Goal: Information Seeking & Learning: Learn about a topic

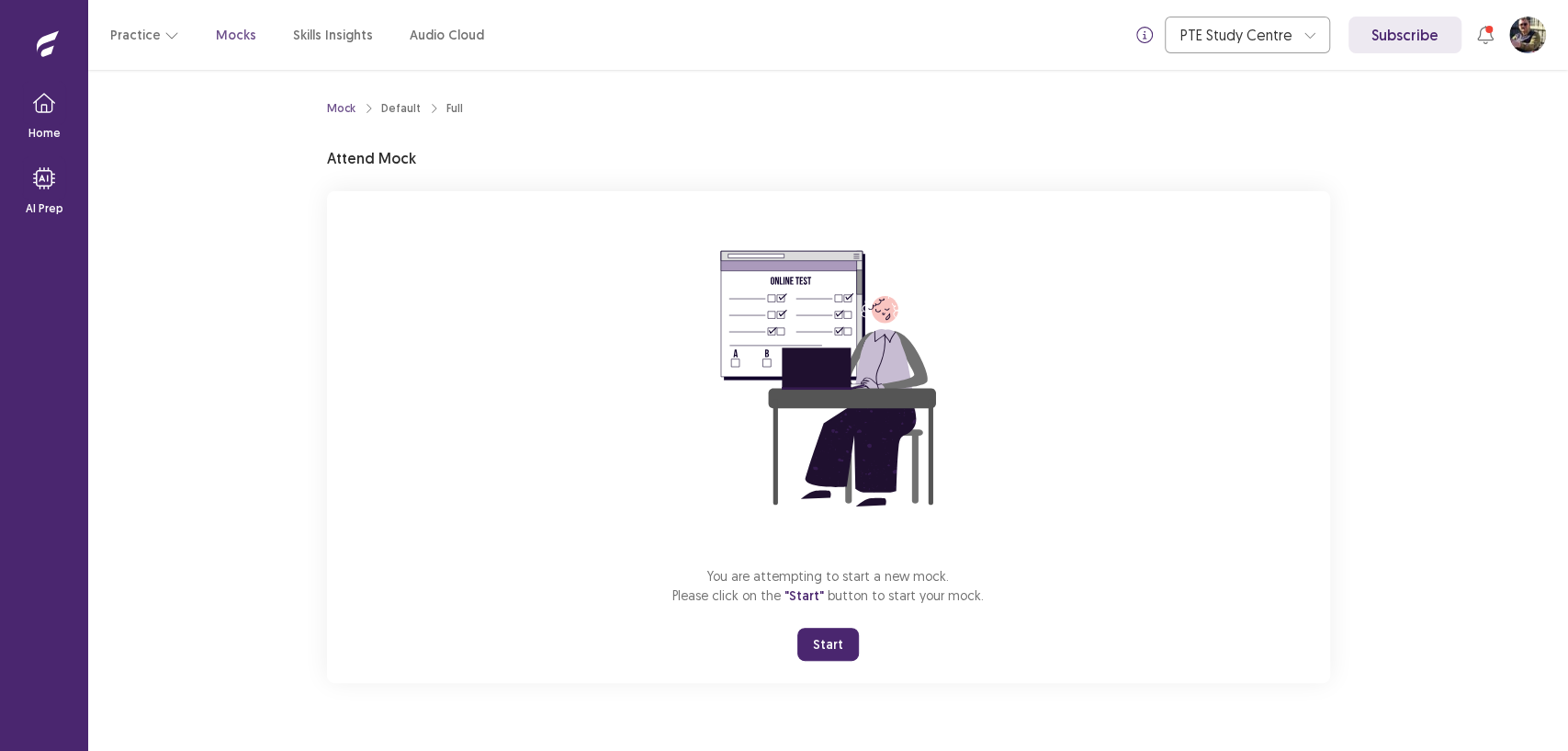
click at [829, 637] on button "Start" at bounding box center [827, 644] width 61 height 33
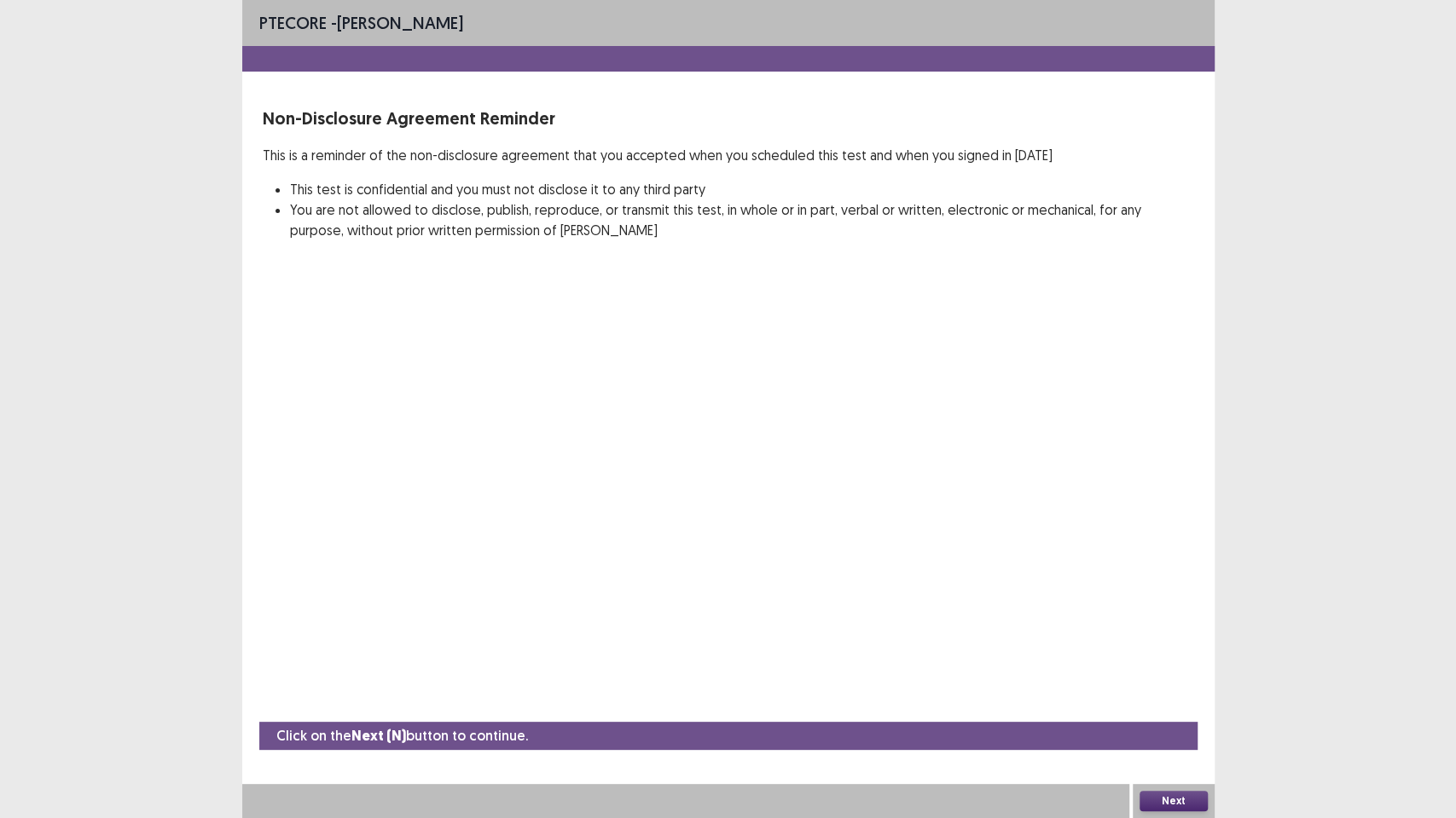
click at [1190, 696] on button "Next" at bounding box center [1173, 801] width 68 height 21
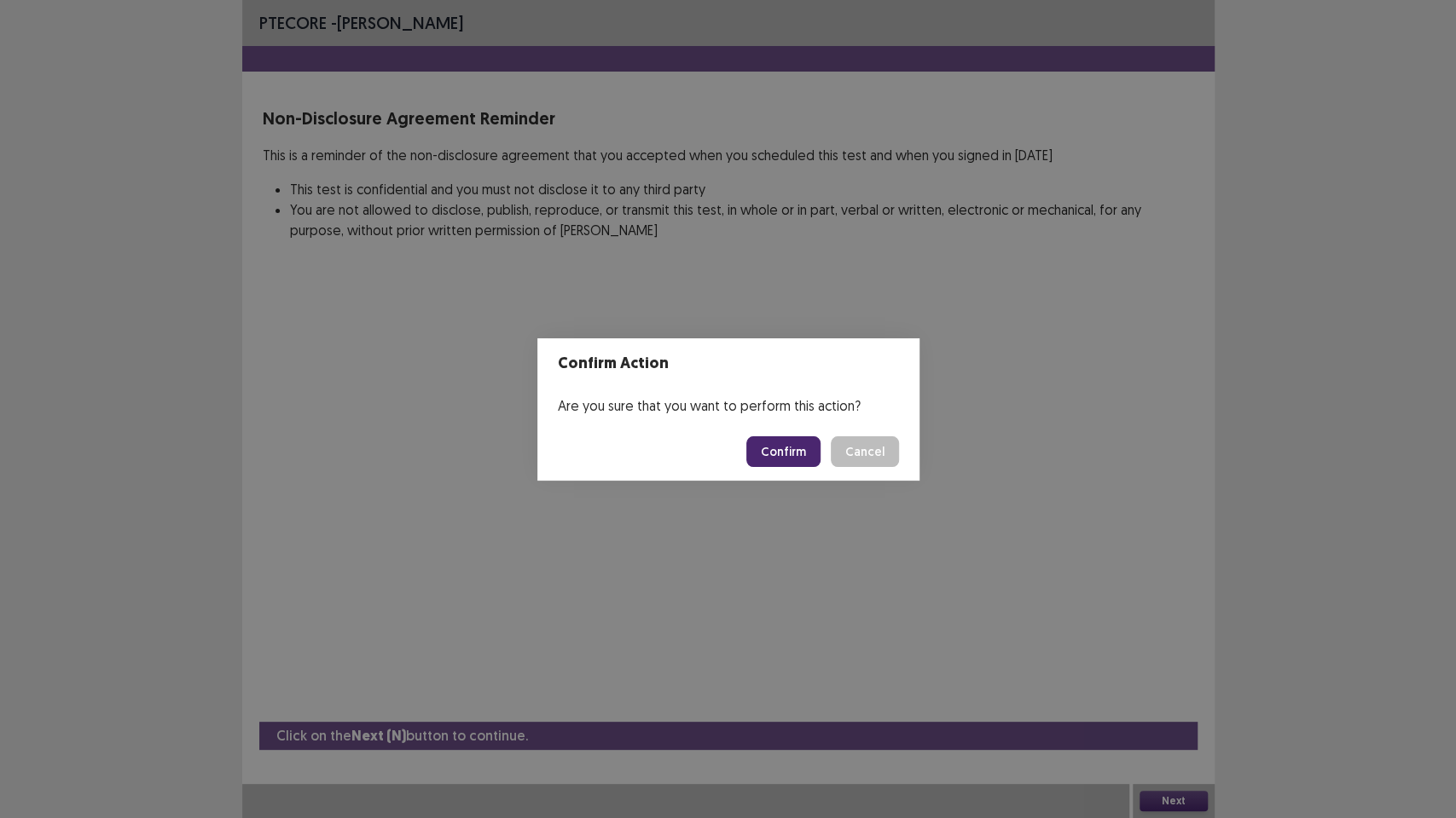
click at [794, 459] on button "Confirm" at bounding box center [783, 452] width 74 height 31
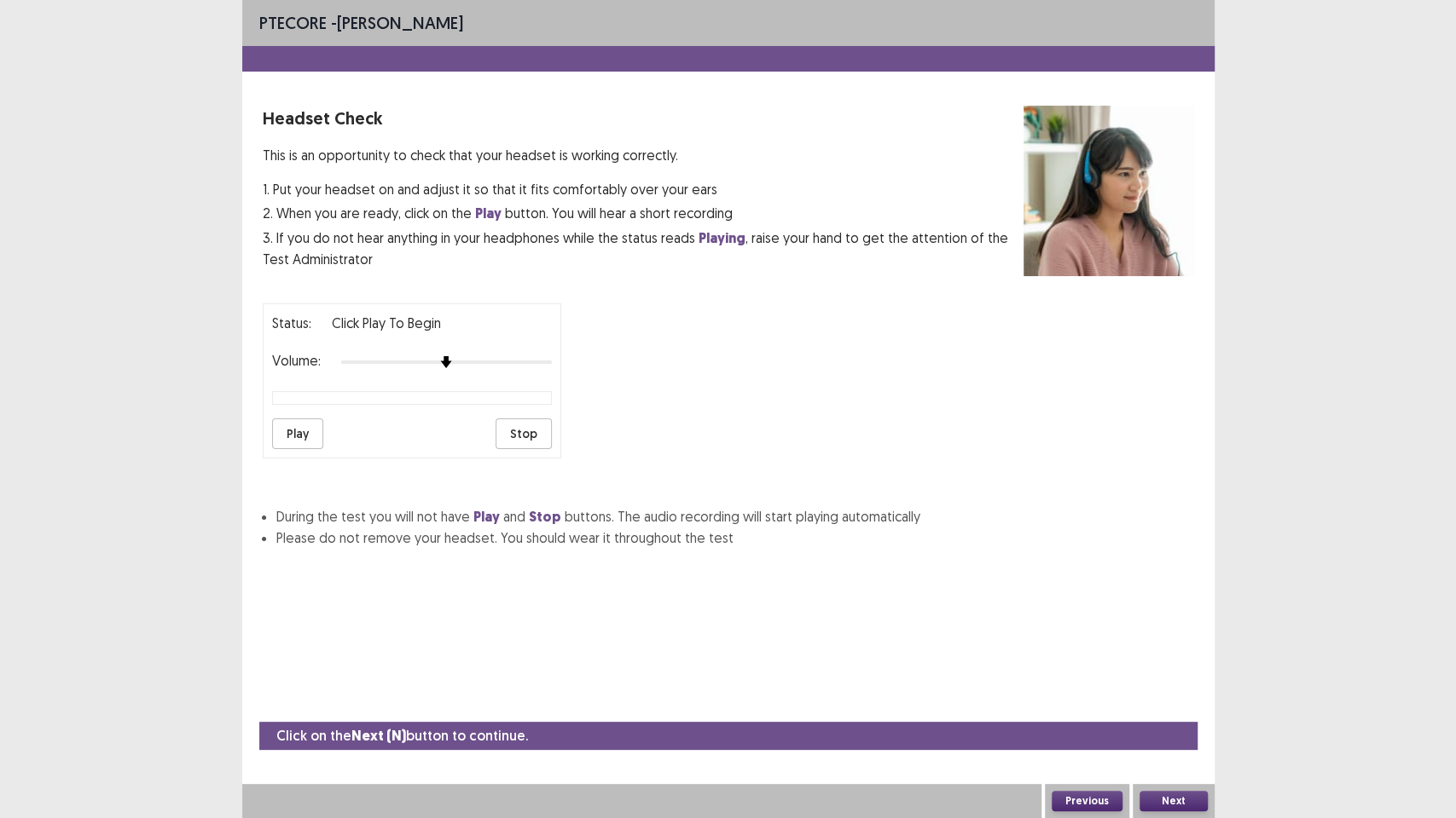
click at [1191, 696] on button "Next" at bounding box center [1173, 801] width 68 height 21
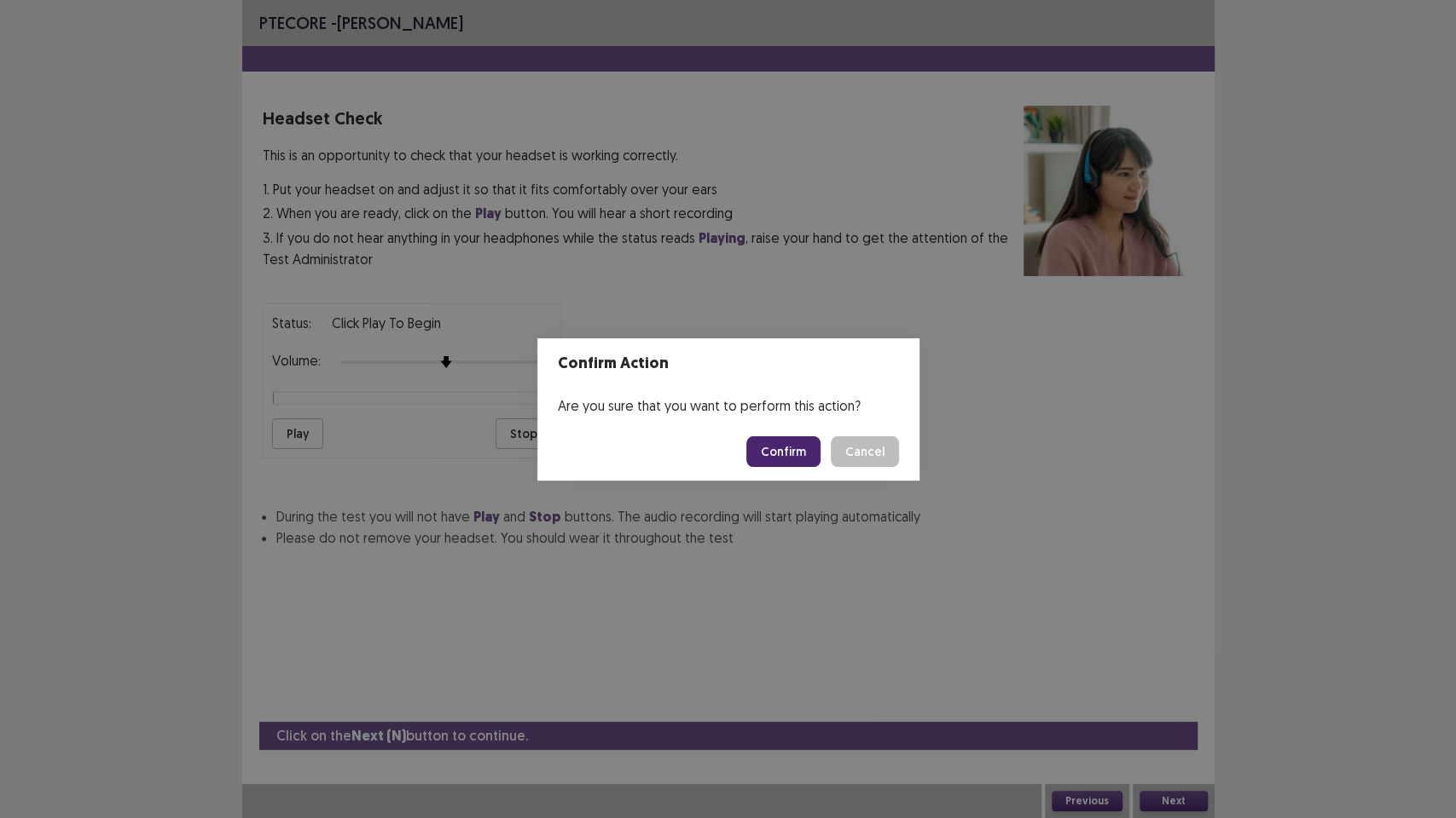
click at [800, 446] on button "Confirm" at bounding box center [783, 452] width 74 height 31
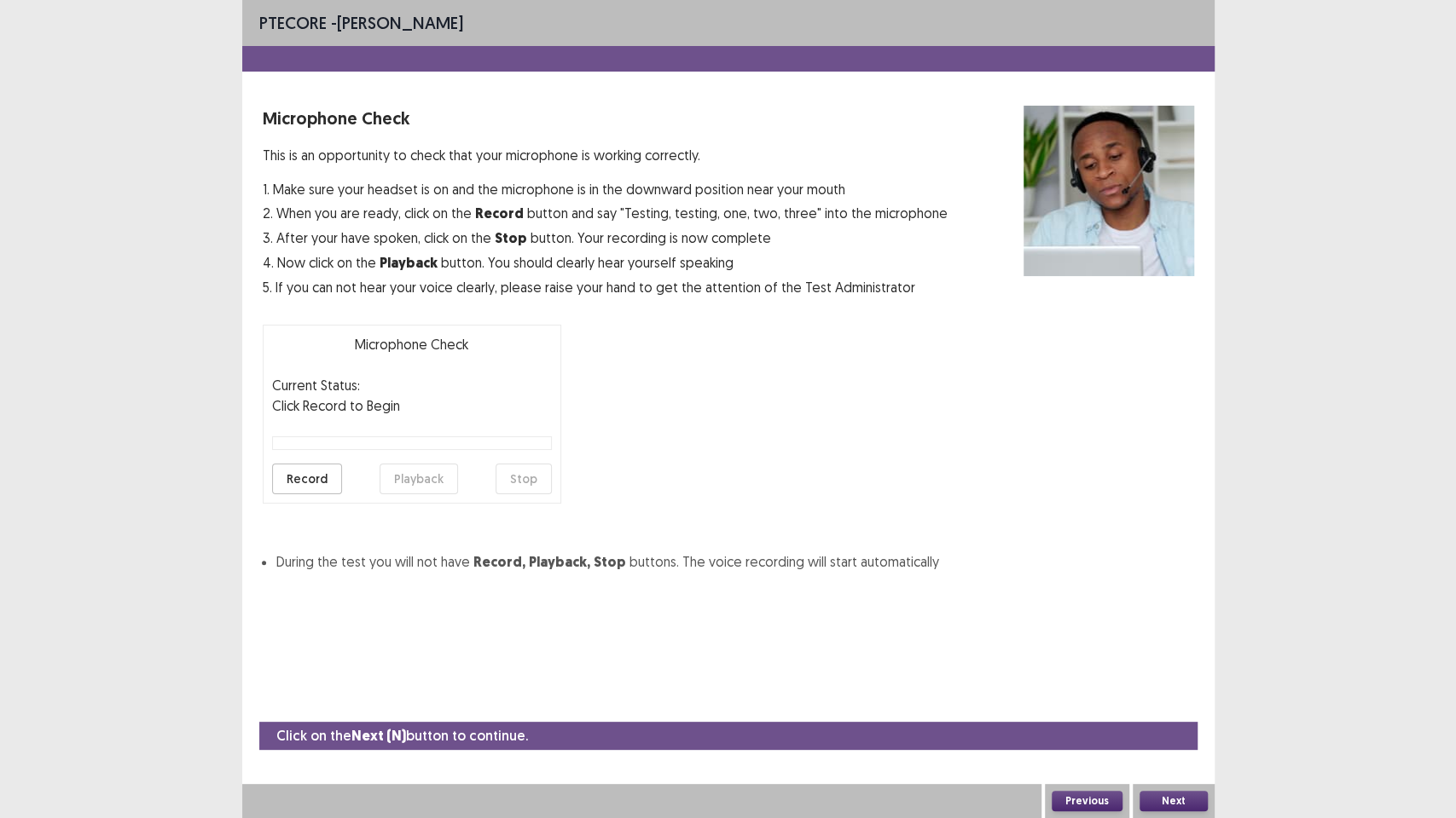
click at [1179, 696] on button "Next" at bounding box center [1173, 801] width 68 height 21
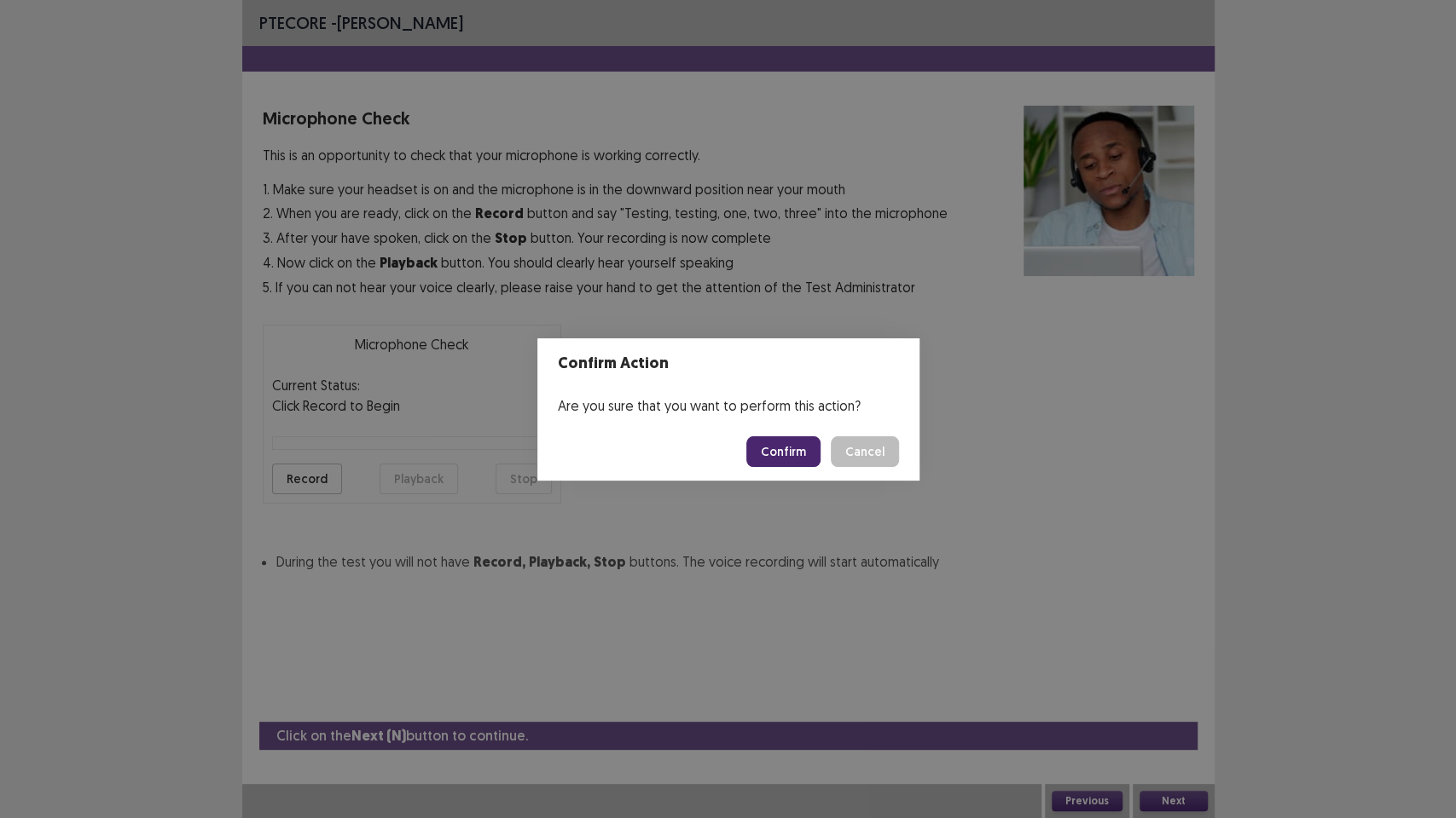
click at [788, 458] on button "Confirm" at bounding box center [783, 452] width 74 height 31
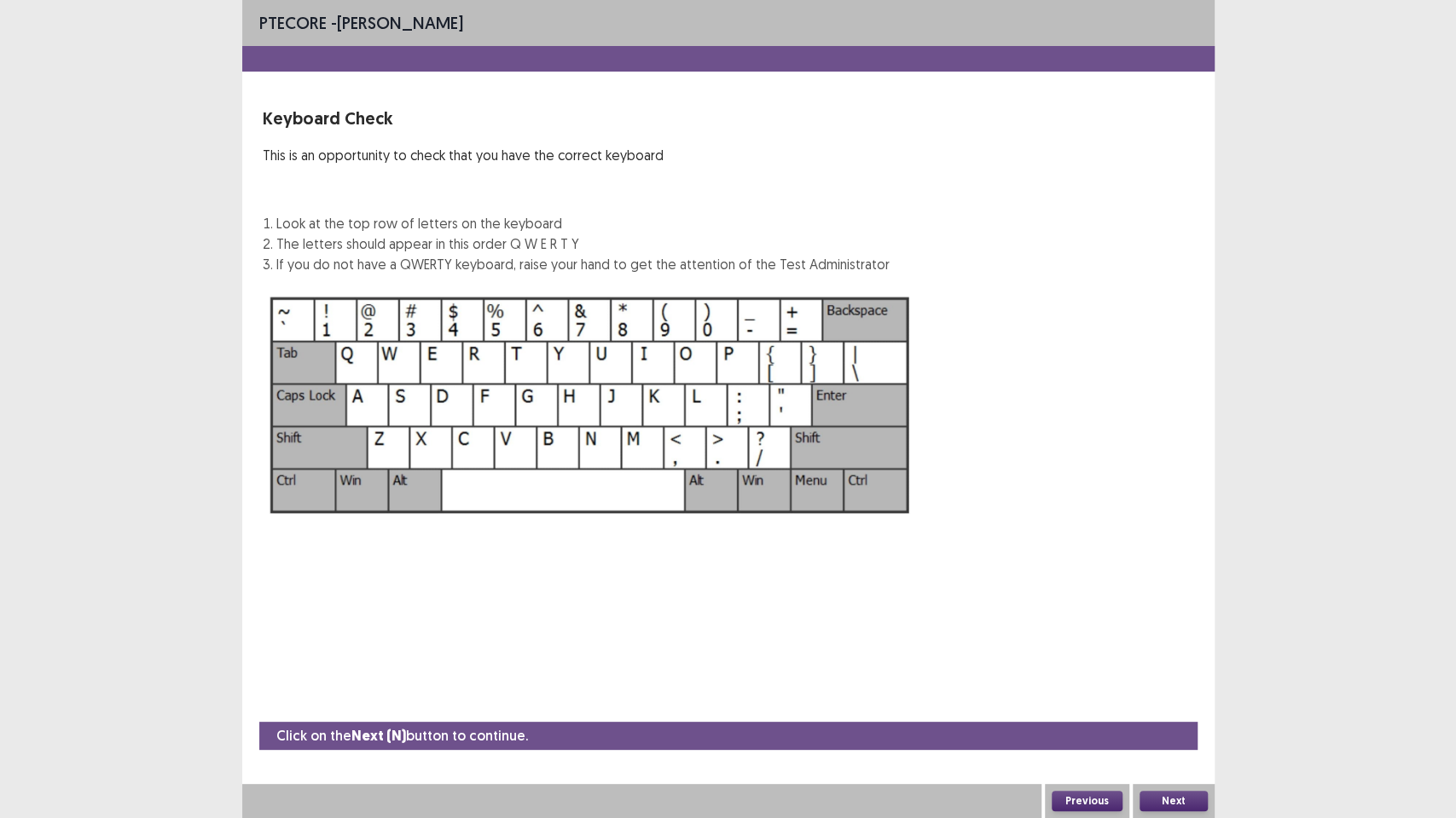
click at [1144, 696] on button "Next" at bounding box center [1173, 801] width 68 height 21
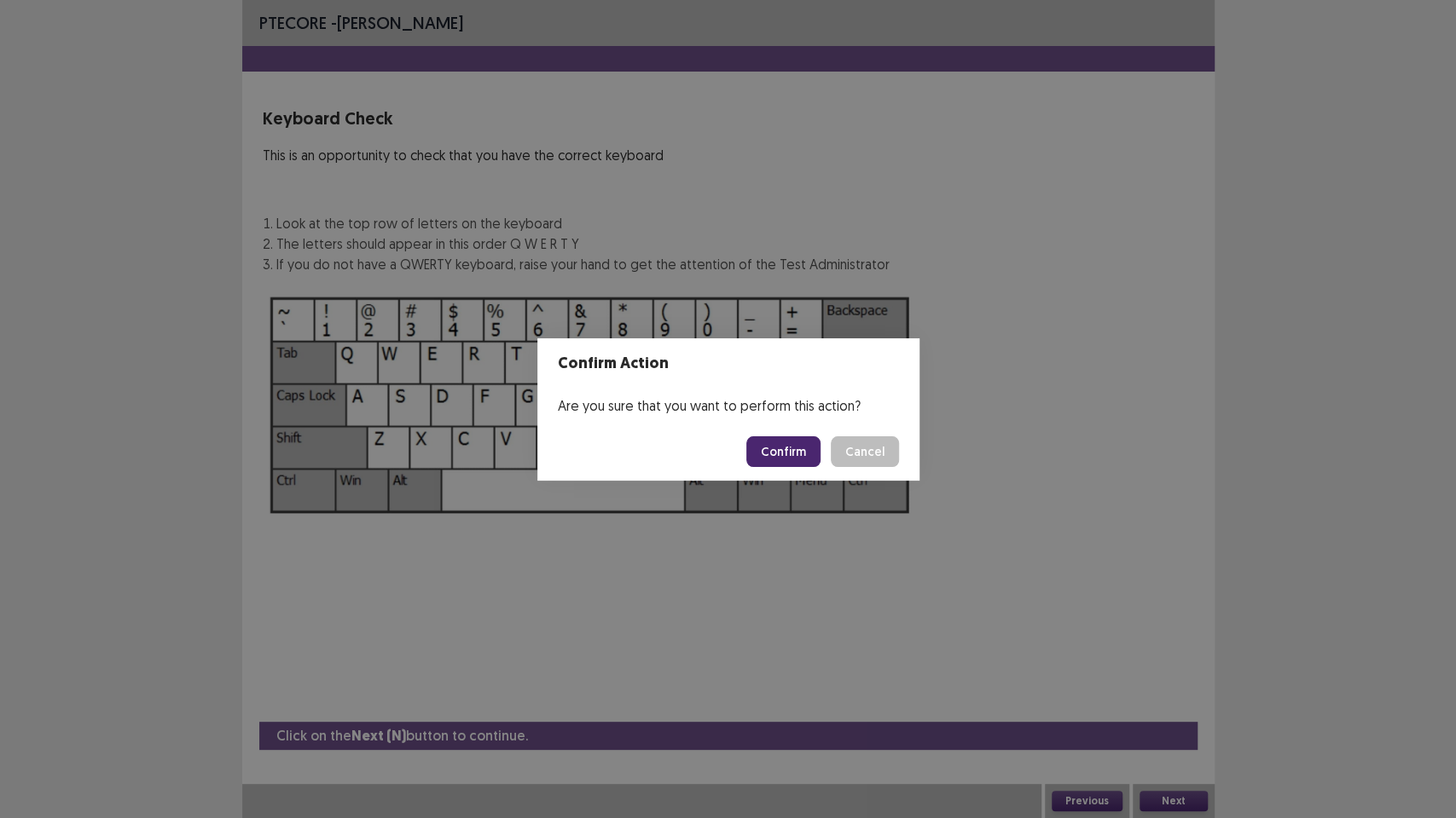
click at [800, 444] on button "Confirm" at bounding box center [783, 452] width 74 height 31
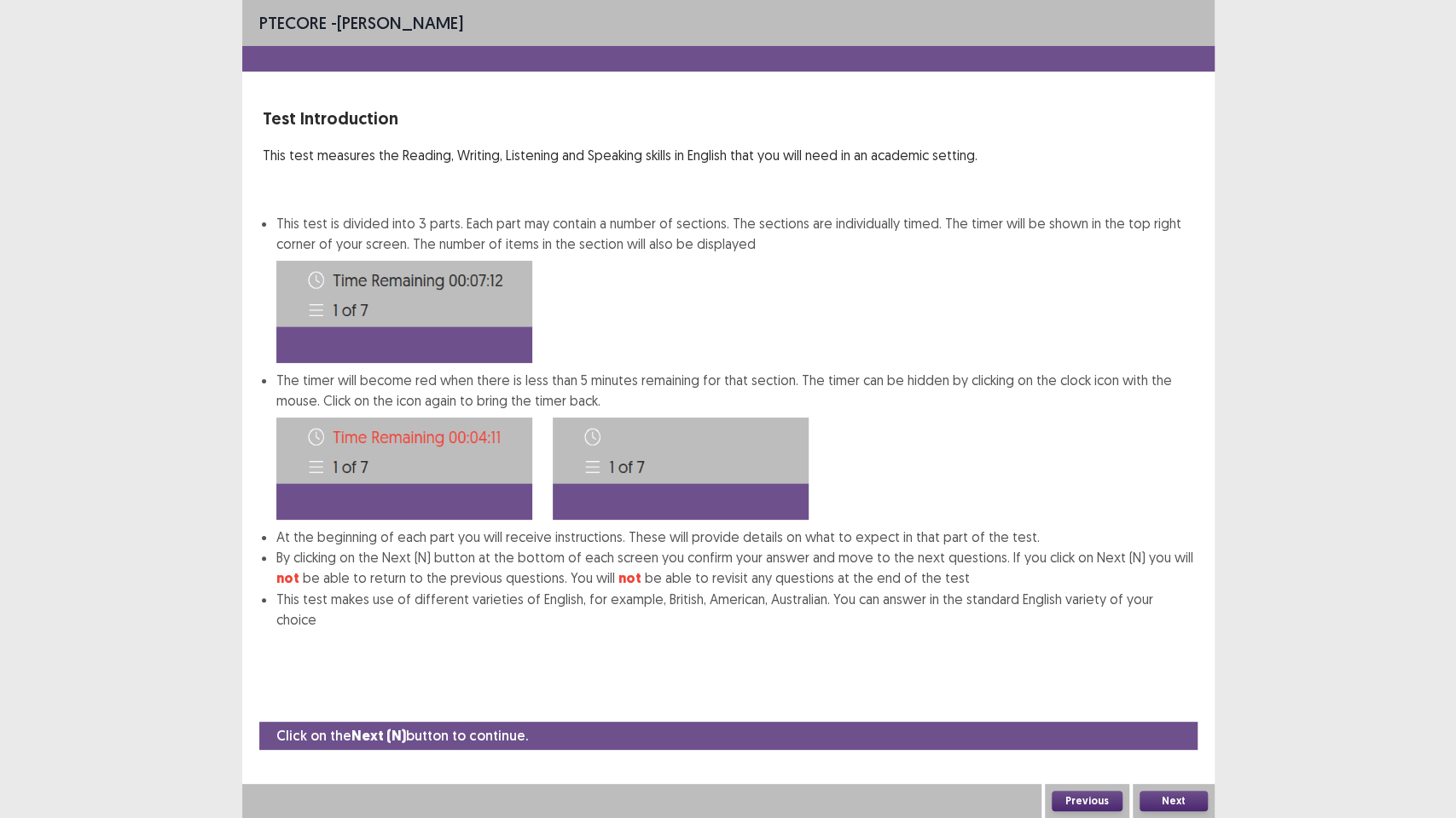
click at [1188, 696] on button "Next" at bounding box center [1173, 801] width 68 height 21
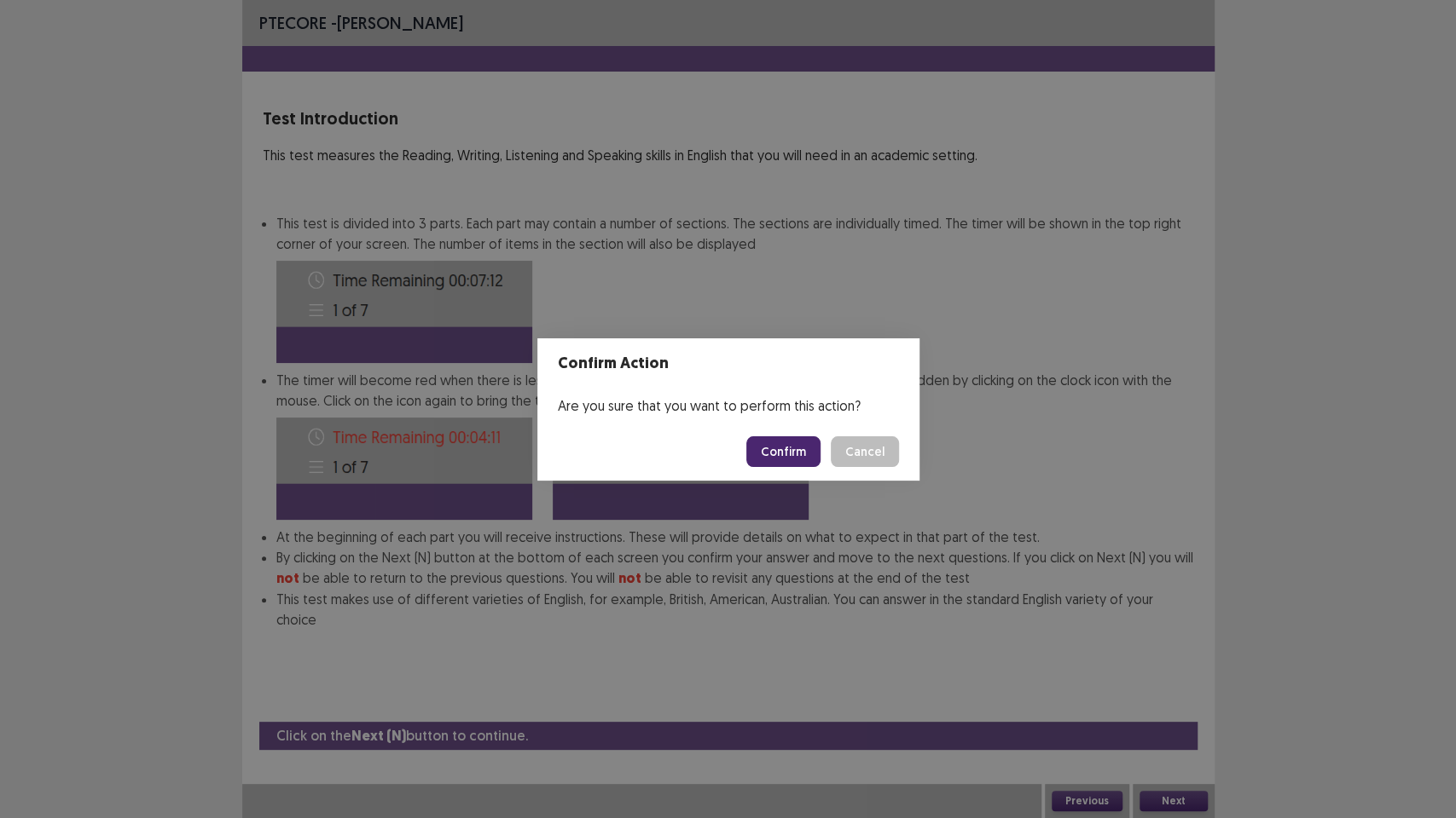
click at [803, 459] on button "Confirm" at bounding box center [783, 452] width 74 height 31
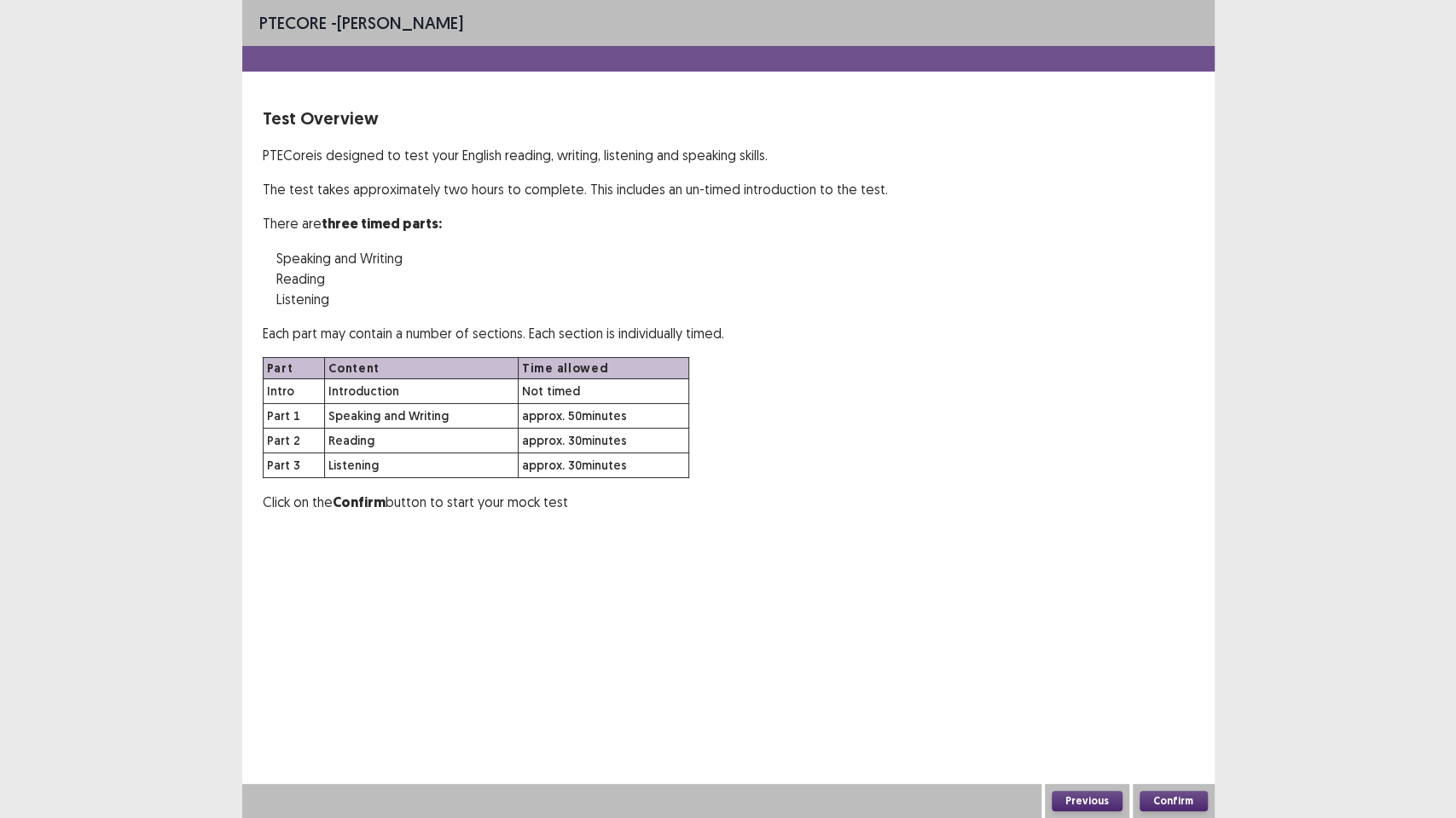
click at [1175, 696] on button "Confirm" at bounding box center [1173, 801] width 68 height 21
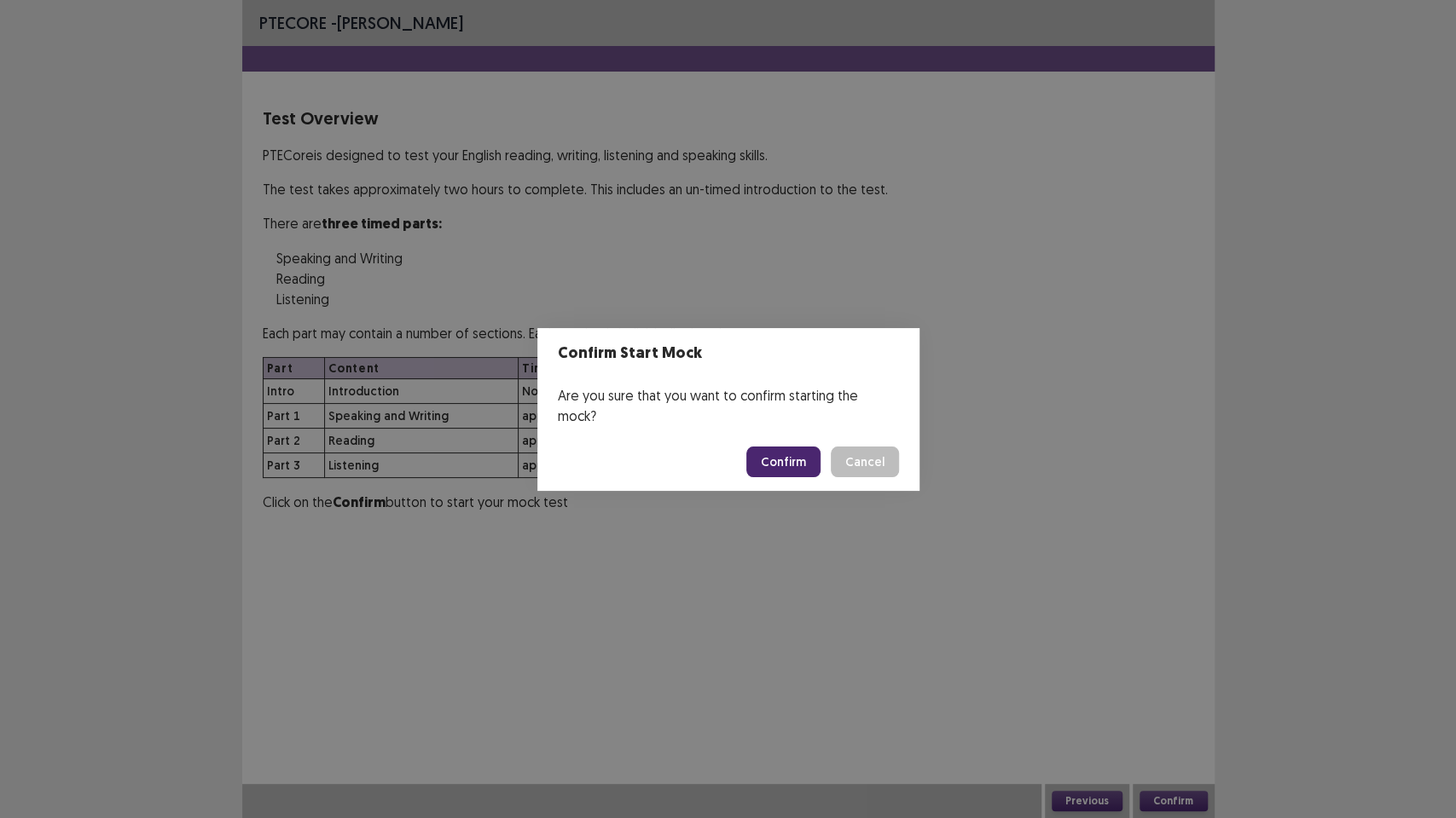
click at [798, 447] on button "Confirm" at bounding box center [783, 462] width 74 height 31
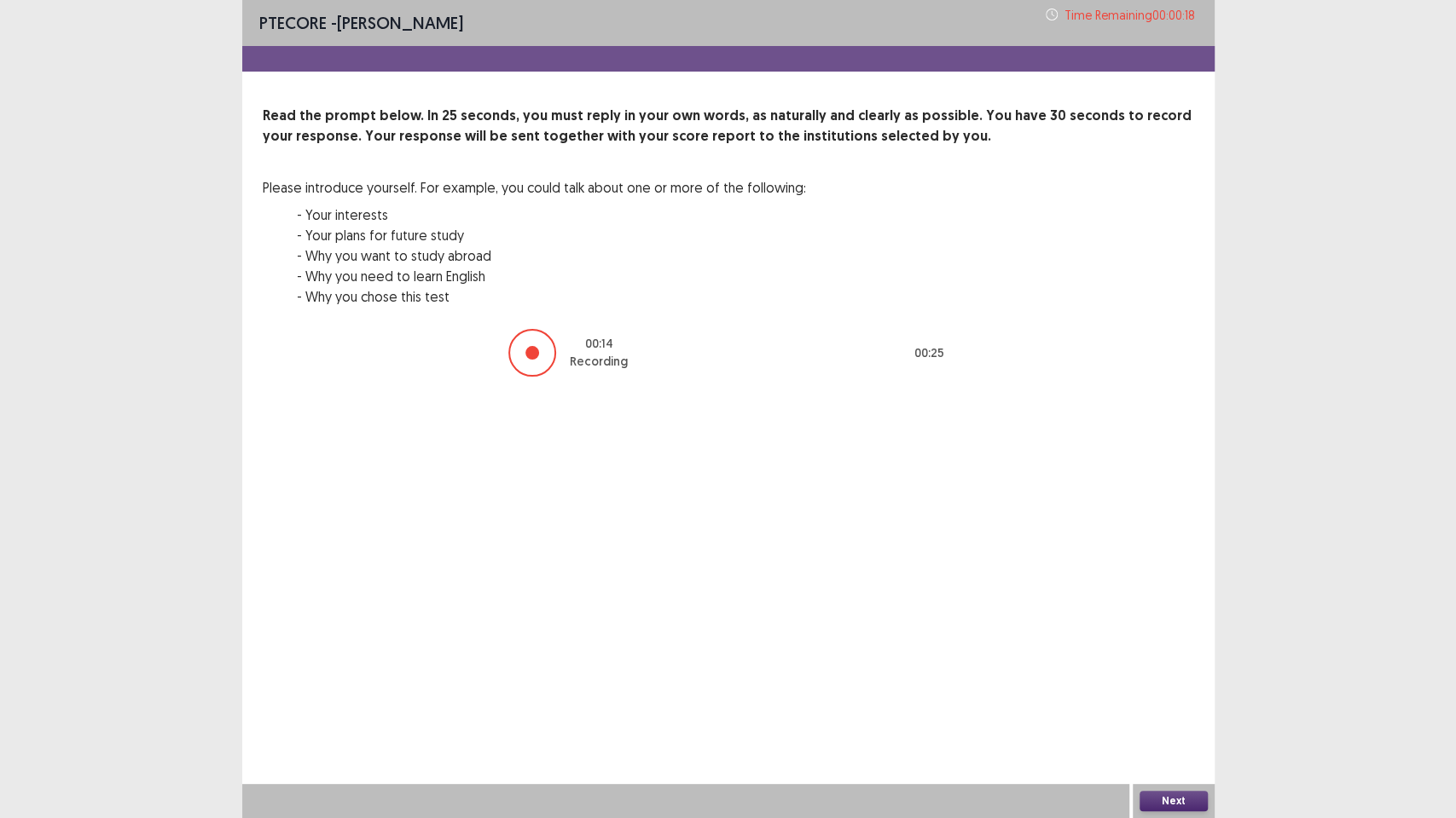
click at [1158, 696] on button "Next" at bounding box center [1173, 801] width 68 height 21
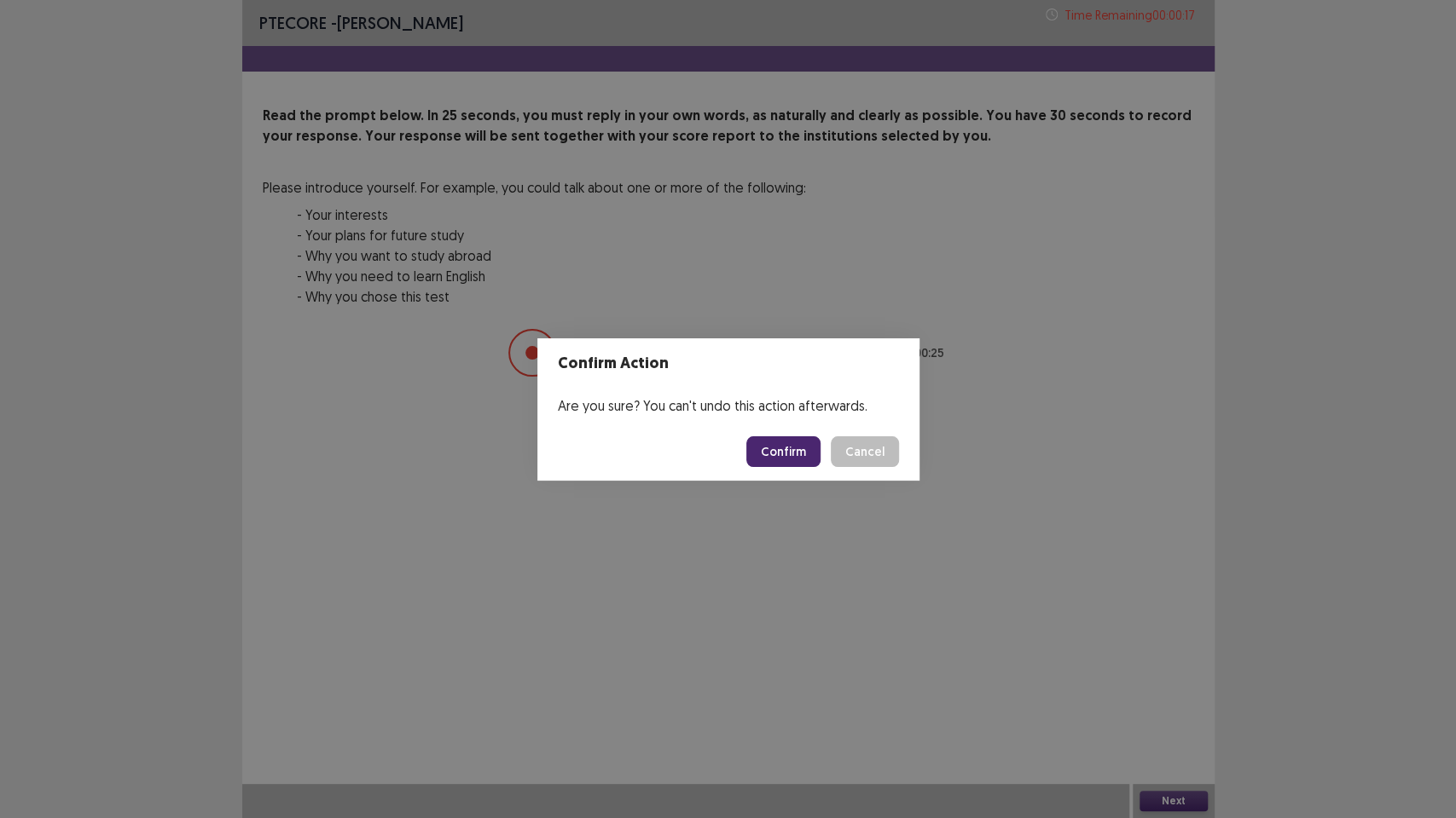
click at [797, 467] on footer "Confirm Cancel" at bounding box center [728, 452] width 382 height 58
click at [800, 460] on button "Confirm" at bounding box center [783, 452] width 74 height 31
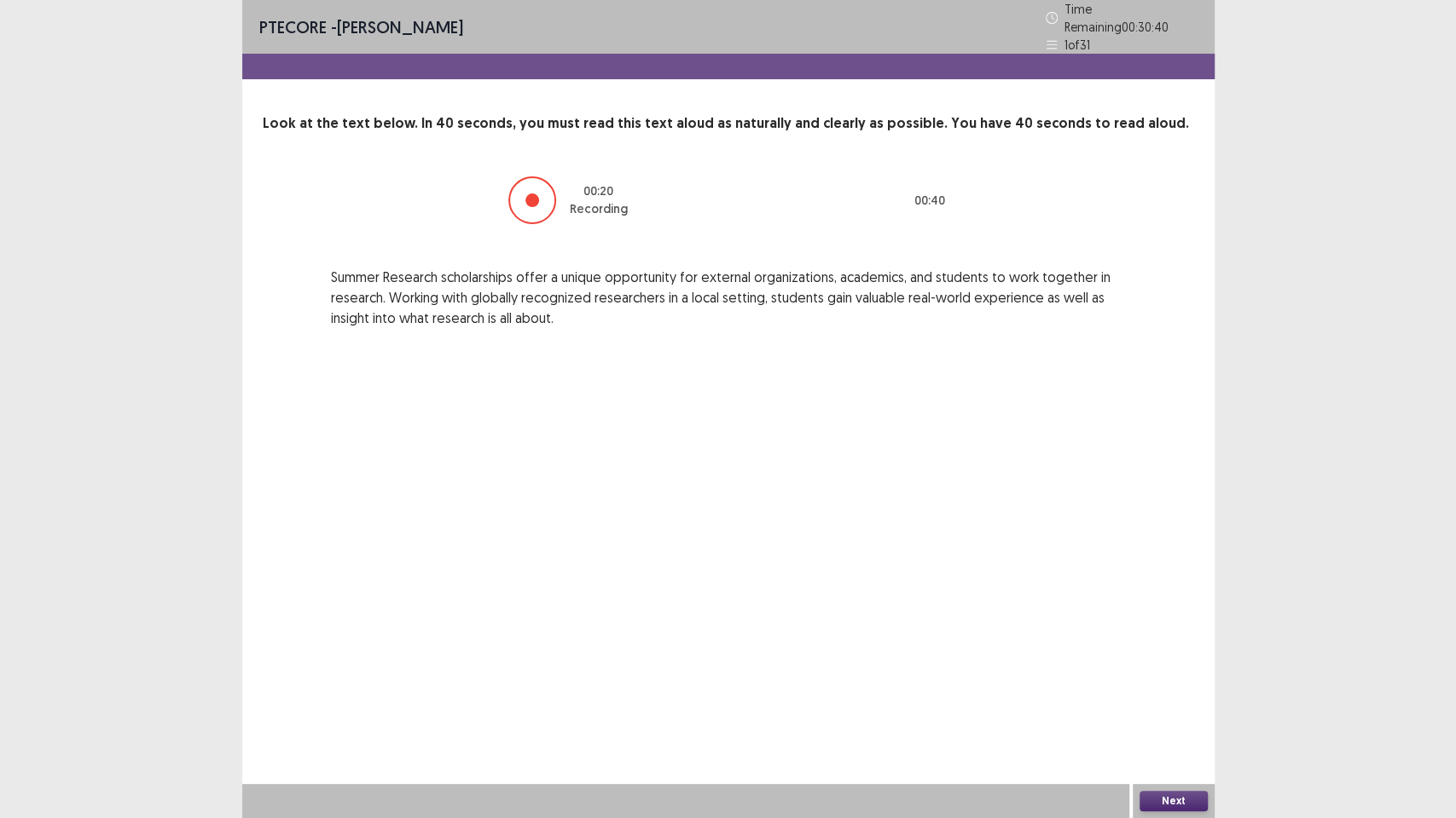
click at [1153, 696] on button "Next" at bounding box center [1173, 801] width 68 height 21
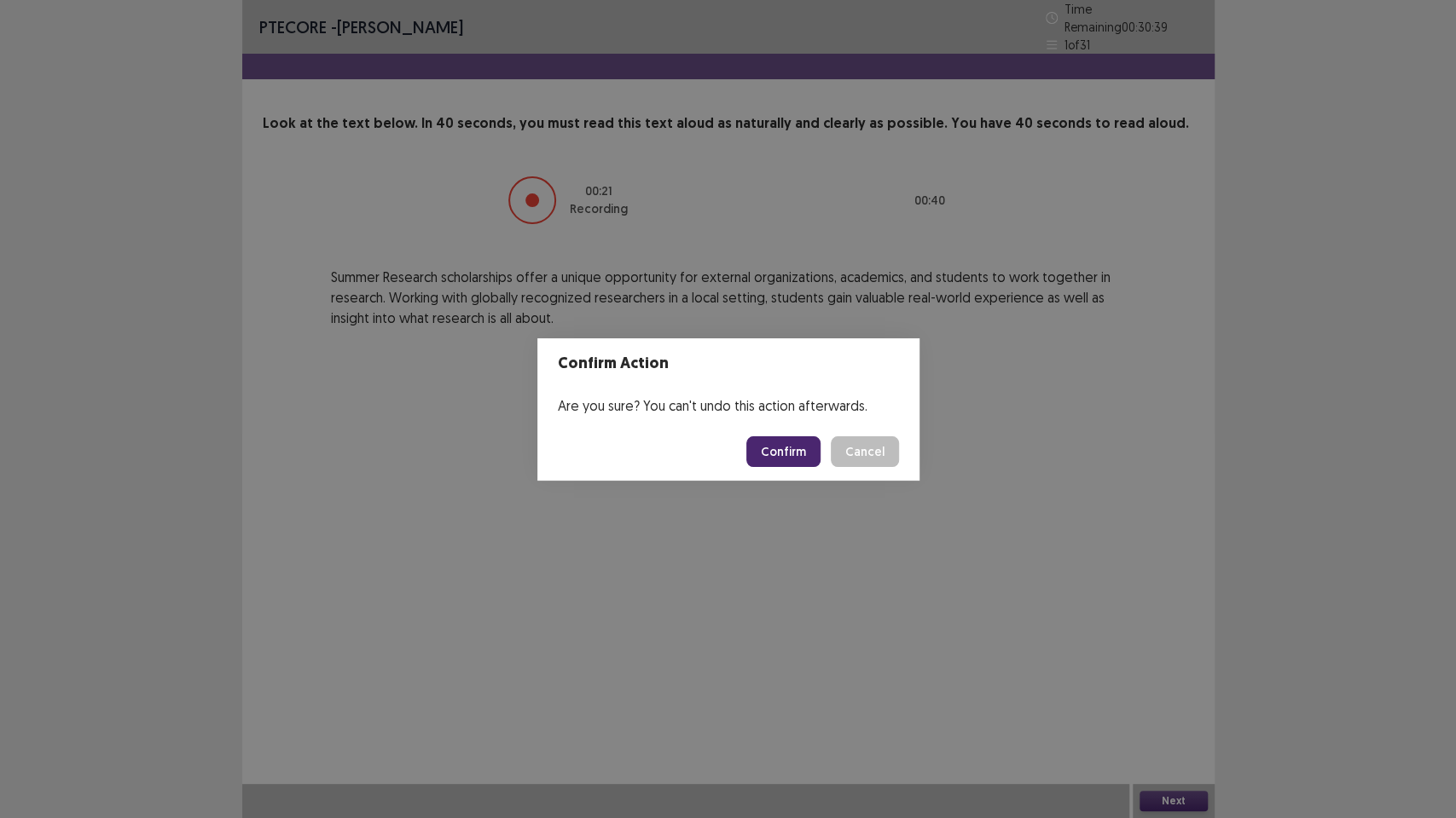
click at [776, 440] on button "Confirm" at bounding box center [783, 452] width 74 height 31
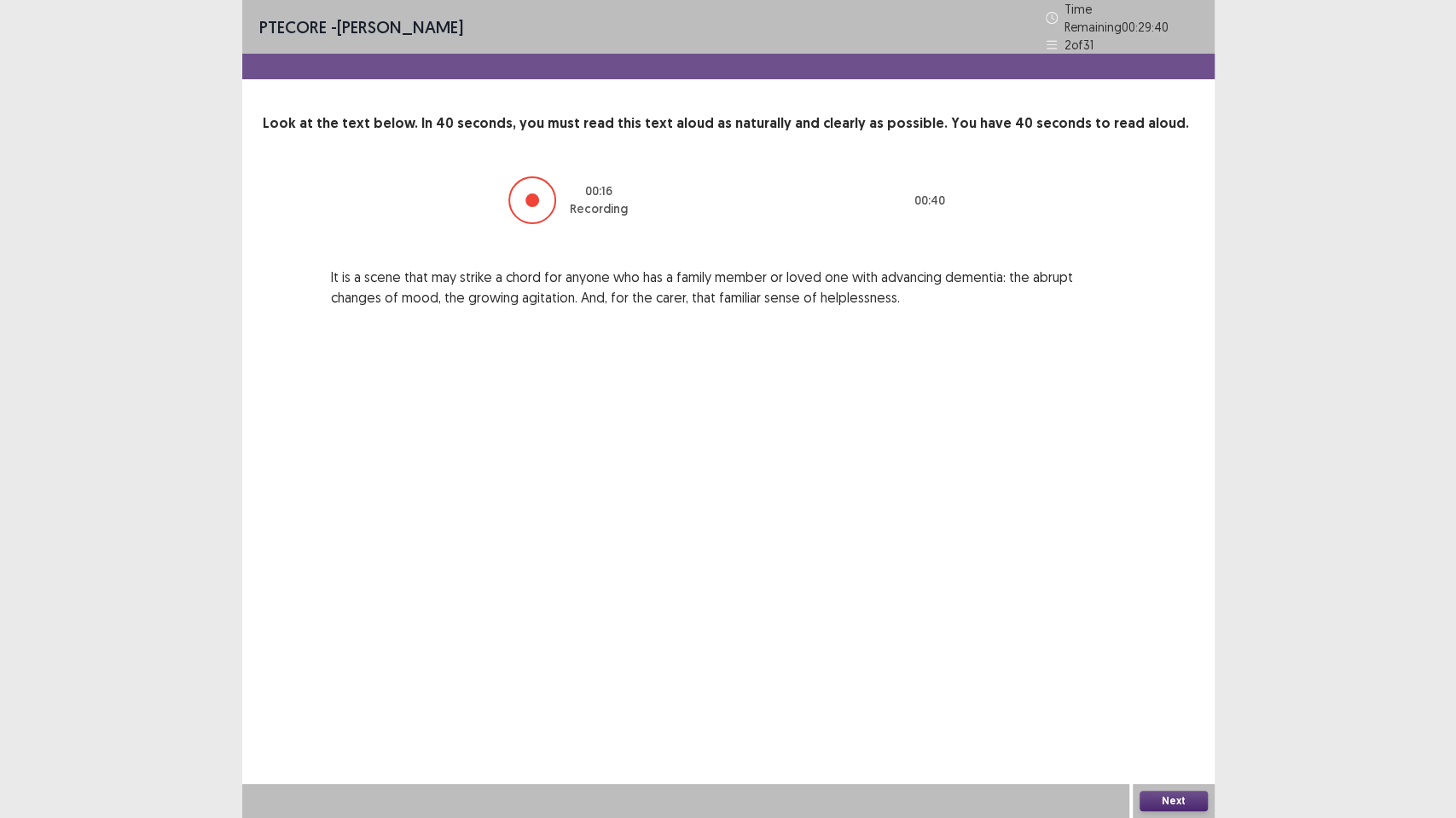
click at [1162, 696] on button "Next" at bounding box center [1173, 801] width 68 height 21
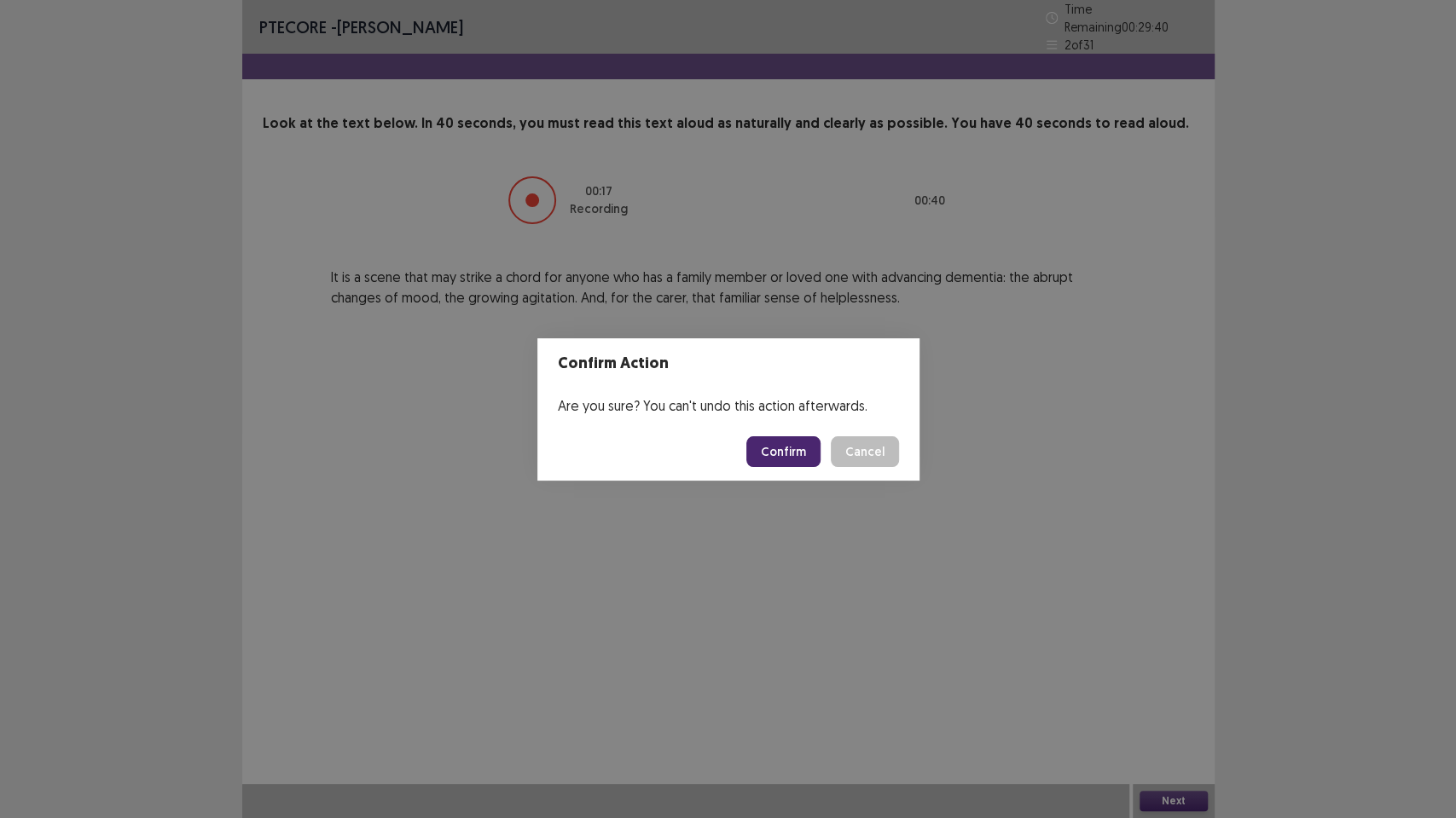
click at [775, 452] on button "Confirm" at bounding box center [783, 452] width 74 height 31
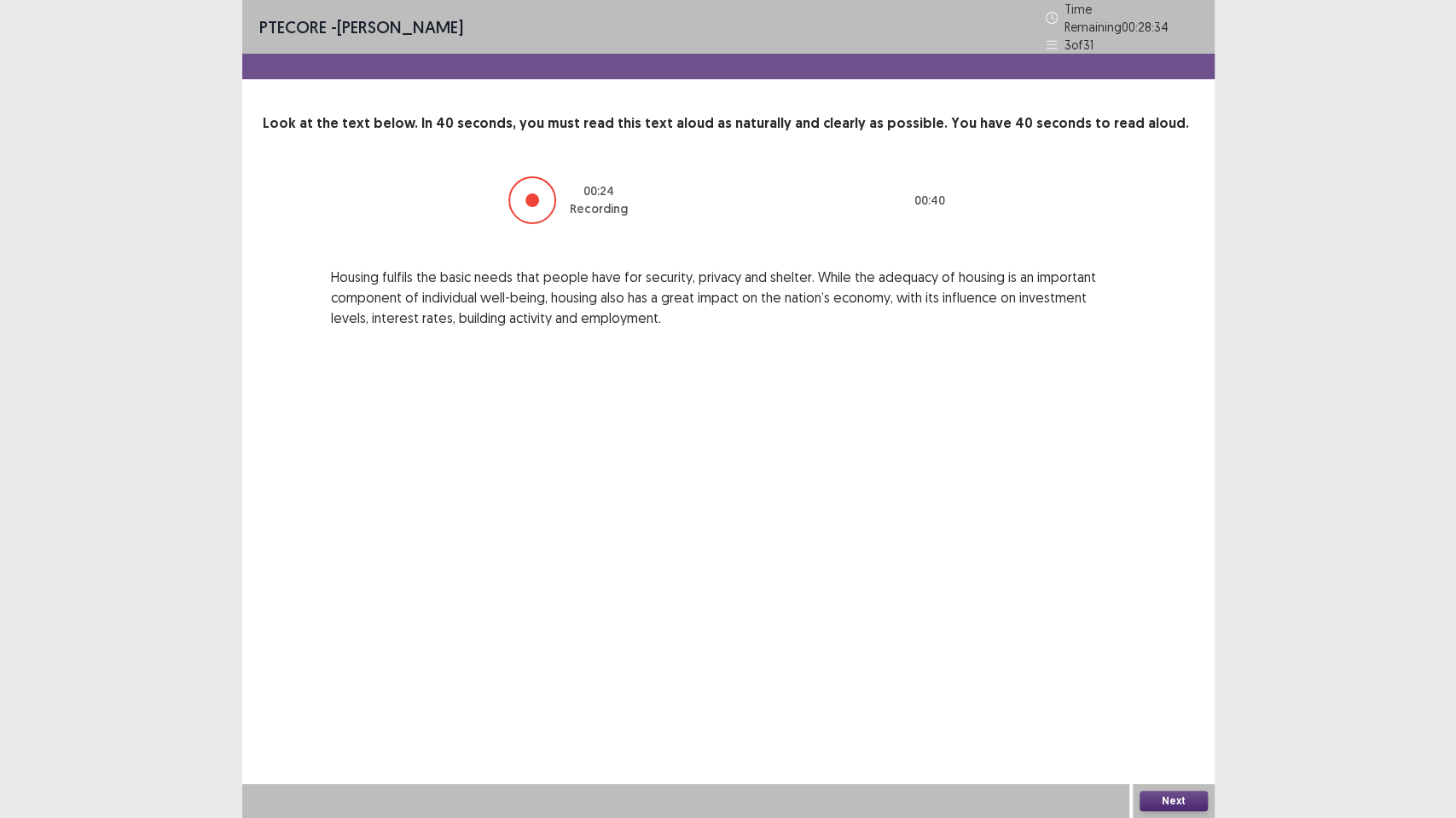
click at [1178, 696] on button "Next" at bounding box center [1173, 801] width 68 height 21
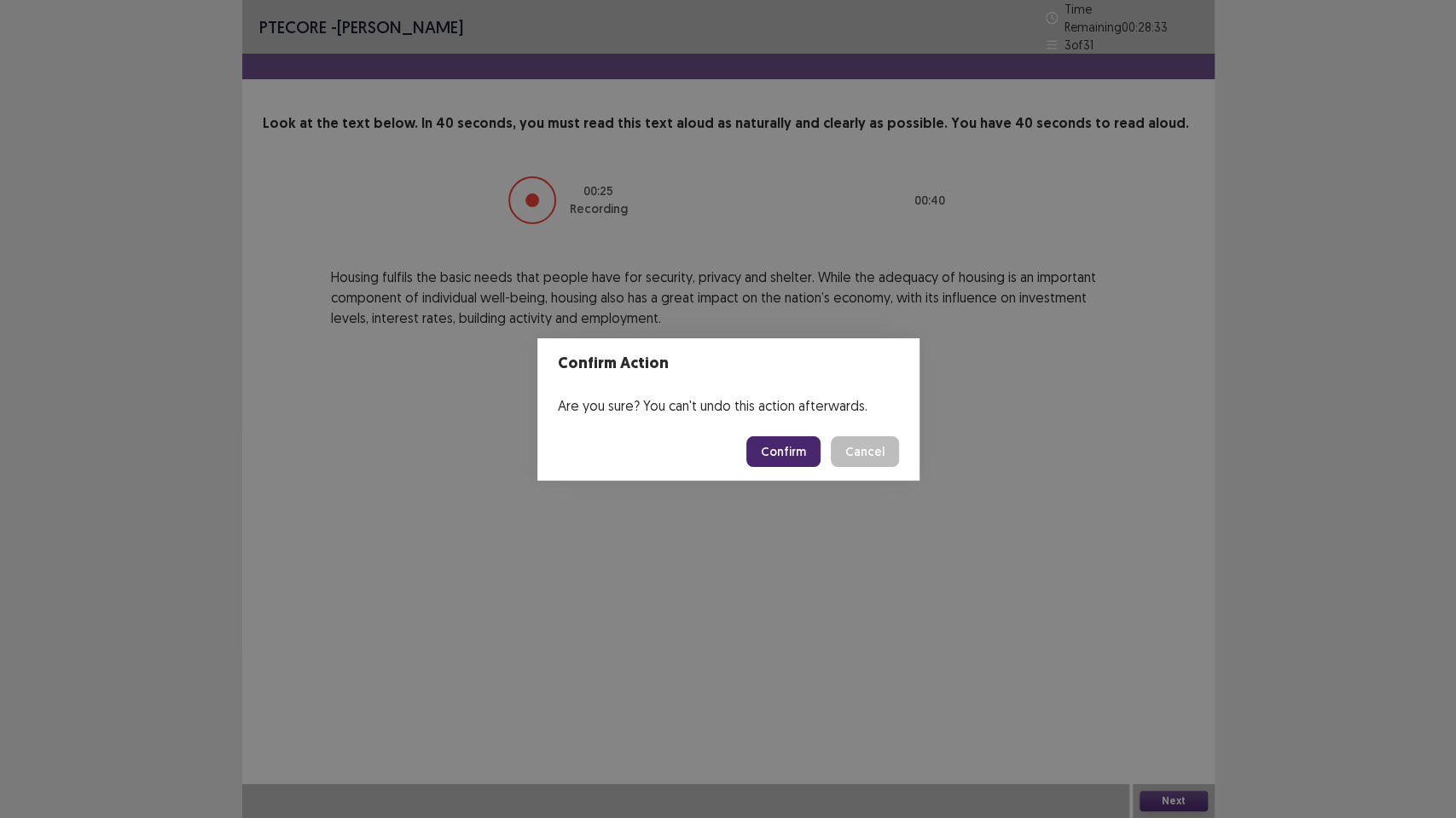
click at [758, 456] on button "Confirm" at bounding box center [783, 452] width 74 height 31
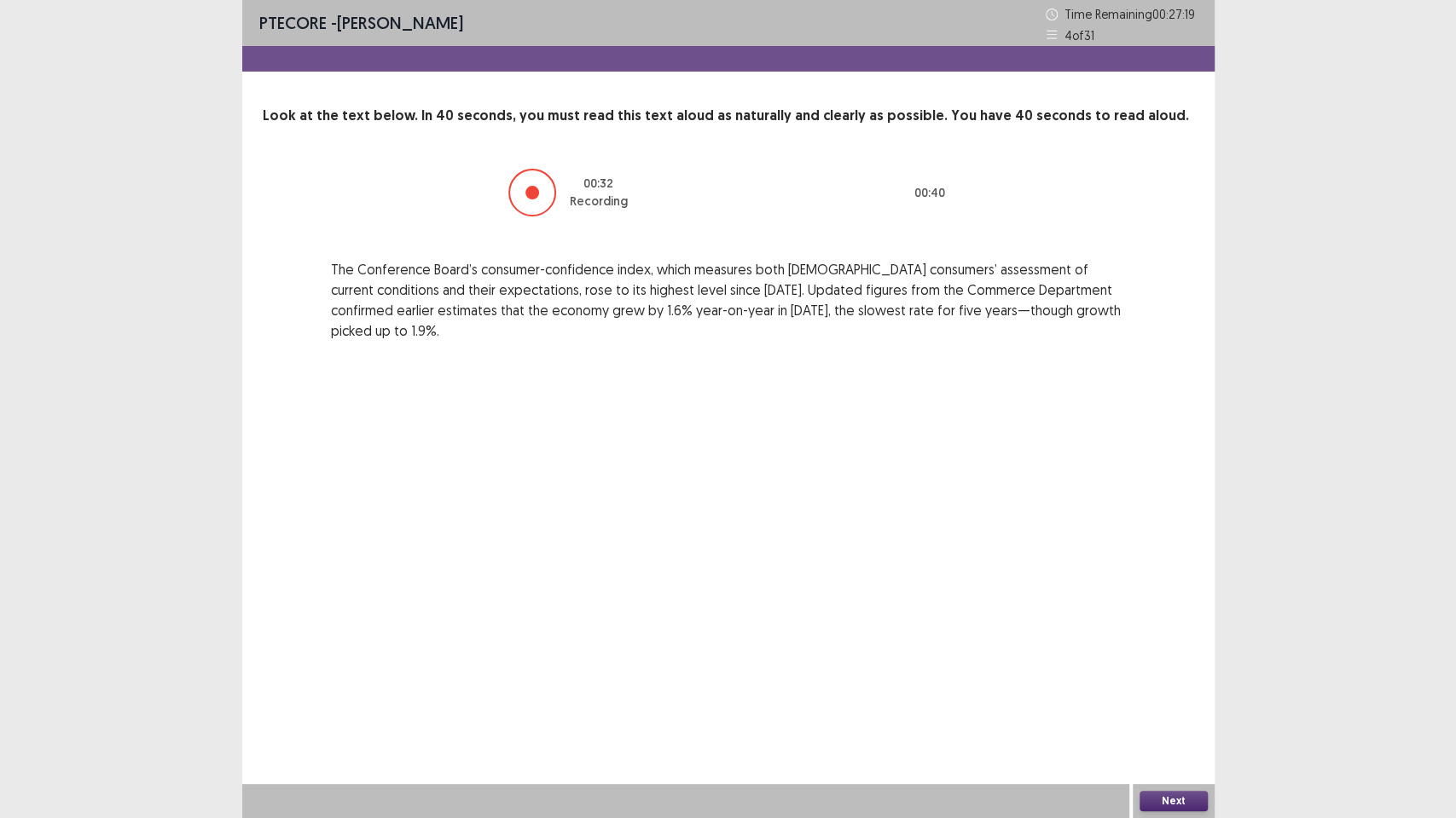
click at [1149, 696] on button "Next" at bounding box center [1173, 801] width 68 height 21
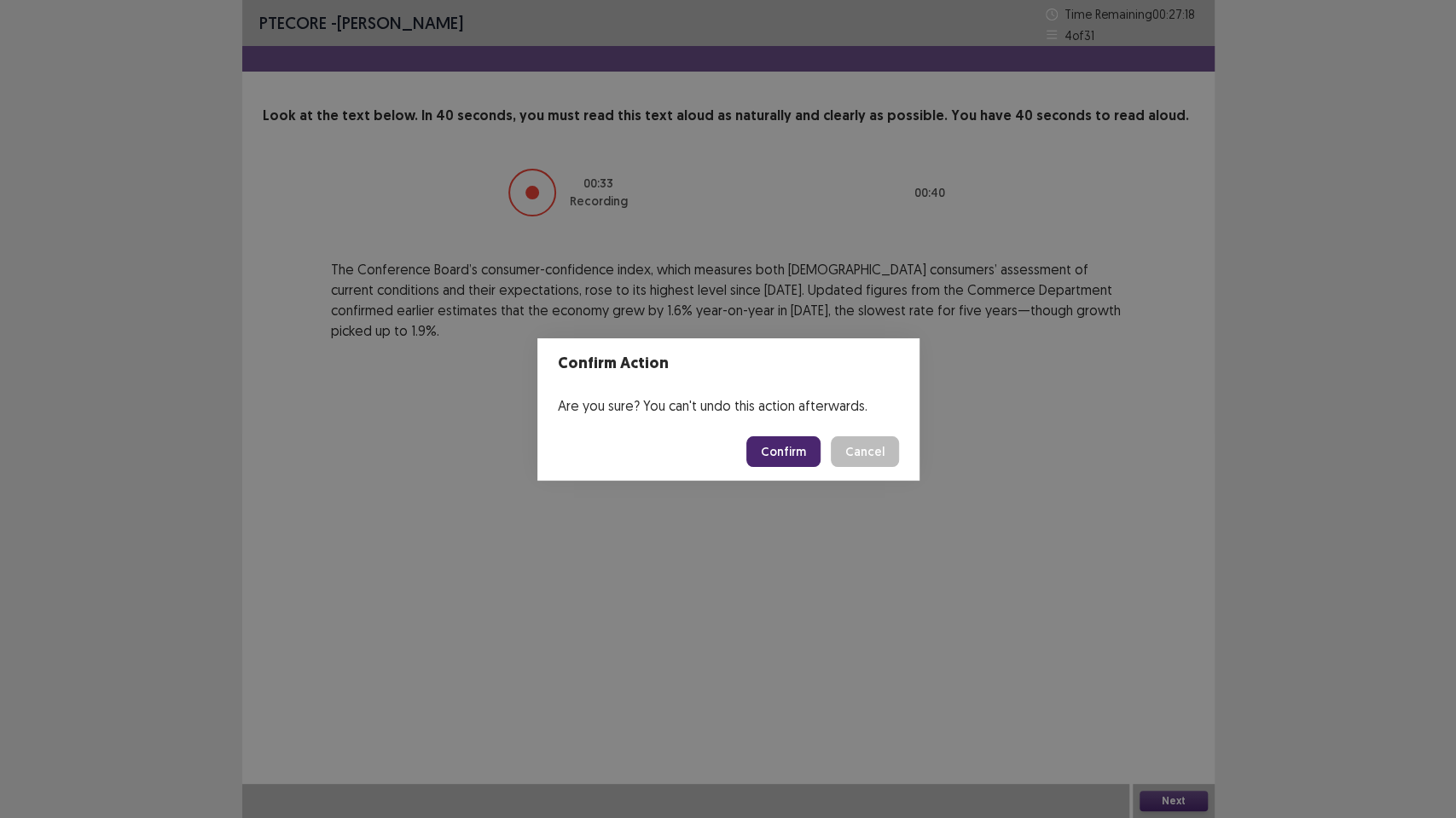
click at [797, 457] on button "Confirm" at bounding box center [783, 452] width 74 height 31
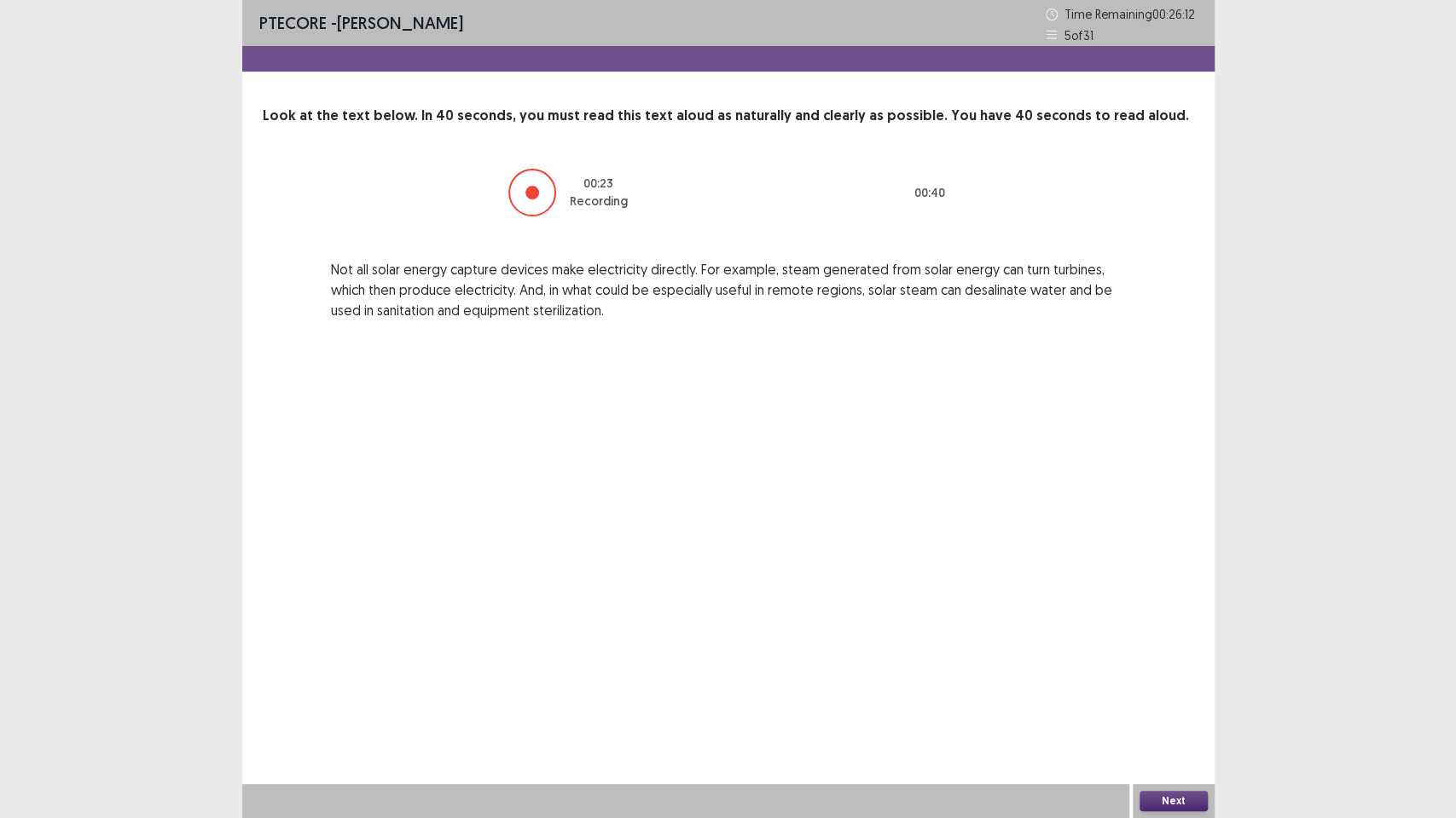
click at [1154, 696] on button "Next" at bounding box center [1173, 801] width 68 height 21
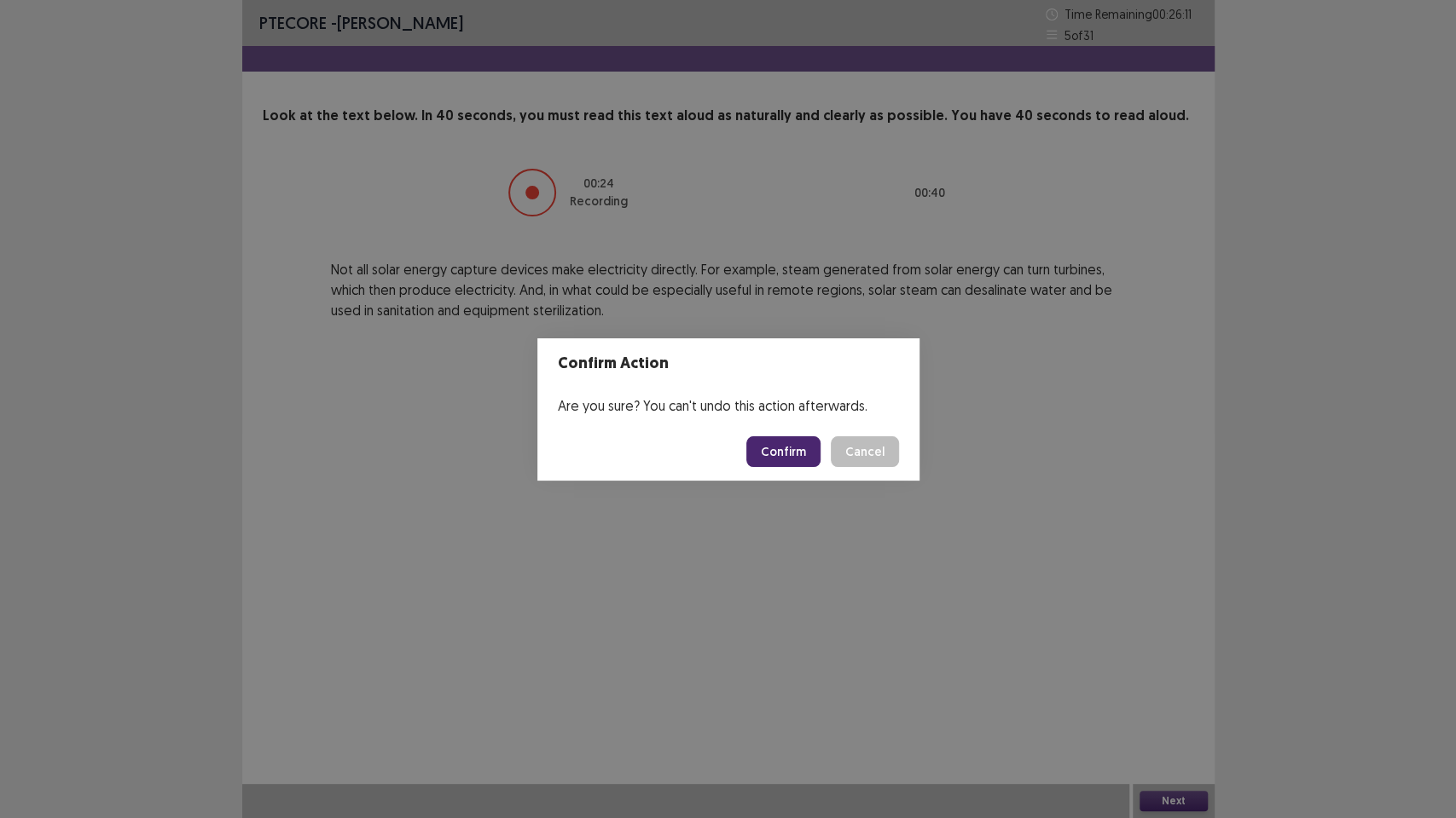
click at [799, 470] on footer "Confirm Cancel" at bounding box center [728, 452] width 382 height 58
click at [797, 455] on button "Confirm" at bounding box center [783, 452] width 74 height 31
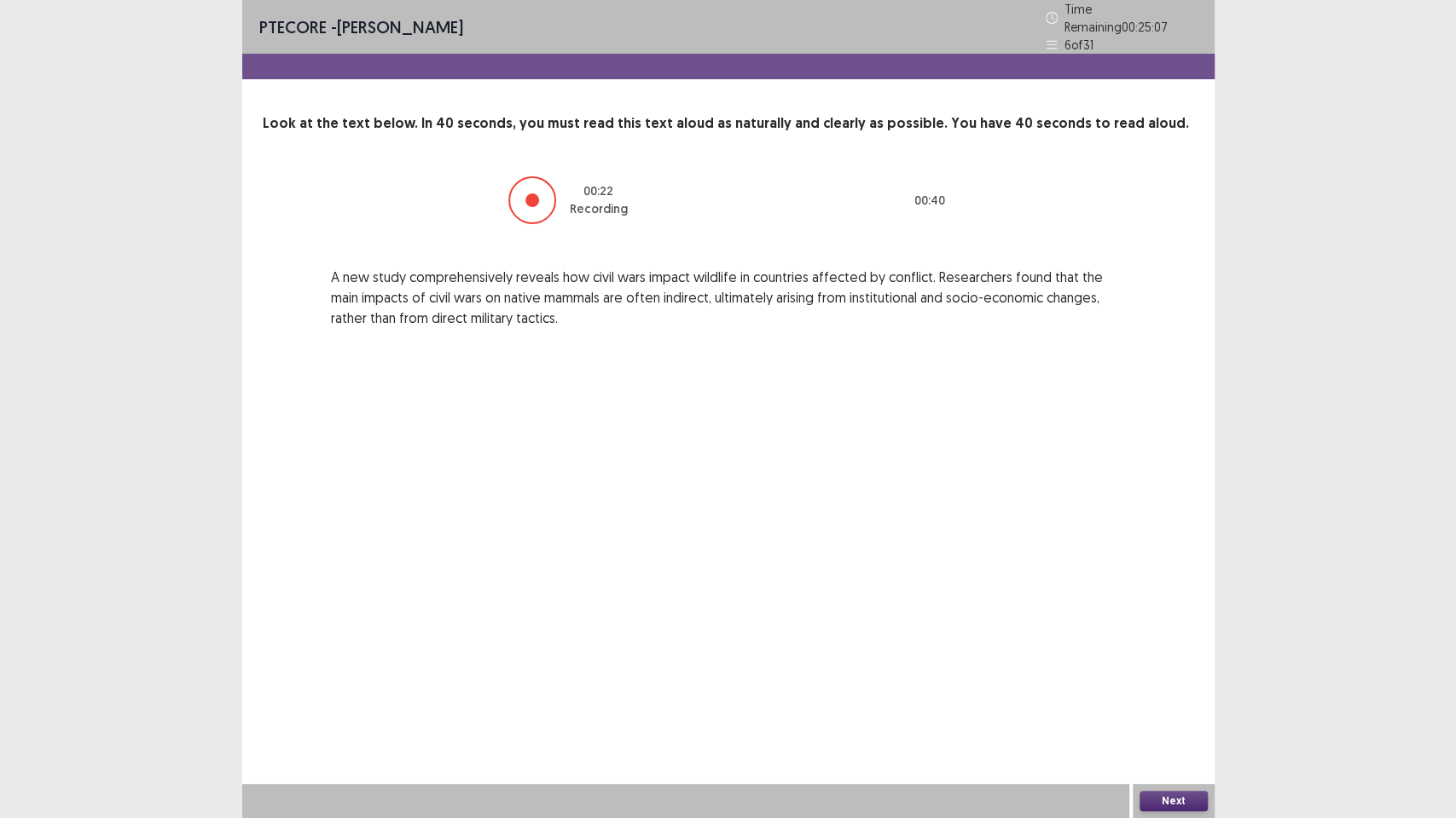
click at [1160, 696] on button "Next" at bounding box center [1173, 801] width 68 height 21
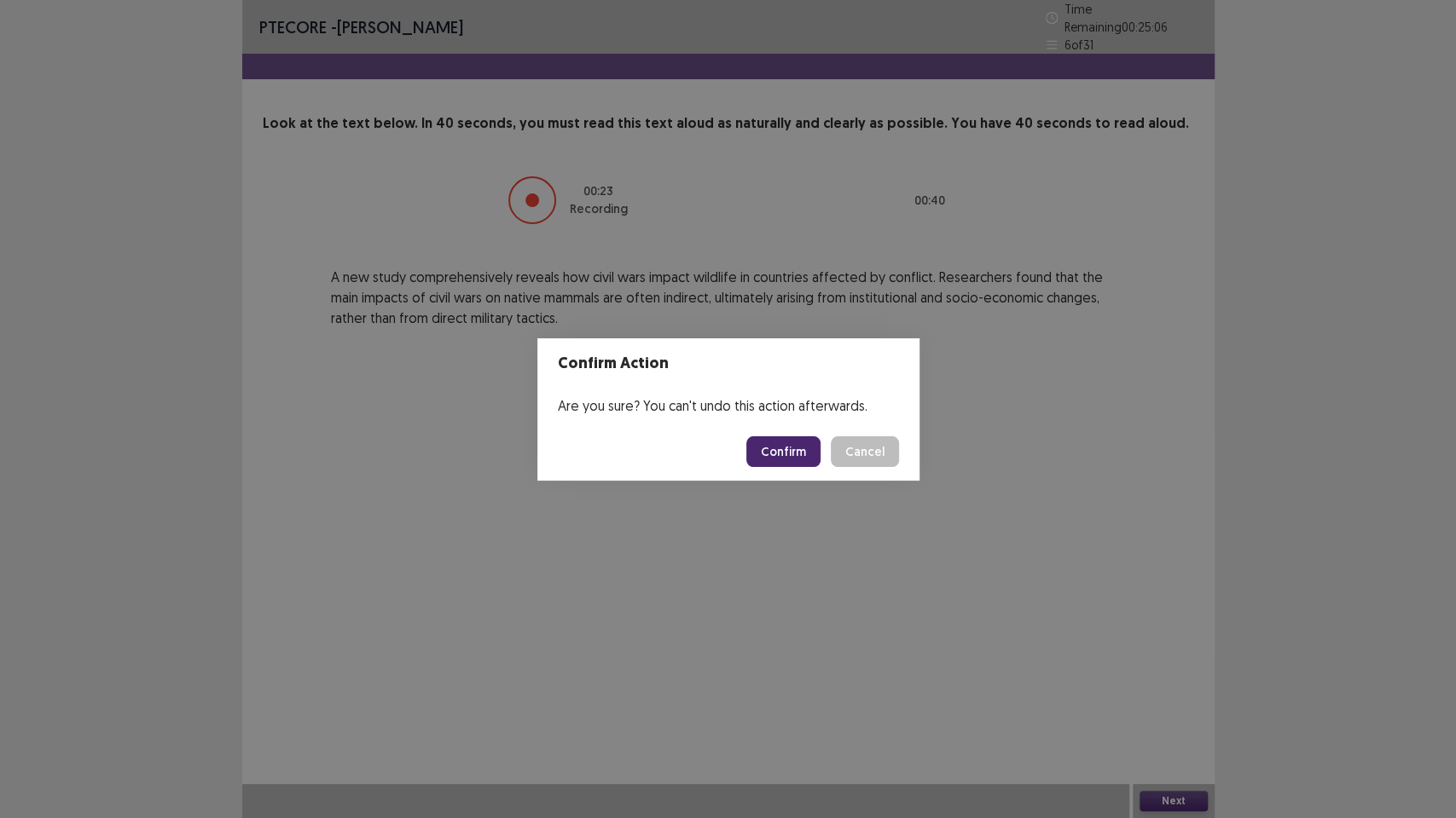
click at [810, 454] on button "Confirm" at bounding box center [783, 452] width 74 height 31
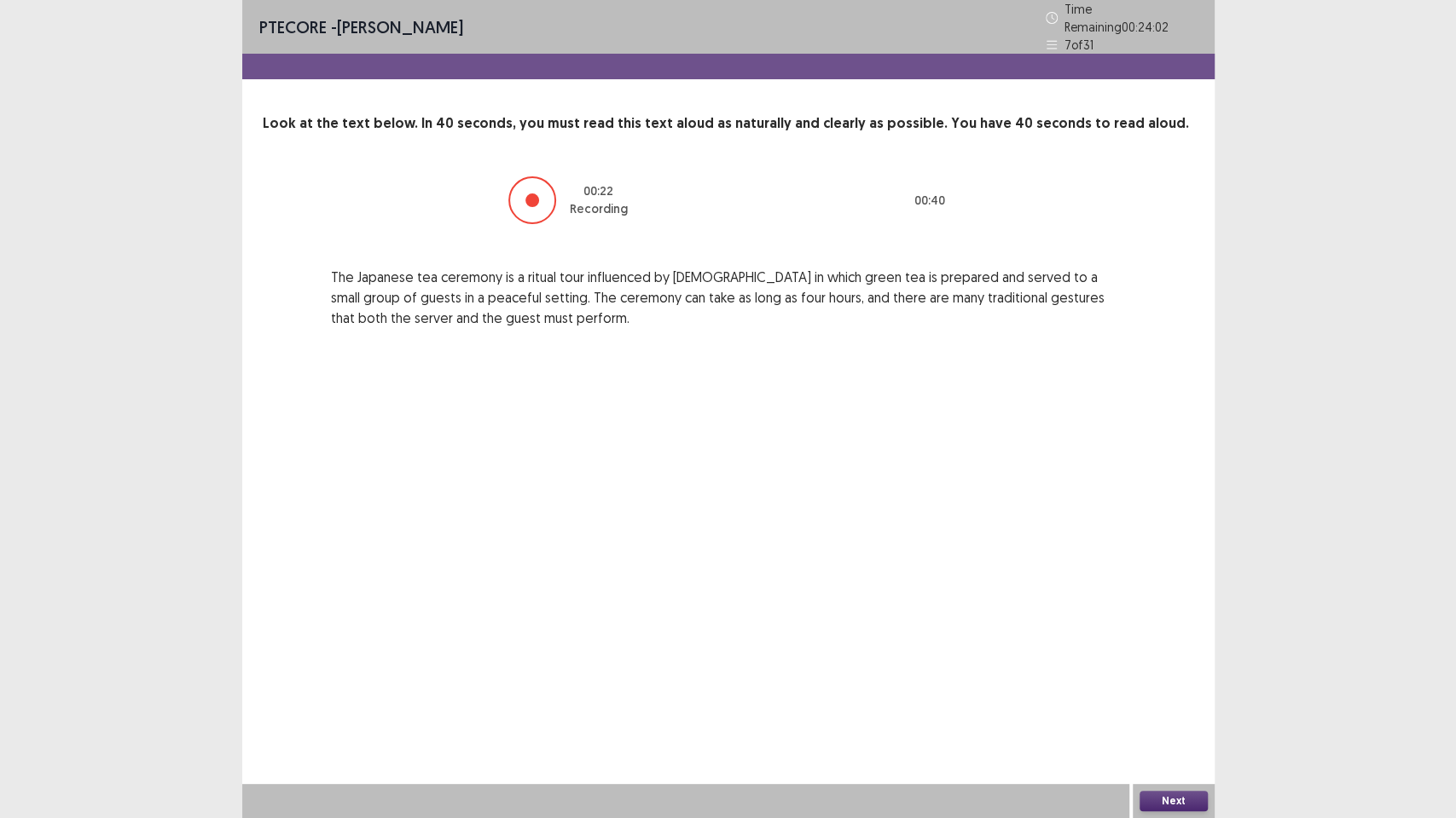
click at [1144, 696] on button "Next" at bounding box center [1173, 801] width 68 height 21
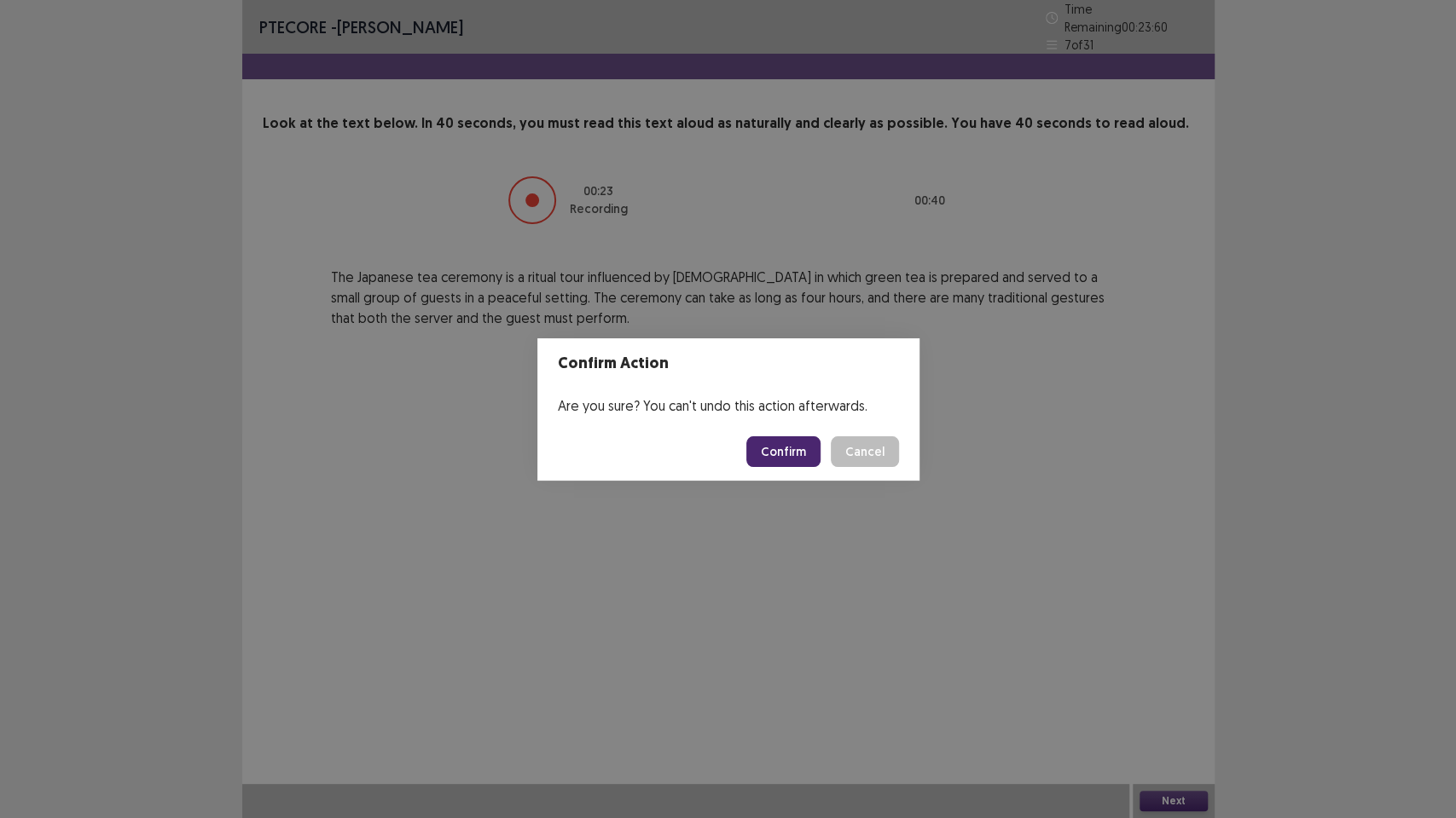
click at [781, 456] on button "Confirm" at bounding box center [783, 452] width 74 height 31
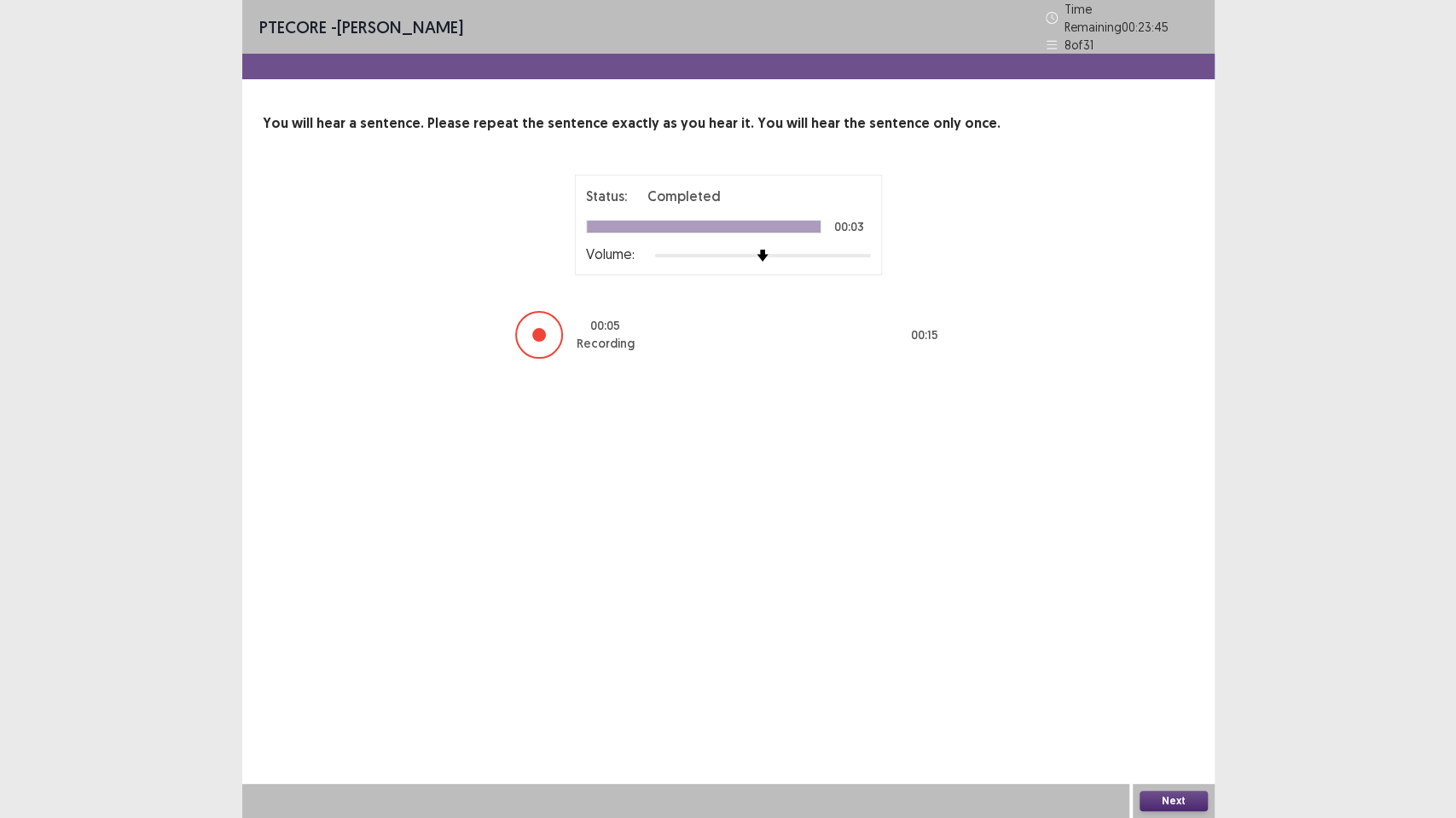
click at [1150, 696] on button "Next" at bounding box center [1173, 801] width 68 height 21
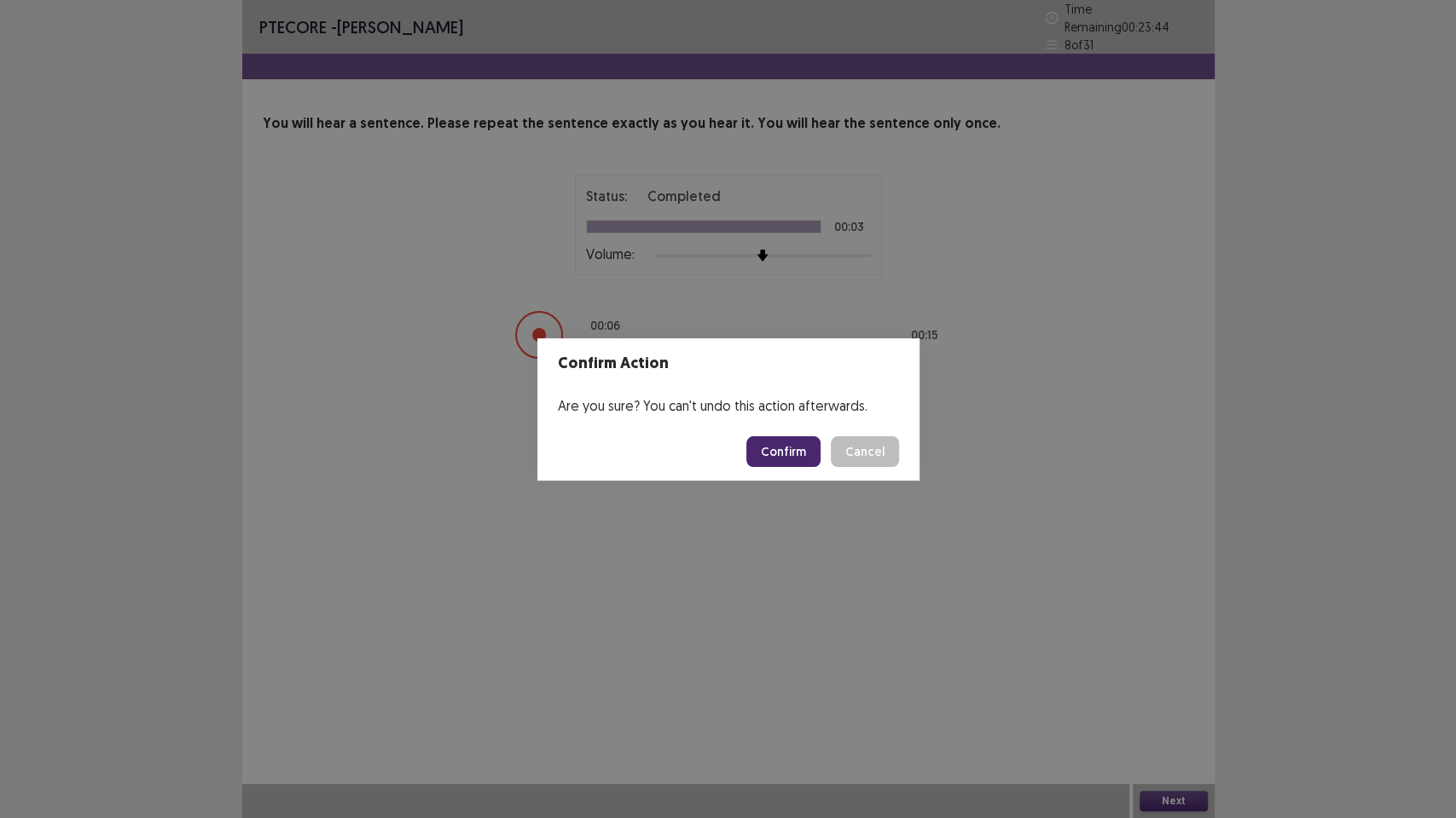
click at [810, 453] on button "Confirm" at bounding box center [783, 452] width 74 height 31
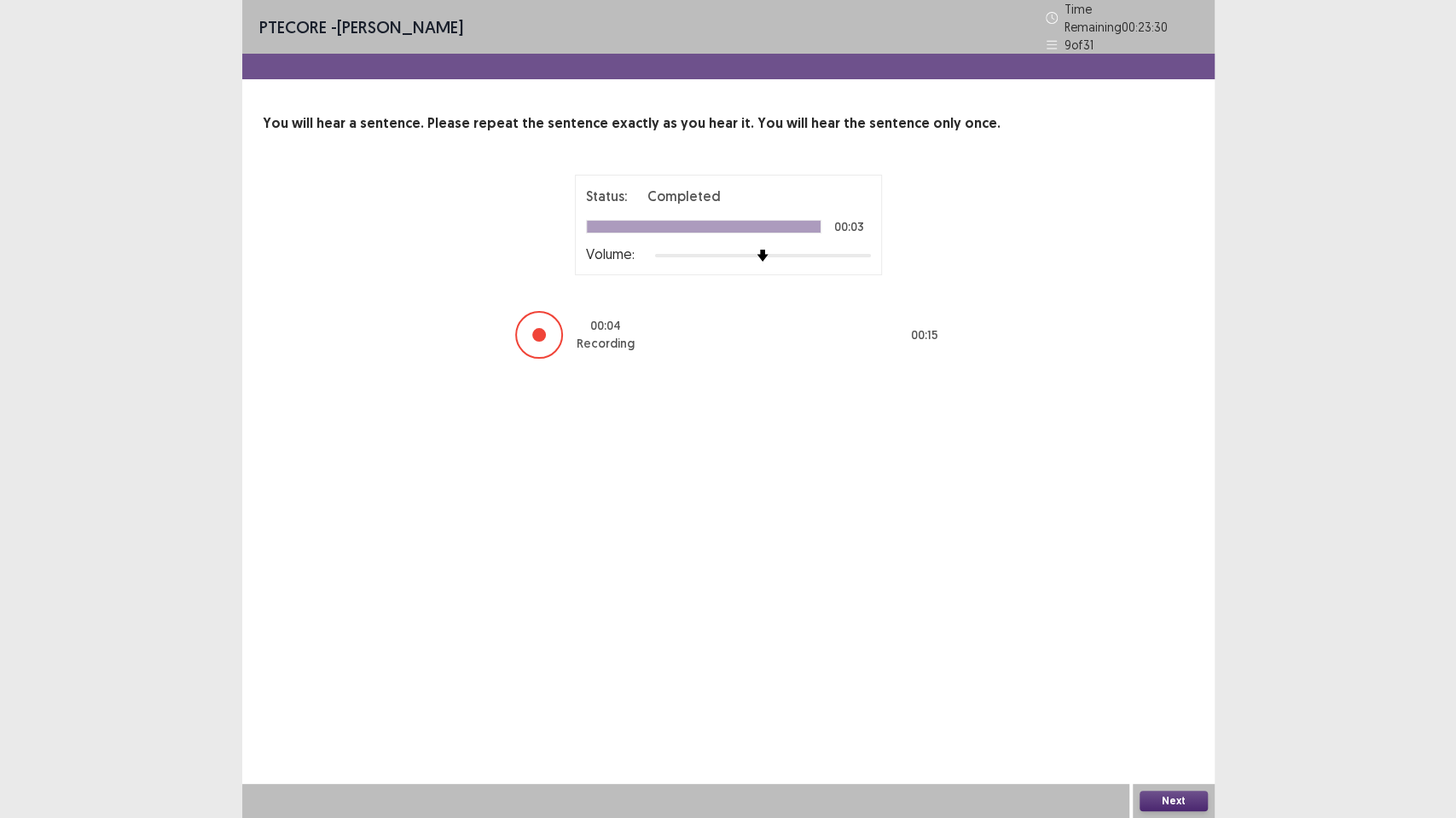
click at [1189, 696] on button "Next" at bounding box center [1173, 801] width 68 height 21
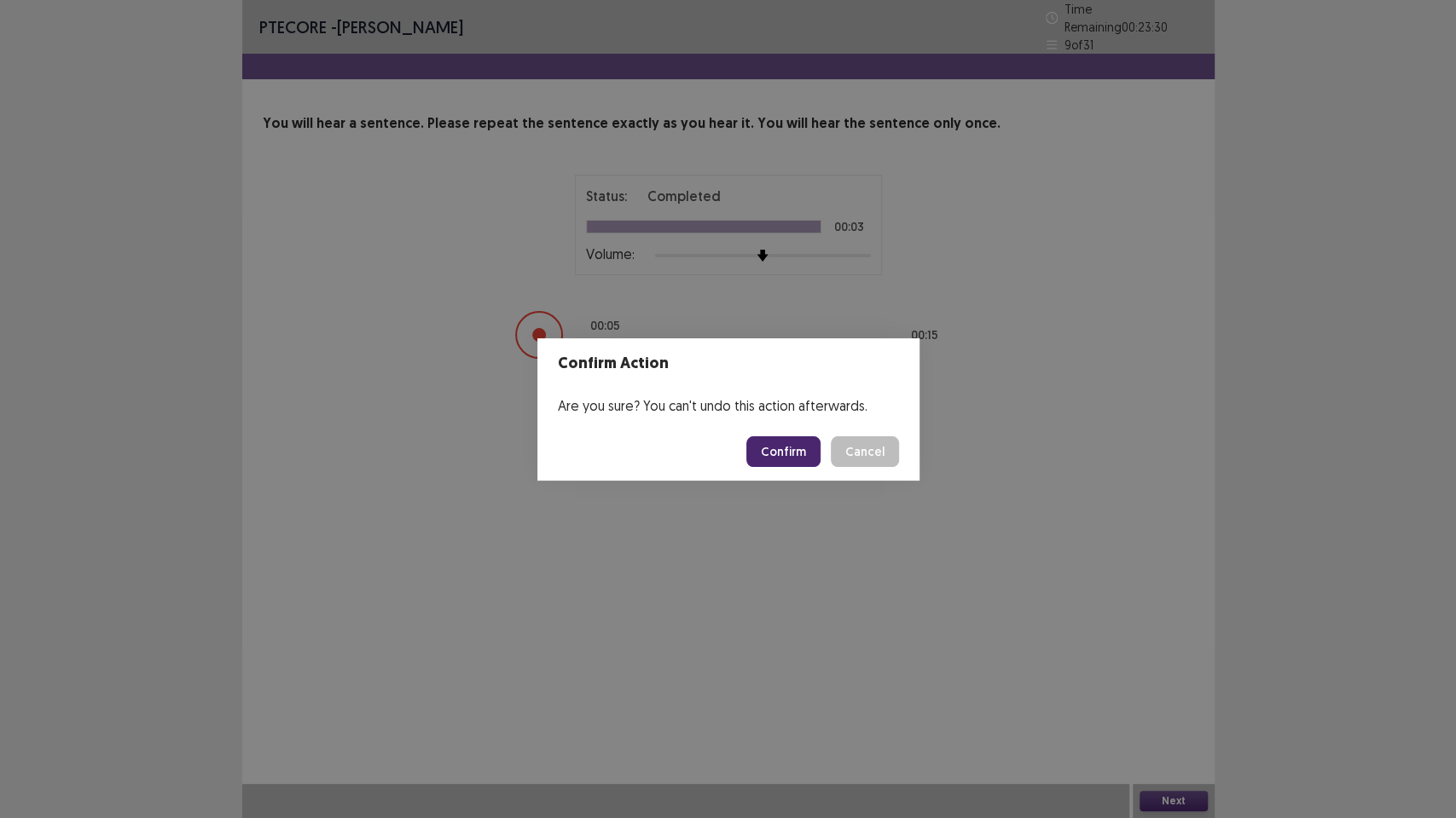
click at [781, 455] on button "Confirm" at bounding box center [783, 452] width 74 height 31
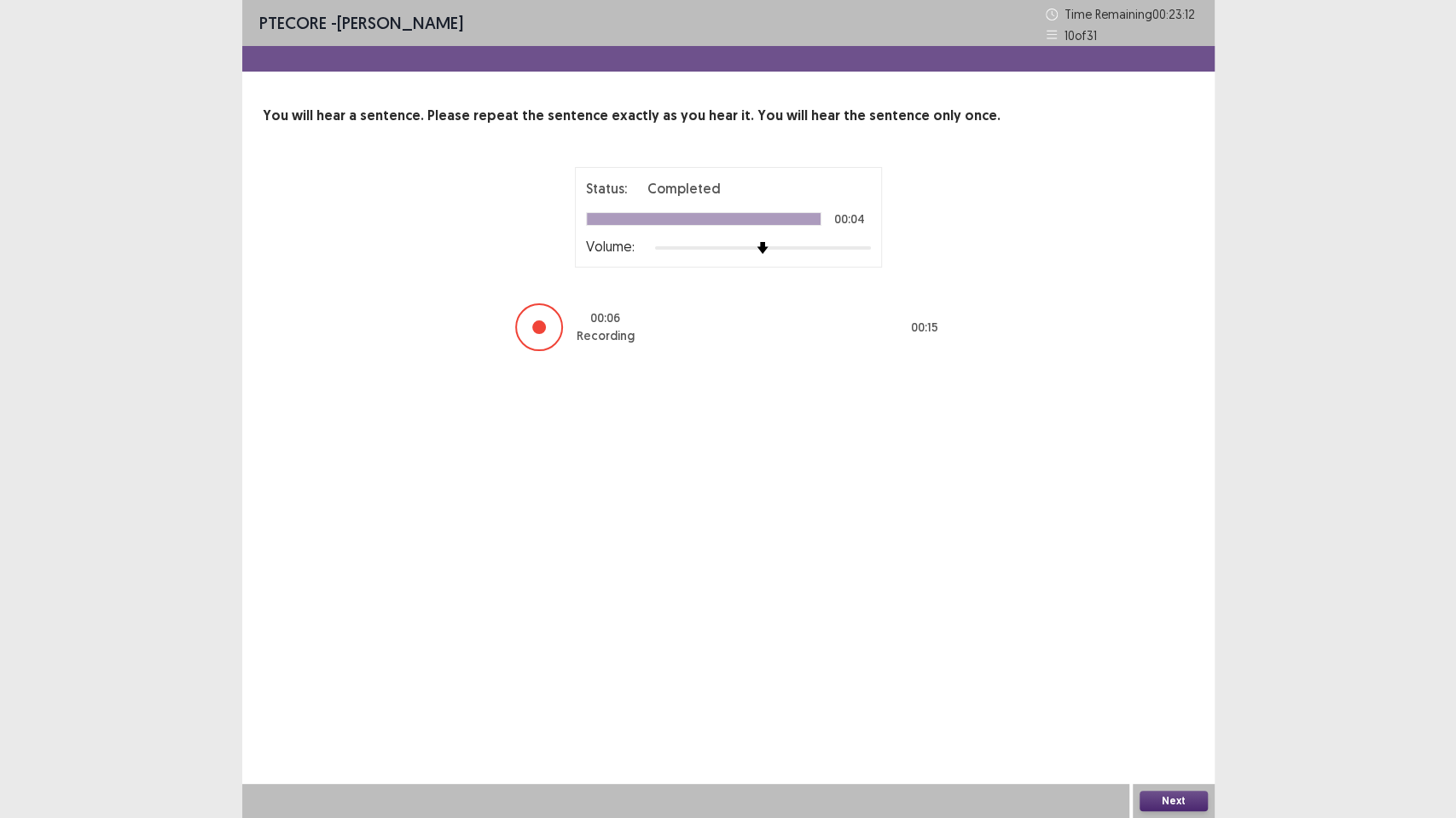
click at [1192, 696] on button "Next" at bounding box center [1173, 801] width 68 height 21
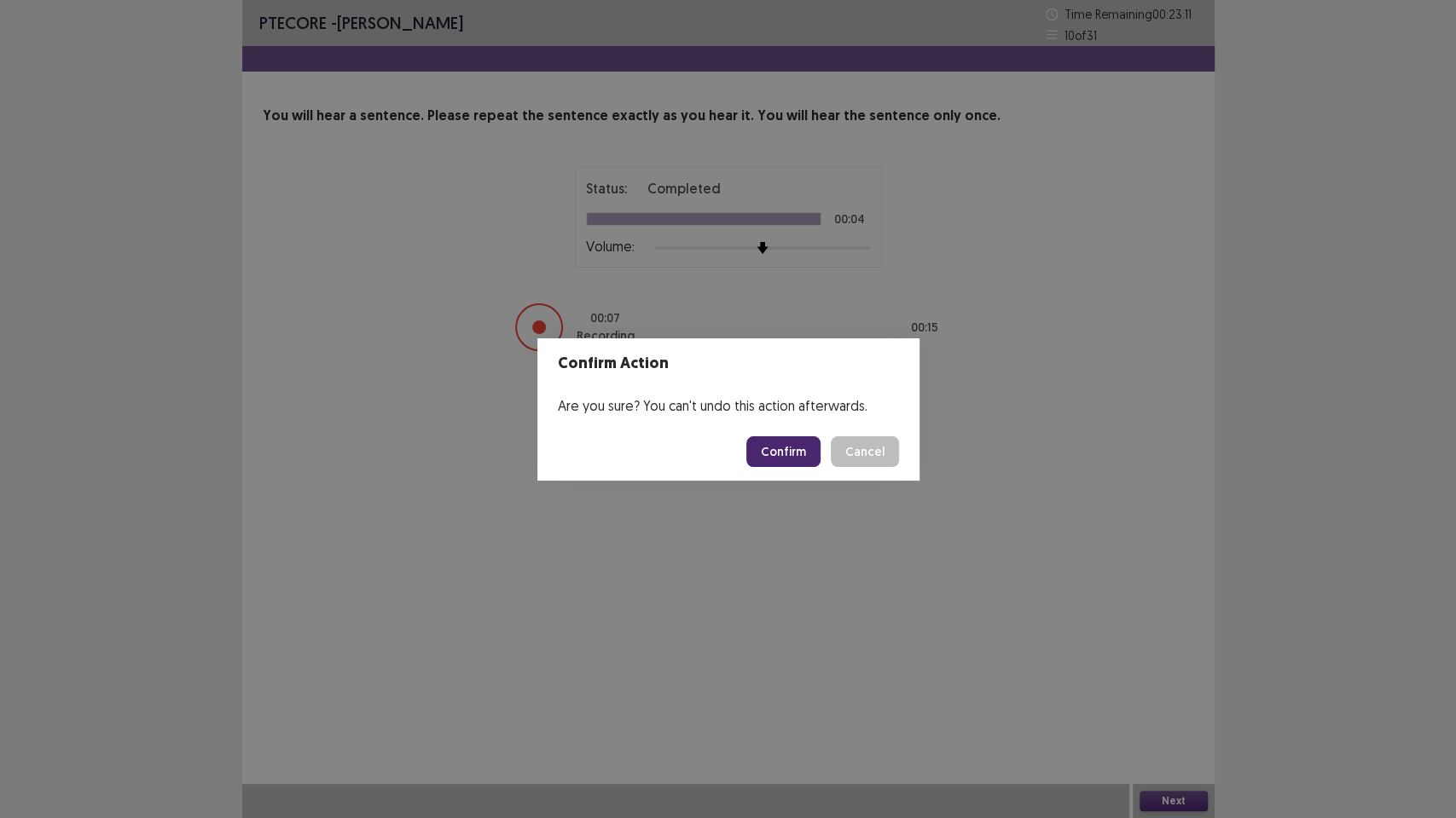
click at [768, 458] on button "Confirm" at bounding box center [783, 452] width 74 height 31
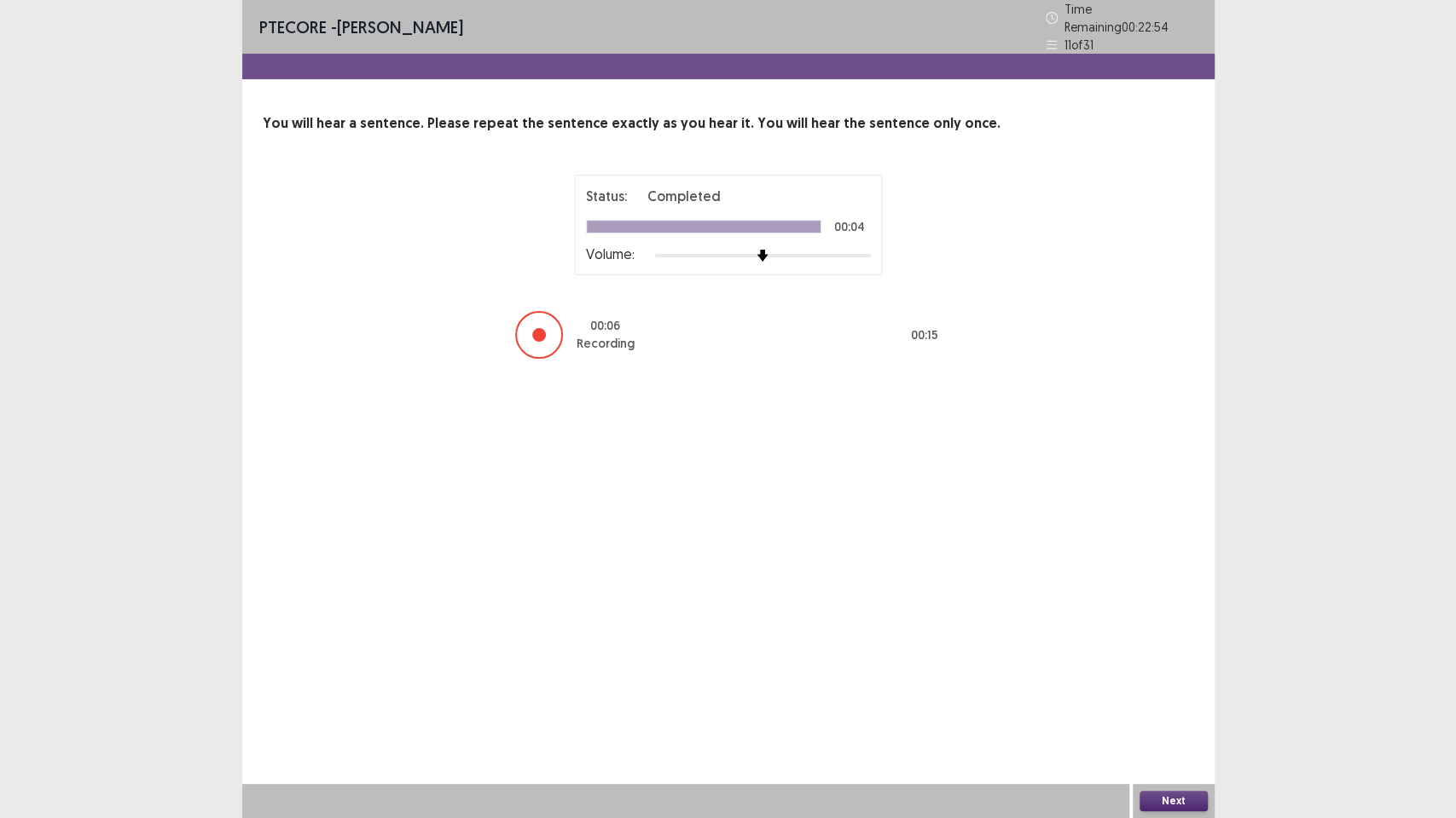
click at [1147, 696] on button "Next" at bounding box center [1173, 801] width 68 height 21
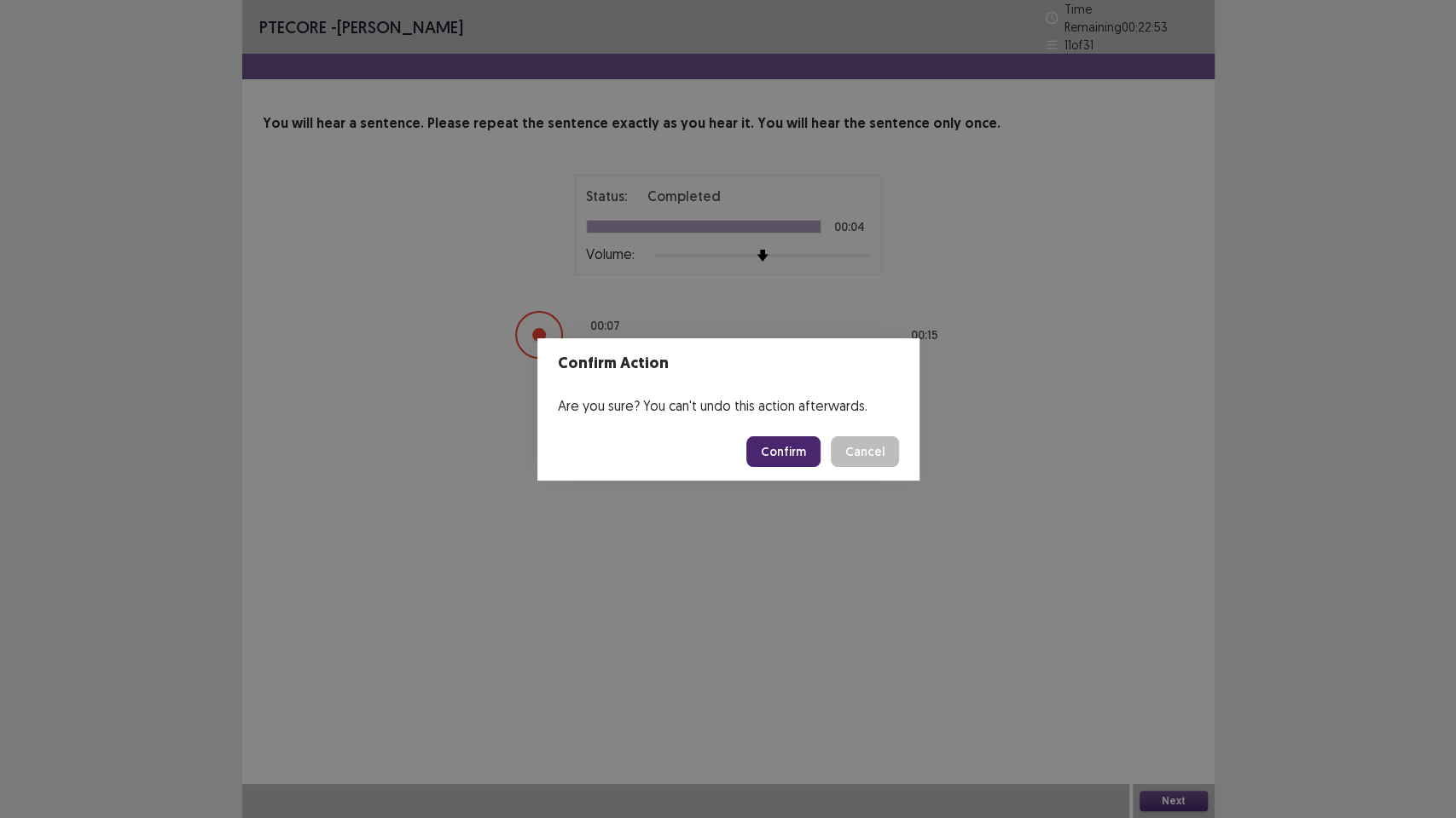
click at [816, 463] on button "Confirm" at bounding box center [783, 452] width 74 height 31
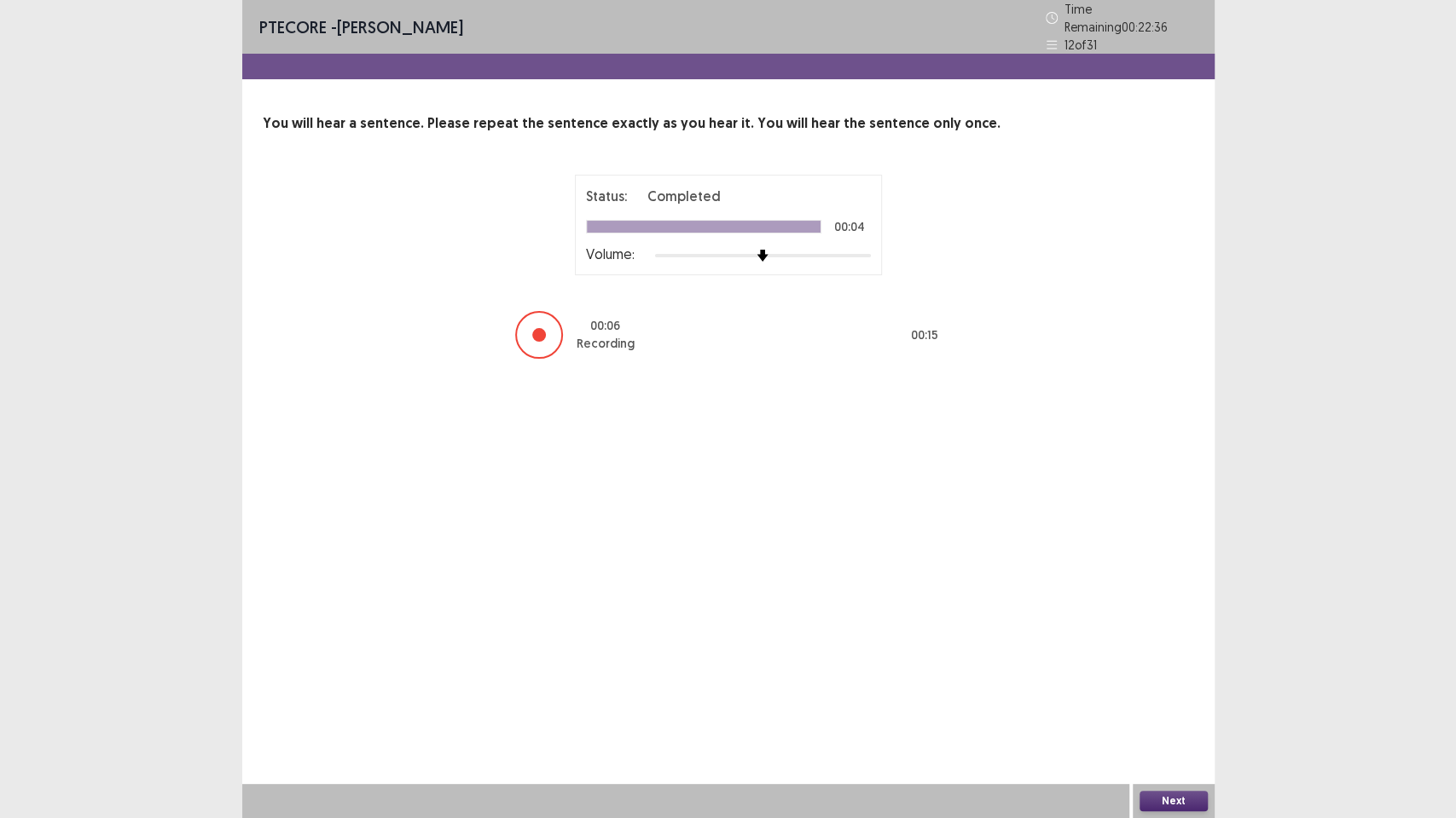
click at [1160, 696] on button "Next" at bounding box center [1173, 801] width 68 height 21
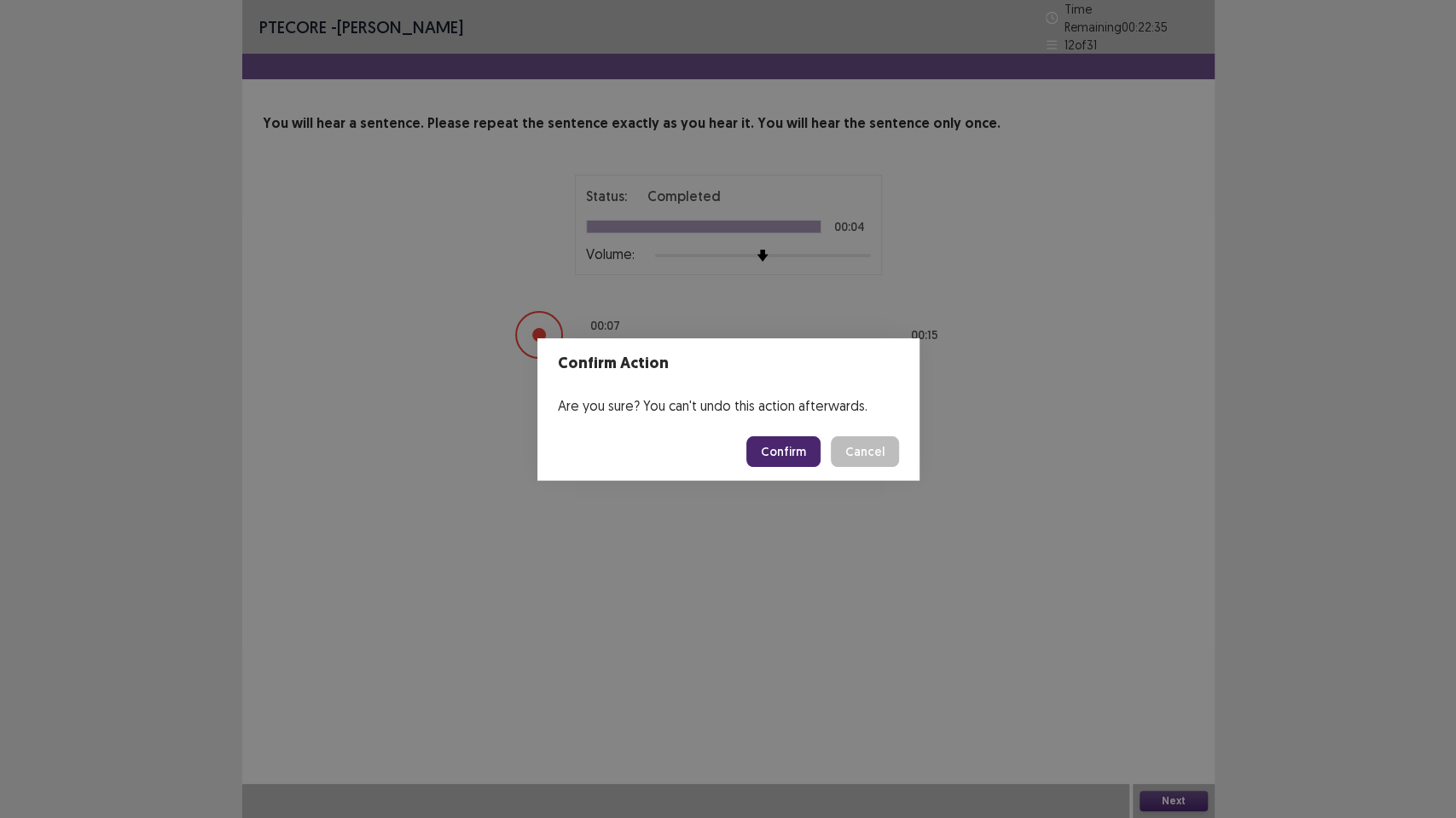
click at [798, 445] on button "Confirm" at bounding box center [783, 452] width 74 height 31
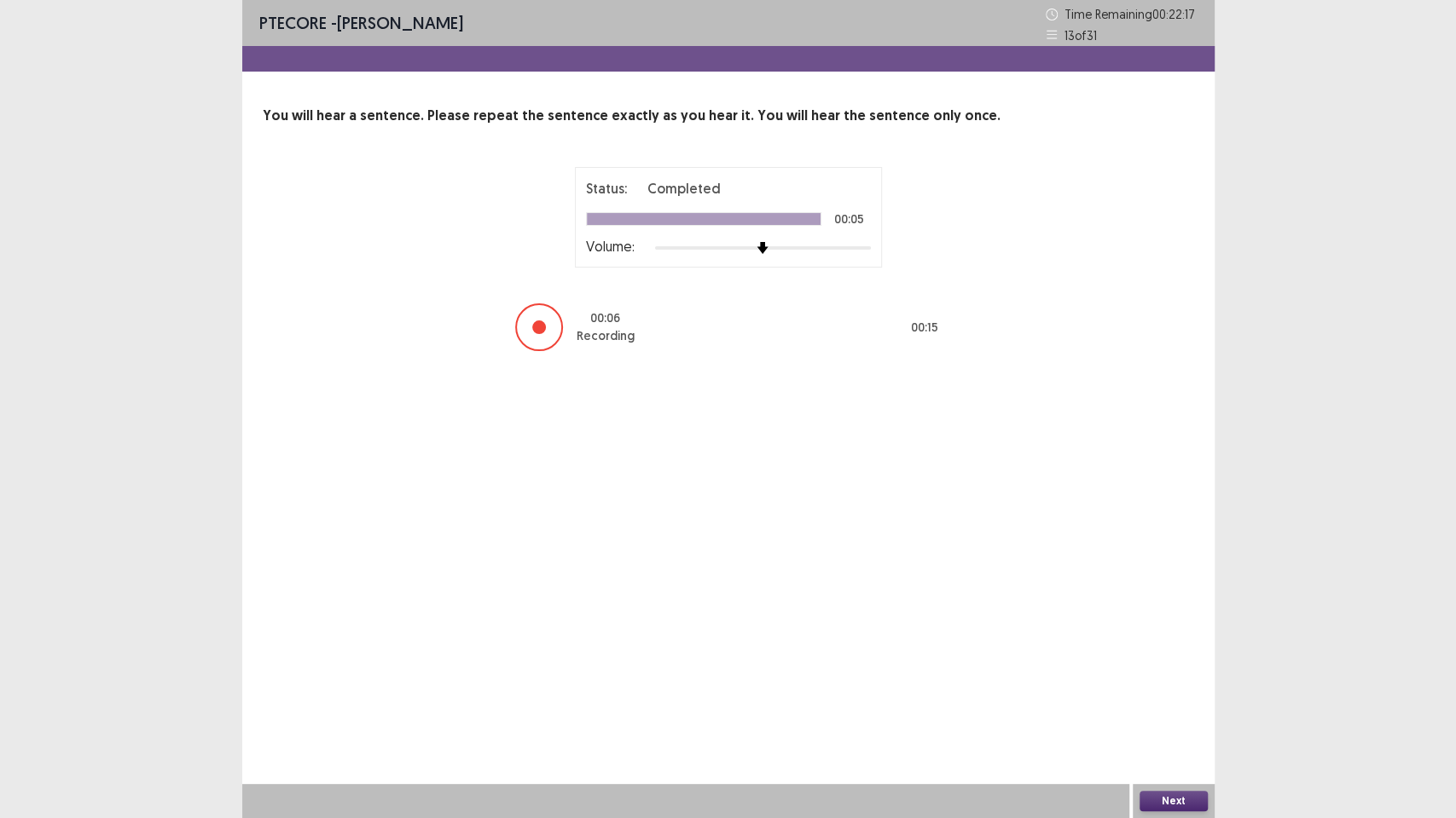
click at [1167, 696] on button "Next" at bounding box center [1173, 801] width 68 height 21
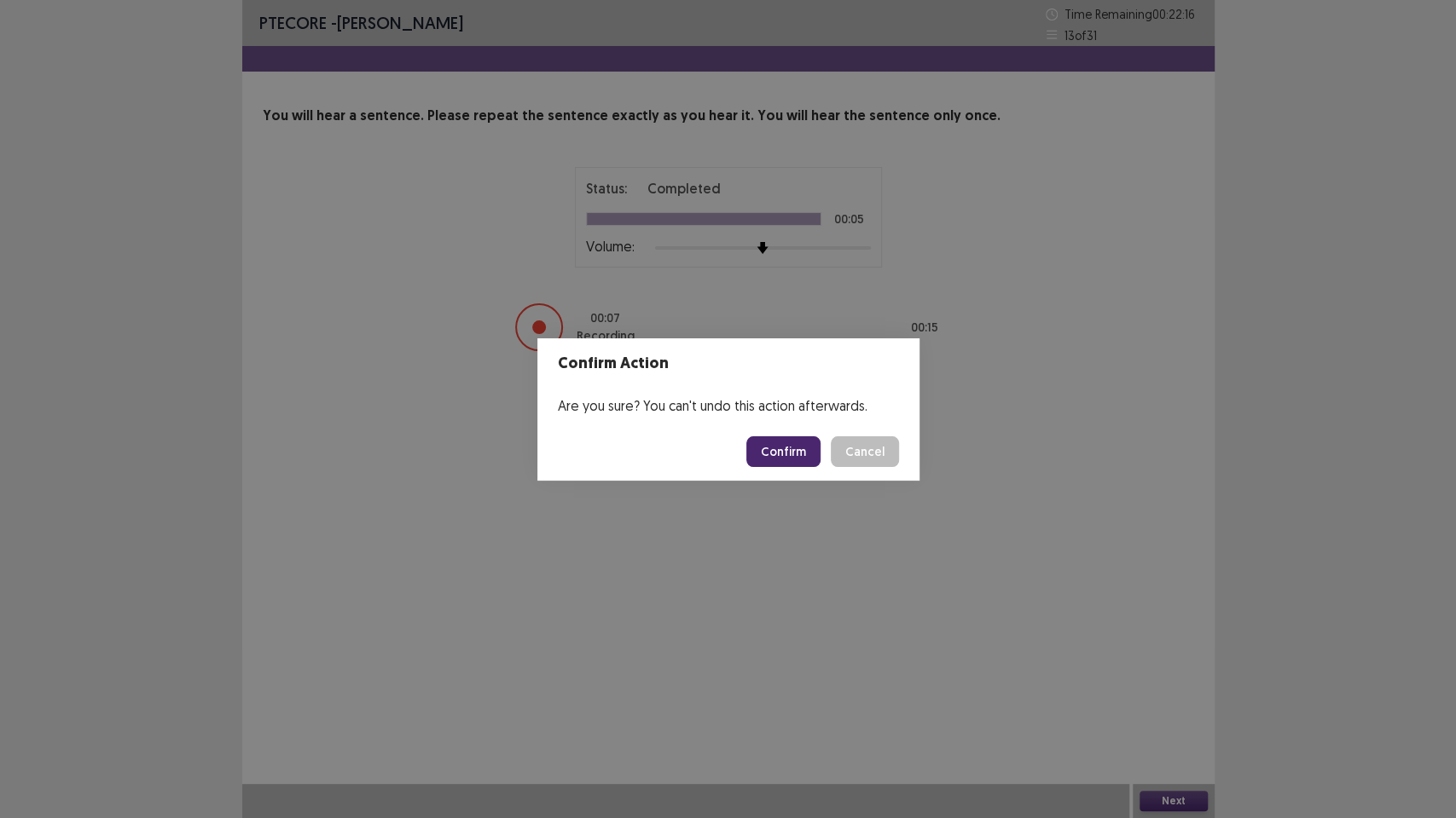
click at [798, 458] on button "Confirm" at bounding box center [783, 452] width 74 height 31
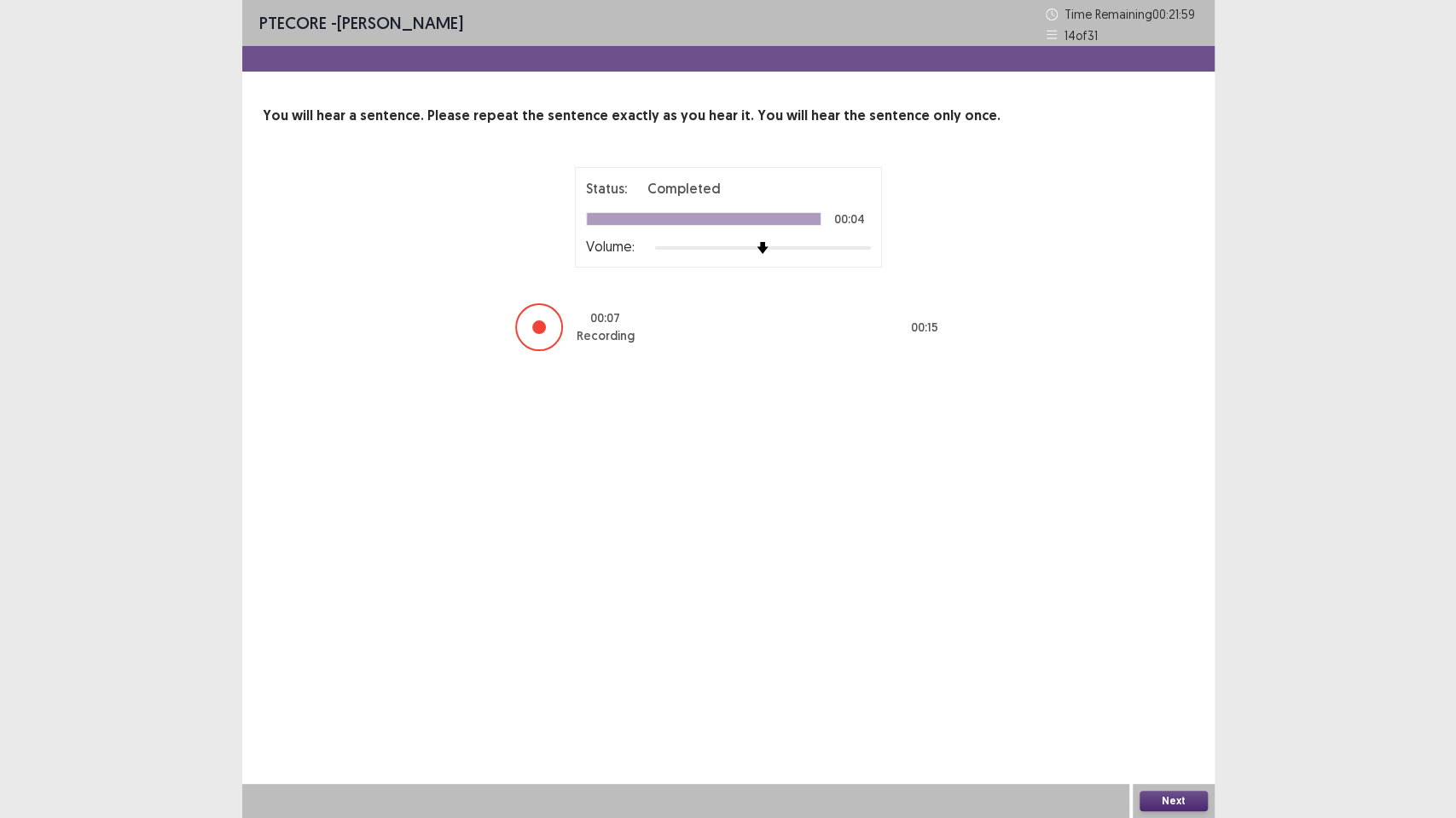
click at [1171, 696] on button "Next" at bounding box center [1173, 801] width 68 height 21
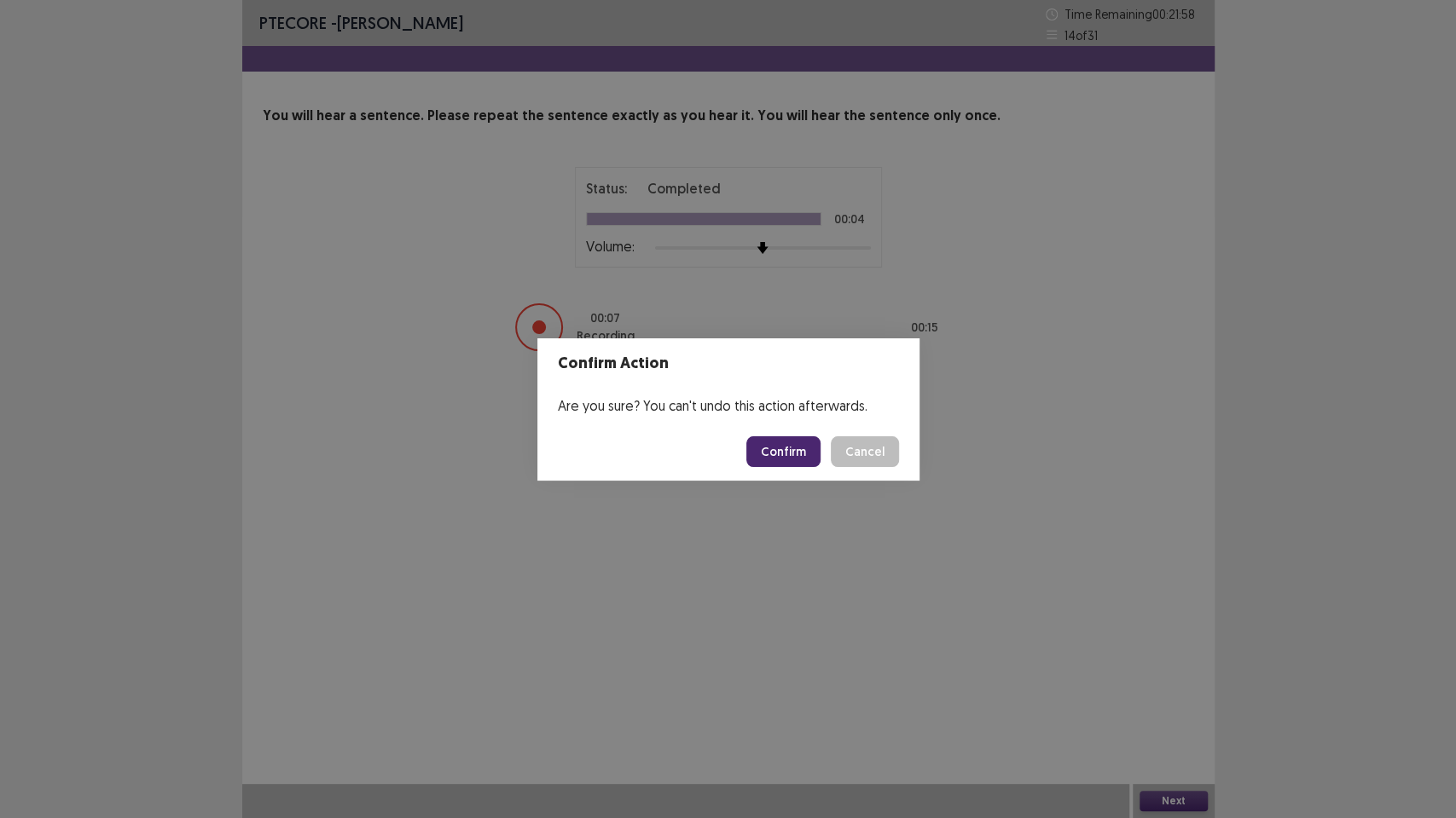
click at [797, 452] on button "Confirm" at bounding box center [783, 452] width 74 height 31
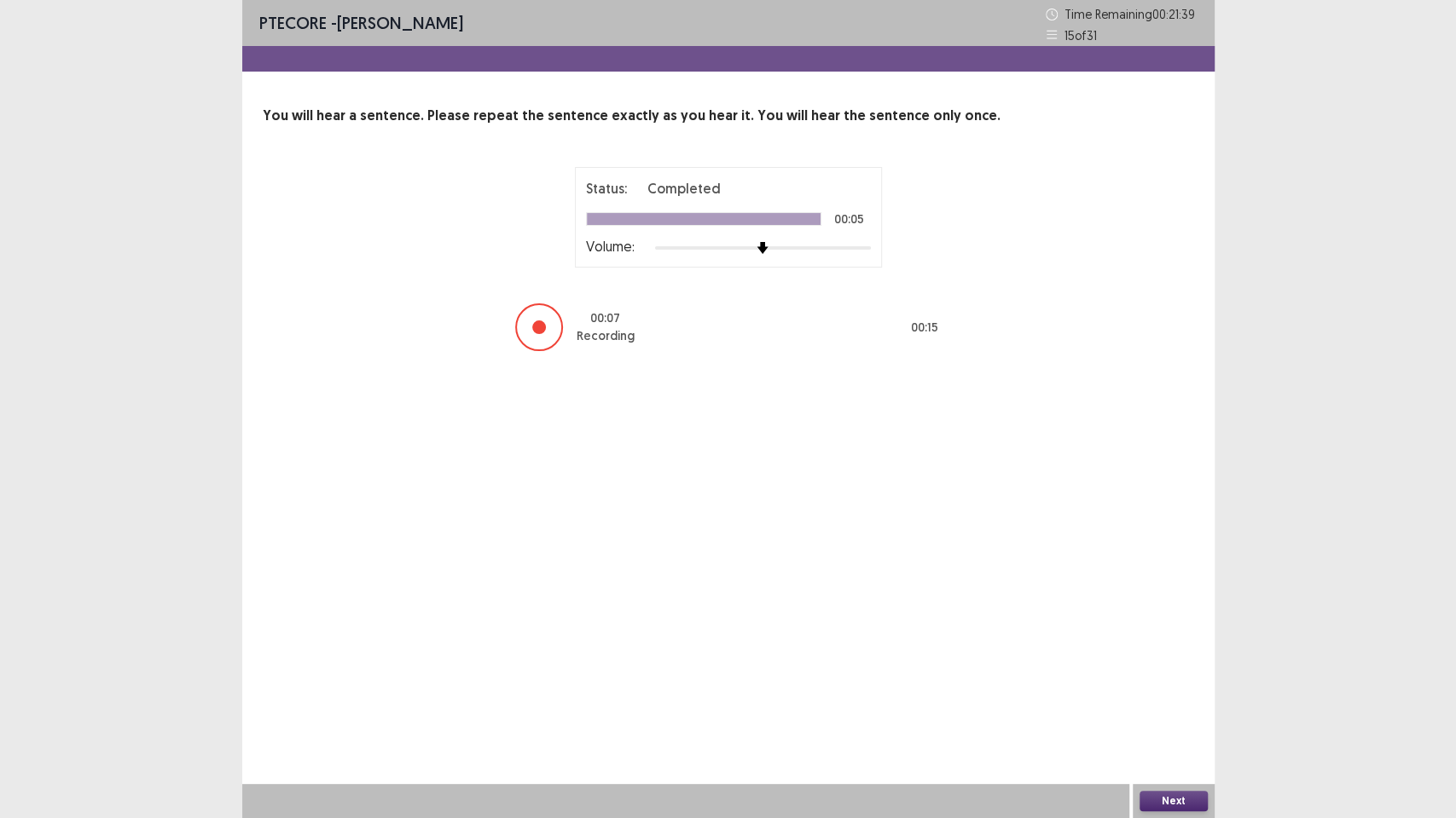
click at [1192, 696] on button "Next" at bounding box center [1173, 801] width 68 height 21
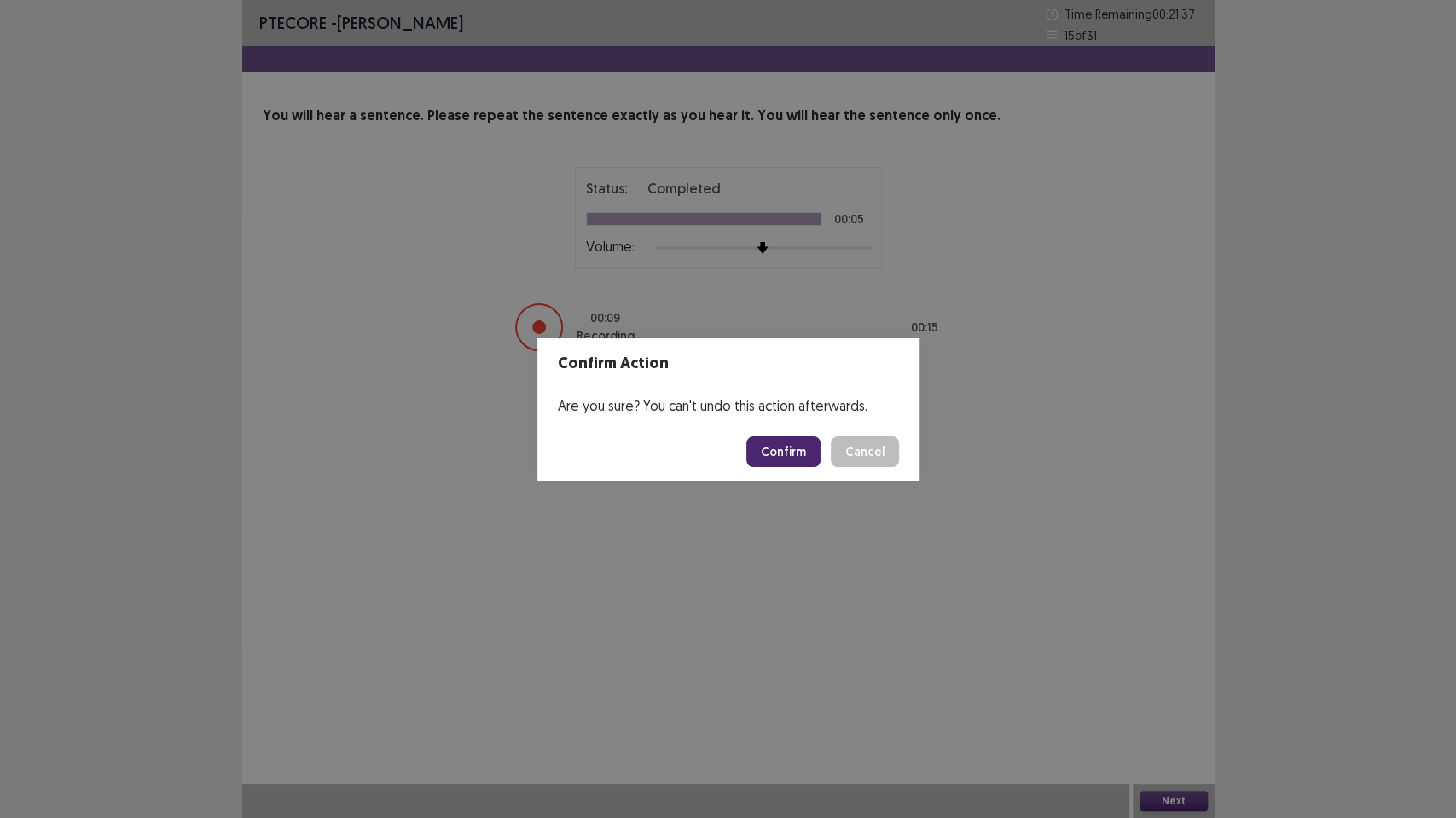
click at [792, 470] on footer "Confirm Cancel" at bounding box center [728, 452] width 382 height 58
click at [795, 456] on button "Confirm" at bounding box center [783, 452] width 74 height 31
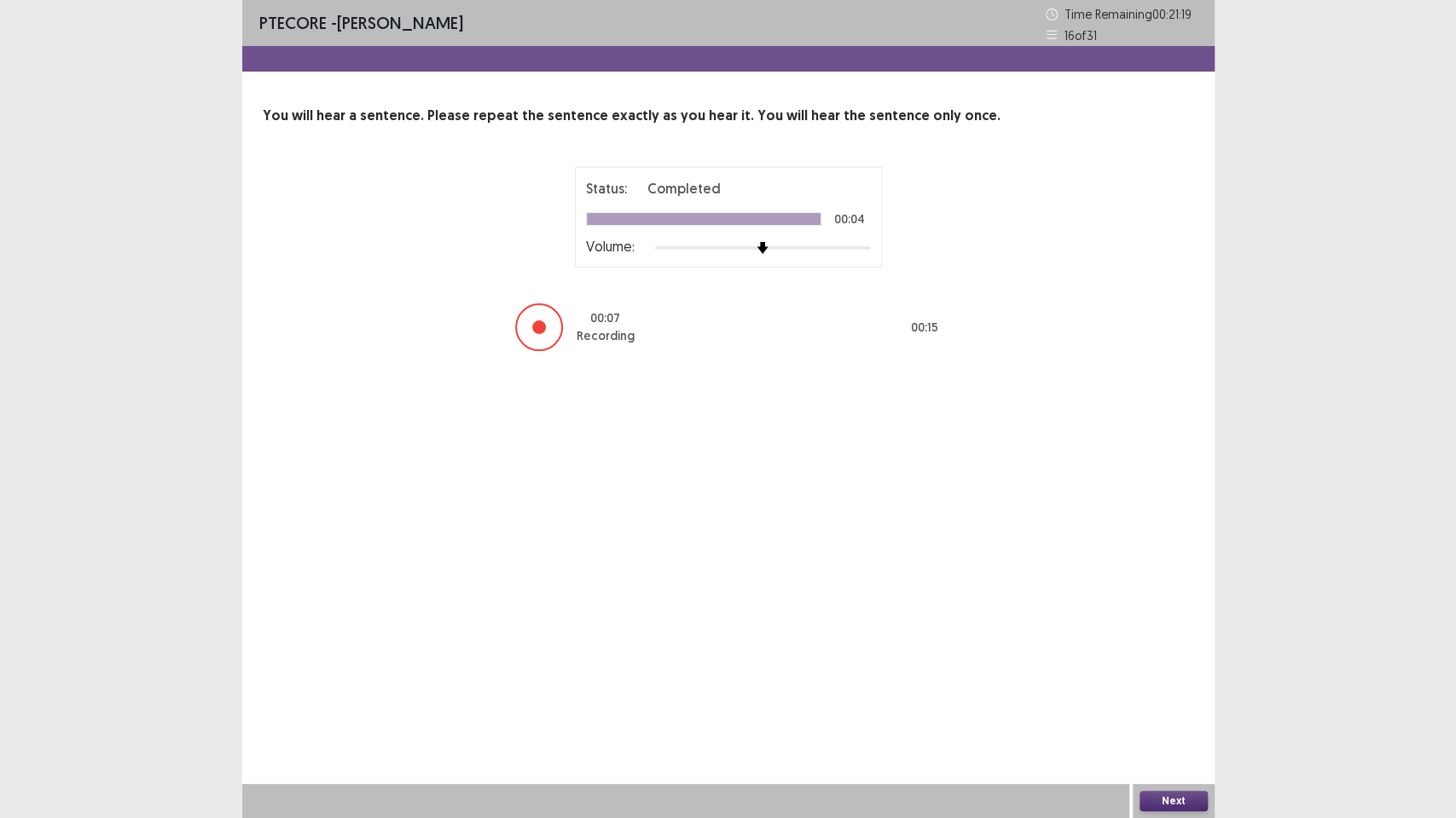
click at [1182, 696] on button "Next" at bounding box center [1173, 801] width 68 height 21
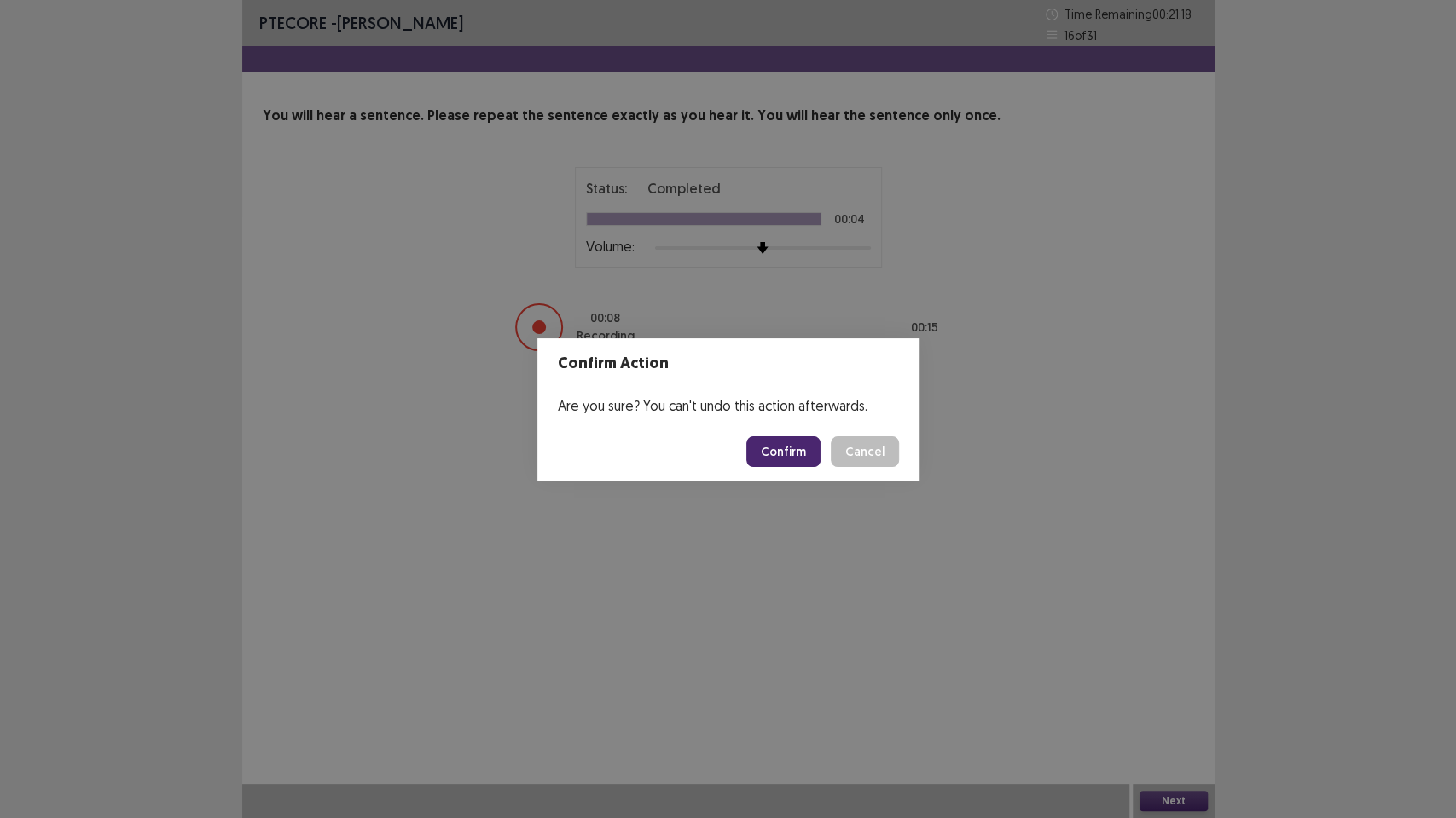
click at [804, 453] on button "Confirm" at bounding box center [783, 452] width 74 height 31
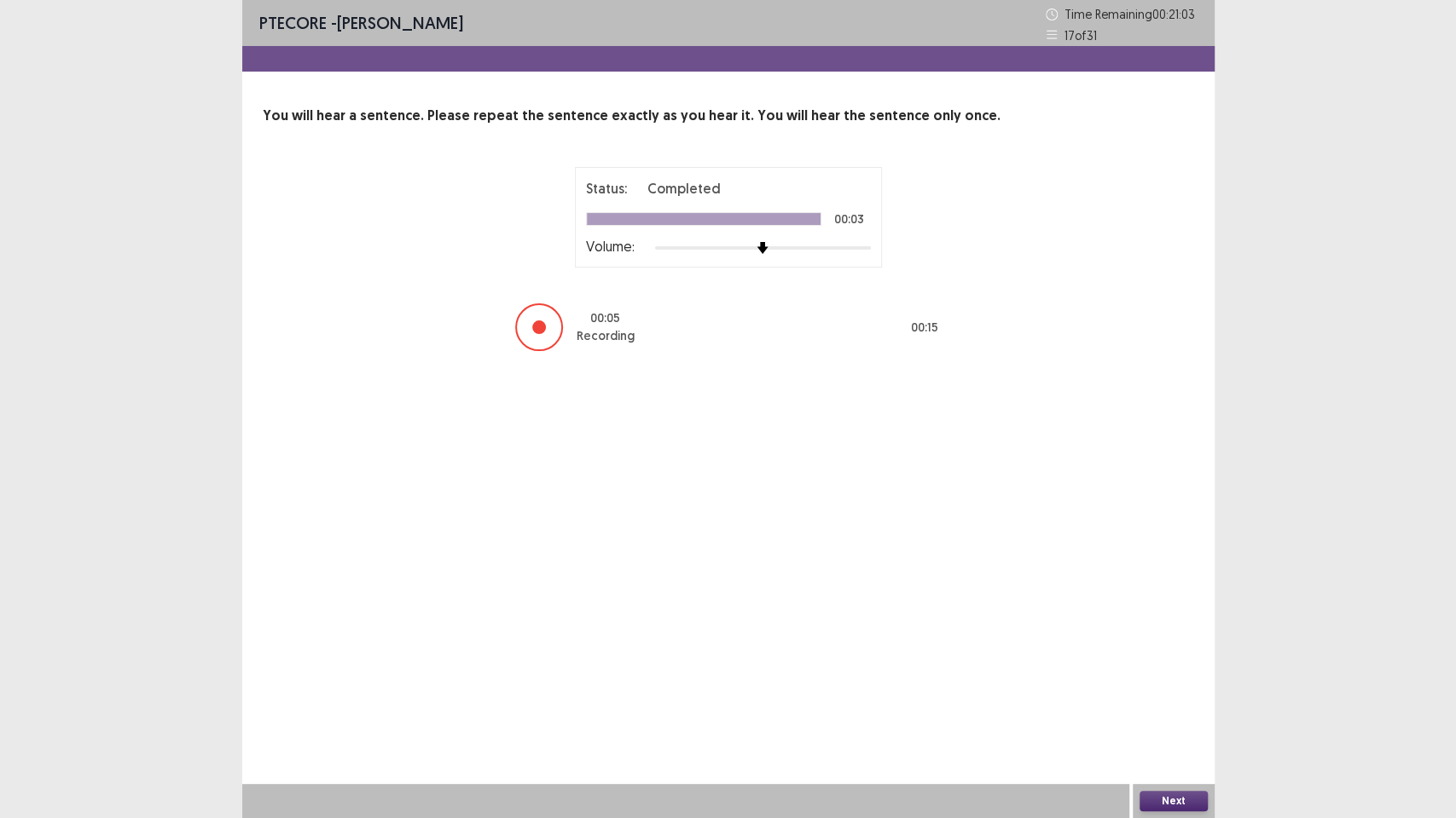
click at [1164, 696] on button "Next" at bounding box center [1173, 801] width 68 height 21
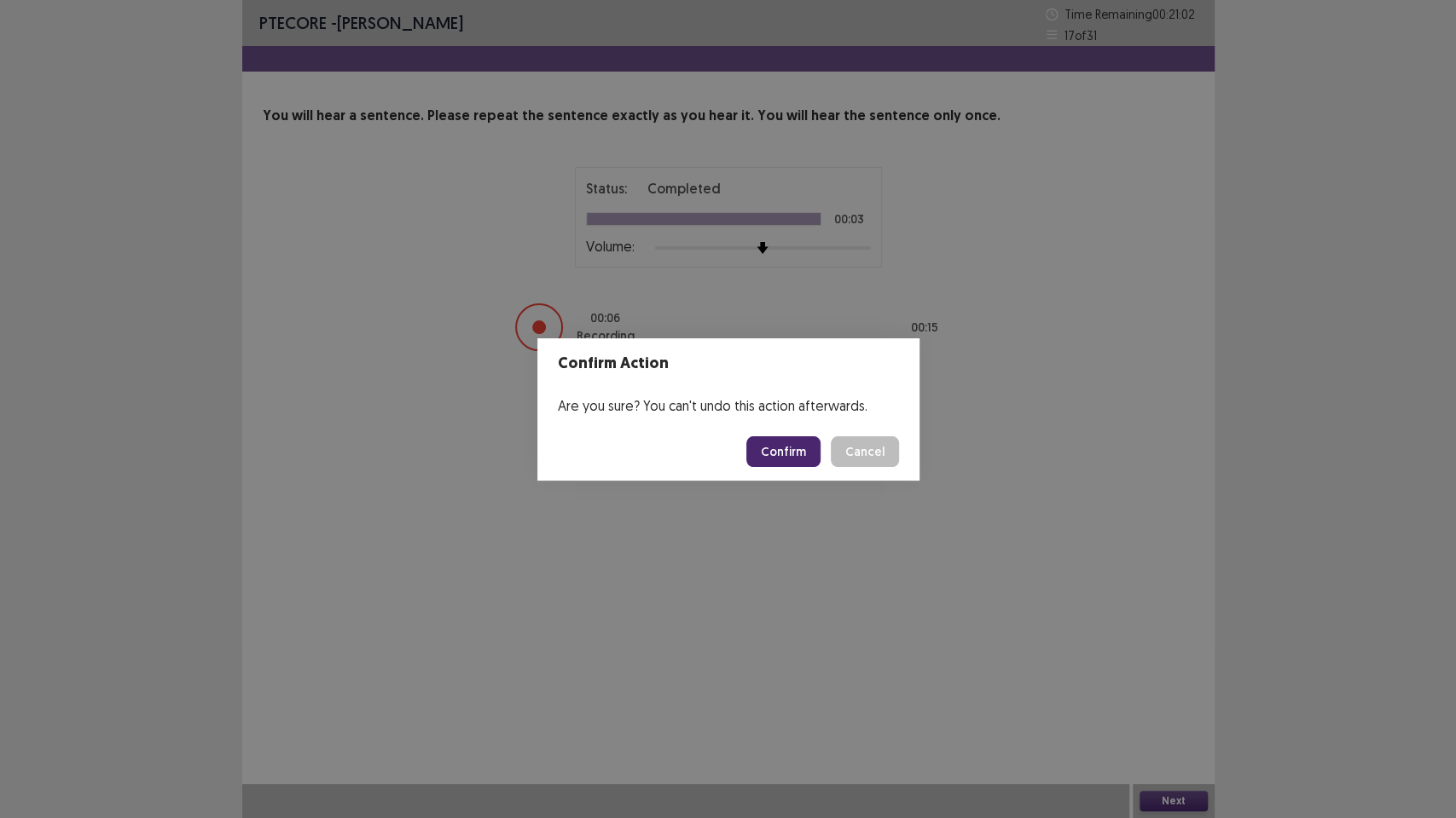
click at [811, 455] on button "Confirm" at bounding box center [783, 452] width 74 height 31
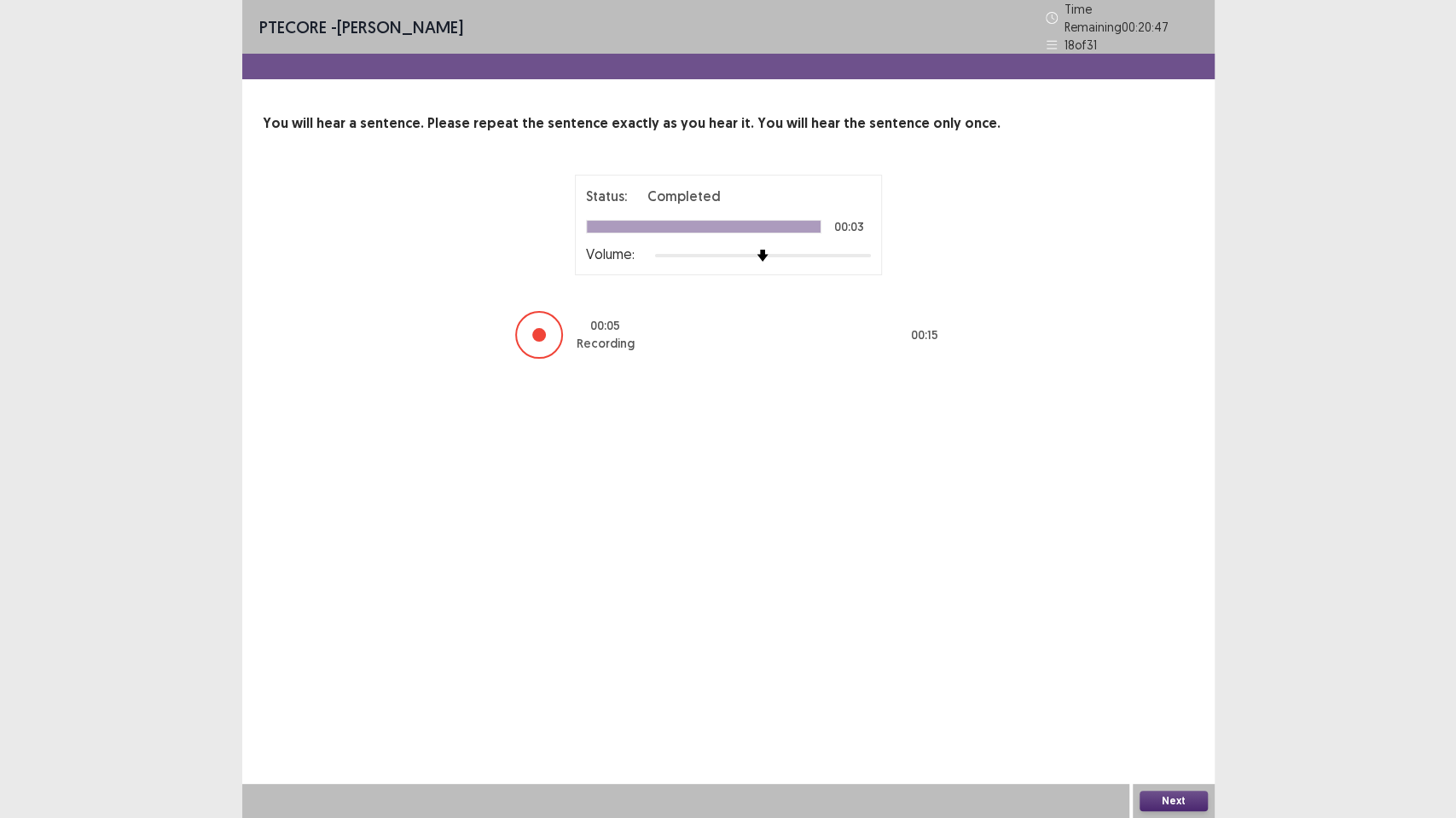
click at [1167, 696] on button "Next" at bounding box center [1173, 801] width 68 height 21
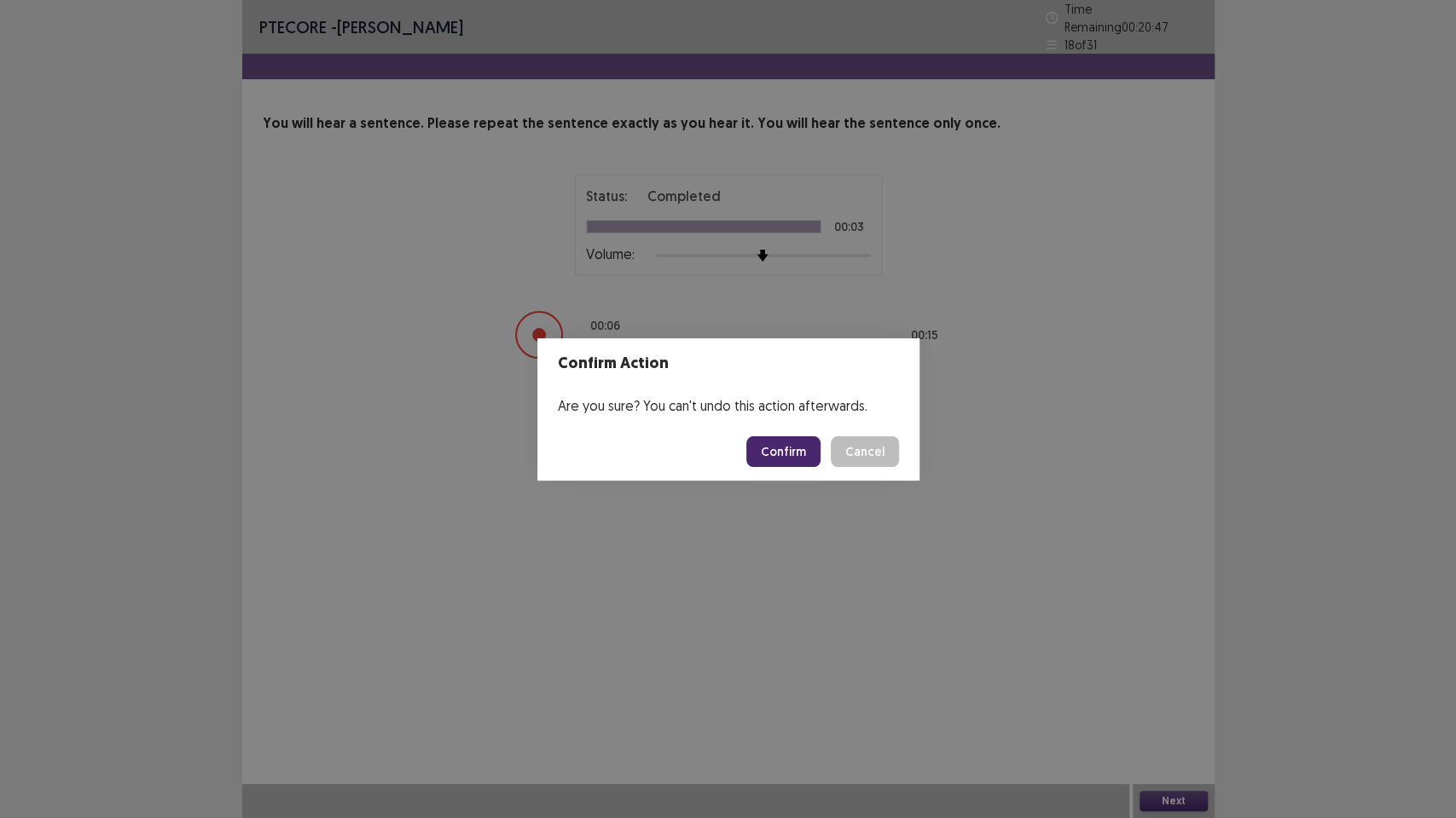
click at [774, 442] on button "Confirm" at bounding box center [783, 452] width 74 height 31
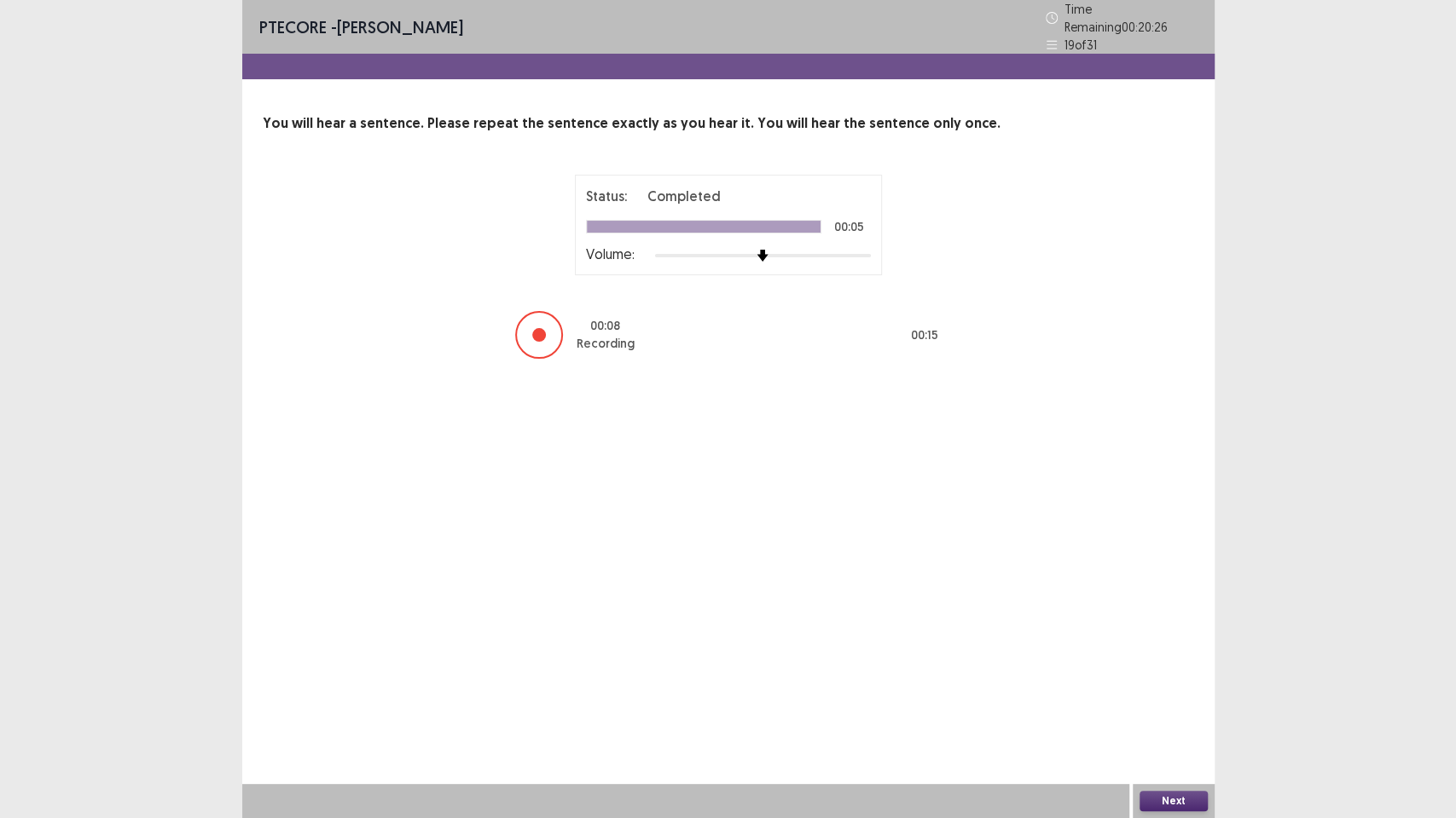
click at [1152, 696] on button "Next" at bounding box center [1173, 801] width 68 height 21
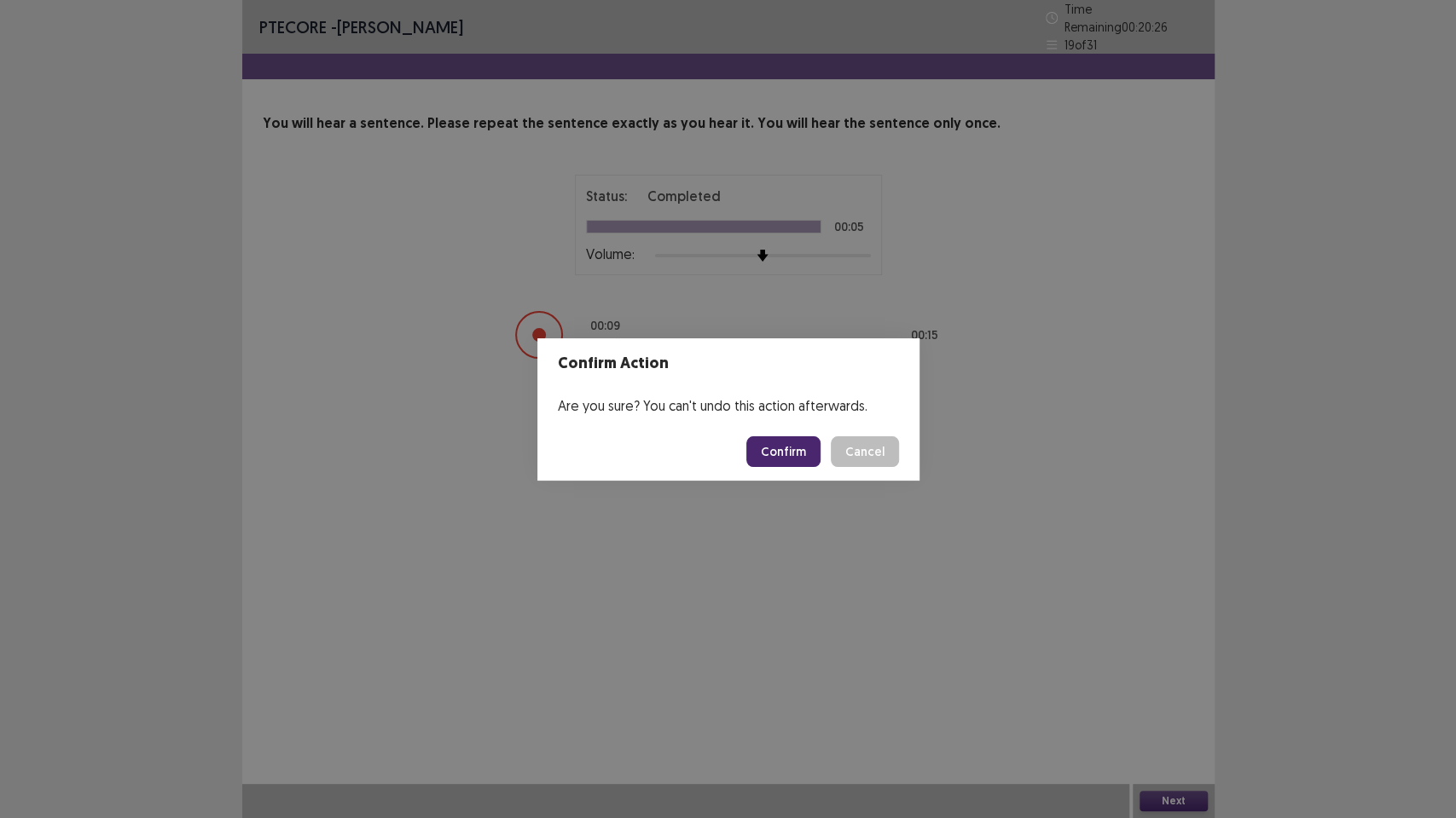
click at [787, 455] on button "Confirm" at bounding box center [783, 452] width 74 height 31
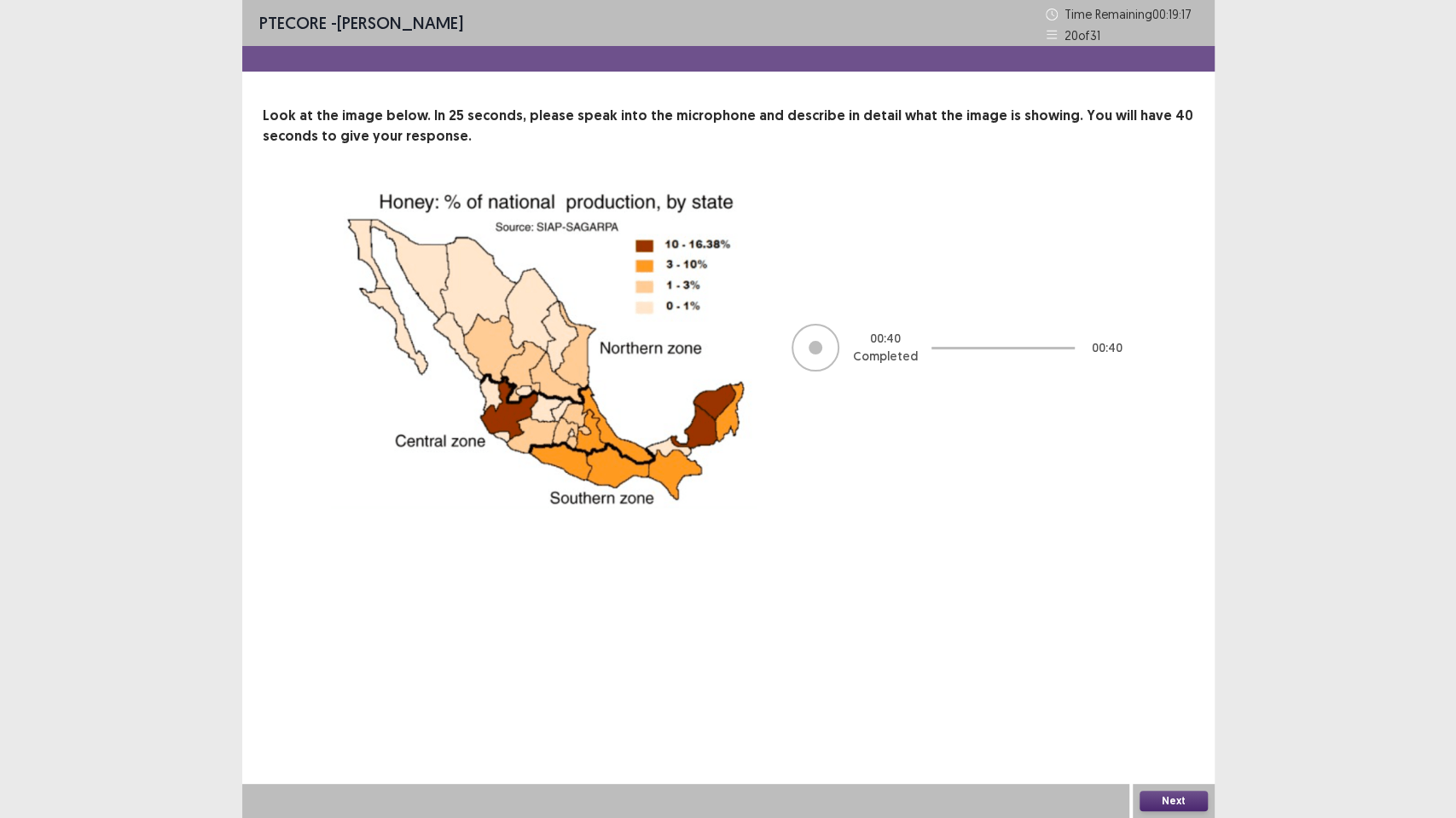
click at [1154, 696] on button "Next" at bounding box center [1173, 801] width 68 height 21
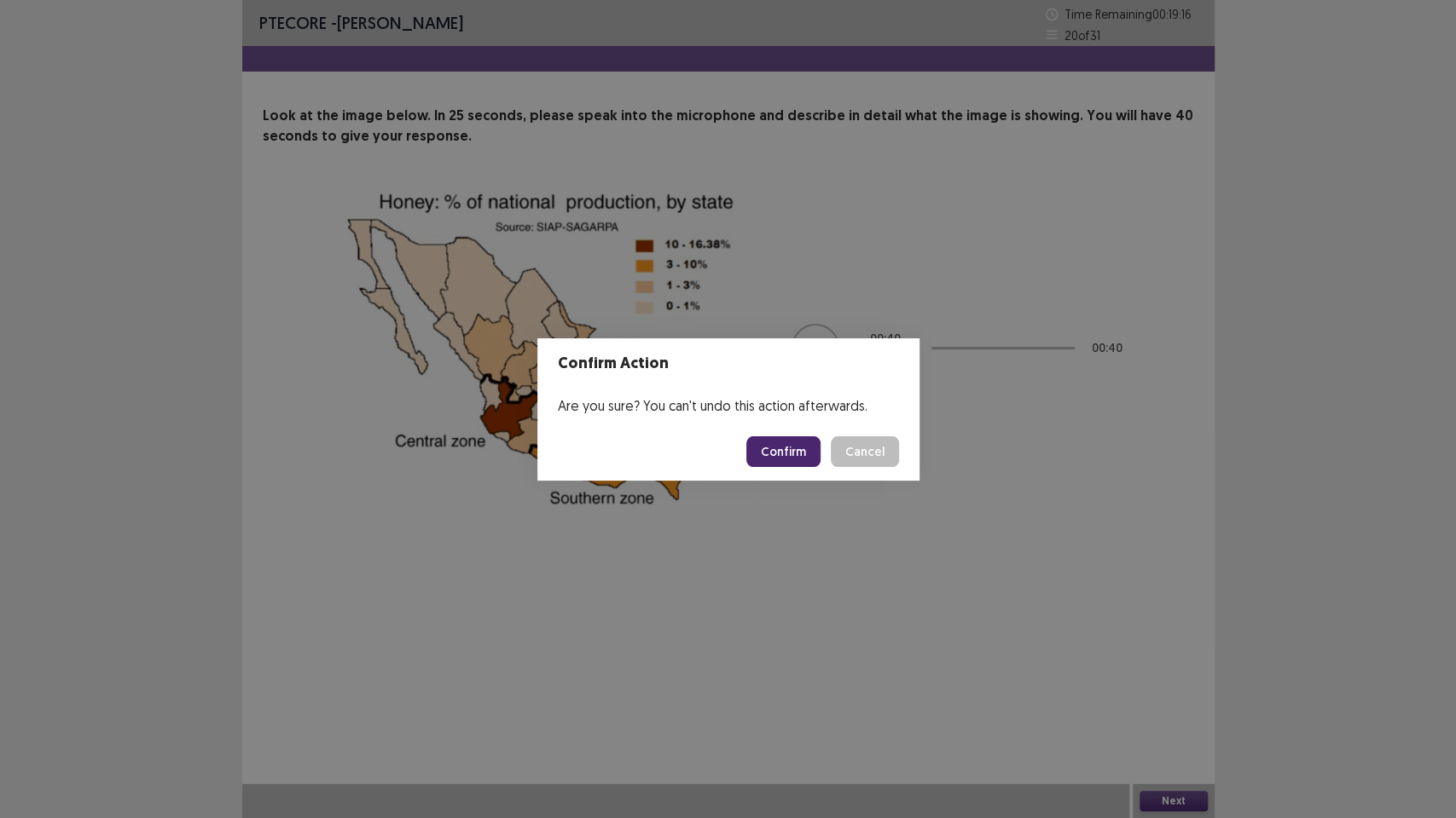
click at [790, 439] on button "Confirm" at bounding box center [783, 452] width 74 height 31
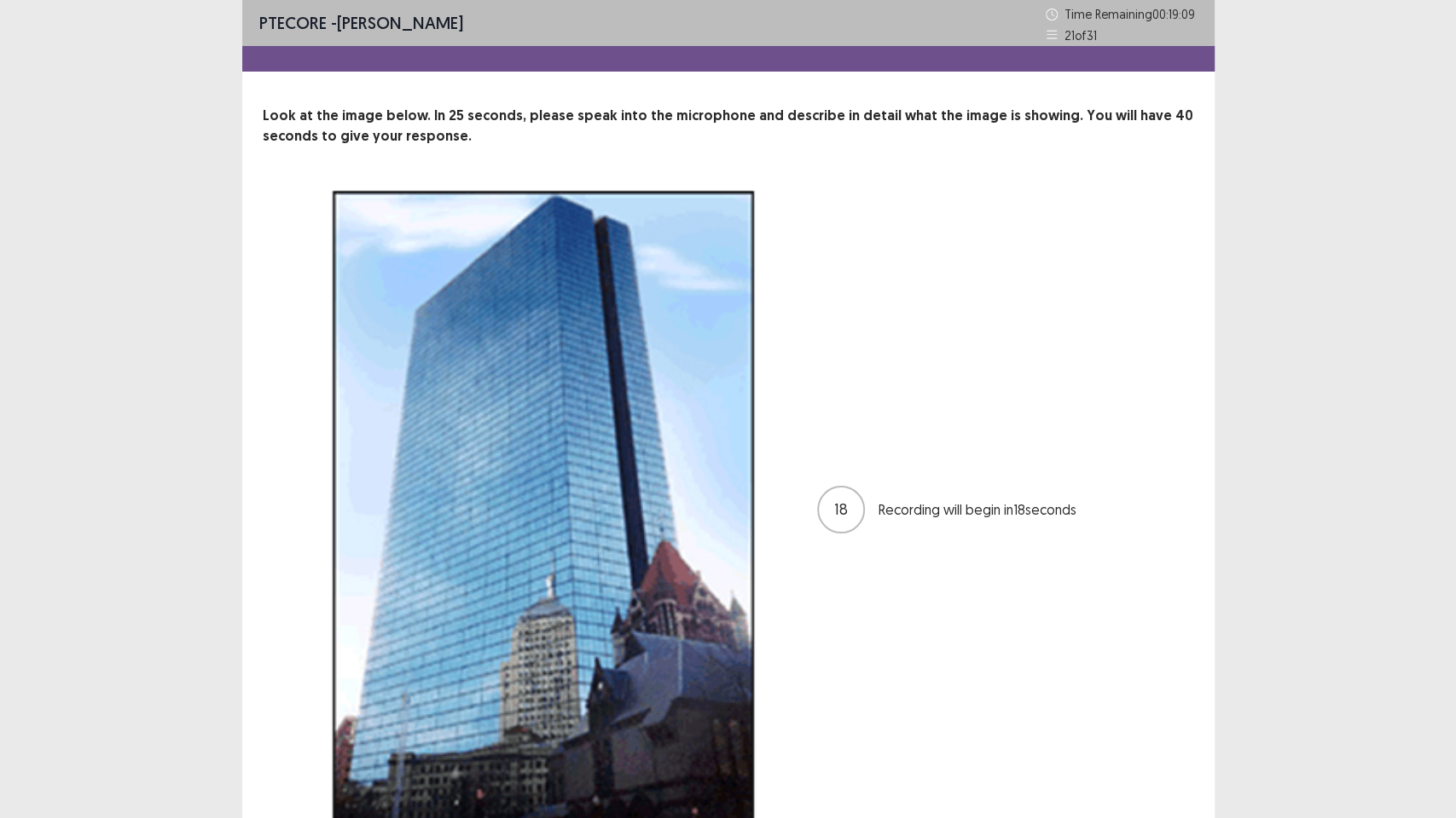
scroll to position [88, 0]
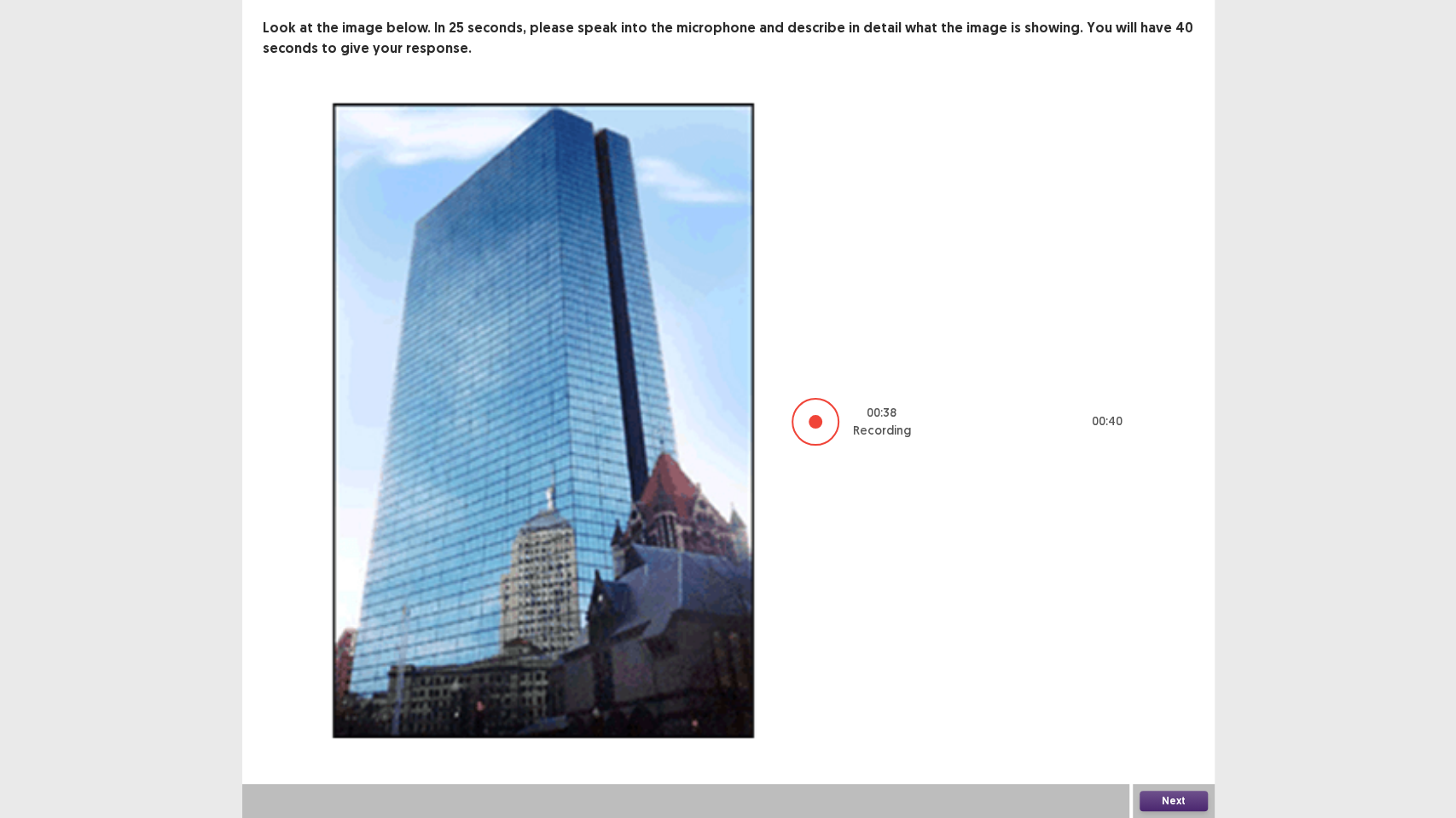
click at [1183, 696] on button "Next" at bounding box center [1173, 801] width 68 height 21
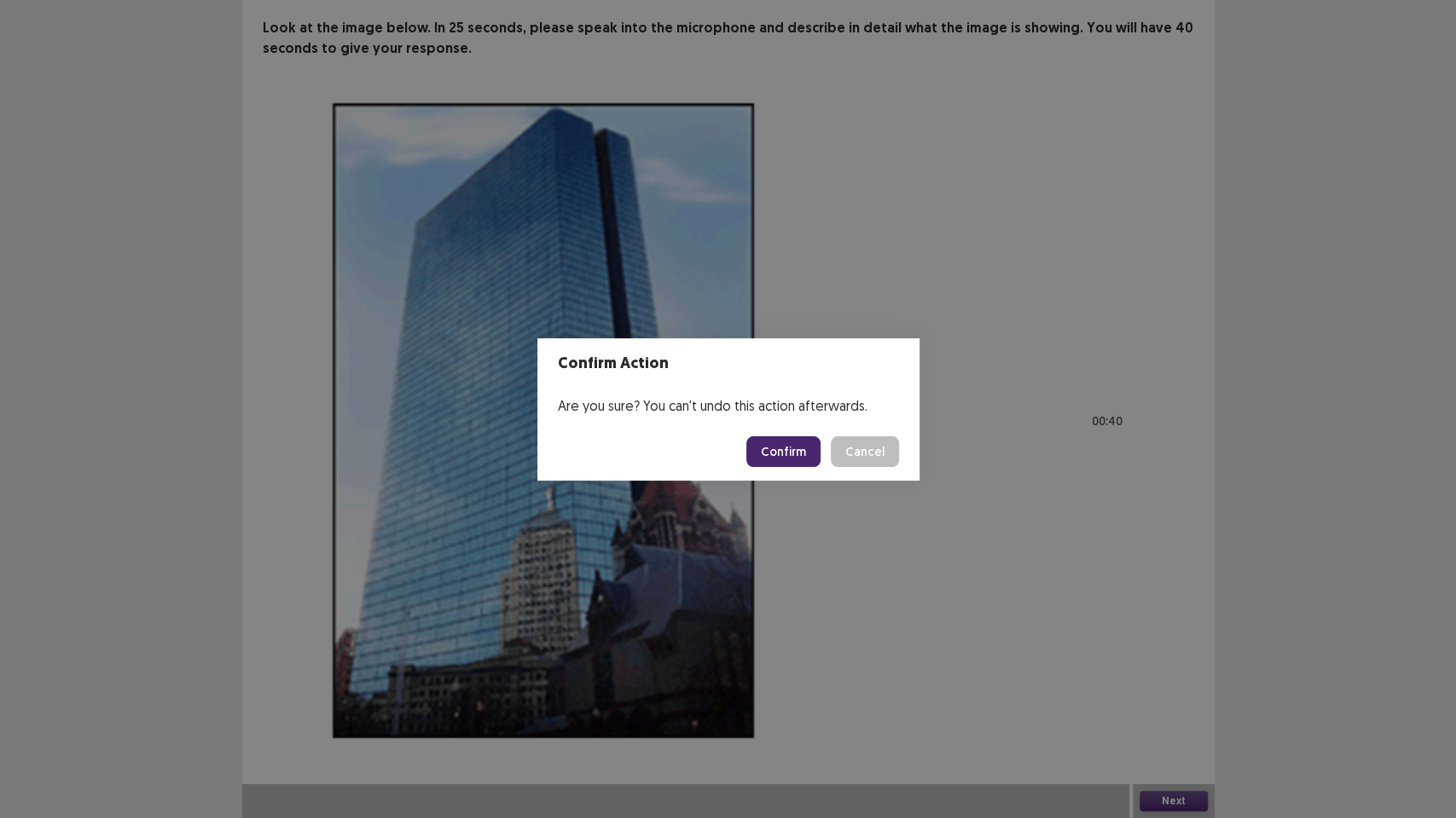
click at [797, 437] on button "Confirm" at bounding box center [783, 452] width 74 height 31
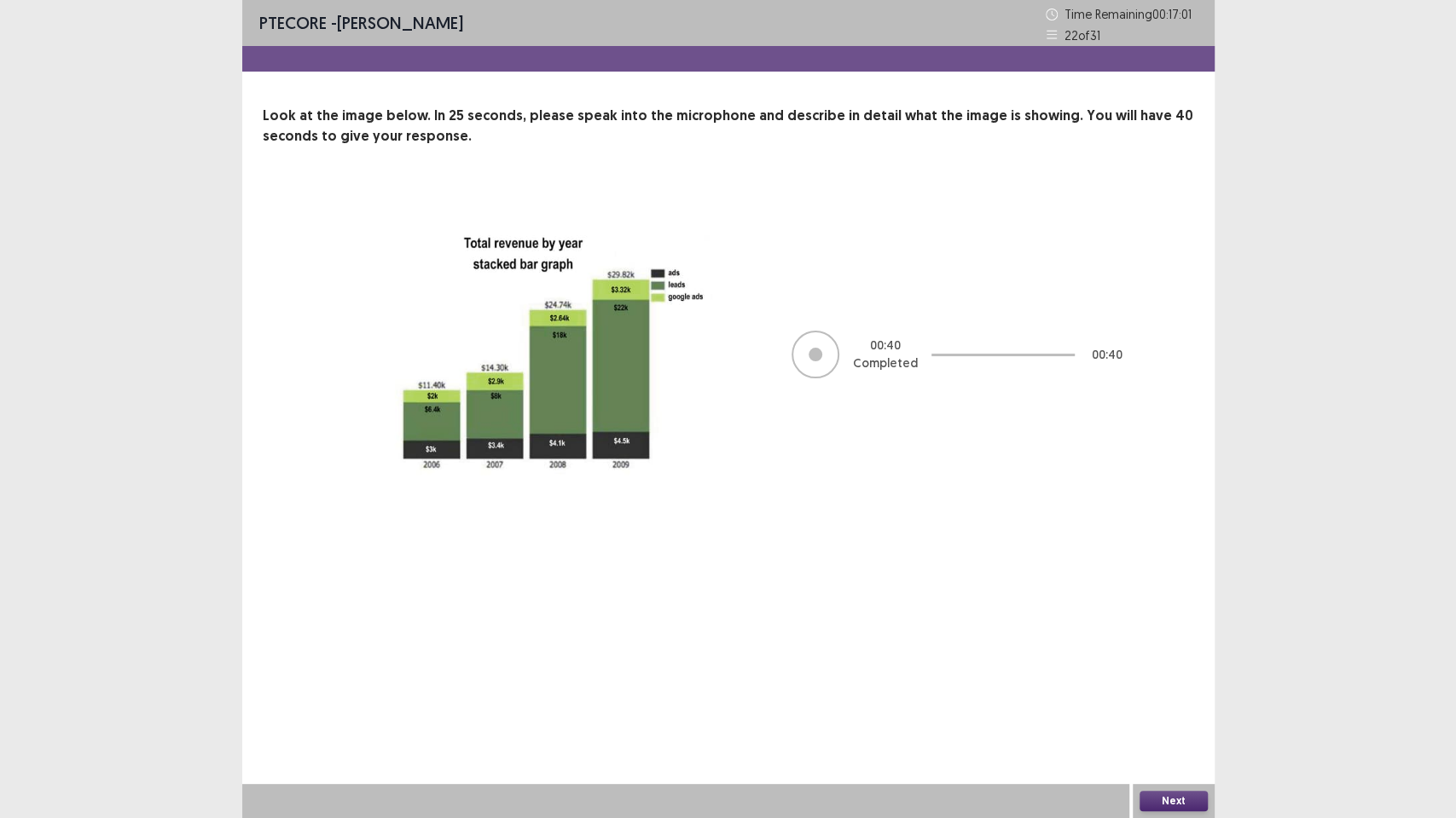
click at [1189, 696] on button "Next" at bounding box center [1173, 801] width 68 height 21
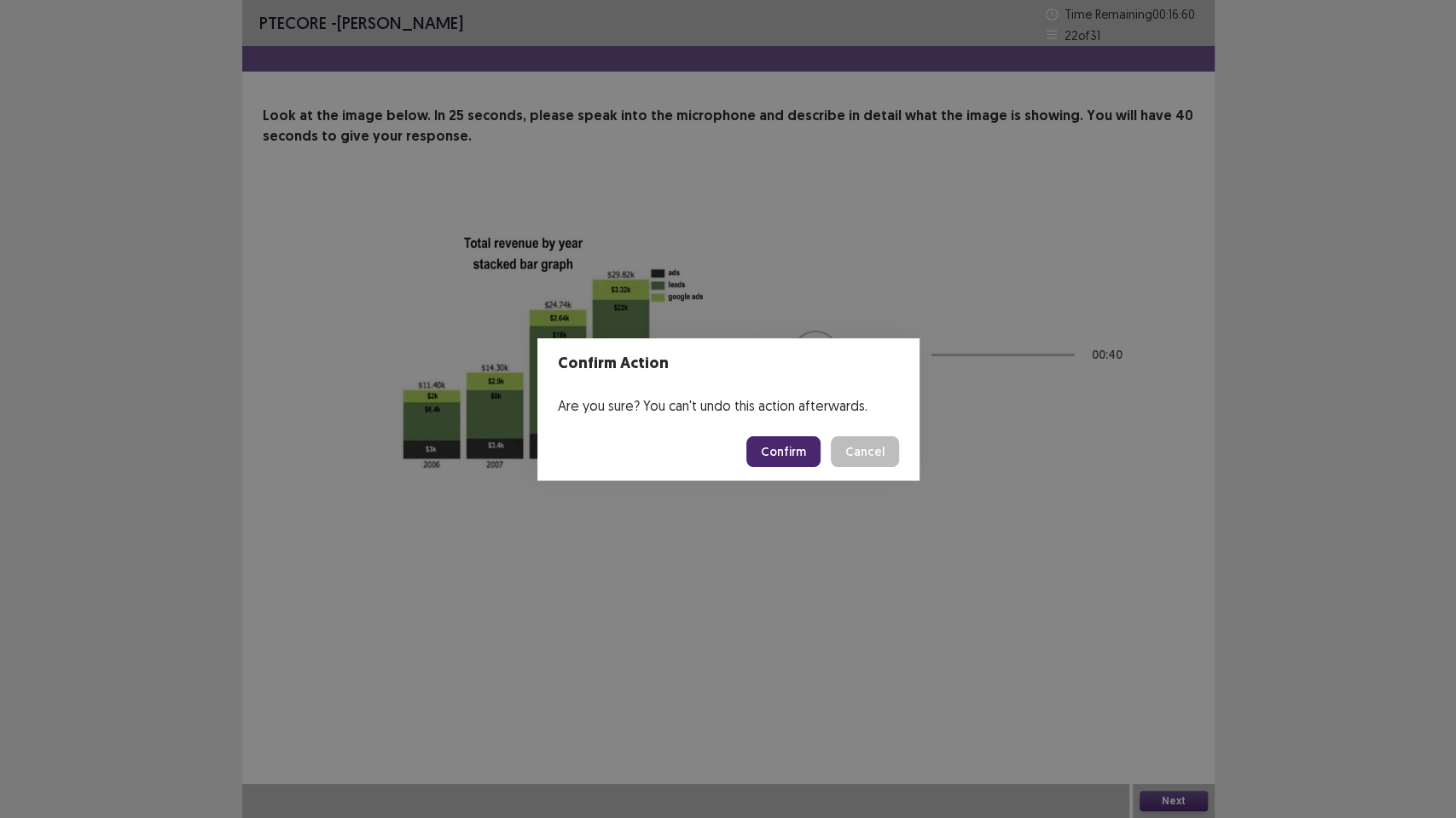
click at [799, 455] on button "Confirm" at bounding box center [783, 452] width 74 height 31
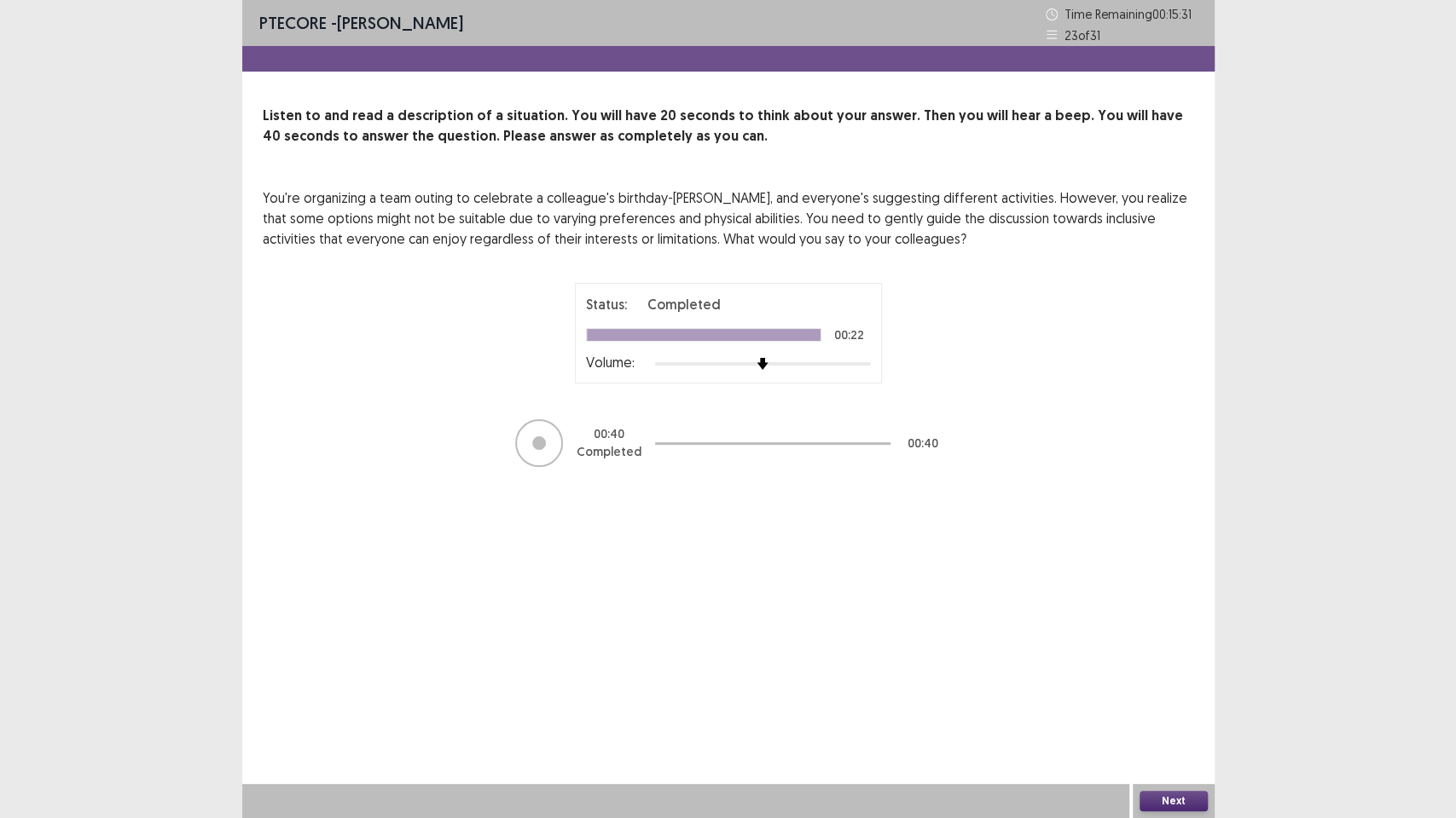
click at [1169, 696] on button "Next" at bounding box center [1173, 801] width 68 height 21
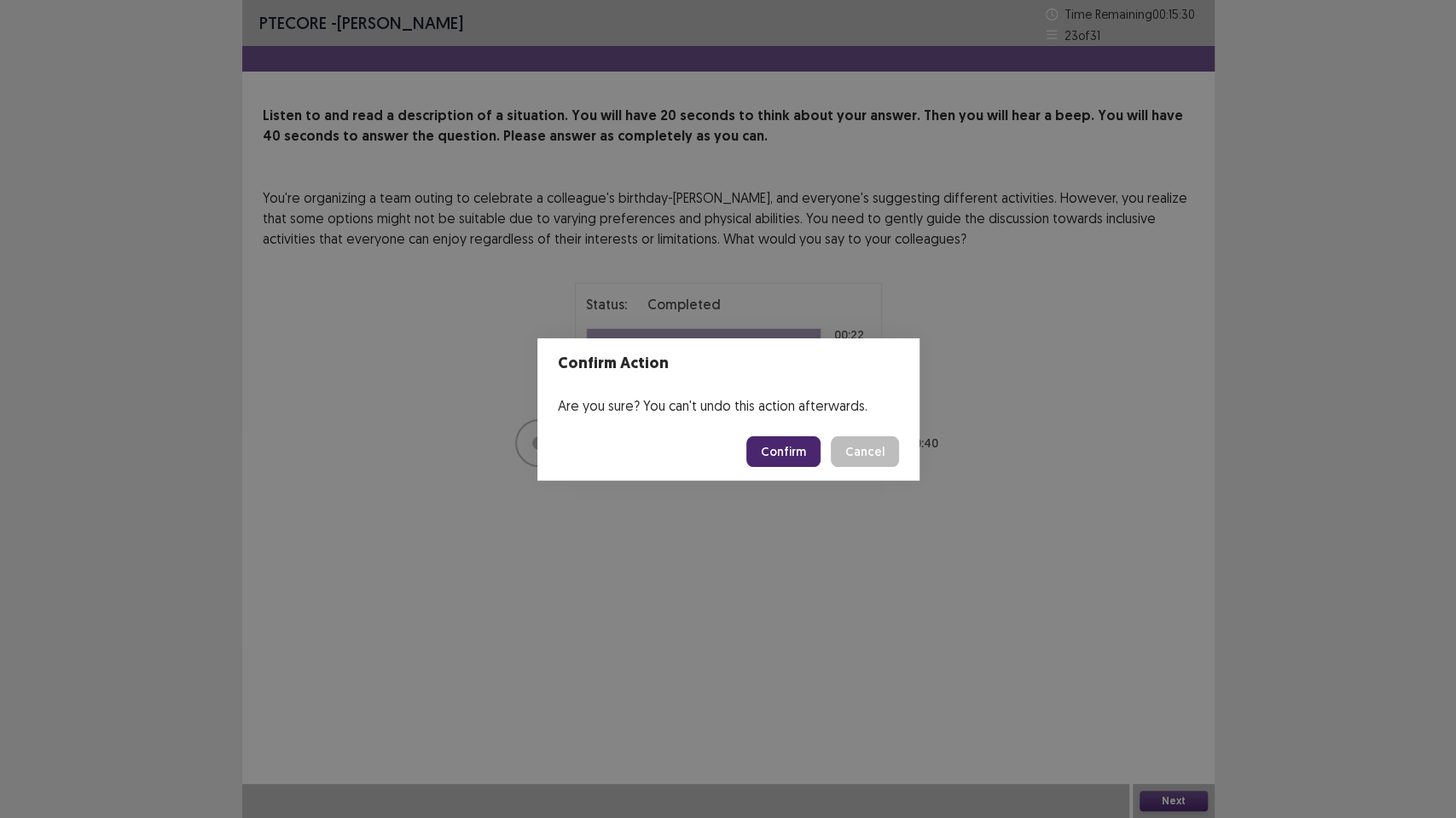
click at [818, 465] on button "Confirm" at bounding box center [783, 452] width 74 height 31
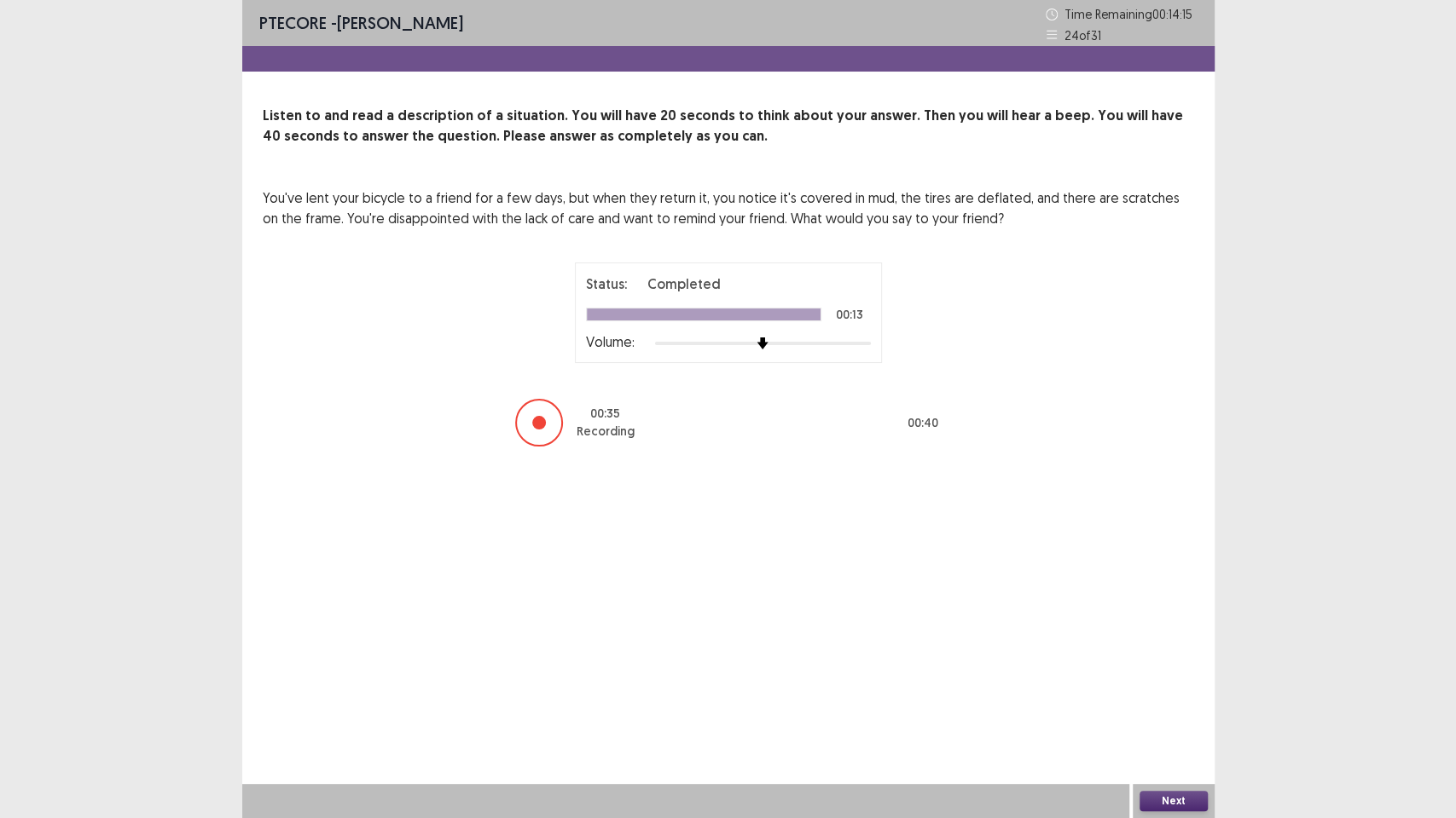
click at [1182, 696] on button "Next" at bounding box center [1173, 801] width 68 height 21
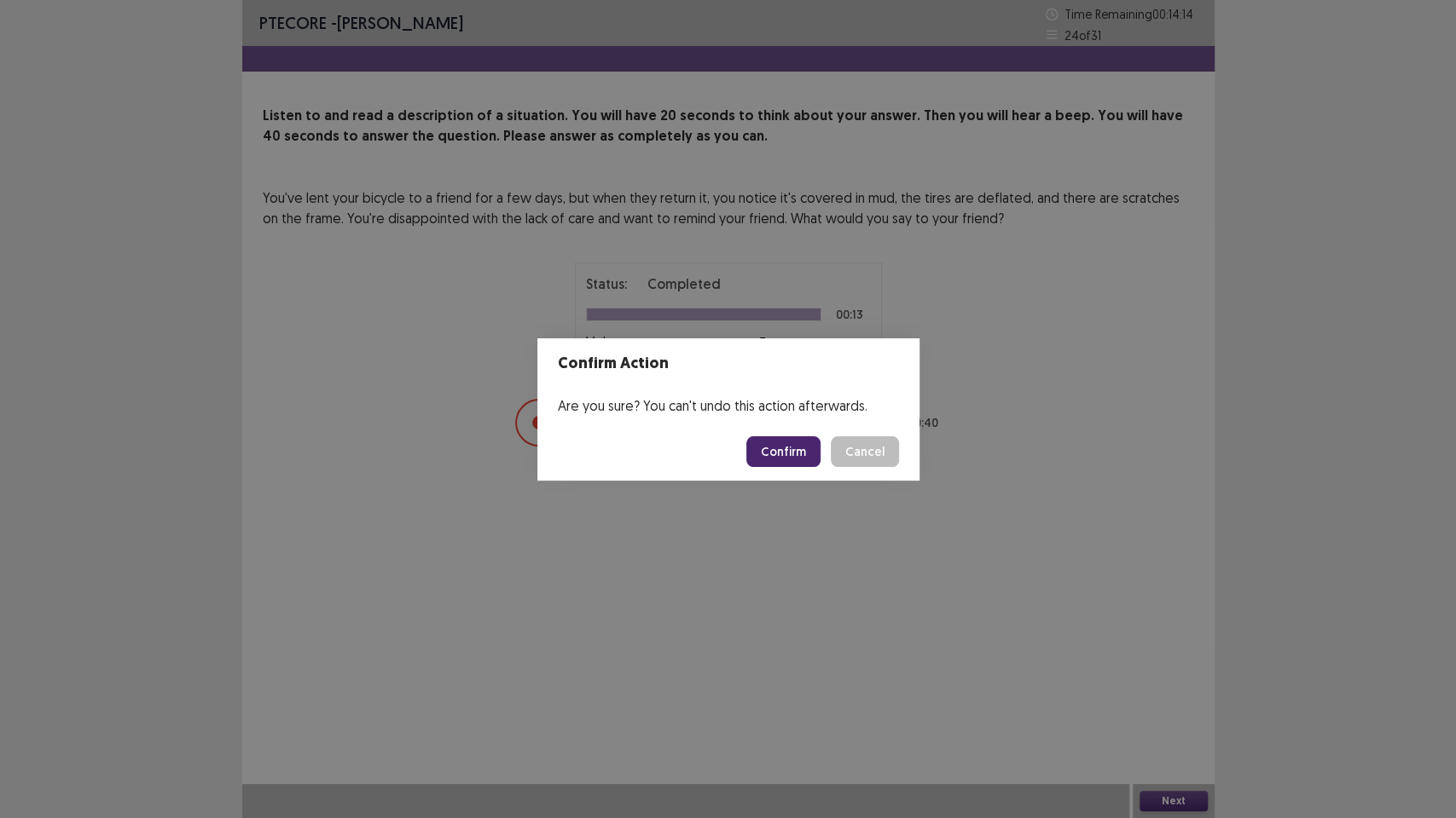
click at [773, 450] on button "Confirm" at bounding box center [783, 452] width 74 height 31
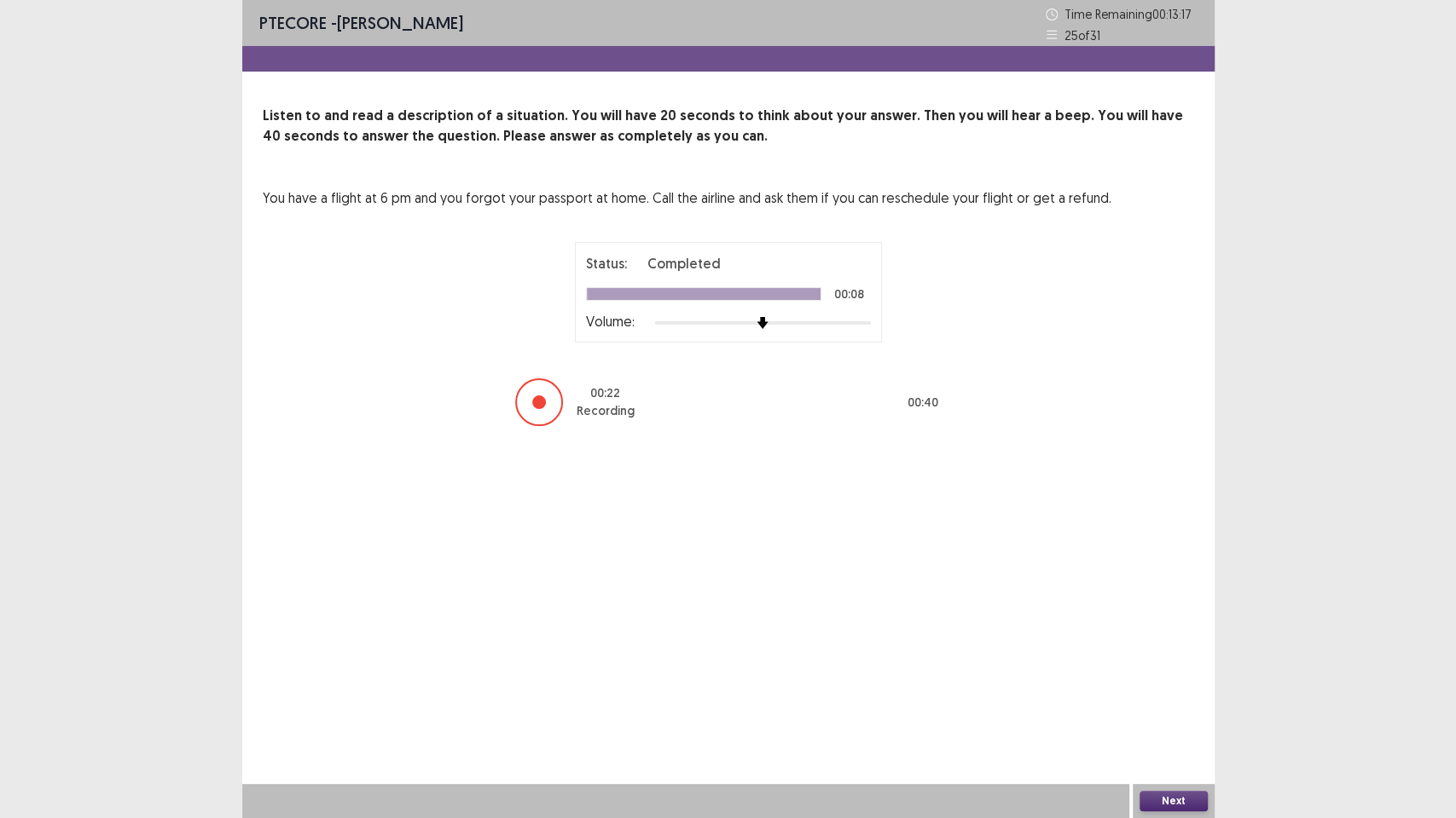
click at [1200, 696] on button "Next" at bounding box center [1173, 801] width 68 height 21
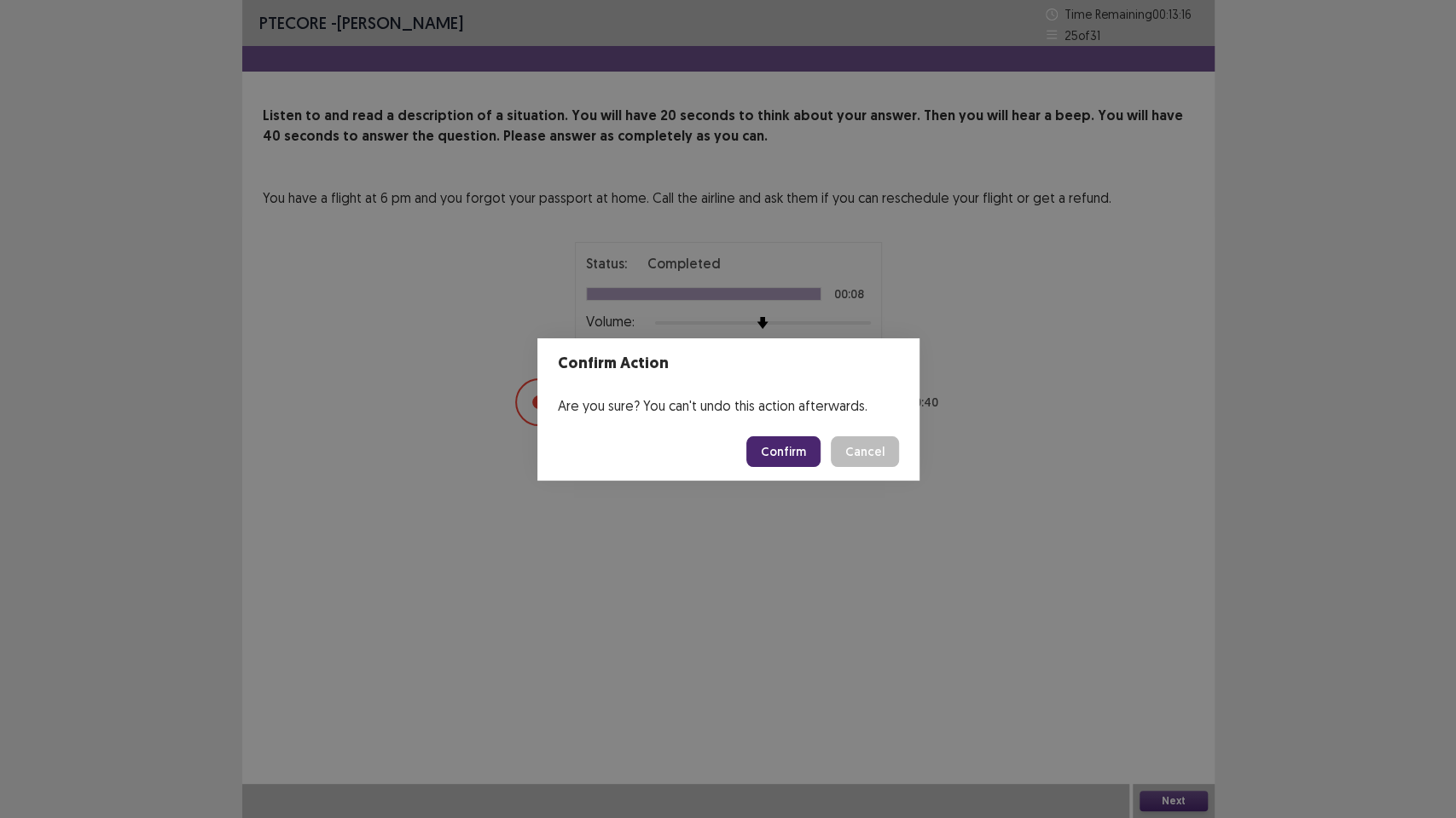
click at [787, 443] on button "Confirm" at bounding box center [783, 452] width 74 height 31
drag, startPoint x: 721, startPoint y: 356, endPoint x: 908, endPoint y: 336, distance: 188.1
click at [904, 338] on header "Confirm Action" at bounding box center [728, 364] width 382 height 50
click at [690, 524] on div "Confirm Action Are you sure? You can't undo this action afterwards. Loading... …" at bounding box center [728, 409] width 1456 height 818
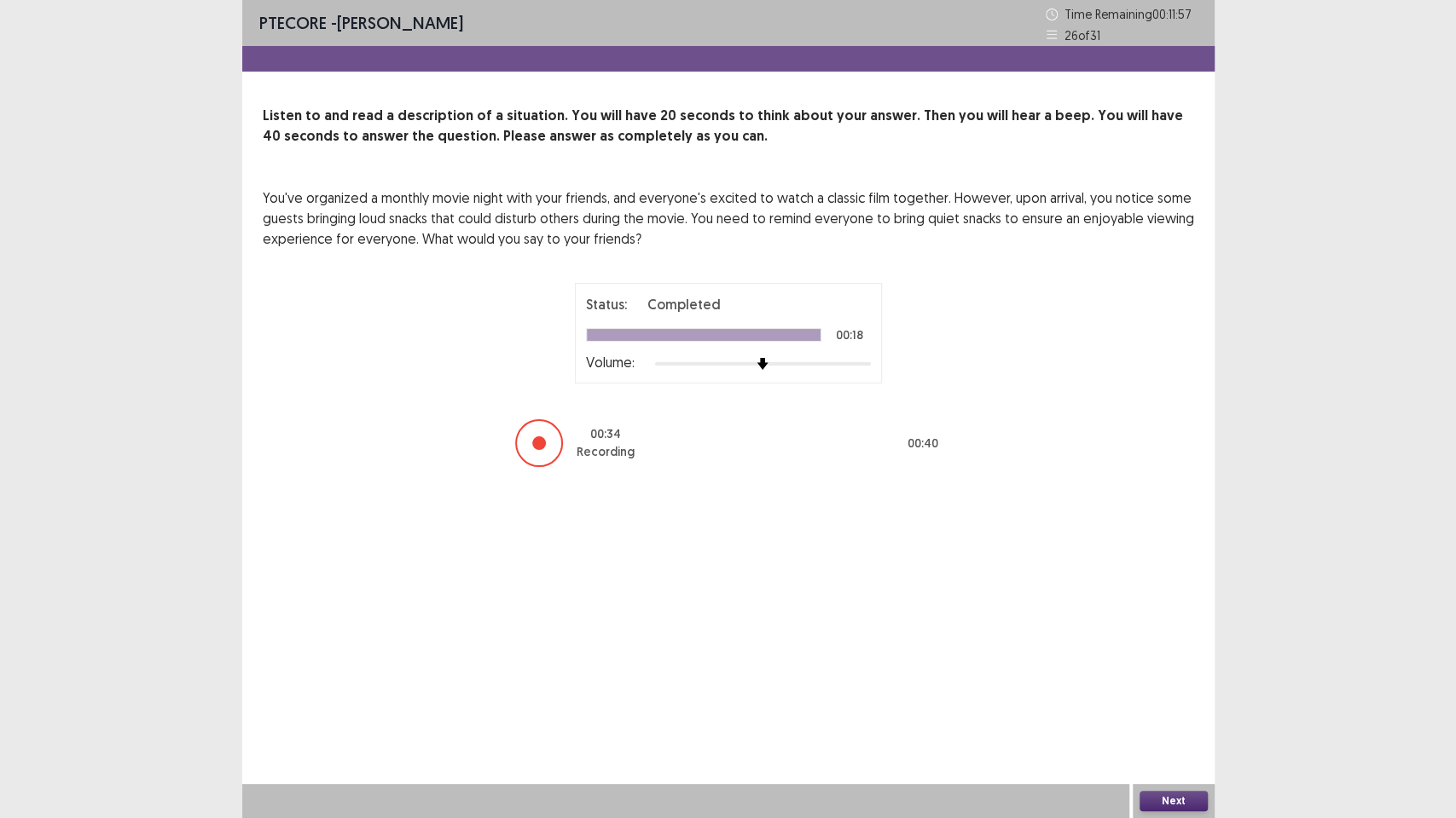
click at [1174, 696] on button "Next" at bounding box center [1173, 801] width 68 height 21
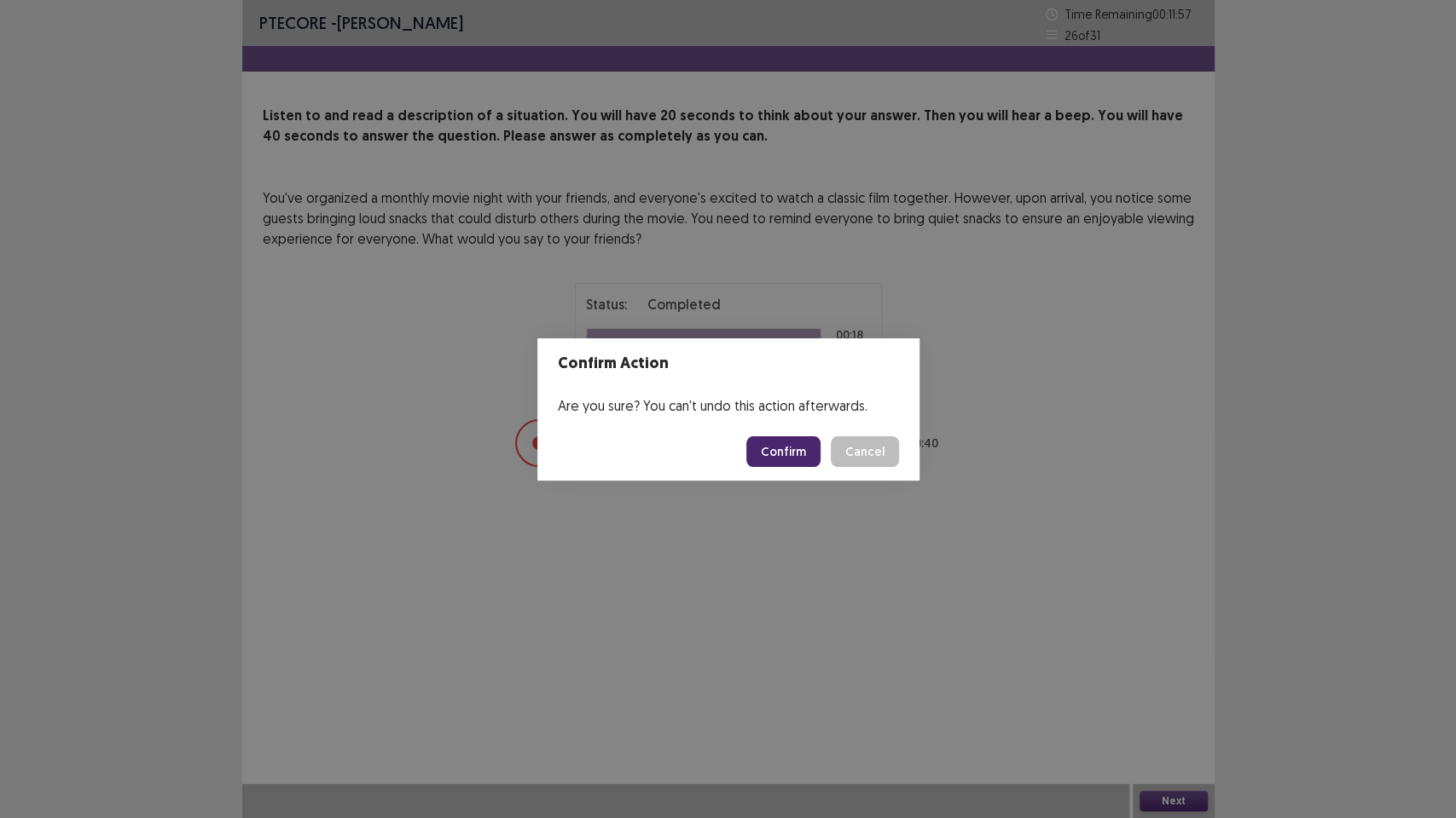
click at [780, 430] on footer "Confirm Cancel" at bounding box center [728, 452] width 382 height 58
click at [782, 449] on button "Confirm" at bounding box center [783, 452] width 74 height 31
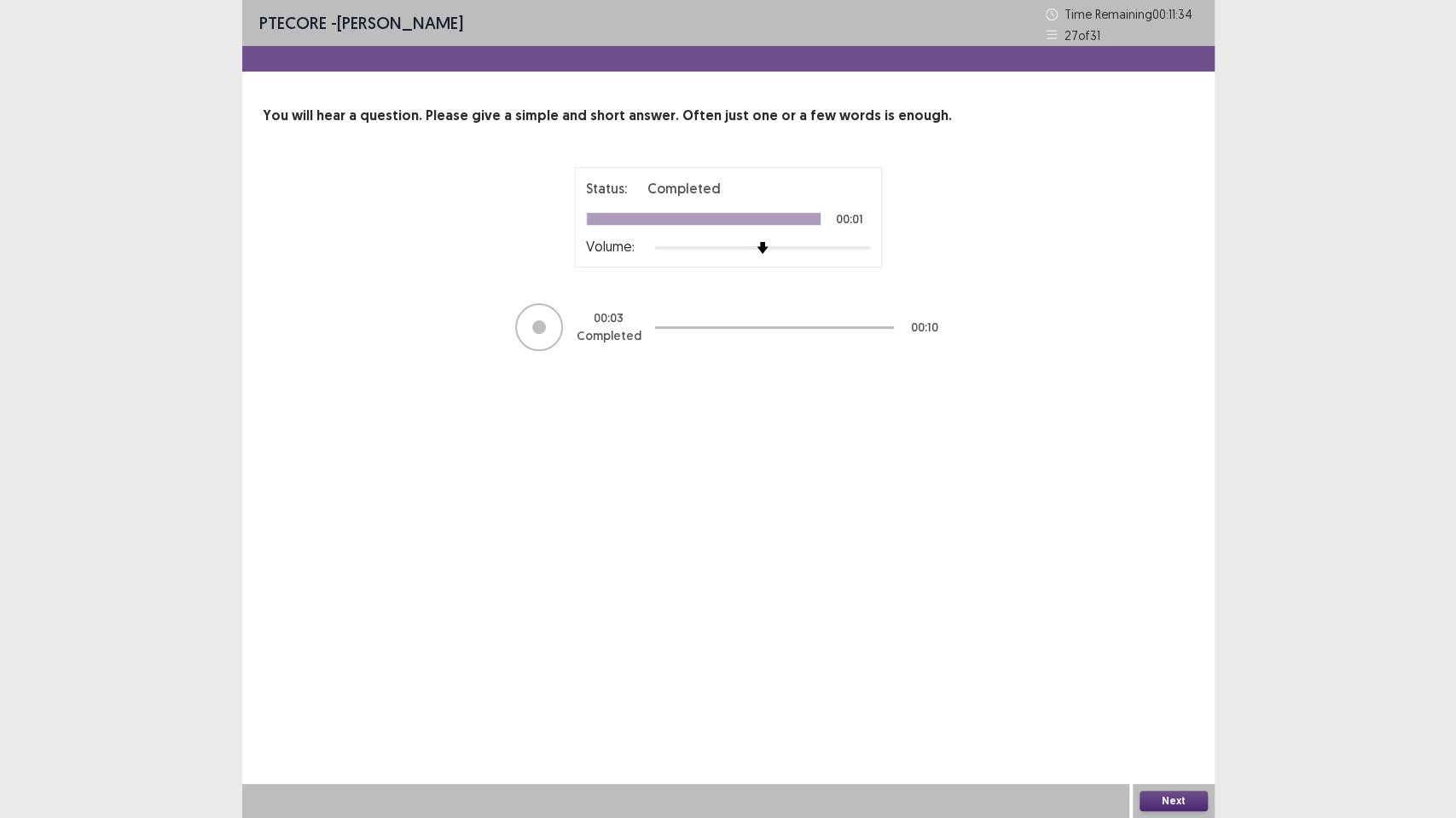
click at [1173, 696] on button "Next" at bounding box center [1173, 801] width 68 height 21
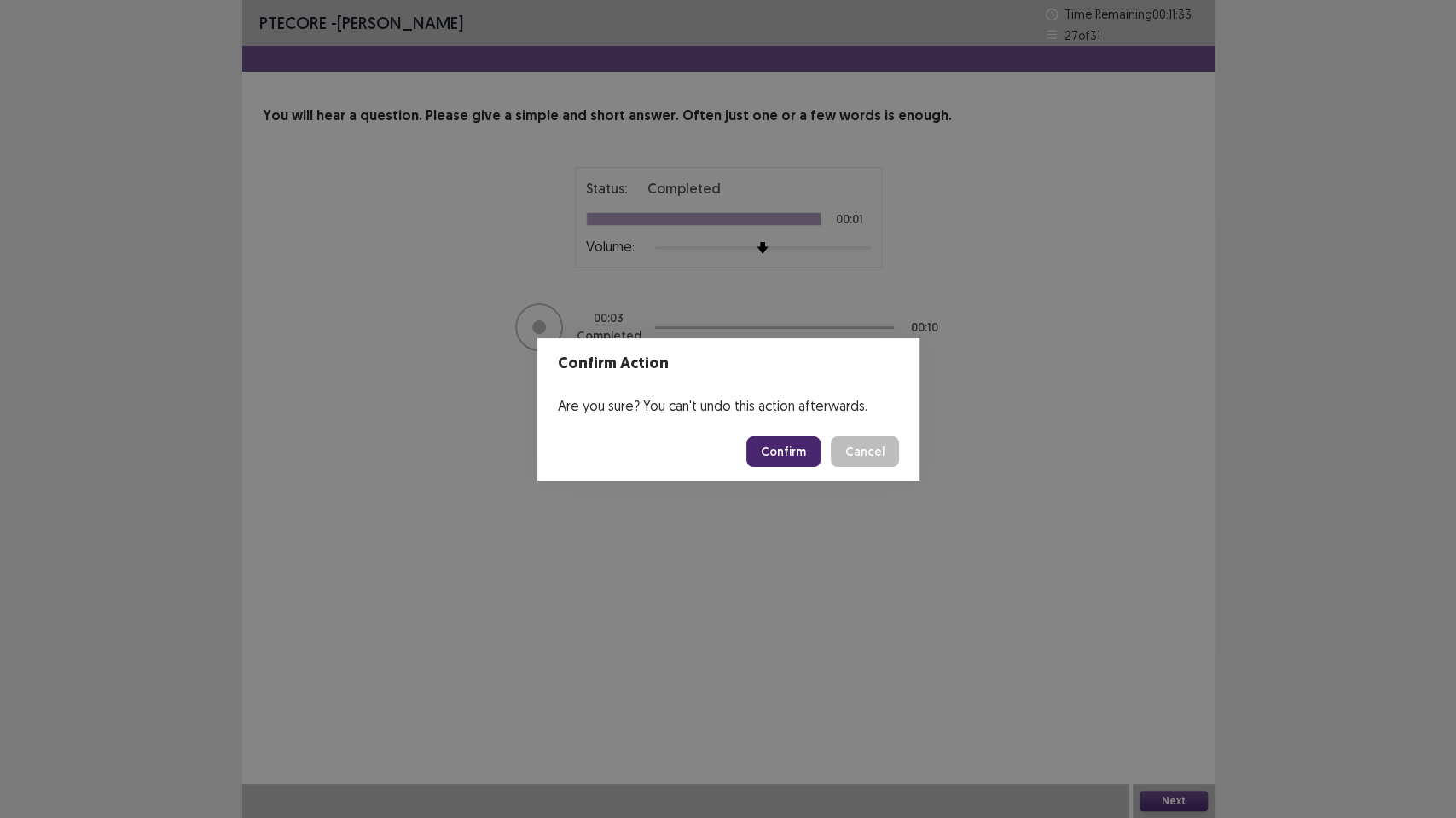
click at [799, 459] on button "Confirm" at bounding box center [783, 452] width 74 height 31
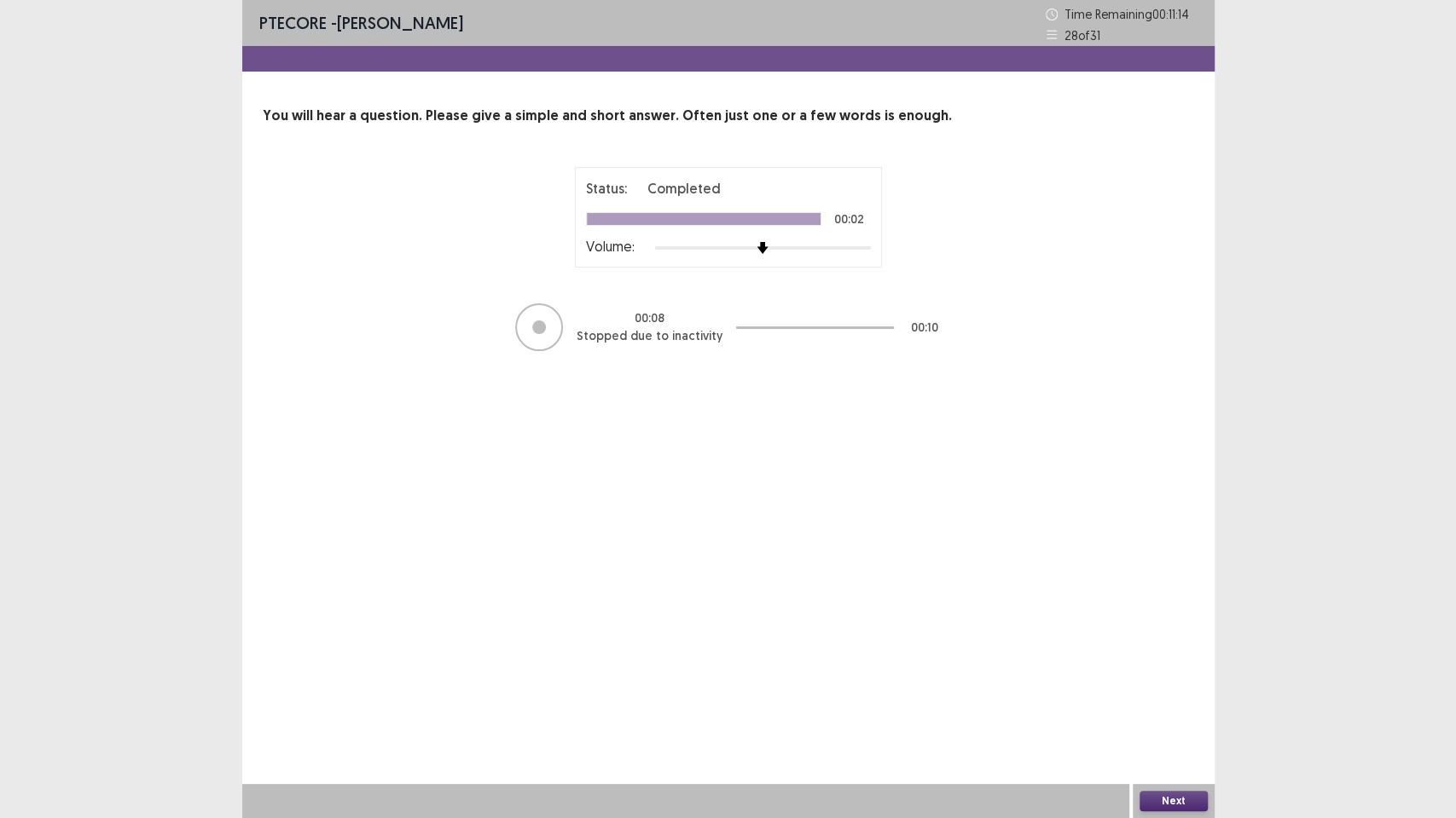
click at [1194, 696] on div "Next" at bounding box center [1173, 801] width 82 height 34
click at [1189, 696] on button "Next" at bounding box center [1173, 801] width 68 height 21
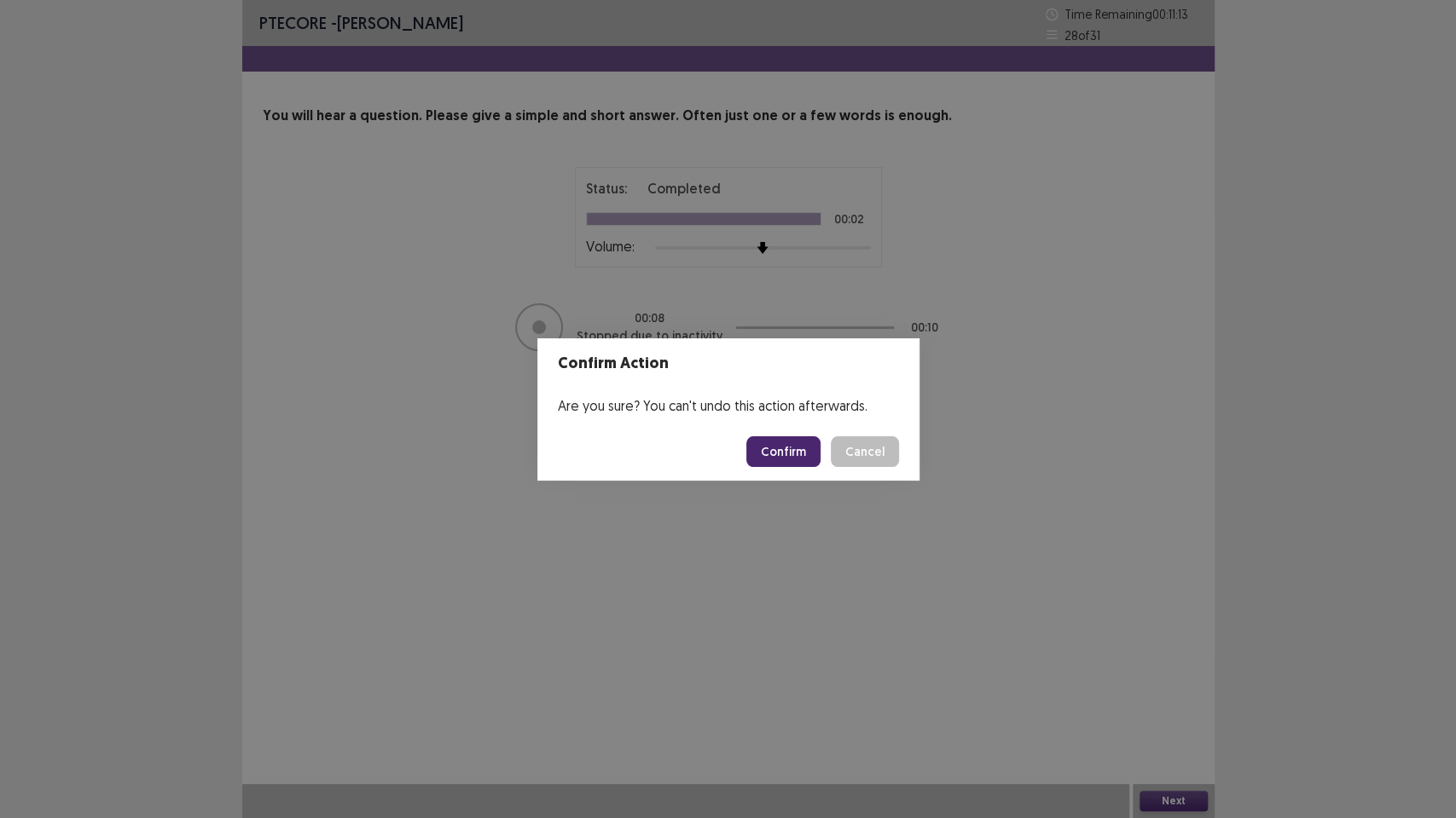
click at [768, 447] on button "Confirm" at bounding box center [783, 452] width 74 height 31
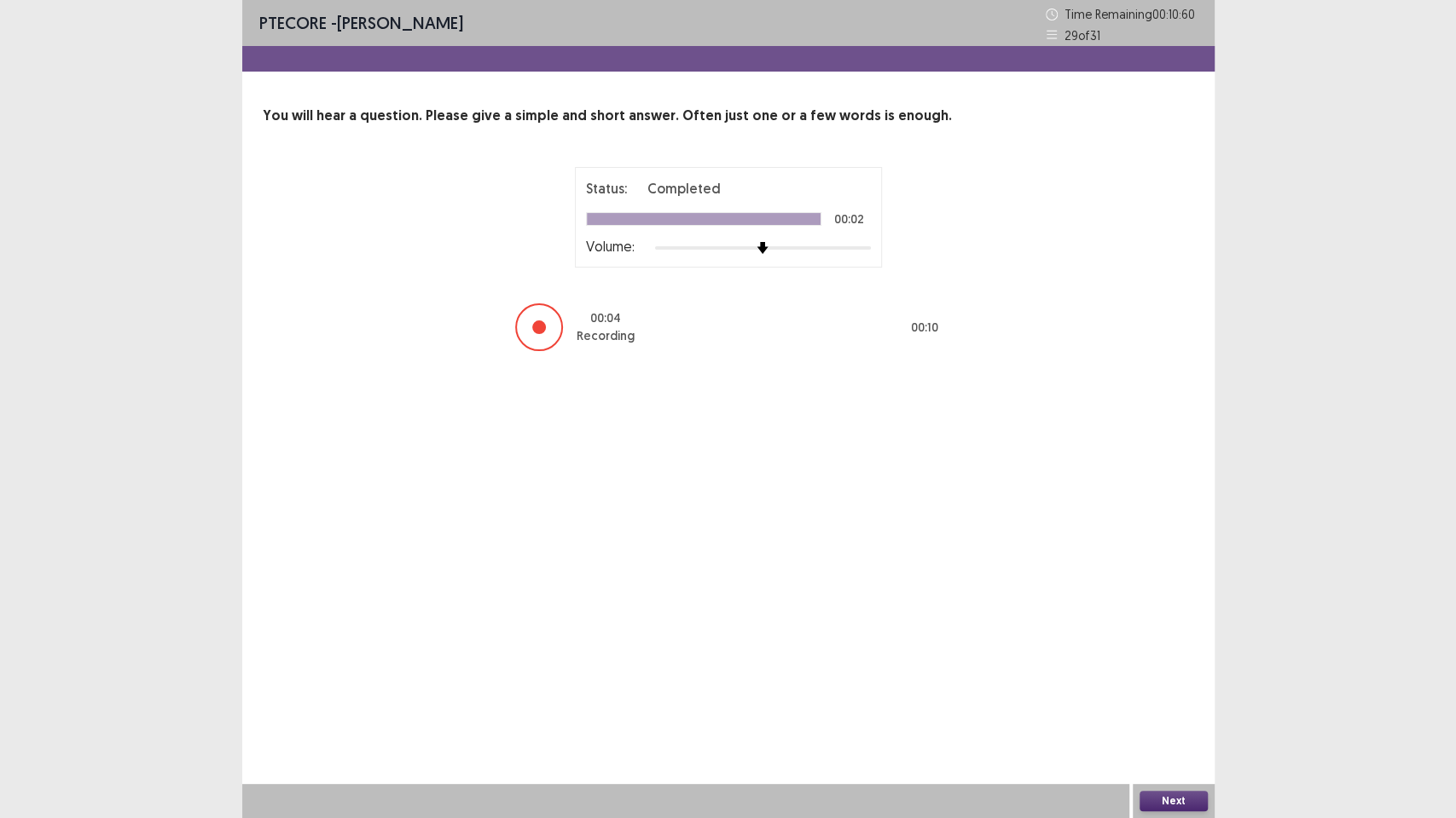
click at [1150, 696] on button "Next" at bounding box center [1173, 801] width 68 height 21
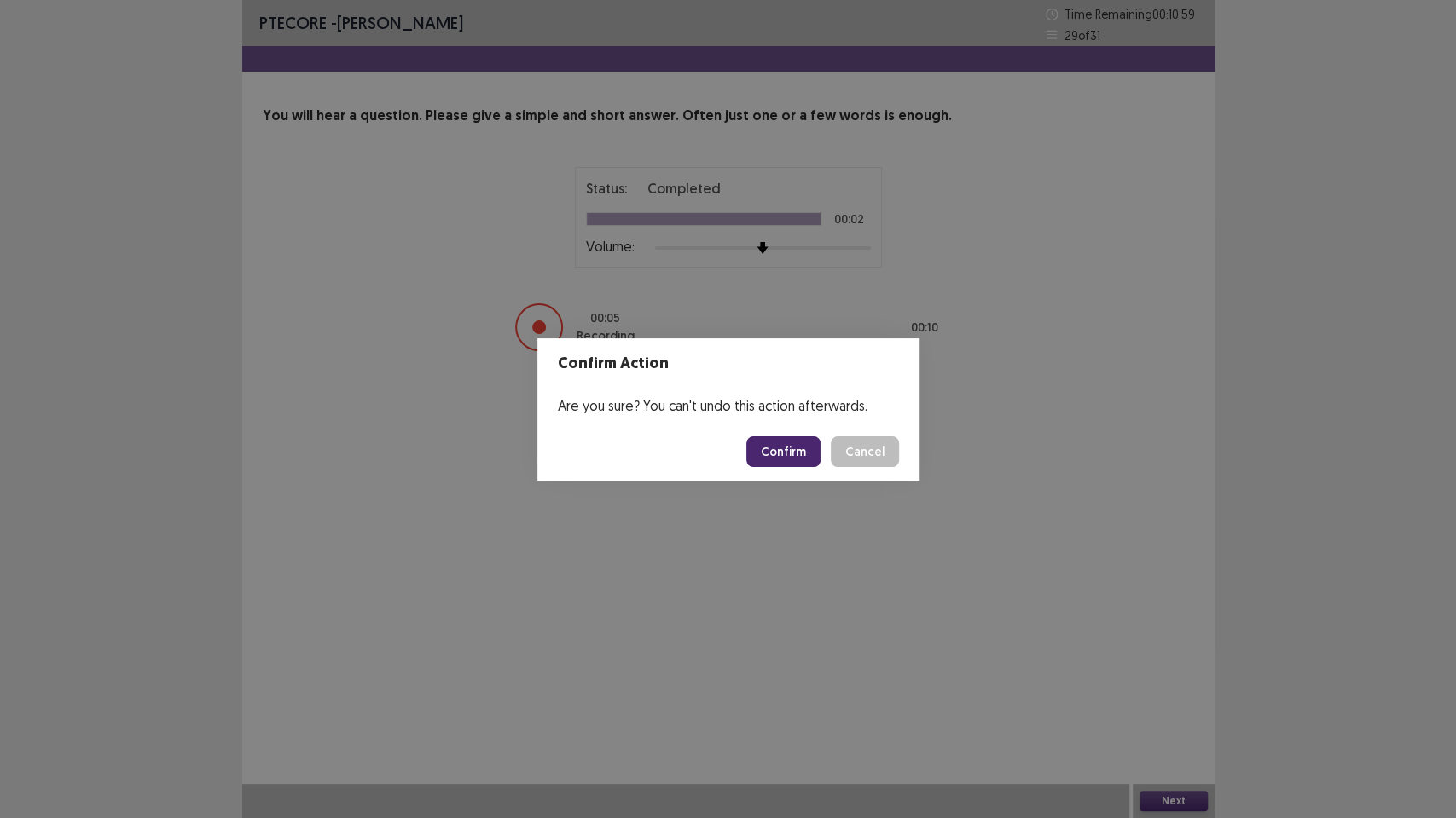
click at [798, 455] on button "Confirm" at bounding box center [783, 452] width 74 height 31
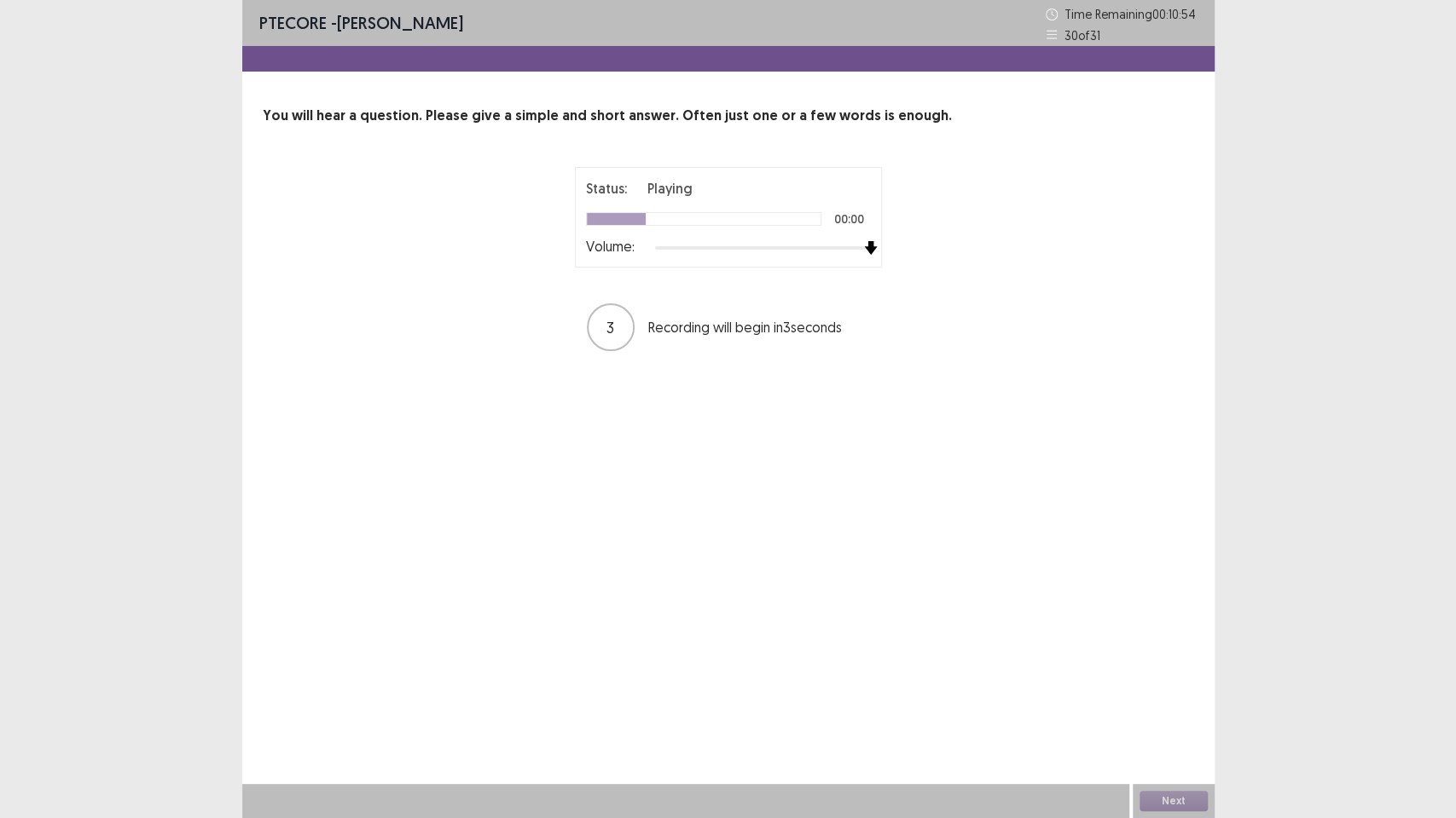
click at [880, 247] on div "Status: Playing 00:00 Volume:" at bounding box center [728, 218] width 307 height 101
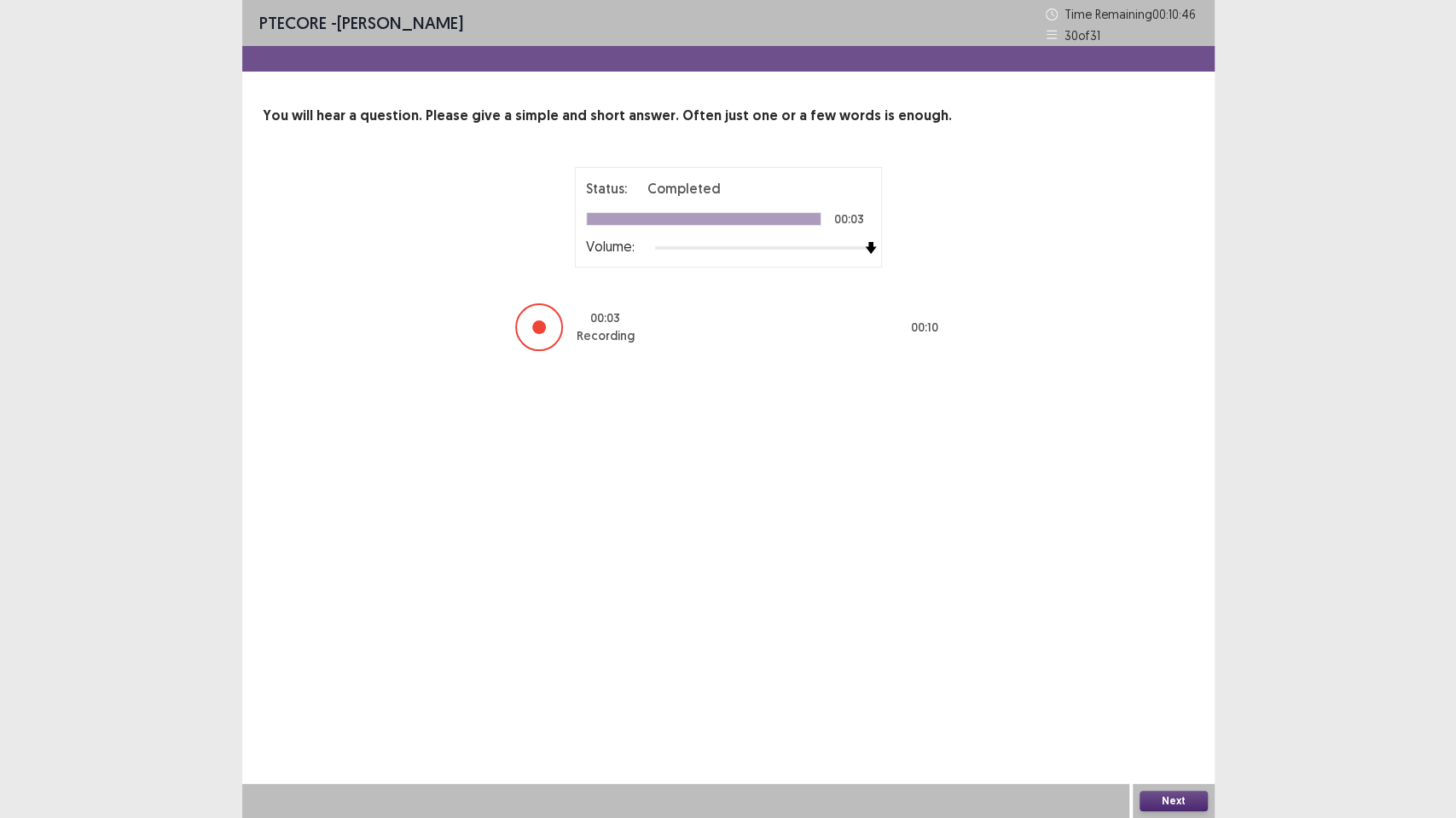
click at [1156, 696] on button "Next" at bounding box center [1173, 801] width 68 height 21
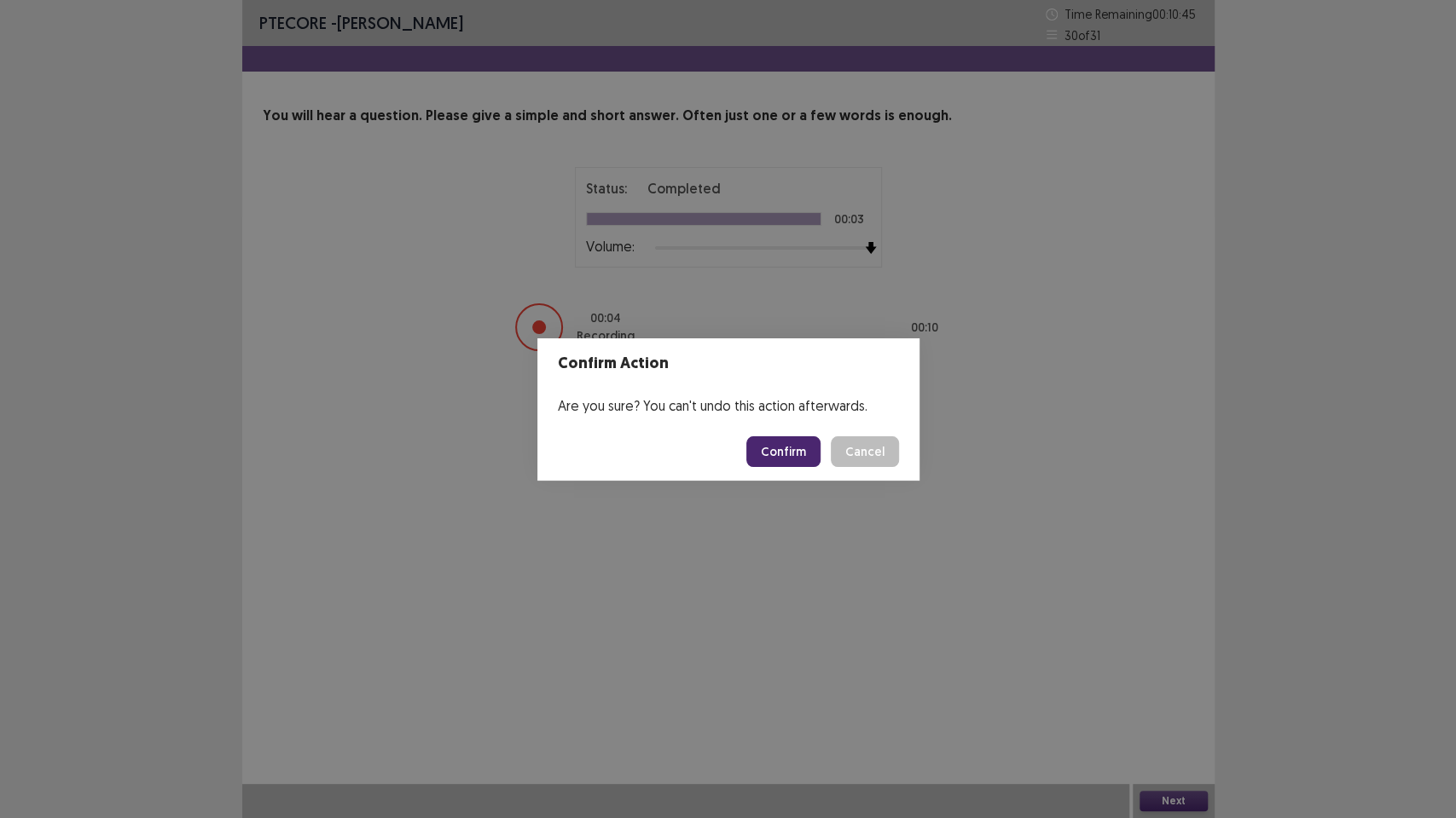
click at [812, 466] on div "Confirm Cancel" at bounding box center [823, 452] width 153 height 31
click at [791, 462] on button "Confirm" at bounding box center [783, 452] width 74 height 31
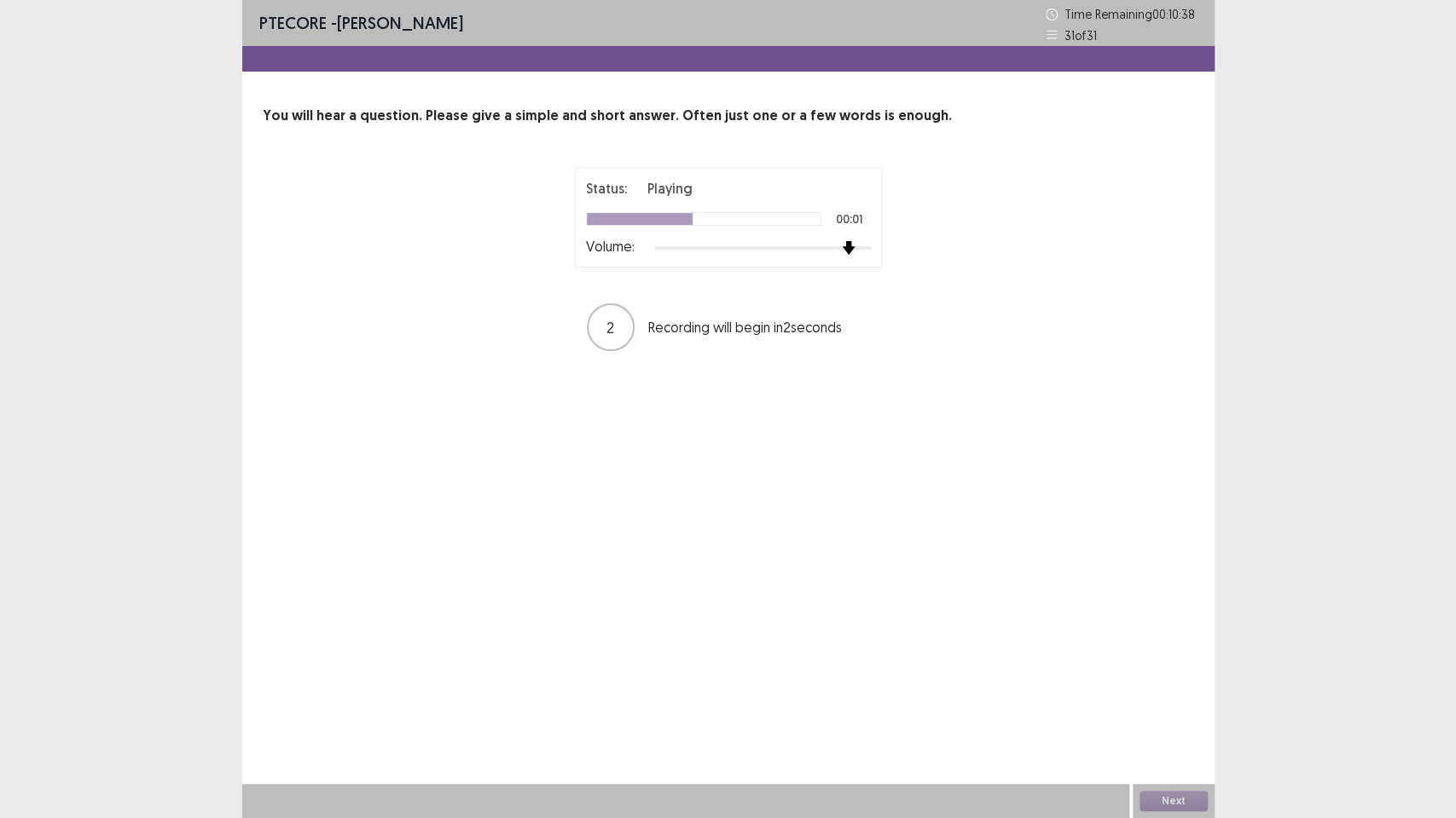
click at [879, 242] on div "Status: Playing 00:01 Volume:" at bounding box center [728, 218] width 307 height 101
click at [1147, 696] on button "Next" at bounding box center [1173, 801] width 68 height 21
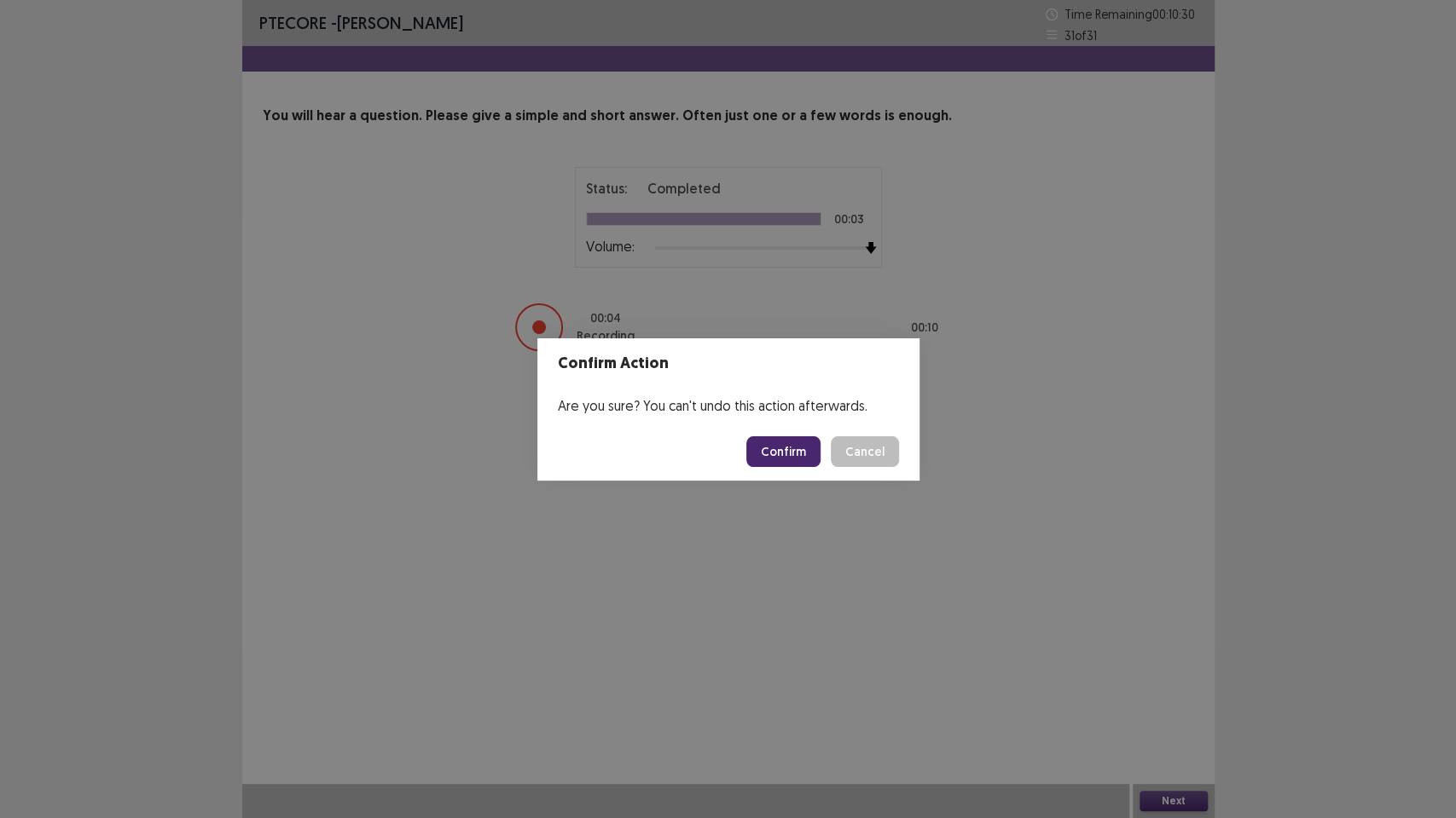
click at [803, 455] on button "Confirm" at bounding box center [783, 452] width 74 height 31
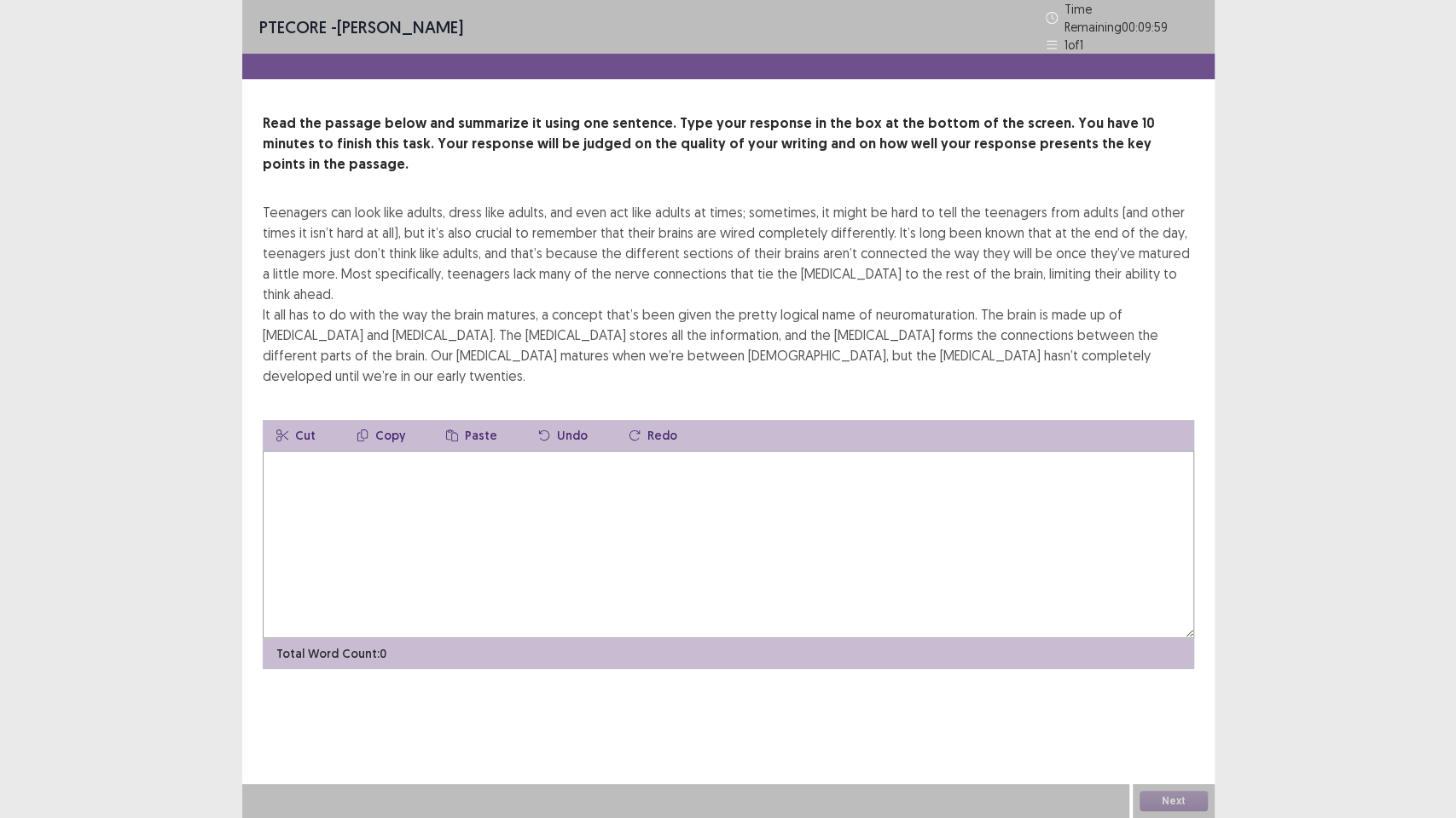
click at [805, 454] on textarea at bounding box center [728, 544] width 931 height 187
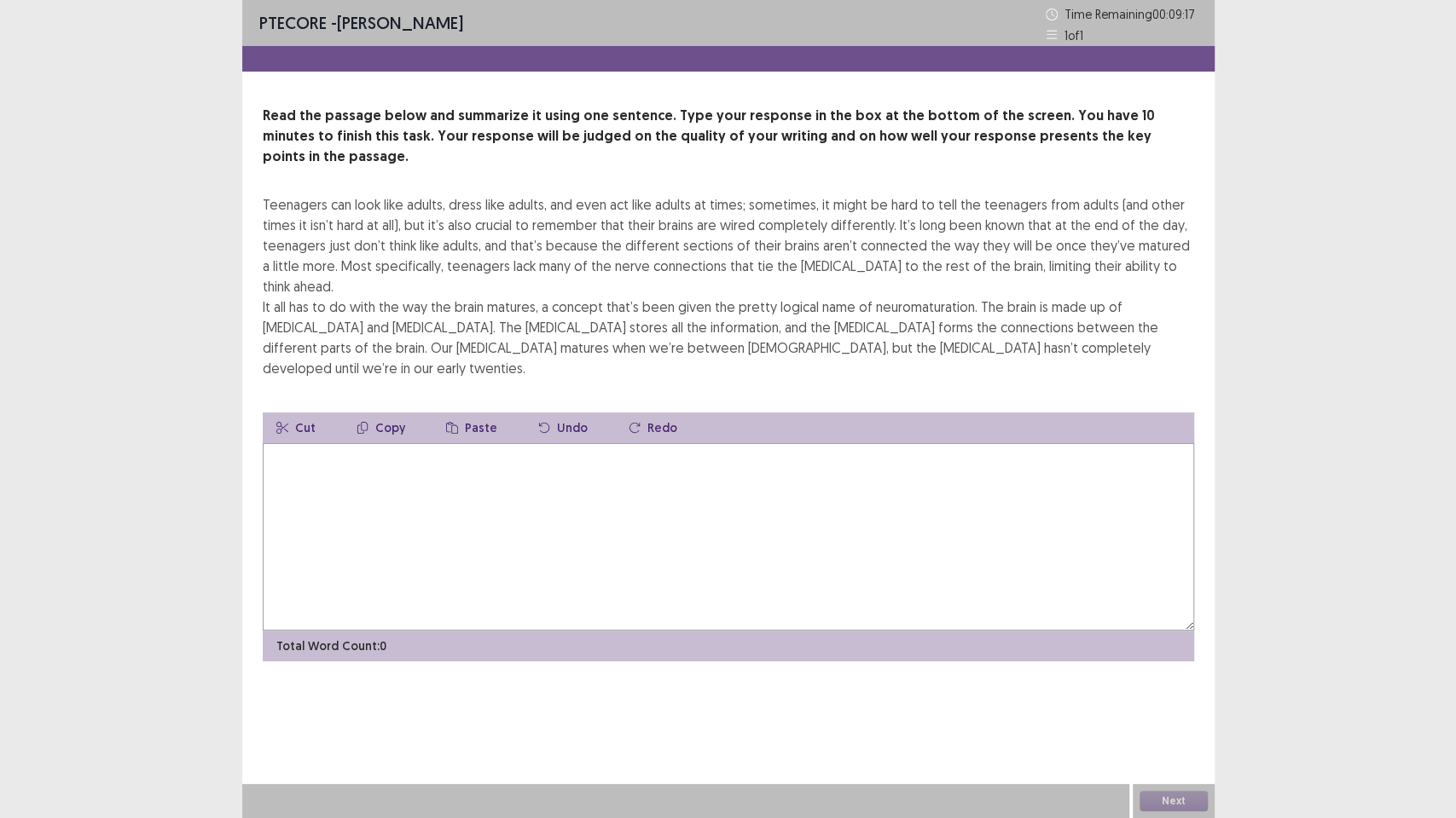
click at [652, 518] on textarea at bounding box center [728, 536] width 931 height 187
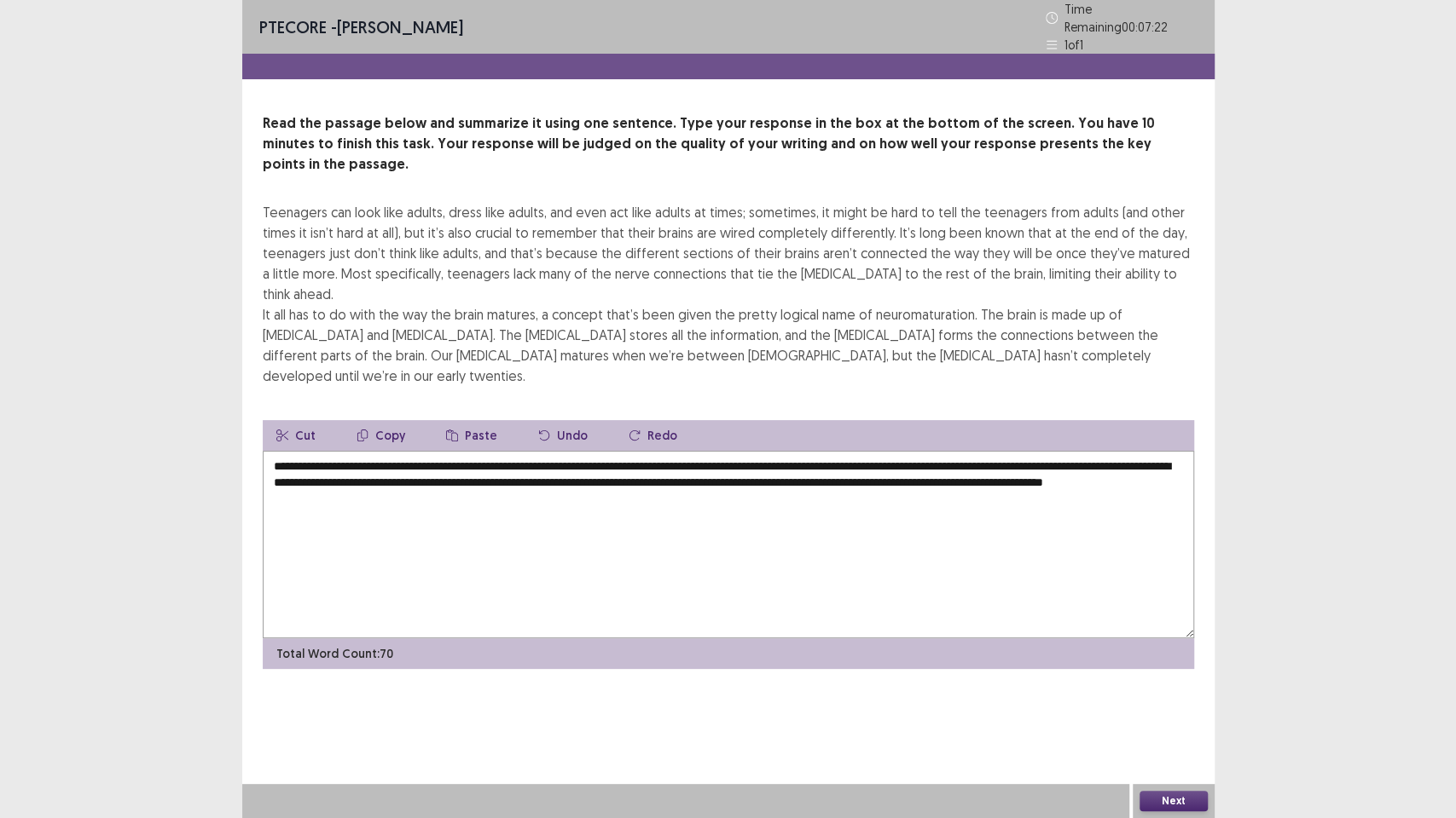
click at [323, 451] on textarea "**********" at bounding box center [728, 544] width 931 height 187
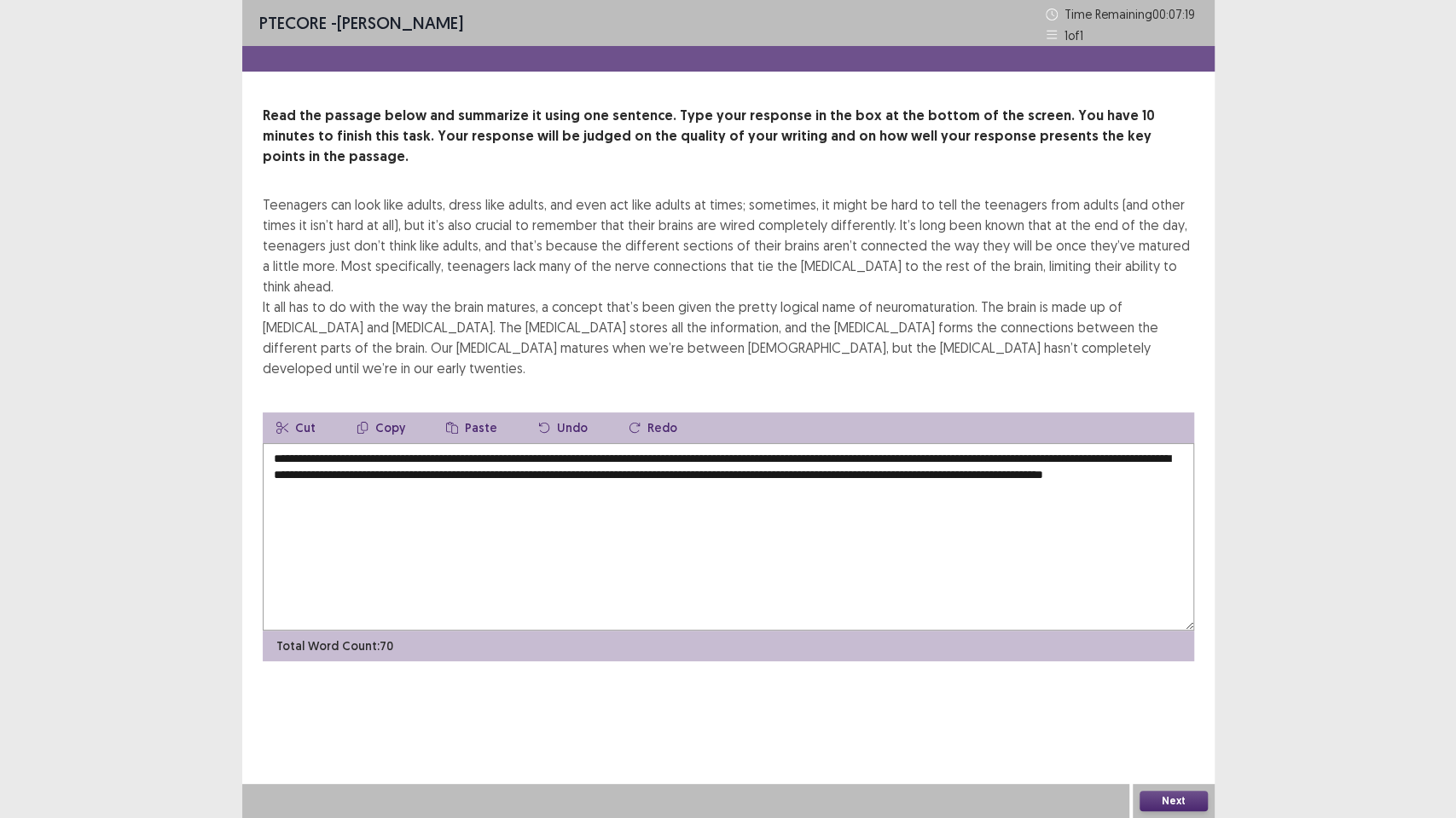
click at [326, 443] on textarea "**********" at bounding box center [728, 536] width 931 height 187
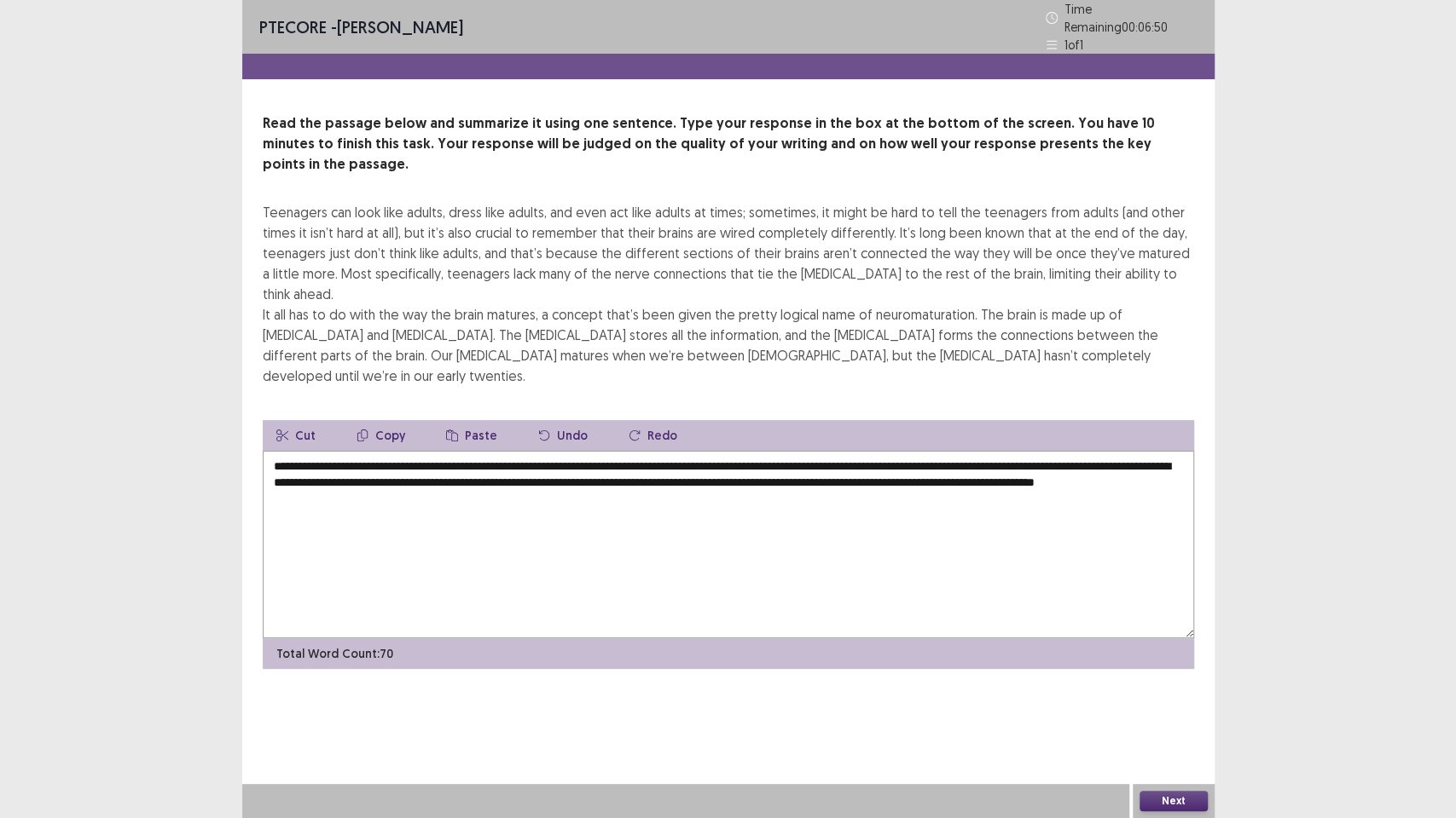
click at [855, 451] on textarea "**********" at bounding box center [728, 544] width 931 height 187
drag, startPoint x: 870, startPoint y: 420, endPoint x: 817, endPoint y: 413, distance: 53.5
click at [817, 451] on textarea "**********" at bounding box center [728, 544] width 931 height 187
drag, startPoint x: 585, startPoint y: 435, endPoint x: 538, endPoint y: 428, distance: 47.5
click at [538, 451] on textarea "**********" at bounding box center [728, 544] width 931 height 187
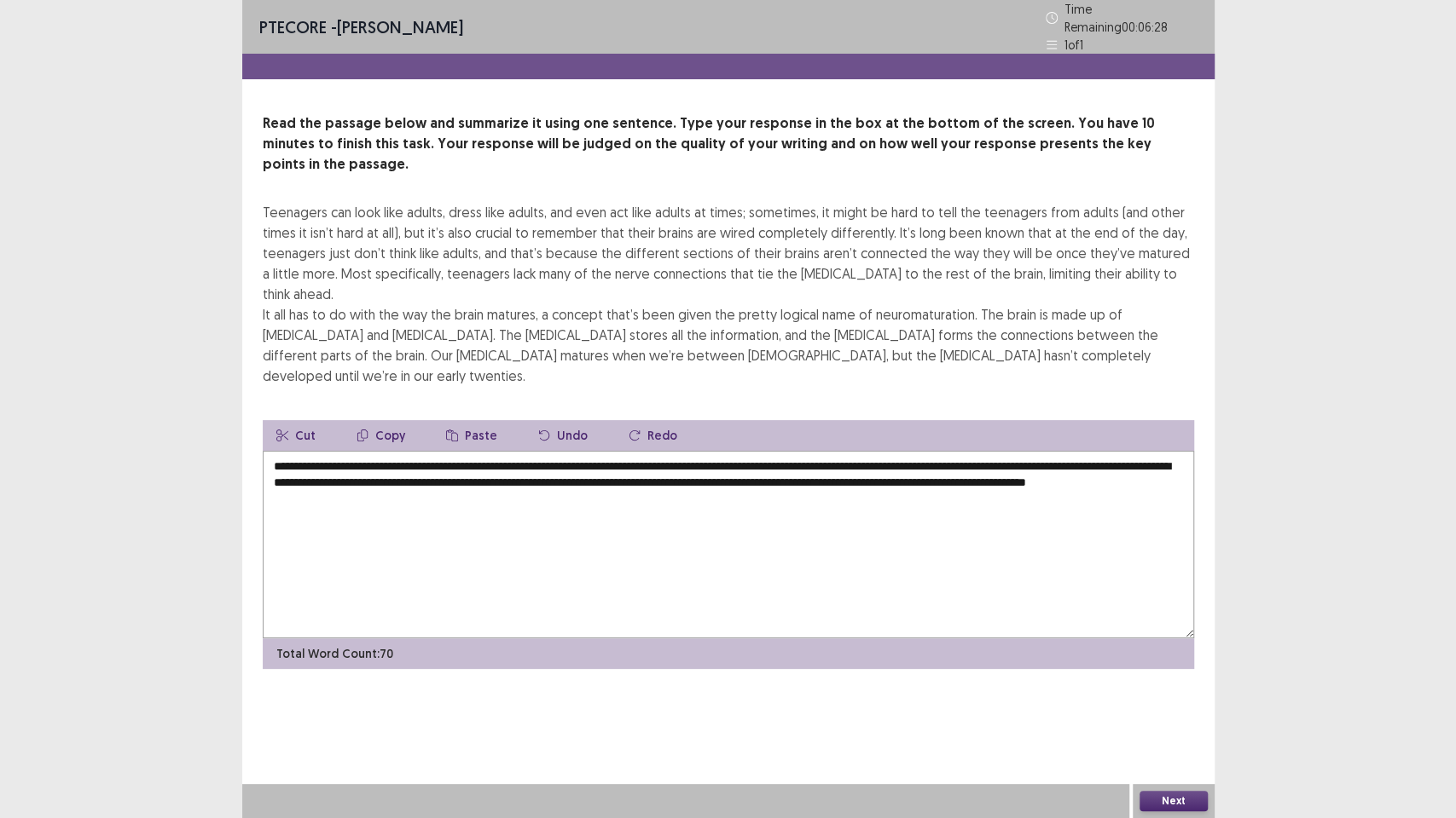
click at [858, 451] on textarea "**********" at bounding box center [728, 544] width 931 height 187
click at [319, 451] on textarea "**********" at bounding box center [728, 544] width 931 height 187
click at [314, 451] on textarea "**********" at bounding box center [728, 544] width 931 height 187
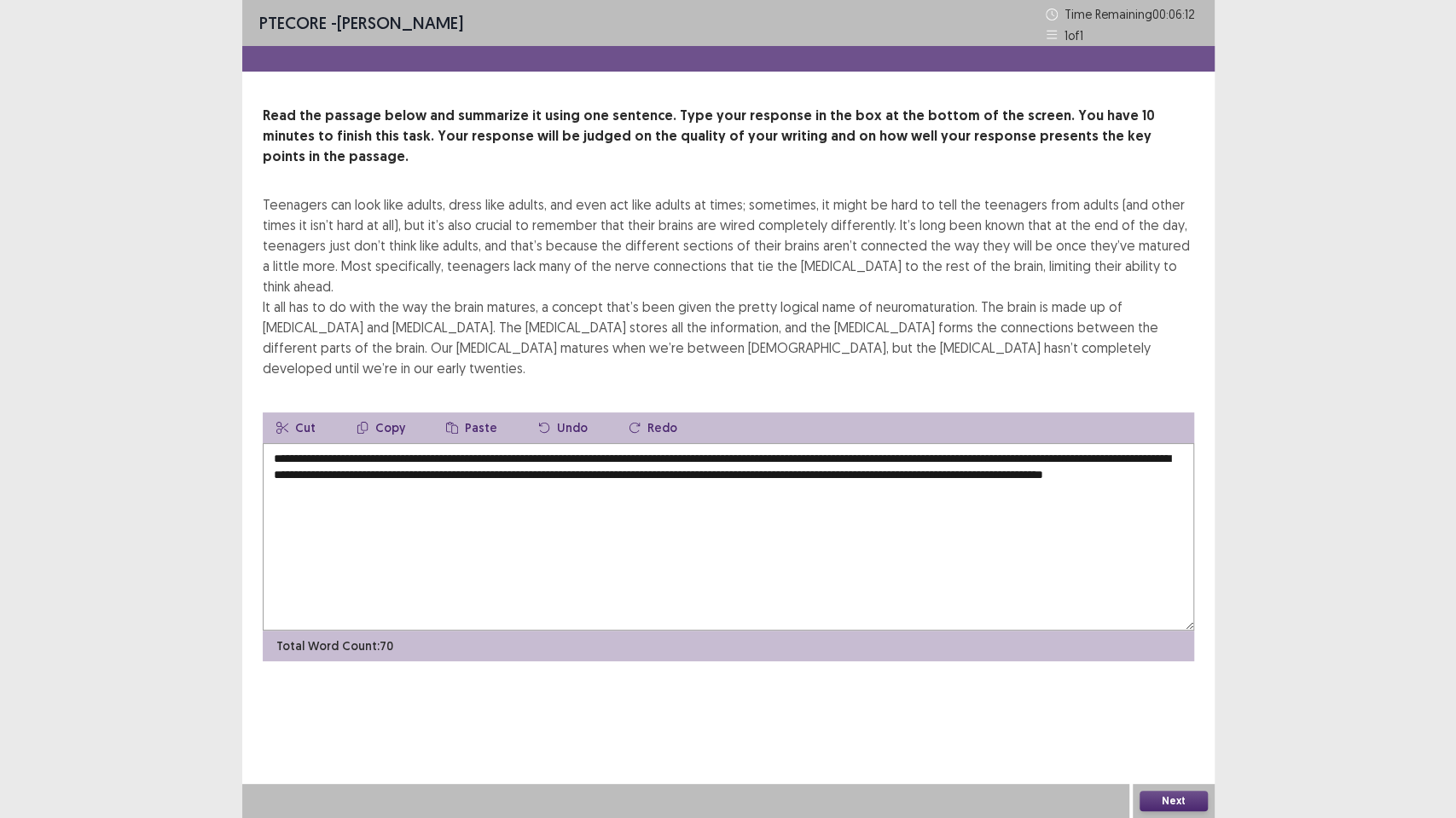
click at [479, 443] on textarea "**********" at bounding box center [728, 536] width 931 height 187
click at [466, 471] on textarea "**********" at bounding box center [728, 536] width 931 height 187
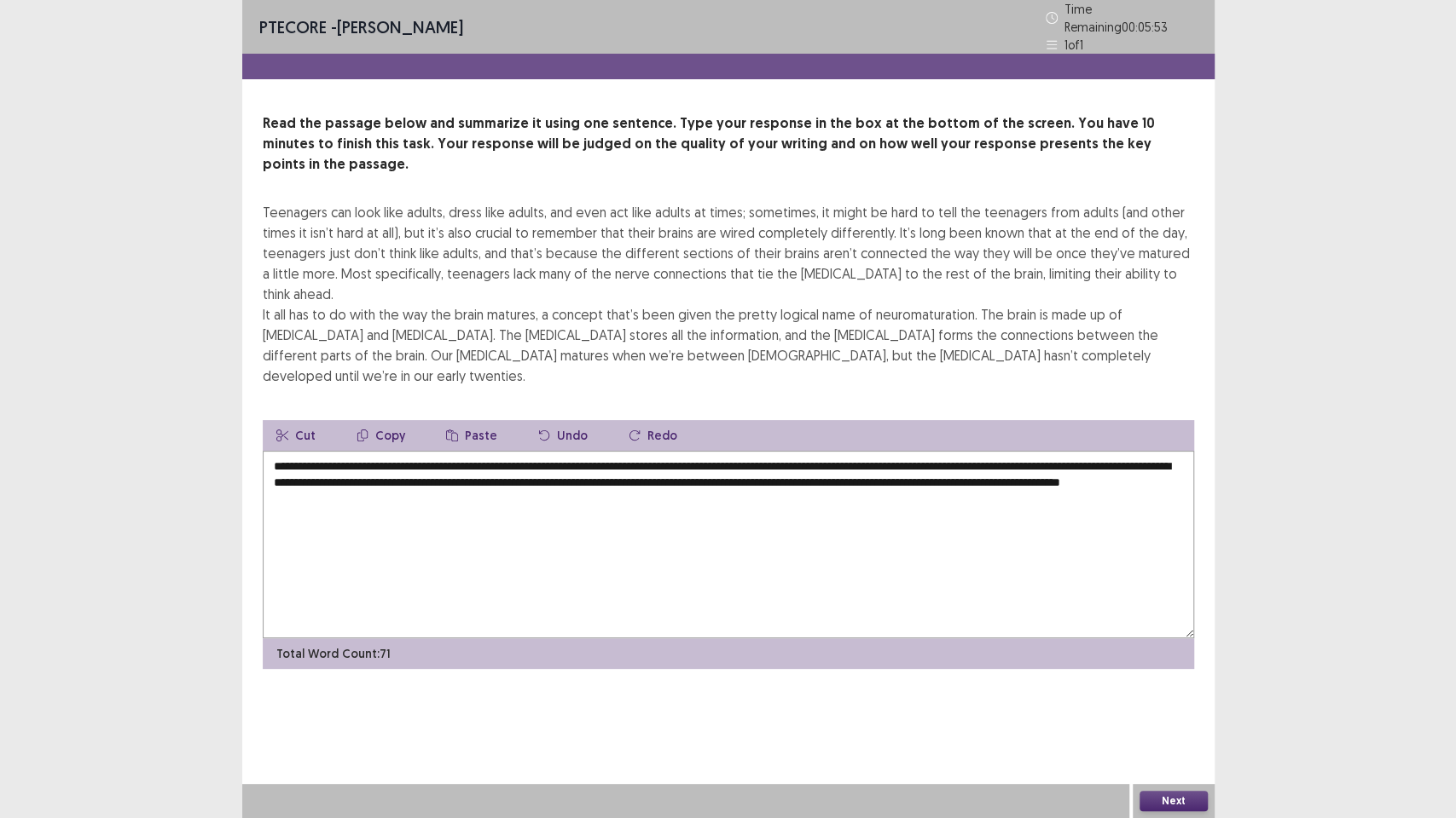
type textarea "**********"
click at [1184, 696] on button "Next" at bounding box center [1173, 801] width 68 height 21
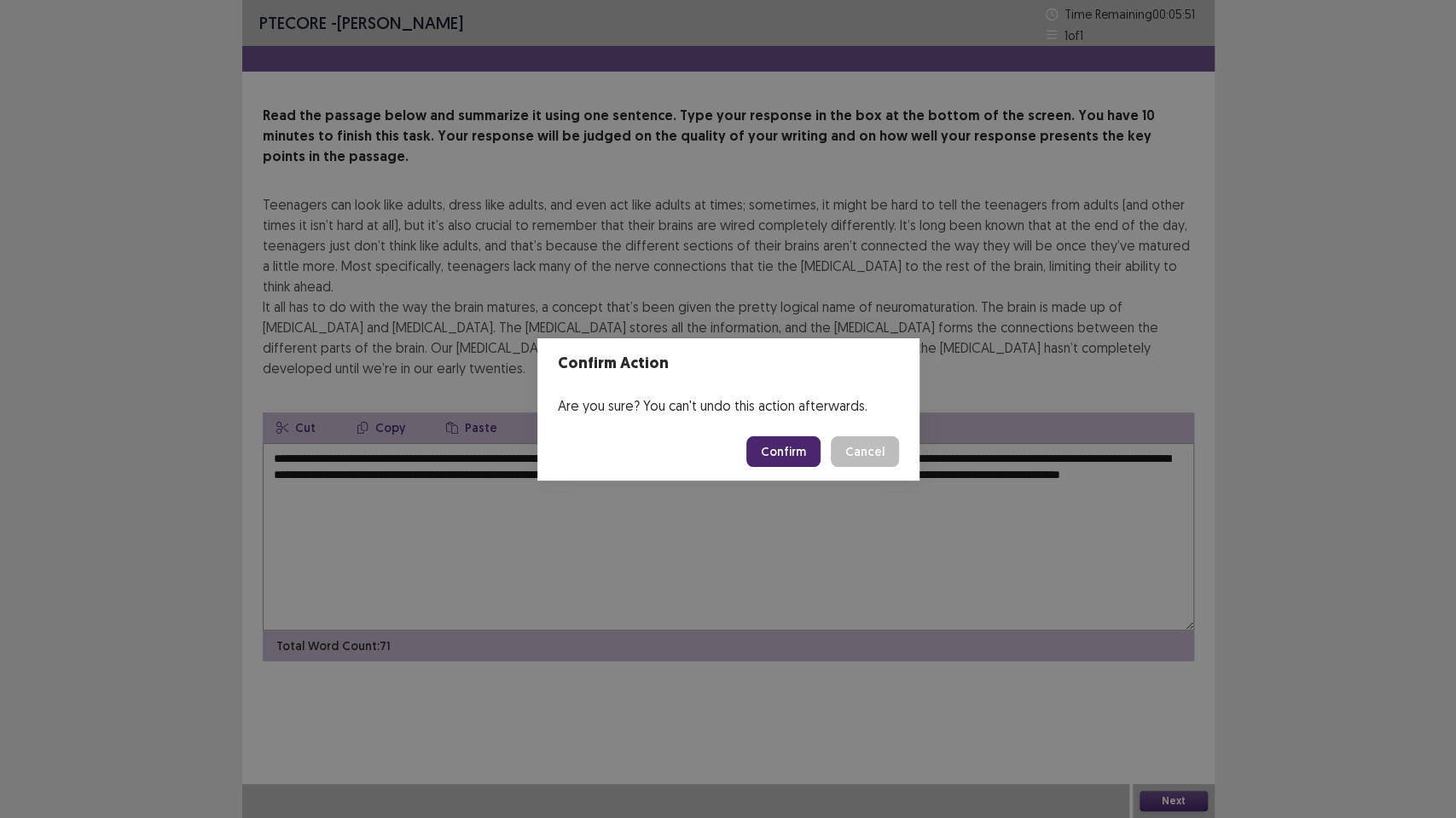
click at [790, 475] on footer "Confirm Cancel" at bounding box center [728, 452] width 382 height 58
click at [789, 459] on button "Confirm" at bounding box center [783, 452] width 74 height 31
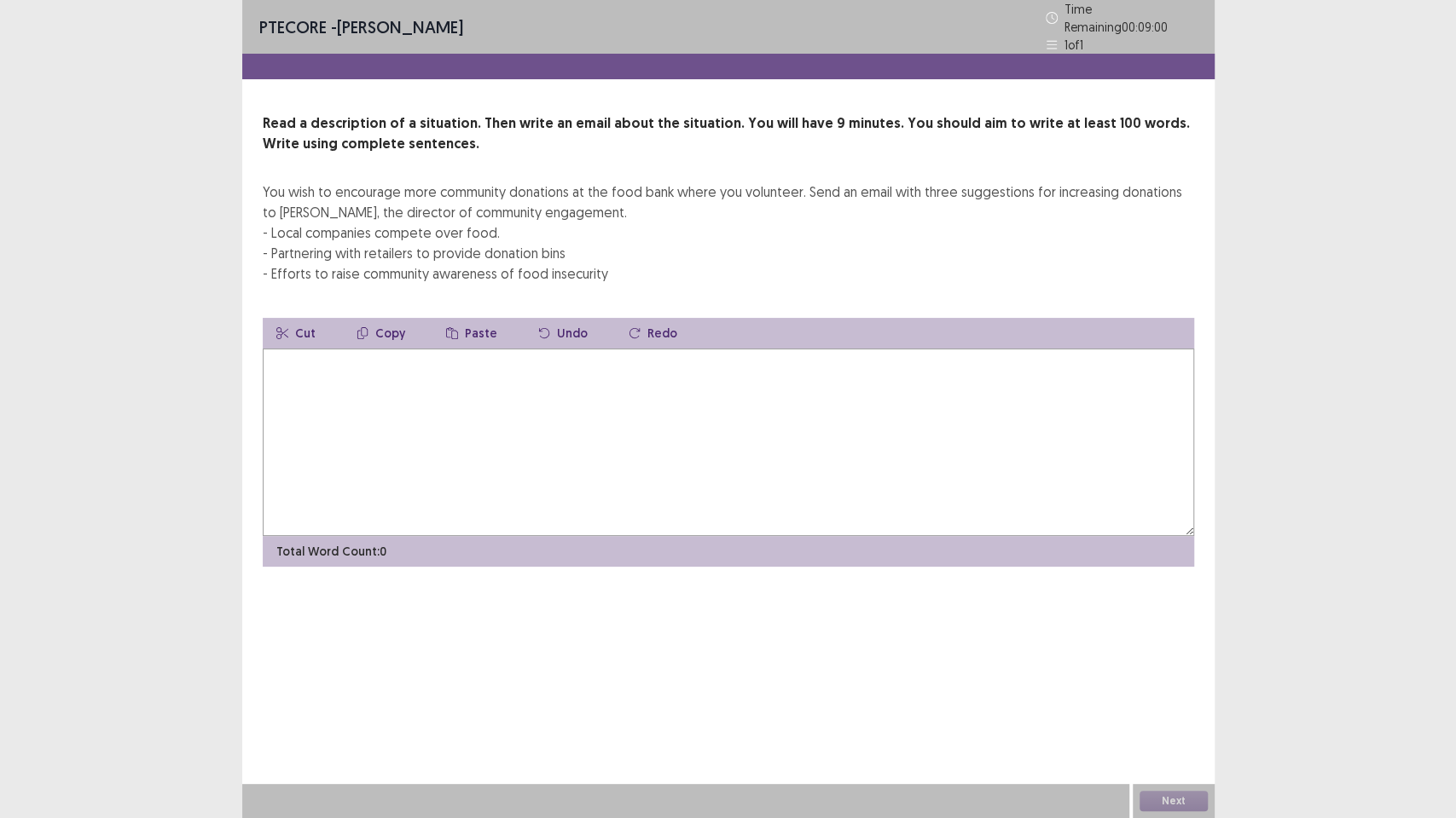
click at [459, 405] on textarea at bounding box center [728, 442] width 931 height 187
type textarea "*"
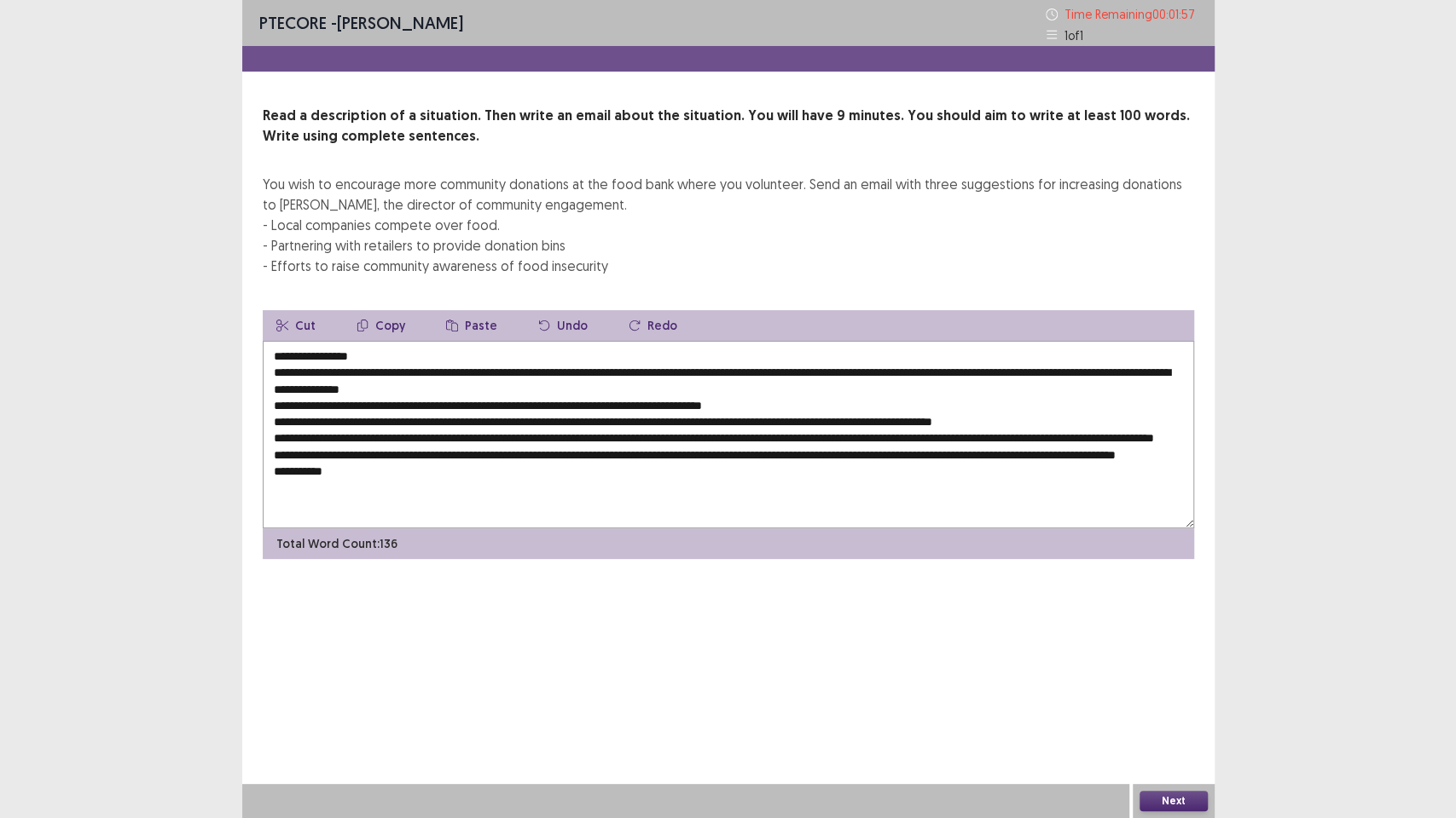
scroll to position [1, 0]
type textarea "**********"
click at [1187, 696] on button "Next" at bounding box center [1173, 801] width 68 height 21
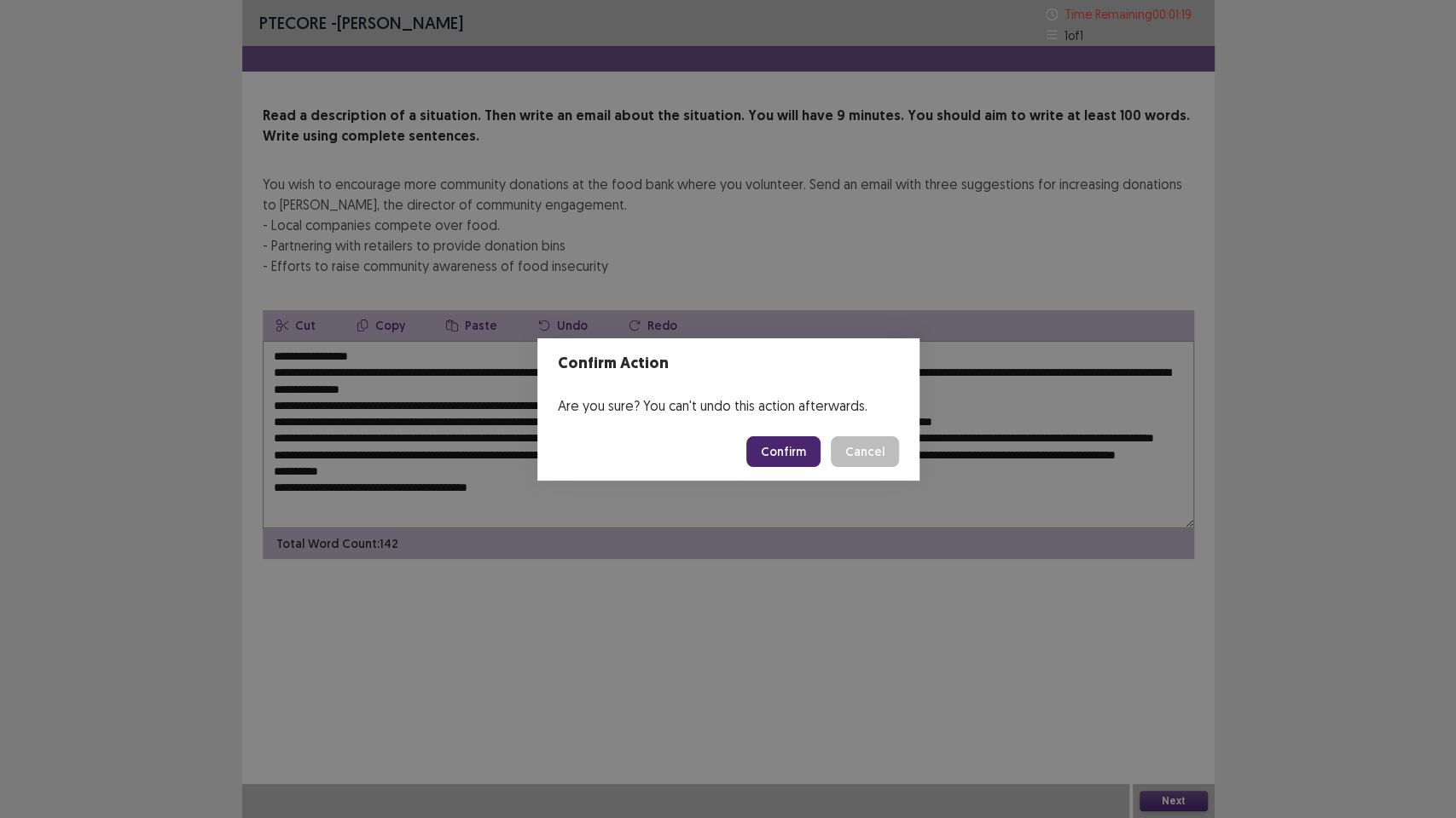
click at [800, 451] on button "Confirm" at bounding box center [783, 452] width 74 height 31
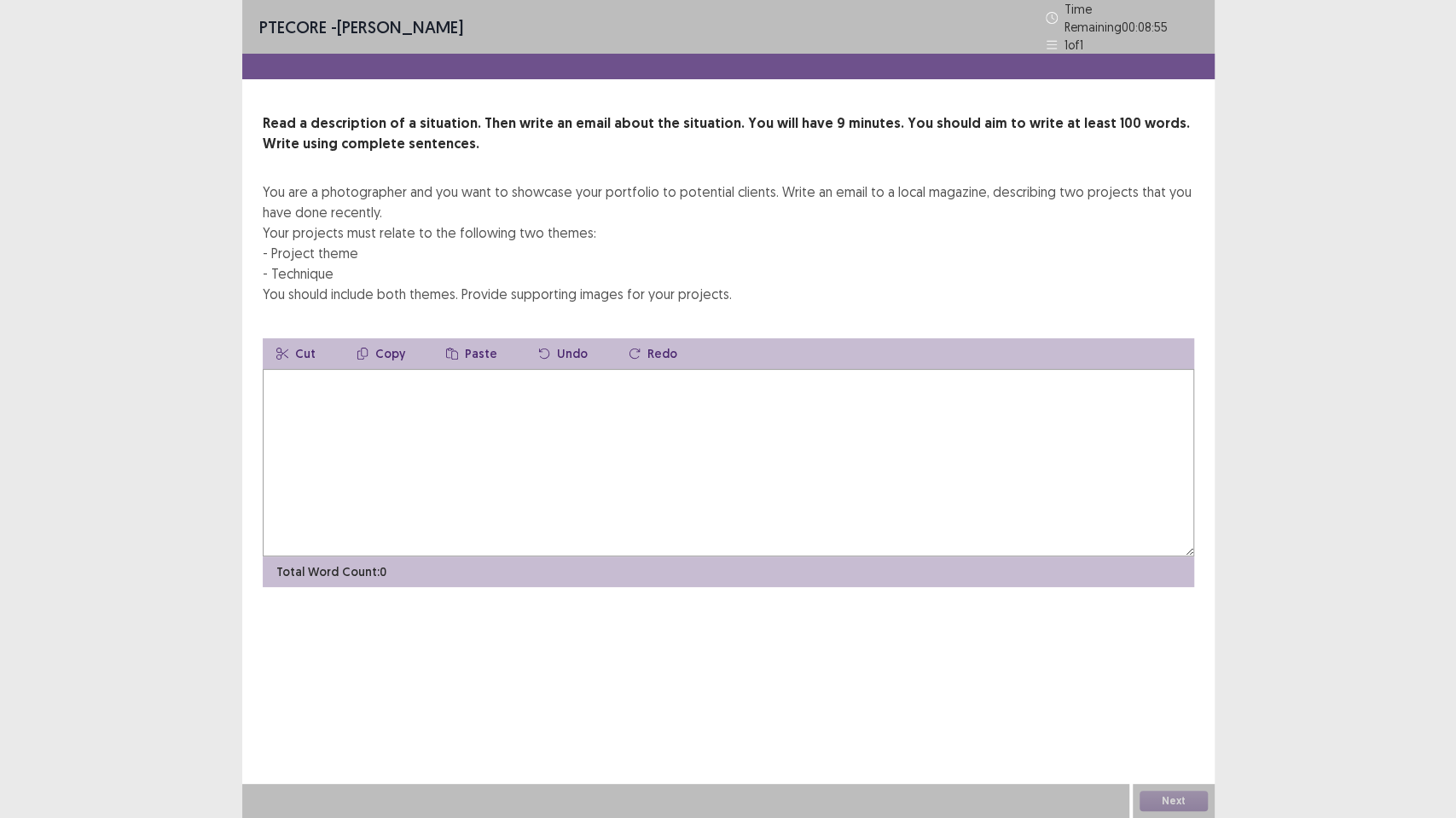
click at [796, 460] on textarea at bounding box center [728, 463] width 931 height 187
click at [694, 445] on textarea at bounding box center [728, 463] width 931 height 187
click at [694, 444] on textarea at bounding box center [728, 463] width 931 height 187
click at [633, 408] on textarea at bounding box center [728, 463] width 931 height 187
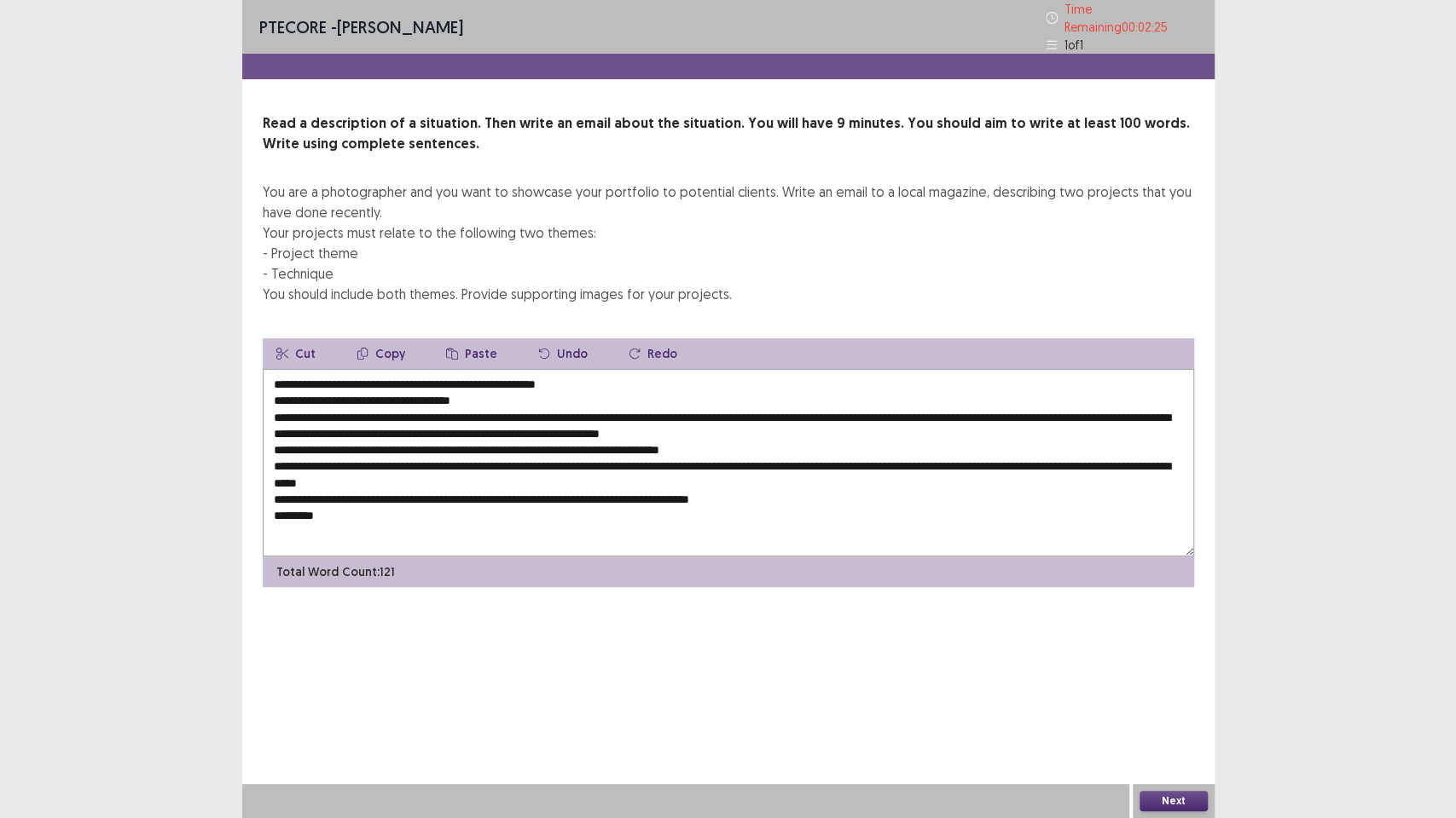
click at [321, 463] on textarea "**********" at bounding box center [728, 463] width 931 height 187
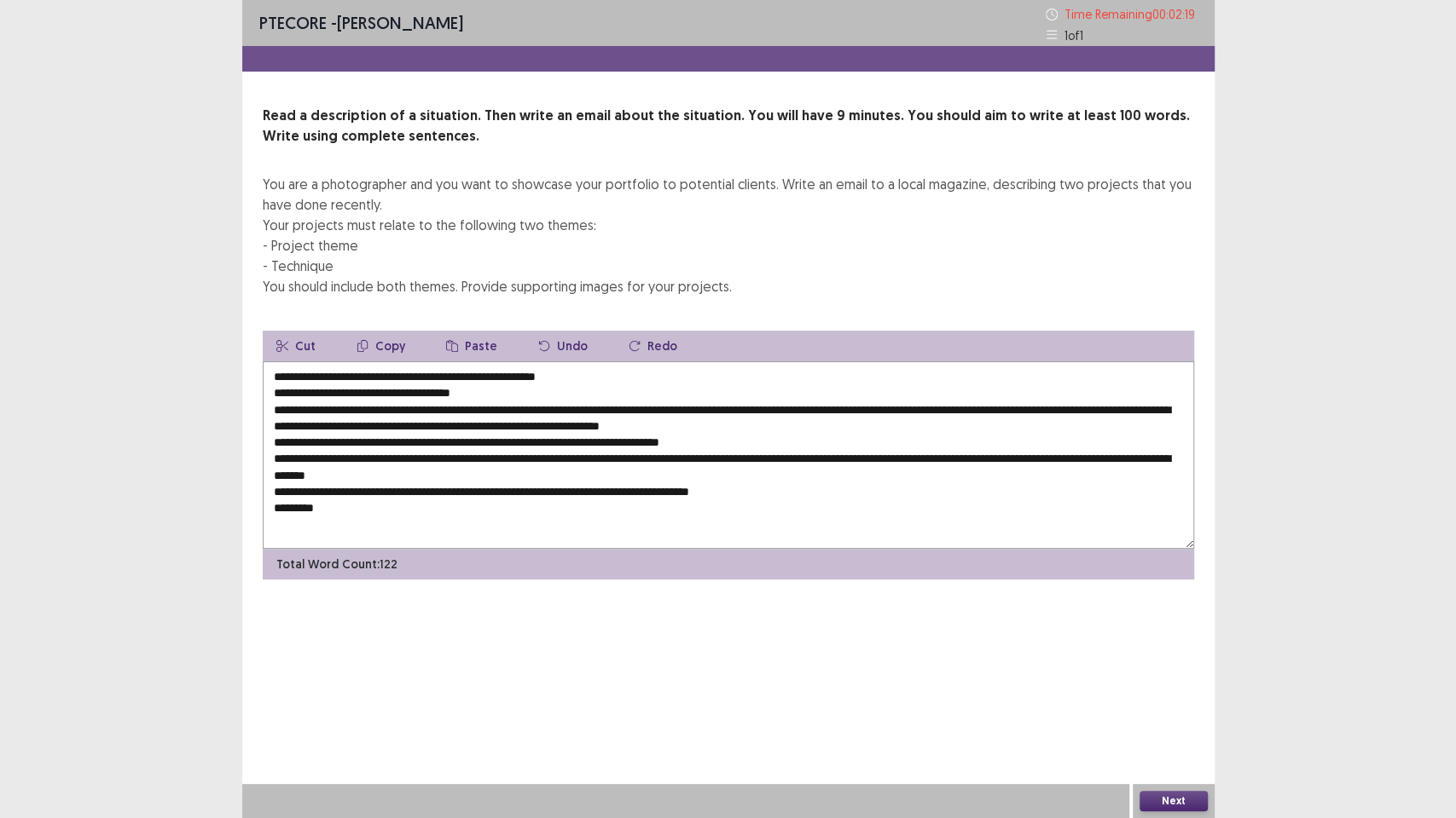
click at [282, 460] on textarea "**********" at bounding box center [728, 455] width 931 height 187
click at [283, 493] on textarea "**********" at bounding box center [728, 455] width 931 height 187
click at [326, 507] on textarea "**********" at bounding box center [728, 455] width 931 height 187
click at [329, 455] on textarea "**********" at bounding box center [728, 455] width 931 height 187
click at [289, 457] on textarea "**********" at bounding box center [728, 455] width 931 height 187
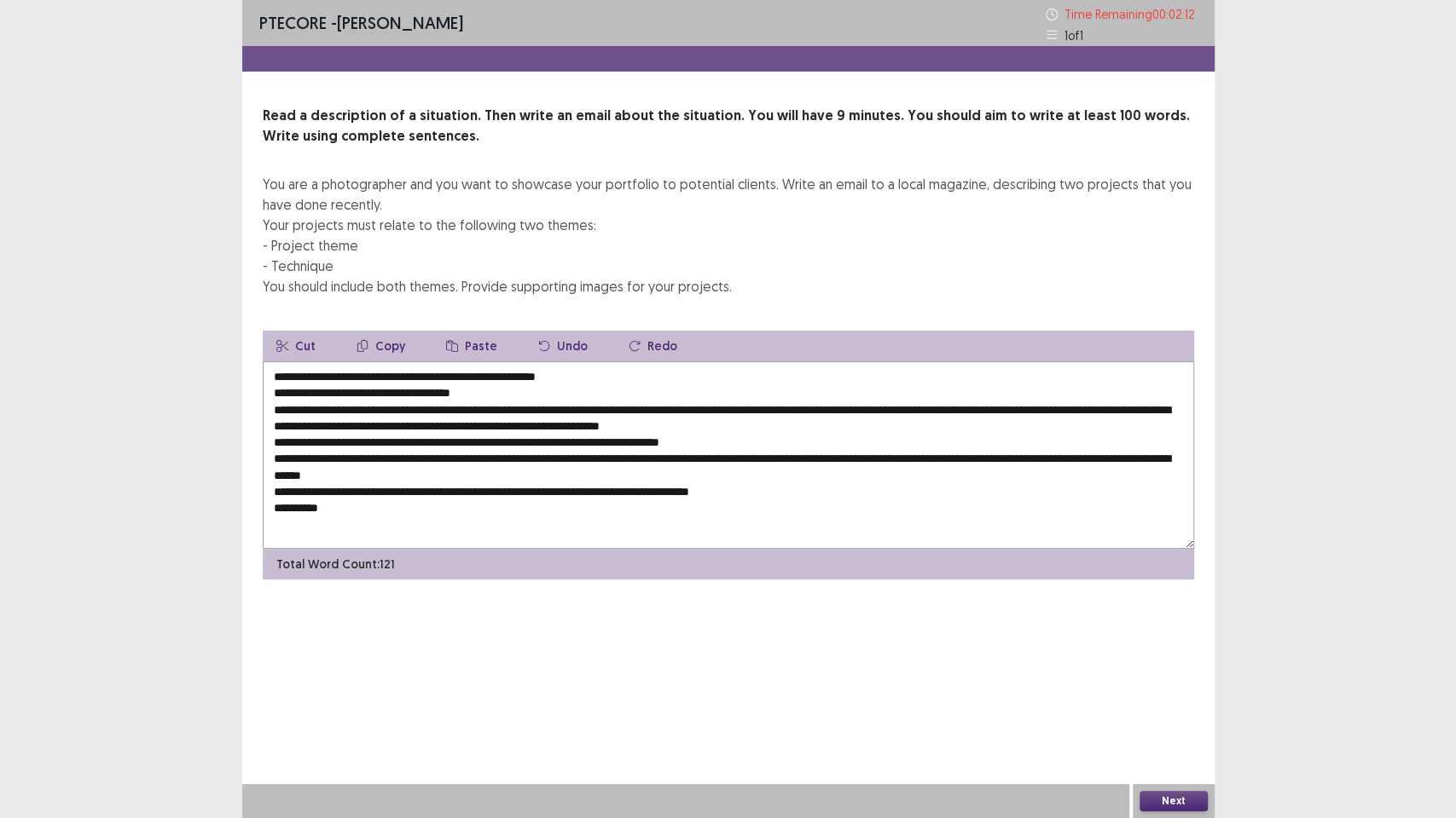
click at [286, 457] on textarea "**********" at bounding box center [728, 455] width 931 height 187
click at [277, 460] on textarea "**********" at bounding box center [728, 455] width 931 height 187
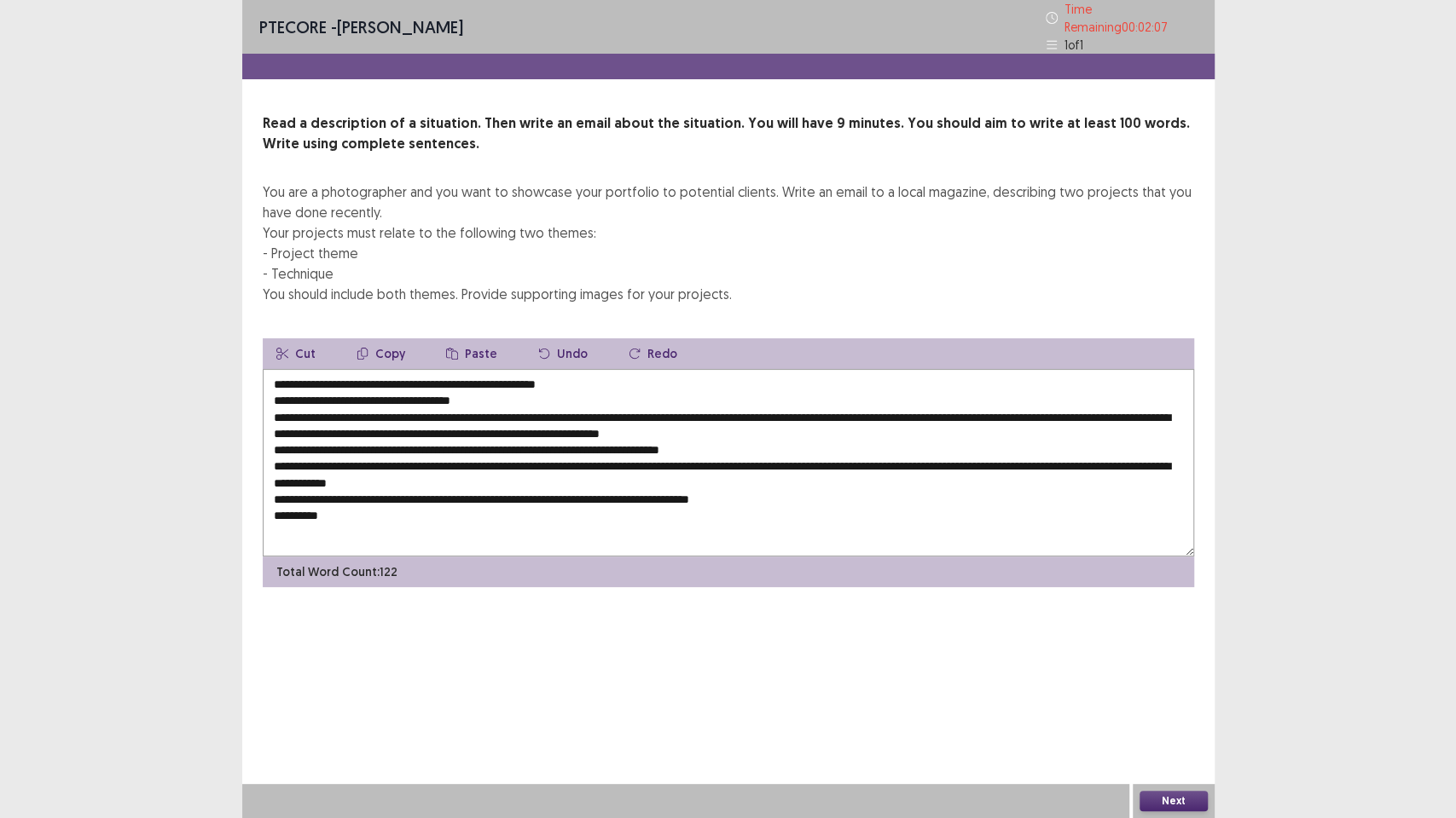
drag, startPoint x: 317, startPoint y: 505, endPoint x: 277, endPoint y: 504, distance: 40.0
click at [277, 504] on textarea "**********" at bounding box center [728, 463] width 931 height 187
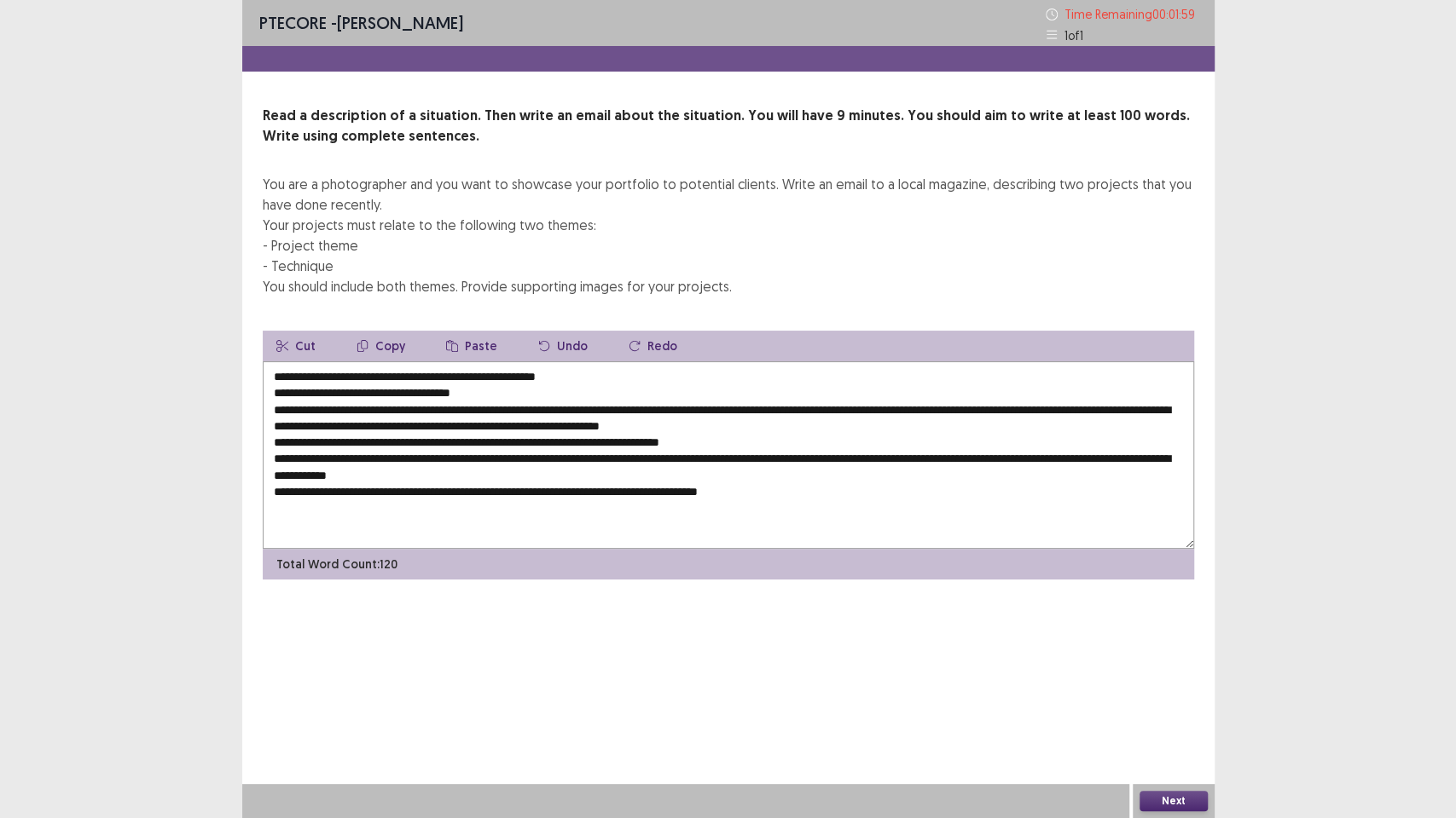
click at [283, 454] on textarea "**********" at bounding box center [728, 455] width 931 height 187
click at [279, 496] on textarea "**********" at bounding box center [728, 455] width 931 height 187
click at [283, 497] on textarea "**********" at bounding box center [728, 455] width 931 height 187
click at [806, 491] on textarea "**********" at bounding box center [728, 455] width 931 height 187
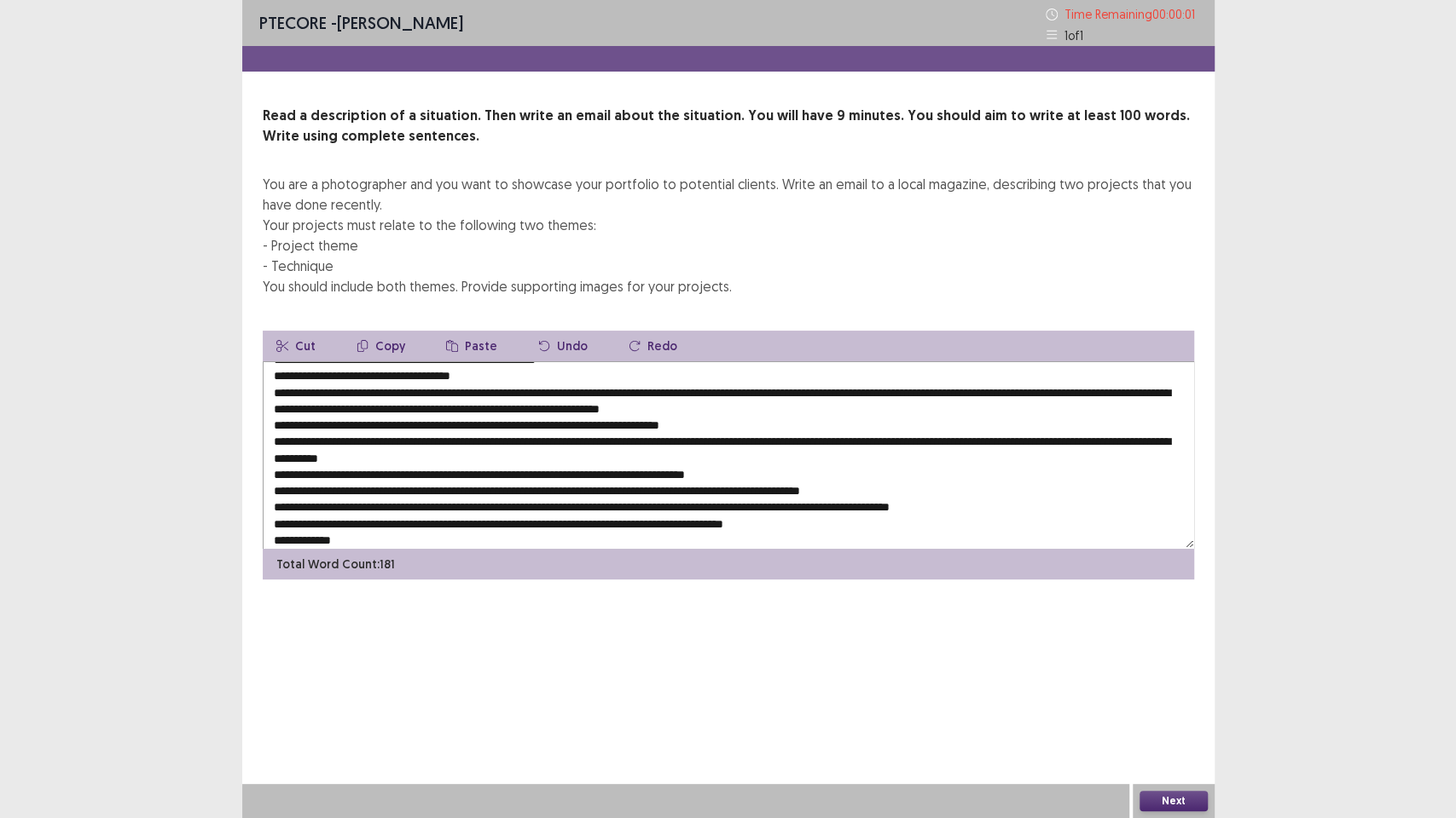
scroll to position [33, 0]
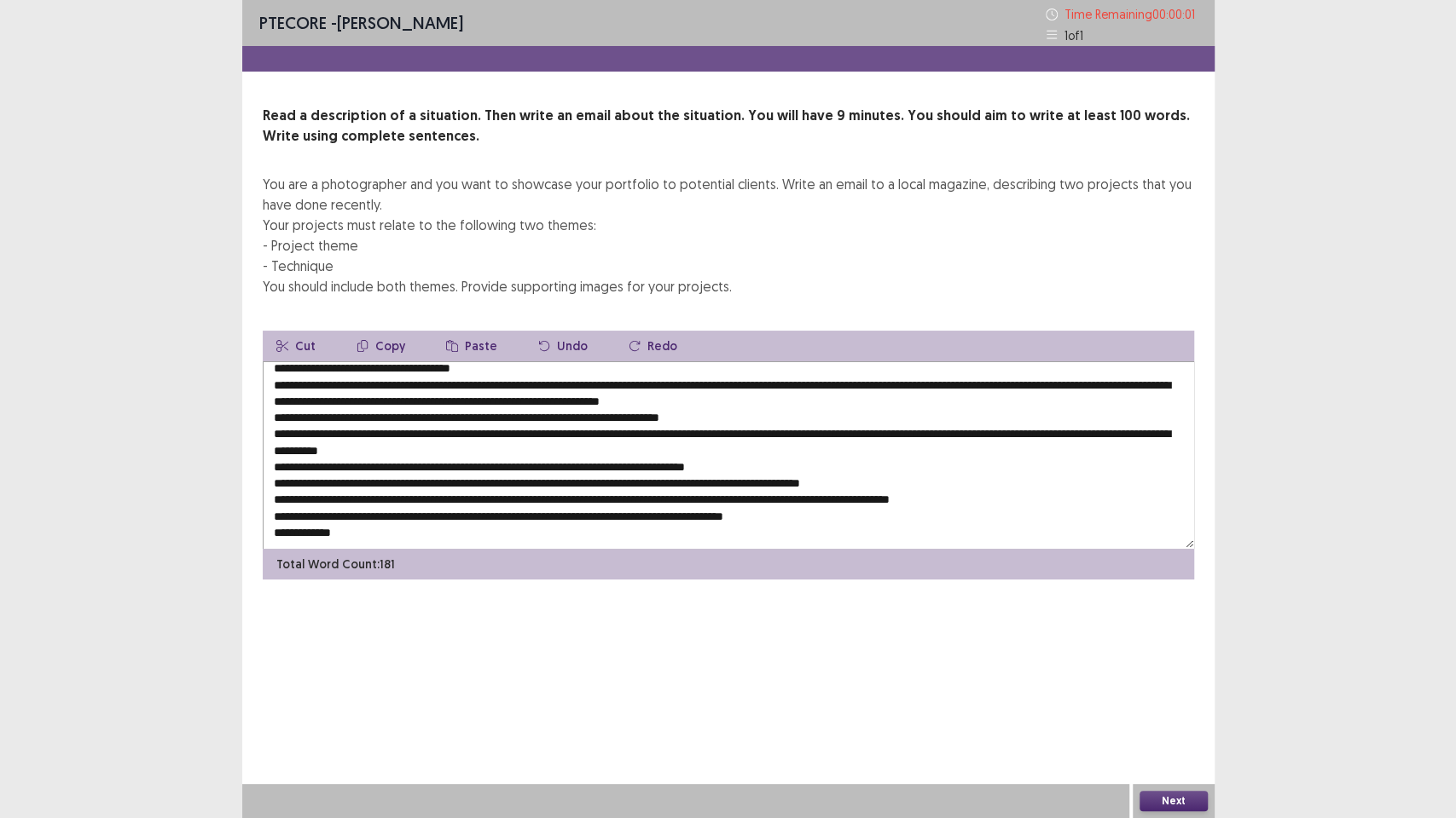
type textarea "**********"
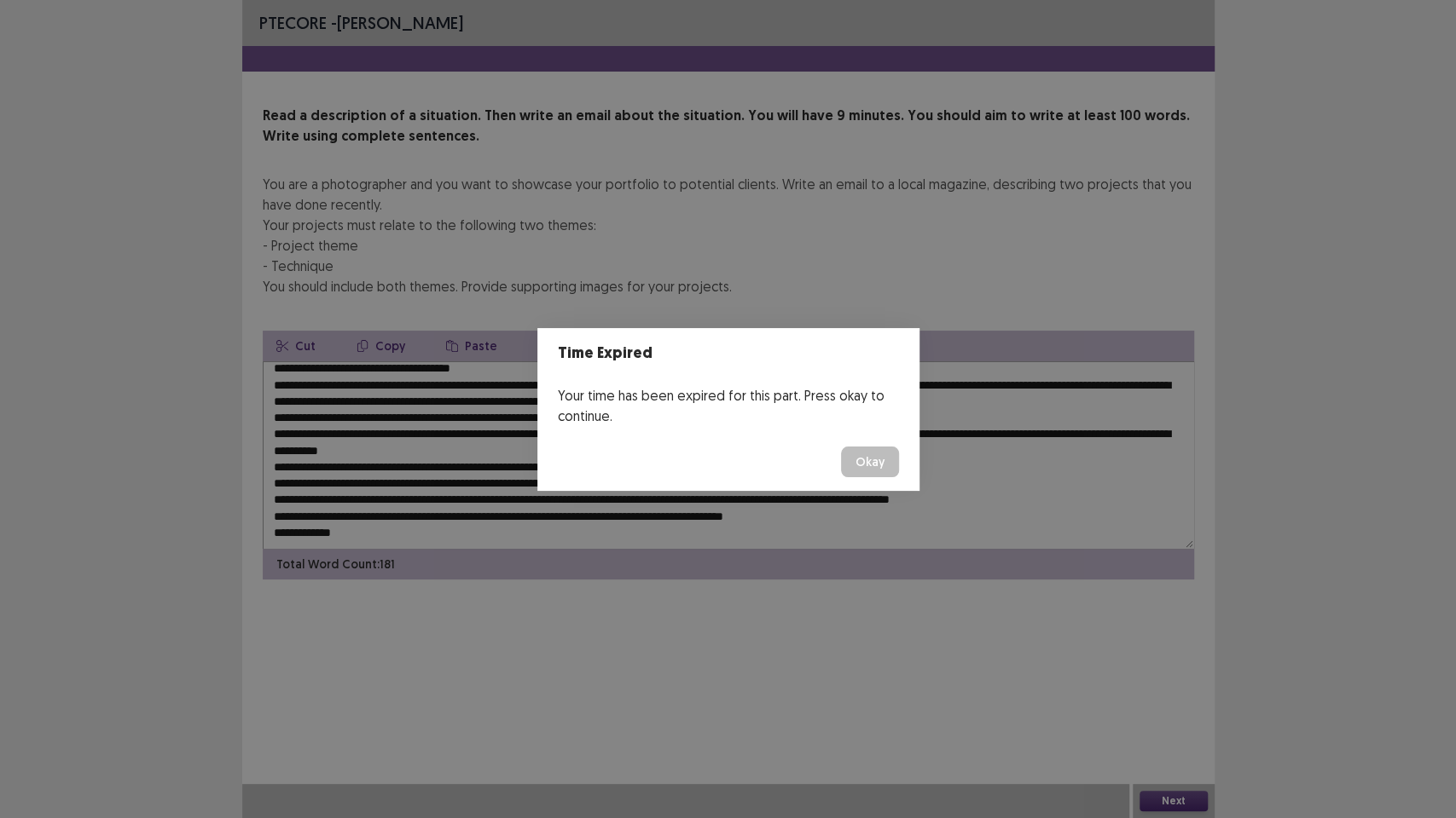
click at [898, 452] on footer "Okay" at bounding box center [728, 462] width 382 height 58
click at [881, 472] on button "Okay" at bounding box center [870, 462] width 58 height 31
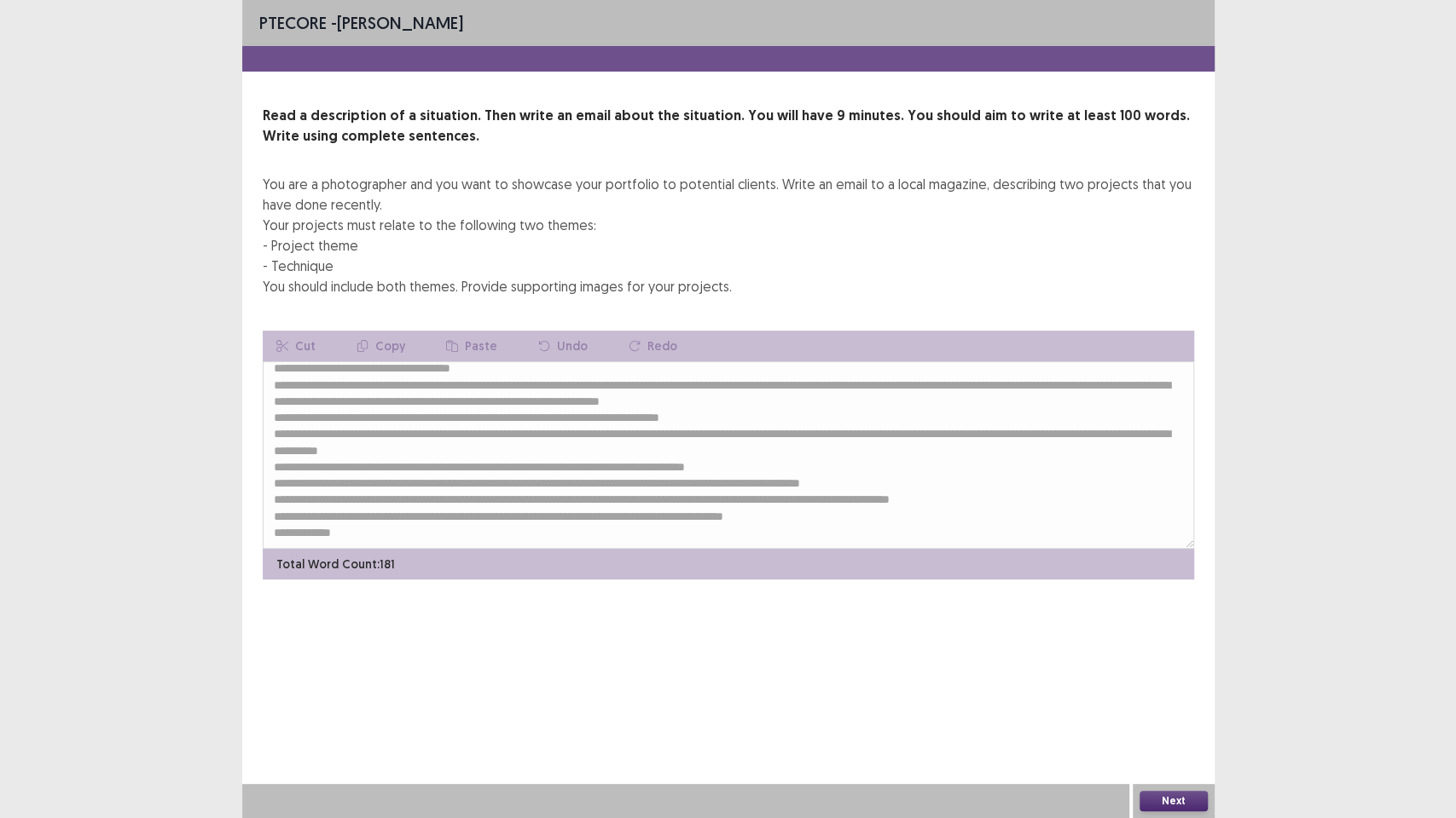
click at [556, 513] on textarea at bounding box center [728, 455] width 931 height 187
click at [1188, 696] on button "Next" at bounding box center [1173, 801] width 68 height 21
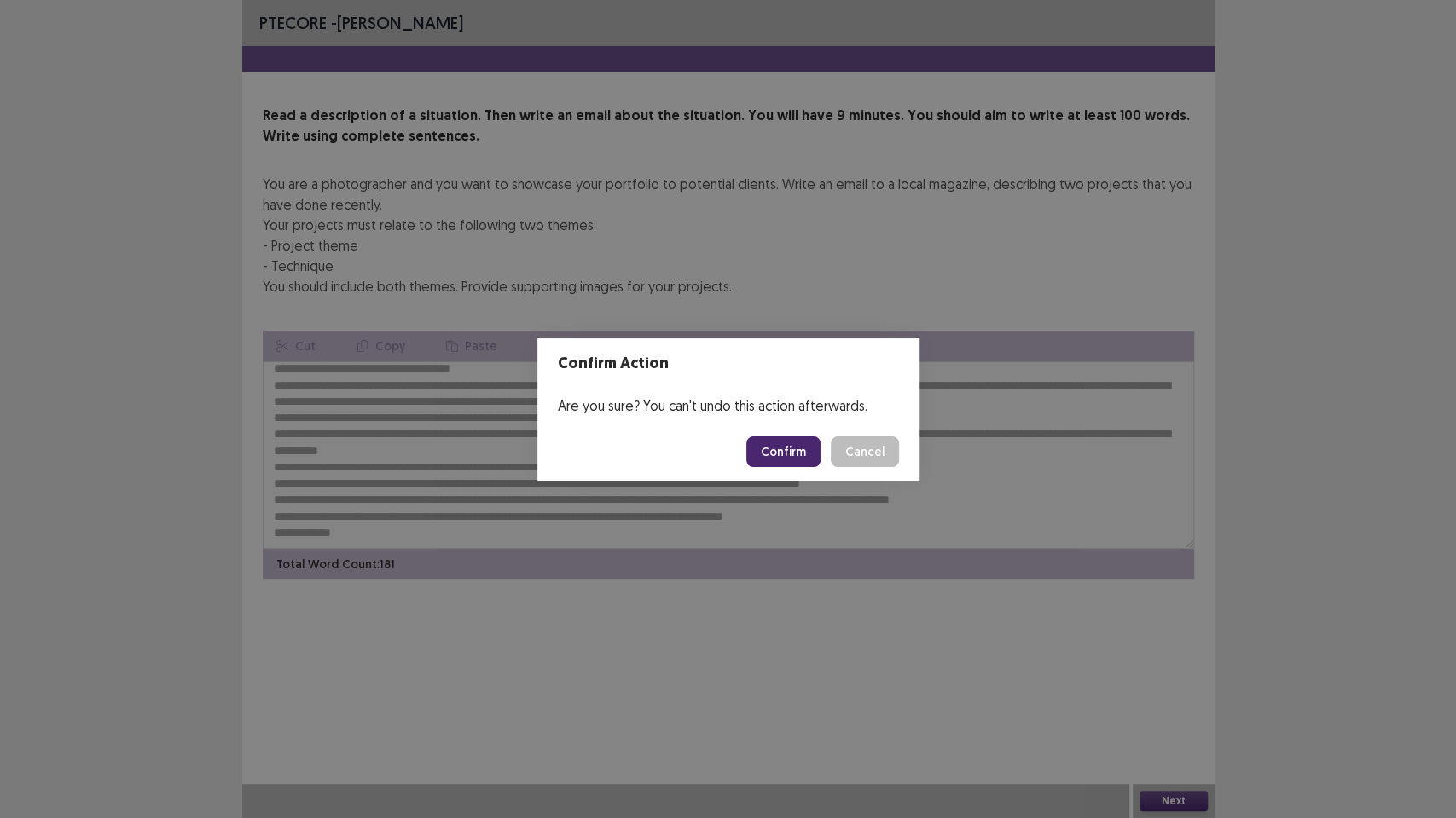
click at [802, 459] on button "Confirm" at bounding box center [783, 452] width 74 height 31
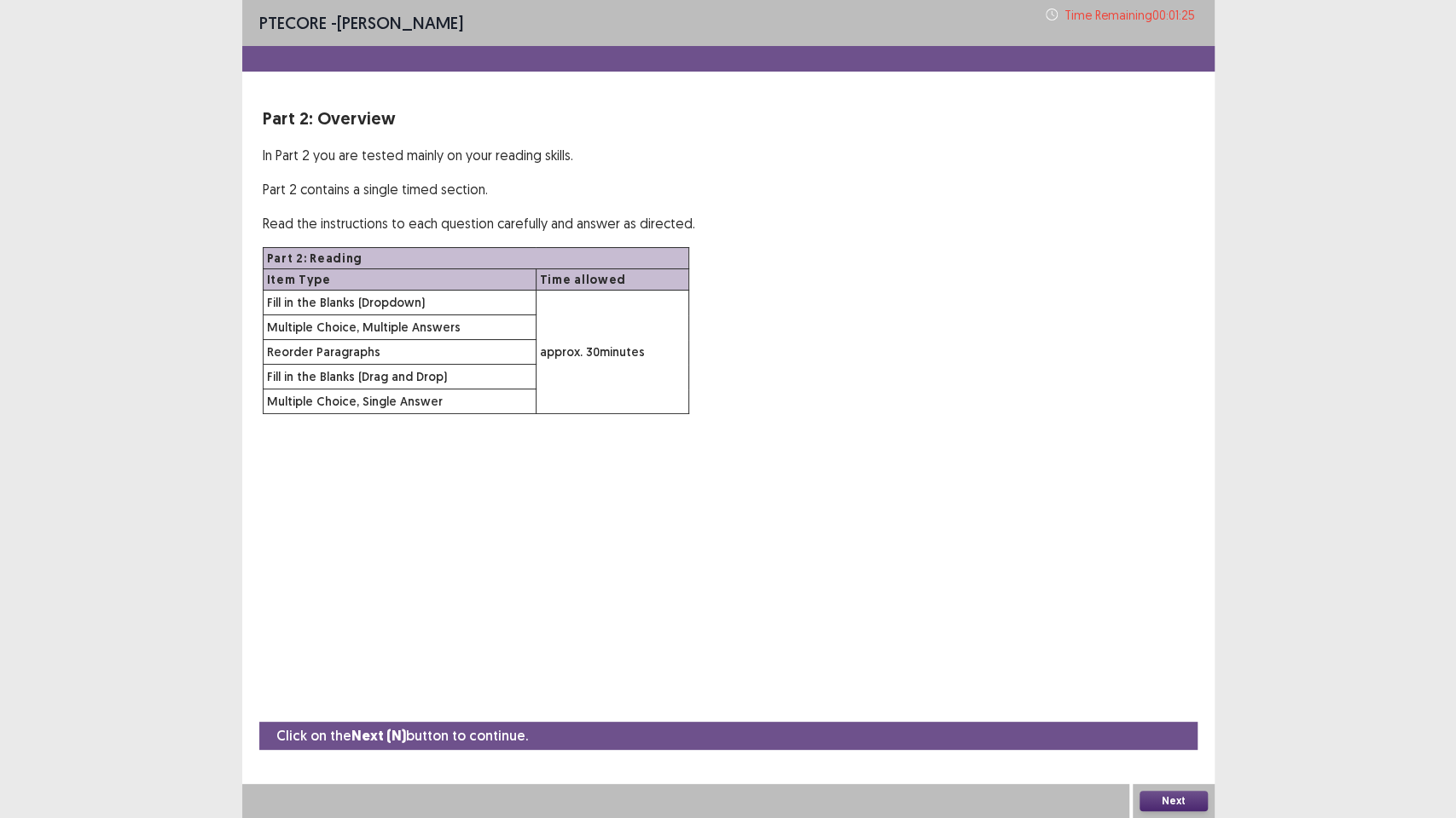
click at [1185, 696] on button "Next" at bounding box center [1173, 801] width 68 height 21
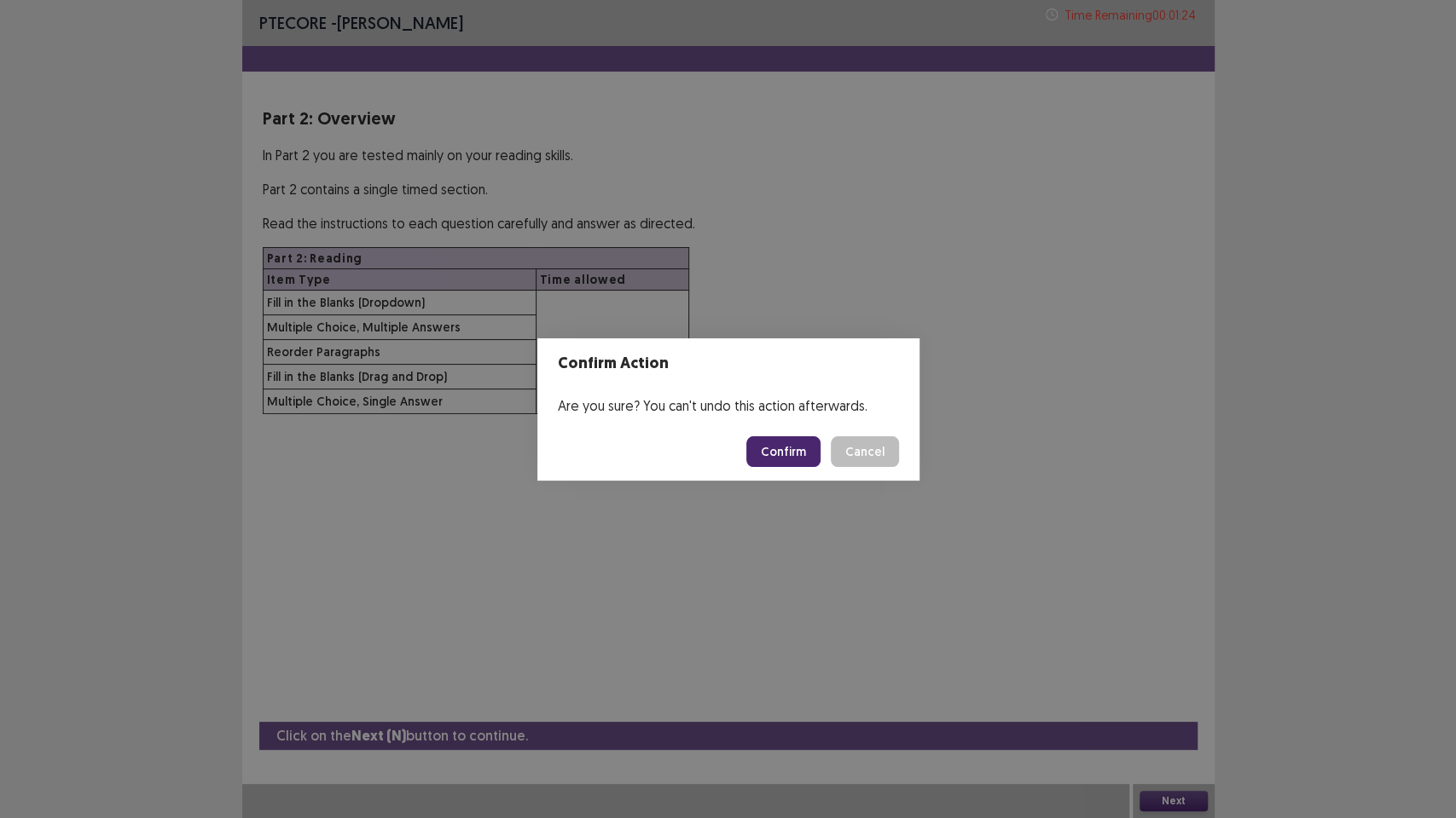
click at [794, 462] on button "Confirm" at bounding box center [783, 452] width 74 height 31
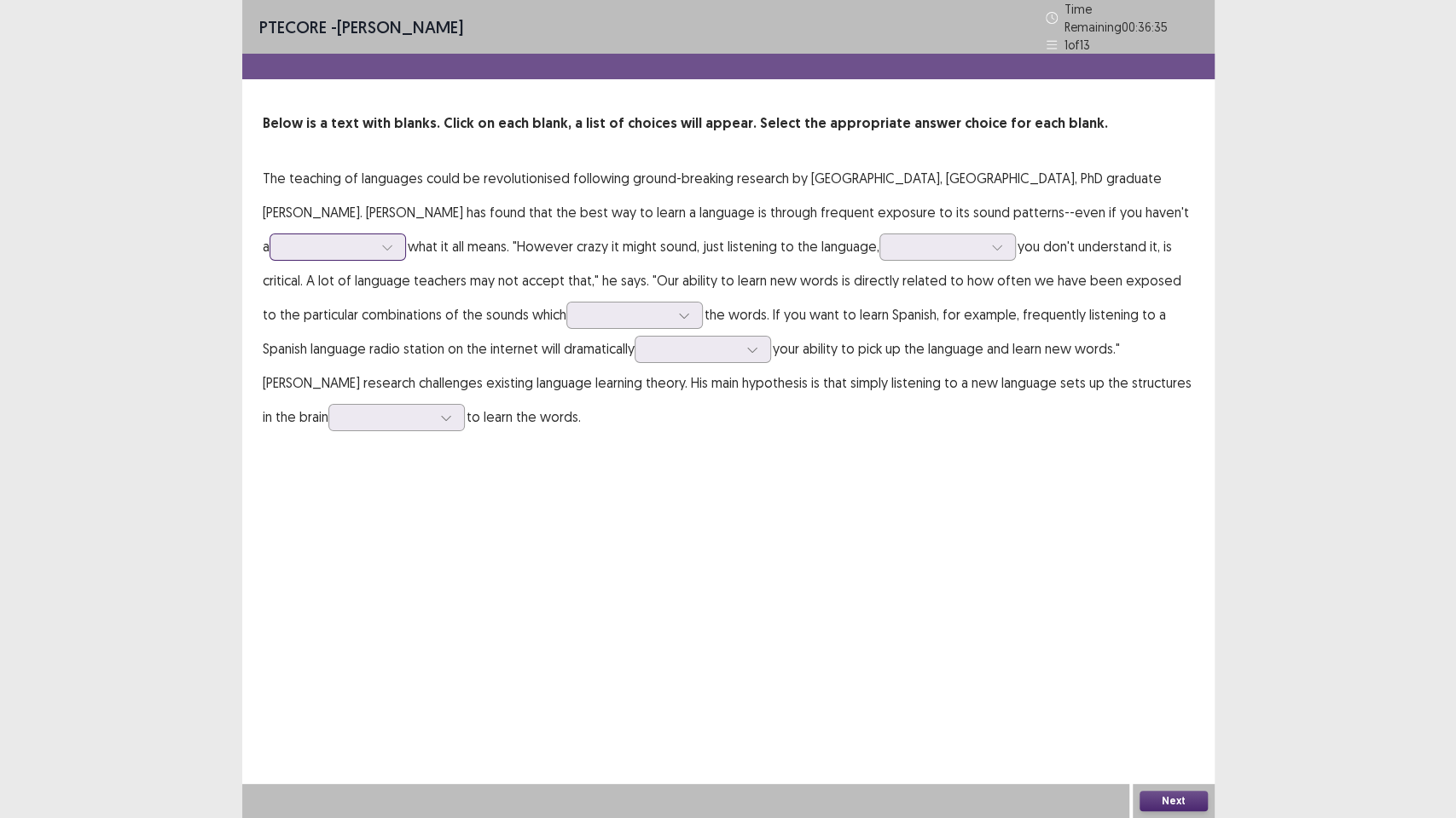
click at [350, 238] on div at bounding box center [328, 247] width 88 height 16
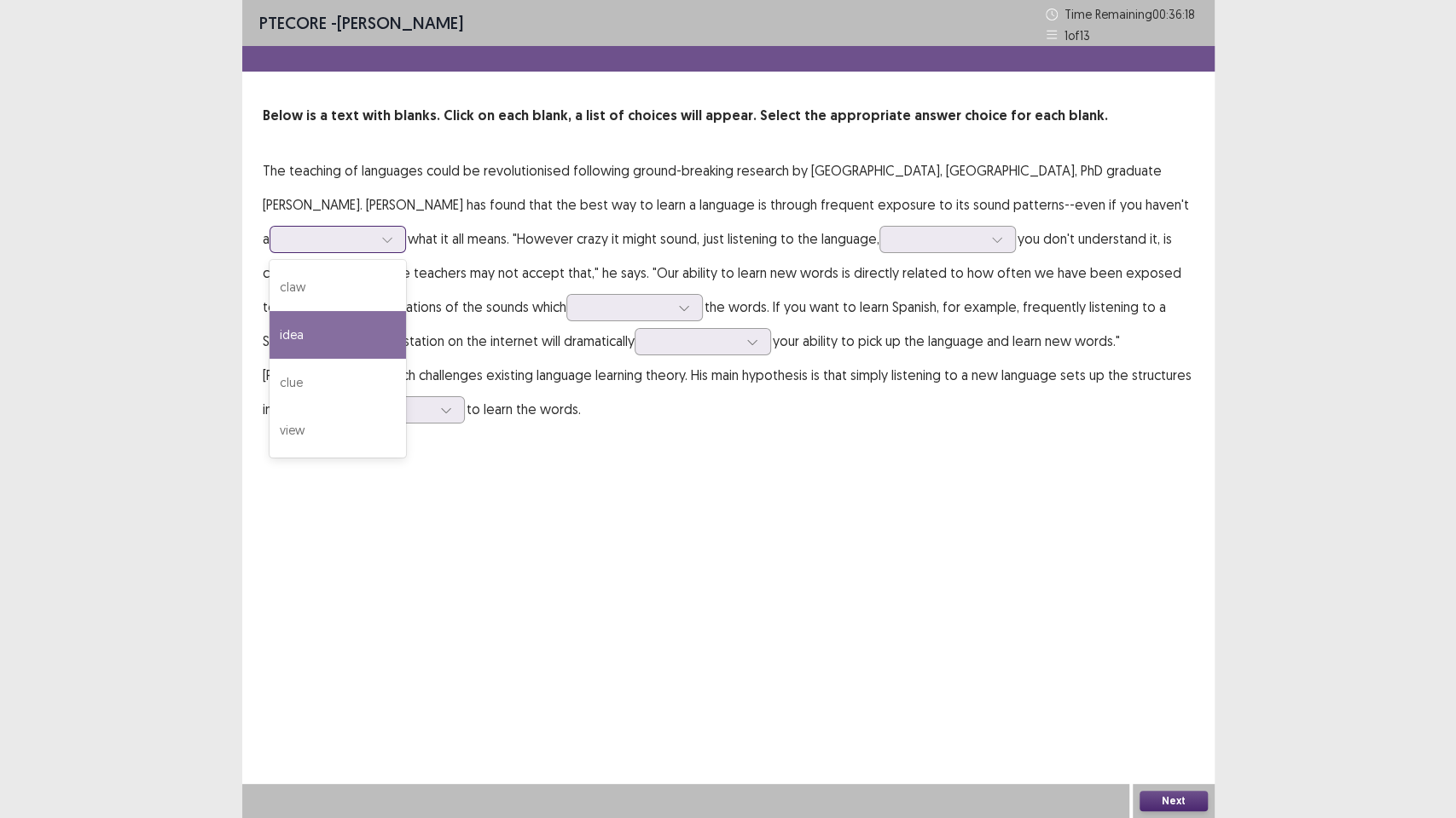
click at [302, 327] on div "idea" at bounding box center [338, 335] width 137 height 48
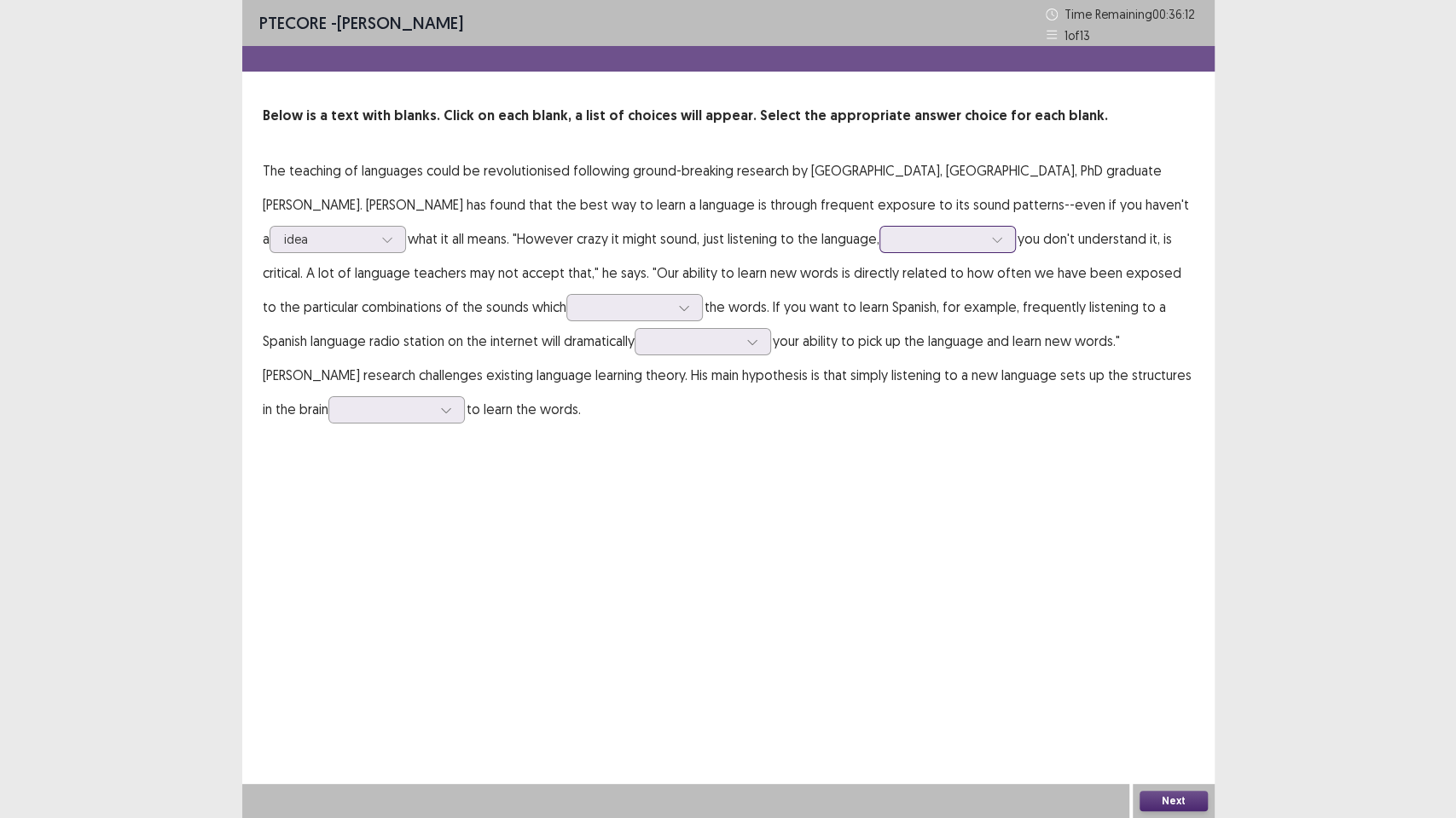
click at [952, 246] on div at bounding box center [937, 239] width 88 height 16
click at [924, 299] on div "even though" at bounding box center [947, 287] width 137 height 48
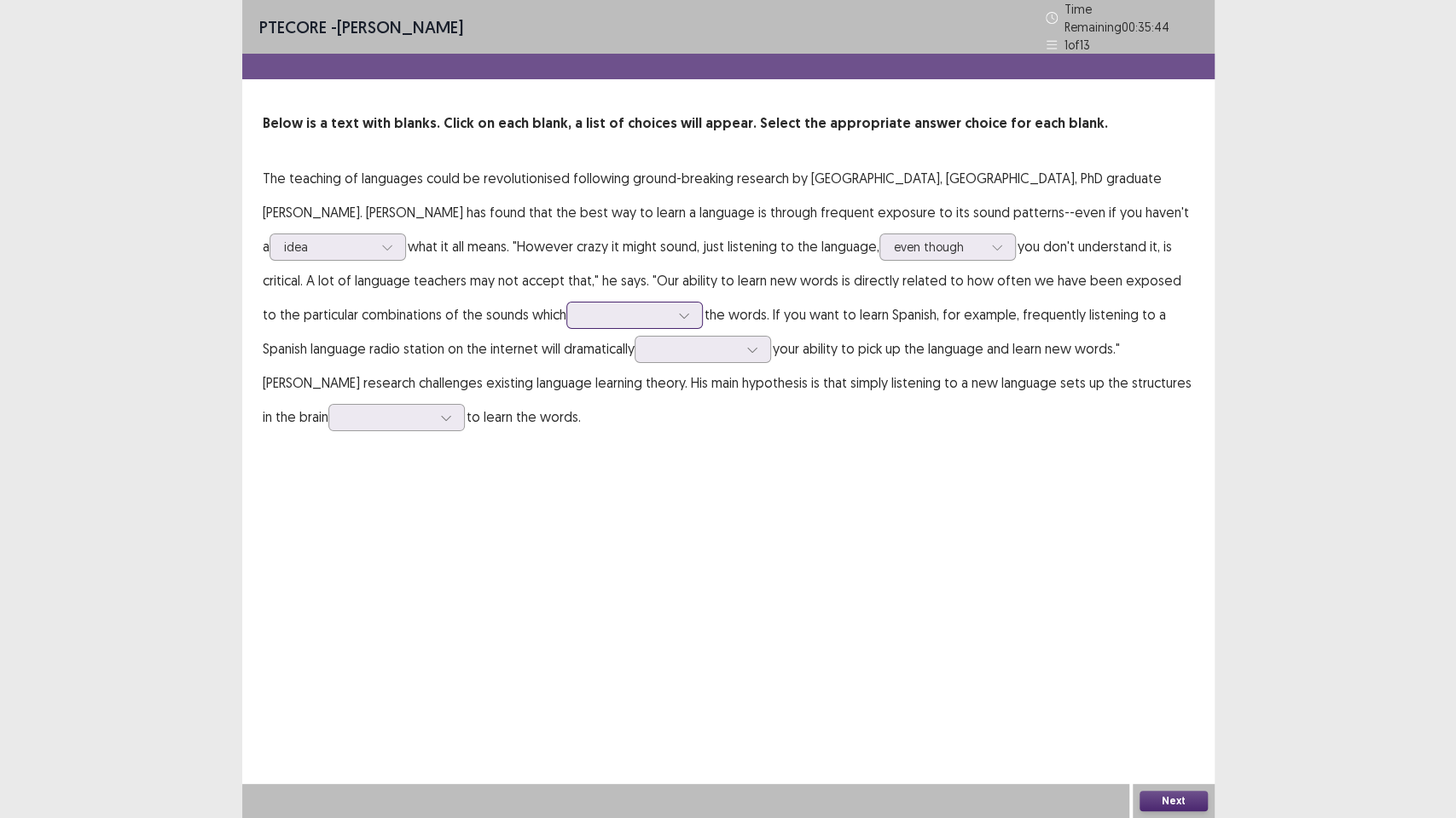
click at [610, 307] on div at bounding box center [625, 315] width 88 height 16
click at [600, 369] on div "break down" at bounding box center [635, 363] width 137 height 48
click at [664, 343] on div at bounding box center [693, 349] width 88 height 16
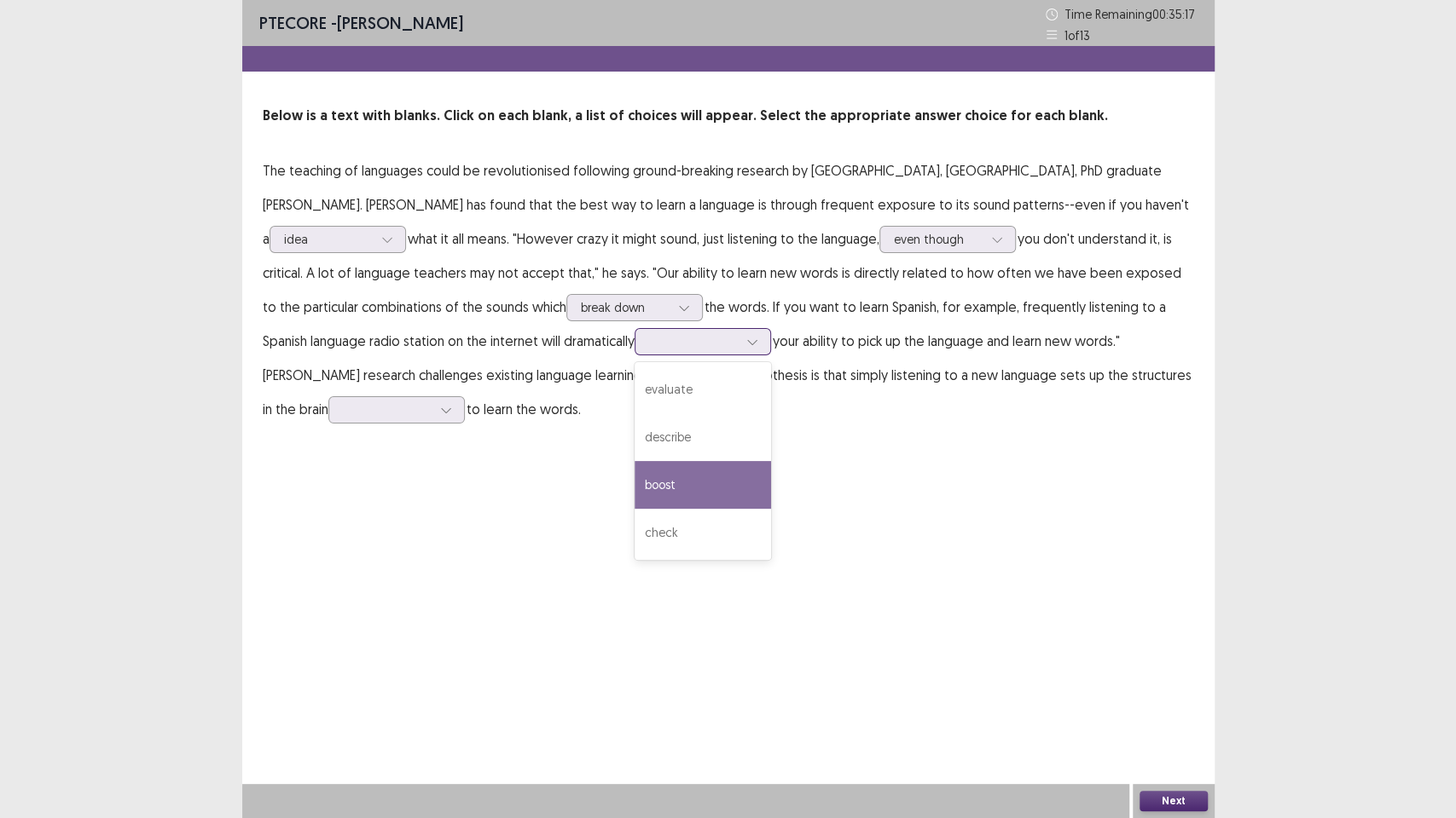
click at [700, 476] on div "boost" at bounding box center [703, 484] width 137 height 48
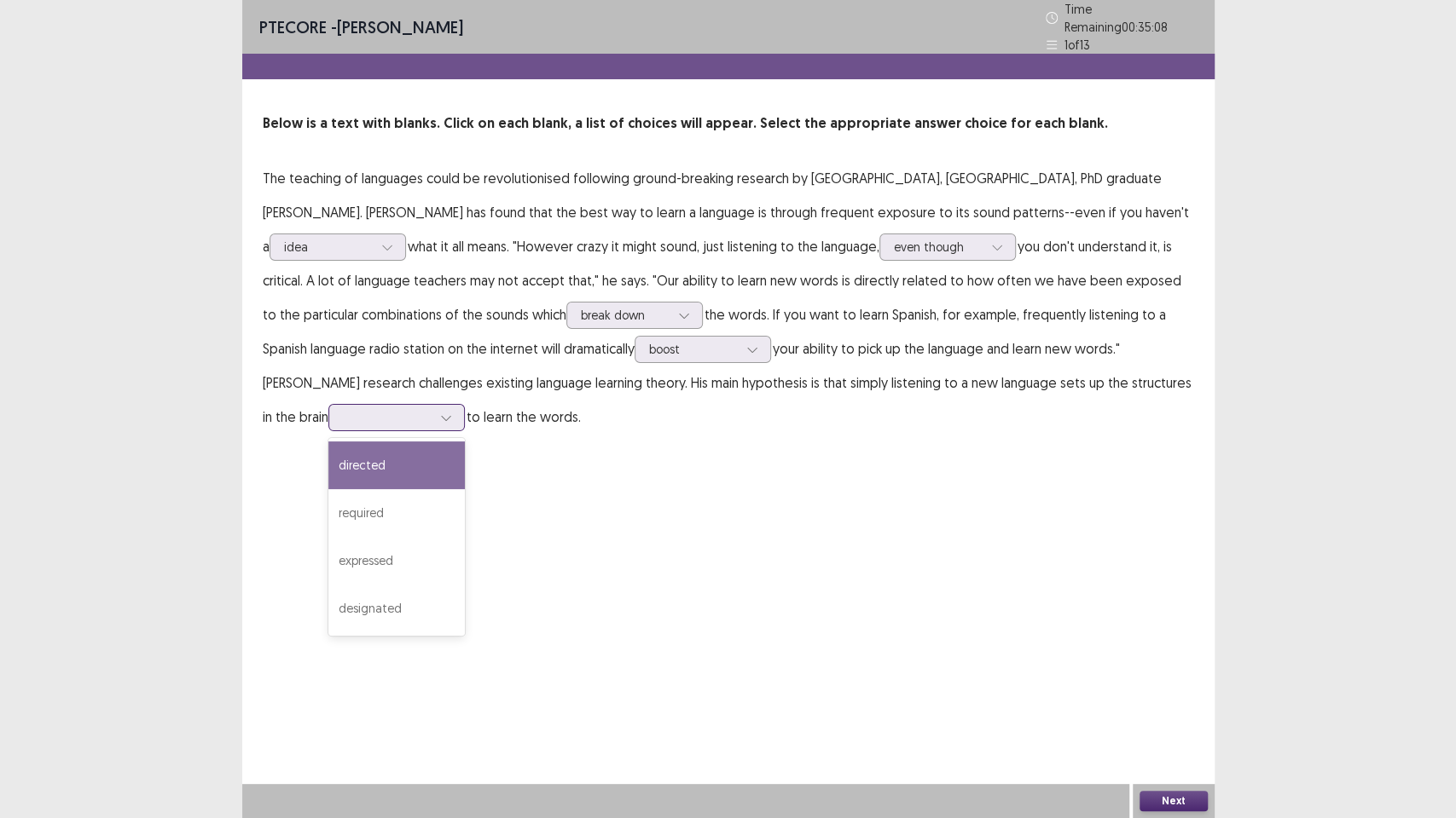
click at [362, 409] on div at bounding box center [387, 418] width 88 height 16
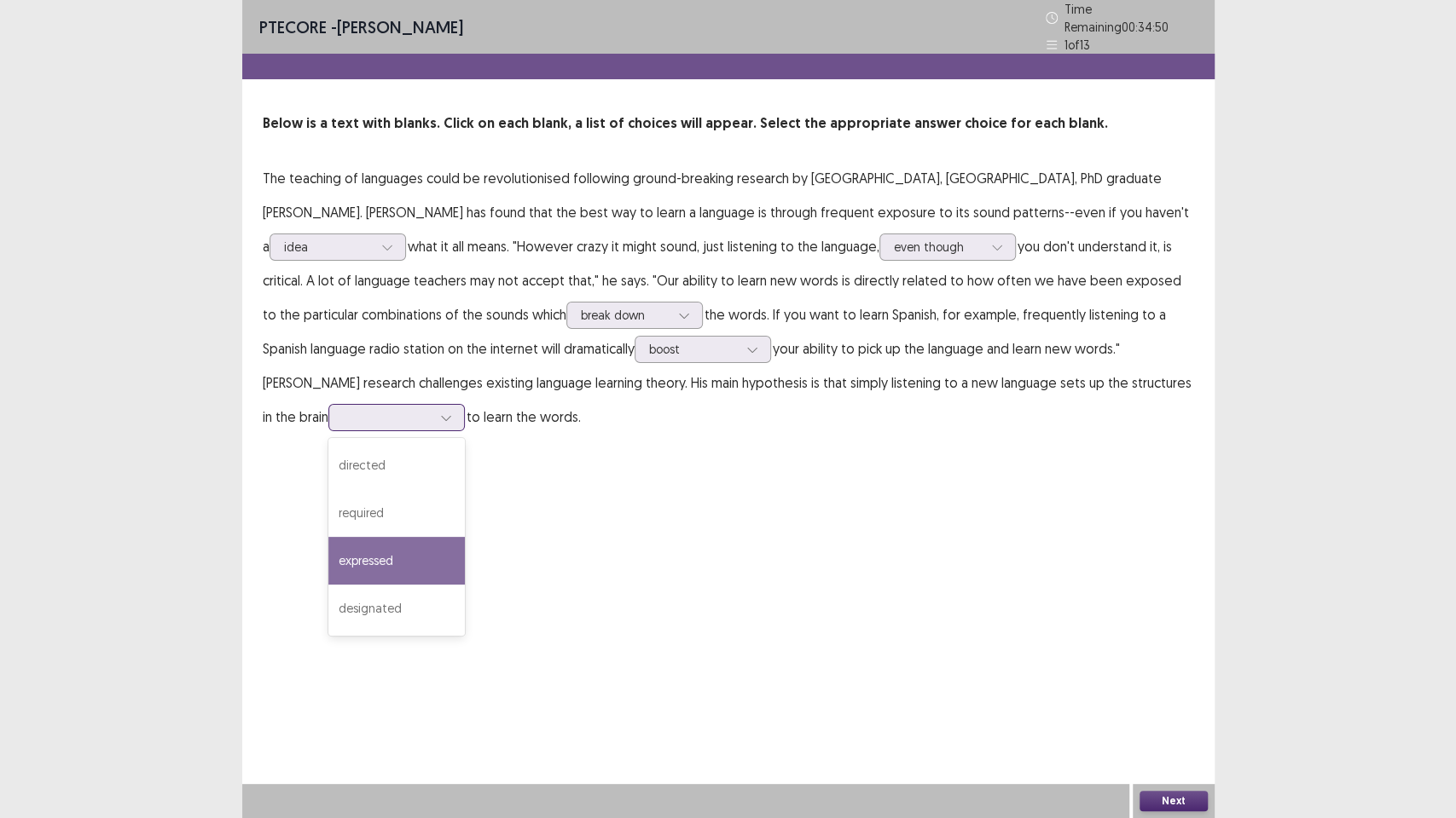
click at [407, 555] on div "expressed" at bounding box center [397, 561] width 137 height 48
click at [1190, 696] on button "Next" at bounding box center [1173, 801] width 68 height 21
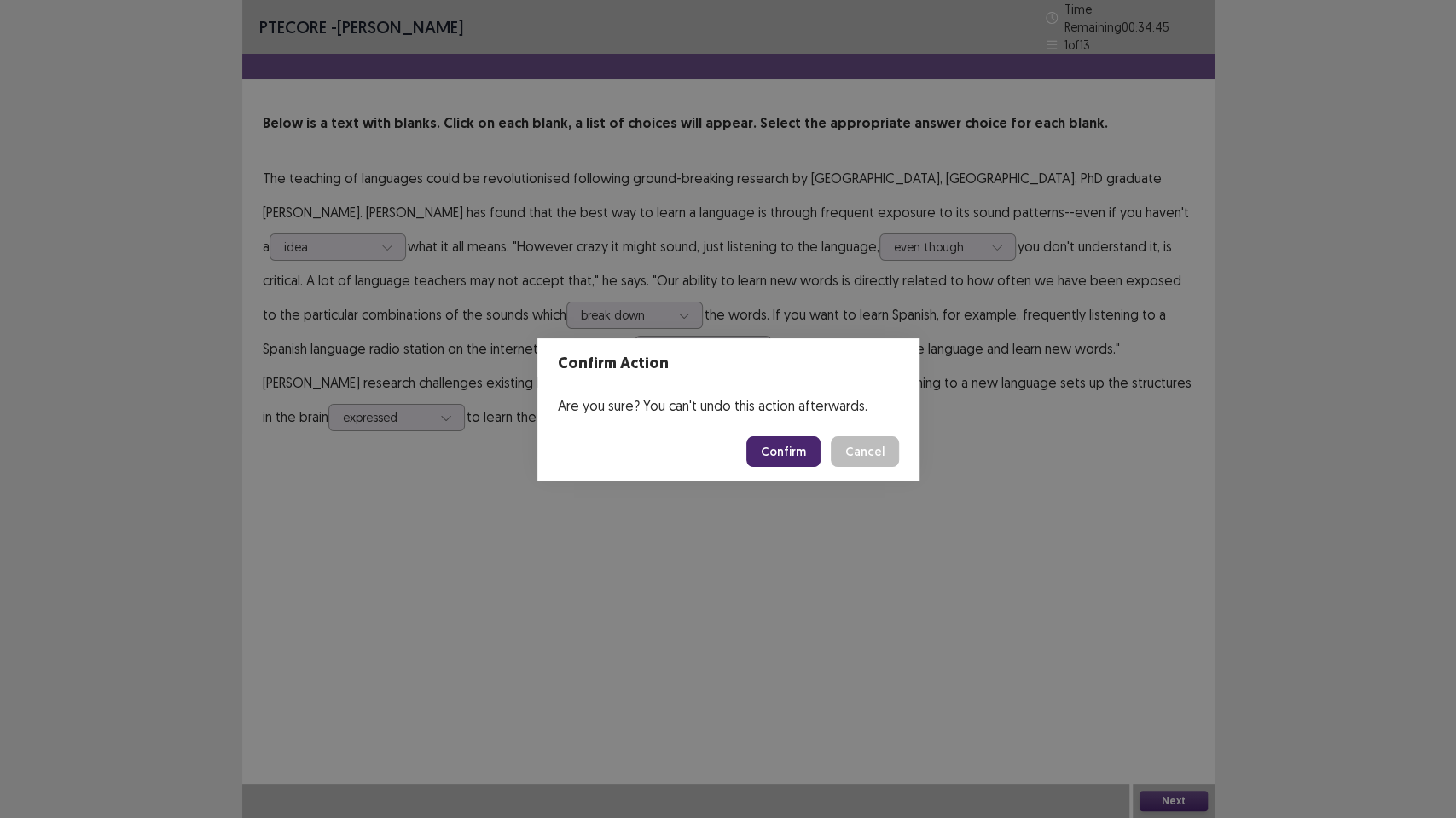
click at [809, 460] on button "Confirm" at bounding box center [783, 452] width 74 height 31
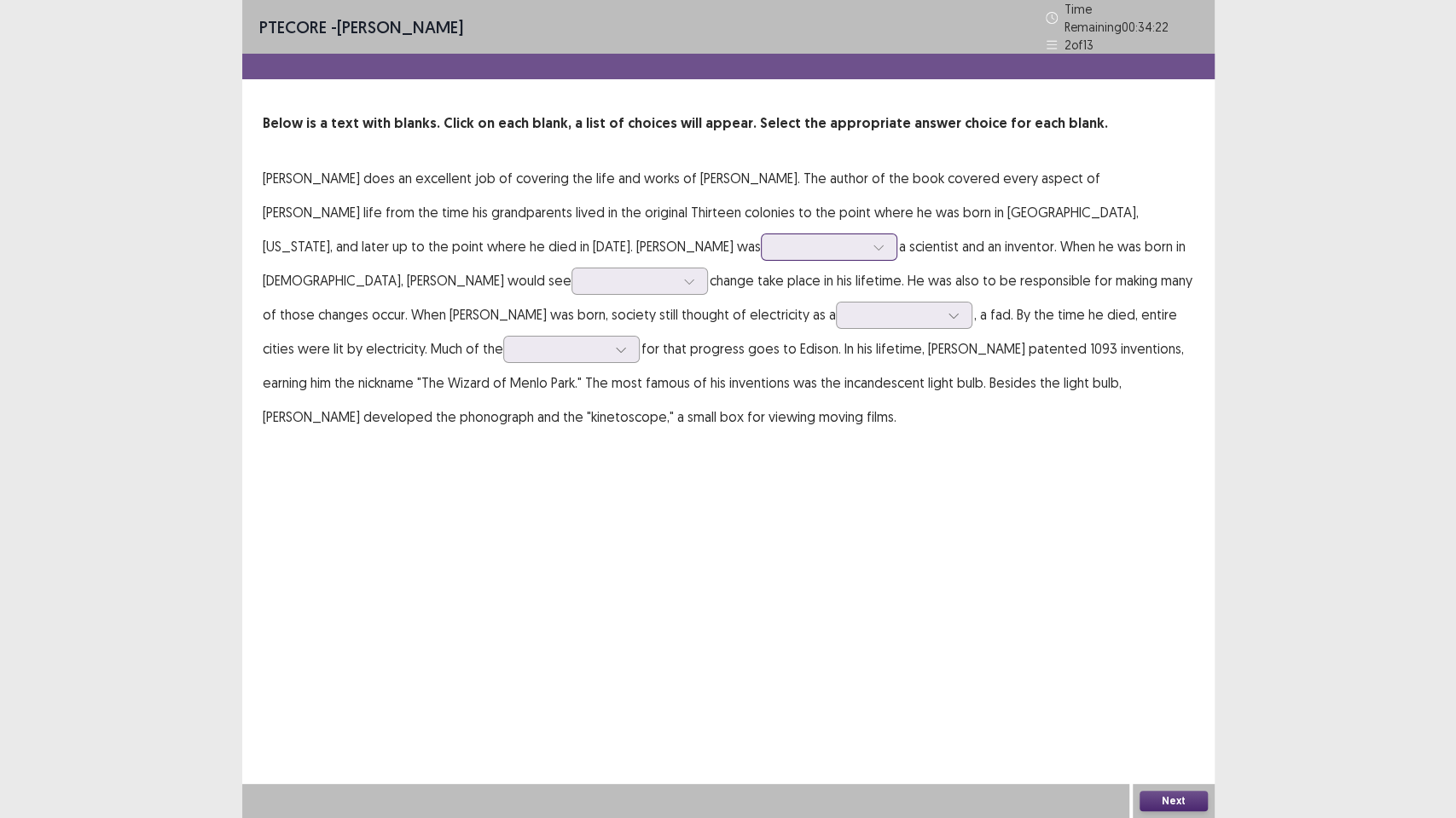
click at [775, 238] on div at bounding box center [819, 247] width 88 height 16
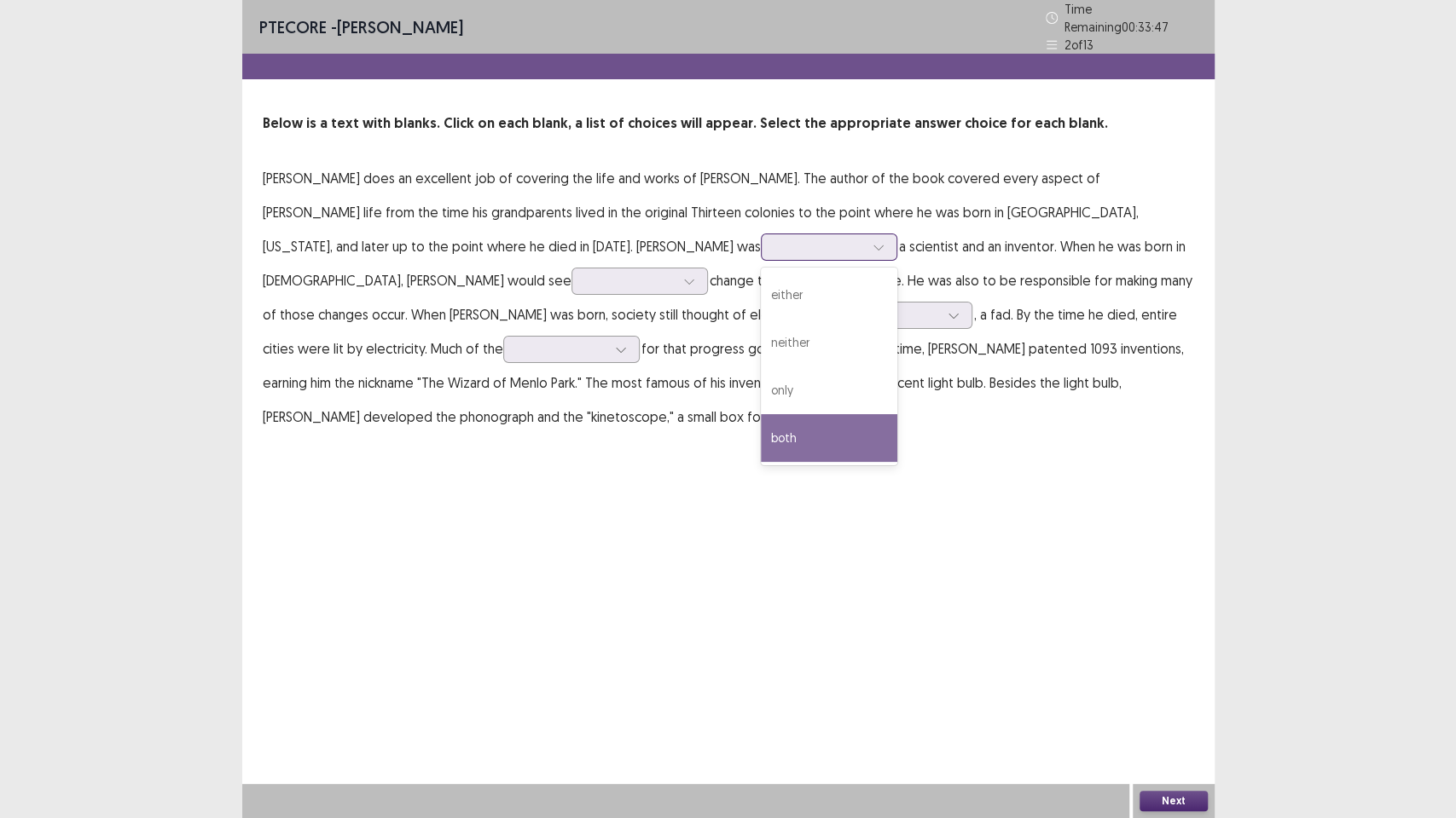
click at [761, 420] on div "both" at bounding box center [829, 437] width 137 height 48
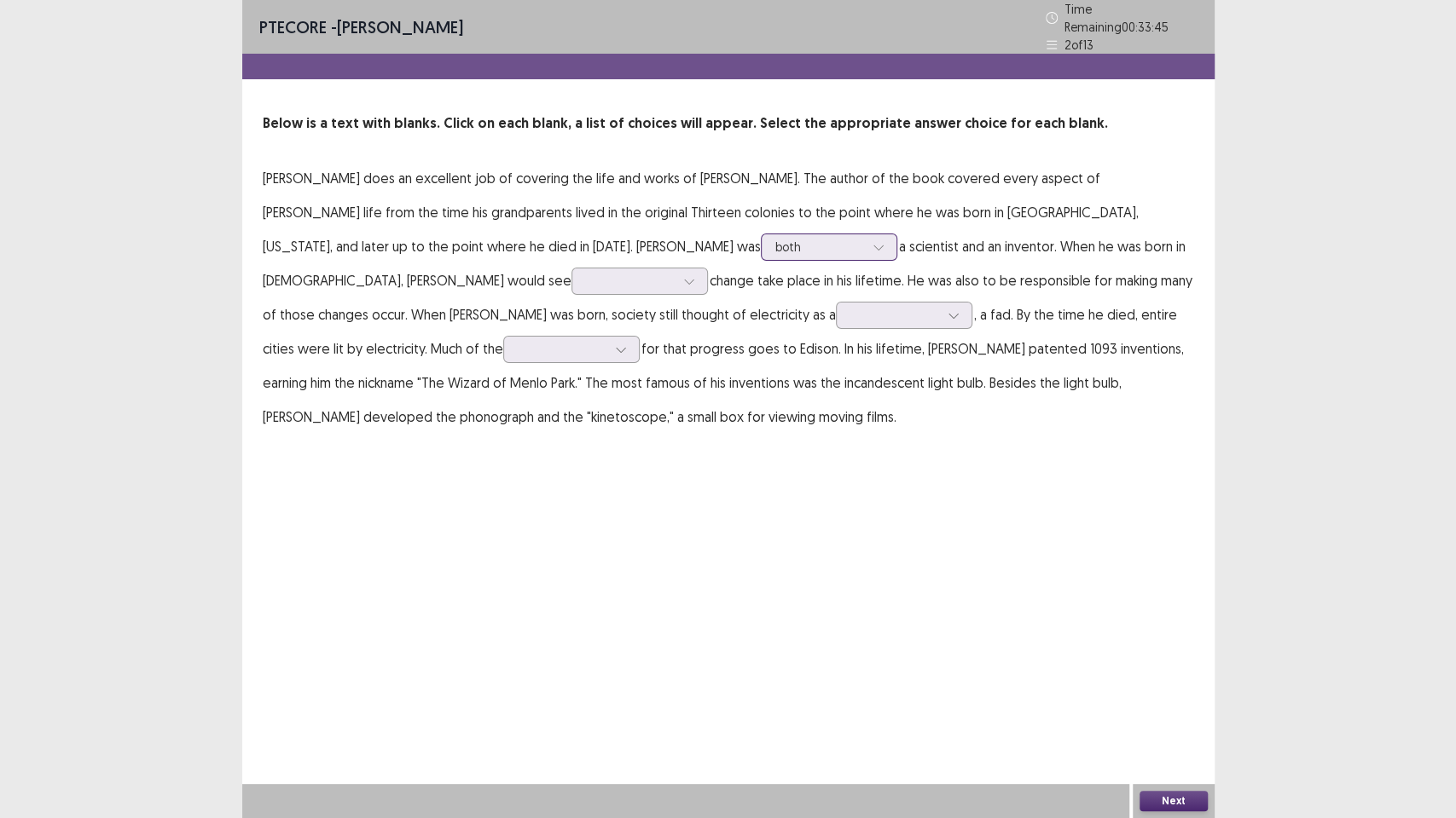
click at [775, 247] on div at bounding box center [819, 247] width 88 height 16
click at [826, 246] on p "[PERSON_NAME] does an excellent job of covering the life and works of [PERSON_N…" at bounding box center [728, 297] width 931 height 273
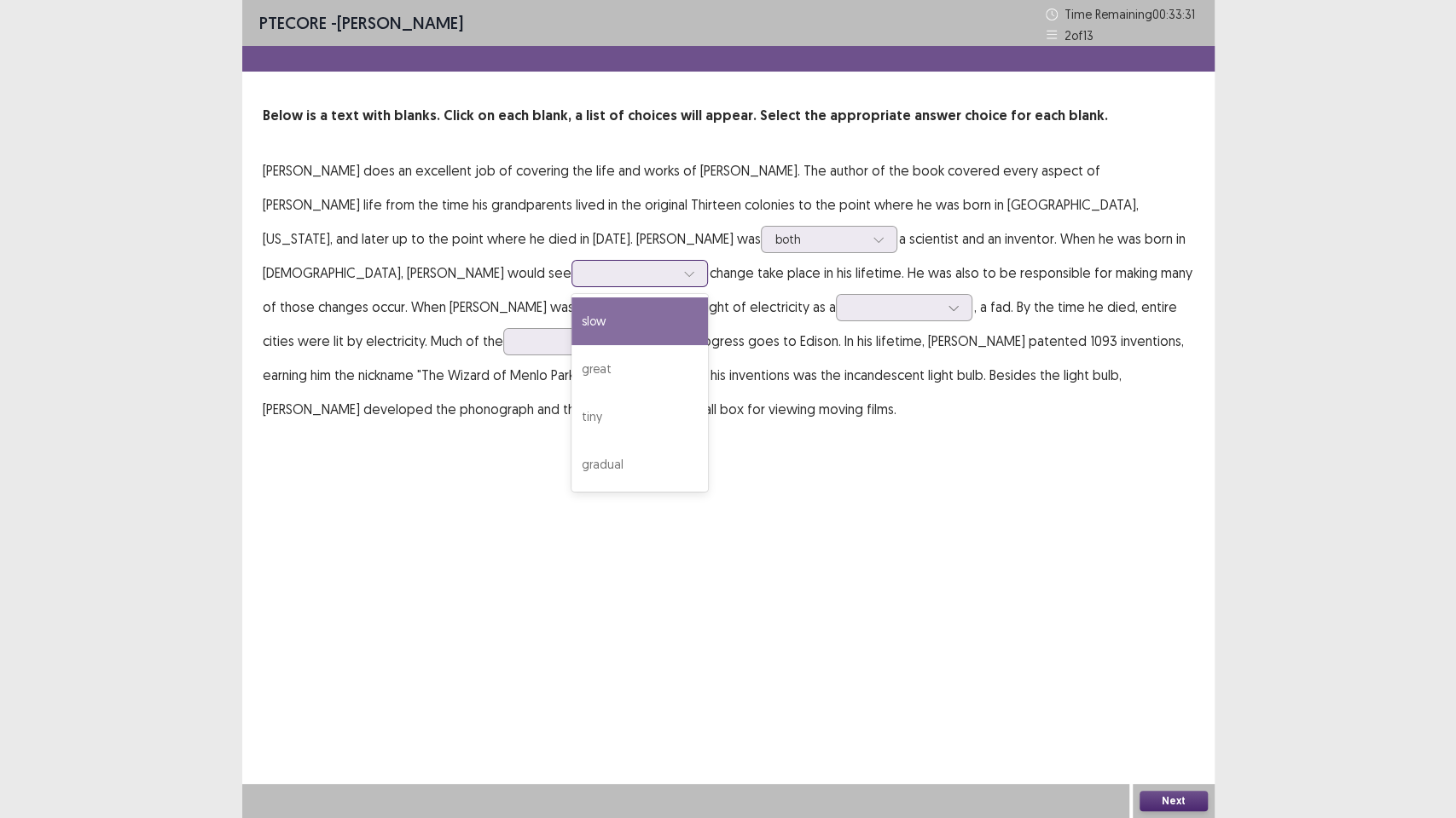
click at [676, 280] on div at bounding box center [689, 274] width 25 height 25
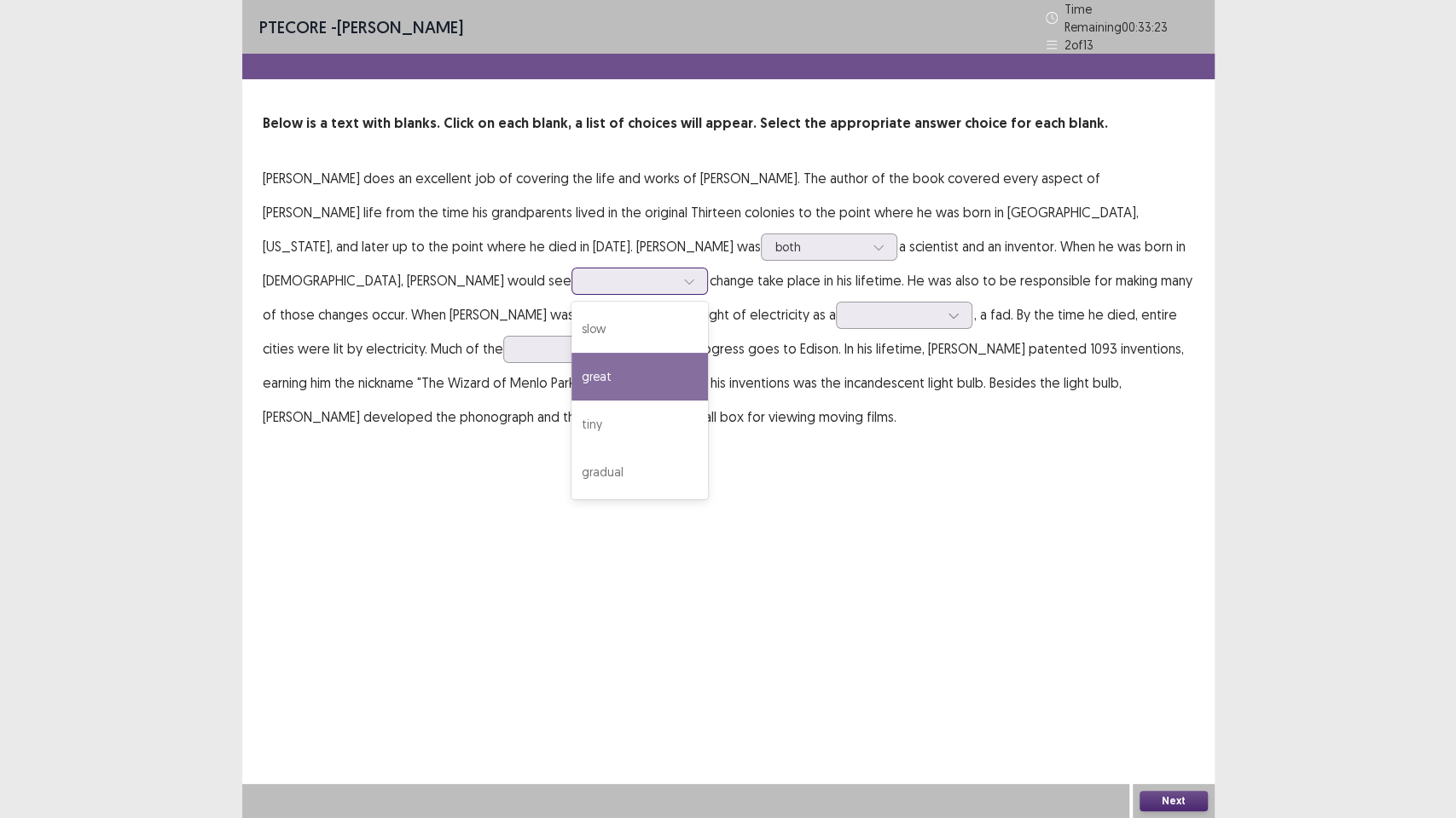
click at [572, 373] on div "great" at bounding box center [640, 376] width 137 height 48
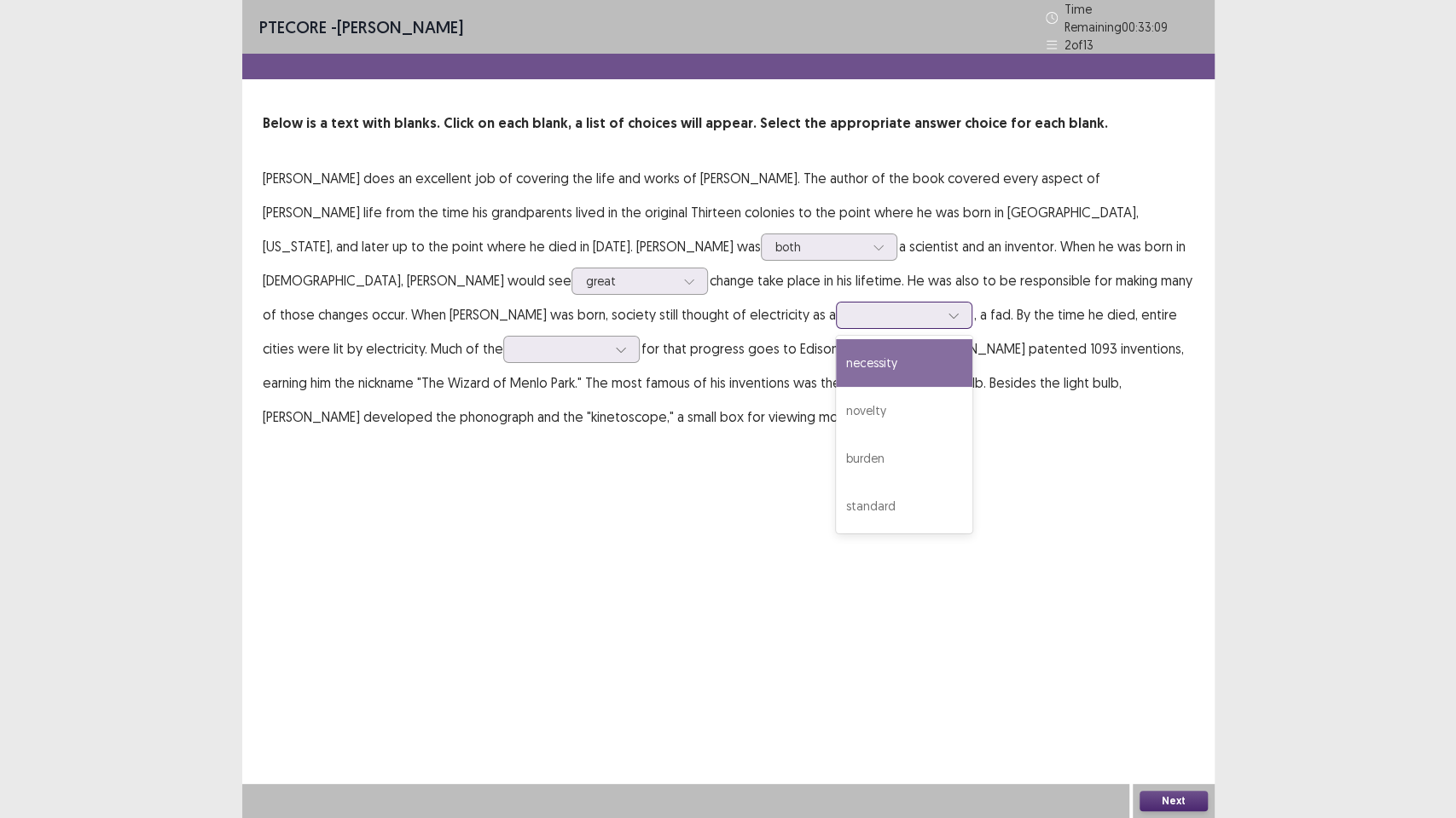
click at [850, 307] on div at bounding box center [894, 315] width 88 height 16
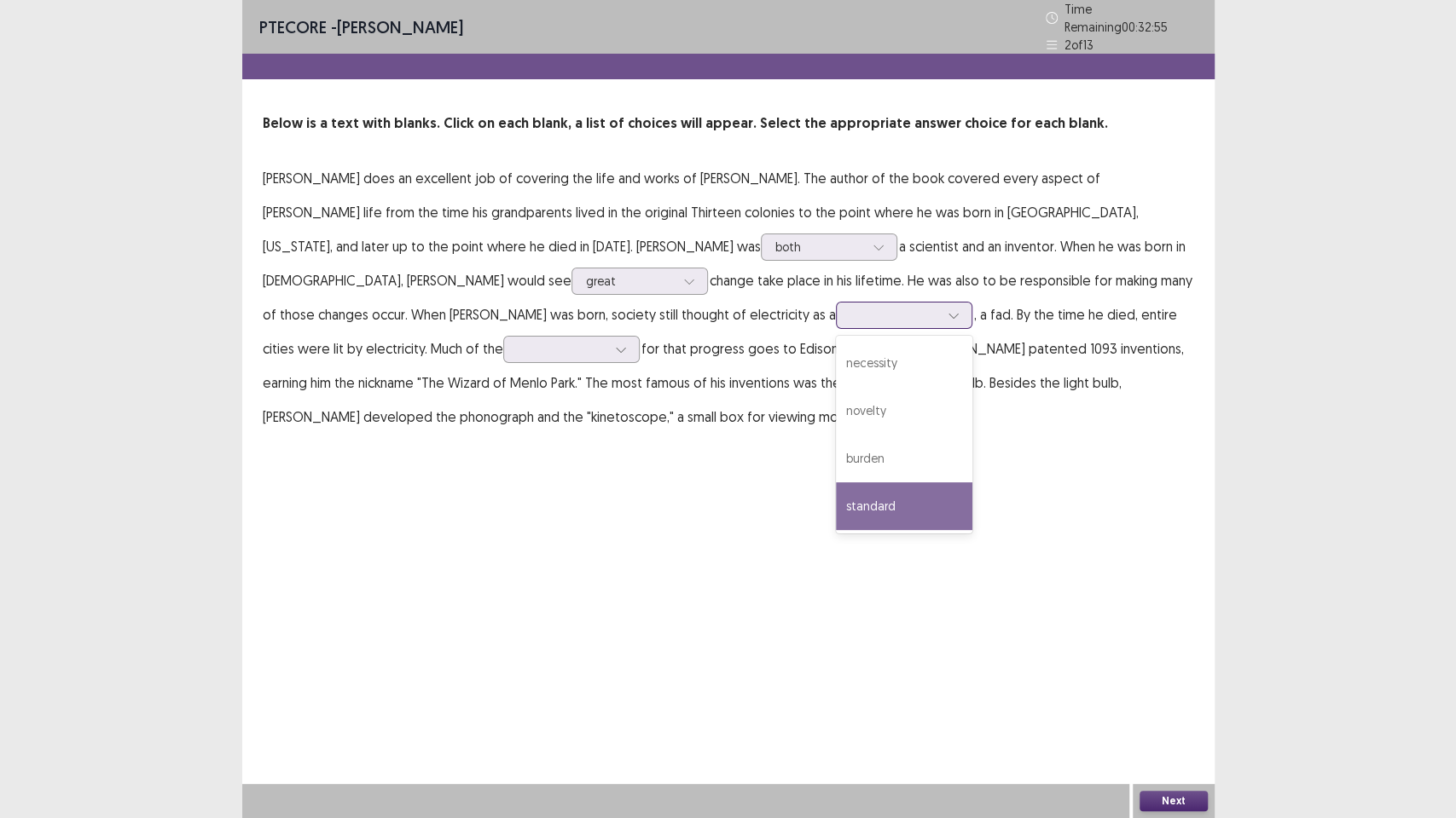
click at [836, 503] on div "standard" at bounding box center [904, 506] width 137 height 48
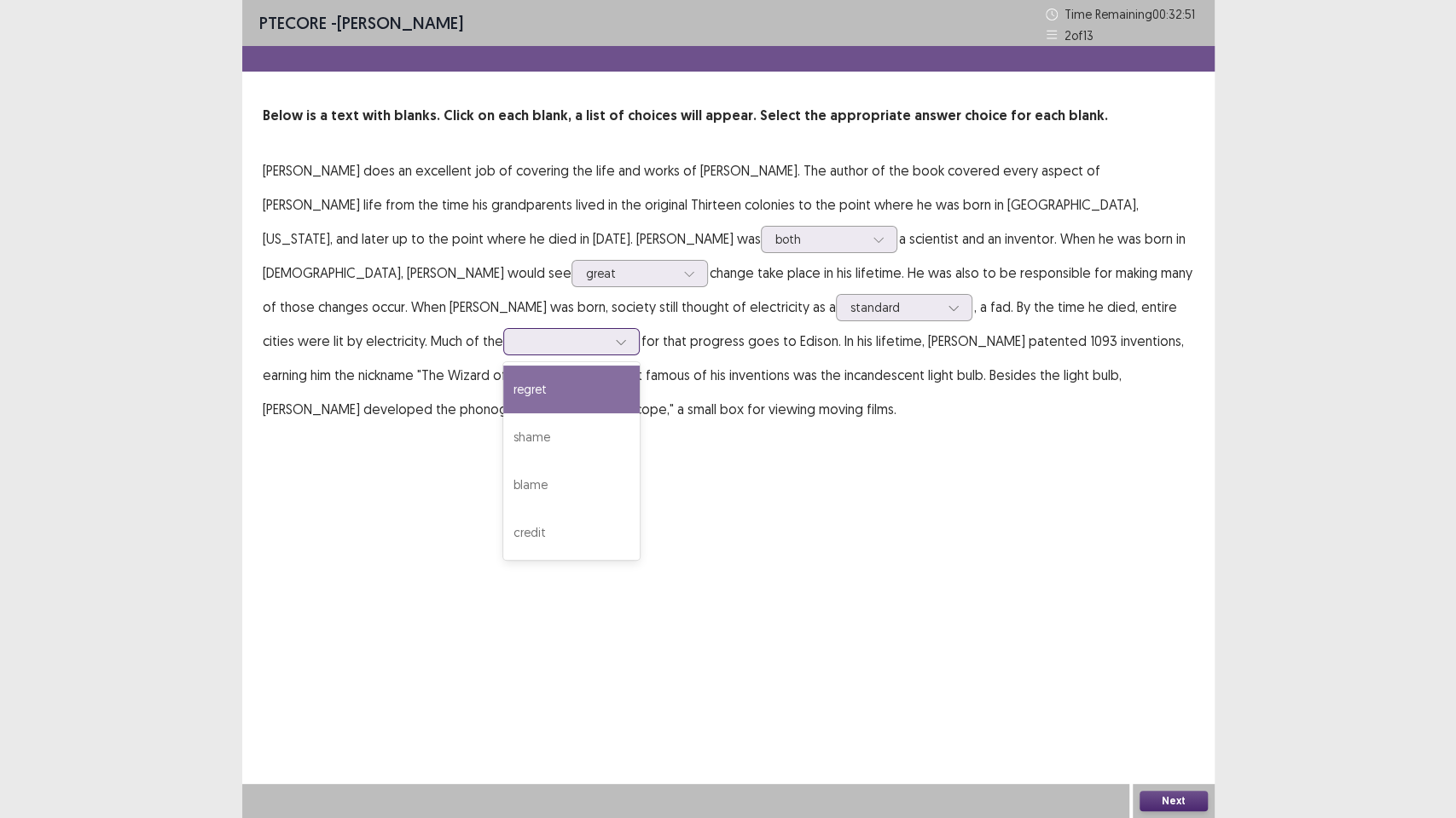
click at [608, 339] on div at bounding box center [620, 342] width 25 height 25
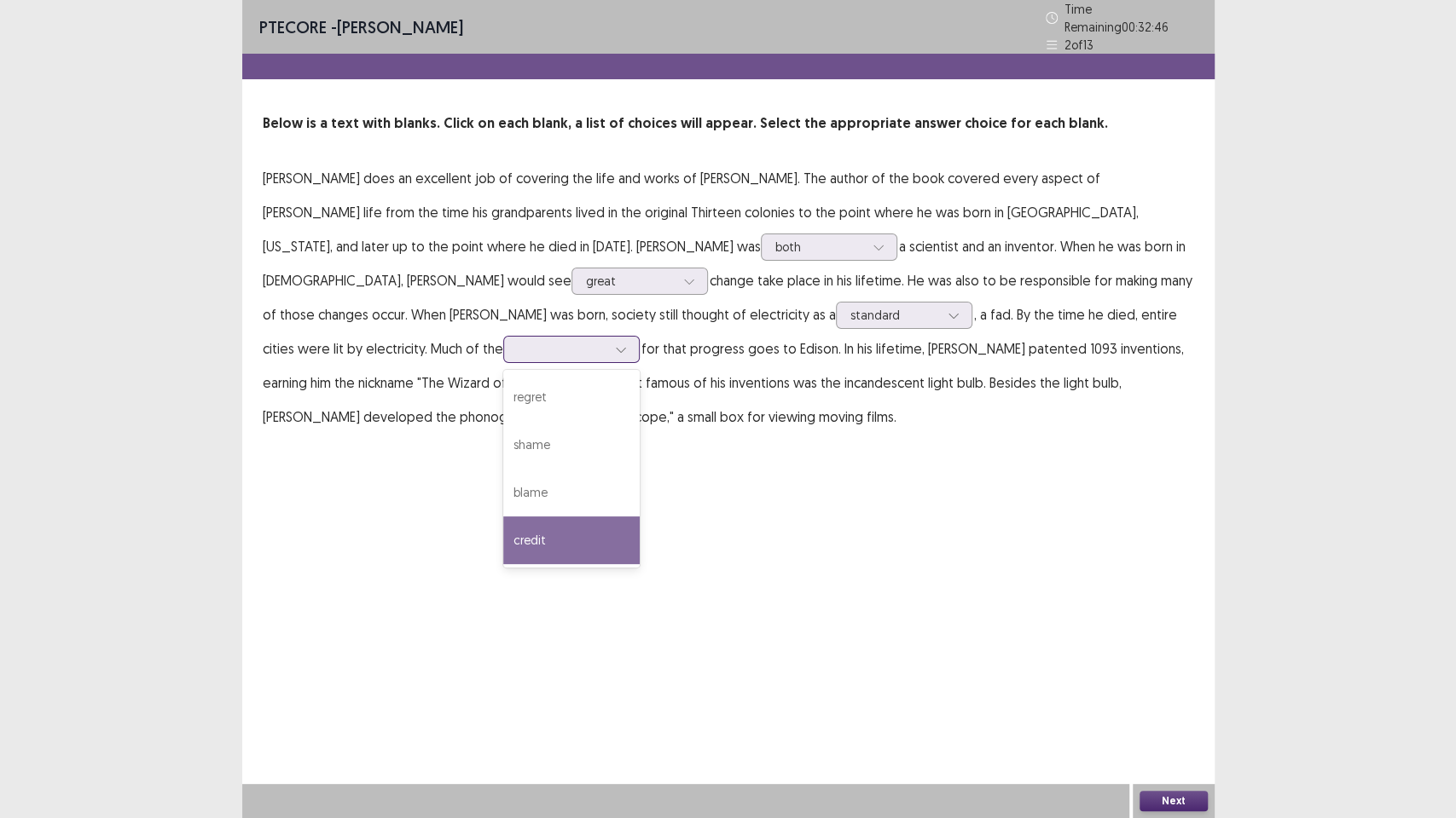
click at [503, 531] on div "credit" at bounding box center [572, 540] width 137 height 48
click at [1190, 696] on button "Next" at bounding box center [1173, 801] width 68 height 21
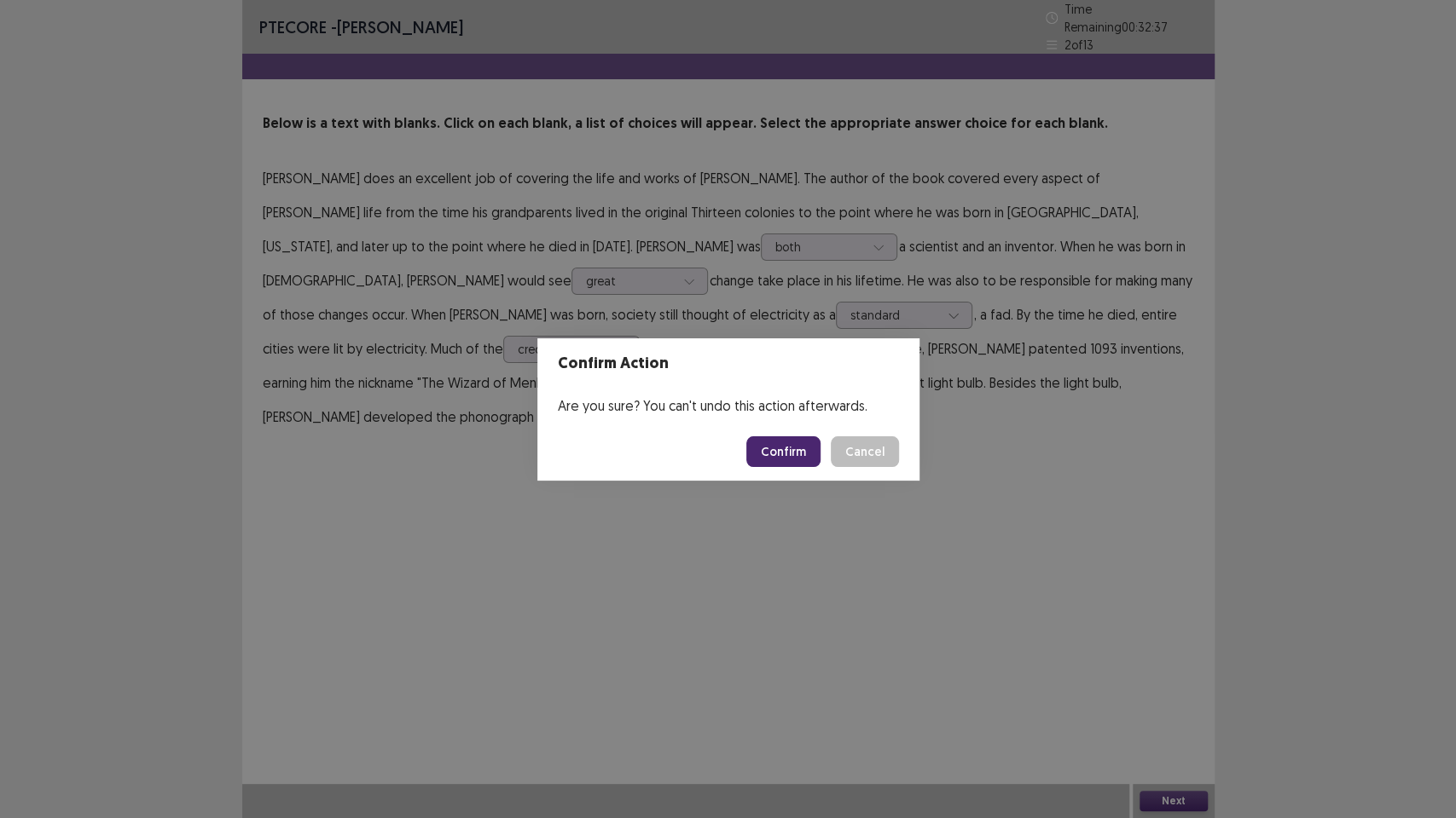
click at [758, 441] on button "Confirm" at bounding box center [783, 452] width 74 height 31
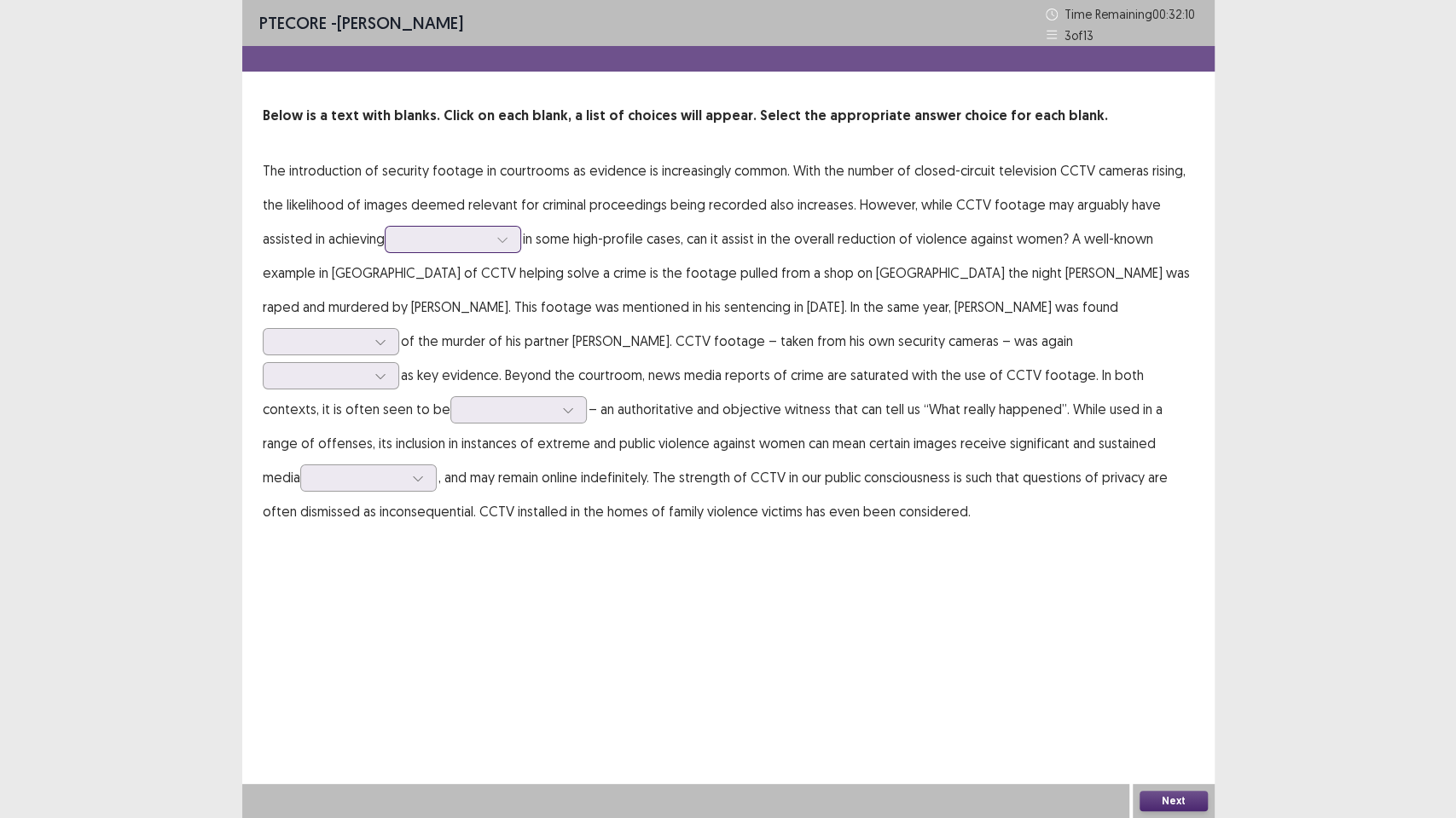
click at [425, 247] on div at bounding box center [443, 239] width 88 height 16
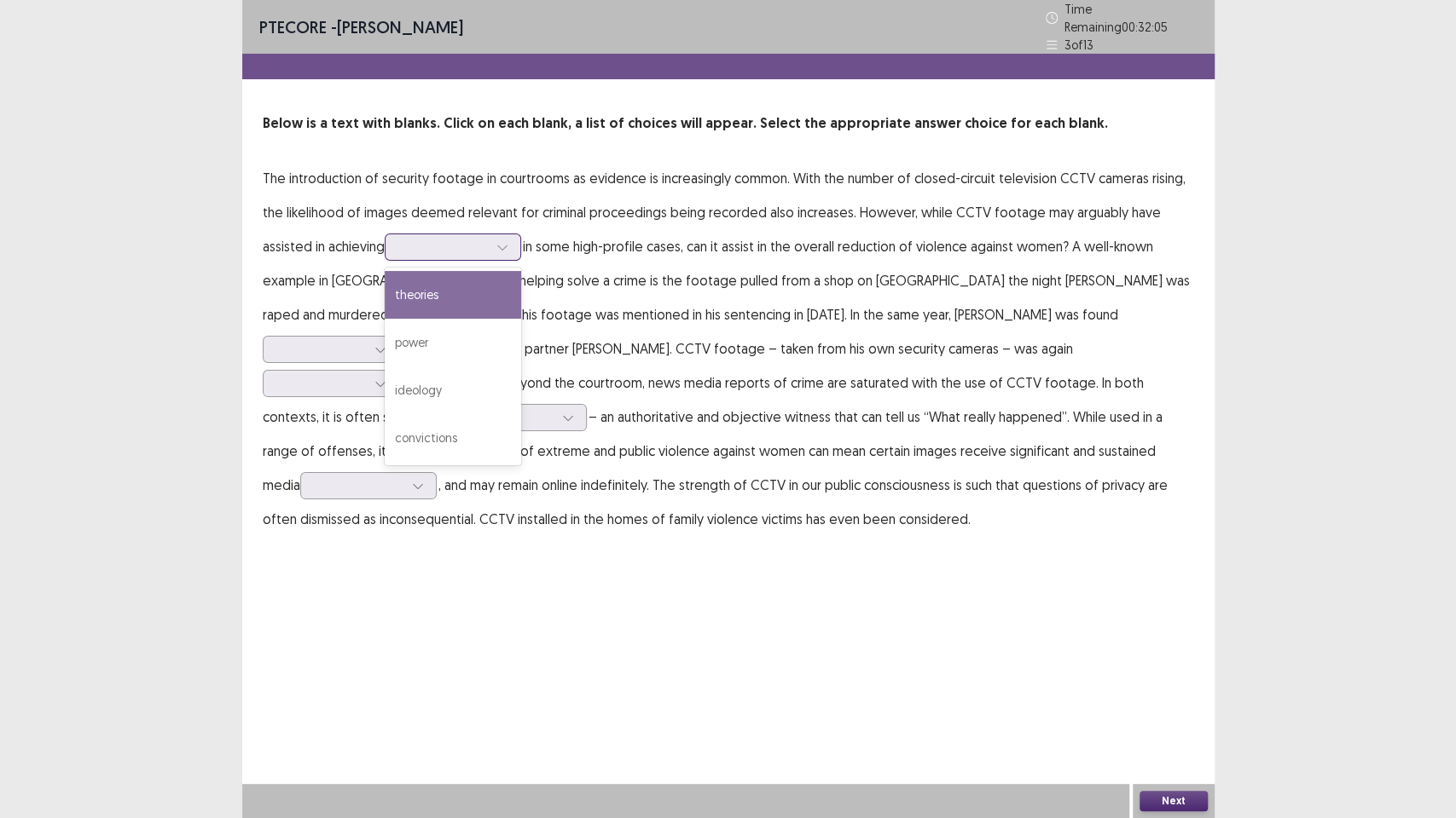
click at [471, 238] on div at bounding box center [443, 247] width 88 height 16
click at [427, 240] on div at bounding box center [443, 247] width 88 height 16
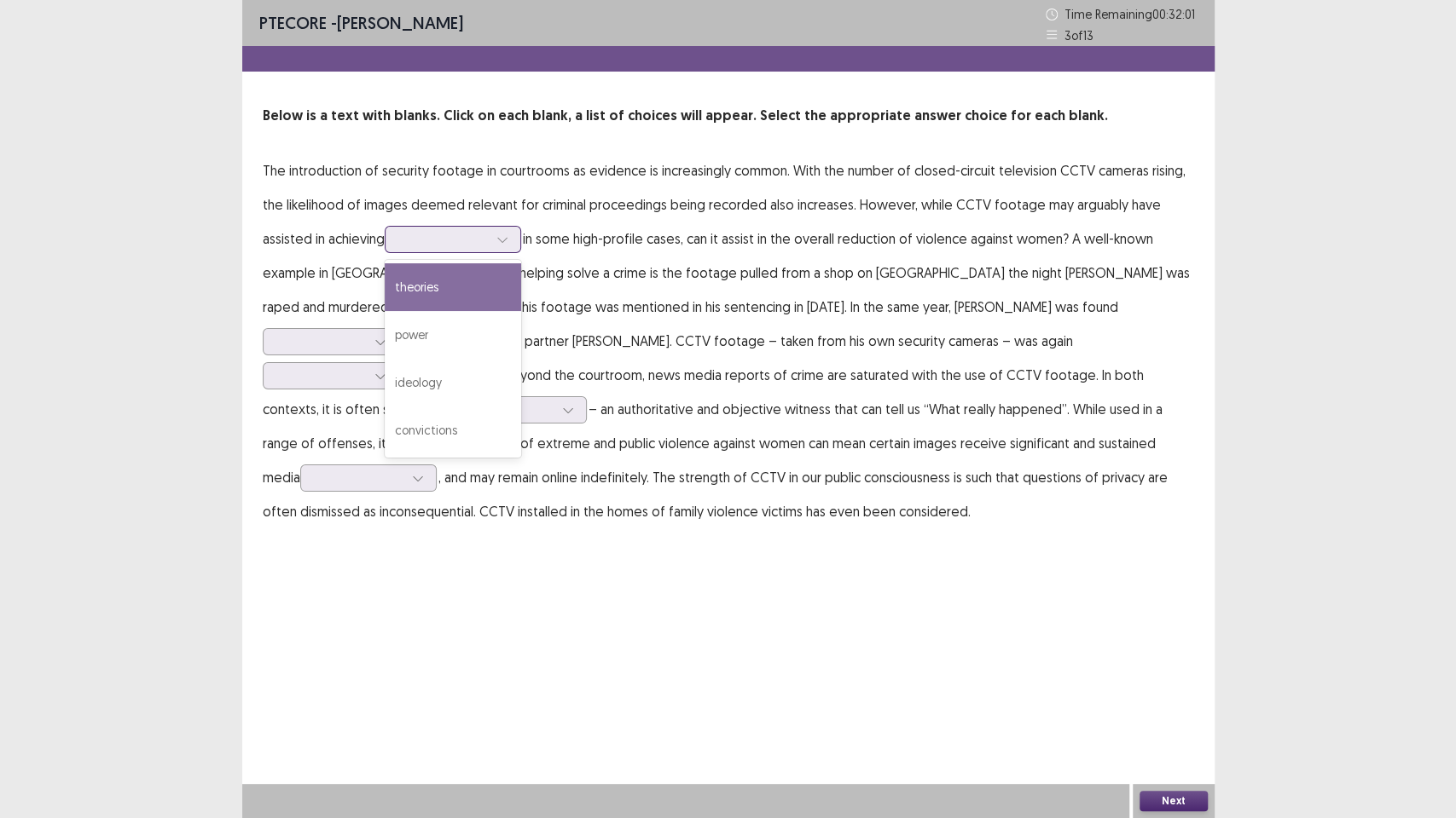
click at [427, 240] on div at bounding box center [443, 239] width 88 height 16
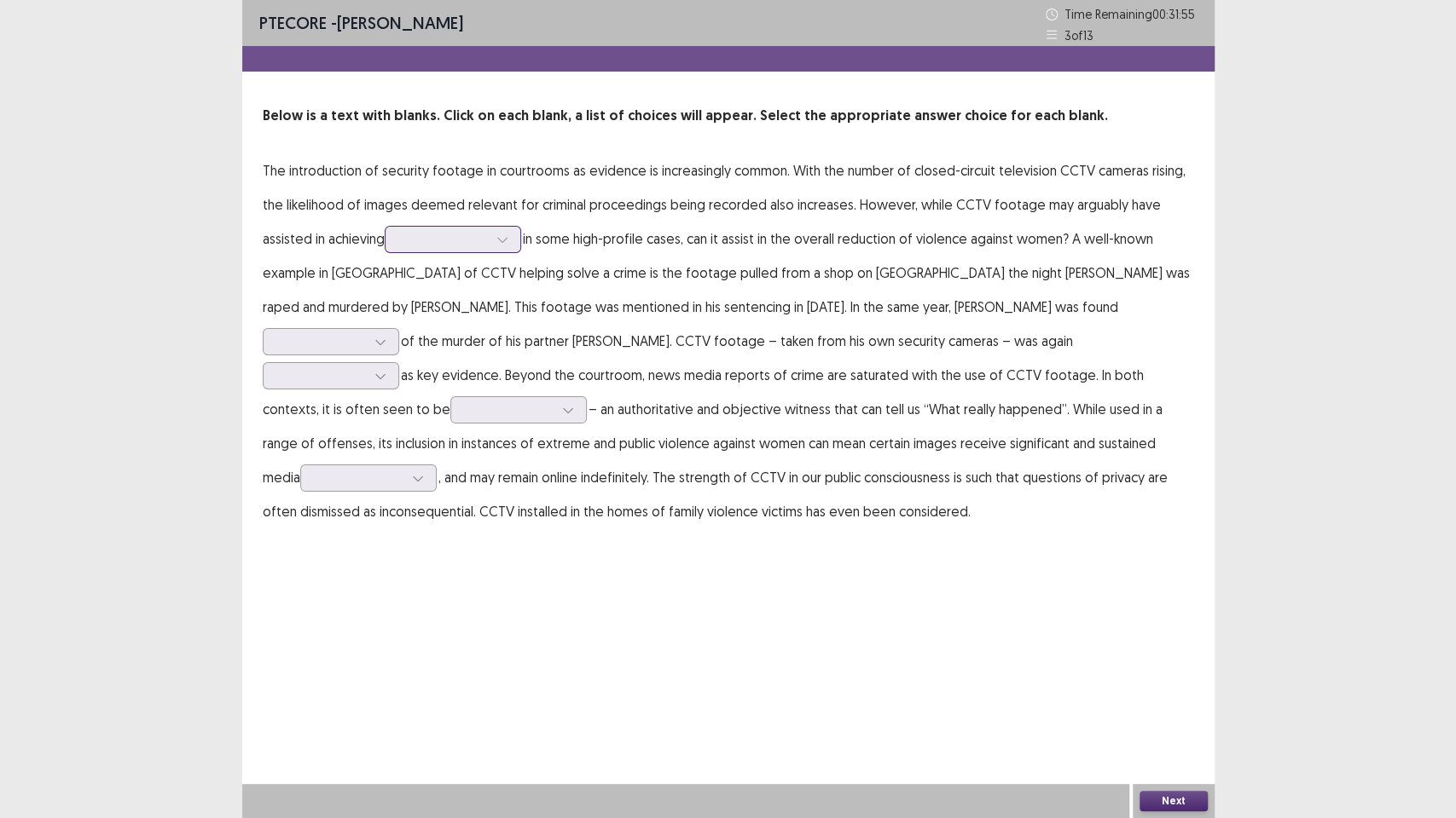
click at [502, 245] on div at bounding box center [502, 239] width 25 height 25
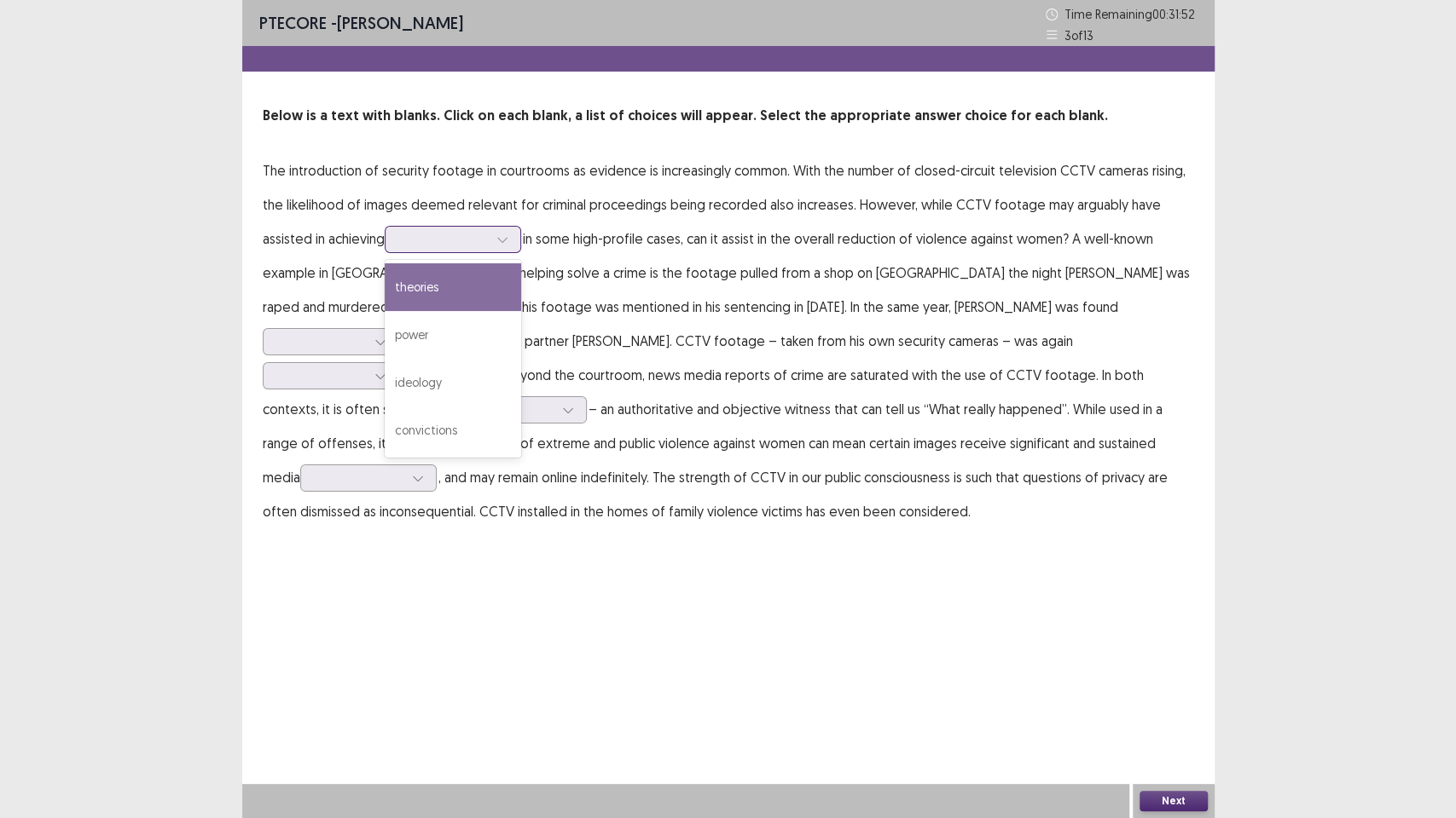
click at [502, 245] on icon at bounding box center [502, 238] width 12 height 12
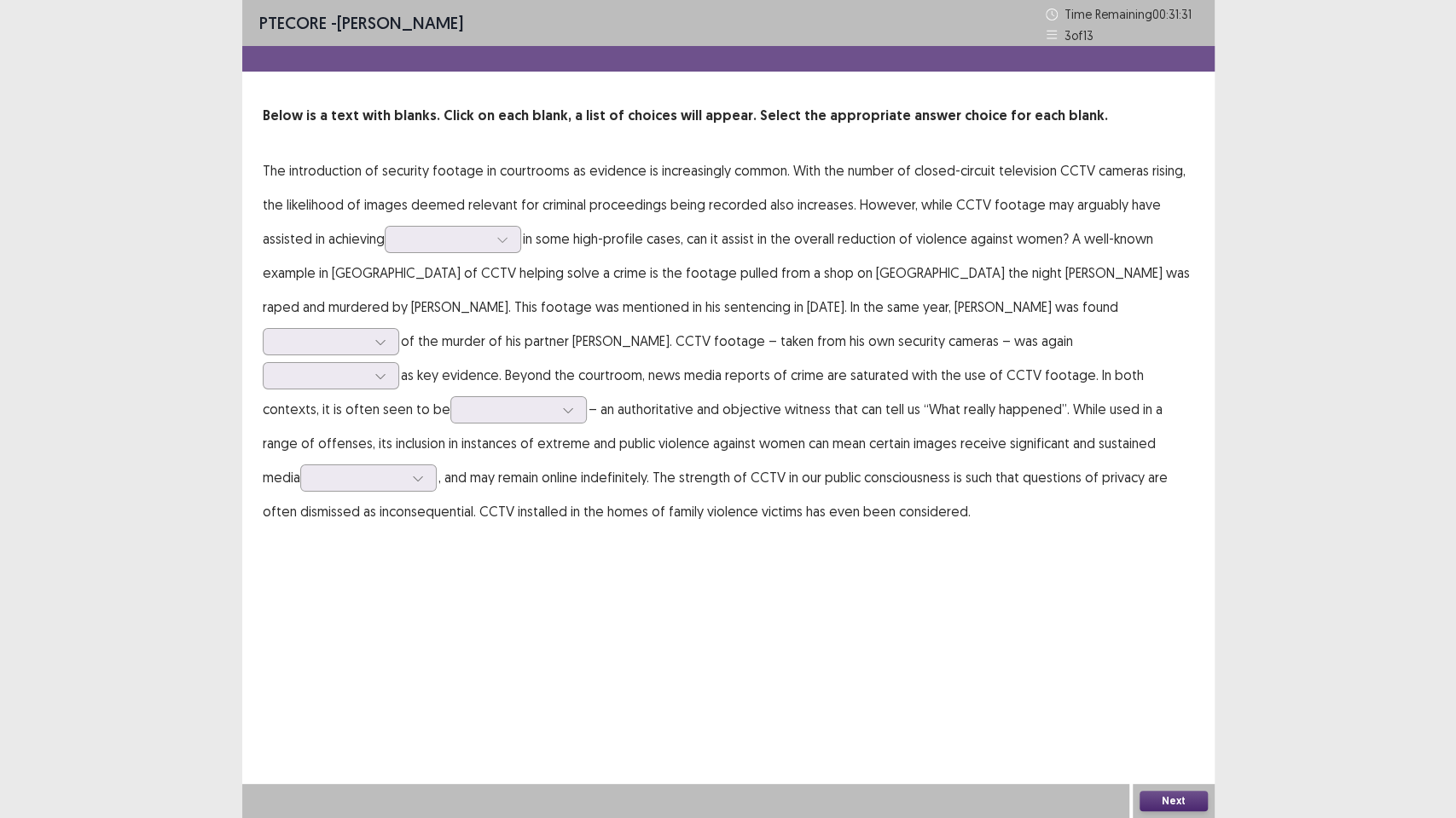
click at [481, 257] on p "The introduction of security footage in courtrooms as evidence is increasingly …" at bounding box center [728, 340] width 931 height 375
click at [475, 246] on div at bounding box center [443, 239] width 88 height 16
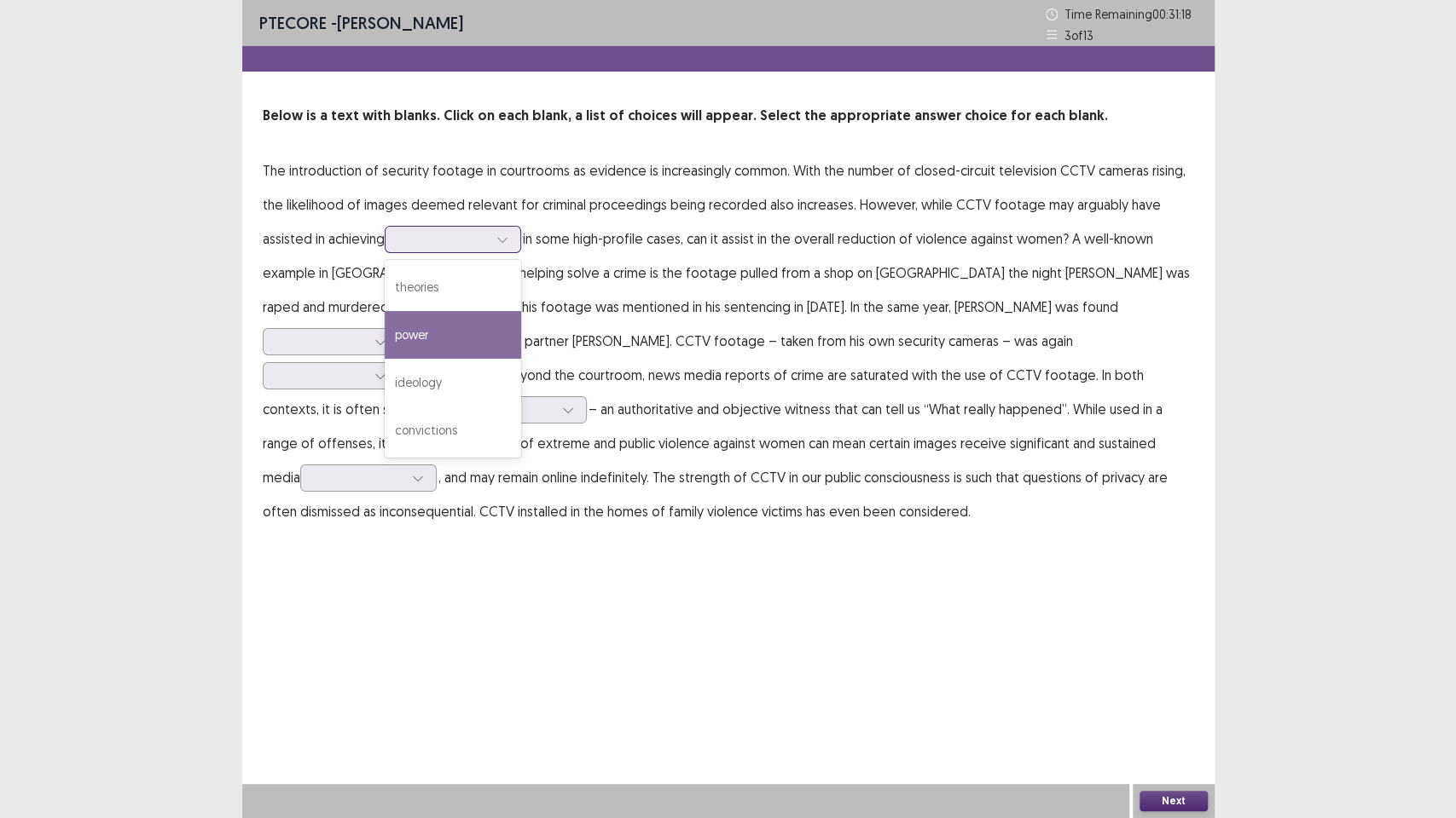
click at [426, 332] on div "power" at bounding box center [453, 335] width 137 height 48
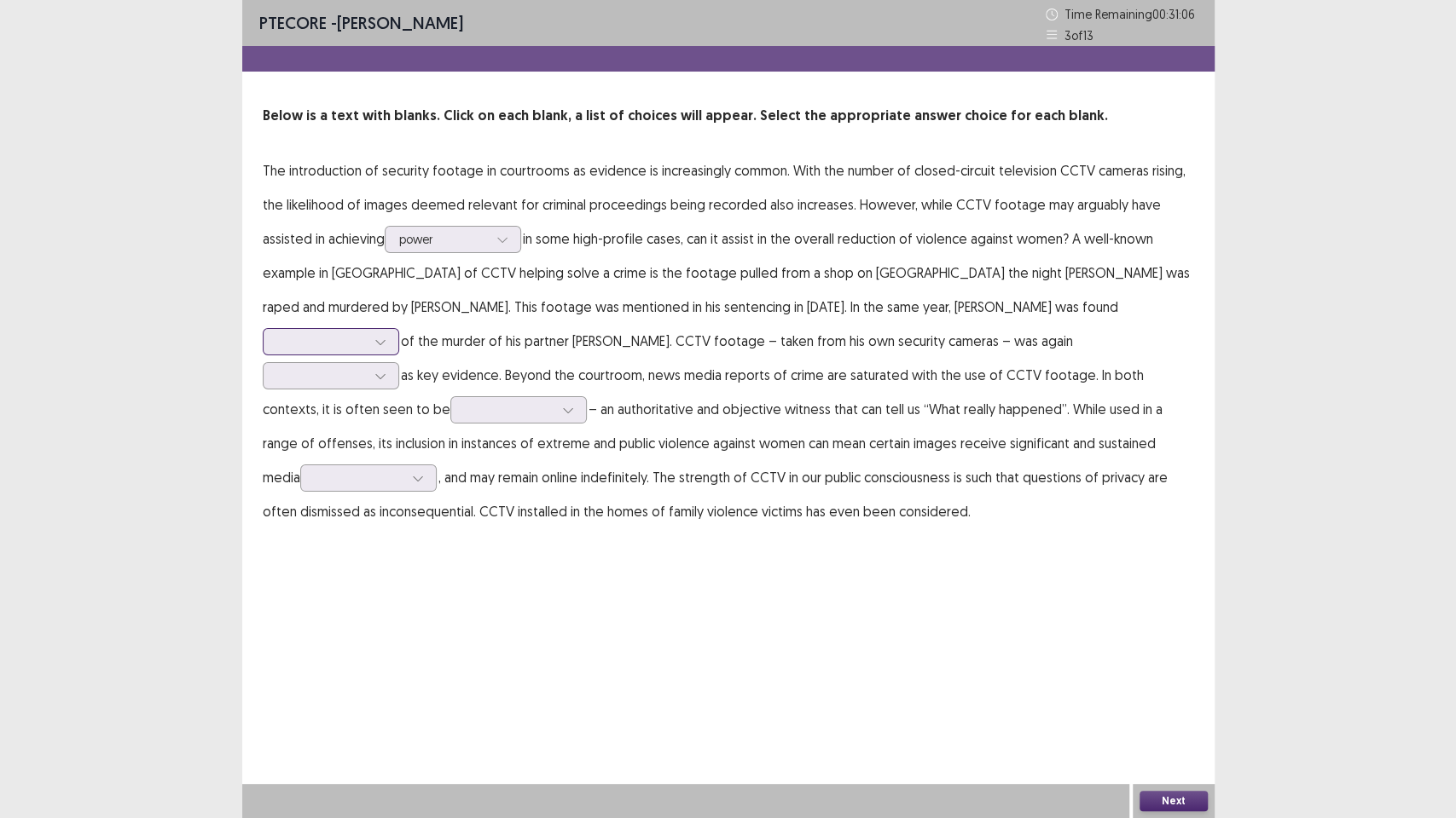
click at [366, 333] on div at bounding box center [321, 341] width 88 height 16
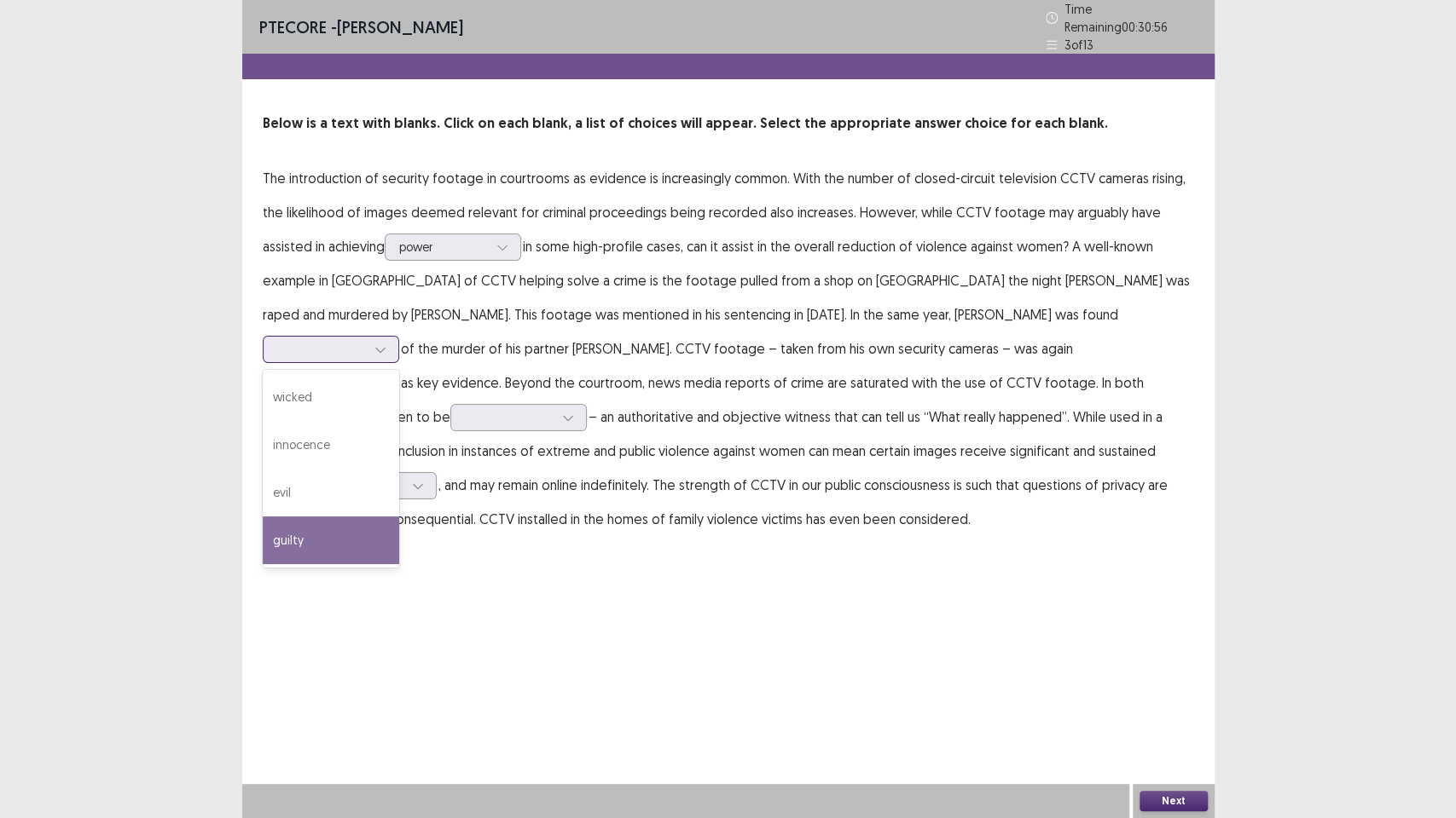
click at [399, 517] on div "guilty" at bounding box center [331, 540] width 137 height 48
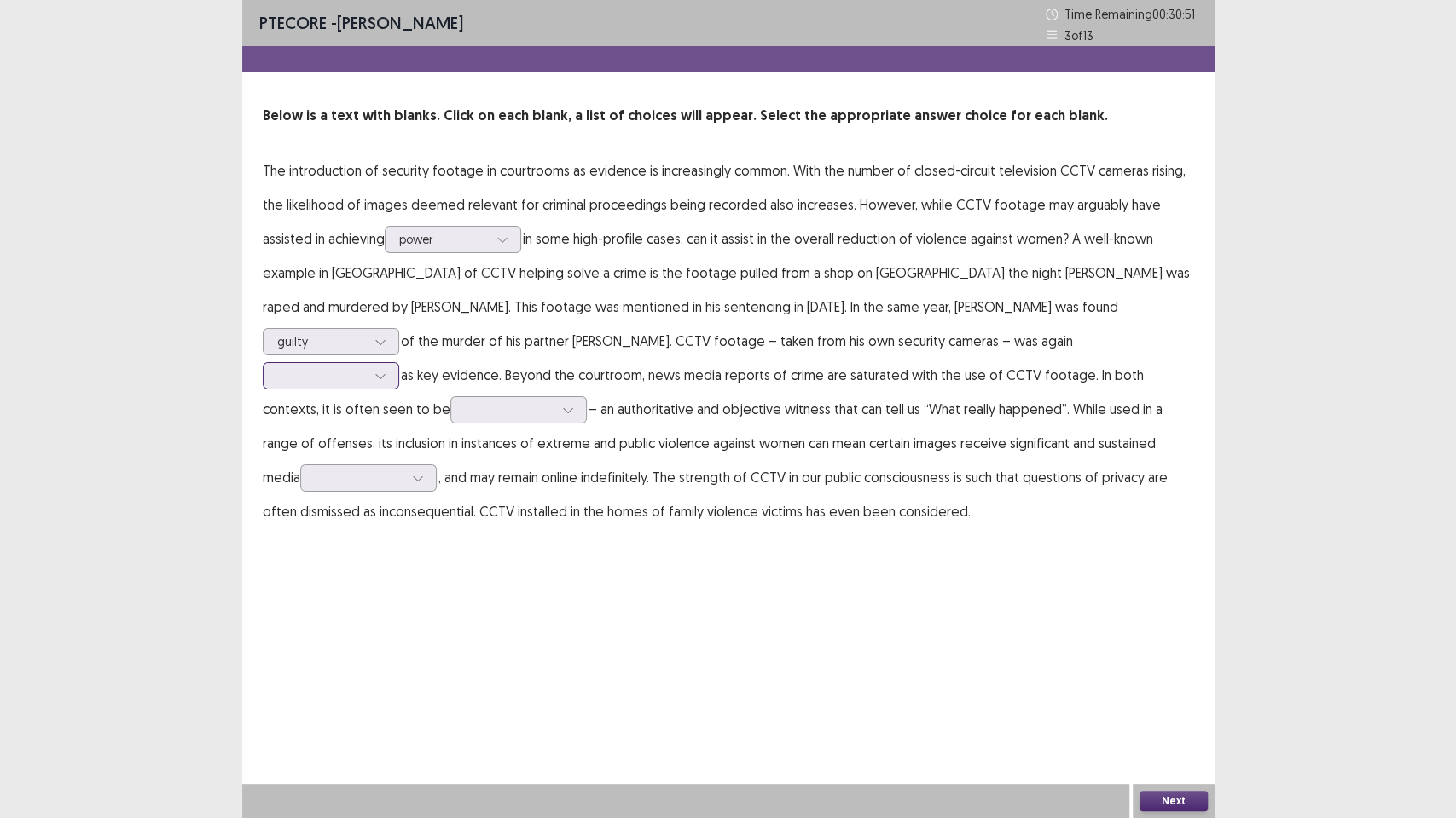
click at [366, 367] on div at bounding box center [321, 375] width 88 height 16
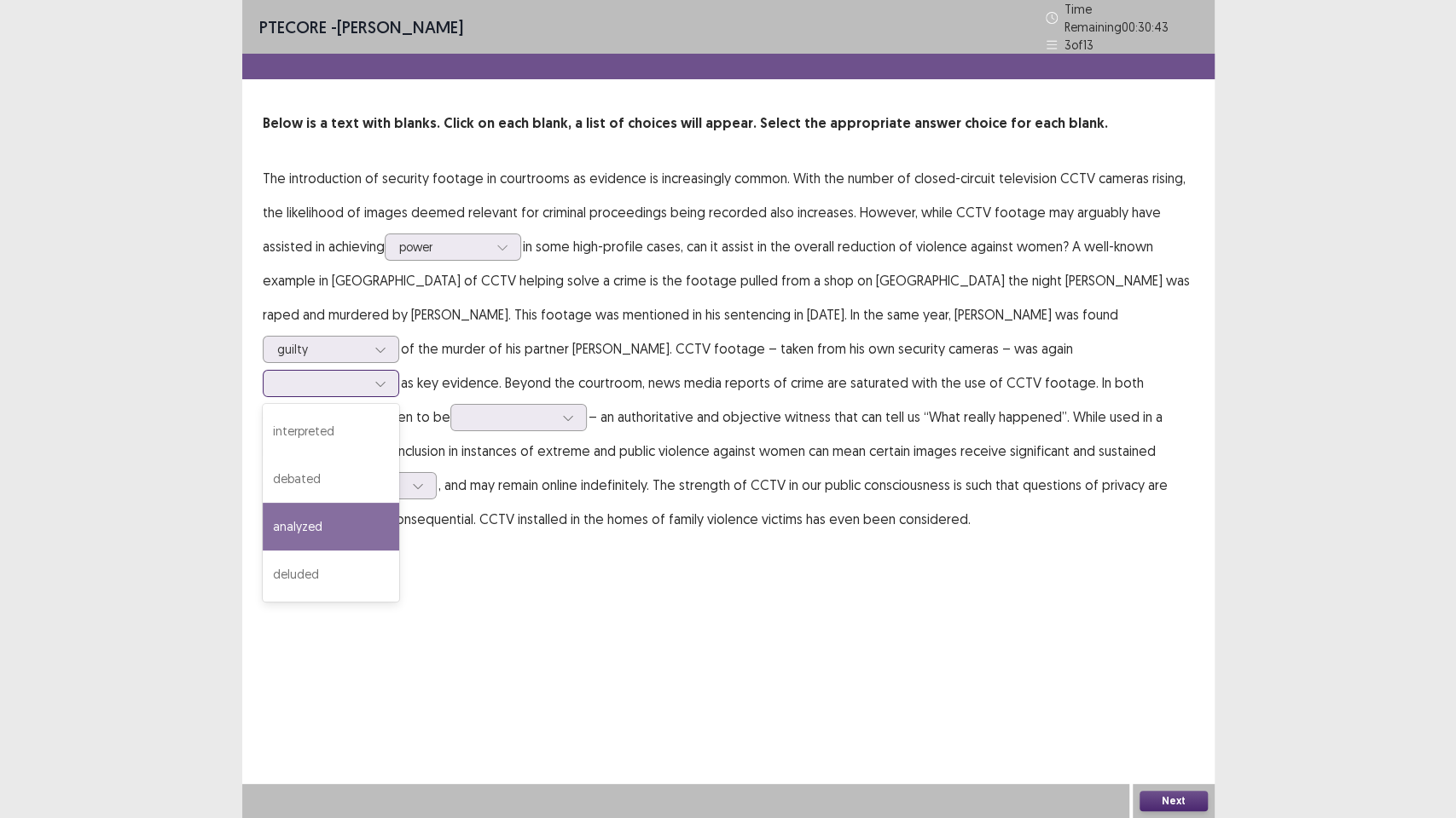
click at [399, 503] on div "analyzed" at bounding box center [331, 526] width 137 height 48
click at [393, 371] on div at bounding box center [380, 383] width 25 height 25
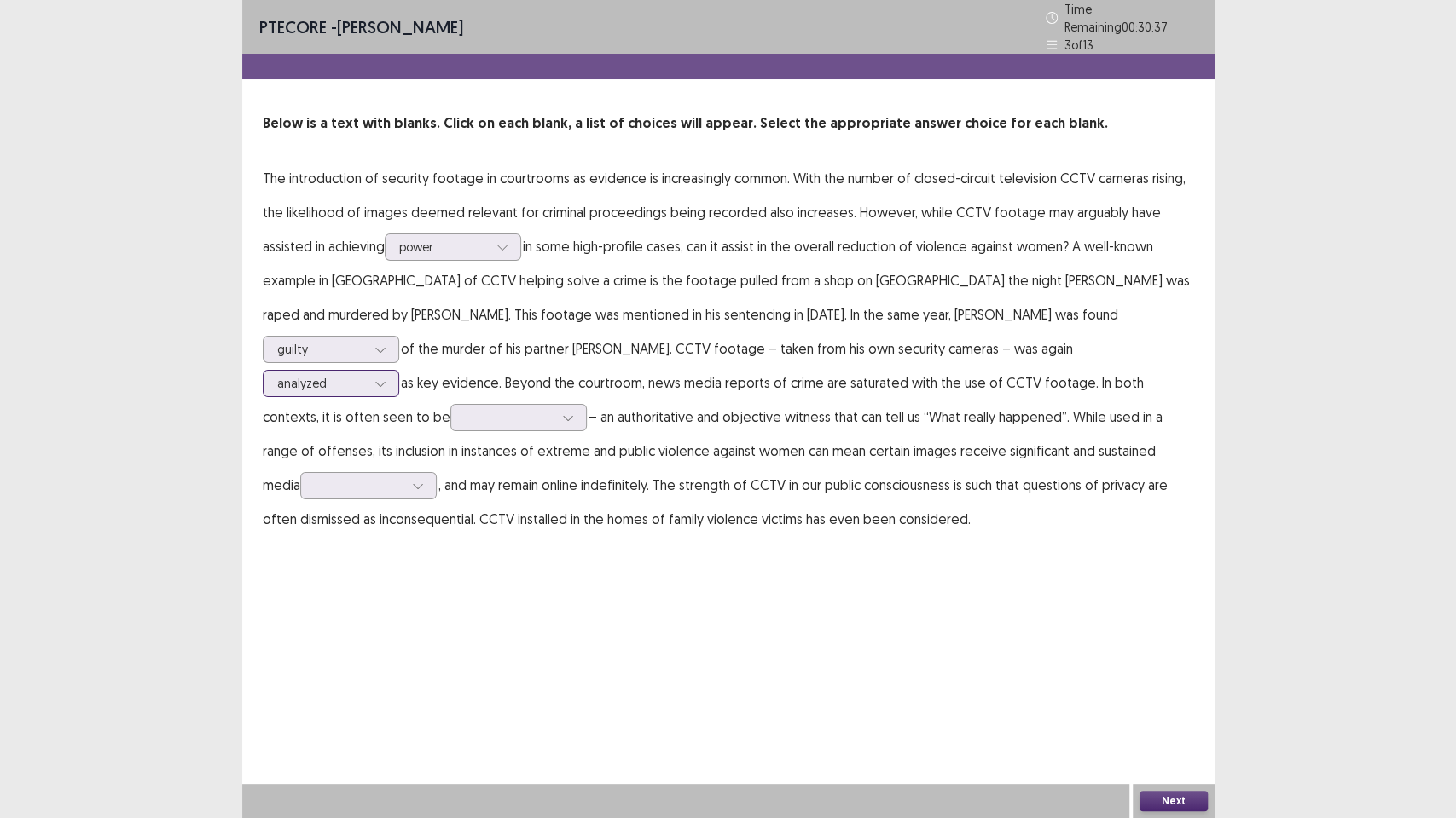
click at [393, 371] on div at bounding box center [380, 383] width 25 height 25
click at [554, 409] on div at bounding box center [509, 418] width 88 height 16
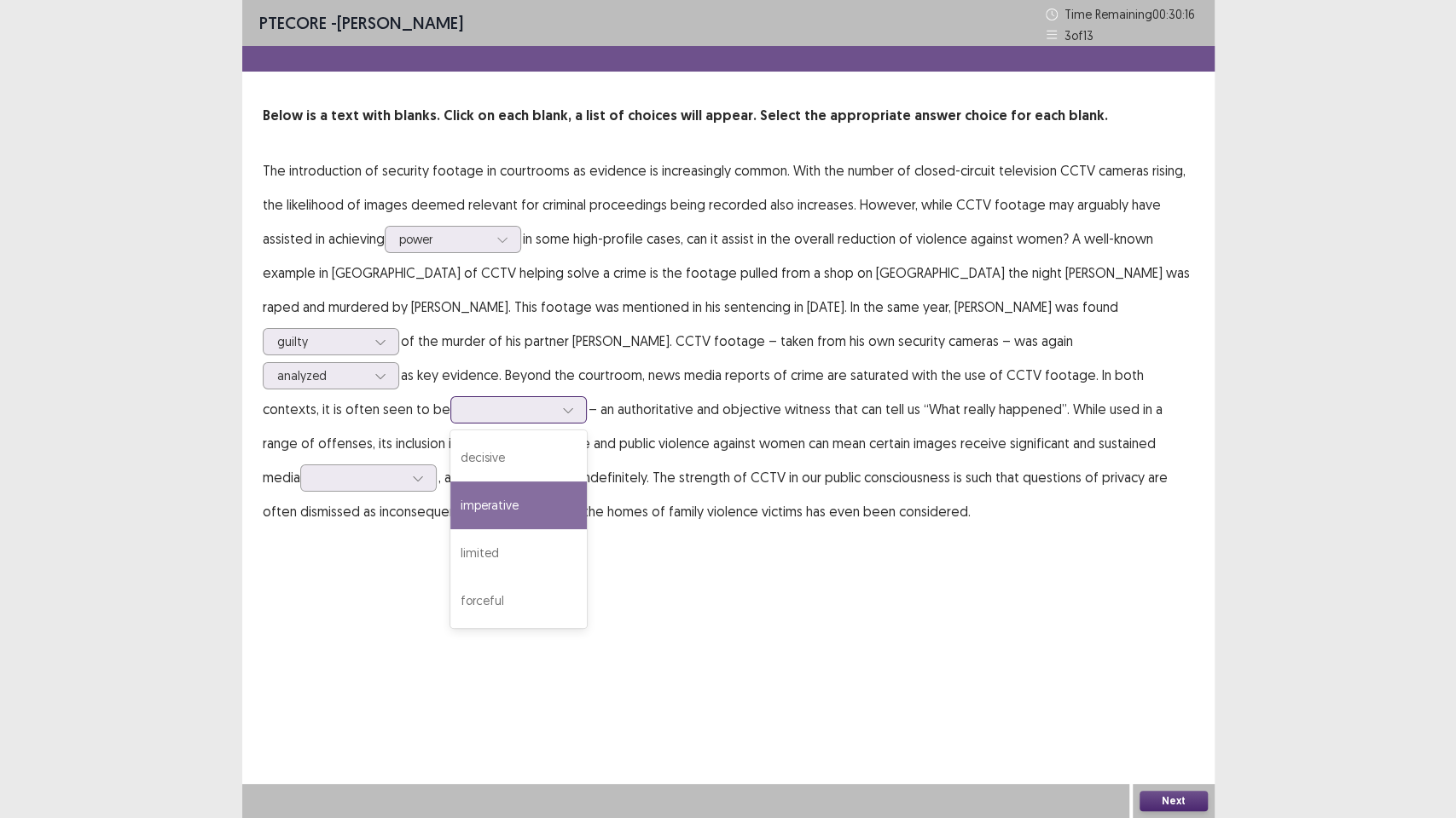
click at [587, 481] on div "imperative" at bounding box center [519, 505] width 137 height 48
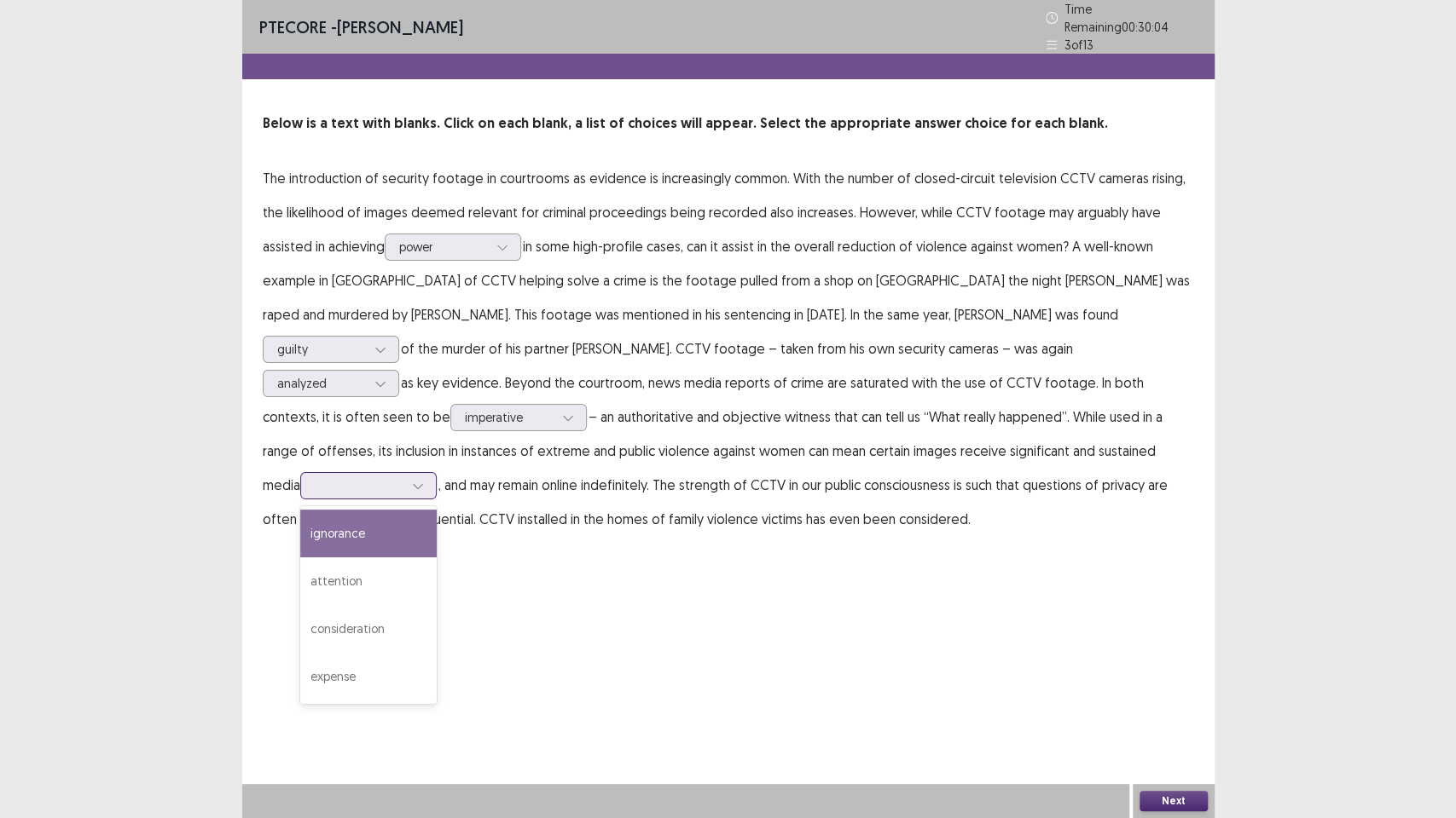
click at [403, 477] on div at bounding box center [358, 485] width 88 height 16
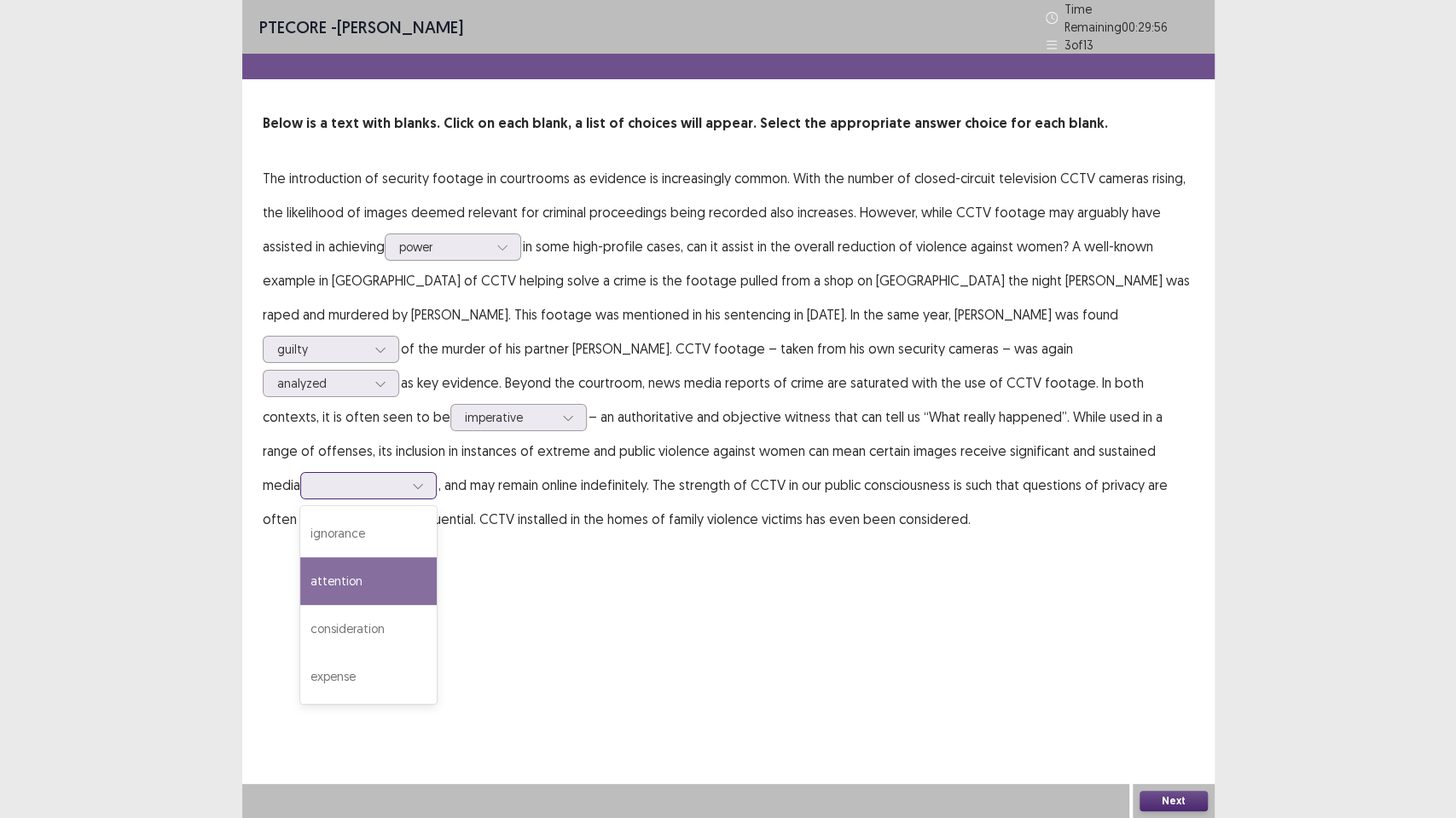
click at [437, 557] on div "attention" at bounding box center [368, 580] width 137 height 48
click at [1154, 696] on div "Next" at bounding box center [1173, 801] width 82 height 34
click at [1191, 696] on button "Next" at bounding box center [1173, 801] width 68 height 21
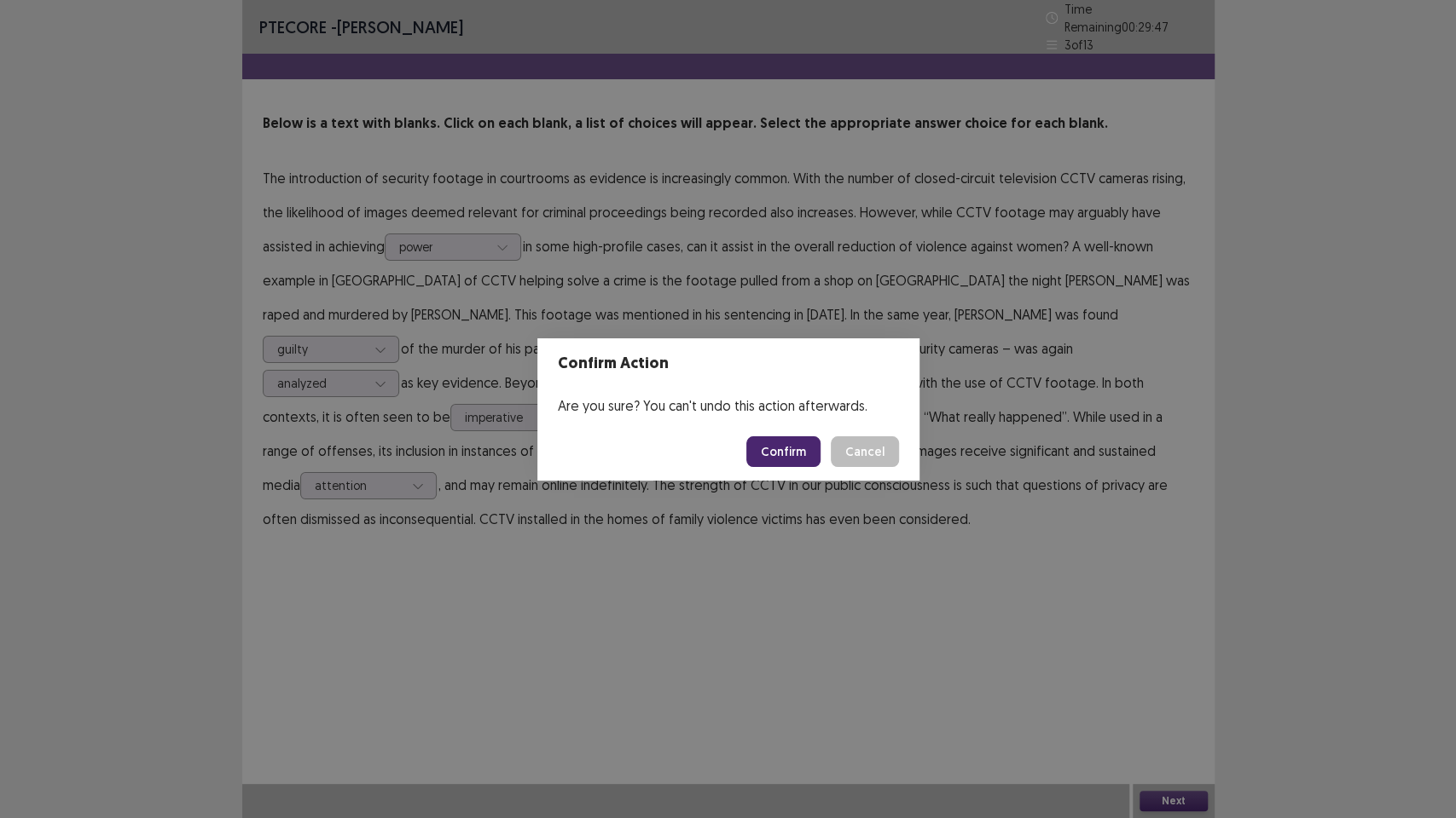
click at [789, 469] on footer "Confirm Cancel" at bounding box center [728, 452] width 382 height 58
click at [789, 459] on button "Confirm" at bounding box center [783, 452] width 74 height 31
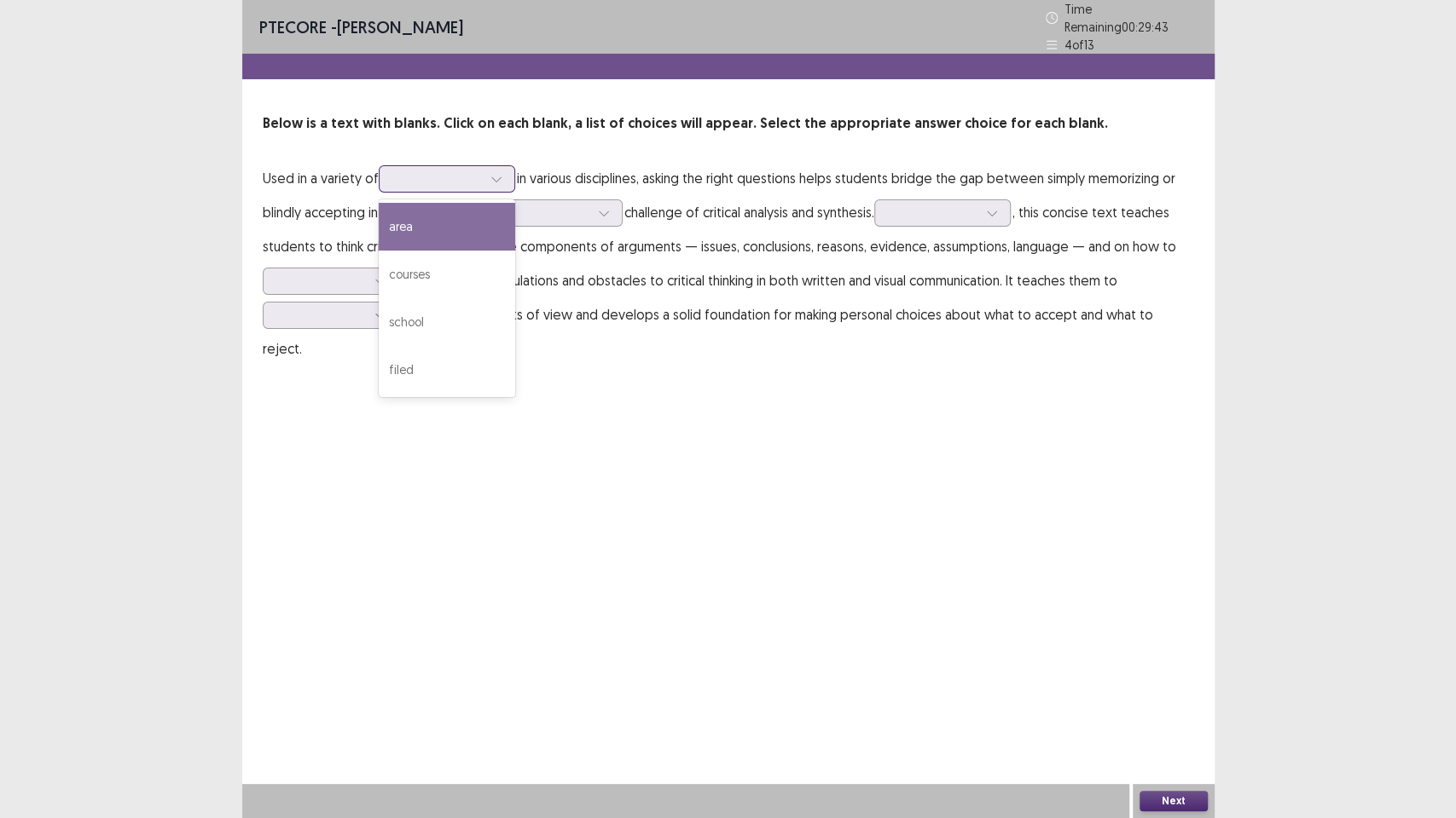
click at [421, 175] on div at bounding box center [438, 178] width 88 height 16
click at [659, 308] on p "Used in a variety of courses, 2 of 4. 4 results available. Use Up and Down to c…" at bounding box center [728, 263] width 931 height 204
click at [419, 173] on div at bounding box center [438, 178] width 88 height 16
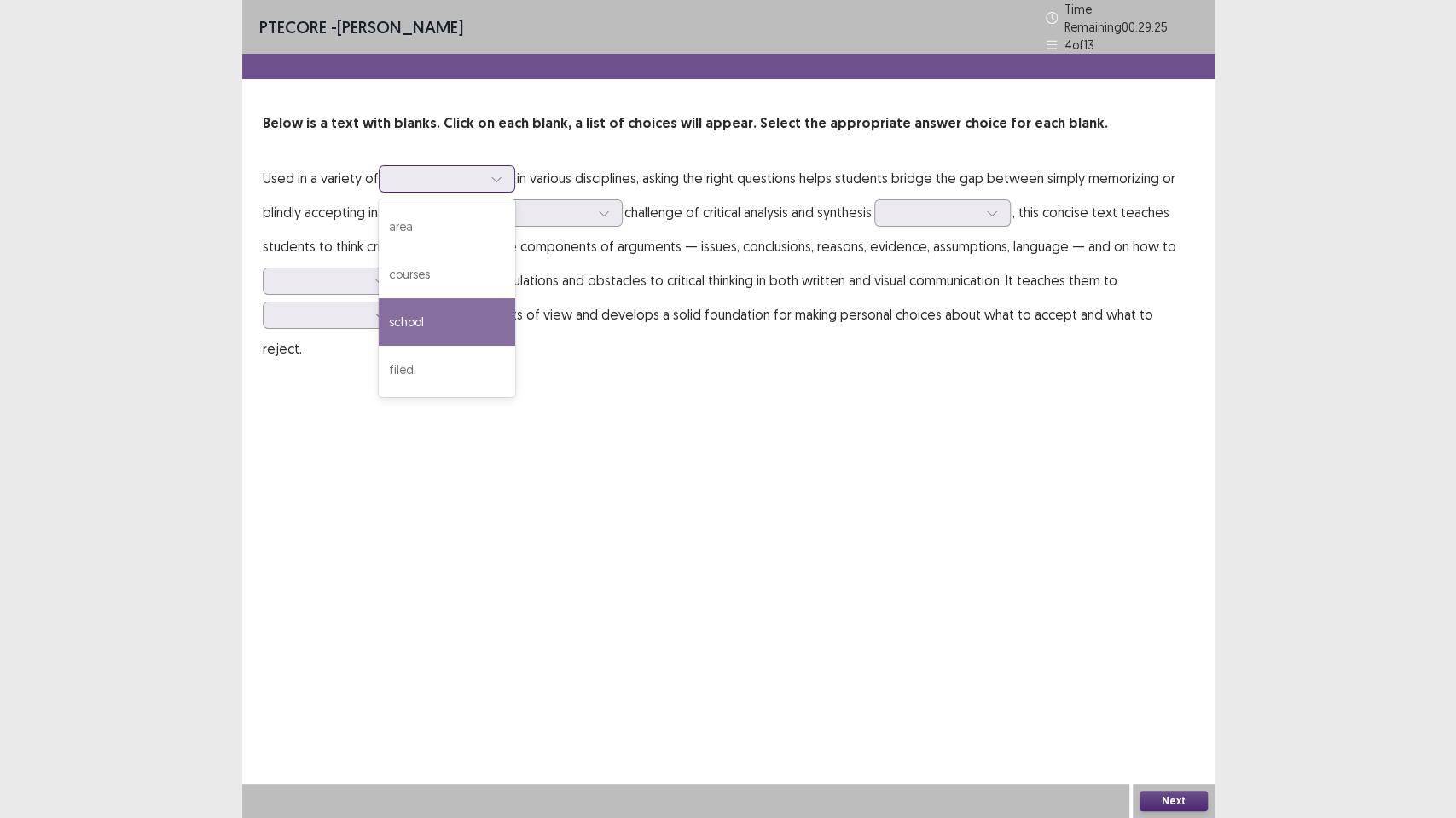
click at [423, 308] on div "school" at bounding box center [447, 321] width 137 height 48
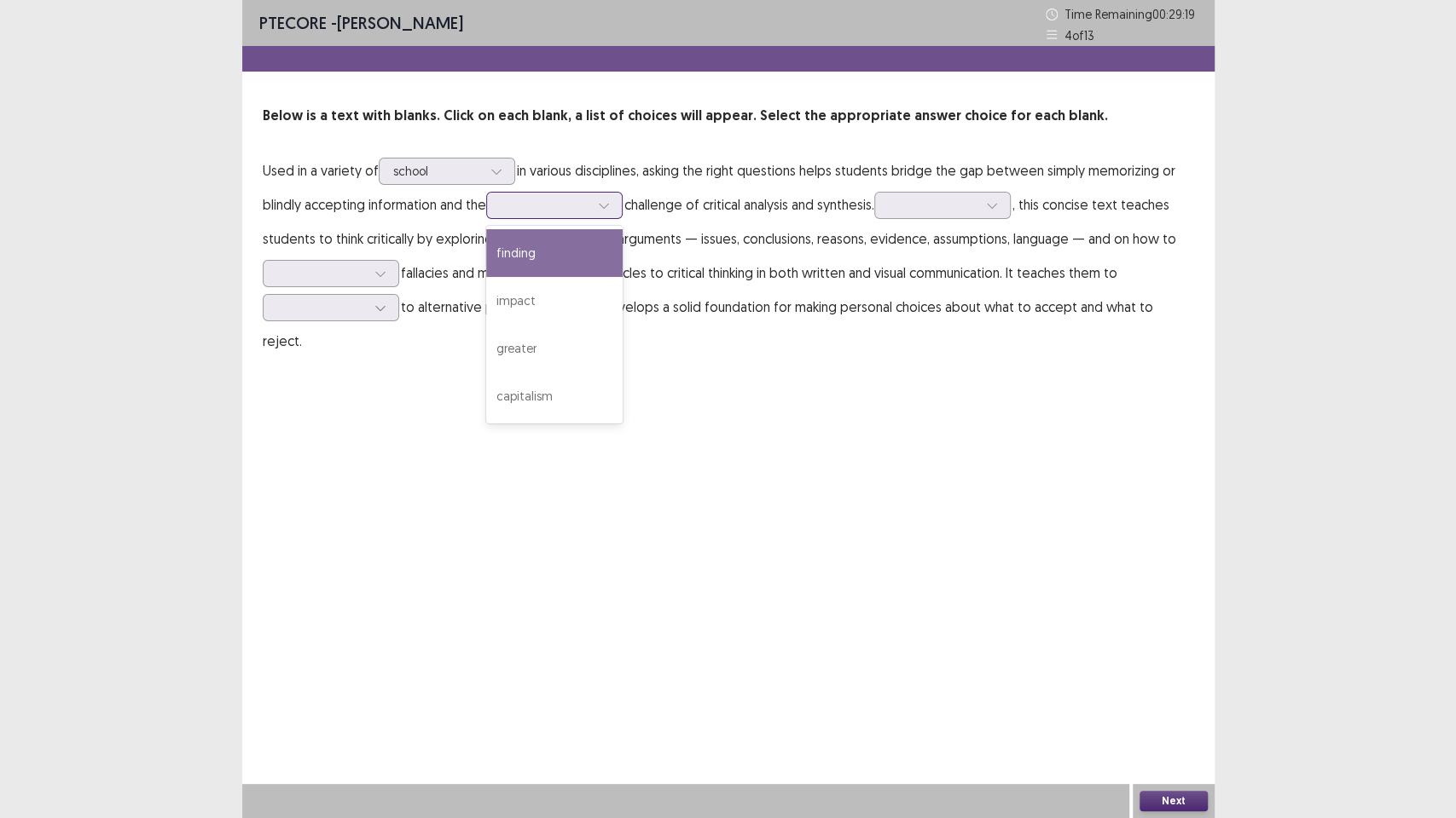
click at [519, 202] on div at bounding box center [545, 205] width 88 height 16
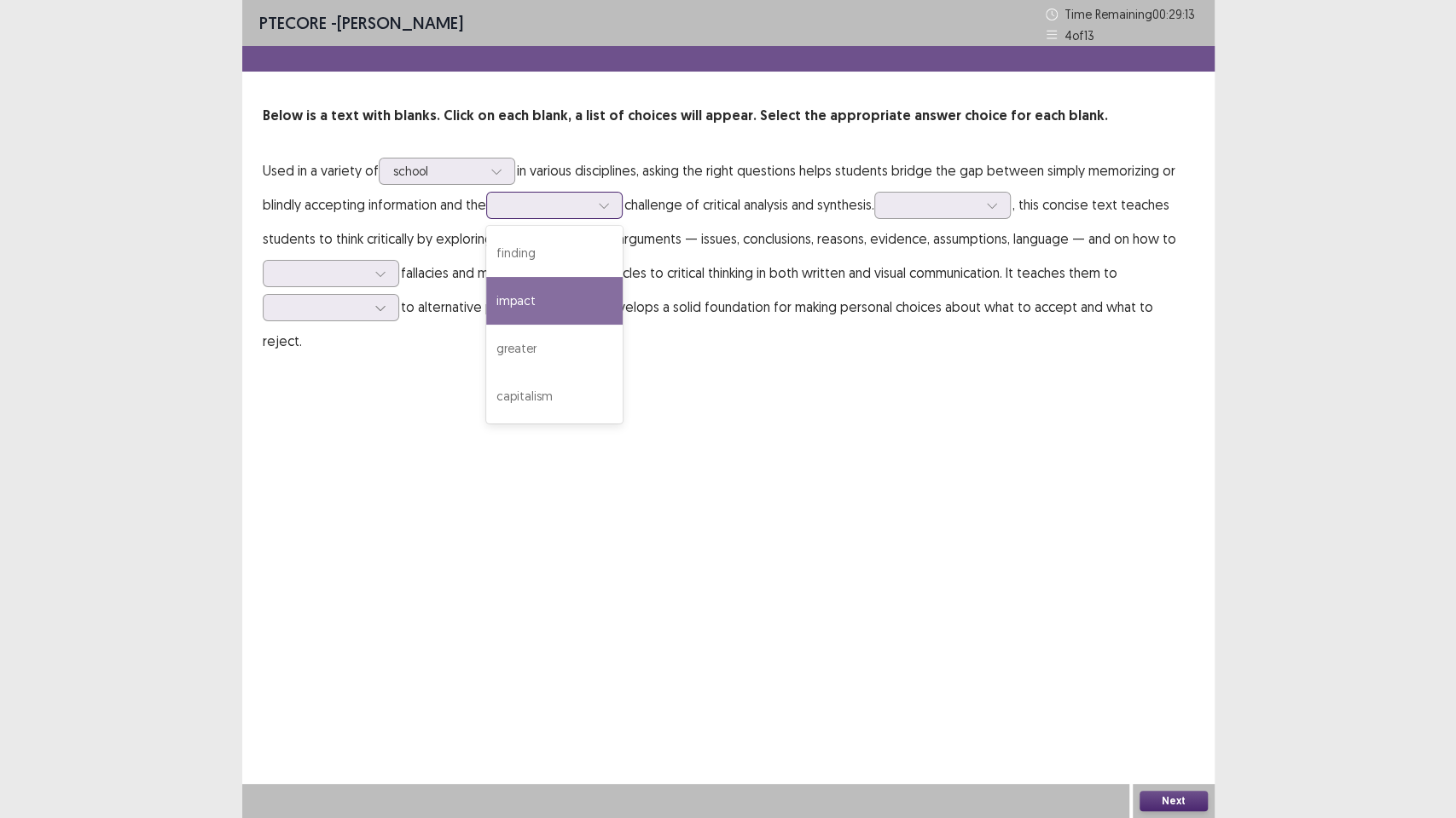
click at [531, 308] on div "impact" at bounding box center [555, 301] width 137 height 48
click at [957, 211] on div at bounding box center [933, 205] width 88 height 16
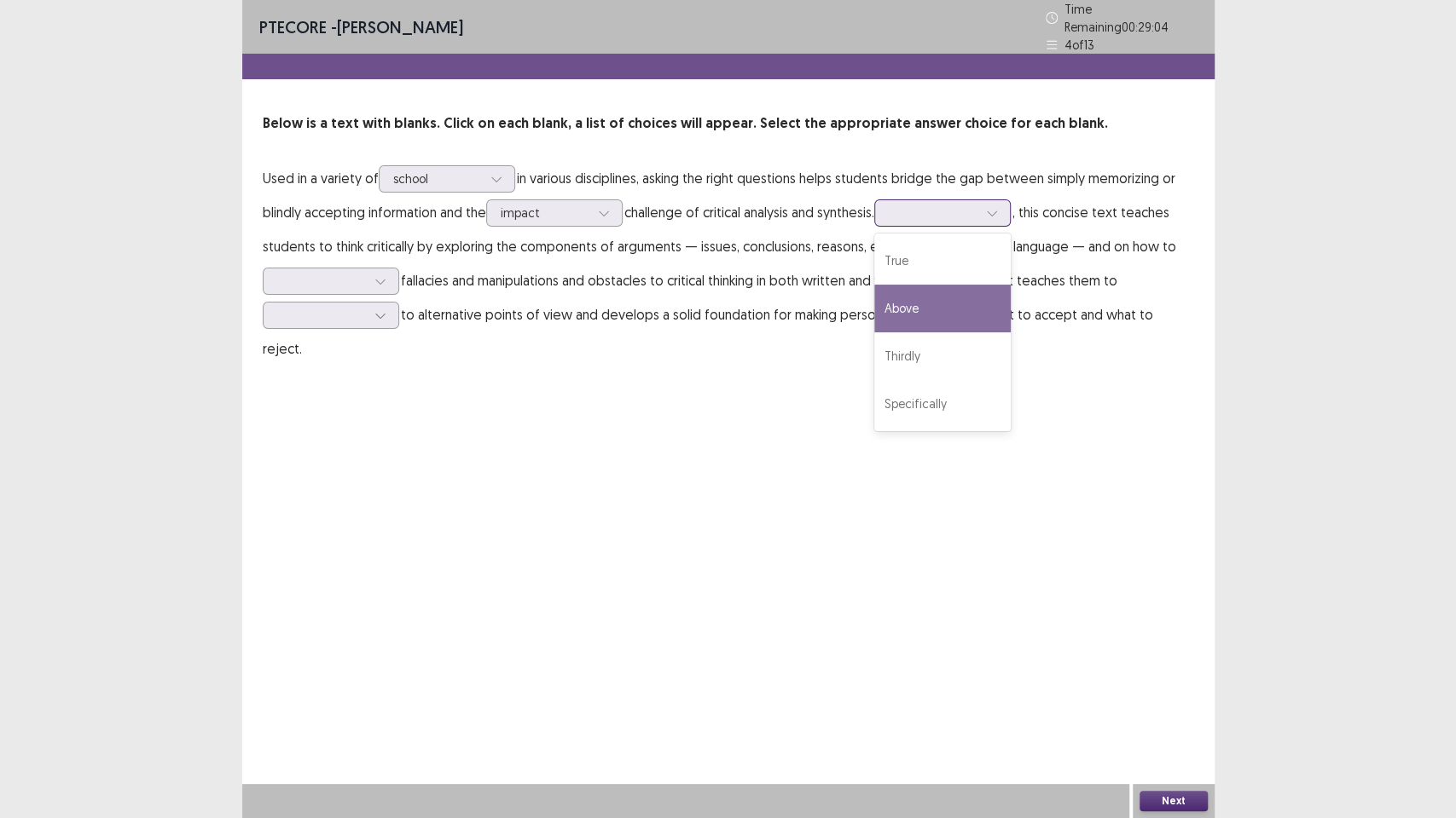
click at [936, 314] on div "Above" at bounding box center [943, 308] width 137 height 48
click at [993, 203] on div at bounding box center [991, 213] width 25 height 25
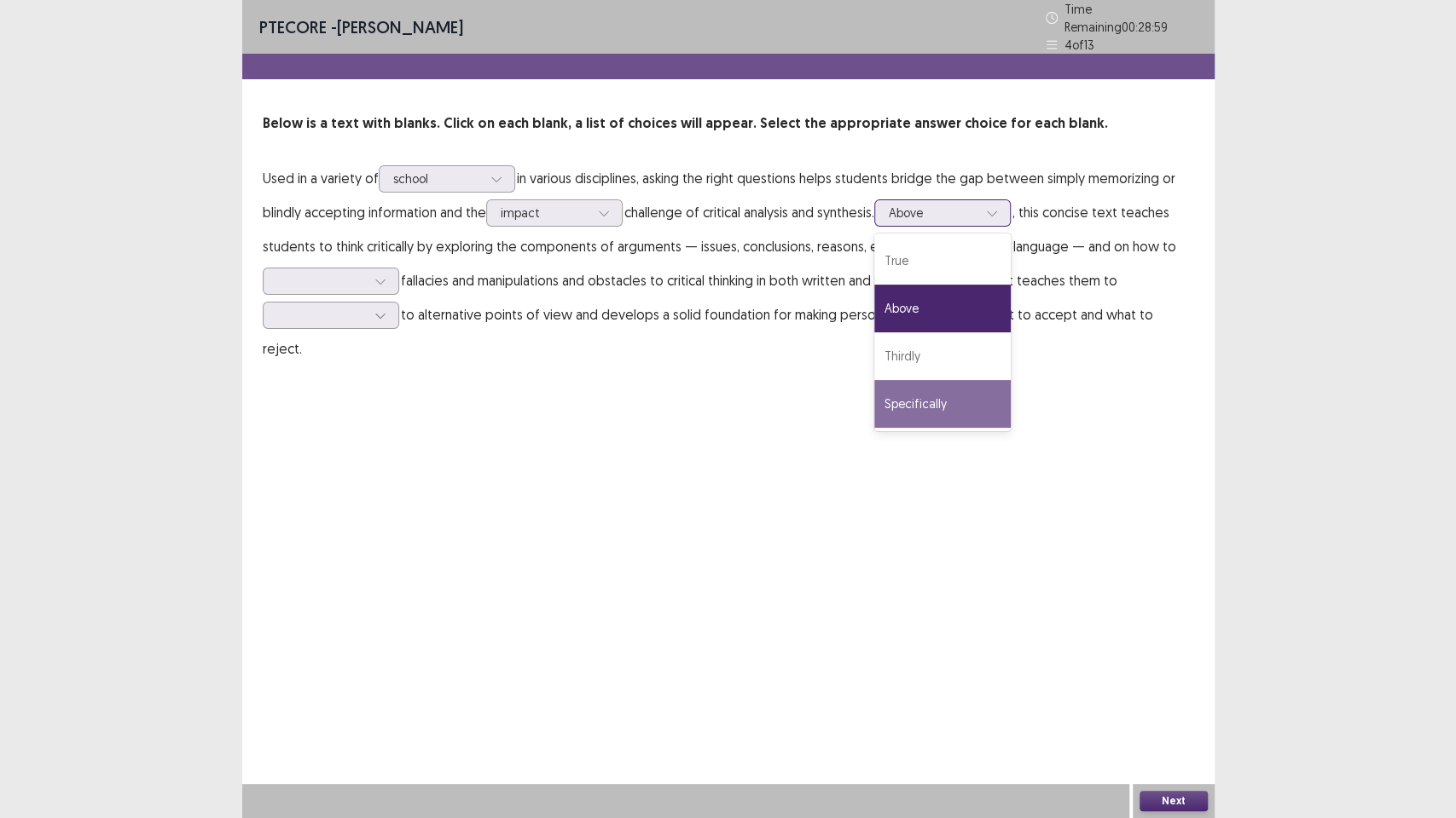
click at [942, 400] on div "Specifically" at bounding box center [943, 403] width 137 height 48
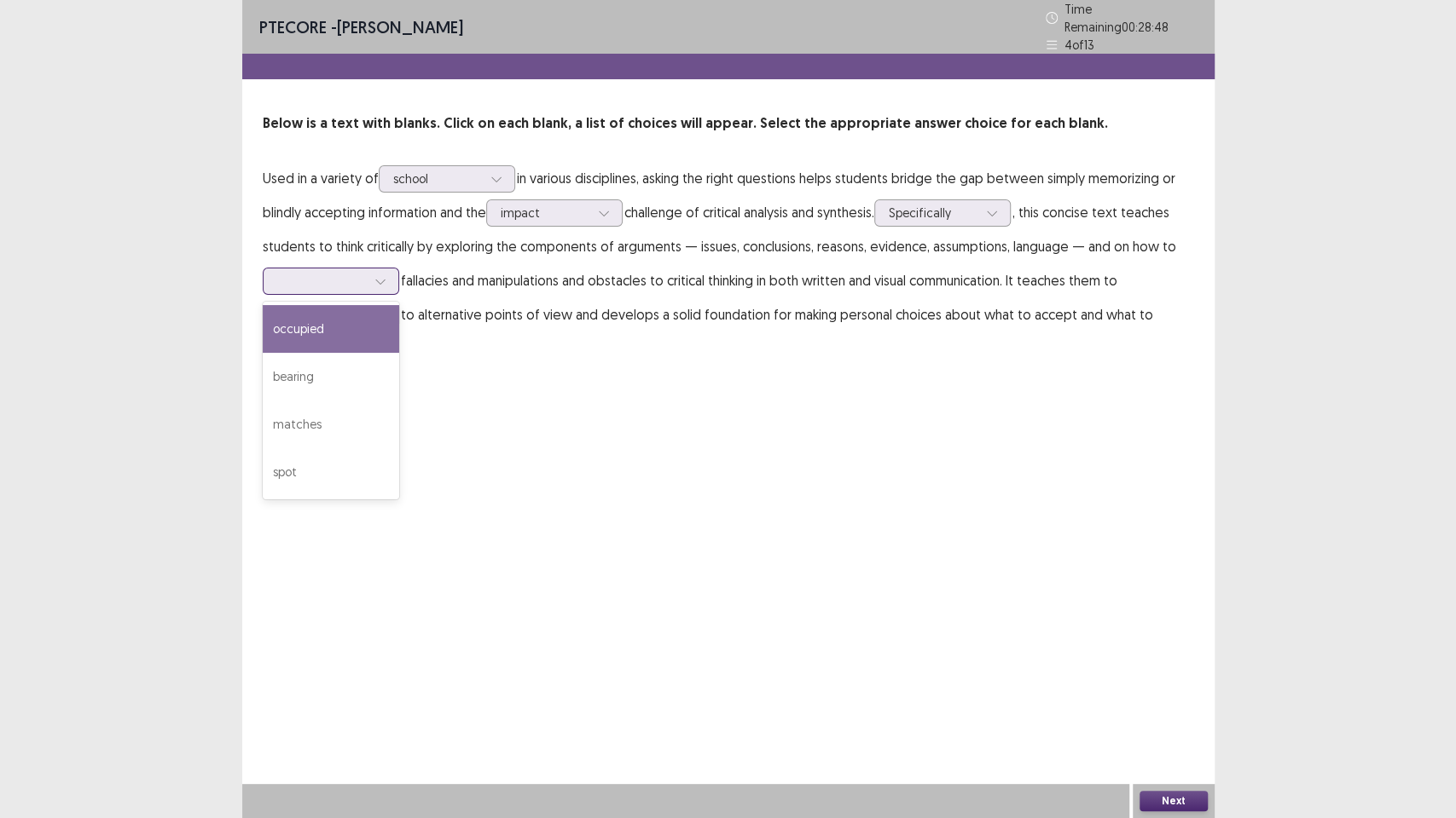
click at [370, 283] on div at bounding box center [380, 281] width 25 height 25
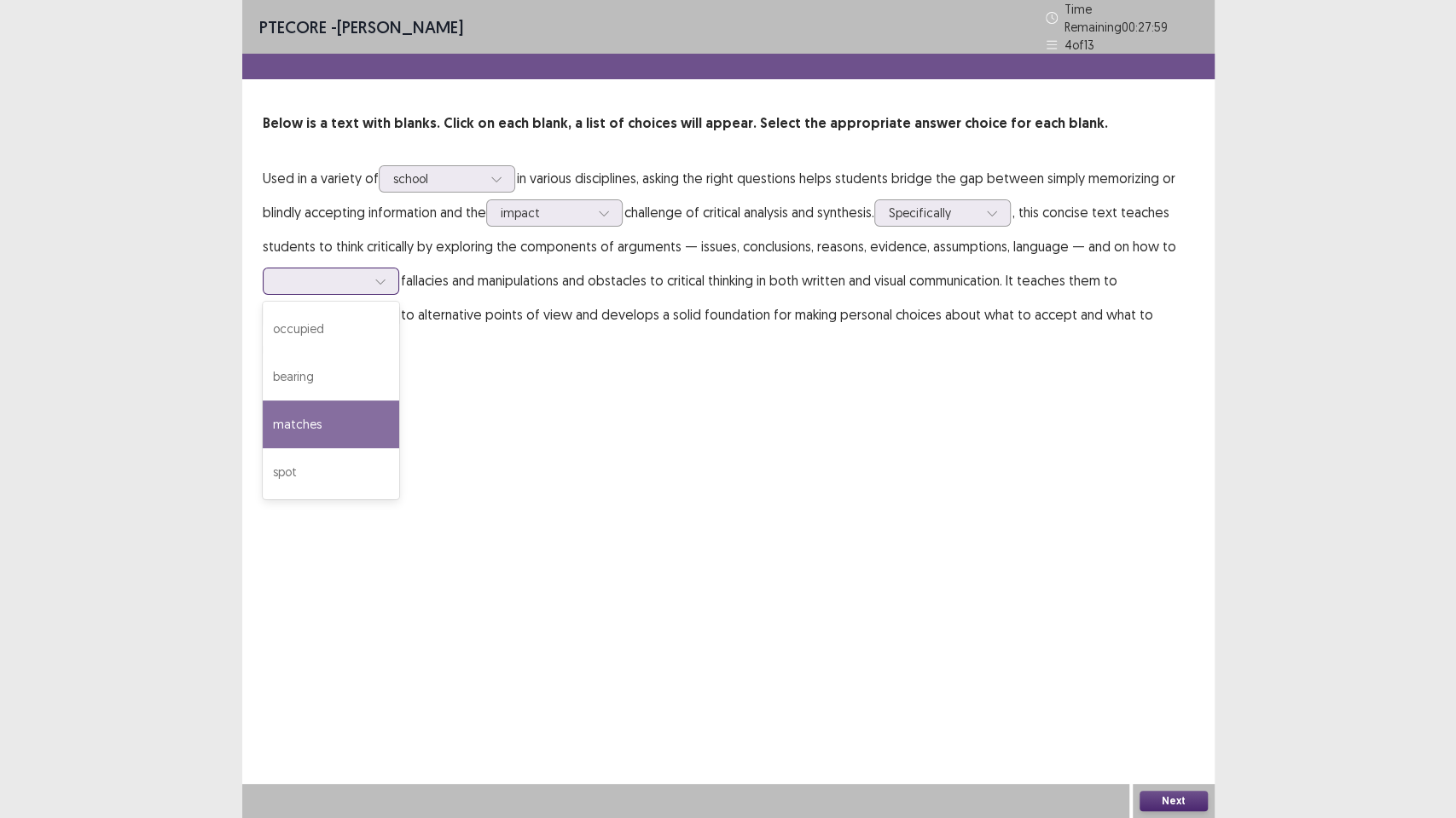
click at [314, 401] on div "matches" at bounding box center [331, 424] width 137 height 48
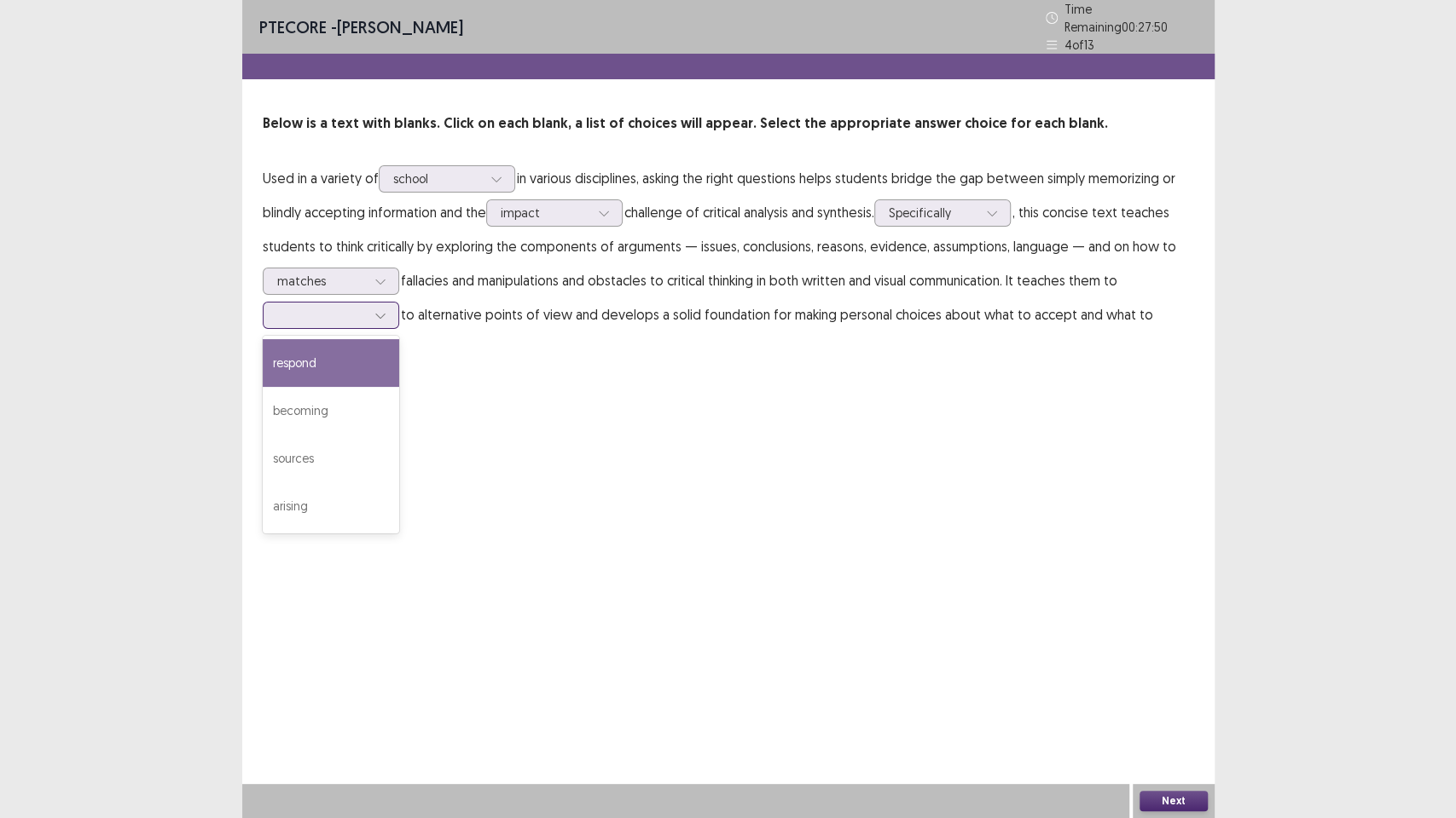
click at [336, 310] on div at bounding box center [321, 315] width 88 height 16
click at [286, 368] on div "respond" at bounding box center [331, 363] width 137 height 48
click at [1153, 696] on button "Next" at bounding box center [1173, 801] width 68 height 21
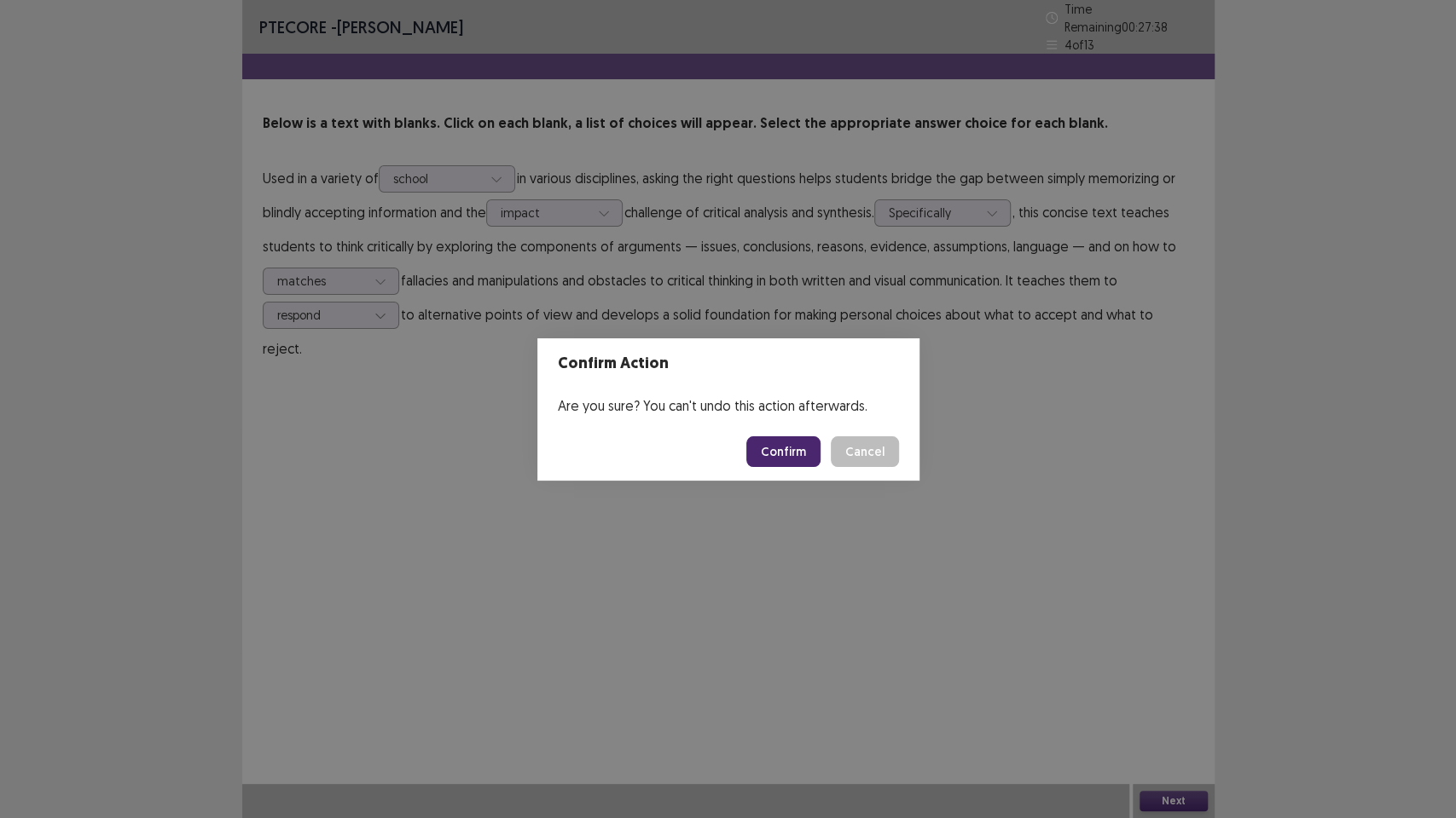
click at [805, 461] on button "Confirm" at bounding box center [783, 452] width 74 height 31
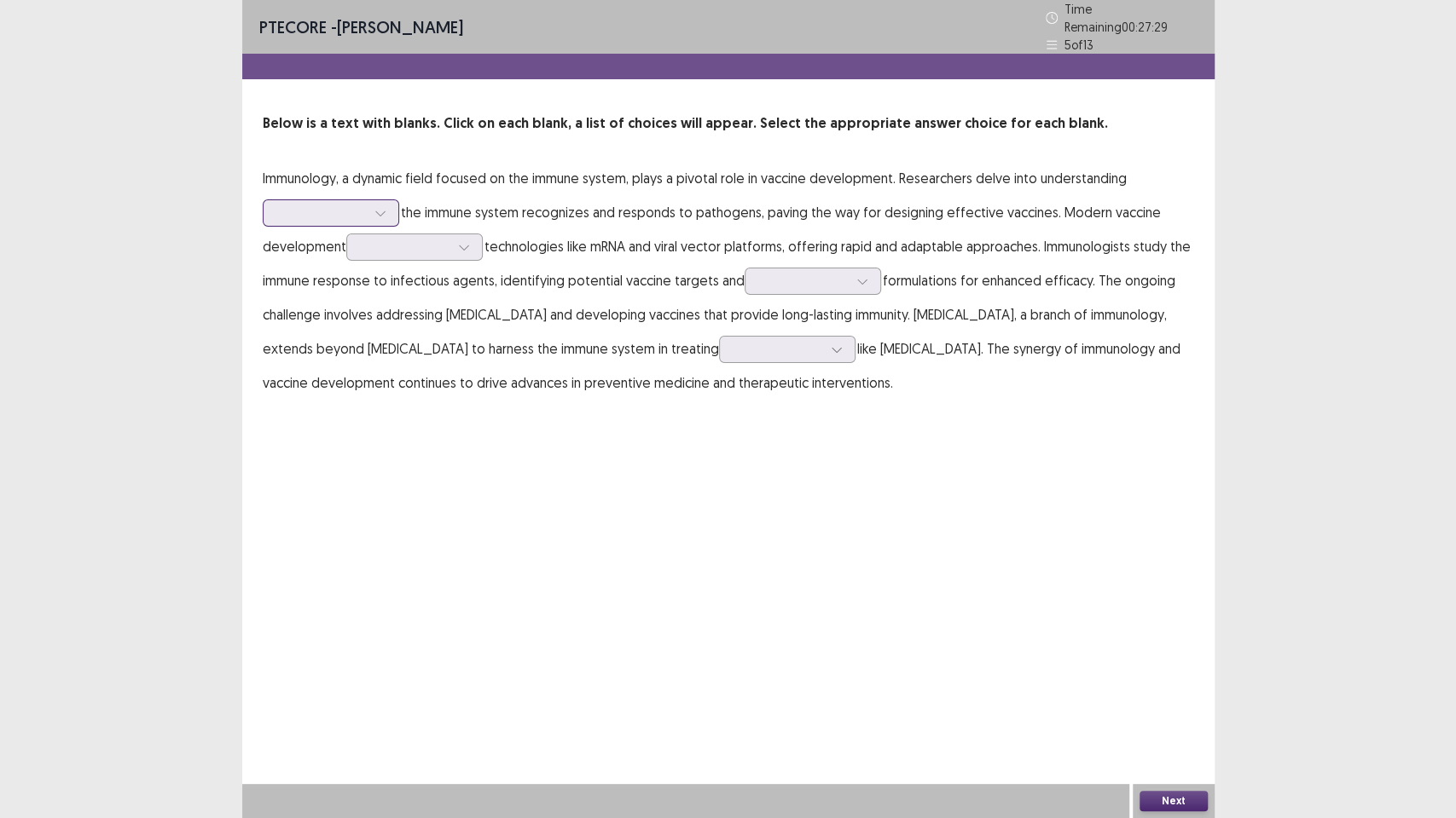
click at [334, 213] on div at bounding box center [321, 212] width 88 height 16
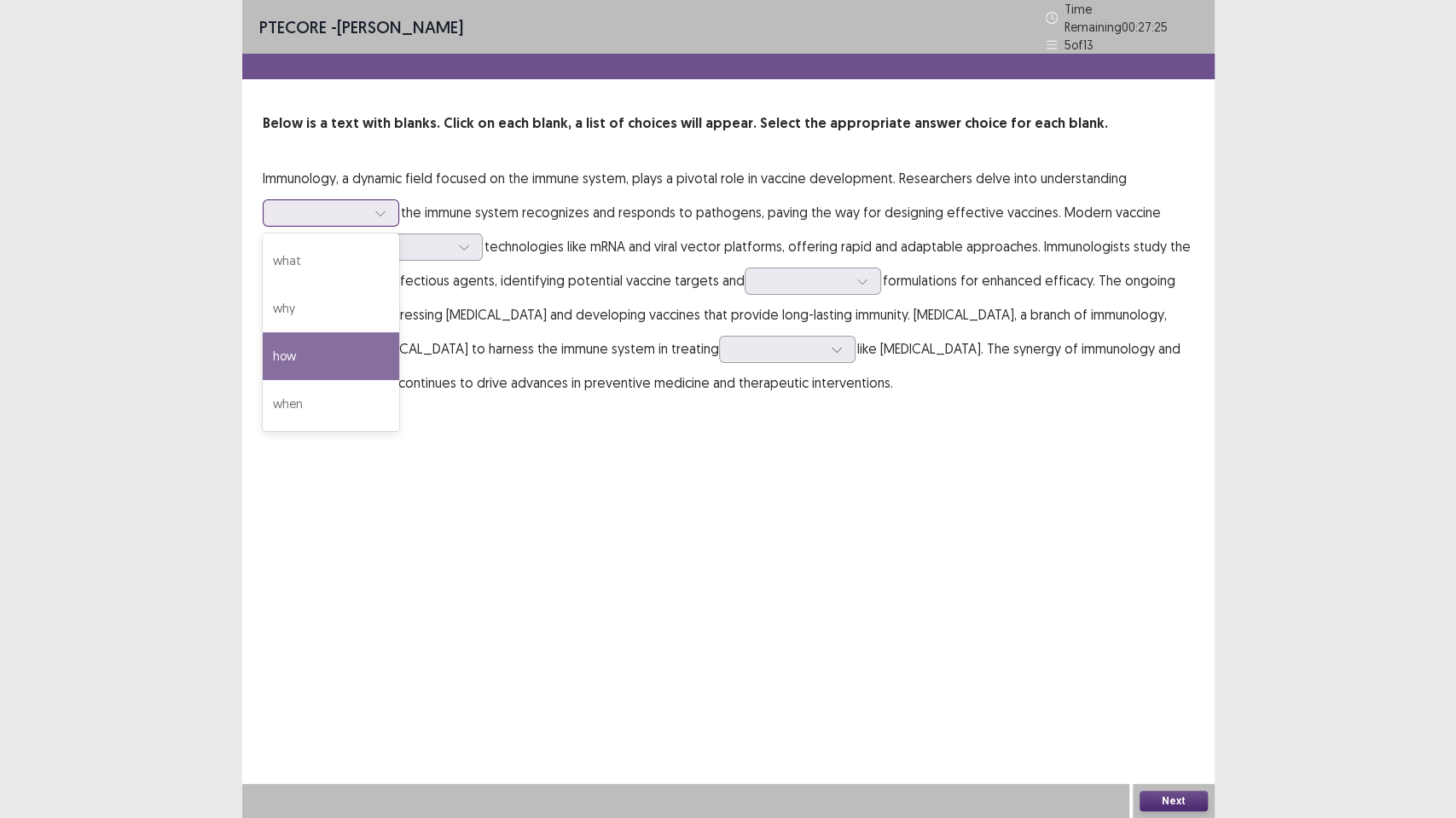
click at [312, 343] on div "how" at bounding box center [331, 355] width 137 height 48
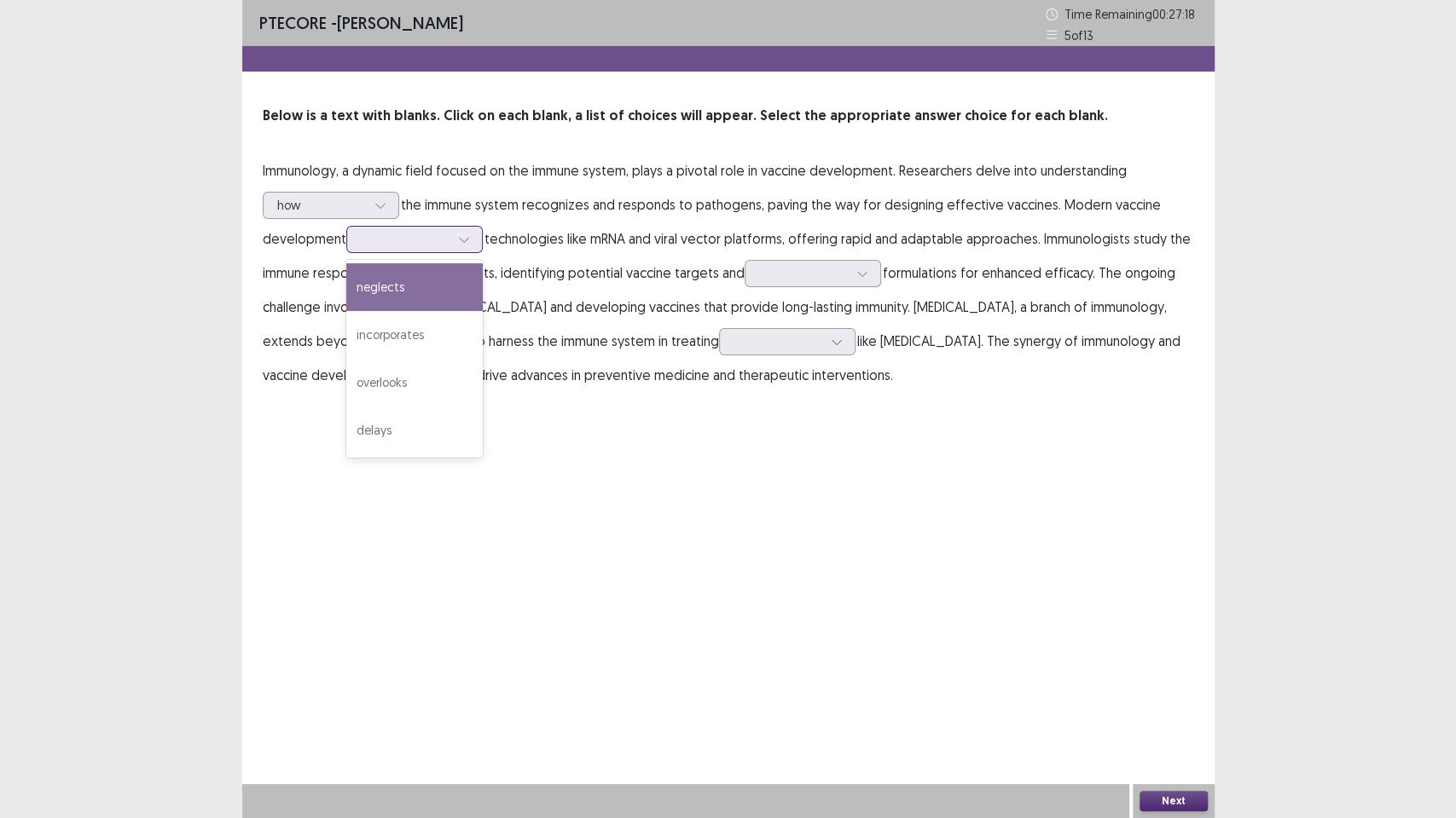
click at [449, 247] on div at bounding box center [405, 239] width 88 height 16
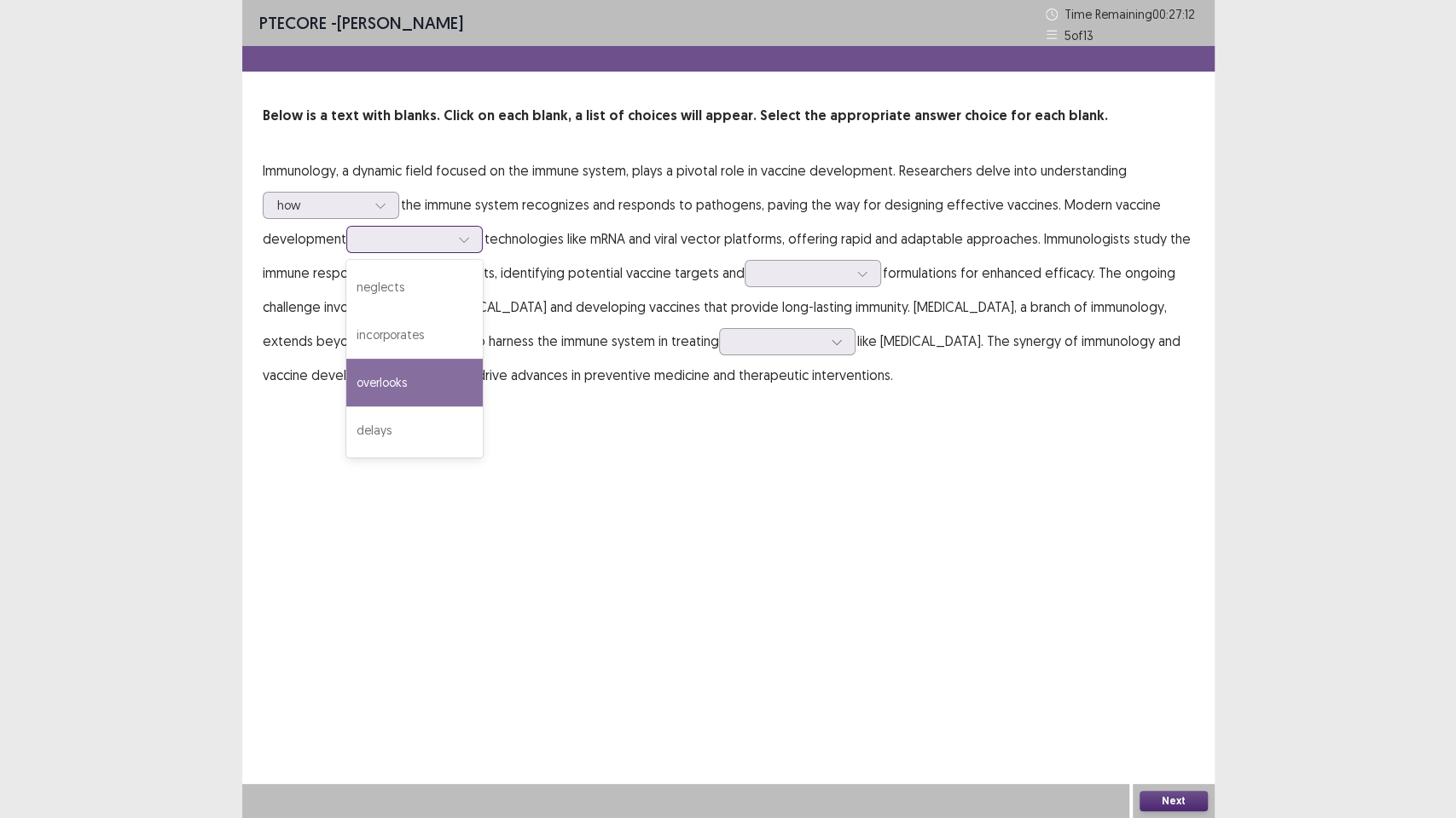
click at [402, 383] on div "overlooks" at bounding box center [414, 382] width 137 height 48
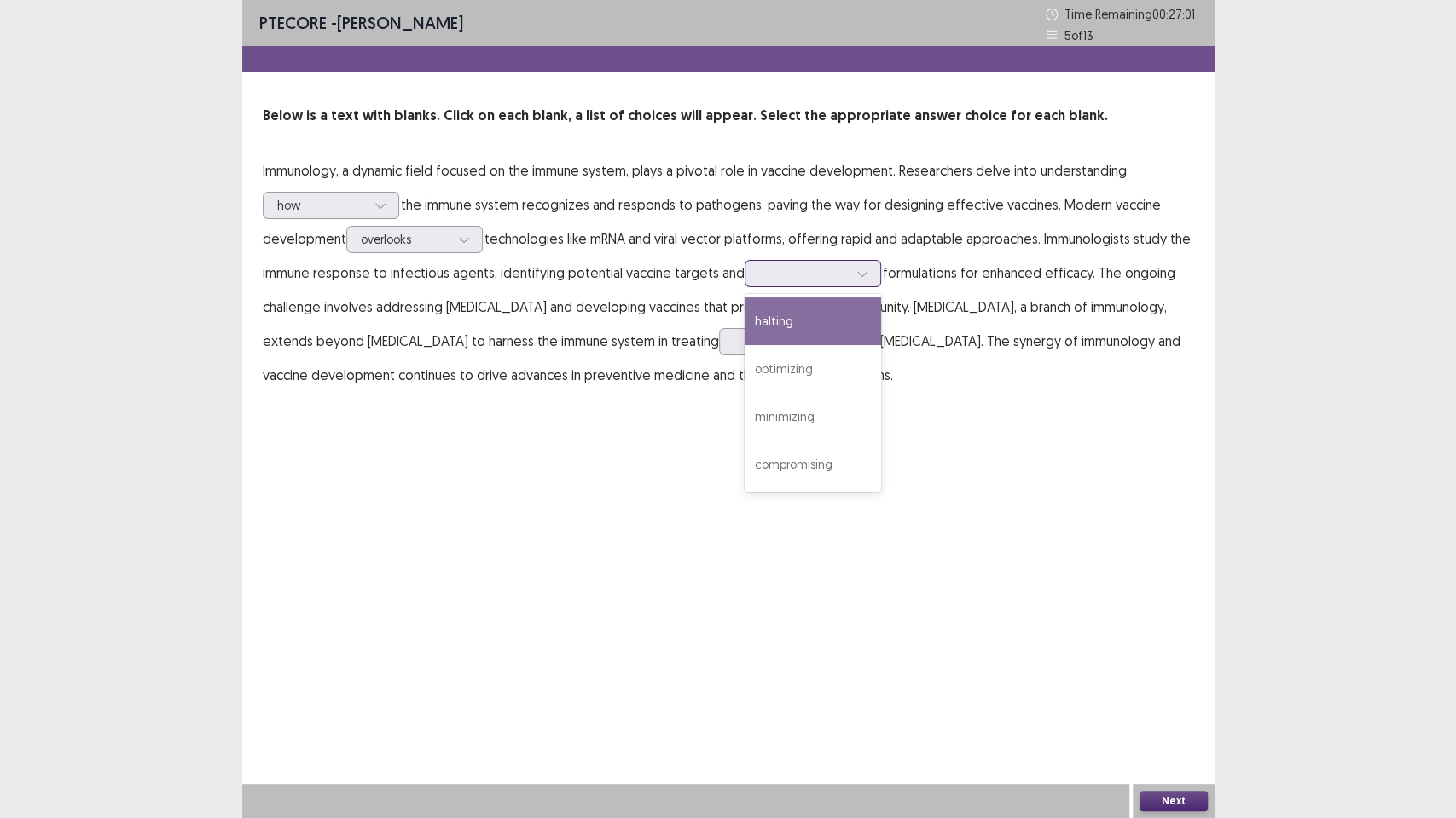
click at [765, 274] on div at bounding box center [803, 274] width 88 height 16
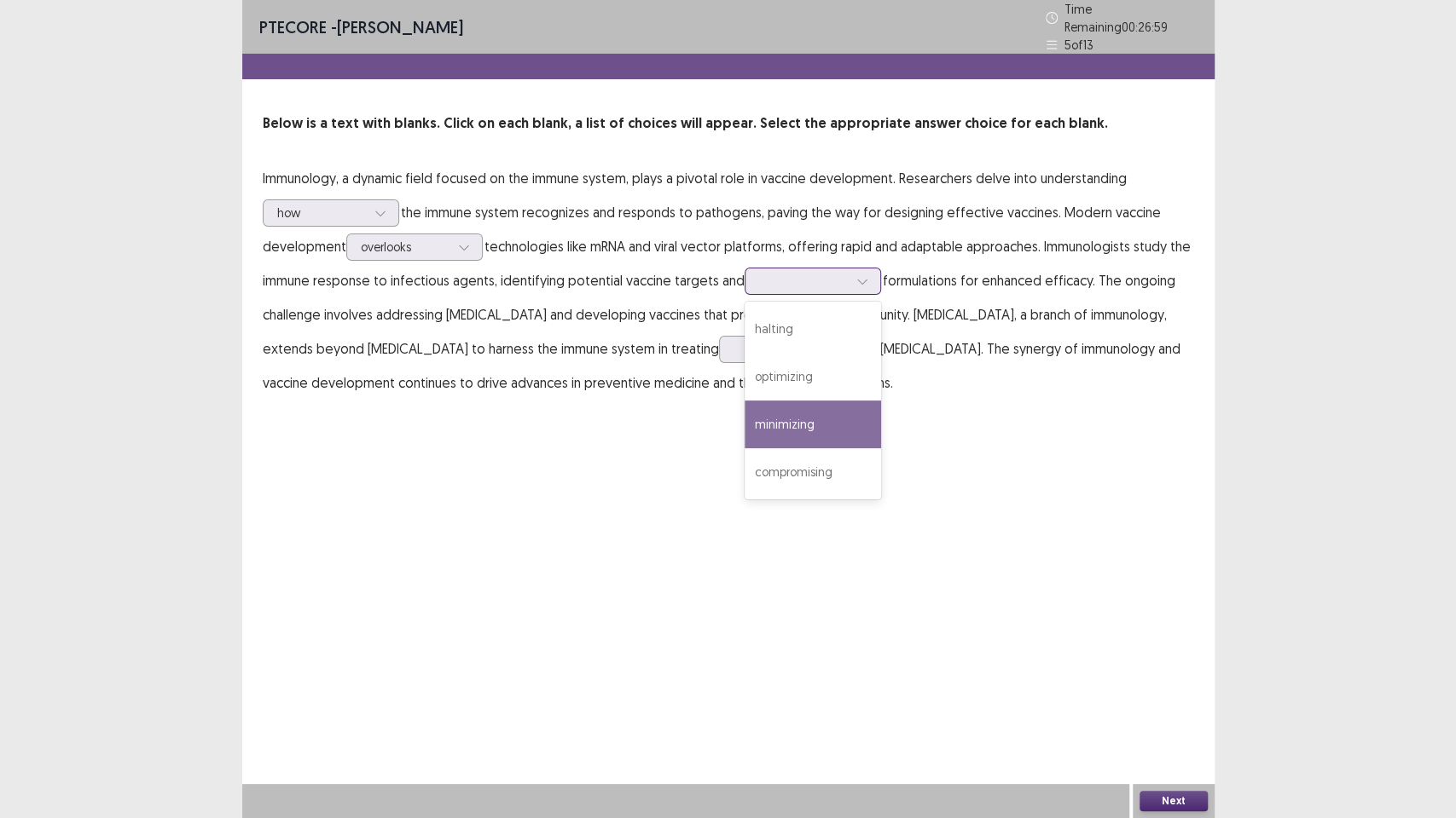
click at [795, 427] on div "minimizing" at bounding box center [813, 424] width 137 height 48
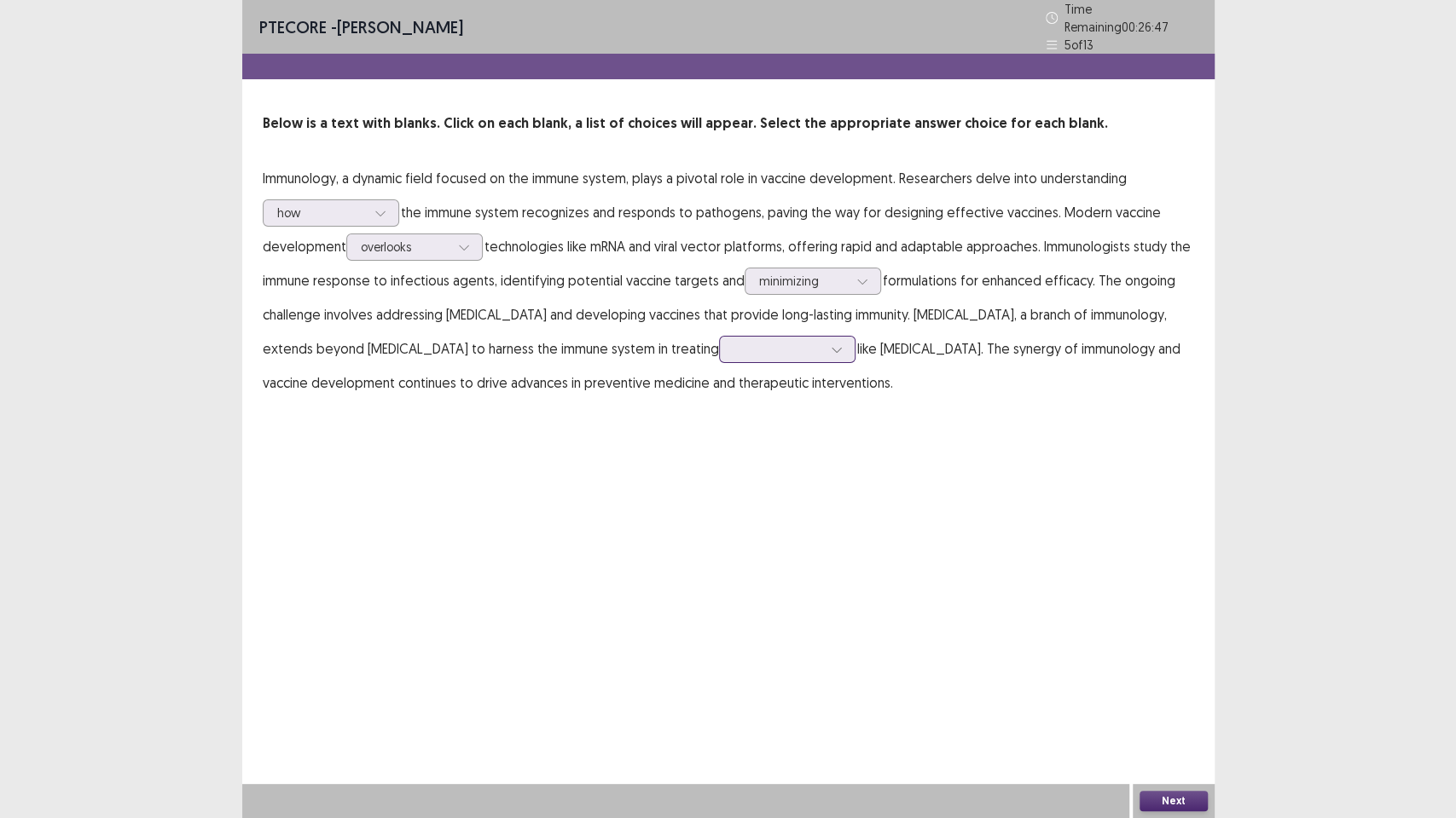
click at [822, 341] on div at bounding box center [777, 349] width 88 height 16
click at [855, 443] on div "anomalies" at bounding box center [787, 445] width 137 height 48
click at [1195, 696] on button "Next" at bounding box center [1173, 801] width 68 height 21
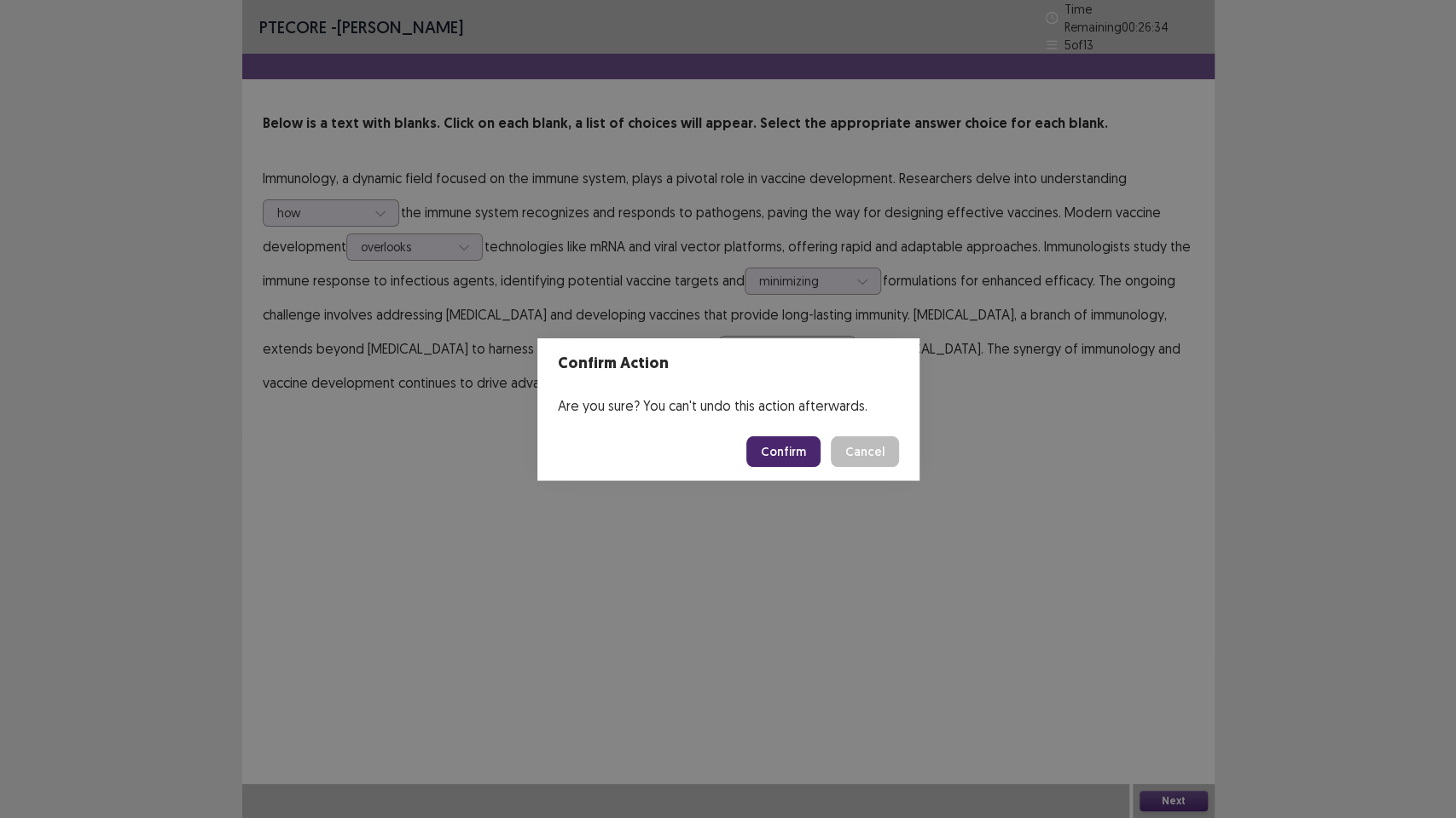
click at [799, 462] on button "Confirm" at bounding box center [783, 452] width 74 height 31
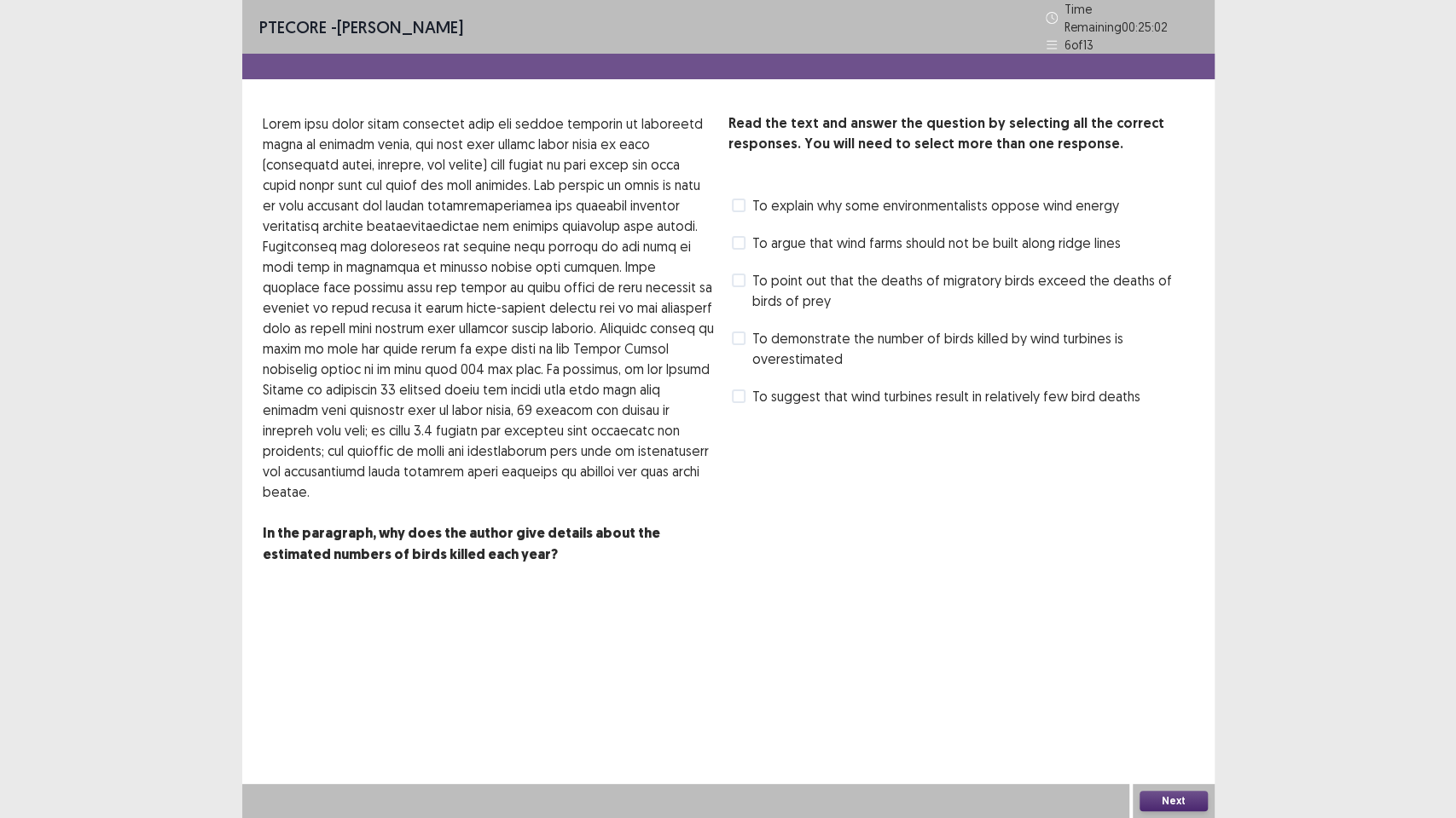
click at [990, 328] on span "To demonstrate the number of birds killed by wind turbines is overestimated" at bounding box center [972, 348] width 442 height 40
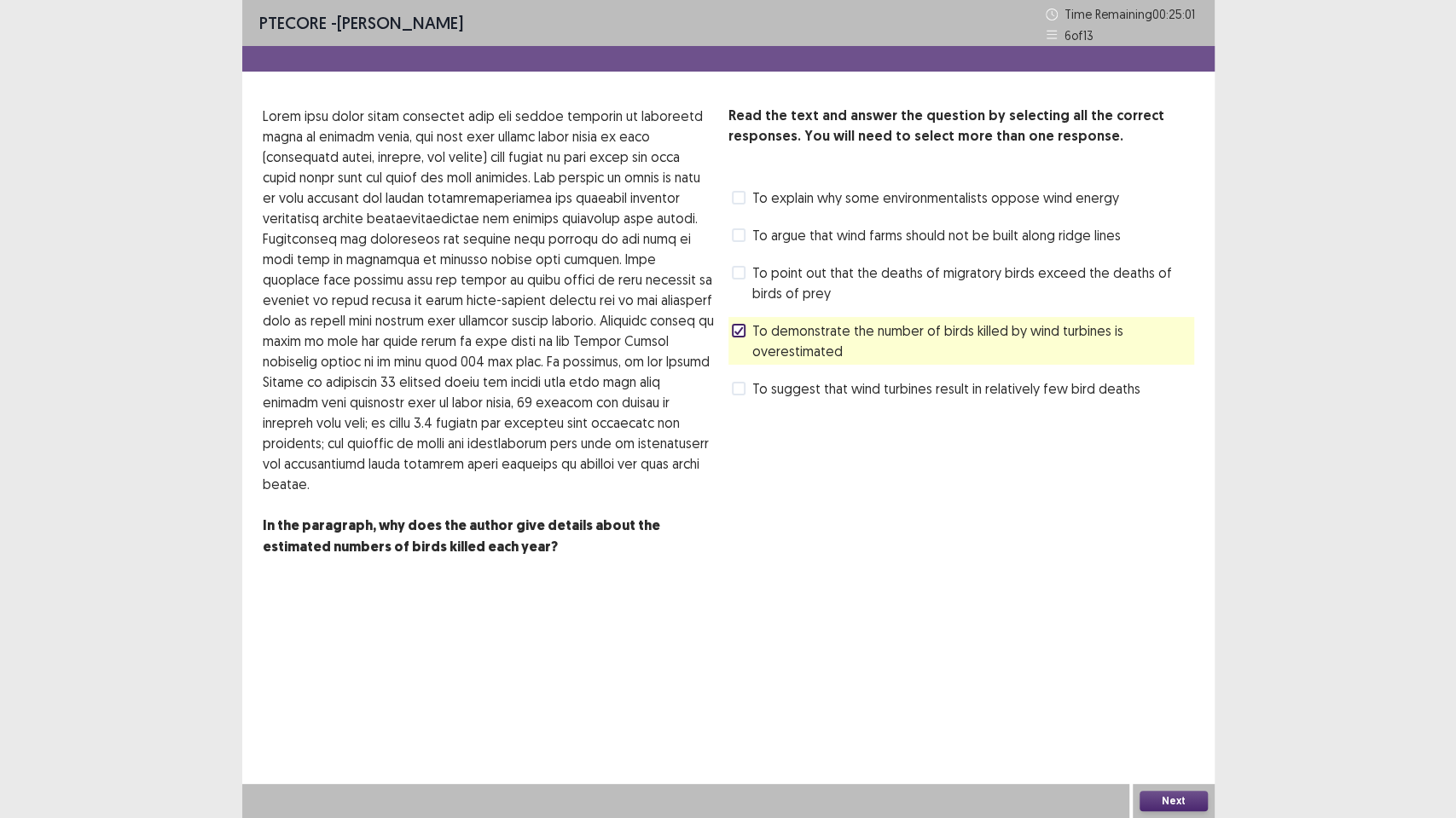
click at [1156, 696] on button "Next" at bounding box center [1173, 801] width 68 height 21
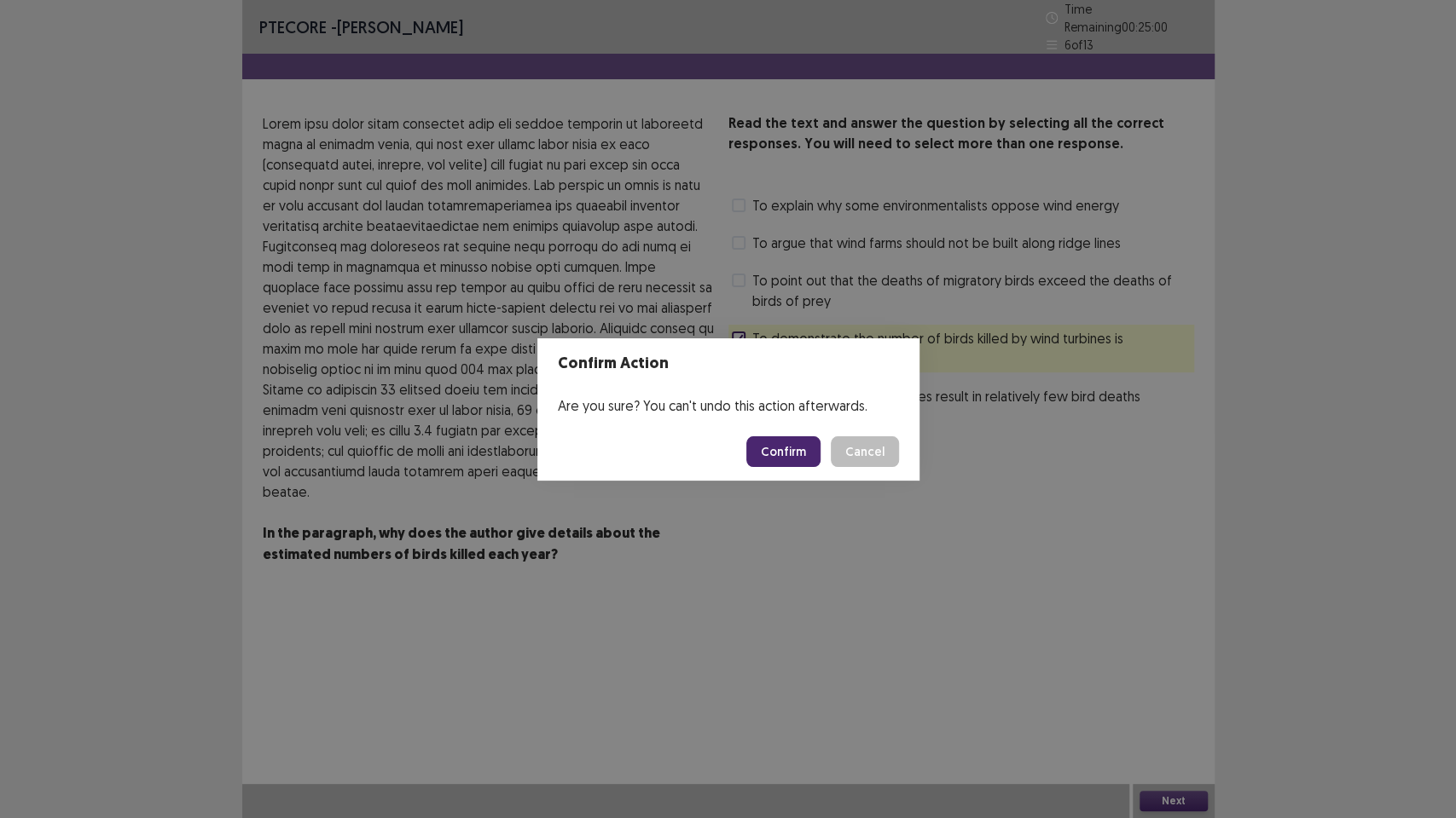
click at [779, 478] on footer "Confirm Cancel" at bounding box center [728, 452] width 382 height 58
click at [781, 469] on footer "Confirm Cancel" at bounding box center [728, 452] width 382 height 58
click at [784, 461] on button "Confirm" at bounding box center [783, 452] width 74 height 31
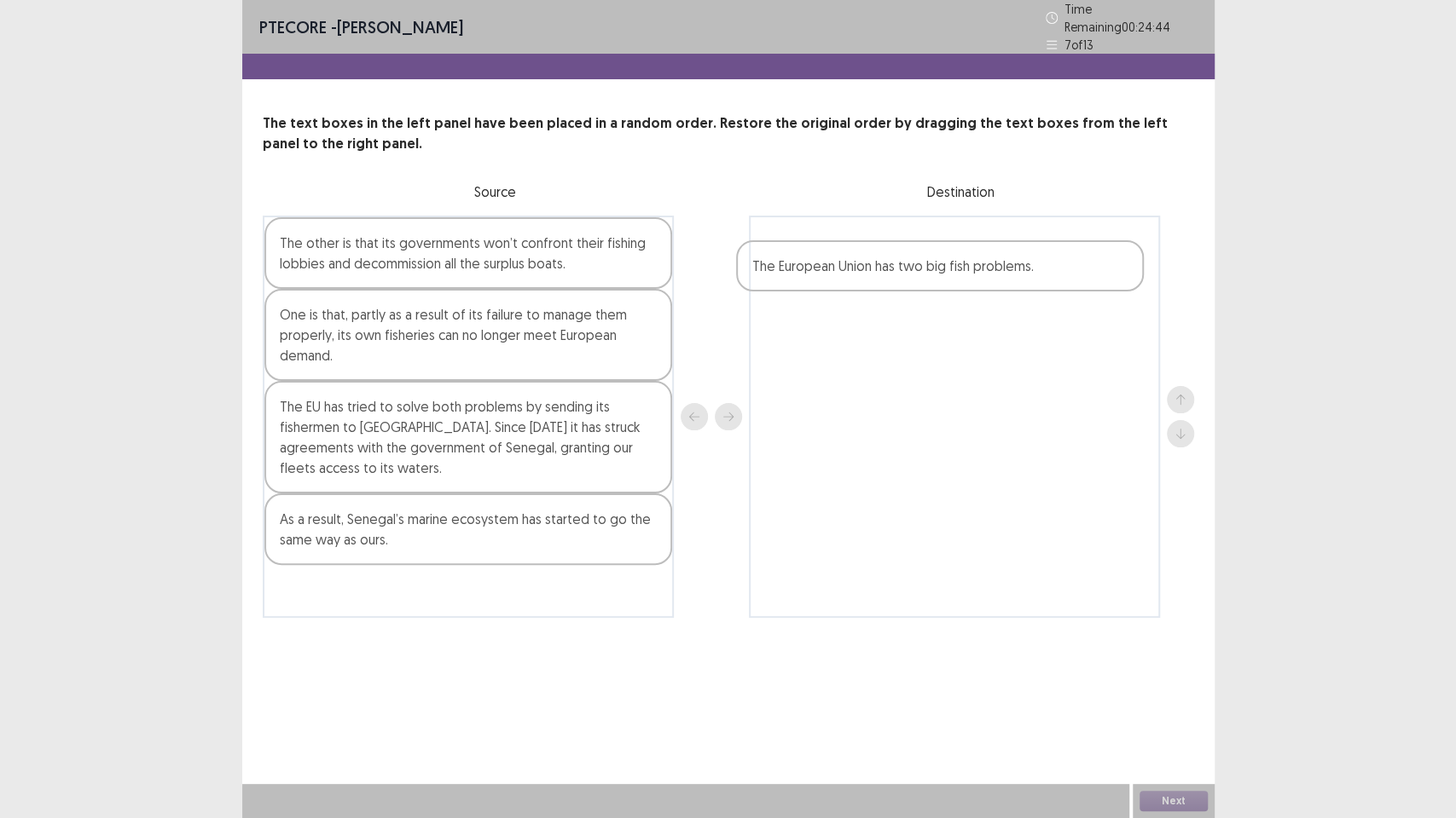
drag, startPoint x: 421, startPoint y: 524, endPoint x: 899, endPoint y: 279, distance: 537.1
click at [898, 280] on div "The other is that its governments won’t confront their fishing lobbies and deco…" at bounding box center [728, 417] width 931 height 402
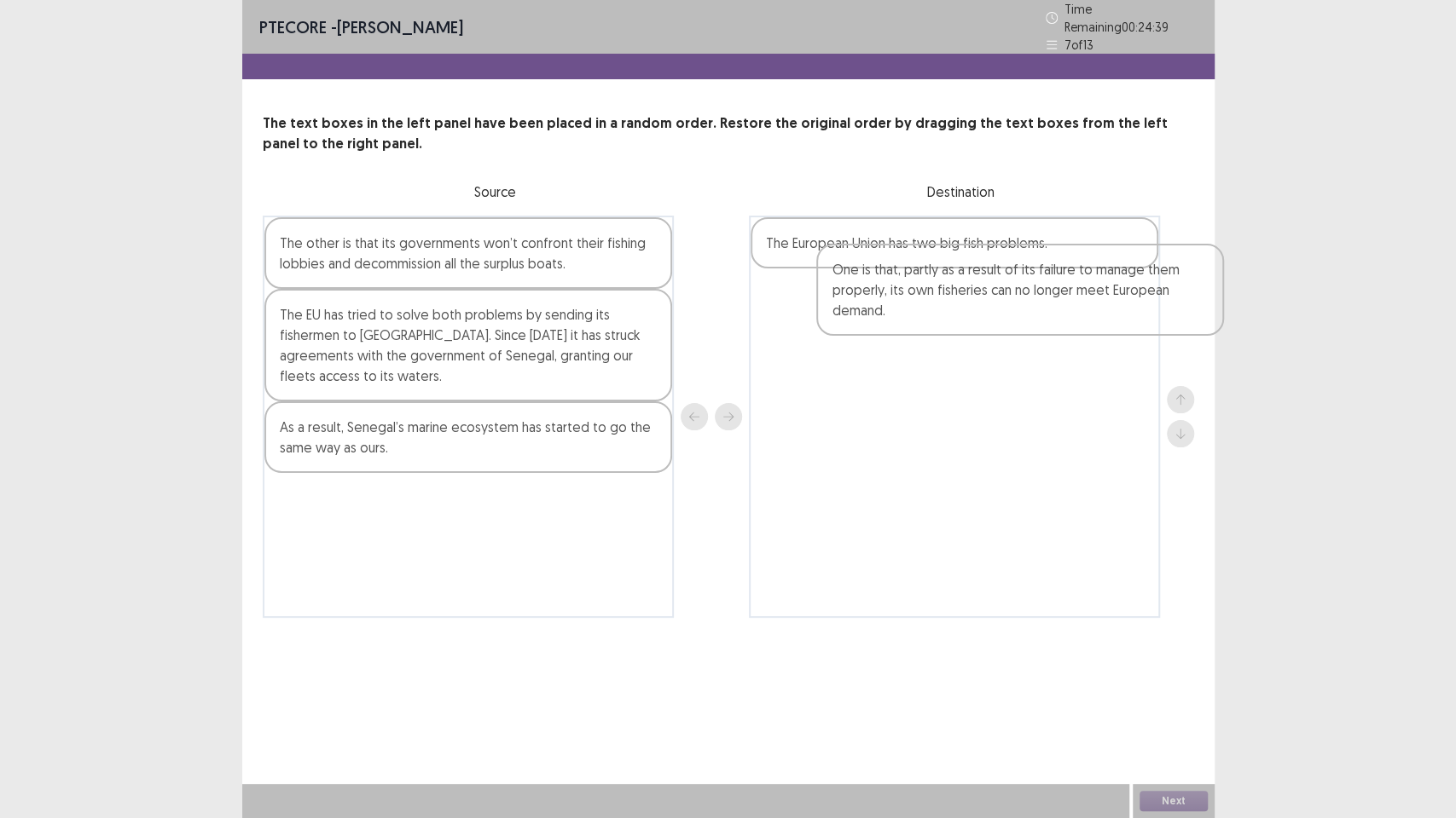
drag, startPoint x: 375, startPoint y: 334, endPoint x: 898, endPoint y: 310, distance: 523.6
click at [898, 310] on div "The other is that its governments won’t confront their fishing lobbies and deco…" at bounding box center [728, 417] width 931 height 402
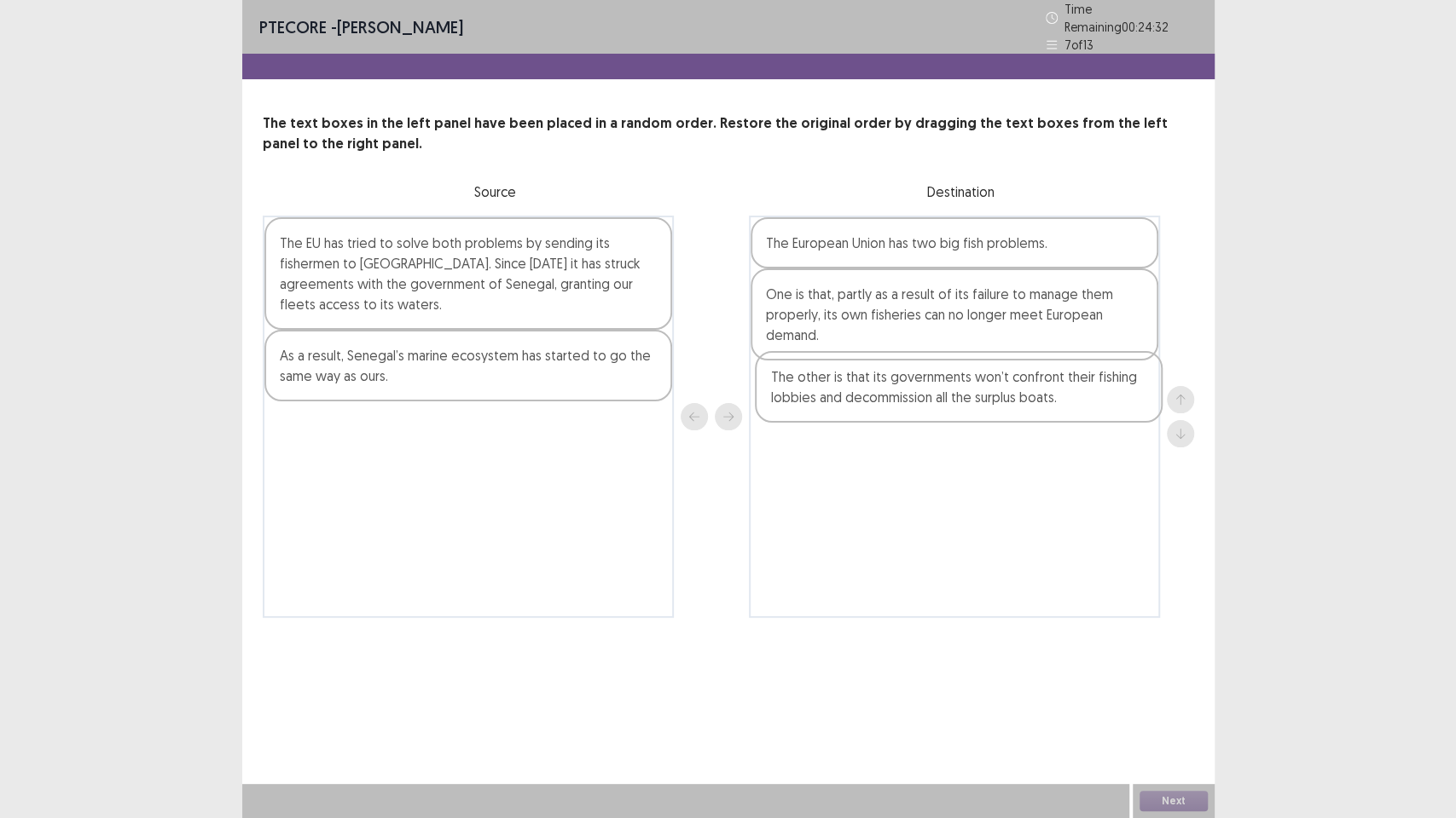
drag, startPoint x: 409, startPoint y: 260, endPoint x: 921, endPoint y: 409, distance: 533.2
click at [921, 409] on div "The other is that its governments won’t confront their fishing lobbies and deco…" at bounding box center [728, 417] width 931 height 402
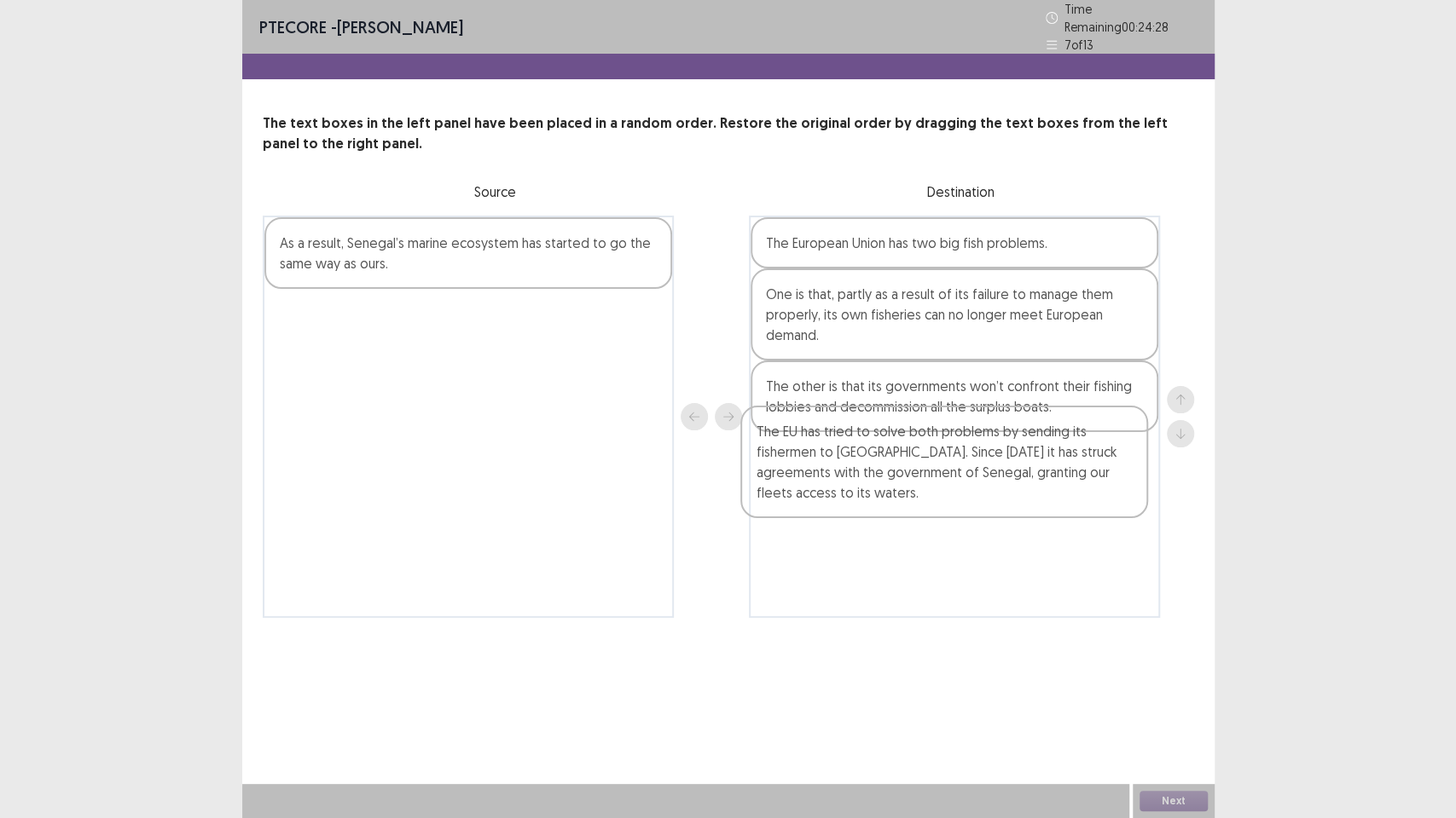
drag, startPoint x: 417, startPoint y: 289, endPoint x: 918, endPoint y: 498, distance: 542.8
click at [918, 499] on div "The EU has tried to solve both problems by sending its fishermen to [GEOGRAPHIC…" at bounding box center [728, 417] width 931 height 402
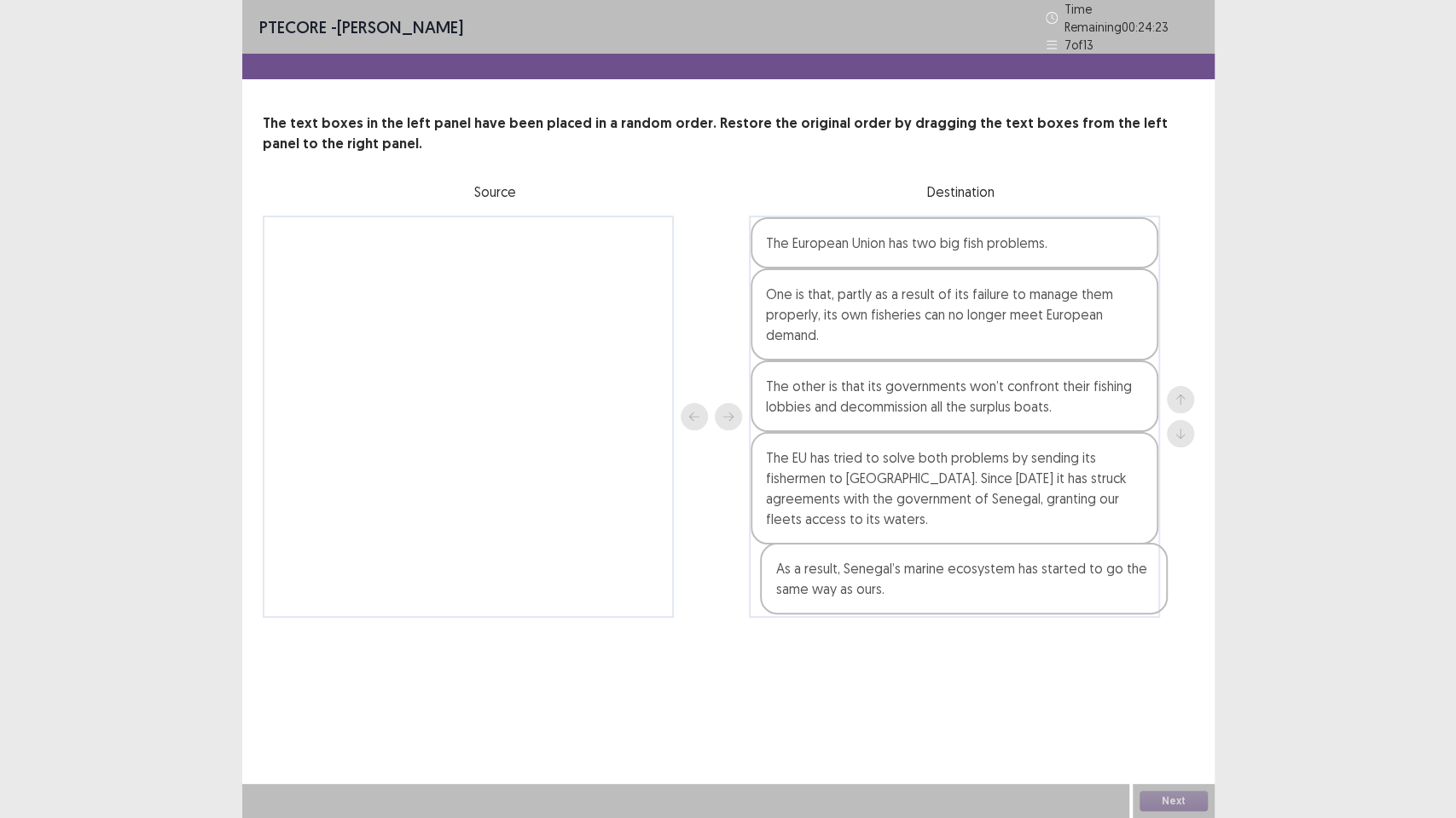
drag, startPoint x: 517, startPoint y: 257, endPoint x: 1015, endPoint y: 598, distance: 603.6
click at [1015, 598] on div "As a result, Senegal’s marine ecosystem has started to go the same way as ours.…" at bounding box center [728, 417] width 931 height 402
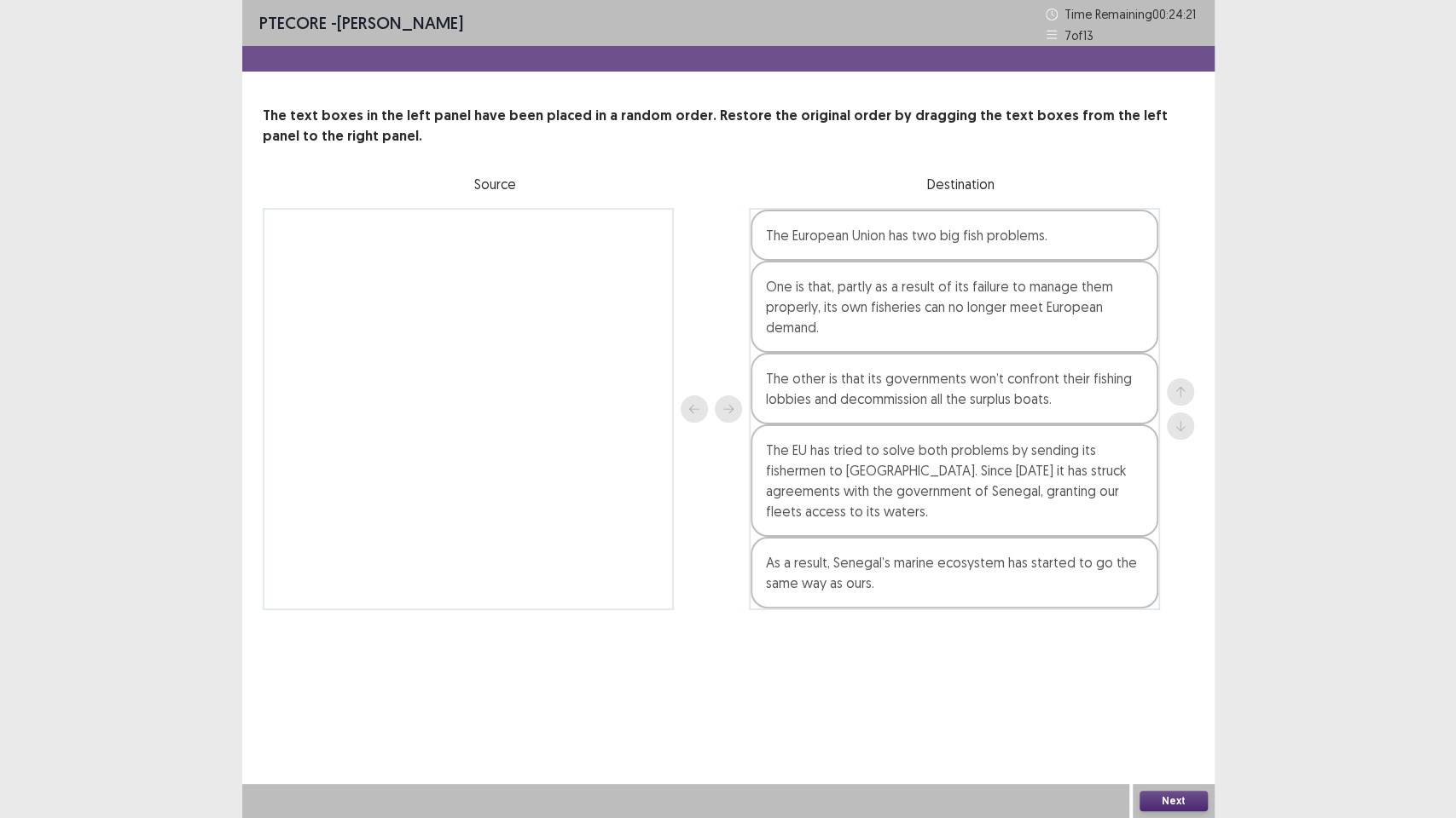
click at [1171, 696] on button "Next" at bounding box center [1173, 801] width 68 height 21
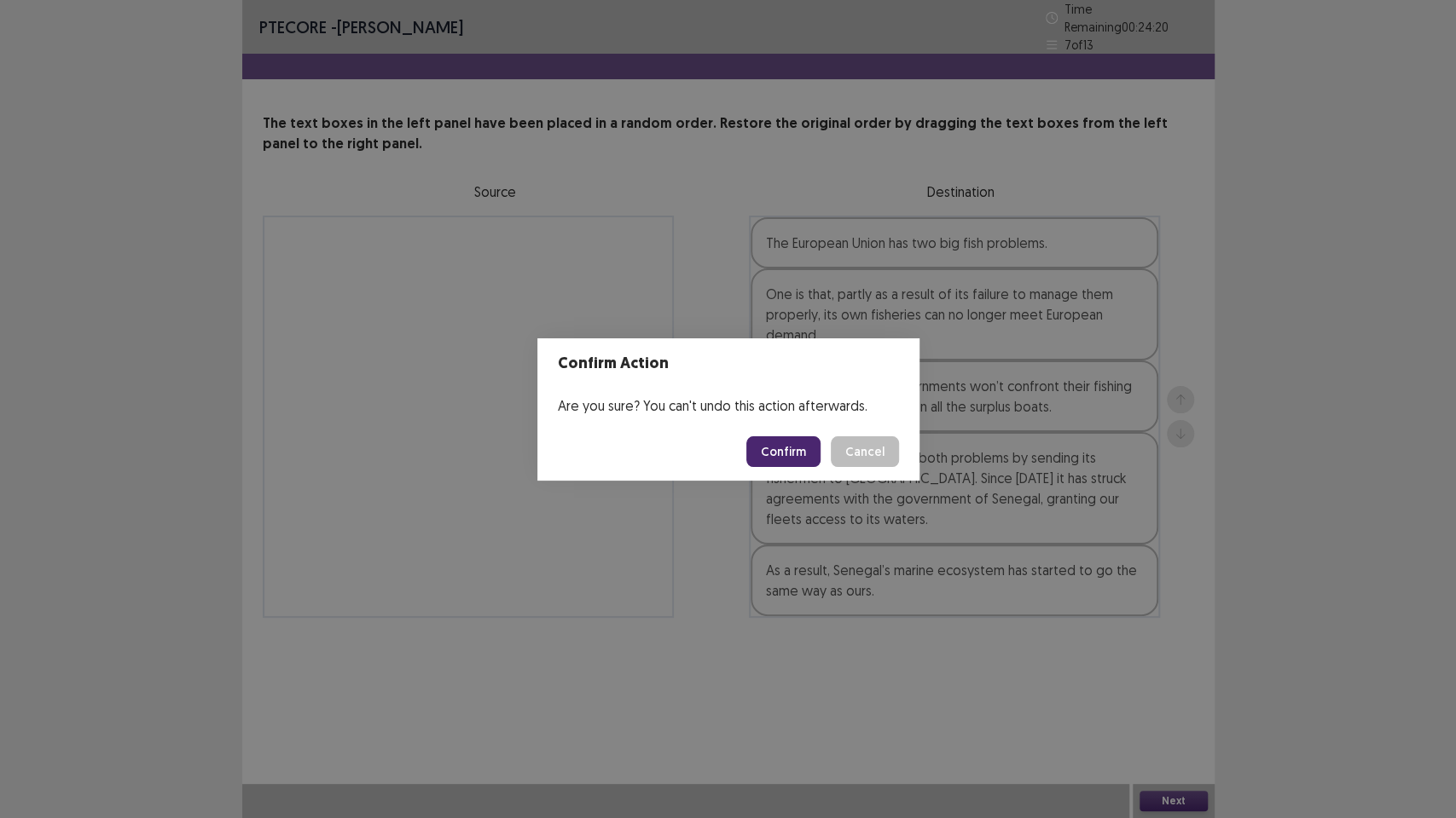
click at [779, 455] on button "Confirm" at bounding box center [783, 452] width 74 height 31
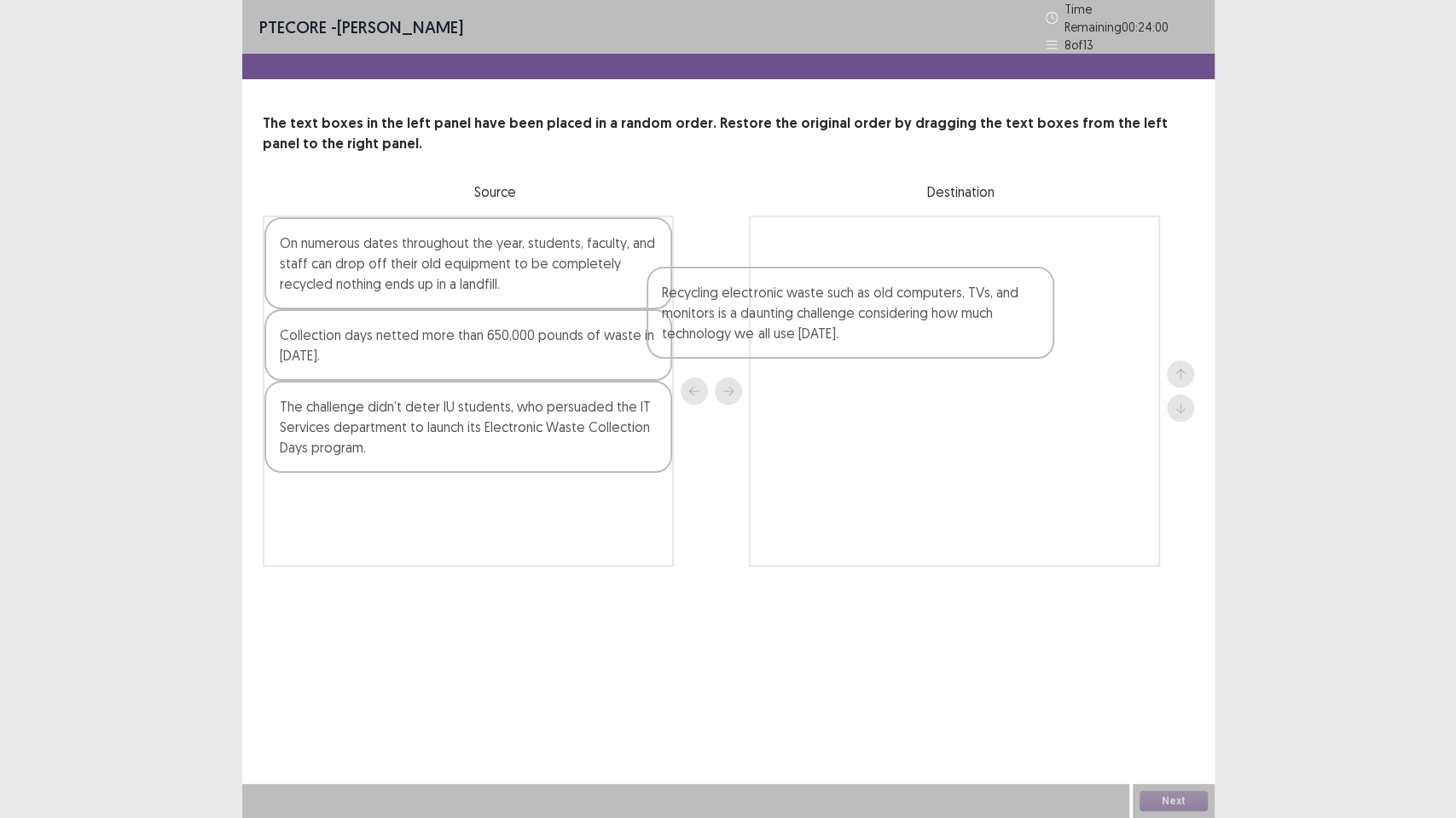
drag, startPoint x: 353, startPoint y: 341, endPoint x: 820, endPoint y: 274, distance: 471.8
click at [815, 276] on div "On numerous dates throughout the year, students, faculty, and staff can drop of…" at bounding box center [728, 391] width 931 height 351
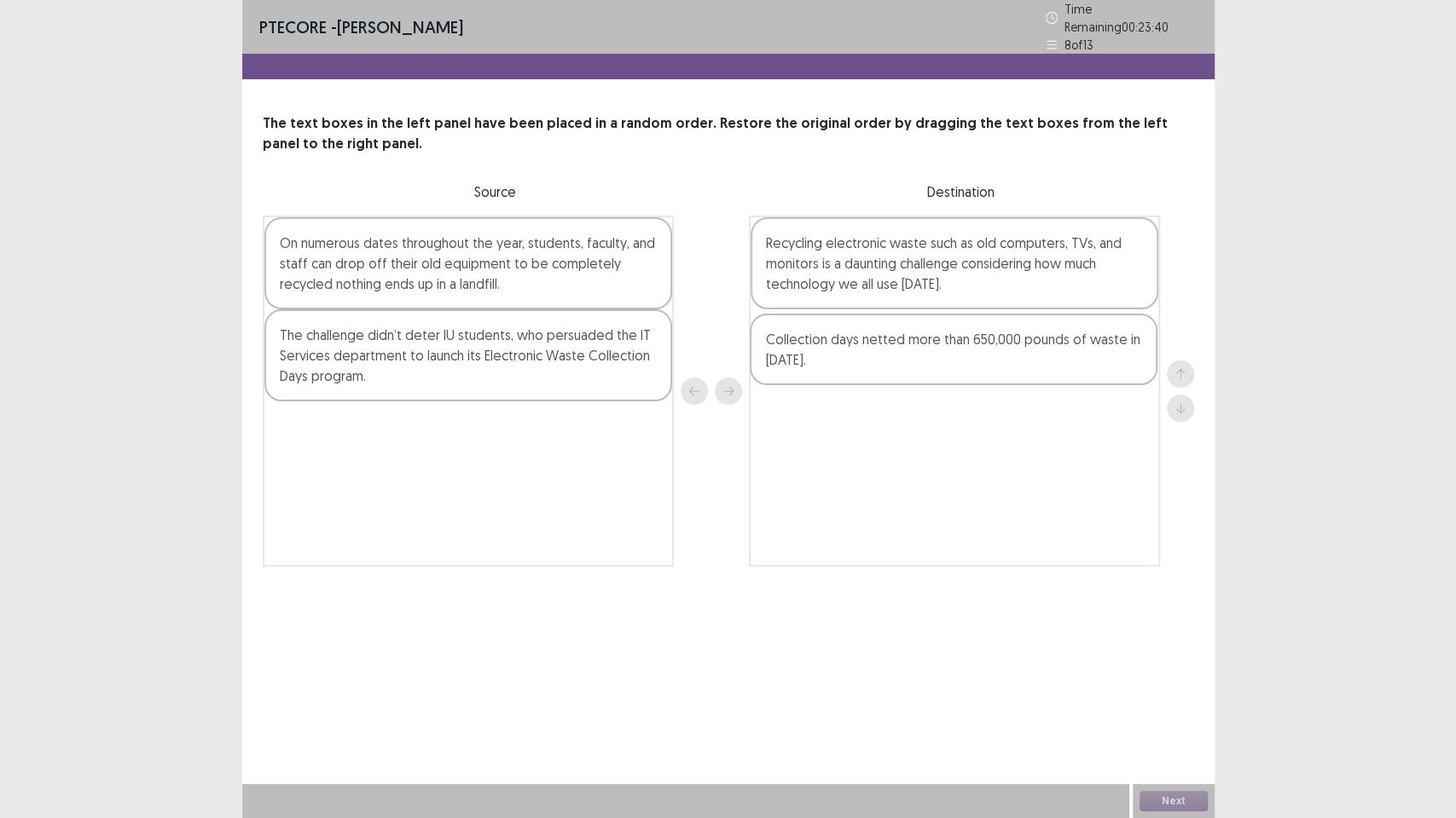
drag, startPoint x: 371, startPoint y: 342, endPoint x: 868, endPoint y: 348, distance: 497.0
click at [869, 354] on div "On numerous dates throughout the year, students, faculty, and staff can drop of…" at bounding box center [728, 391] width 931 height 351
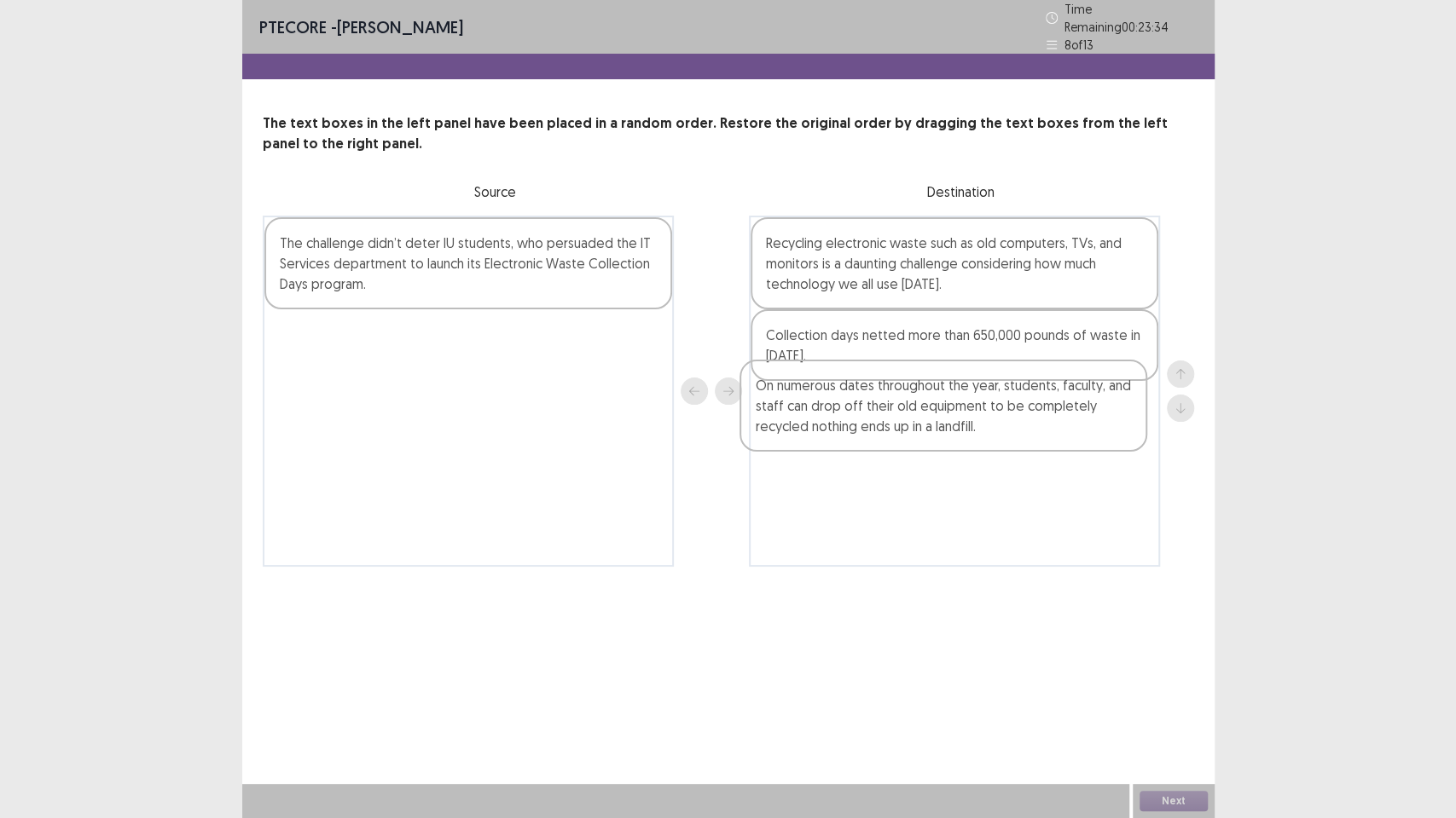
drag, startPoint x: 346, startPoint y: 266, endPoint x: 830, endPoint y: 421, distance: 508.2
click at [830, 421] on div "On numerous dates throughout the year, students, faculty, and staff can drop of…" at bounding box center [728, 391] width 931 height 351
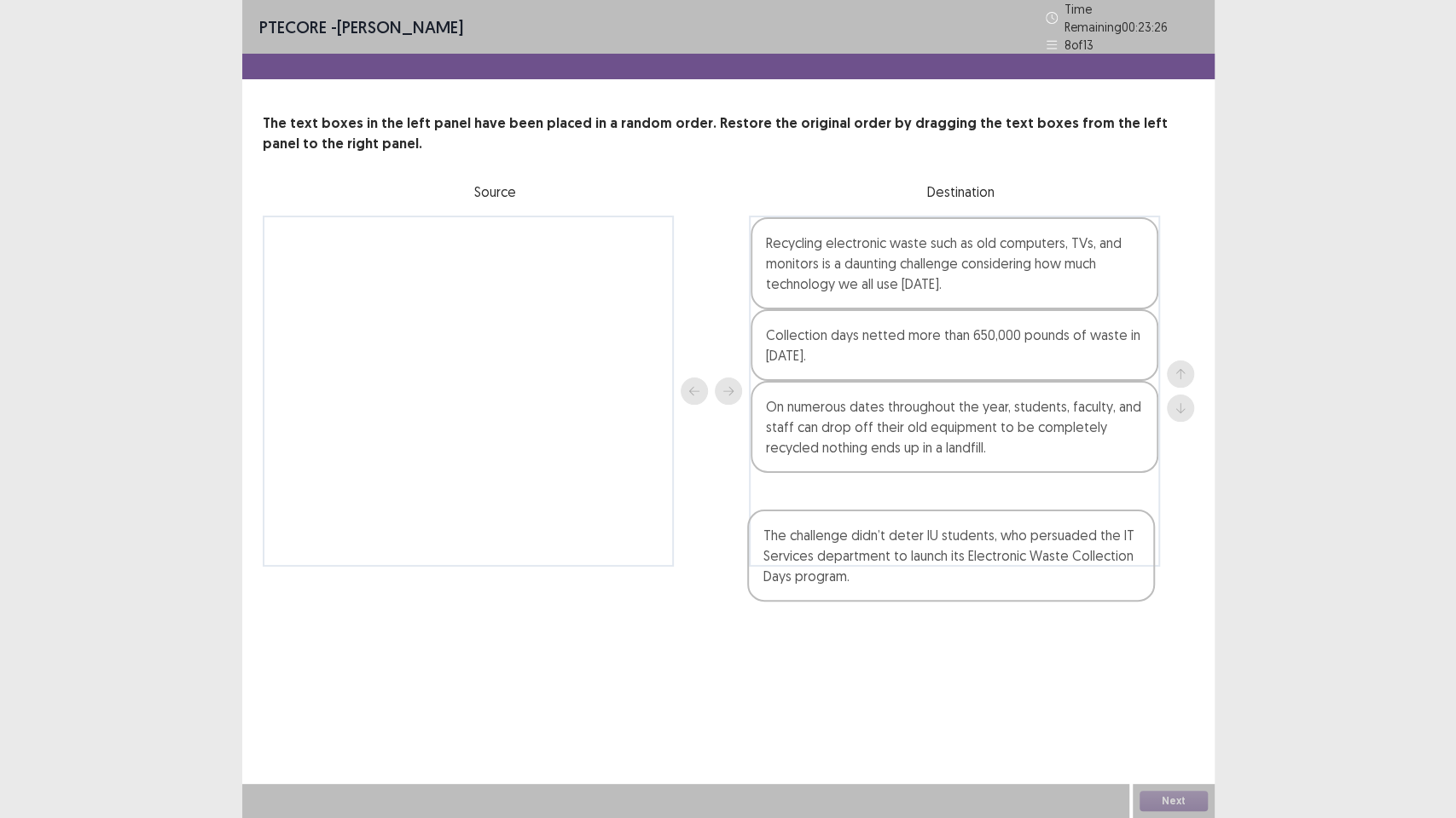
drag, startPoint x: 360, startPoint y: 262, endPoint x: 837, endPoint y: 535, distance: 549.6
click at [837, 537] on div "The challenge didn’t deter IU students, who persuaded the IT Services departmen…" at bounding box center [728, 391] width 931 height 351
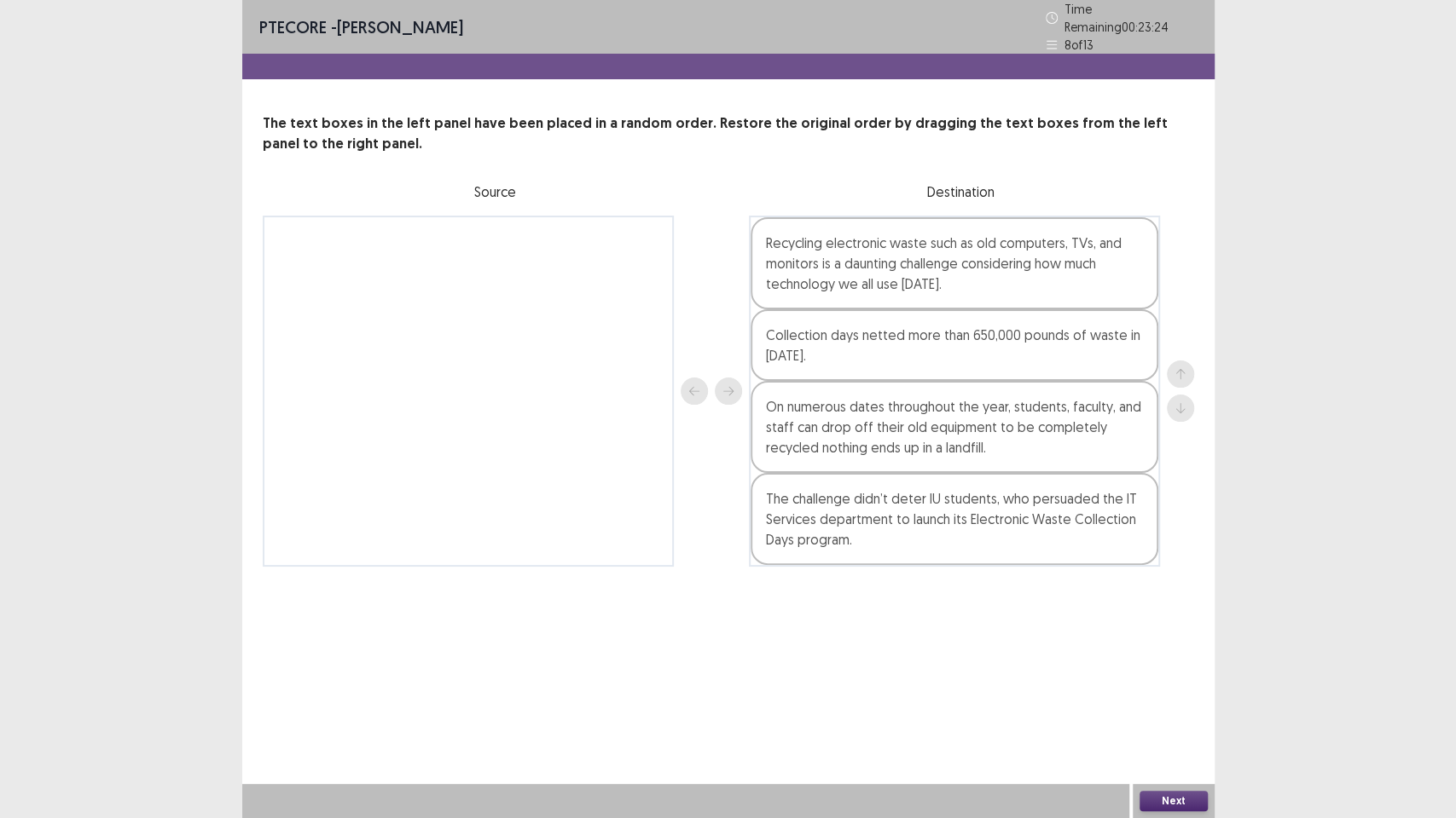
click at [1144, 696] on button "Next" at bounding box center [1173, 801] width 68 height 21
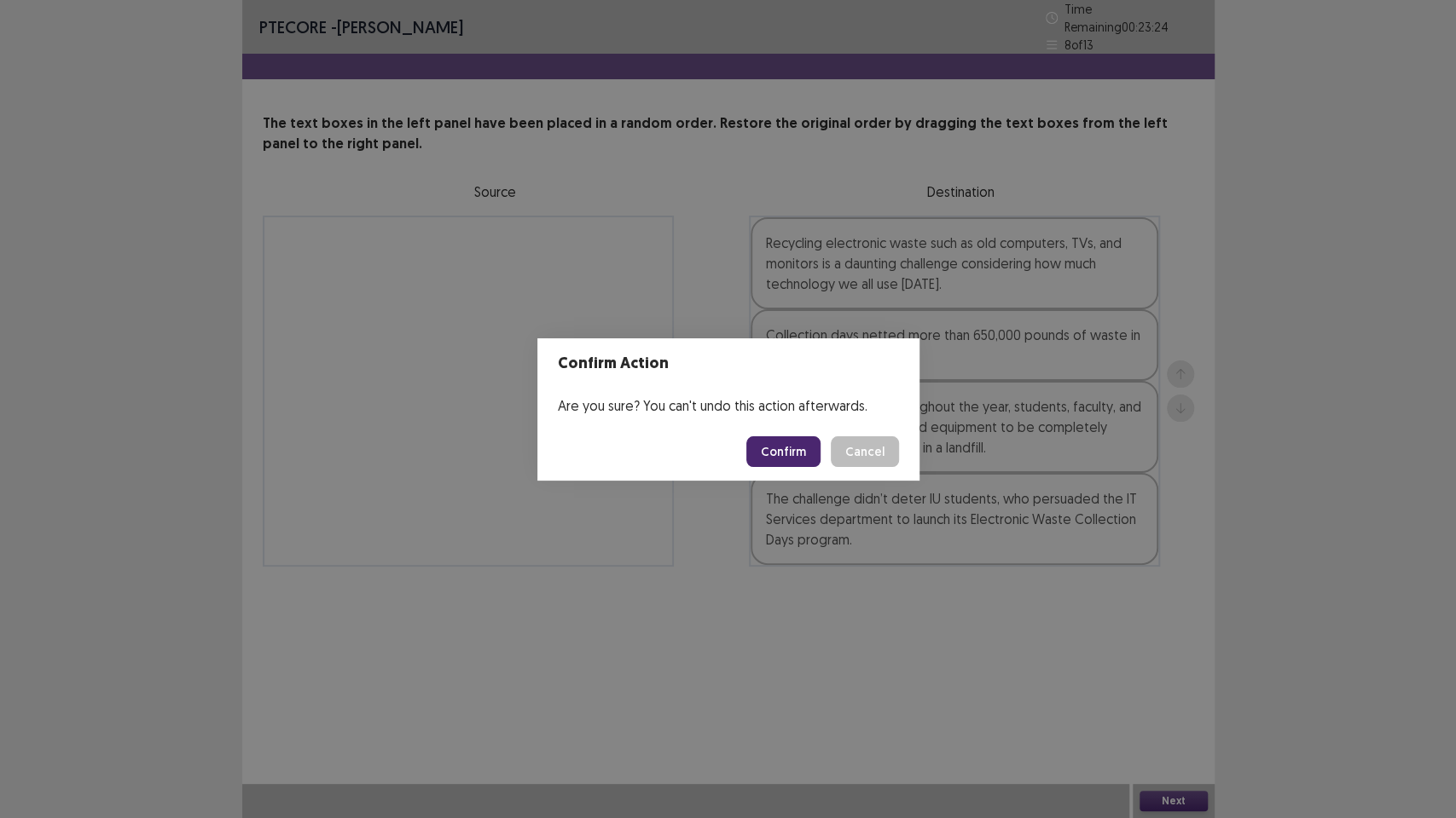
click at [796, 459] on button "Confirm" at bounding box center [783, 452] width 74 height 31
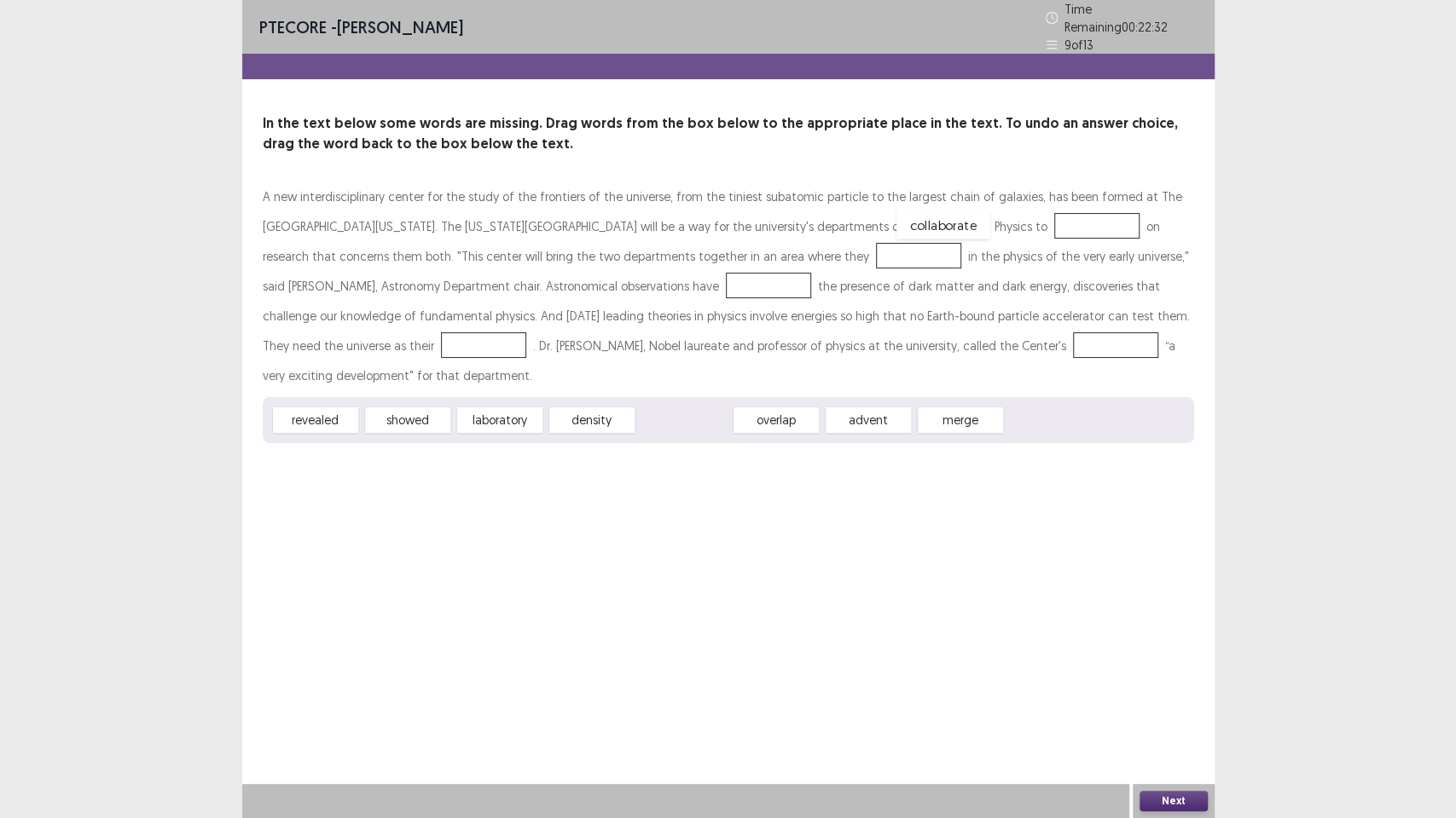
drag, startPoint x: 663, startPoint y: 422, endPoint x: 922, endPoint y: 227, distance: 324.2
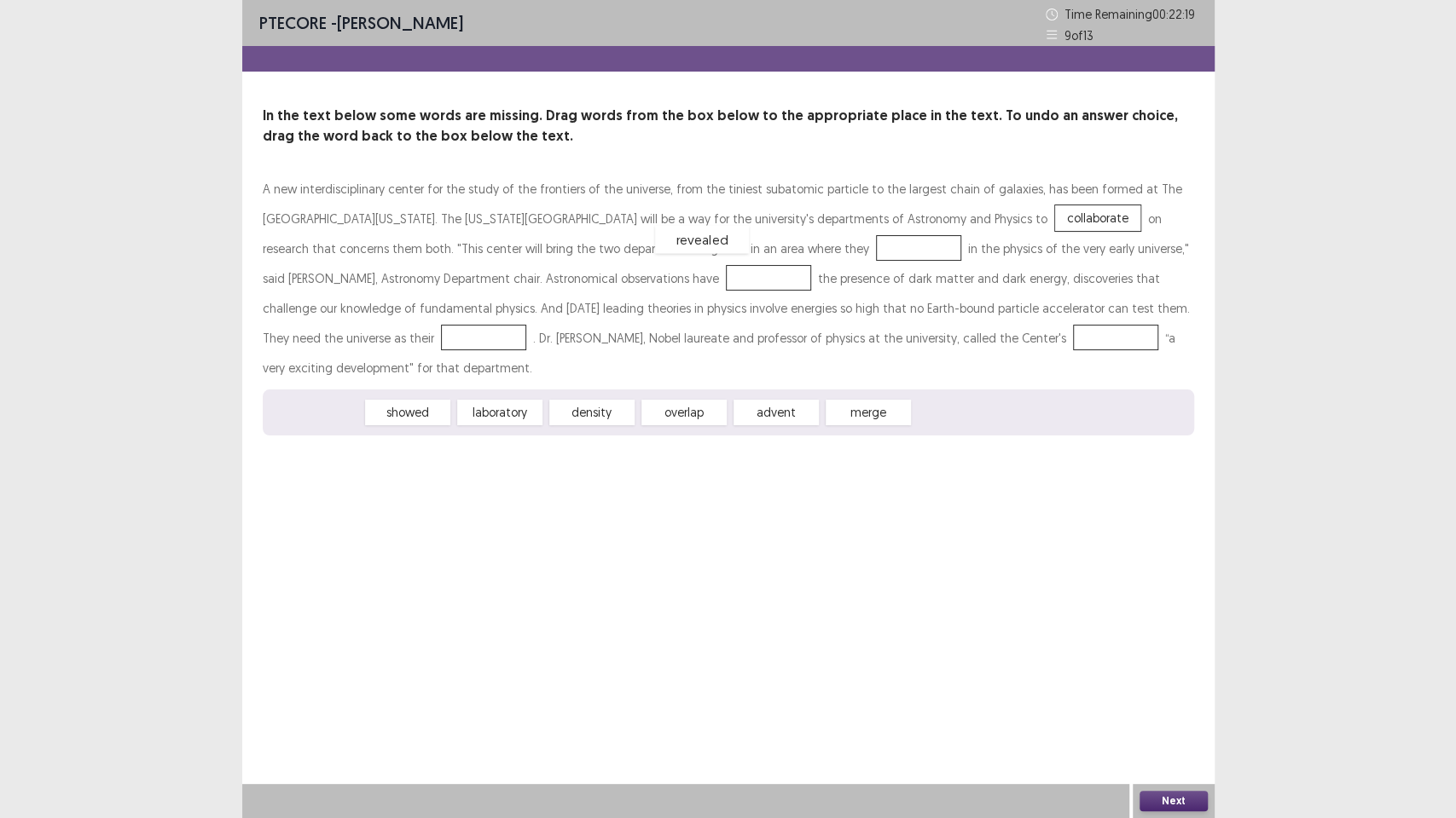
drag, startPoint x: 322, startPoint y: 417, endPoint x: 709, endPoint y: 244, distance: 423.9
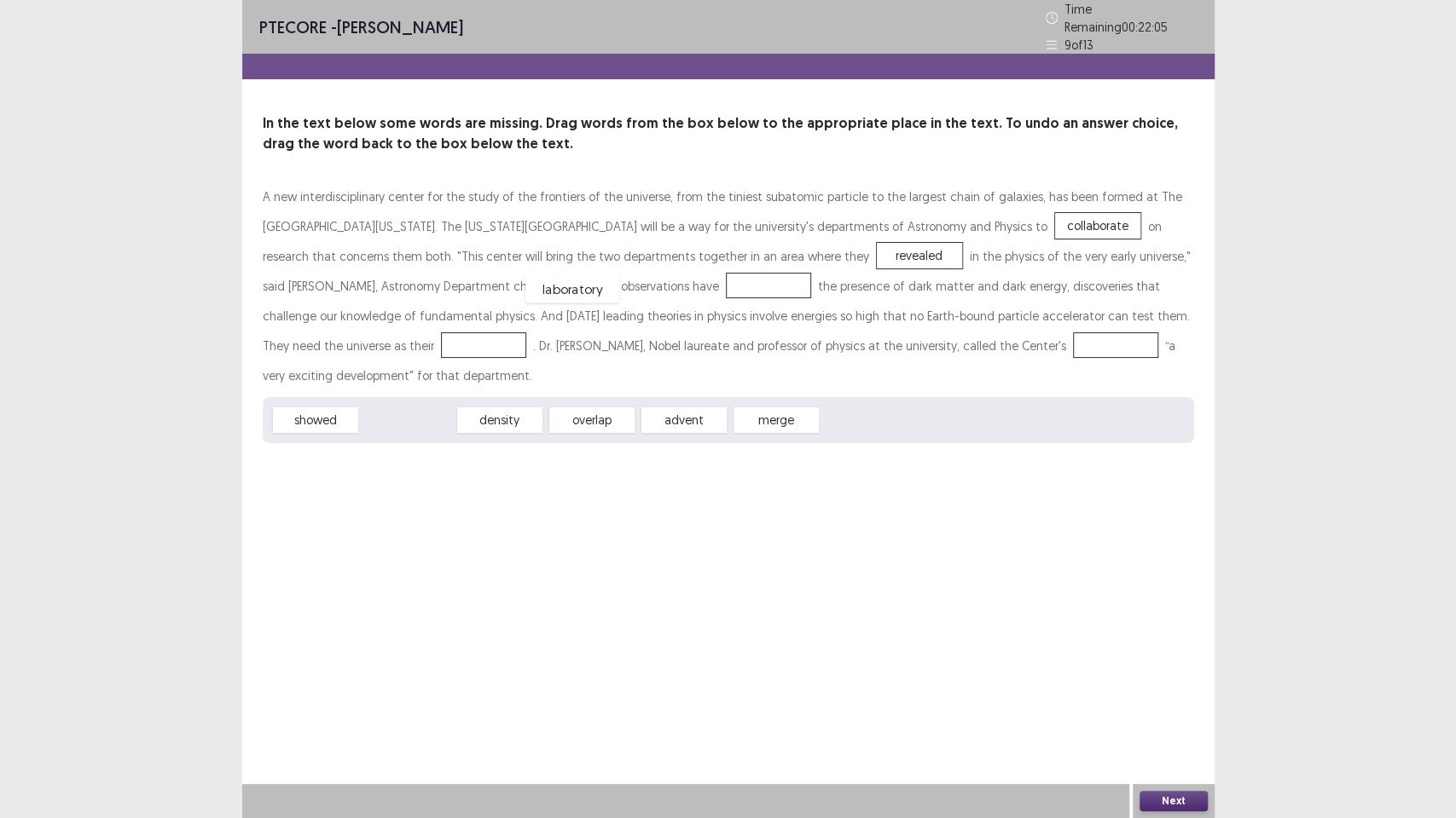
drag, startPoint x: 398, startPoint y: 420, endPoint x: 563, endPoint y: 289, distance: 210.7
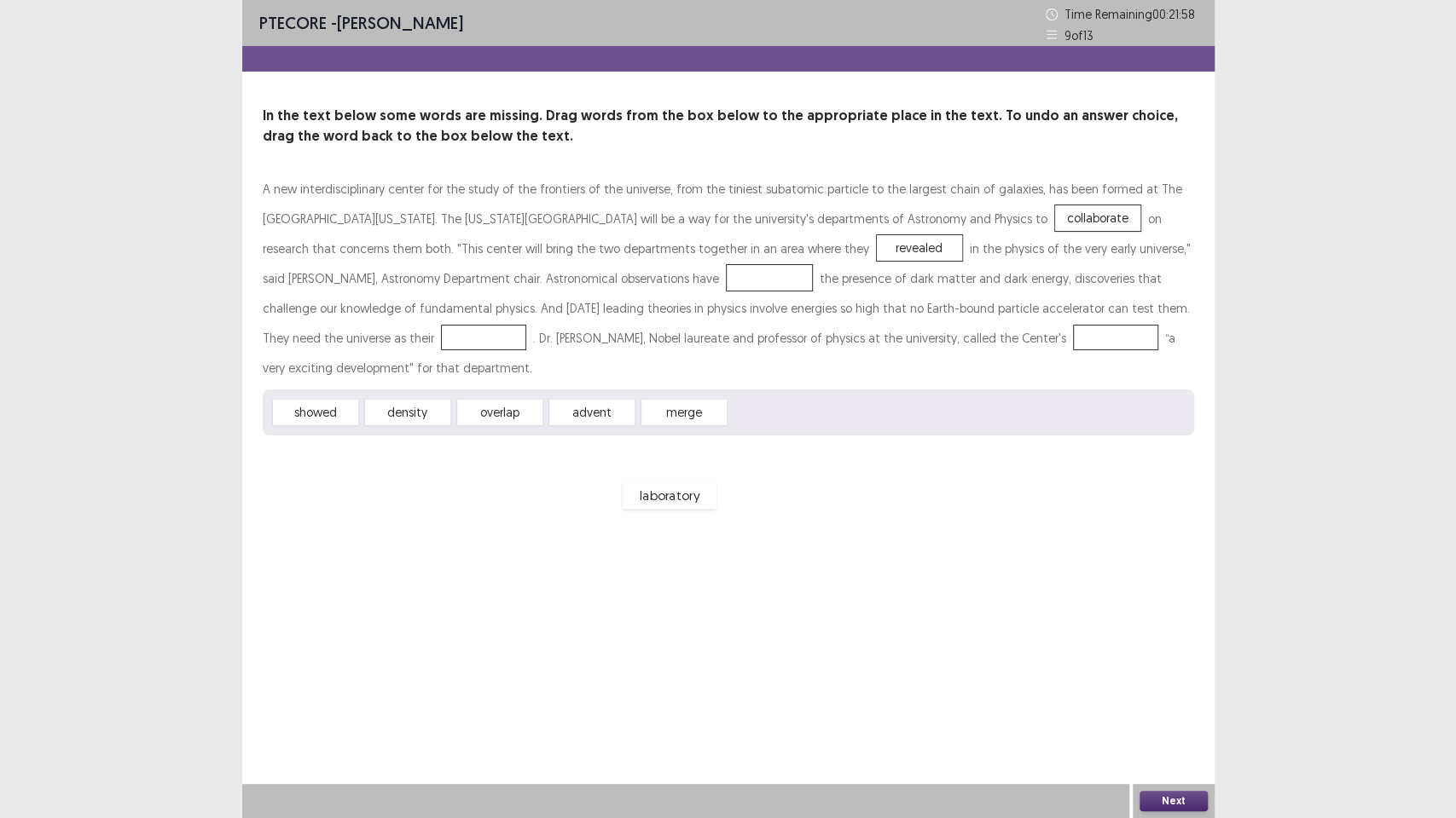
drag, startPoint x: 604, startPoint y: 281, endPoint x: 443, endPoint y: 457, distance: 238.5
click at [622, 481] on span "laboratory" at bounding box center [669, 495] width 94 height 28
drag, startPoint x: 603, startPoint y: 287, endPoint x: 764, endPoint y: 426, distance: 212.7
drag, startPoint x: 708, startPoint y: 418, endPoint x: 600, endPoint y: 282, distance: 173.7
drag, startPoint x: 665, startPoint y: 417, endPoint x: 295, endPoint y: 340, distance: 377.9
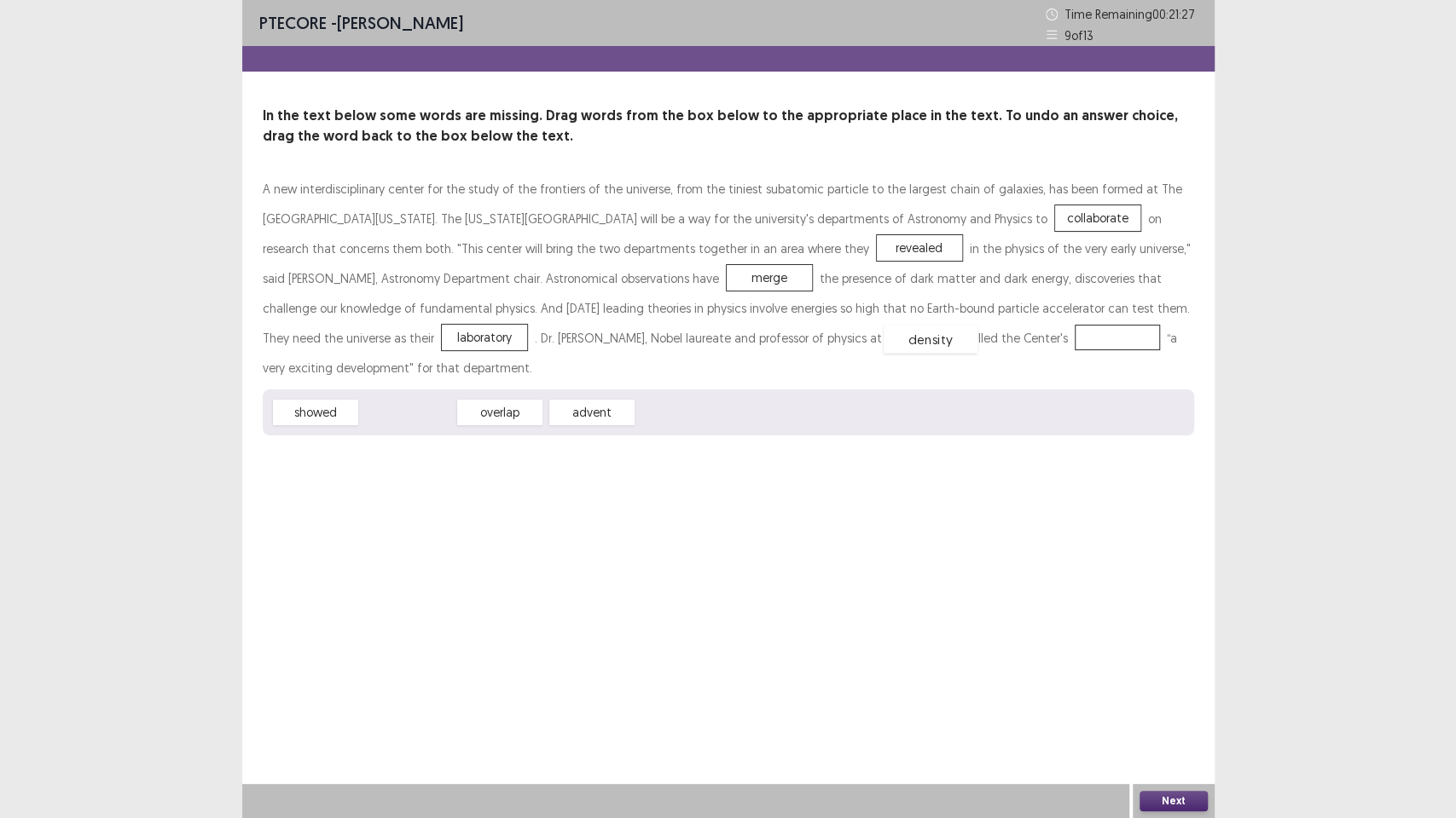
drag, startPoint x: 418, startPoint y: 419, endPoint x: 941, endPoint y: 346, distance: 528.1
click at [1201, 696] on button "Next" at bounding box center [1173, 801] width 68 height 21
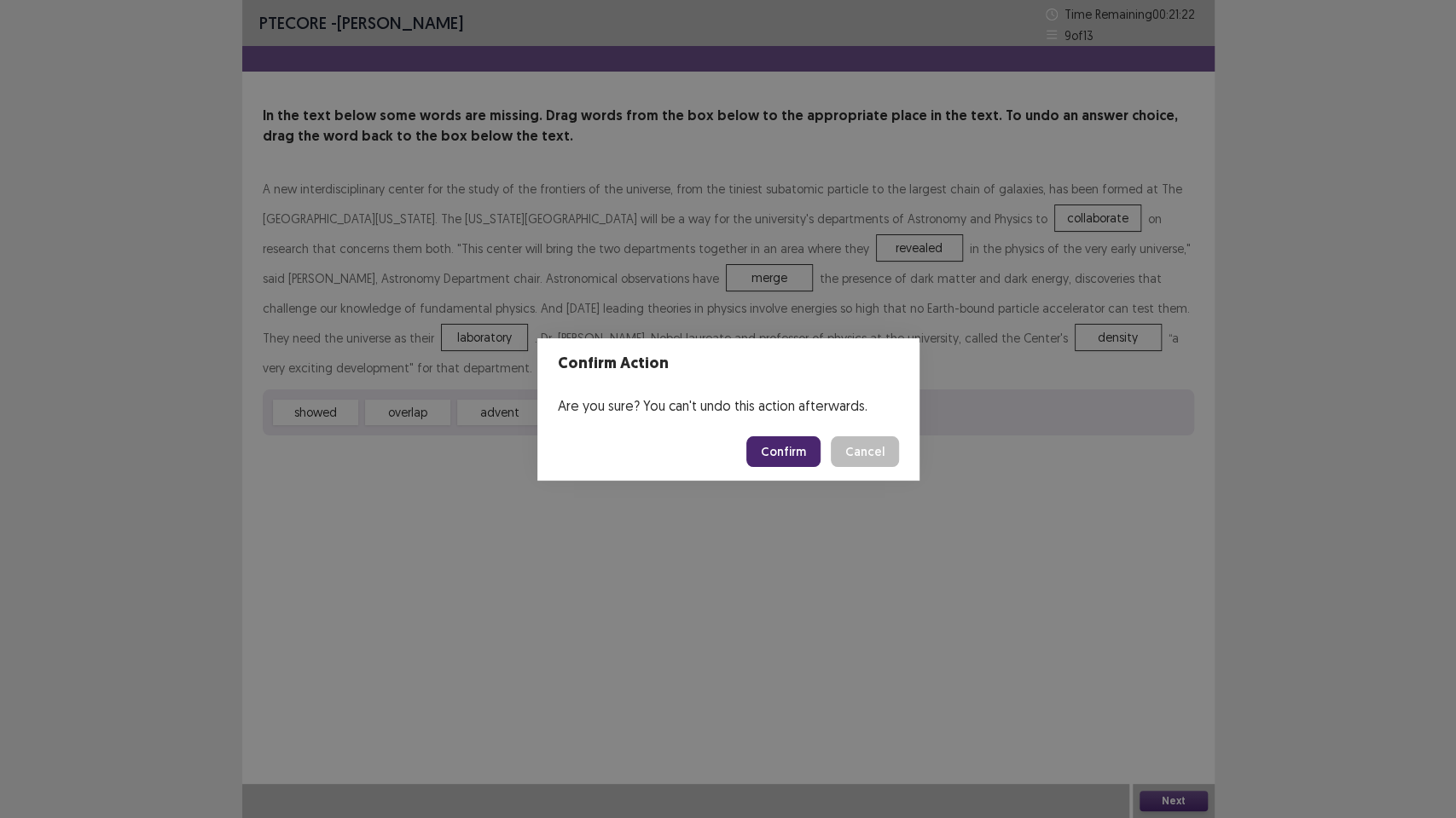
click at [781, 457] on button "Confirm" at bounding box center [783, 452] width 74 height 31
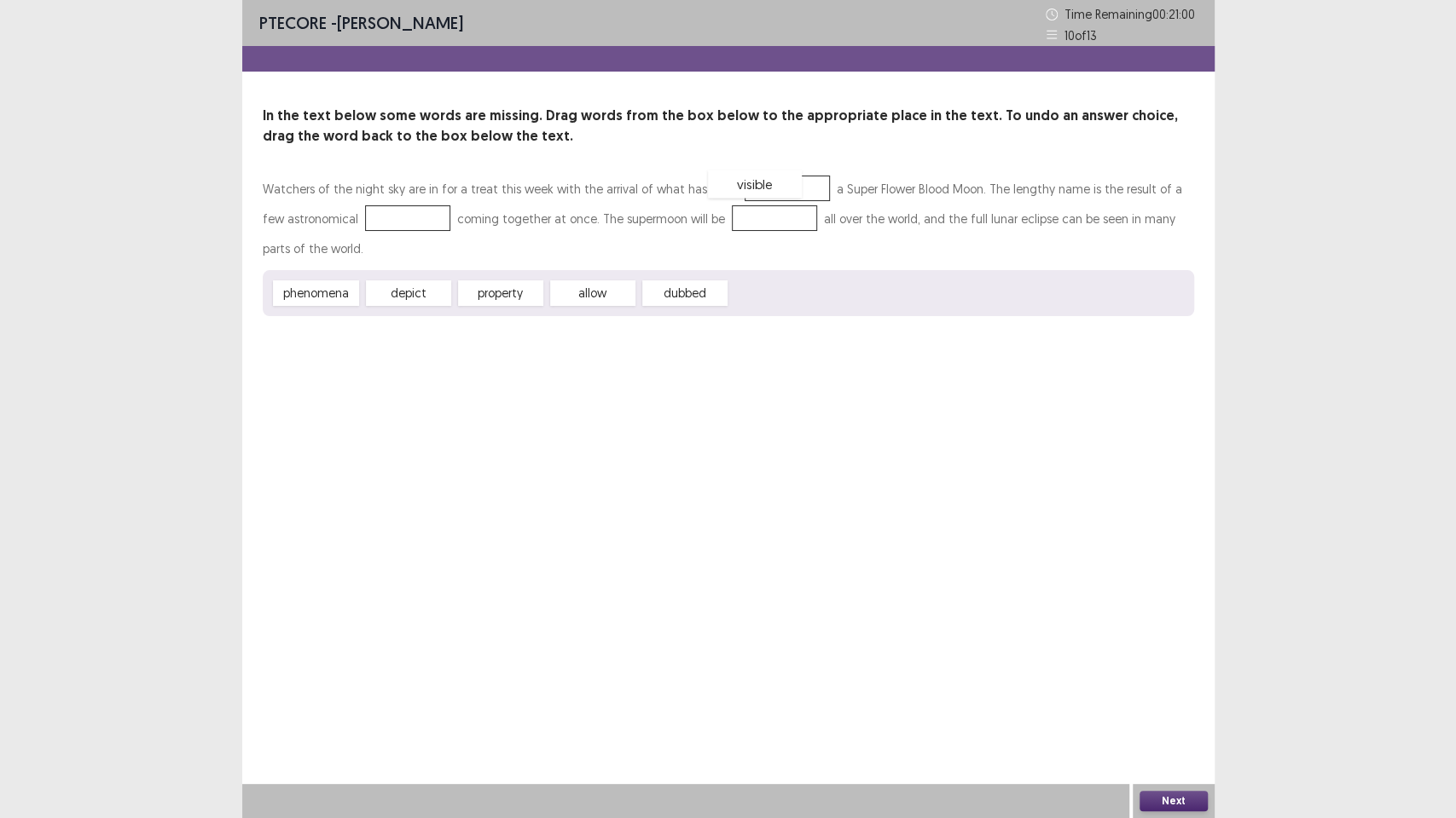
drag, startPoint x: 770, startPoint y: 302, endPoint x: 748, endPoint y: 193, distance: 111.2
drag, startPoint x: 312, startPoint y: 291, endPoint x: 372, endPoint y: 220, distance: 93.0
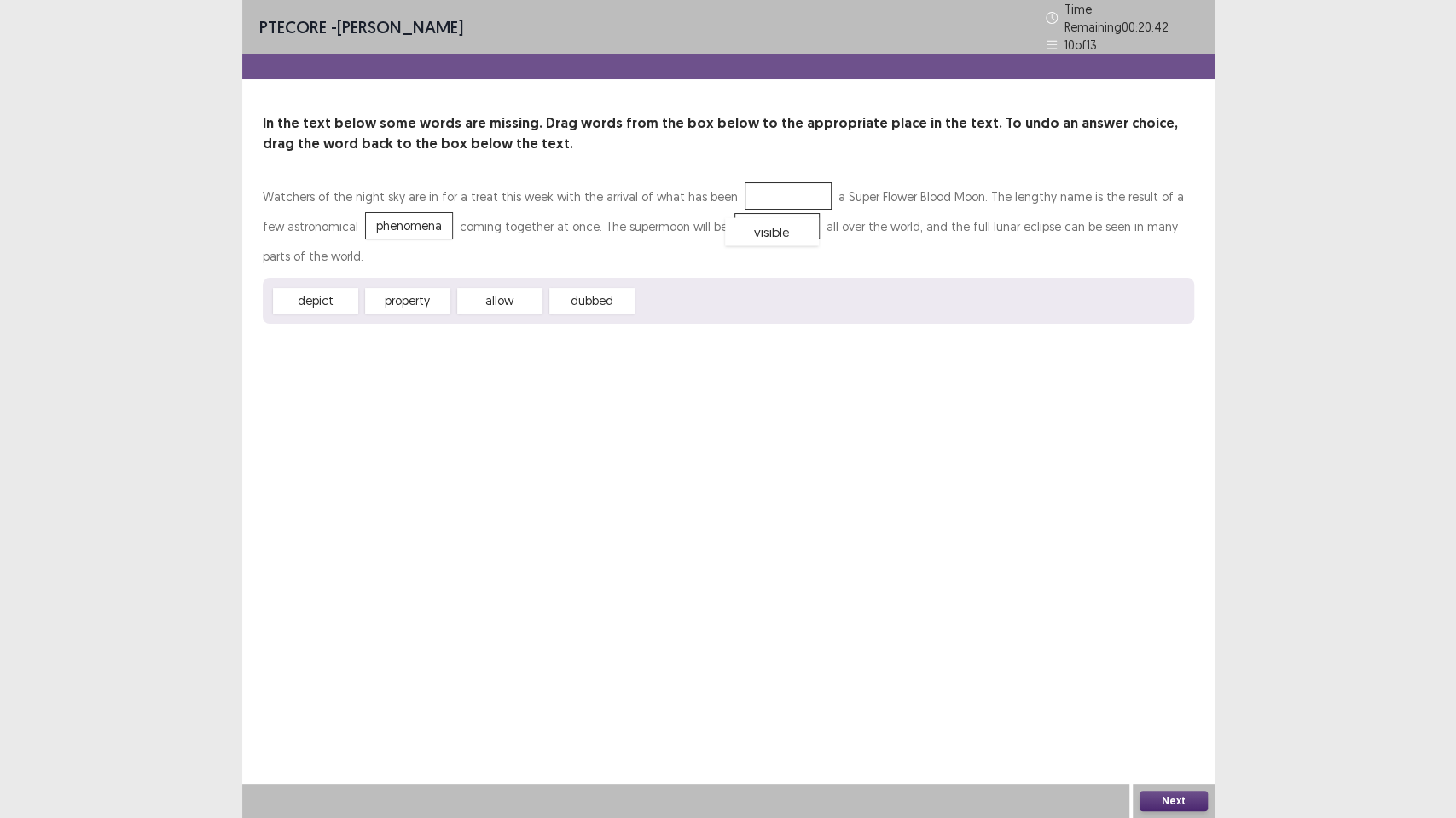
drag, startPoint x: 748, startPoint y: 184, endPoint x: 732, endPoint y: 220, distance: 39.4
click at [508, 300] on span "allow" at bounding box center [502, 299] width 94 height 28
drag, startPoint x: 303, startPoint y: 301, endPoint x: 733, endPoint y: 220, distance: 437.6
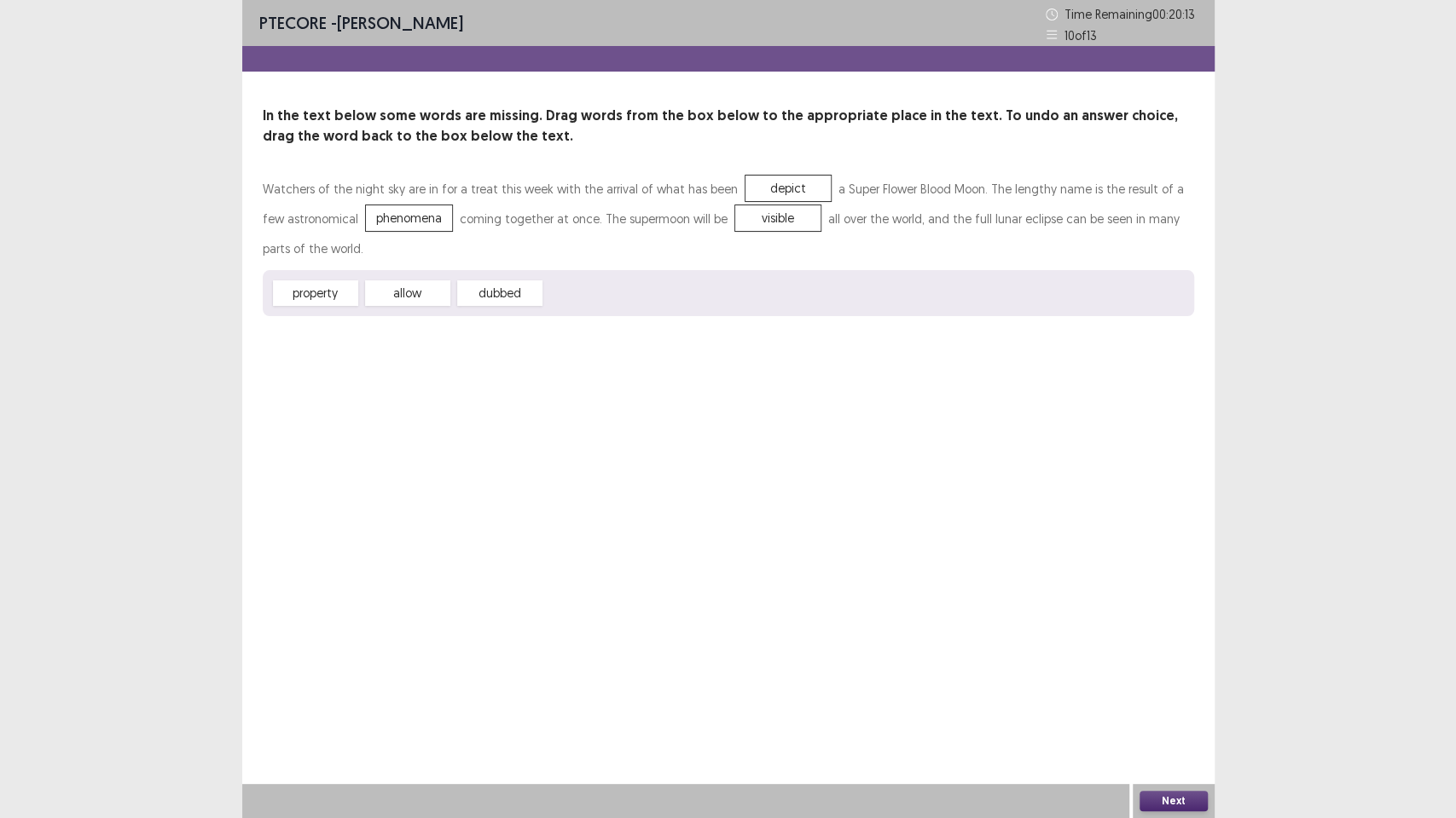
click at [1161, 696] on button "Next" at bounding box center [1173, 801] width 68 height 21
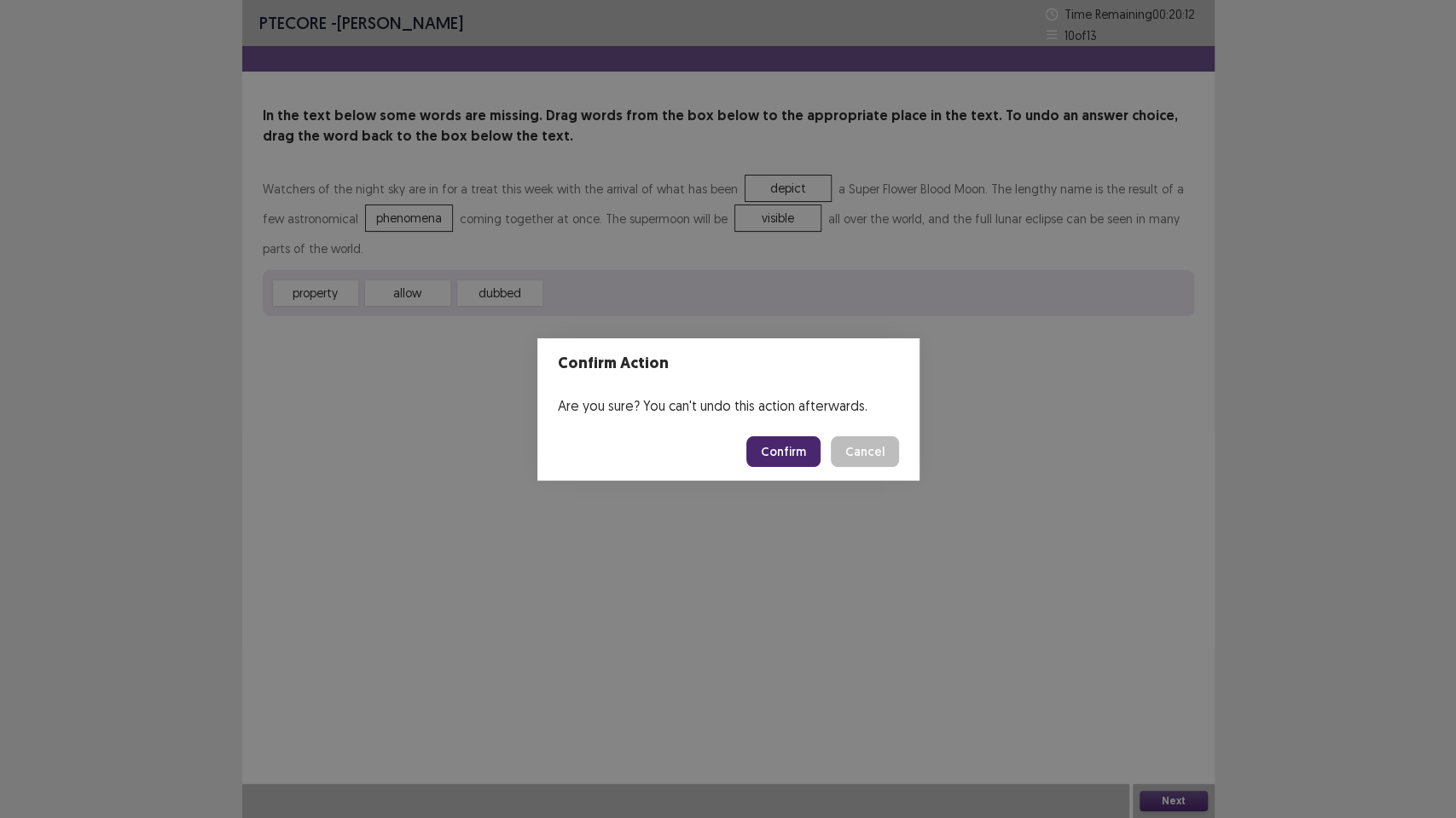
click at [782, 457] on button "Confirm" at bounding box center [783, 452] width 74 height 31
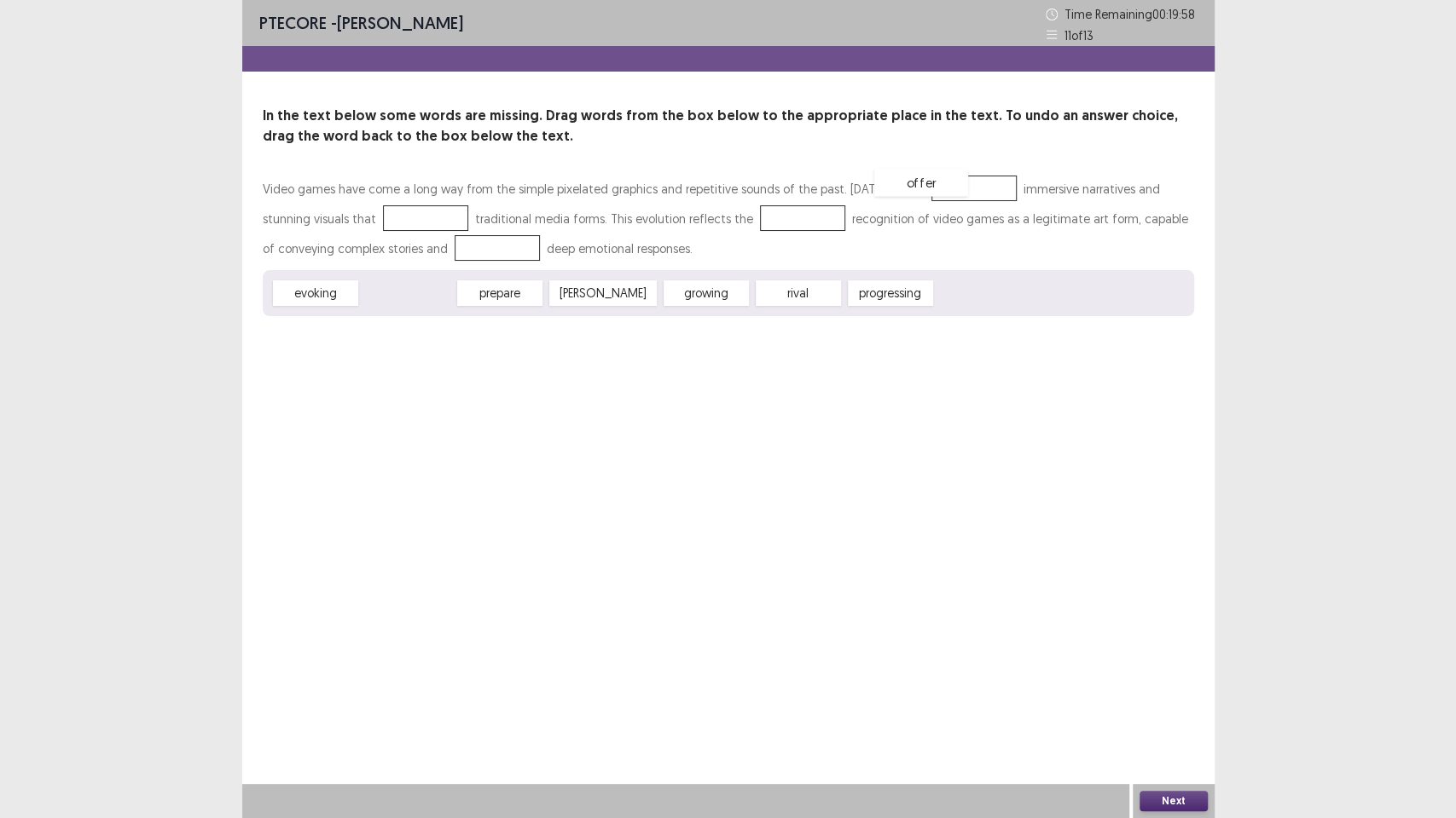
drag, startPoint x: 430, startPoint y: 298, endPoint x: 944, endPoint y: 186, distance: 526.1
drag, startPoint x: 770, startPoint y: 296, endPoint x: 368, endPoint y: 217, distance: 409.7
drag, startPoint x: 609, startPoint y: 299, endPoint x: 753, endPoint y: 223, distance: 162.8
drag, startPoint x: 313, startPoint y: 295, endPoint x: 409, endPoint y: 255, distance: 104.0
click at [1207, 696] on div "Next" at bounding box center [1173, 801] width 82 height 34
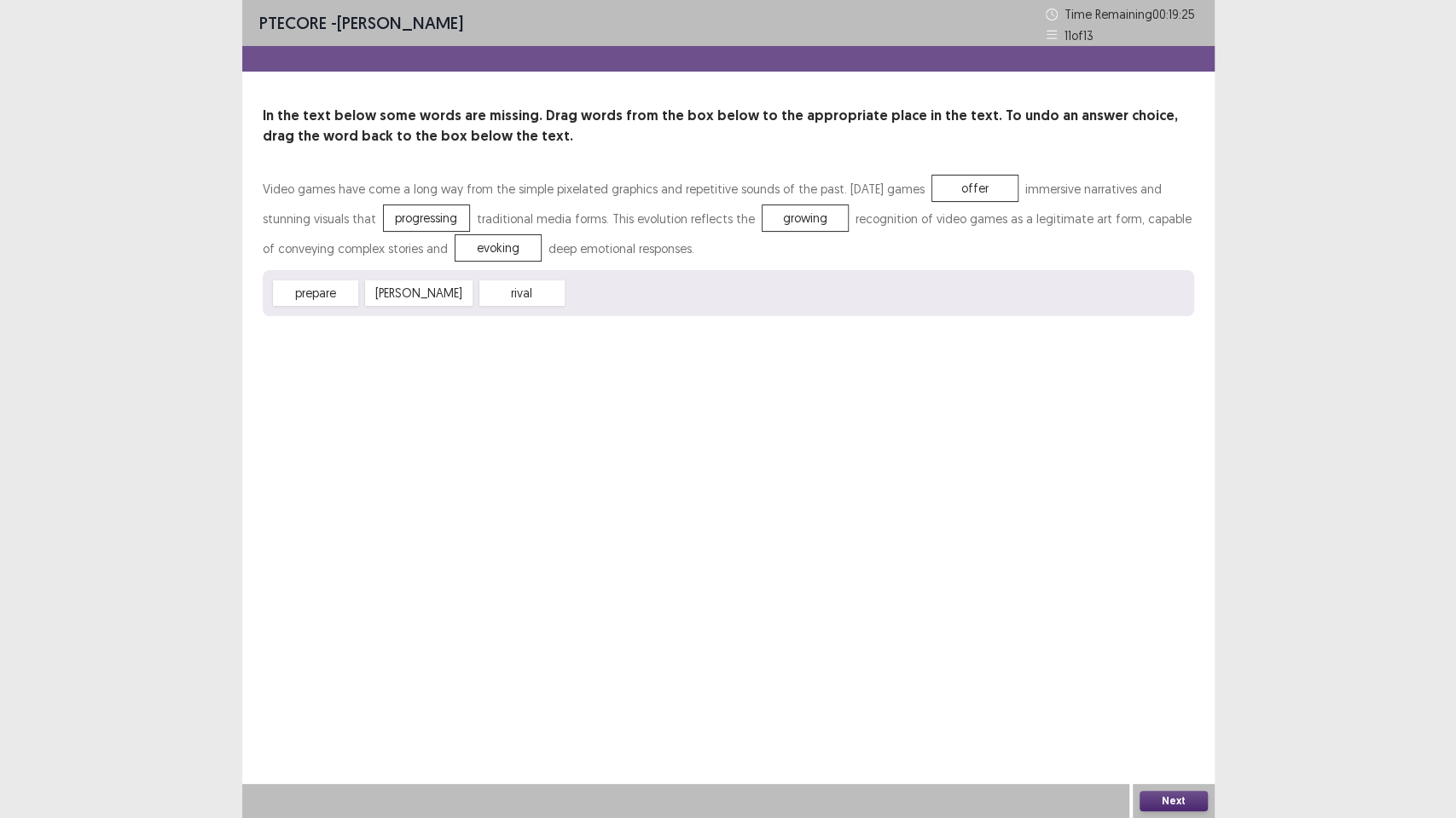
click at [1199, 696] on button "Next" at bounding box center [1173, 801] width 68 height 21
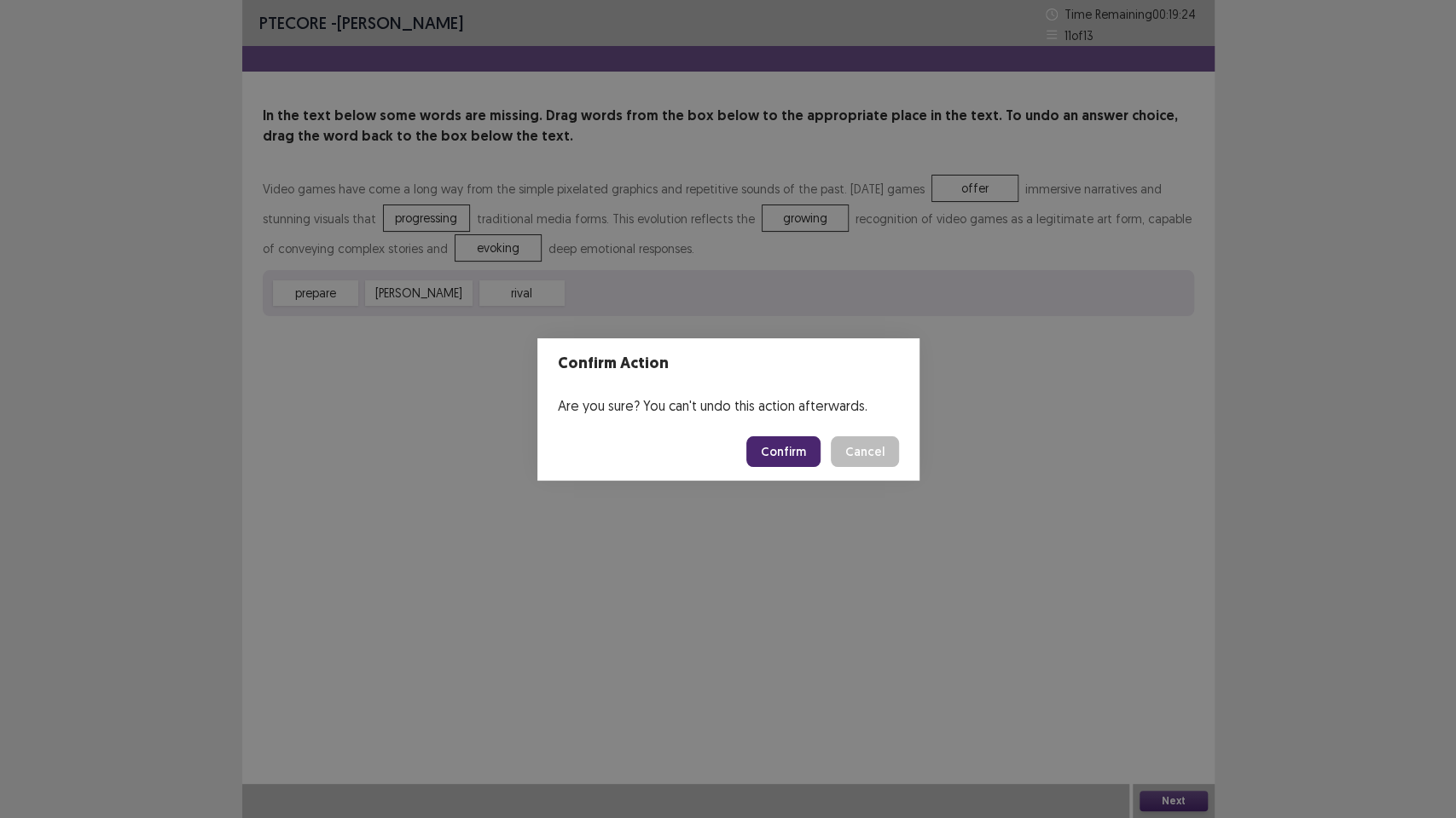
click at [790, 462] on button "Confirm" at bounding box center [783, 452] width 74 height 31
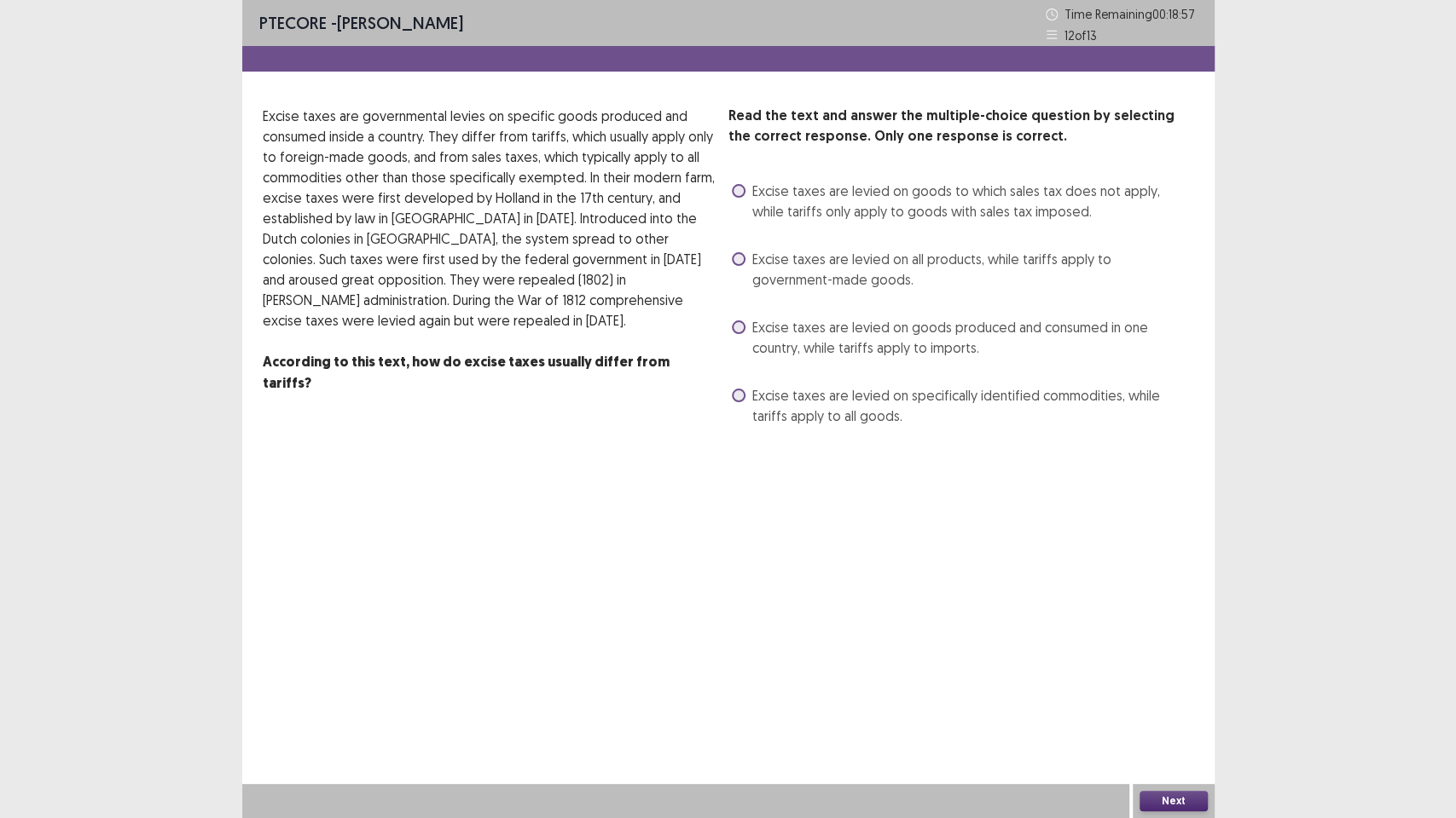
click at [812, 414] on span "Excise taxes are levied on specifically identified commodities, while tariffs a…" at bounding box center [972, 405] width 442 height 40
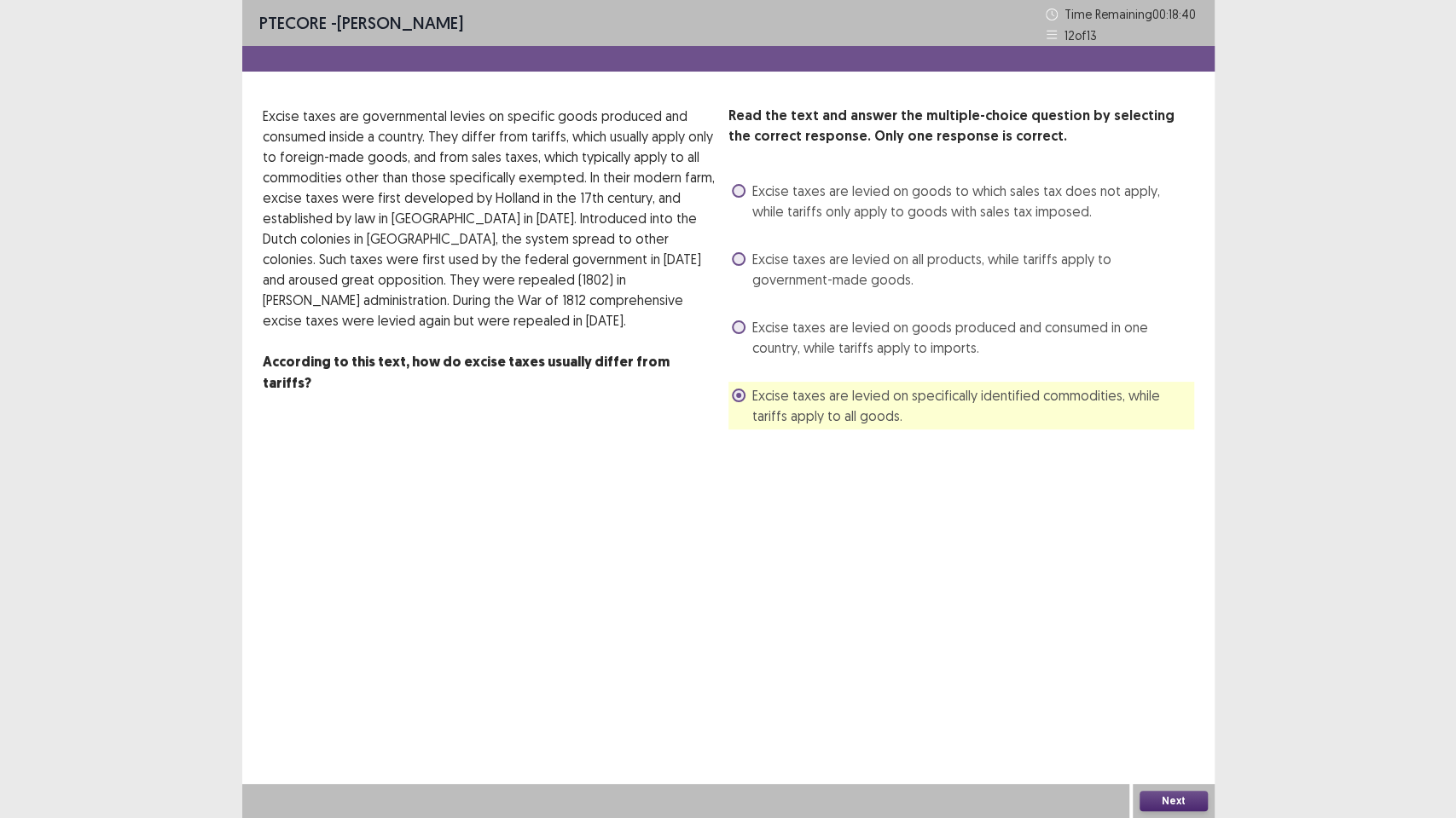
click at [574, 179] on p "Excise taxes are governmental levies on specific goods produced and consumed in…" at bounding box center [489, 218] width 452 height 225
click at [905, 347] on span "Excise taxes are levied on goods produced and consumed in one country, while ta…" at bounding box center [972, 337] width 442 height 40
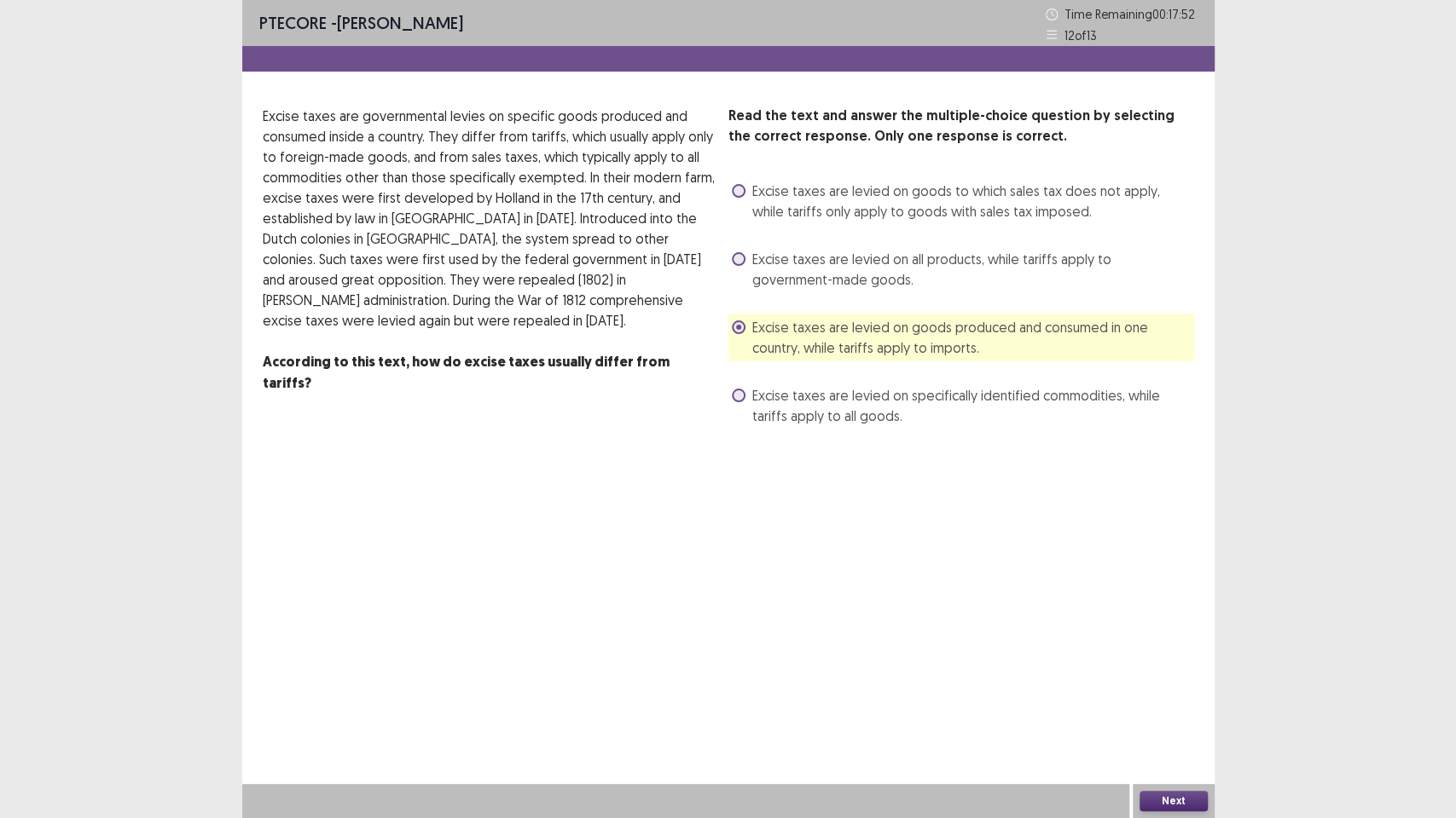
click at [856, 272] on span "Excise taxes are levied on all products, while tariffs apply to government-made…" at bounding box center [972, 269] width 442 height 40
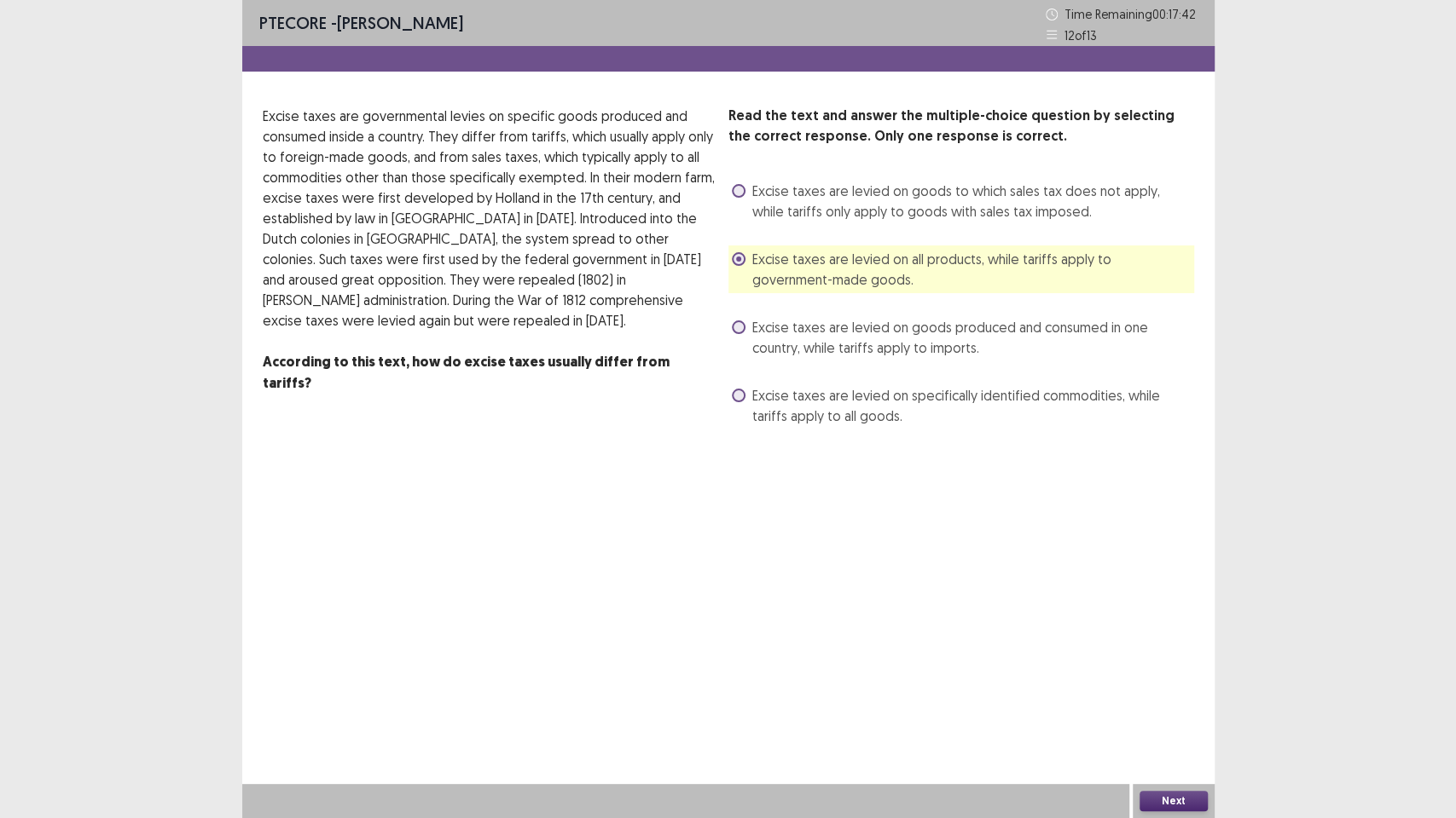
click at [838, 340] on span "Excise taxes are levied on goods produced and consumed in one country, while ta…" at bounding box center [972, 337] width 442 height 40
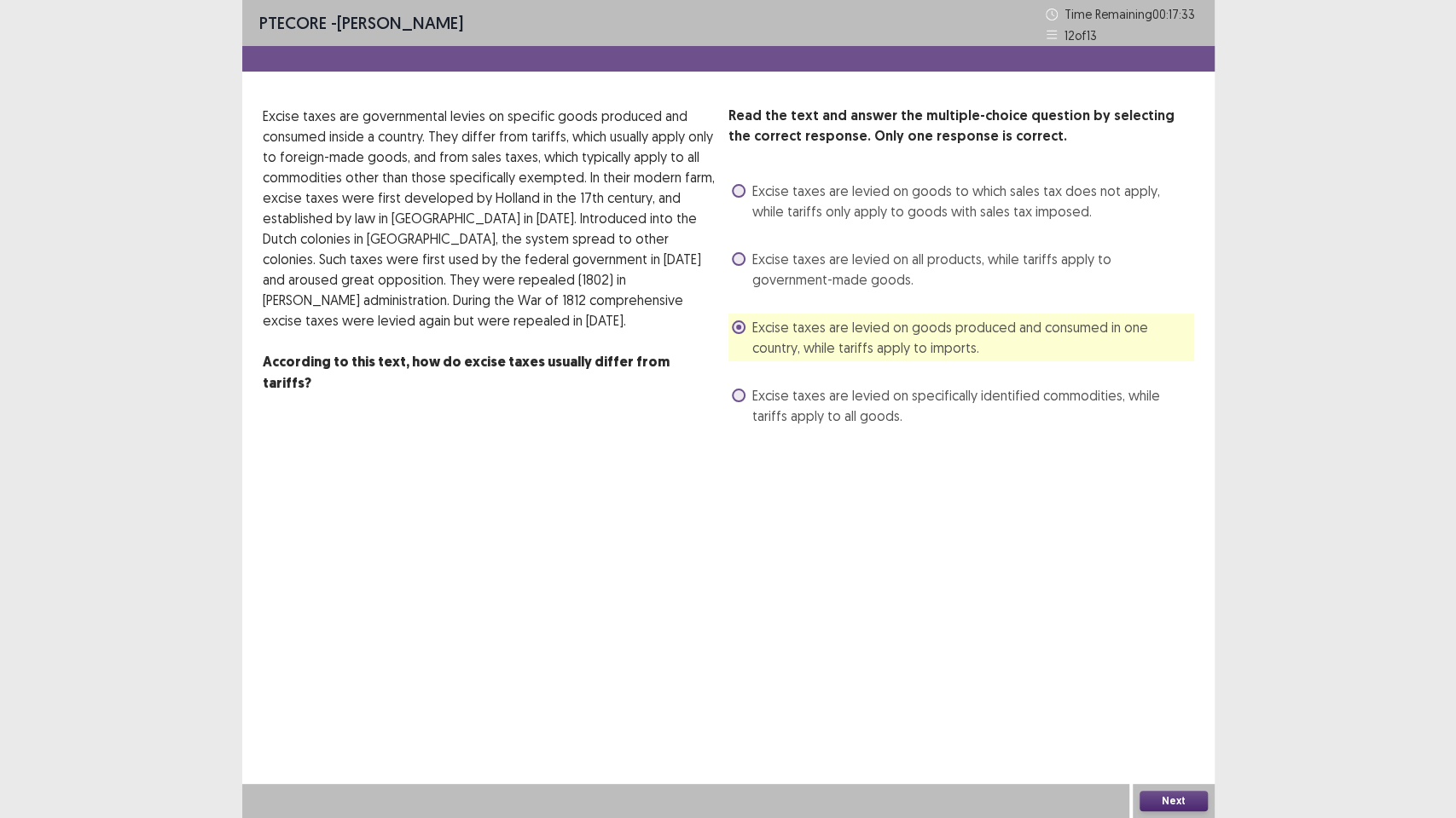
click at [1176, 696] on button "Next" at bounding box center [1173, 801] width 68 height 21
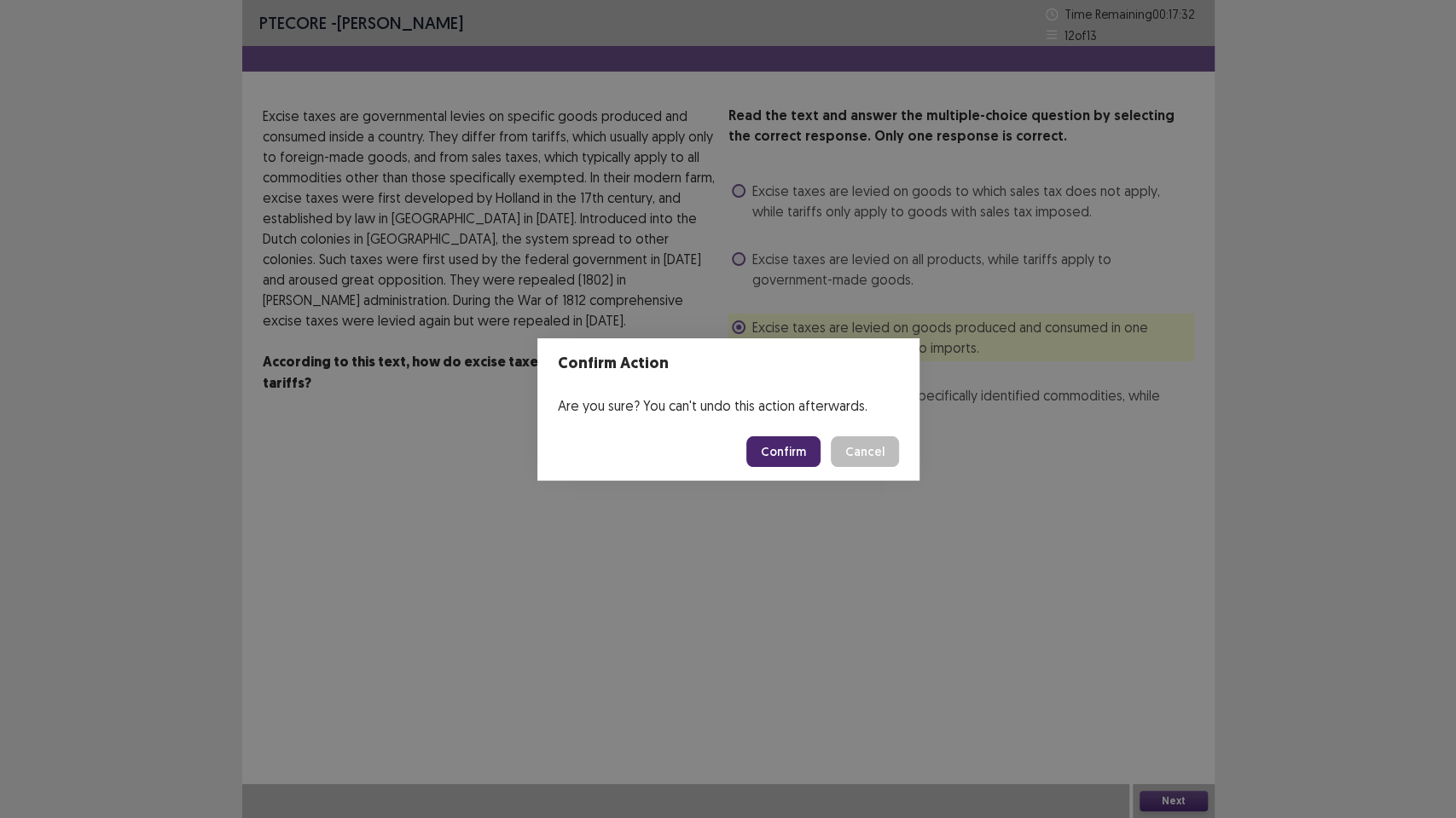
click at [768, 457] on button "Confirm" at bounding box center [783, 452] width 74 height 31
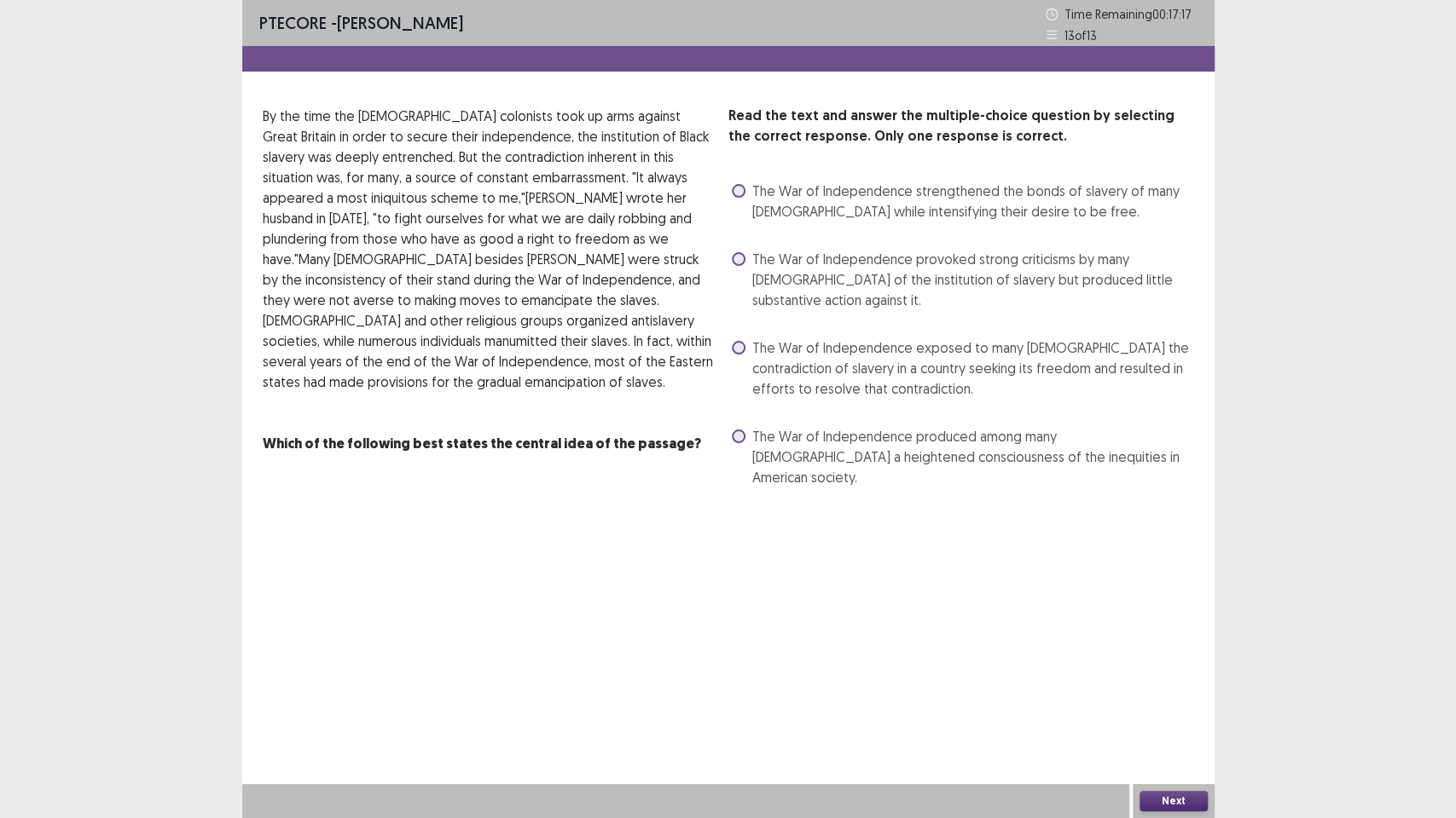
click at [1071, 220] on span "The War of Independence strengthened the bonds of slavery of many [DEMOGRAPHIC_…" at bounding box center [972, 201] width 442 height 40
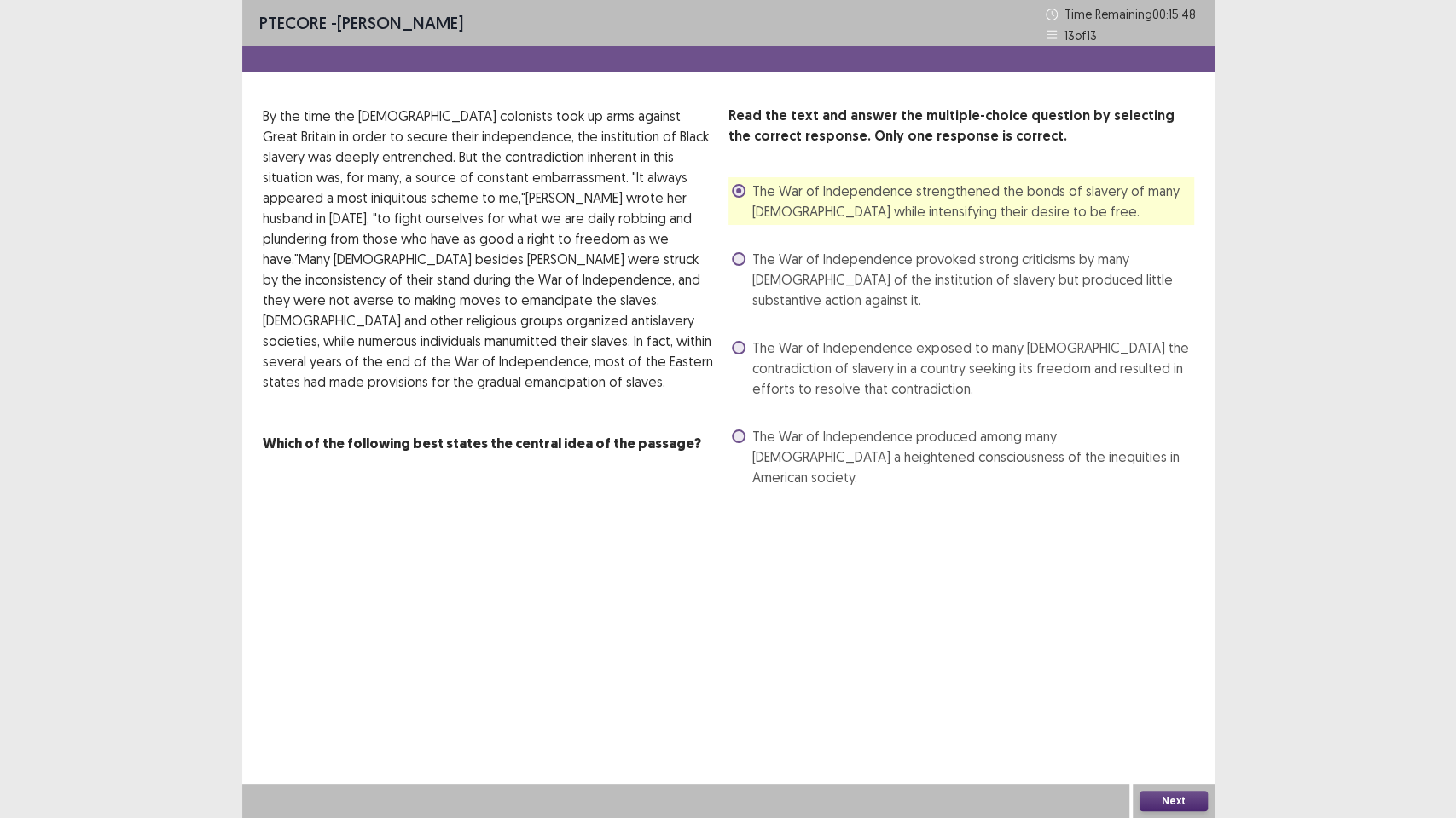
click at [844, 341] on span "The War of Independence exposed to many [DEMOGRAPHIC_DATA] the contradiction of…" at bounding box center [972, 368] width 442 height 61
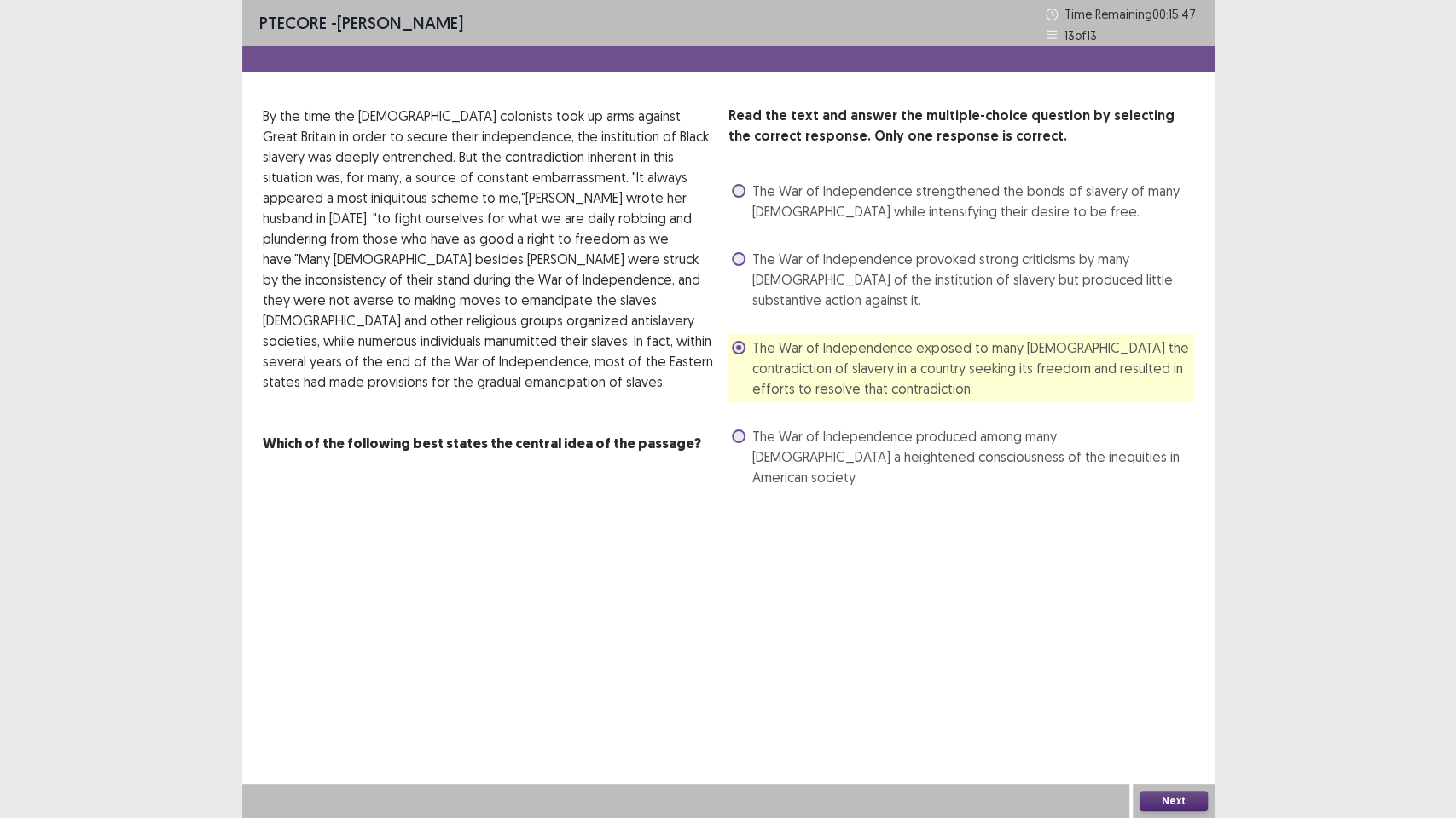
click at [1144, 696] on button "Next" at bounding box center [1173, 801] width 68 height 21
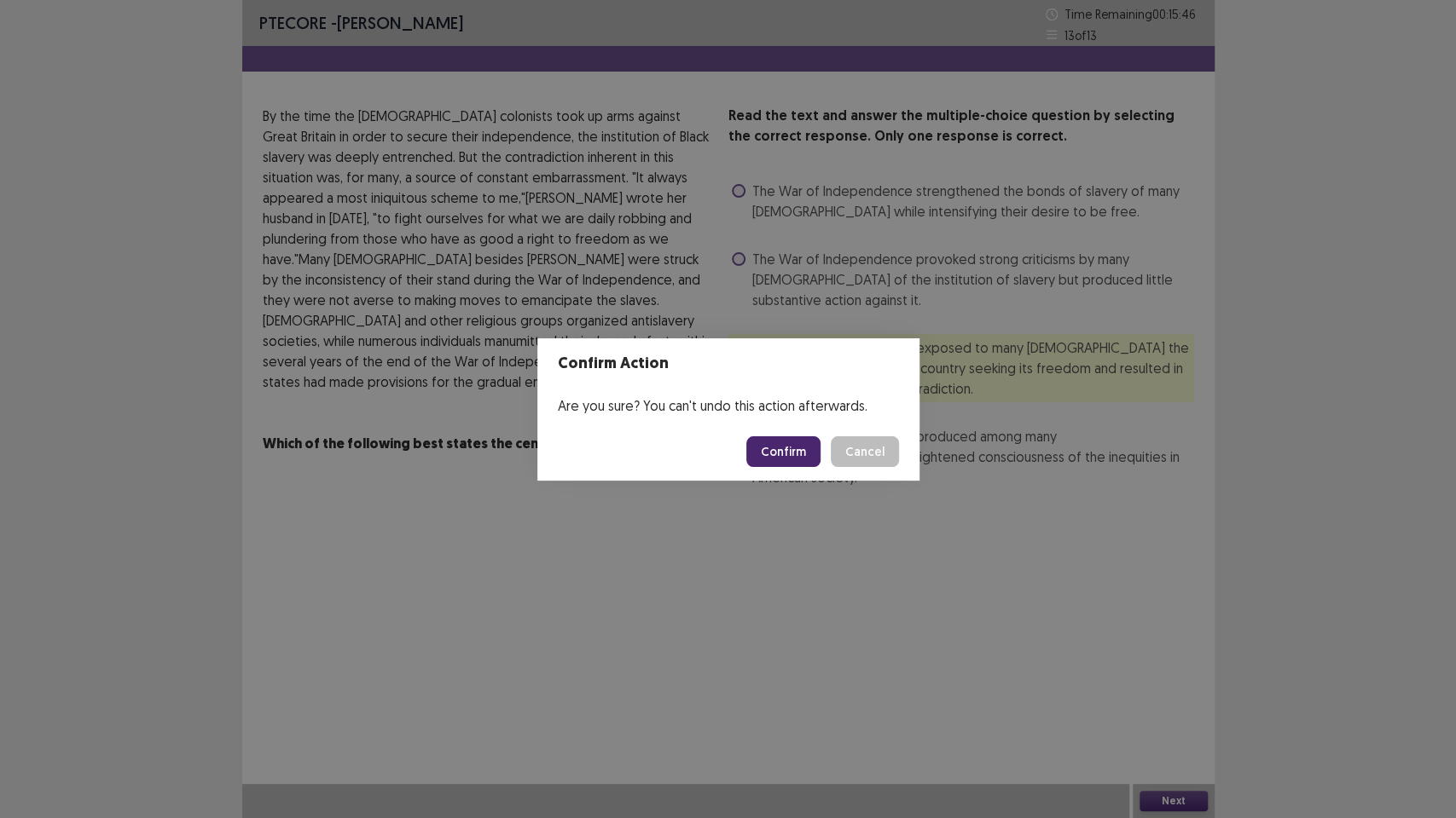
click at [790, 444] on button "Confirm" at bounding box center [783, 452] width 74 height 31
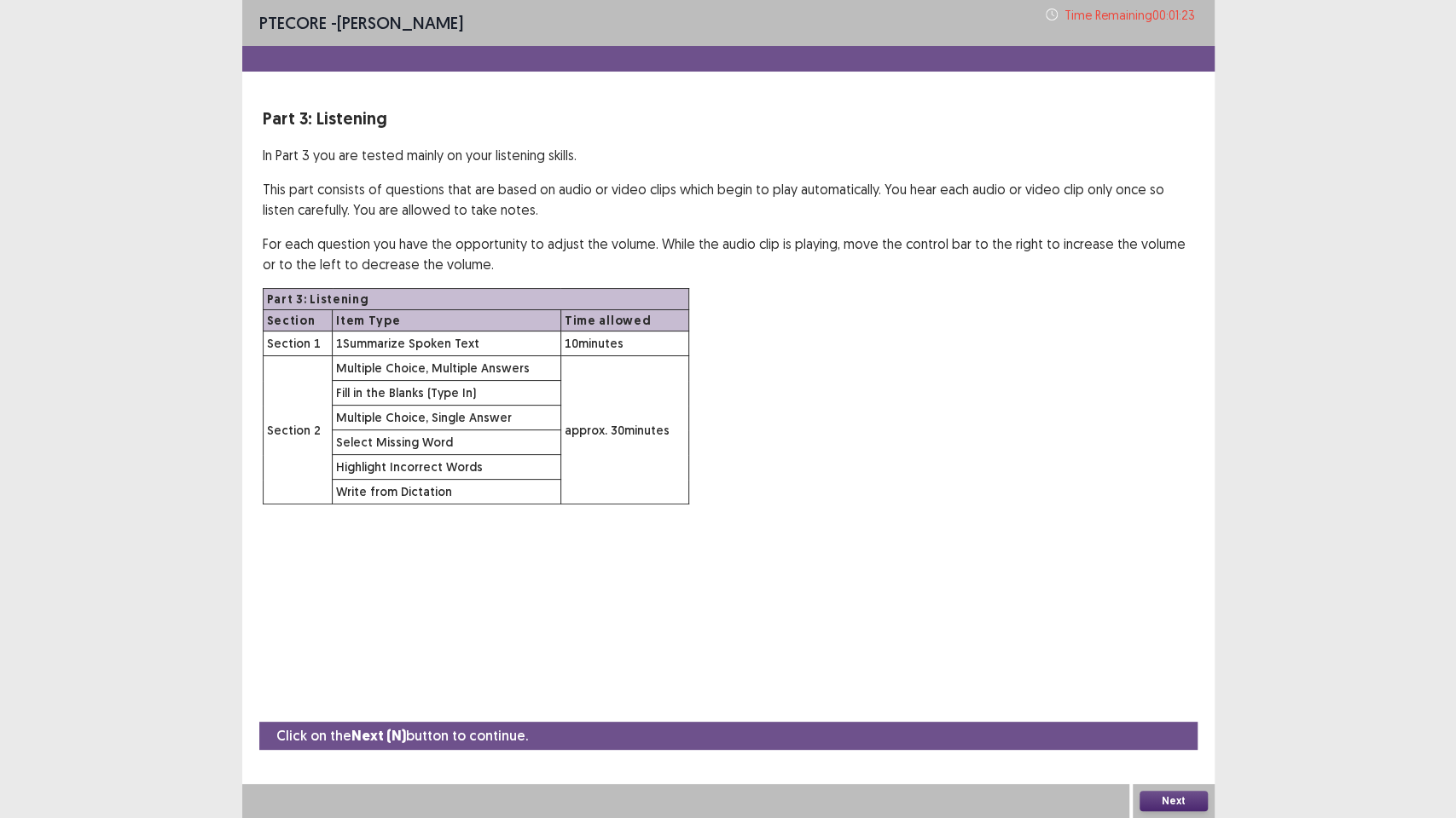
click at [1141, 696] on div "Next" at bounding box center [1173, 801] width 82 height 34
click at [1150, 696] on button "Next" at bounding box center [1173, 801] width 68 height 21
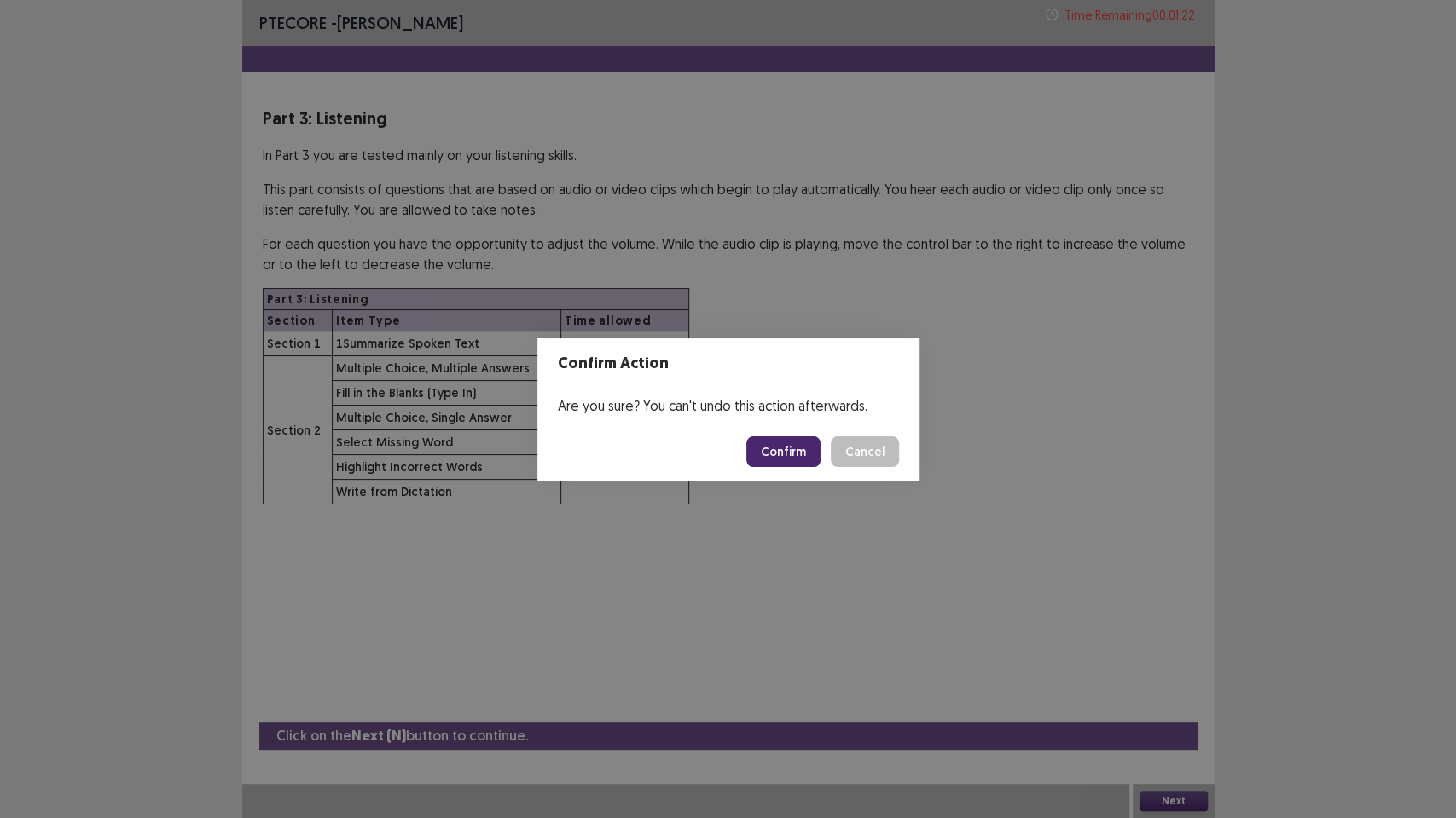
click at [781, 465] on footer "Confirm Cancel" at bounding box center [728, 452] width 382 height 58
click at [784, 461] on button "Confirm" at bounding box center [783, 452] width 74 height 31
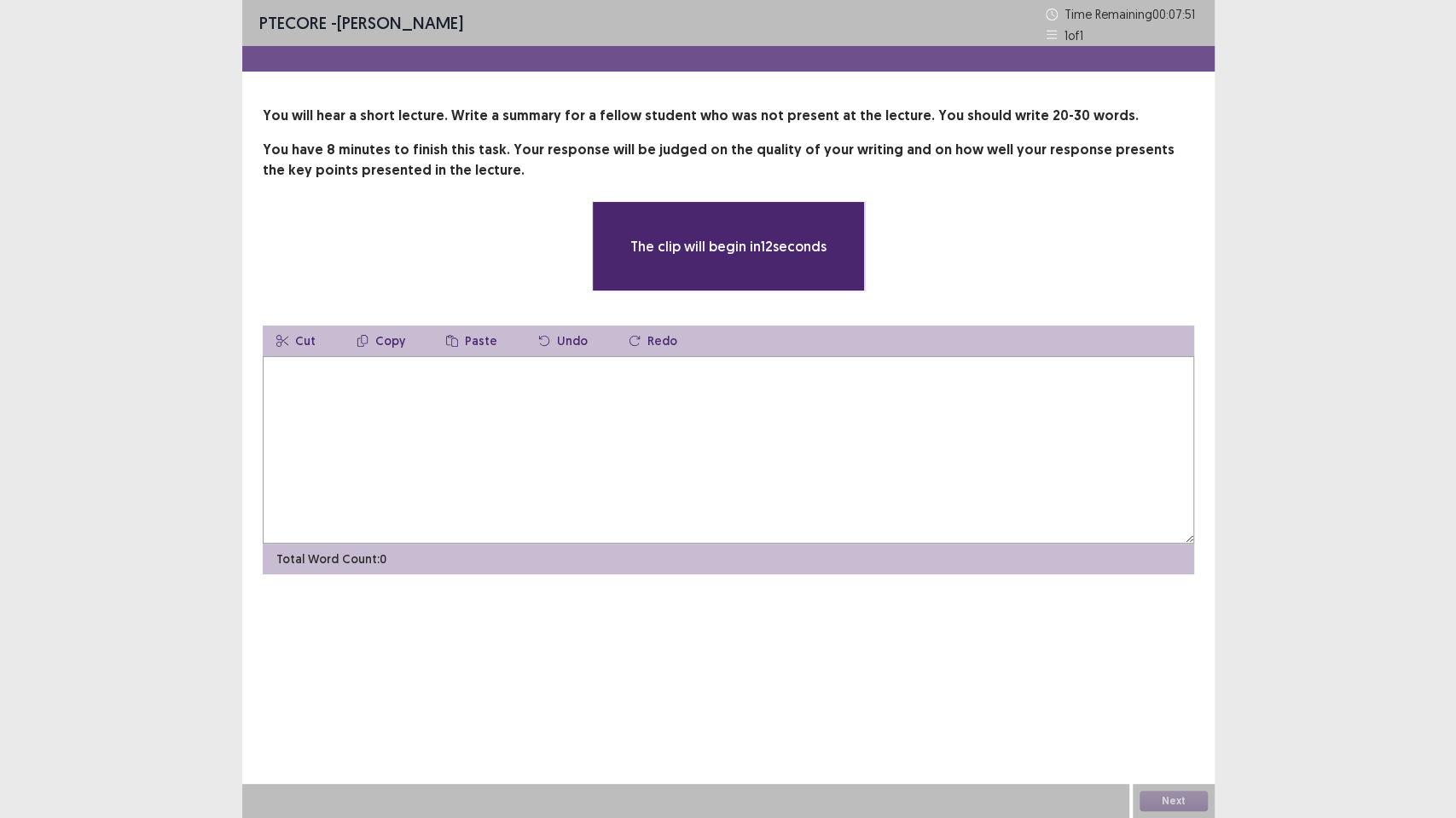
click at [736, 443] on textarea at bounding box center [728, 450] width 931 height 187
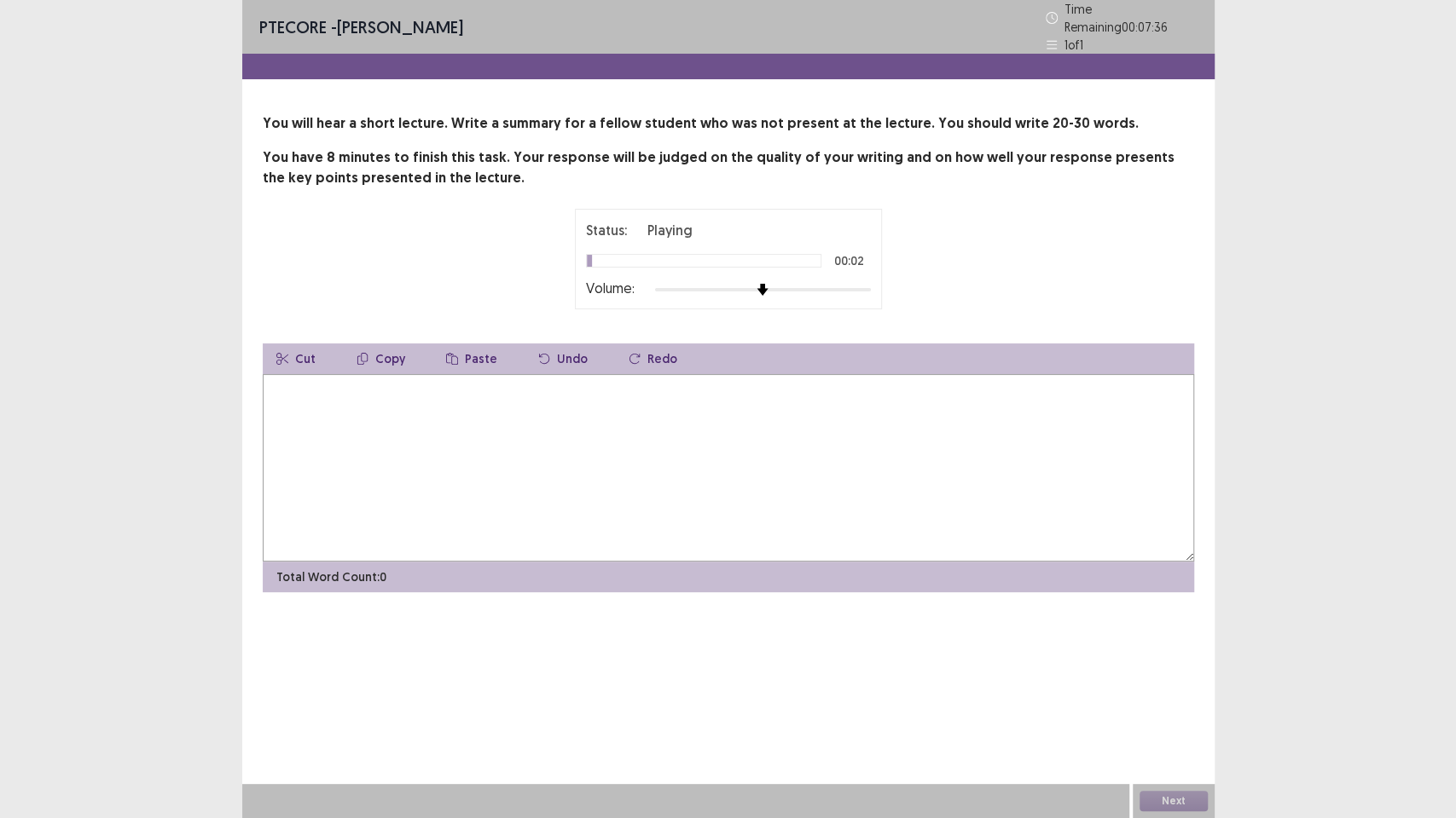
type textarea "*"
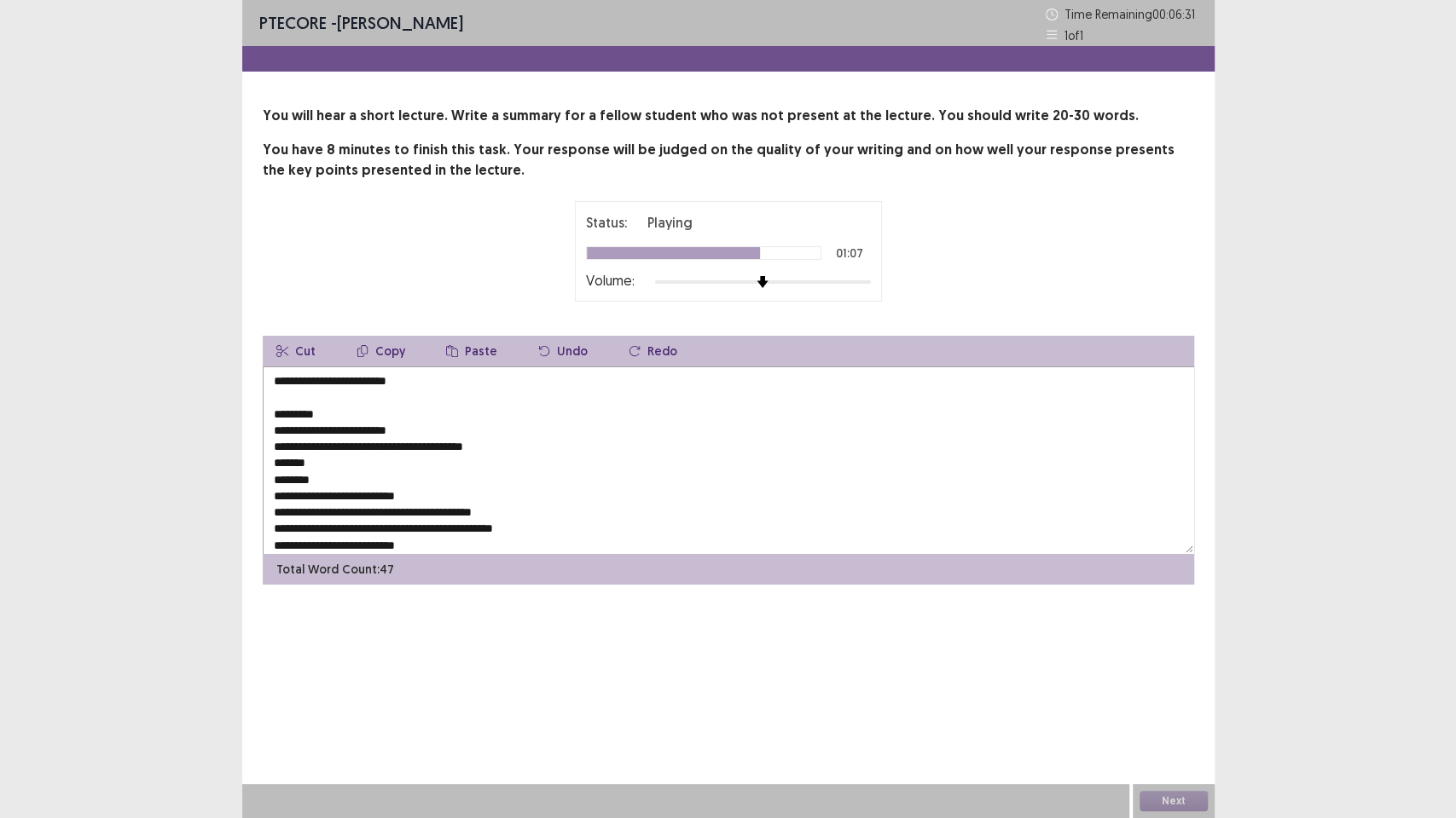
scroll to position [17, 0]
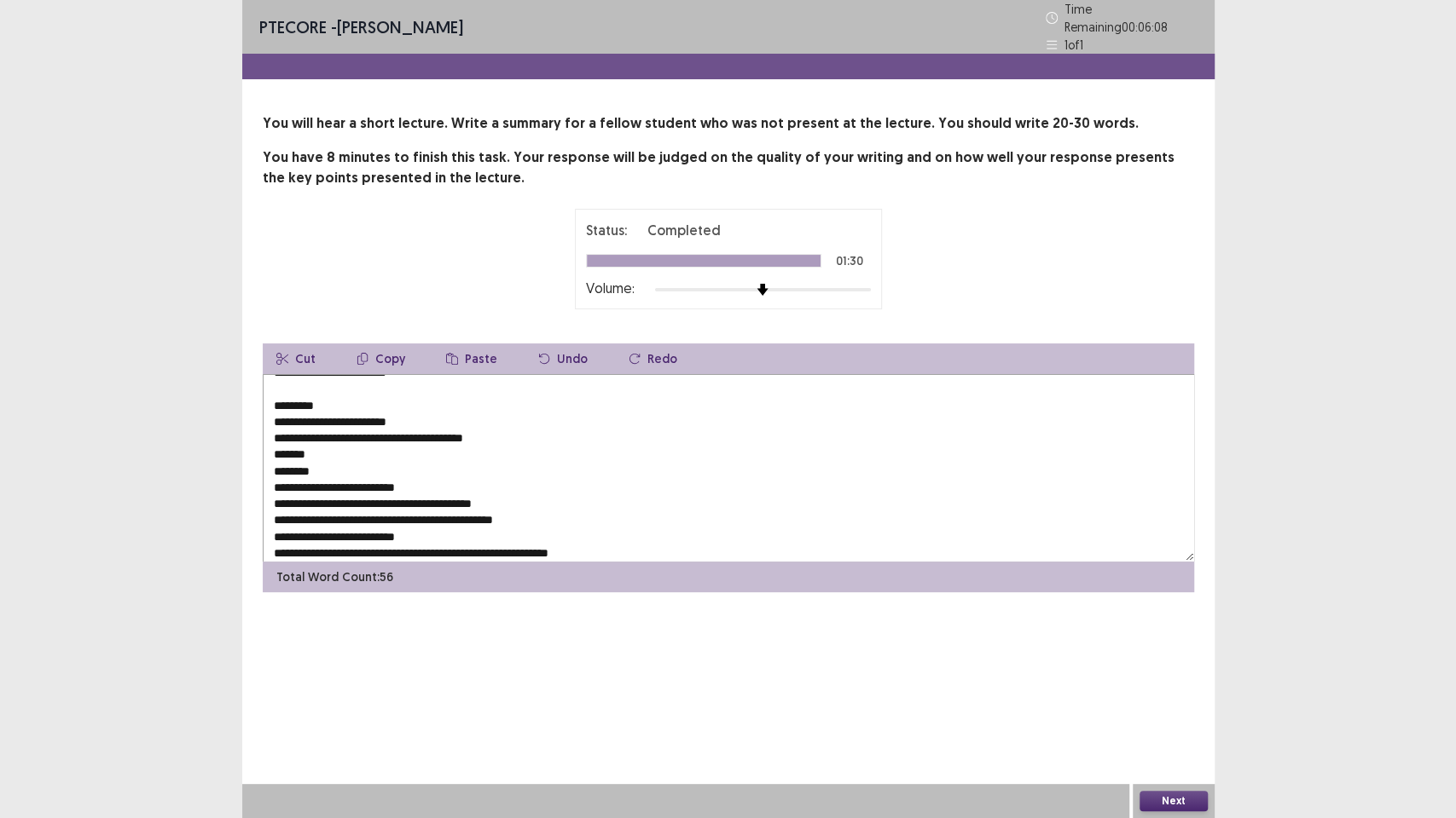
type textarea "**********"
click at [732, 515] on textarea "**********" at bounding box center [728, 468] width 931 height 187
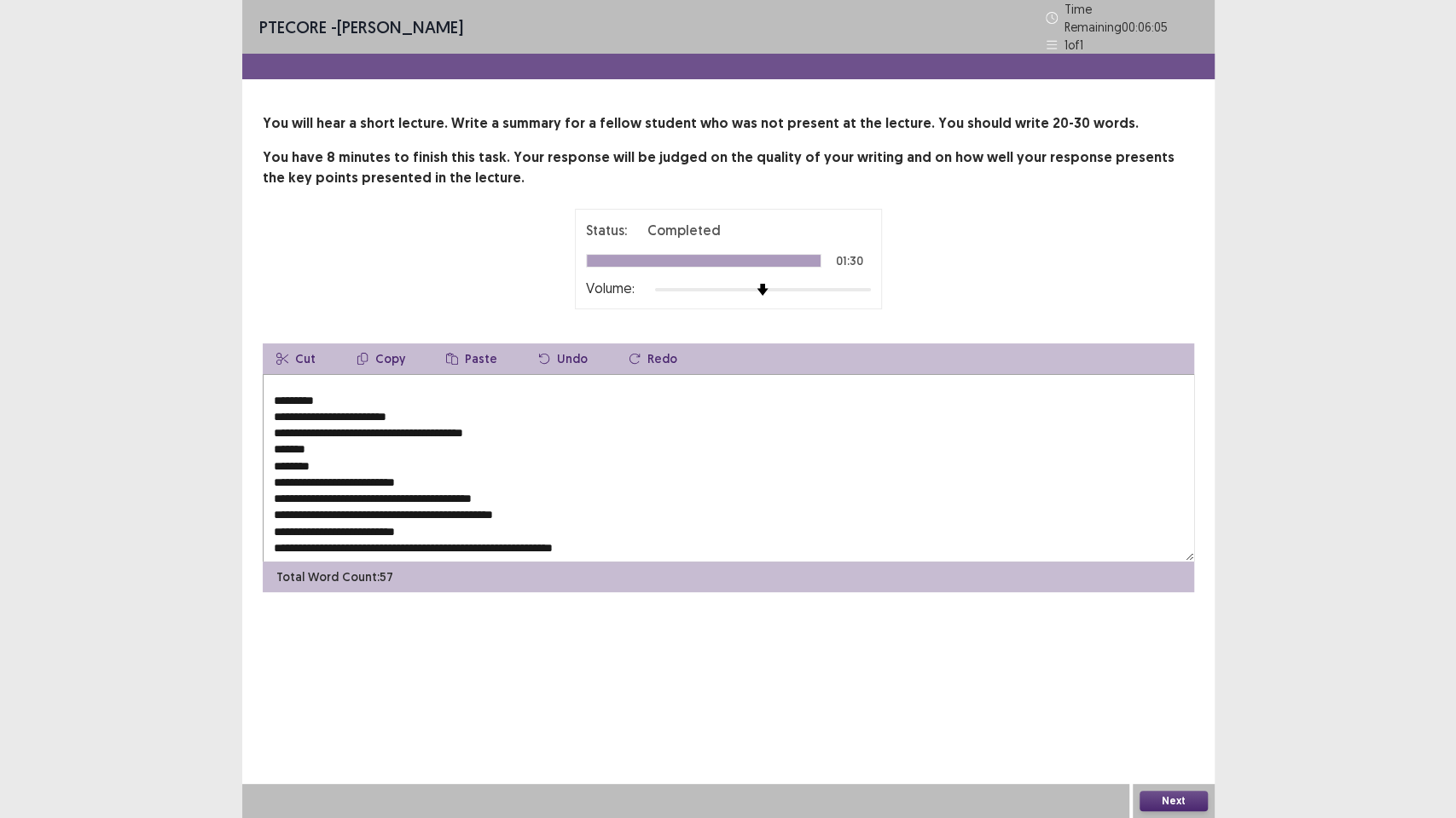
scroll to position [24, 0]
click at [690, 500] on textarea "**********" at bounding box center [728, 468] width 931 height 187
click at [564, 523] on textarea "**********" at bounding box center [728, 468] width 931 height 187
click at [575, 534] on textarea "**********" at bounding box center [728, 468] width 931 height 187
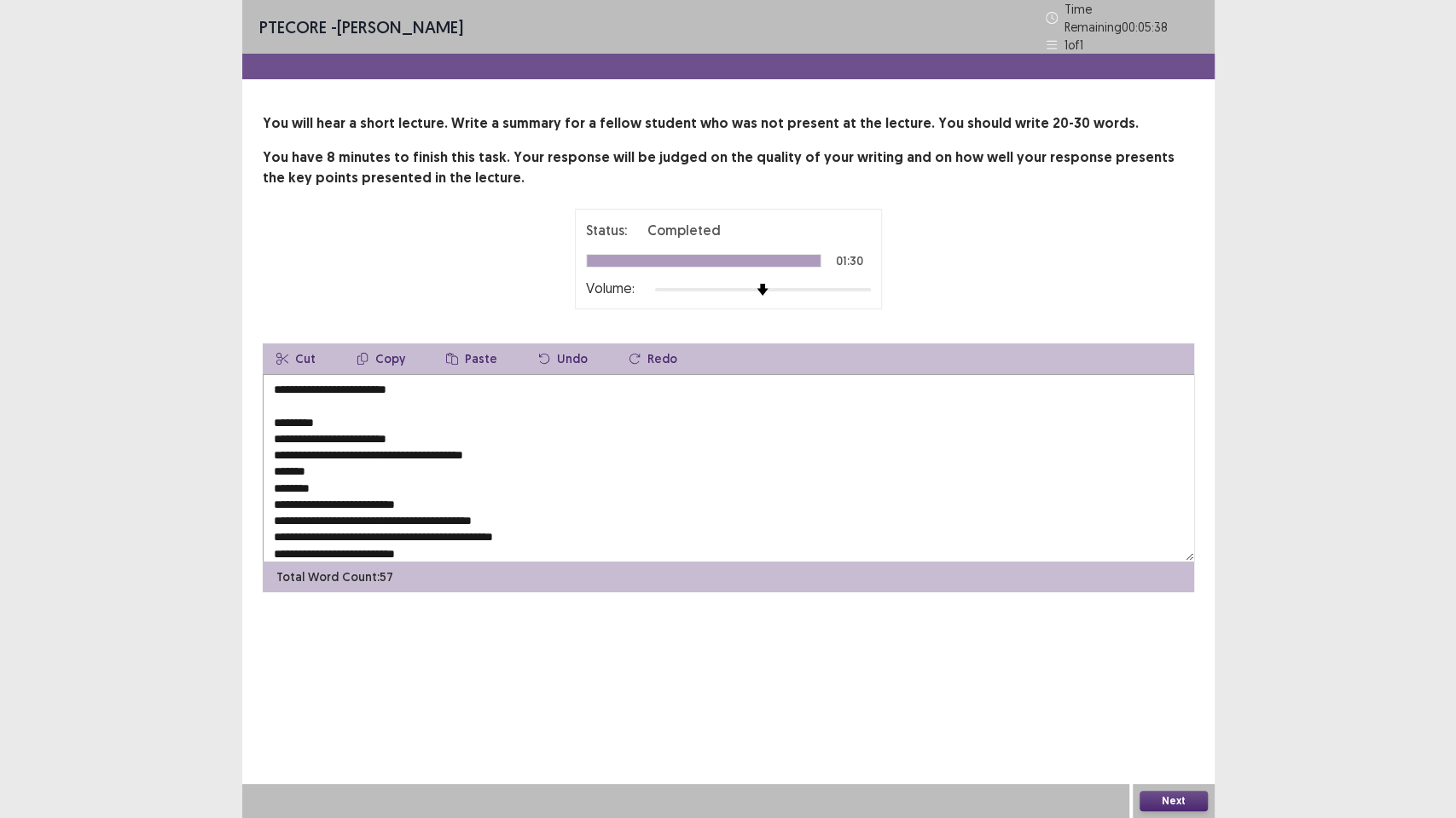
drag, startPoint x: 585, startPoint y: 536, endPoint x: 241, endPoint y: 347, distance: 392.5
click at [242, 347] on div "**********" at bounding box center [728, 353] width 972 height 479
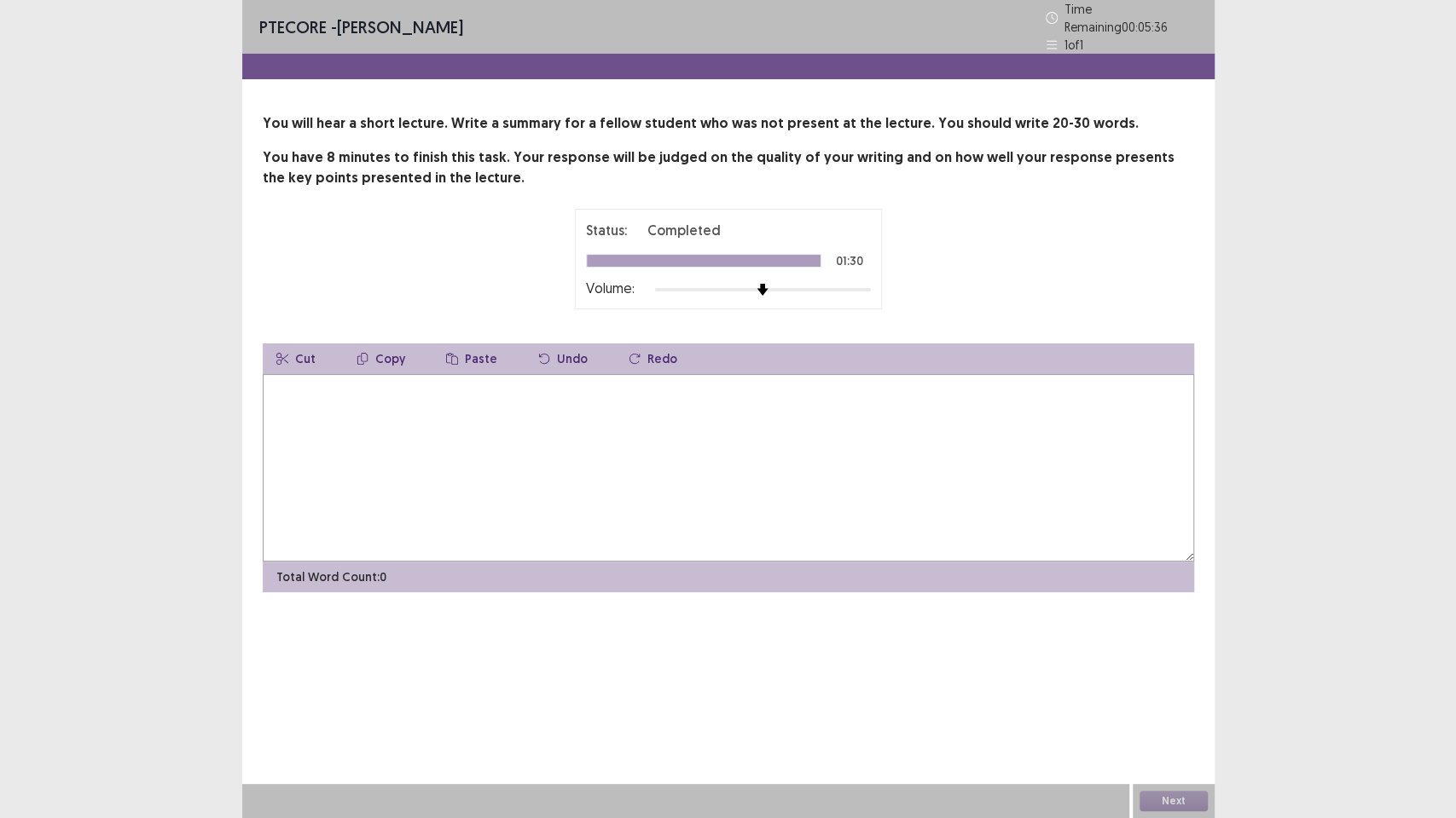
type textarea "*"
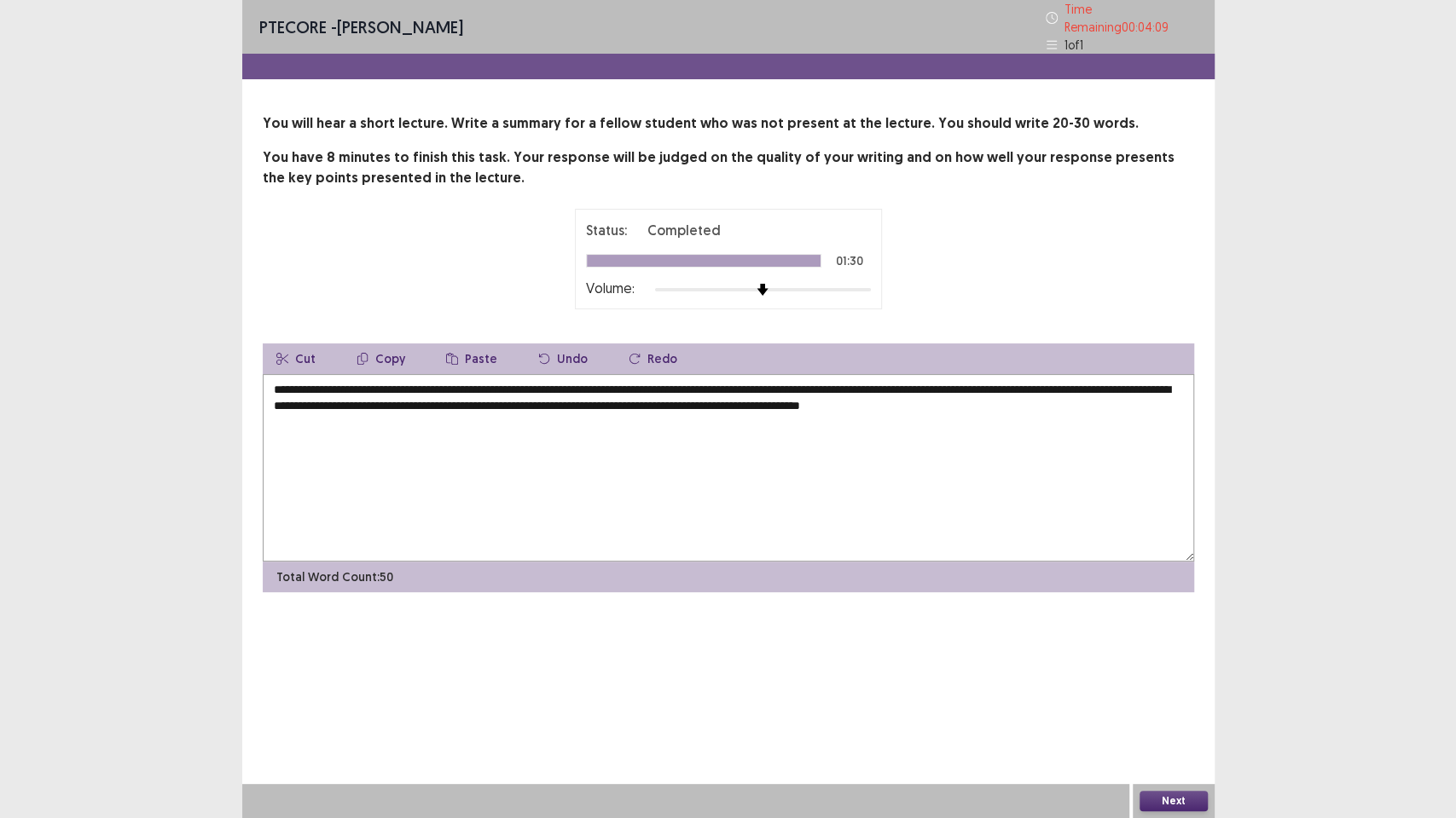
click at [724, 408] on textarea "**********" at bounding box center [728, 468] width 931 height 187
click at [717, 401] on textarea "**********" at bounding box center [728, 468] width 931 height 187
click at [752, 395] on textarea "**********" at bounding box center [728, 468] width 931 height 187
click at [757, 382] on textarea "**********" at bounding box center [728, 468] width 931 height 187
click at [755, 386] on textarea "**********" at bounding box center [728, 468] width 931 height 187
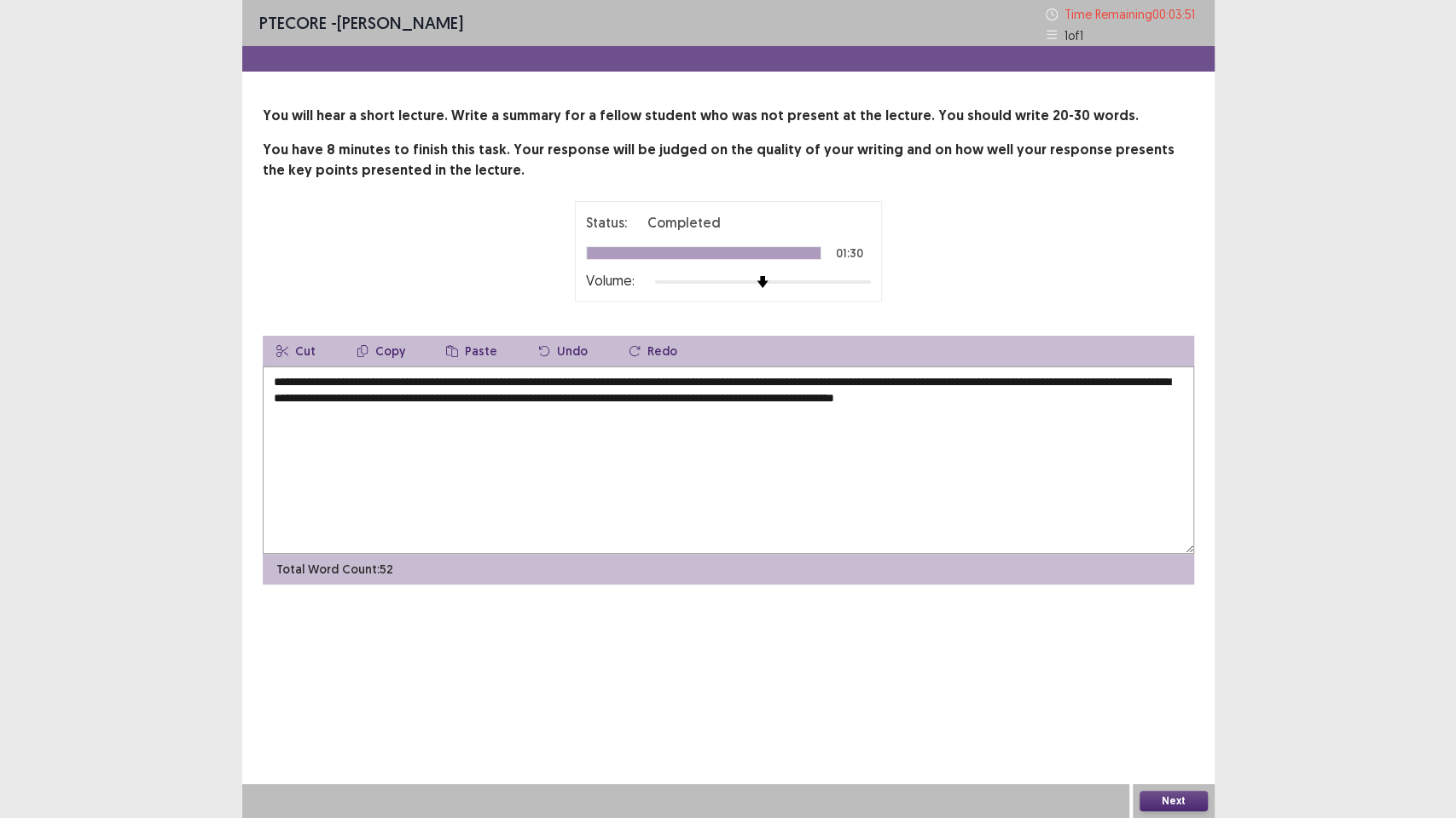
click at [784, 382] on textarea "**********" at bounding box center [728, 460] width 931 height 187
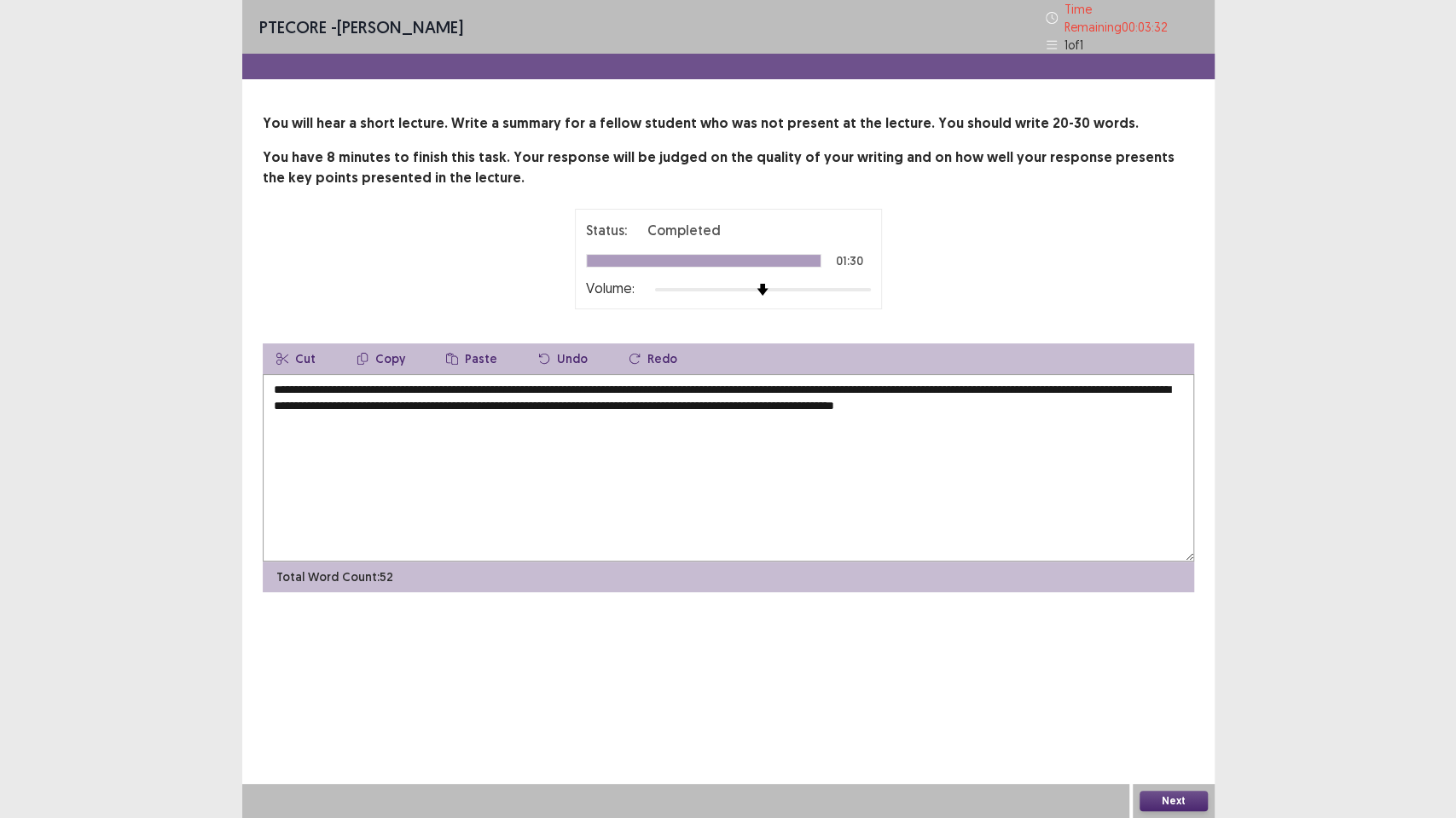
drag, startPoint x: 1172, startPoint y: 401, endPoint x: 717, endPoint y: 403, distance: 455.0
click at [717, 403] on textarea "**********" at bounding box center [728, 468] width 931 height 187
drag, startPoint x: 749, startPoint y: 401, endPoint x: 370, endPoint y: 400, distance: 379.0
click at [370, 400] on textarea "**********" at bounding box center [728, 468] width 931 height 187
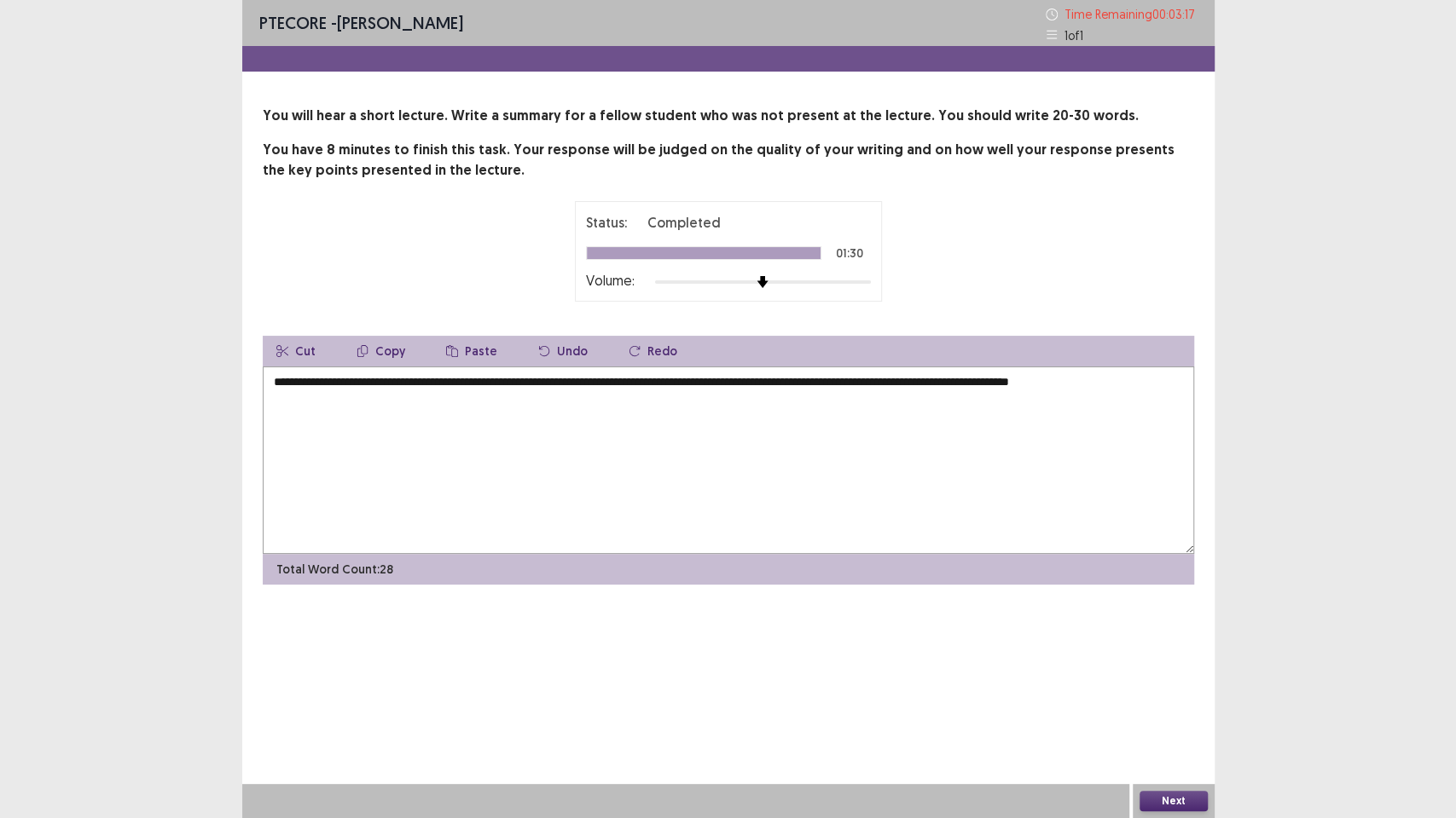
type textarea "**********"
click at [1152, 696] on div "Next" at bounding box center [1173, 801] width 82 height 34
click at [1153, 696] on button "Next" at bounding box center [1173, 801] width 68 height 21
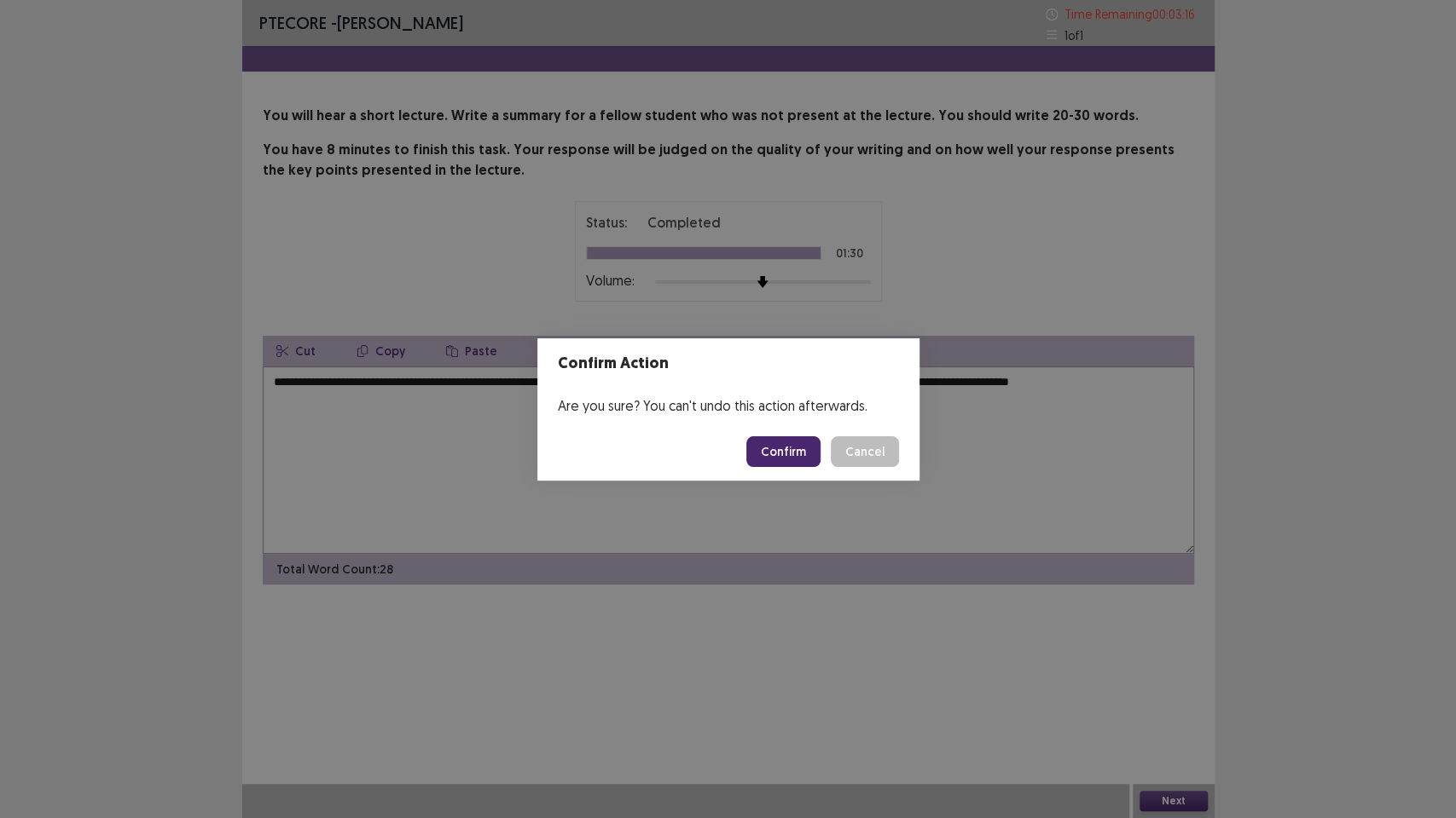
click at [787, 472] on footer "Confirm Cancel" at bounding box center [728, 452] width 382 height 58
click at [787, 457] on button "Confirm" at bounding box center [783, 452] width 74 height 31
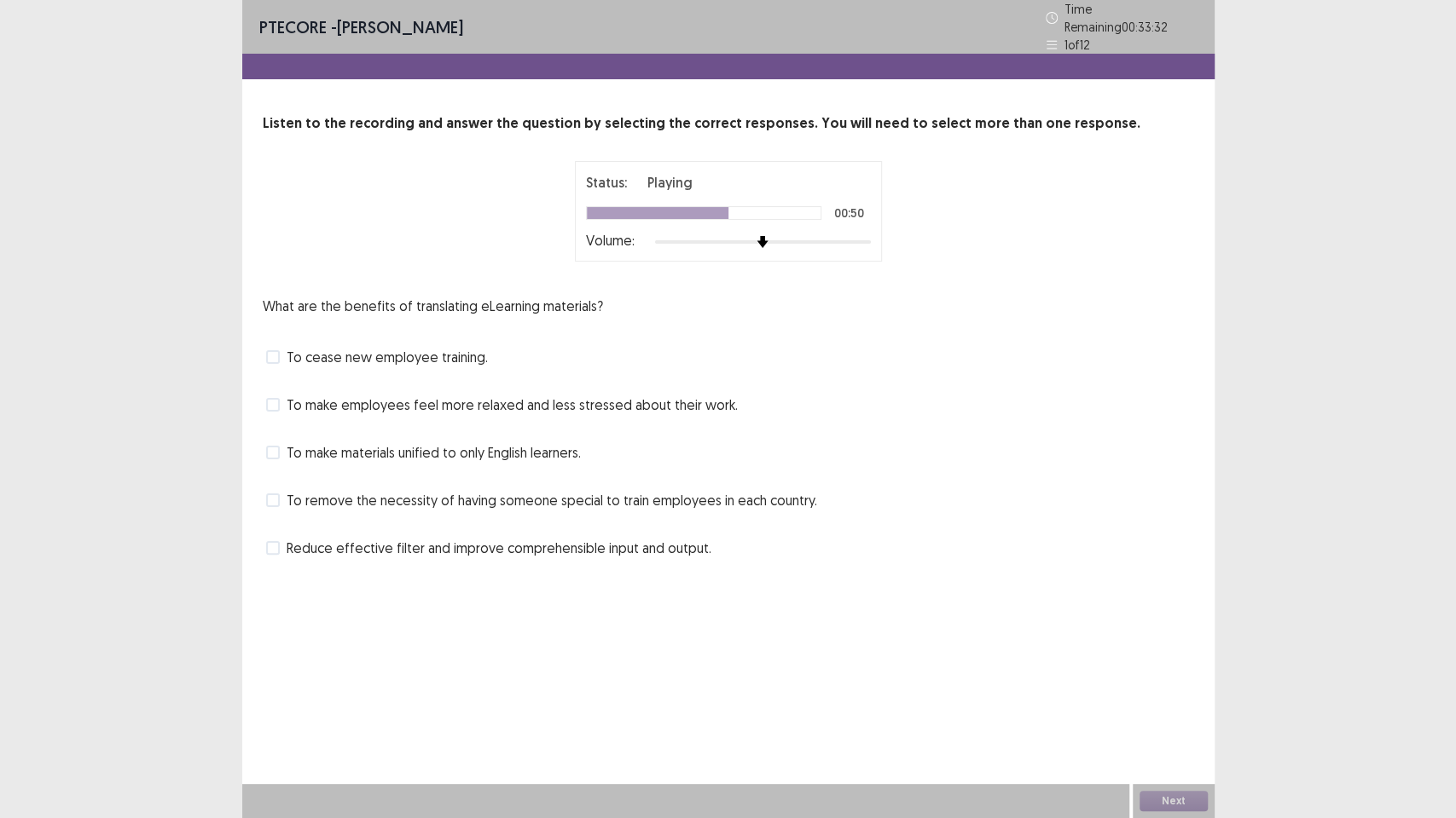
click at [481, 394] on span "To make employees feel more relaxed and less stressed about their work." at bounding box center [511, 404] width 451 height 21
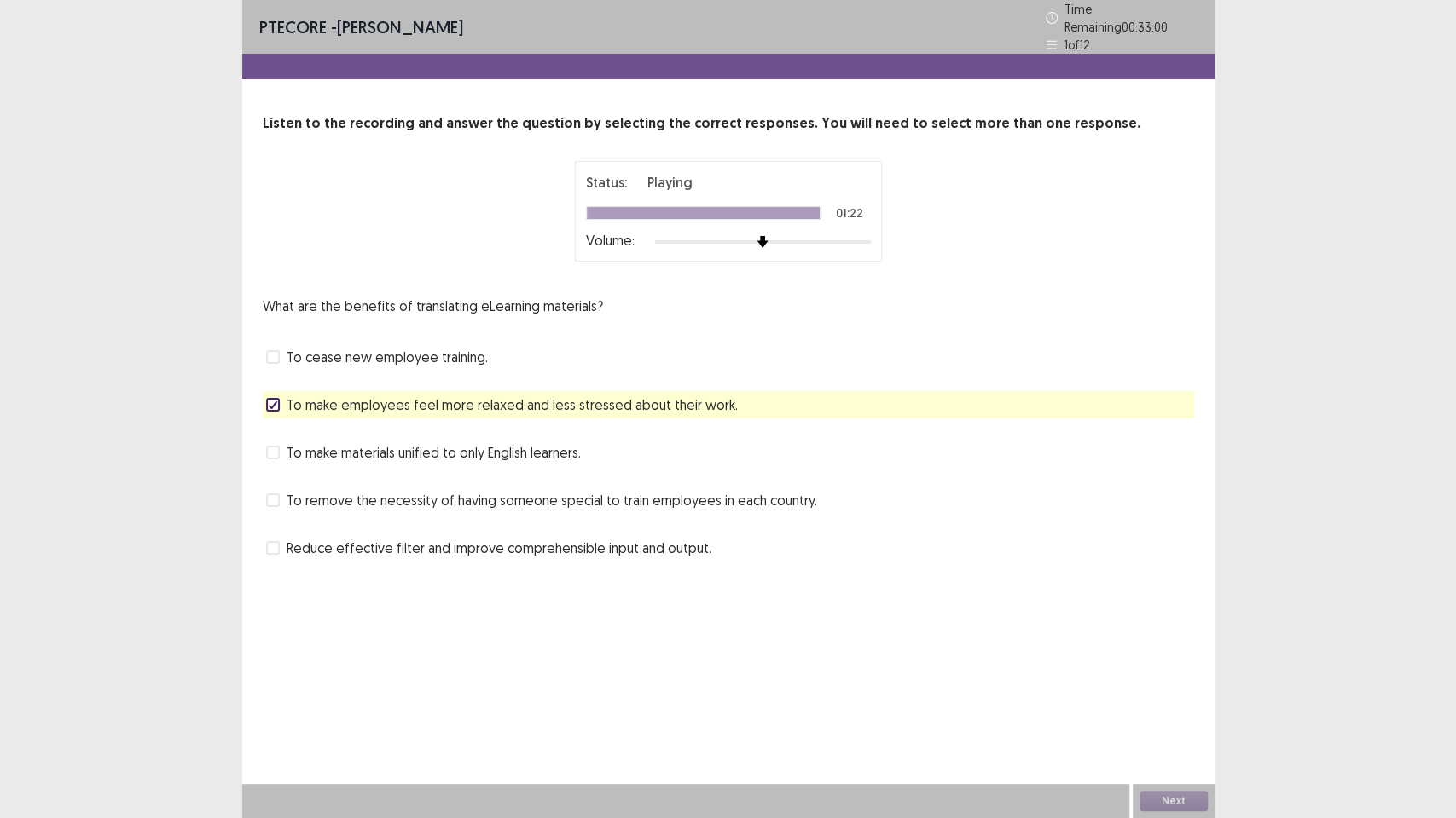
click at [576, 491] on span "To remove the necessity of having someone special to train employees in each co…" at bounding box center [551, 500] width 530 height 21
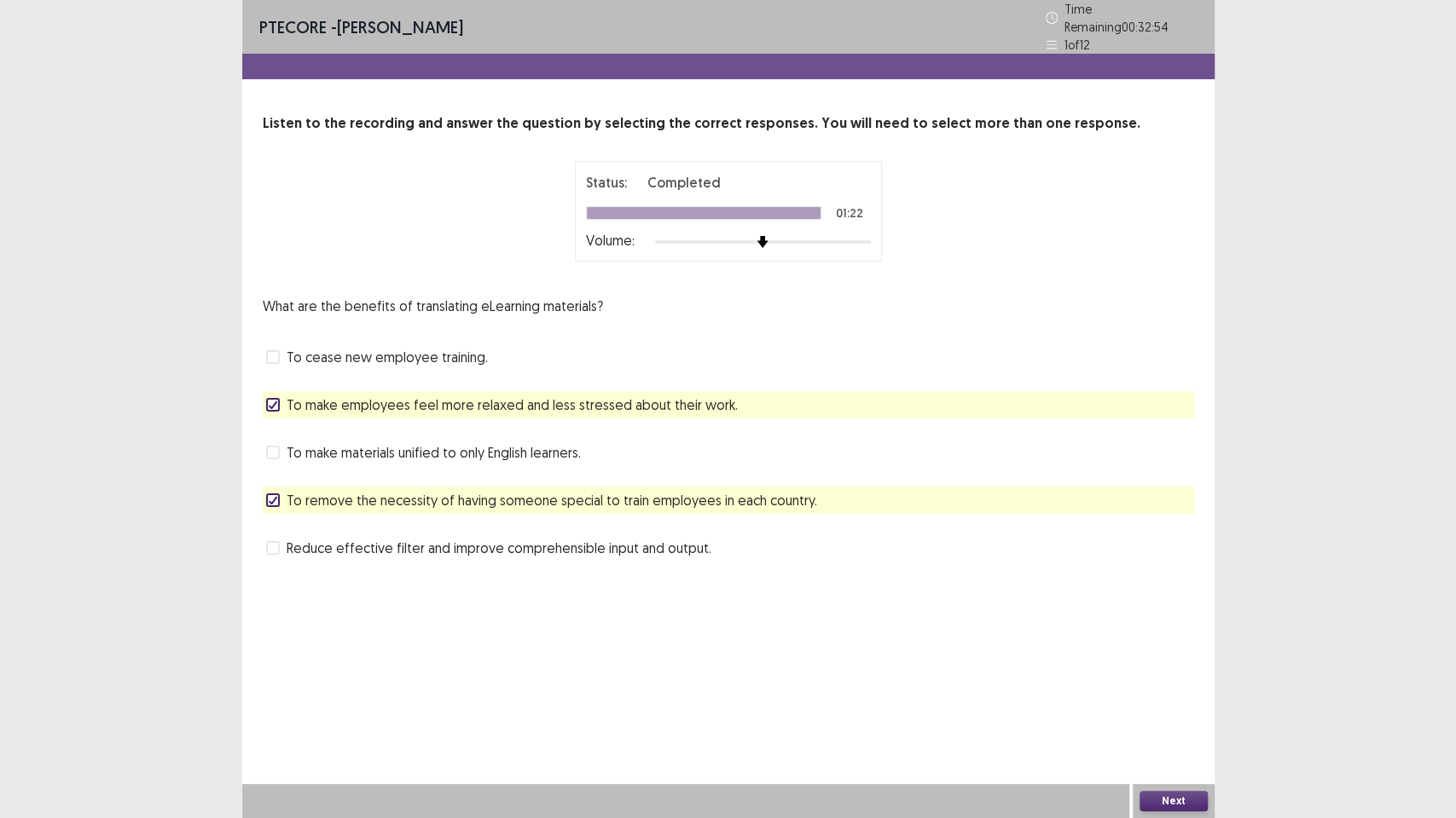
click at [1162, 696] on button "Next" at bounding box center [1173, 801] width 68 height 21
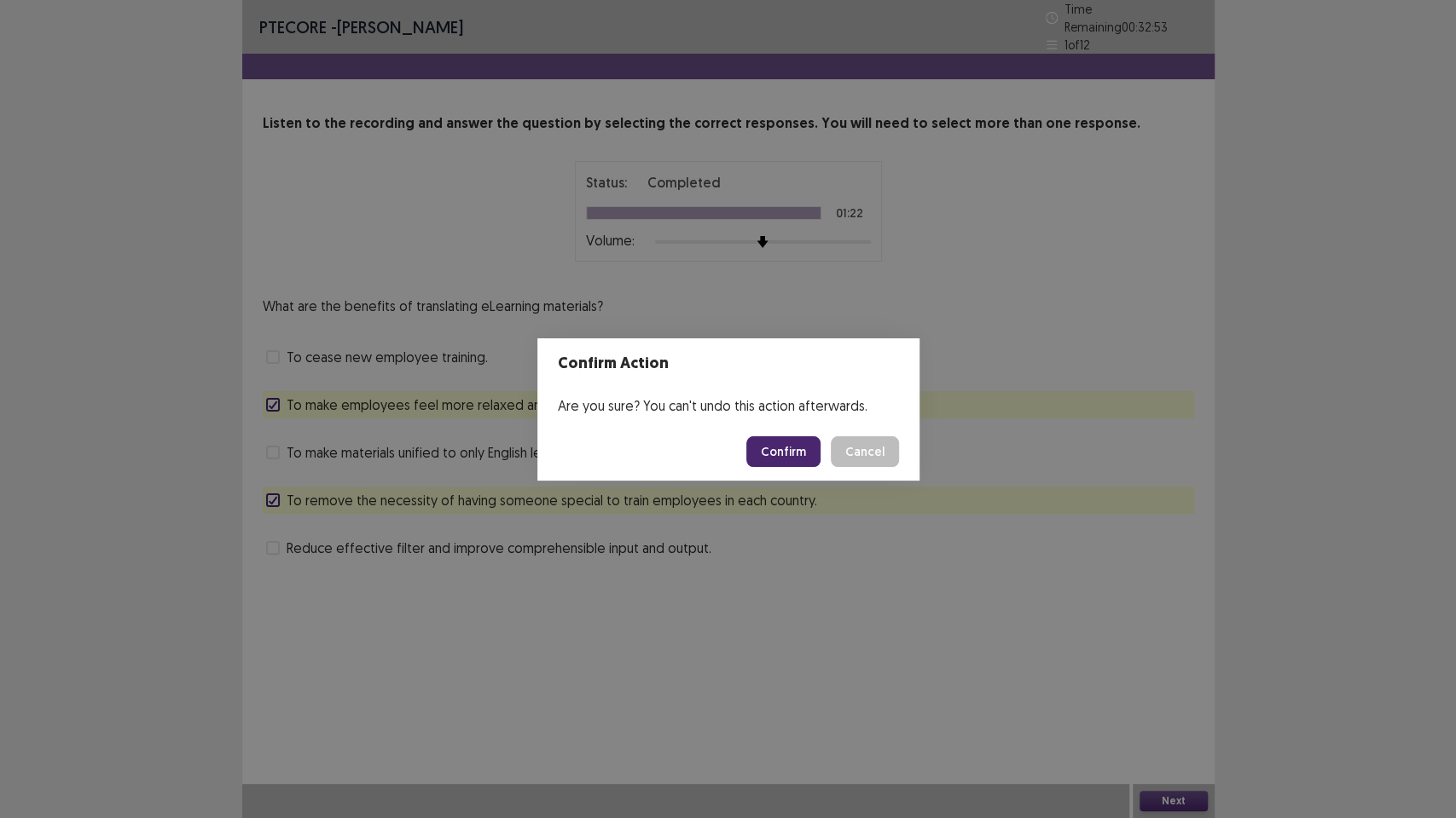
click at [803, 460] on button "Confirm" at bounding box center [783, 452] width 74 height 31
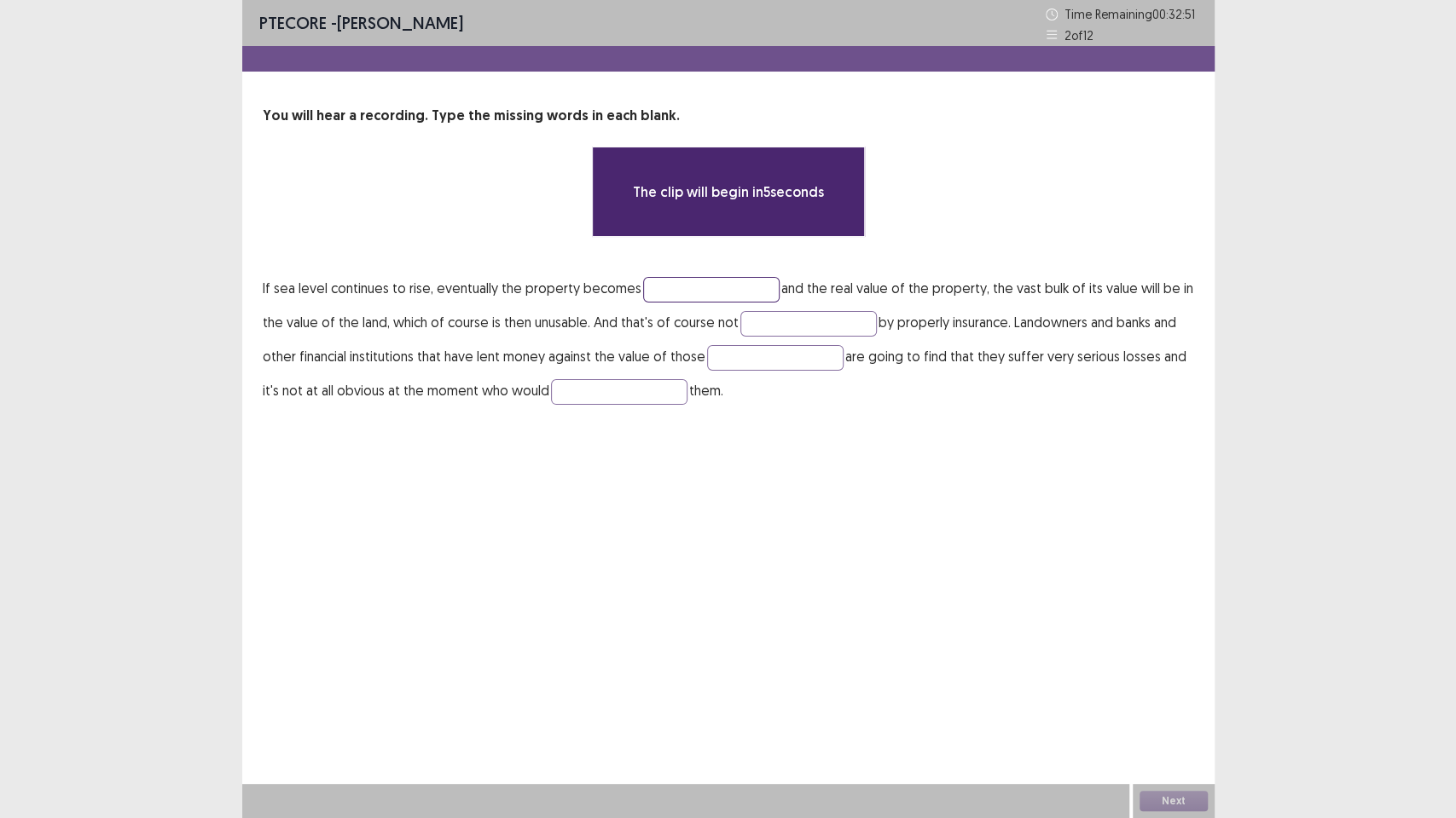
click at [649, 294] on input "text" at bounding box center [711, 290] width 137 height 25
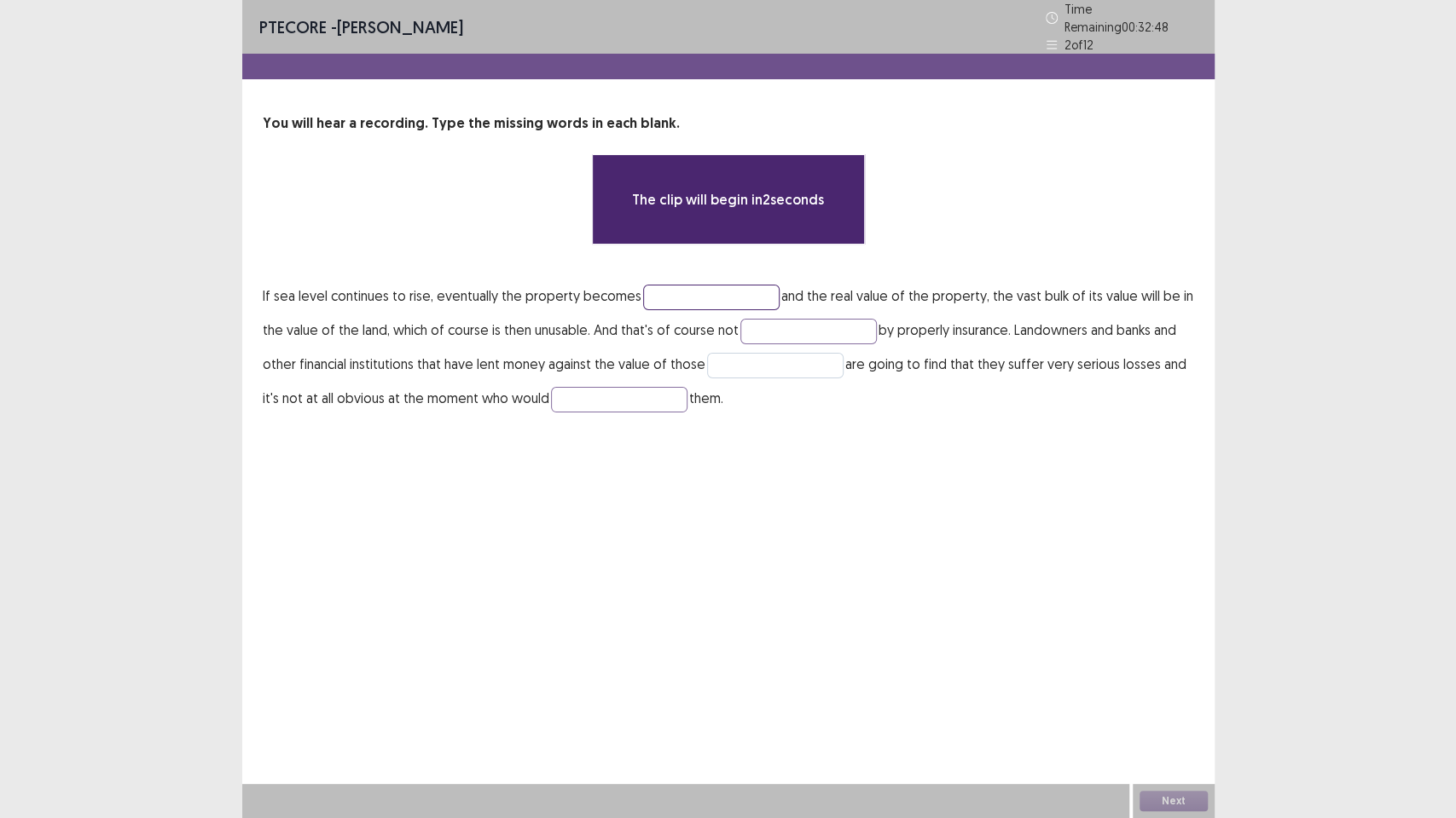
type input "*"
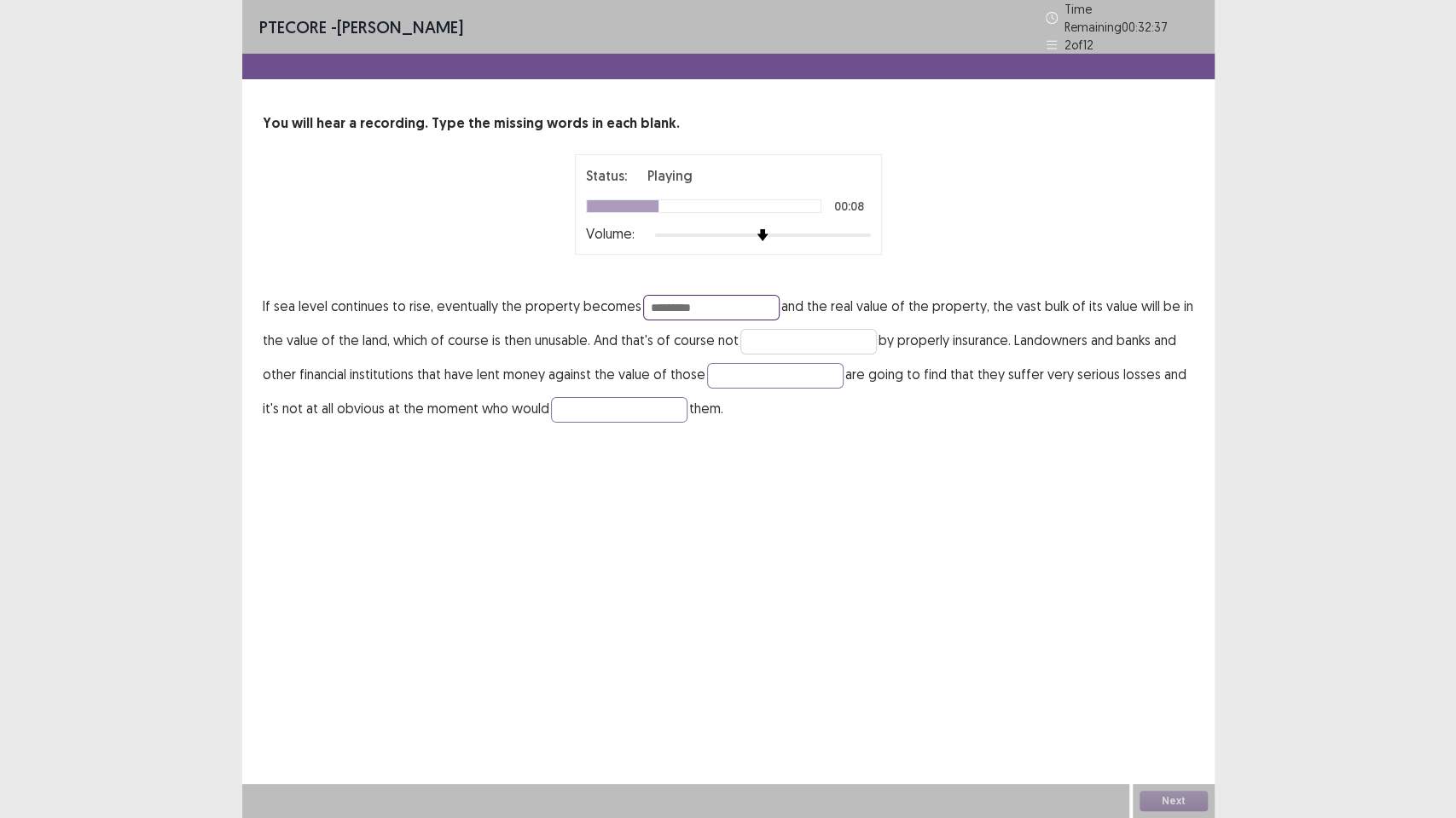
type input "*********"
click at [827, 337] on input "text" at bounding box center [809, 342] width 137 height 25
type input "*******"
click at [824, 364] on input "text" at bounding box center [775, 375] width 137 height 25
type input "*"
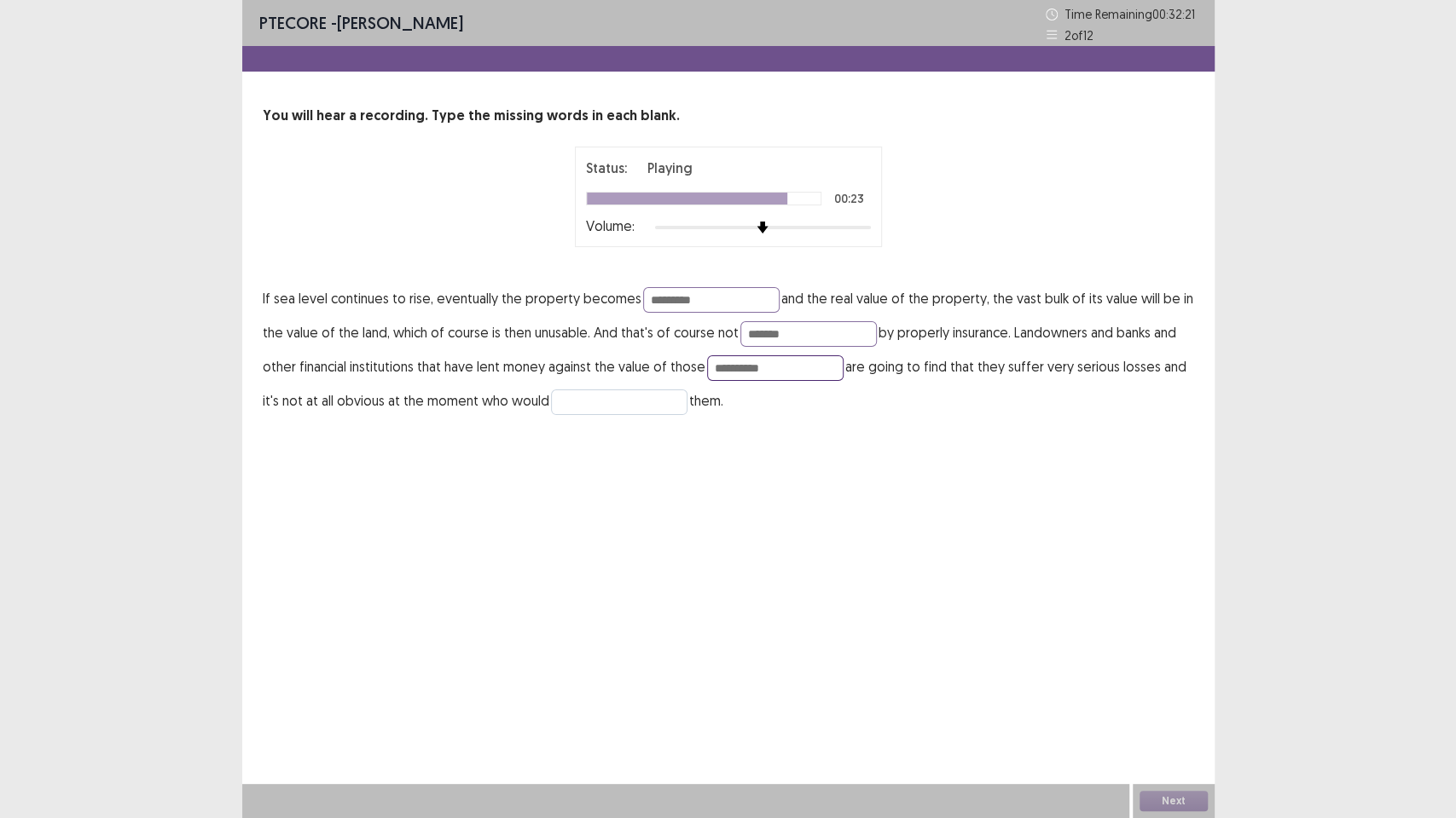
type input "**********"
click at [574, 402] on input "text" at bounding box center [619, 402] width 137 height 25
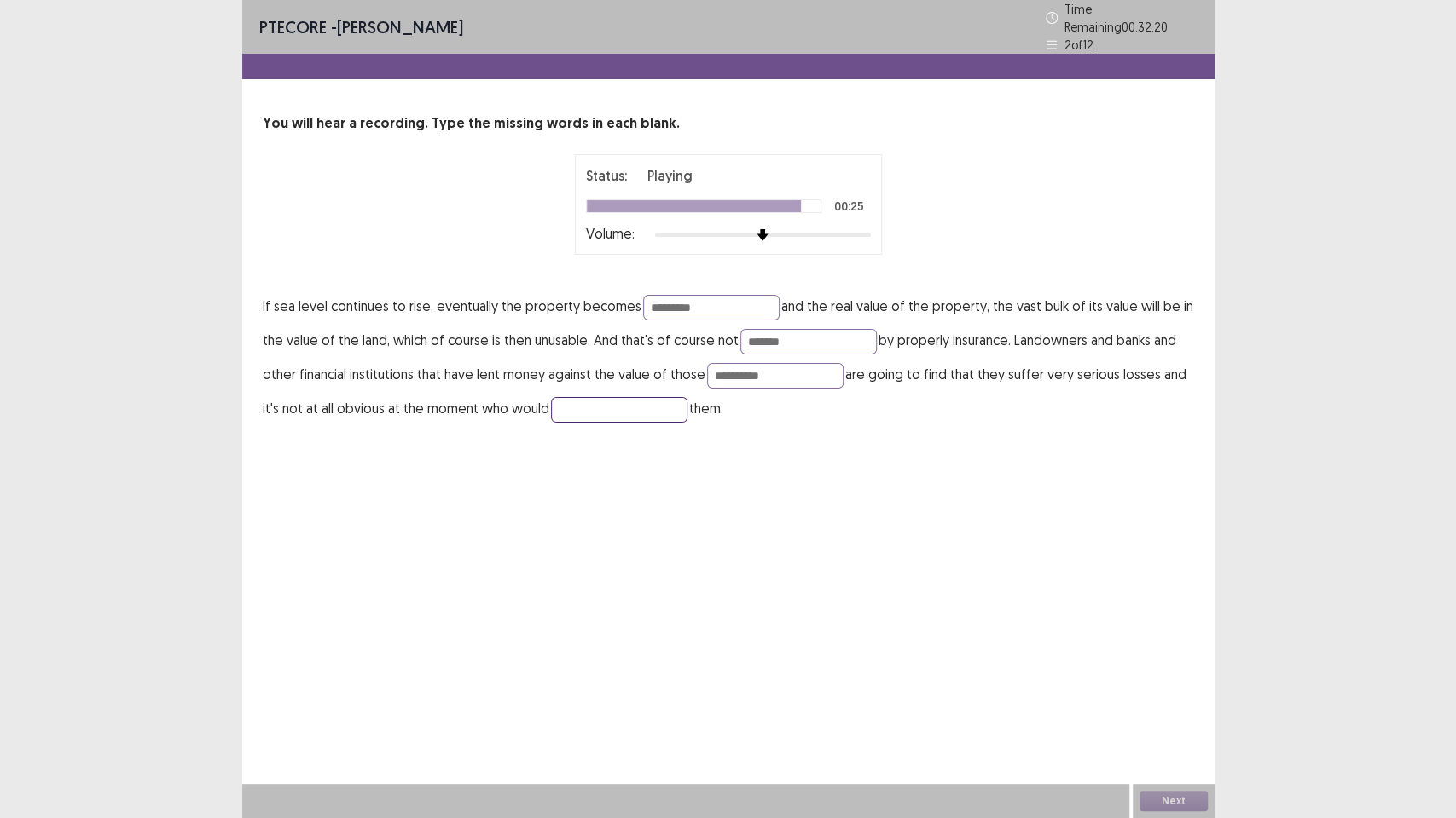
click at [593, 401] on input "text" at bounding box center [619, 409] width 137 height 25
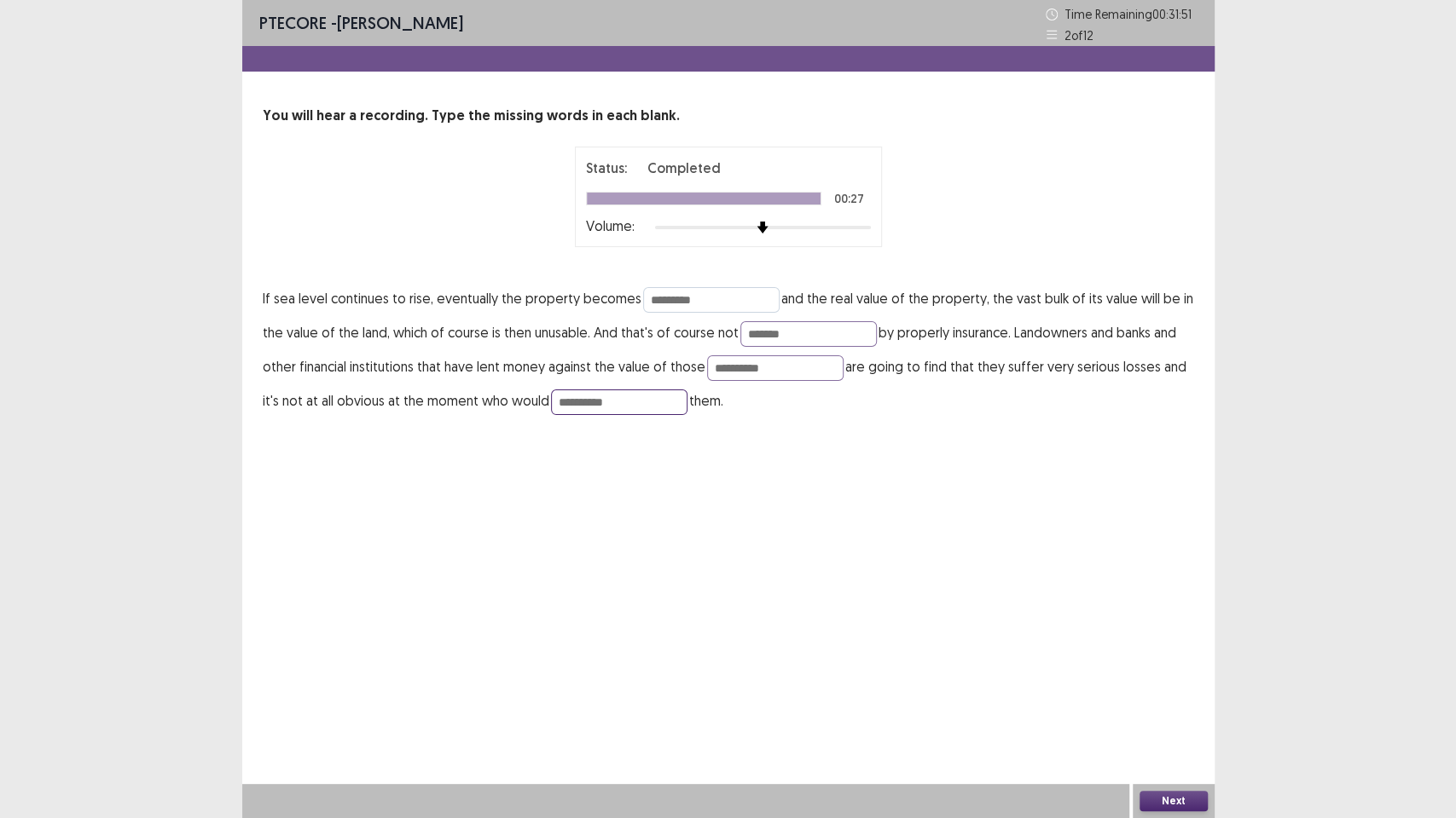
type input "**********"
click at [703, 301] on input "*********" at bounding box center [711, 300] width 137 height 25
click at [1195, 696] on button "Next" at bounding box center [1173, 801] width 68 height 21
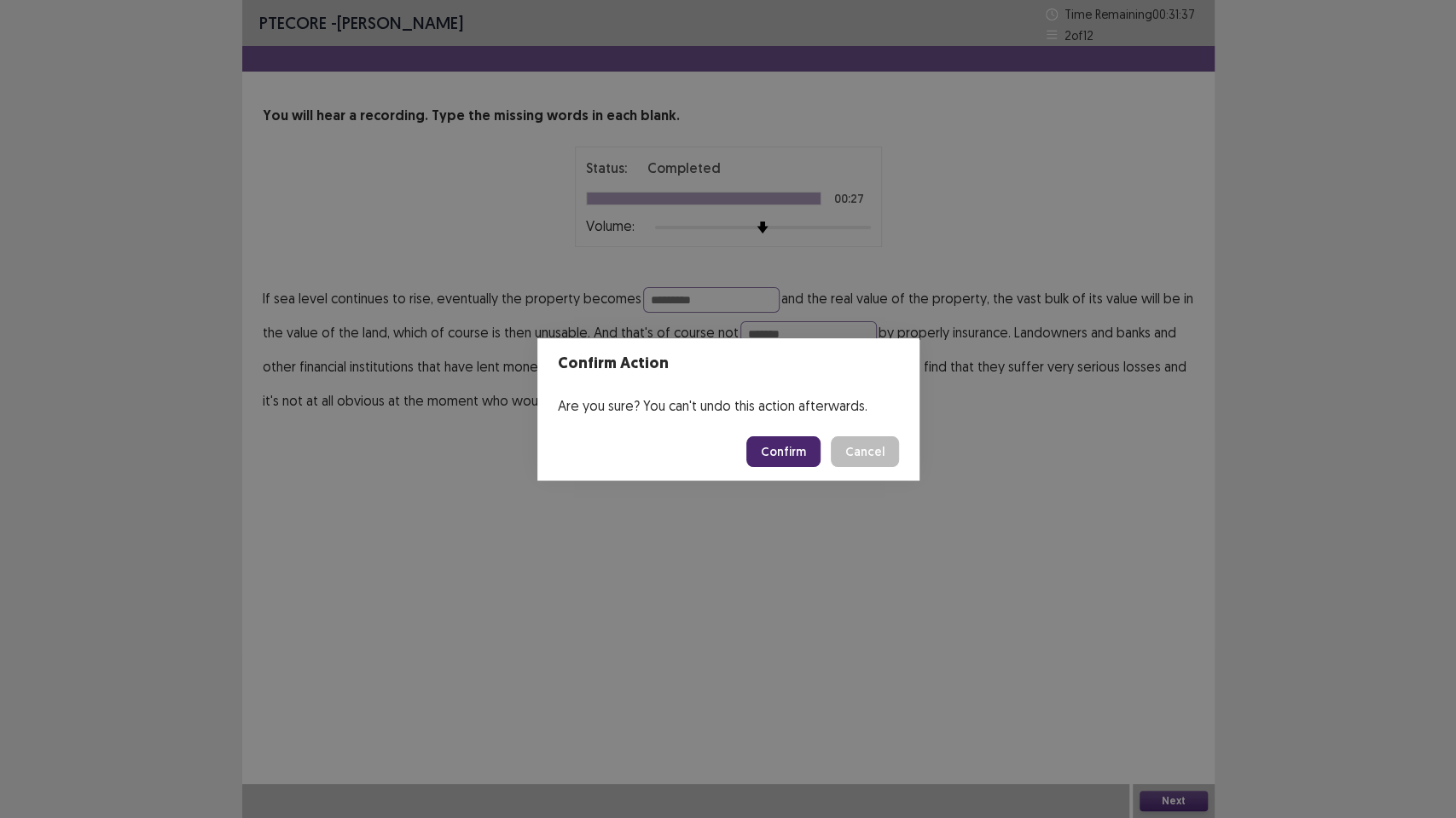
click at [787, 460] on button "Confirm" at bounding box center [783, 452] width 74 height 31
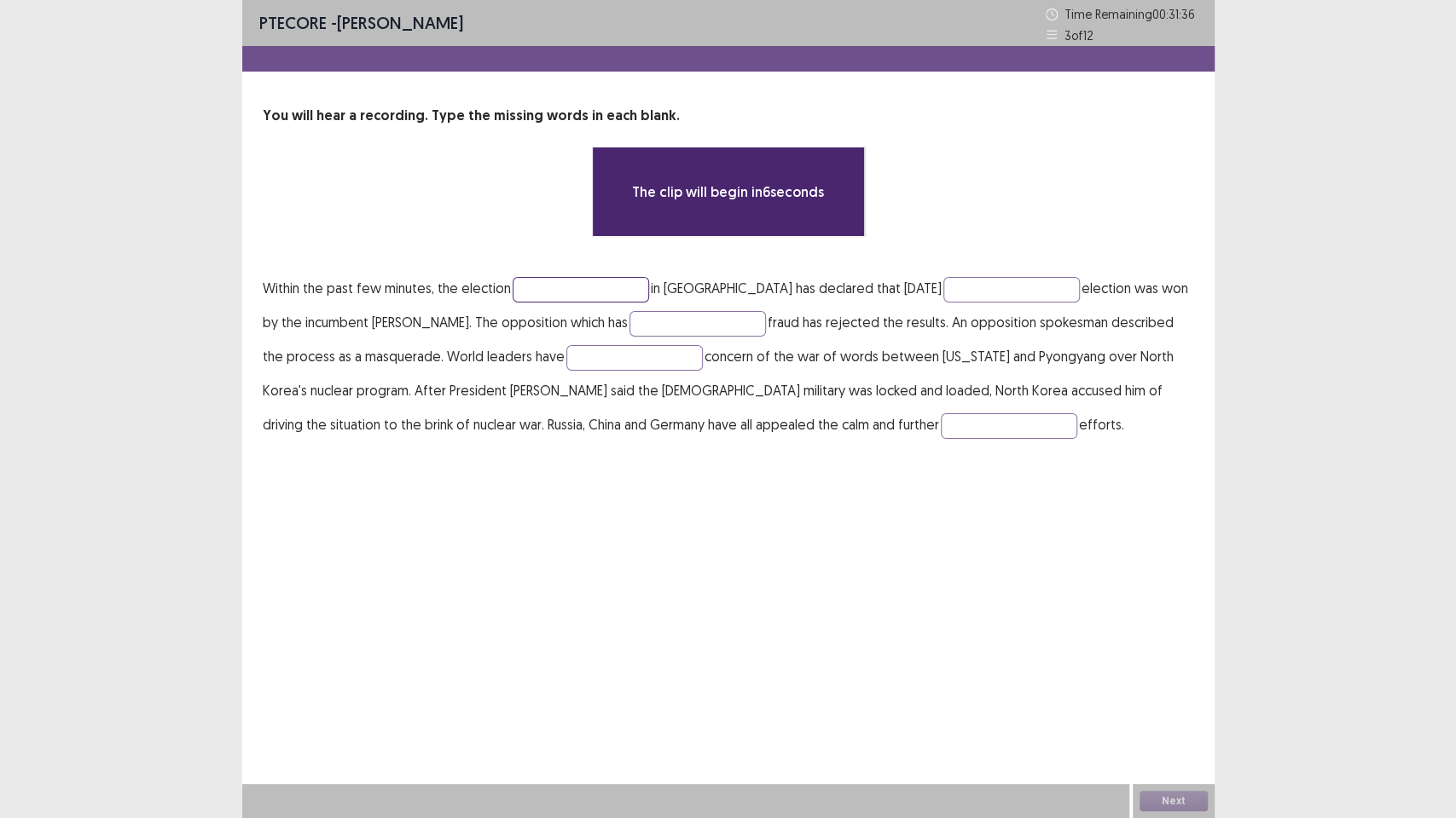
click at [528, 288] on input "text" at bounding box center [581, 290] width 137 height 25
click at [556, 288] on input "text" at bounding box center [581, 290] width 137 height 25
click at [557, 288] on input "text" at bounding box center [581, 290] width 137 height 25
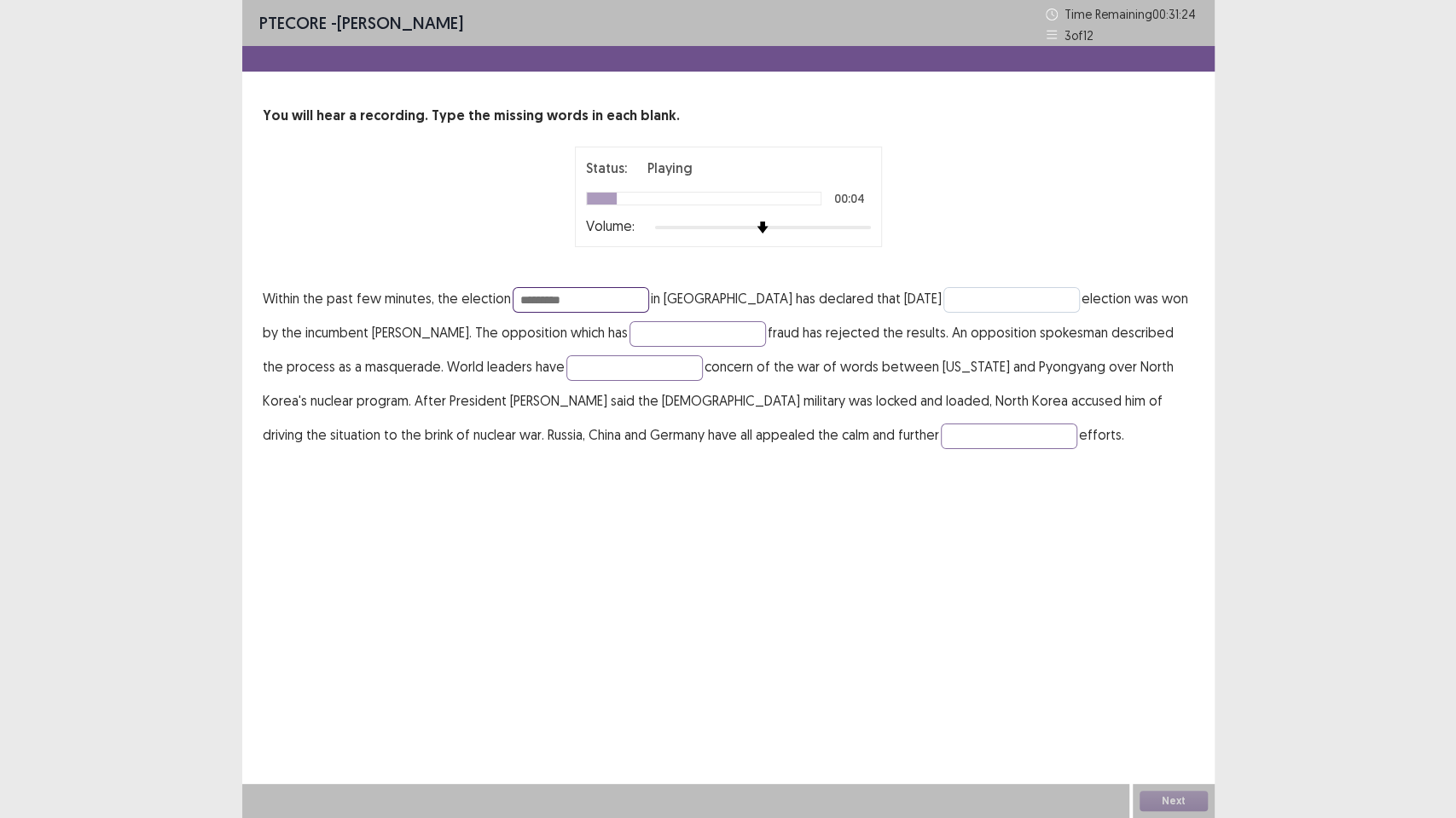
type input "*********"
click at [981, 305] on input "text" at bounding box center [1011, 300] width 137 height 25
type input "**********"
click at [648, 333] on input "text" at bounding box center [698, 334] width 137 height 25
type input "*********"
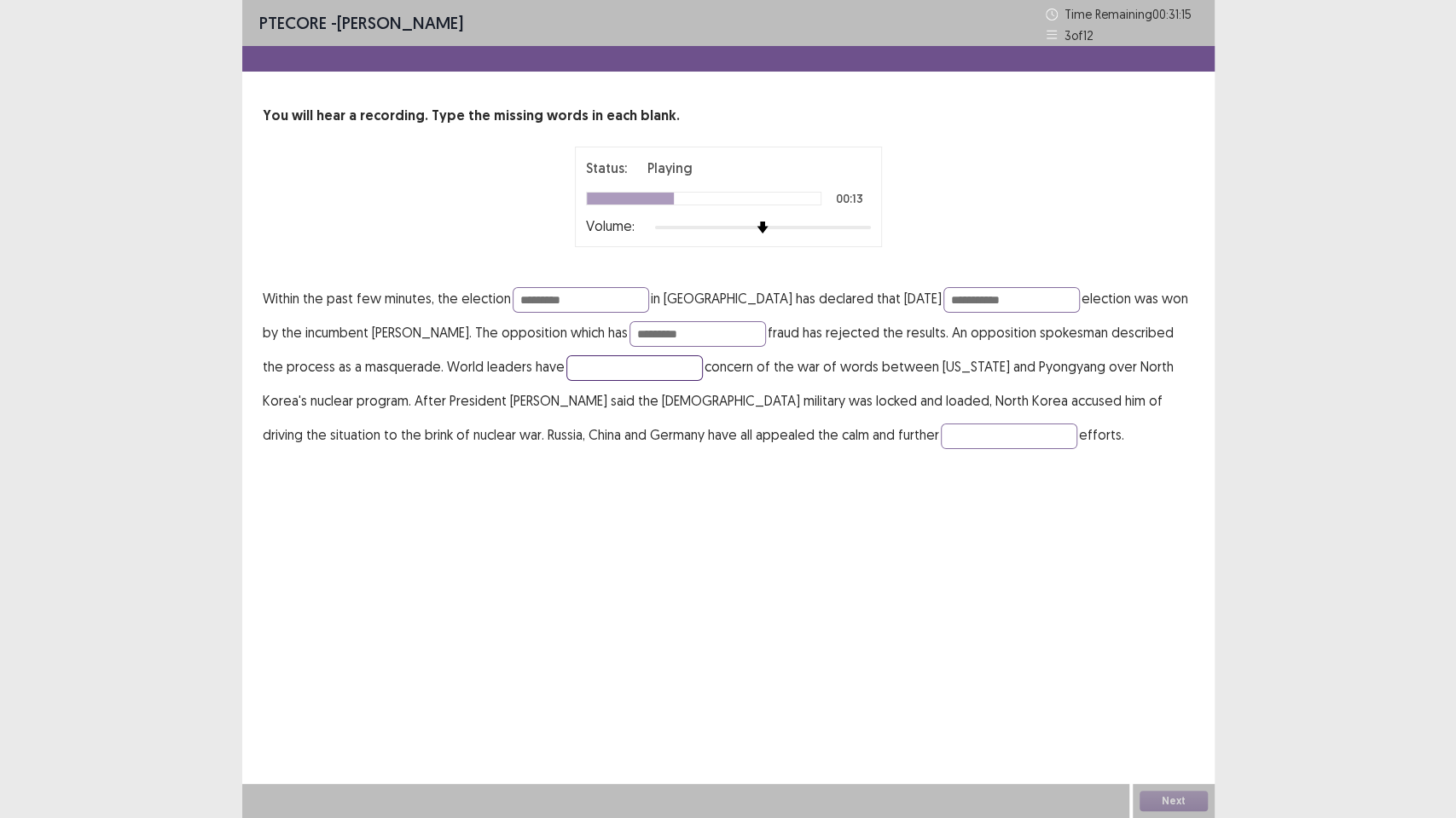
click at [607, 368] on input "text" at bounding box center [635, 368] width 137 height 25
type input "*********"
click at [941, 445] on input "text" at bounding box center [1009, 436] width 137 height 25
click at [941, 443] on input "text" at bounding box center [1009, 436] width 137 height 25
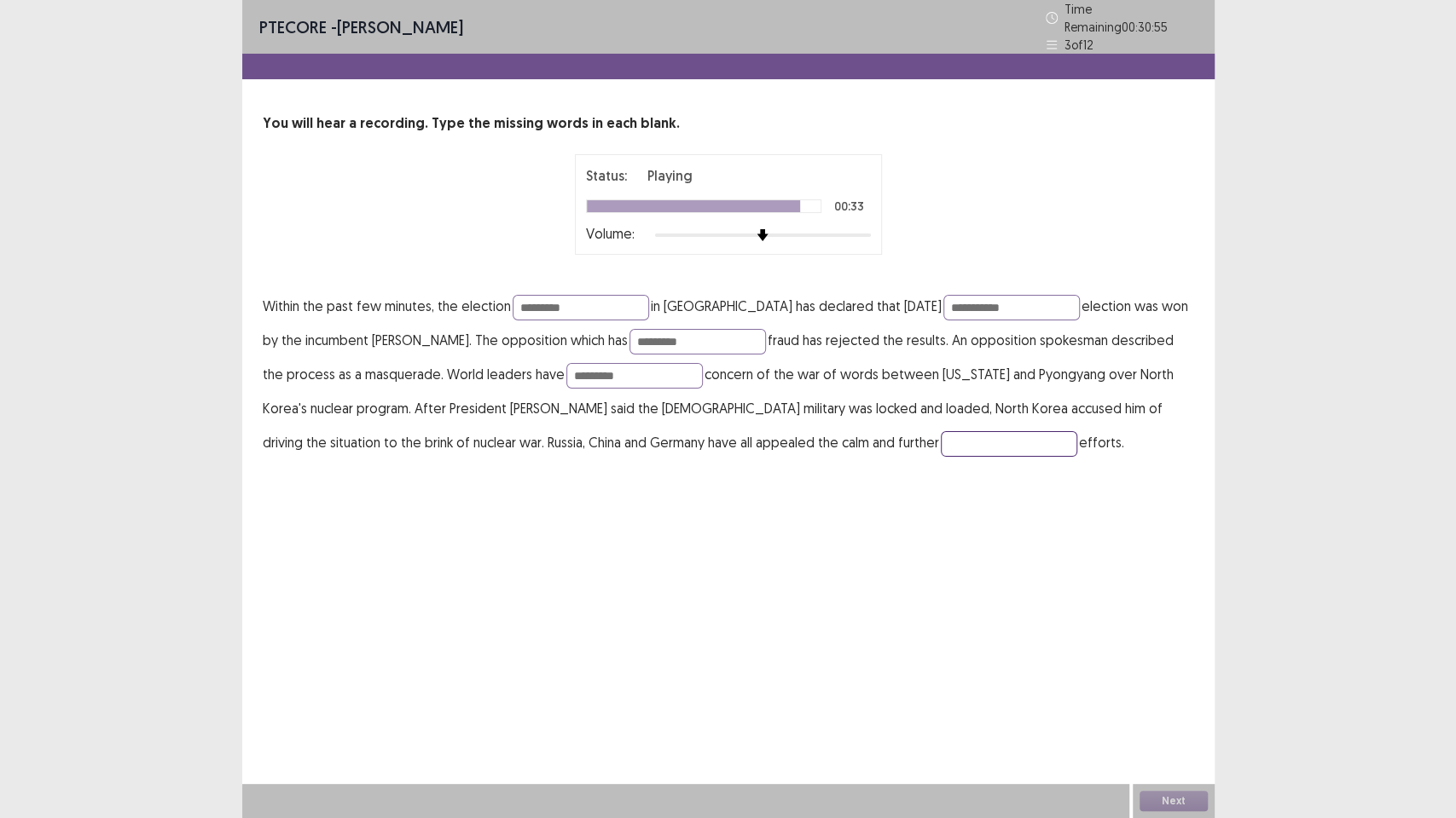
click at [941, 436] on input "text" at bounding box center [1009, 444] width 137 height 25
type input "**********"
click at [668, 339] on input "*********" at bounding box center [698, 342] width 137 height 25
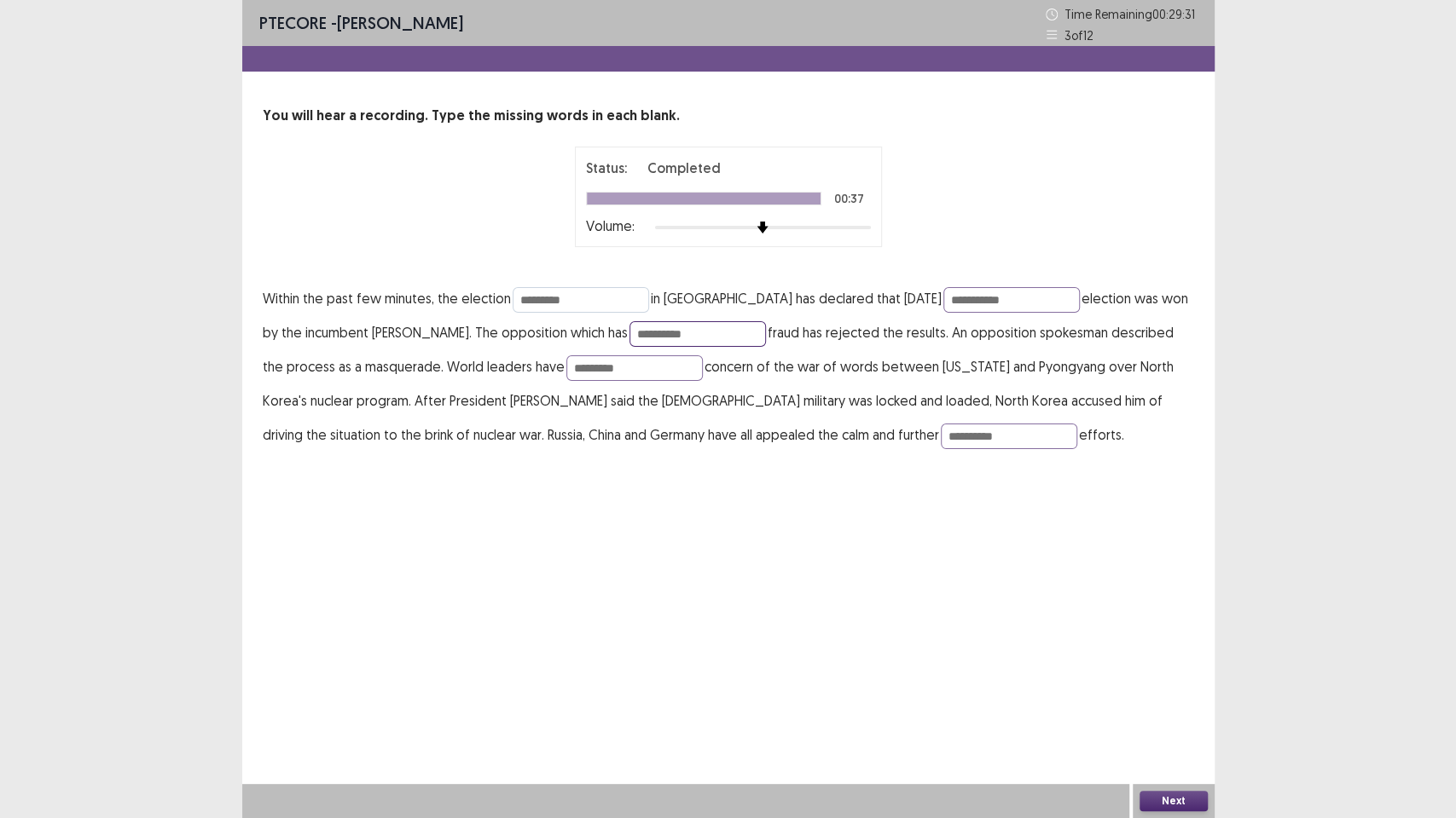
type input "**********"
click at [599, 308] on input "*********" at bounding box center [581, 300] width 137 height 25
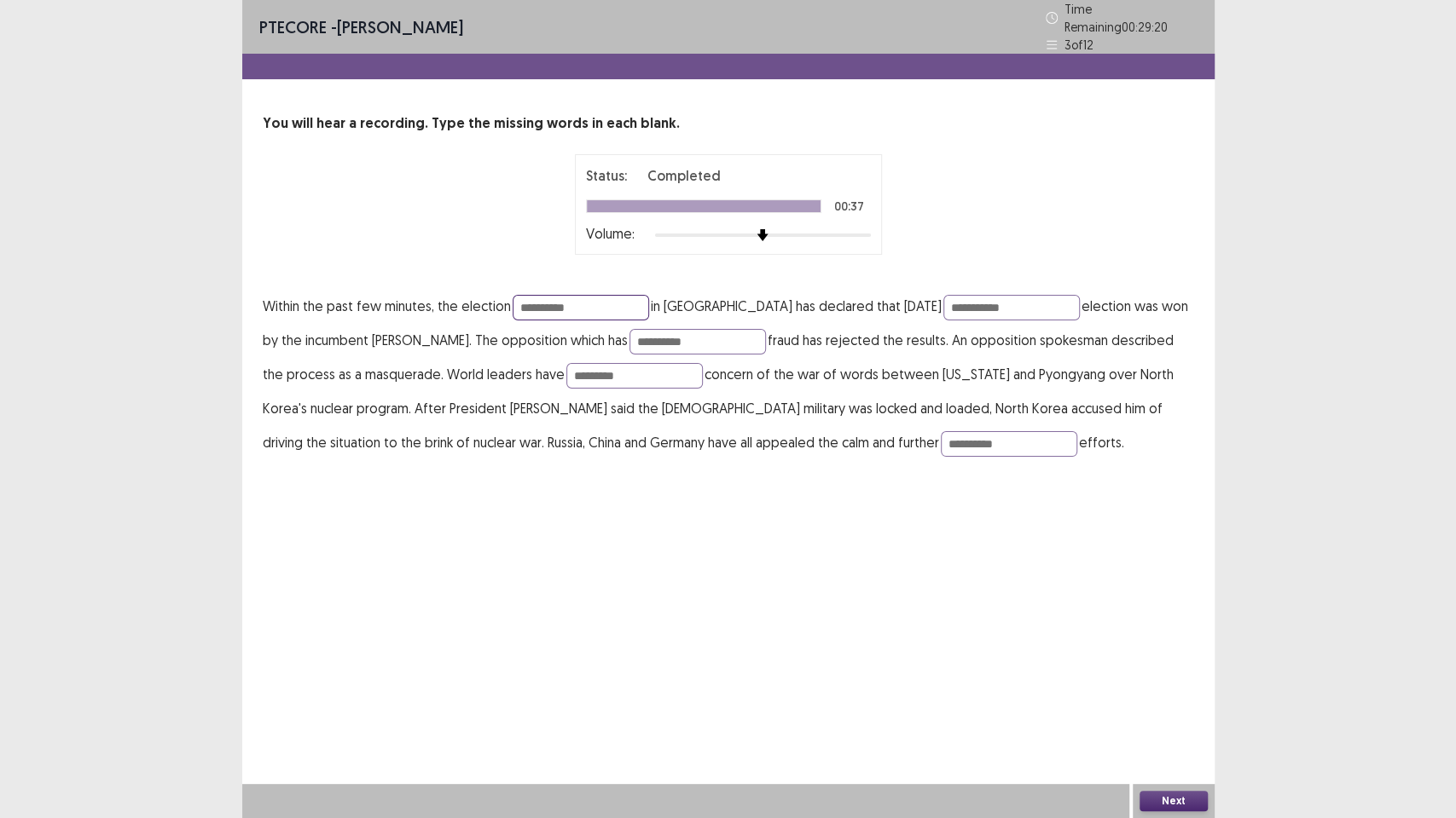
type input "**********"
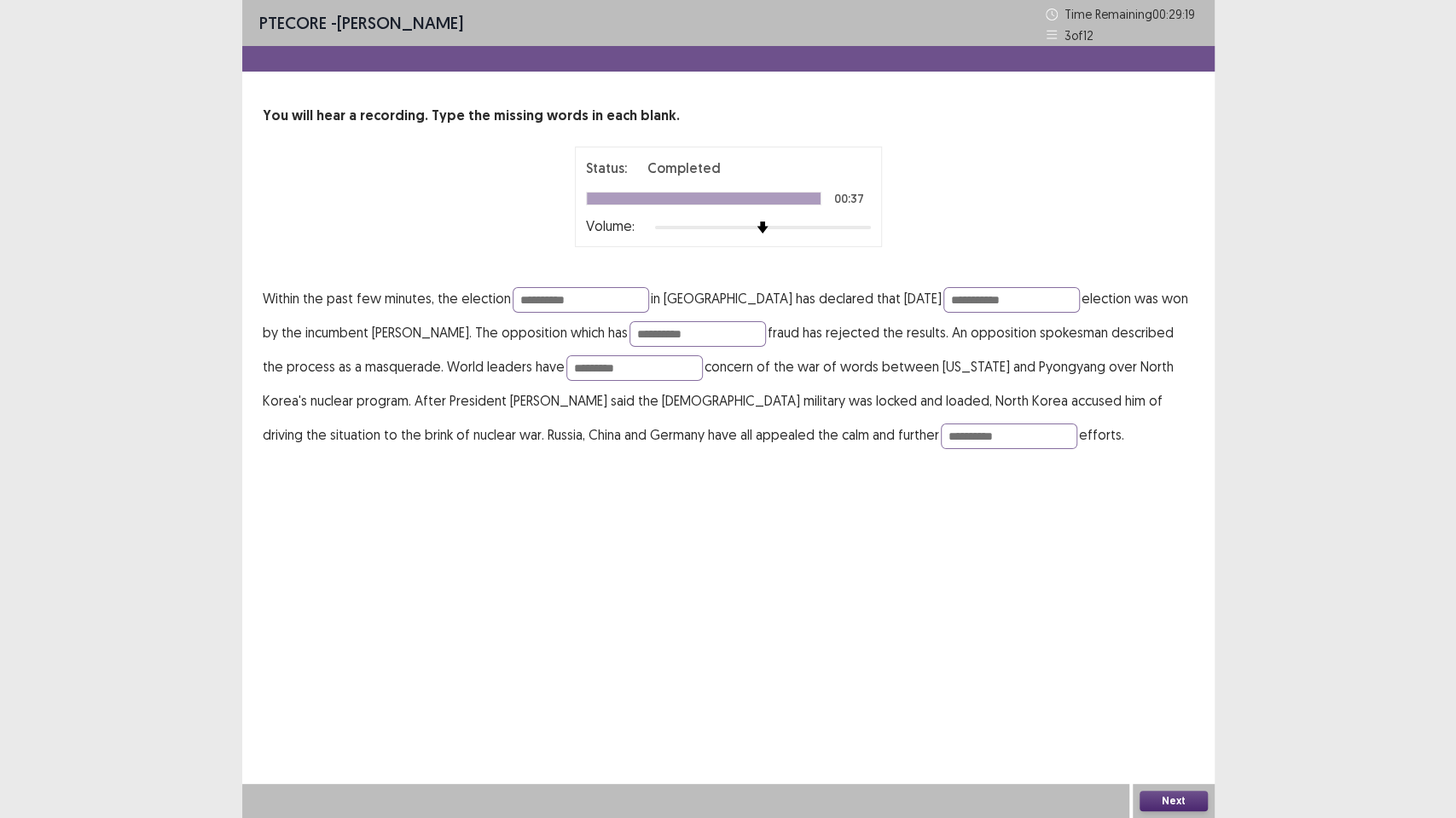
click at [1169, 696] on button "Next" at bounding box center [1173, 801] width 68 height 21
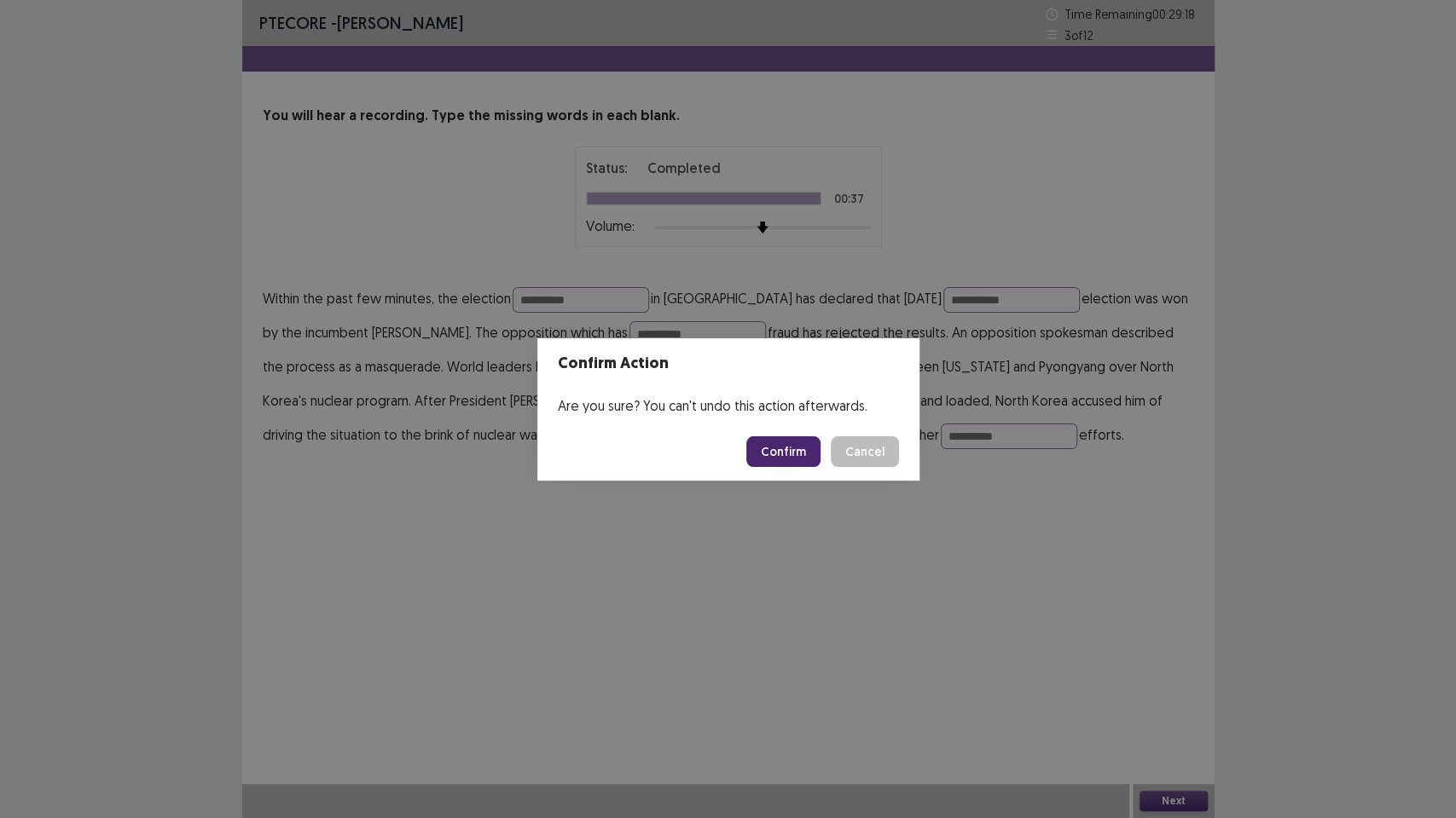
click at [779, 446] on button "Confirm" at bounding box center [783, 452] width 74 height 31
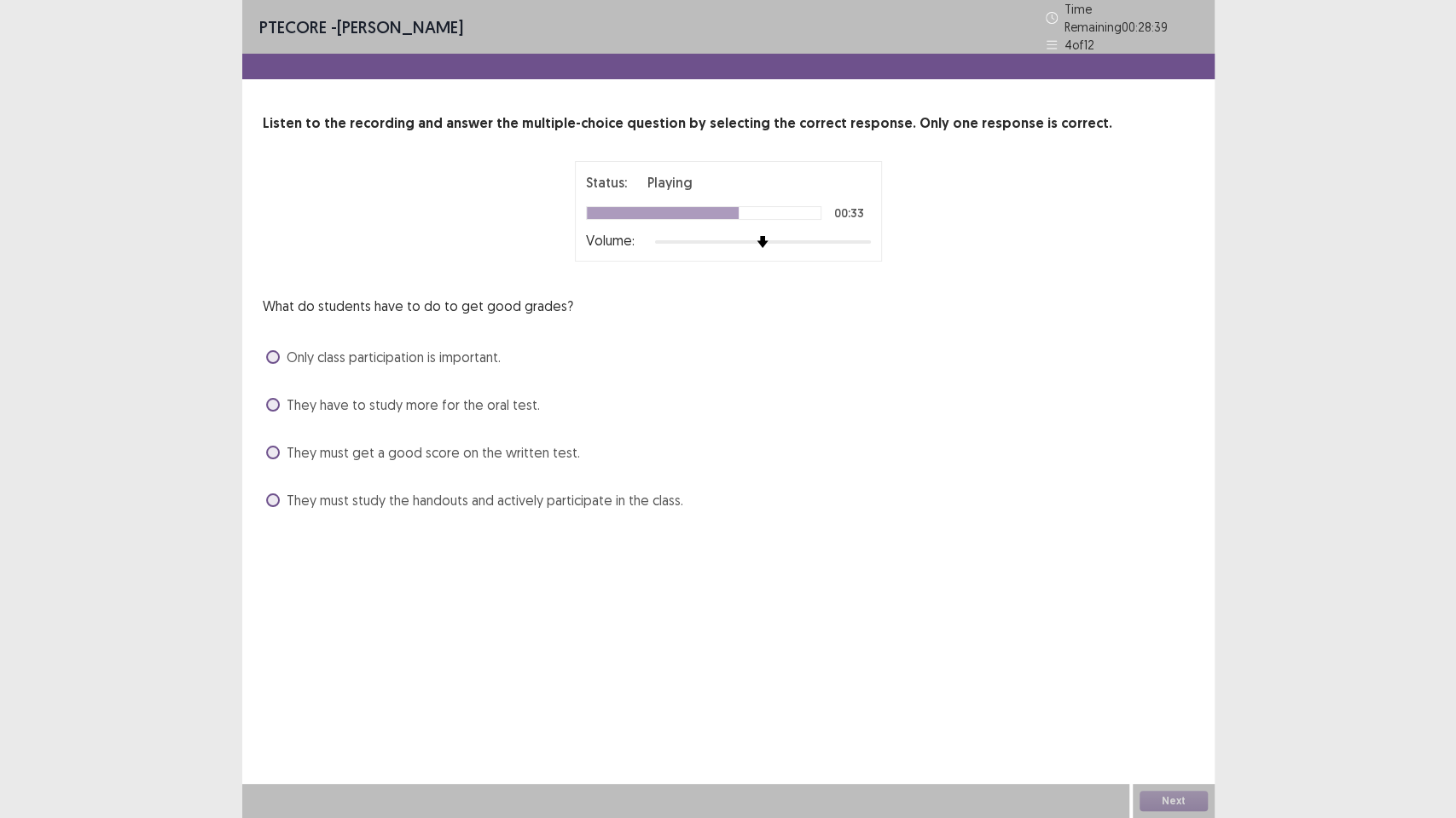
click at [444, 404] on span "They have to study more for the oral test." at bounding box center [412, 404] width 253 height 21
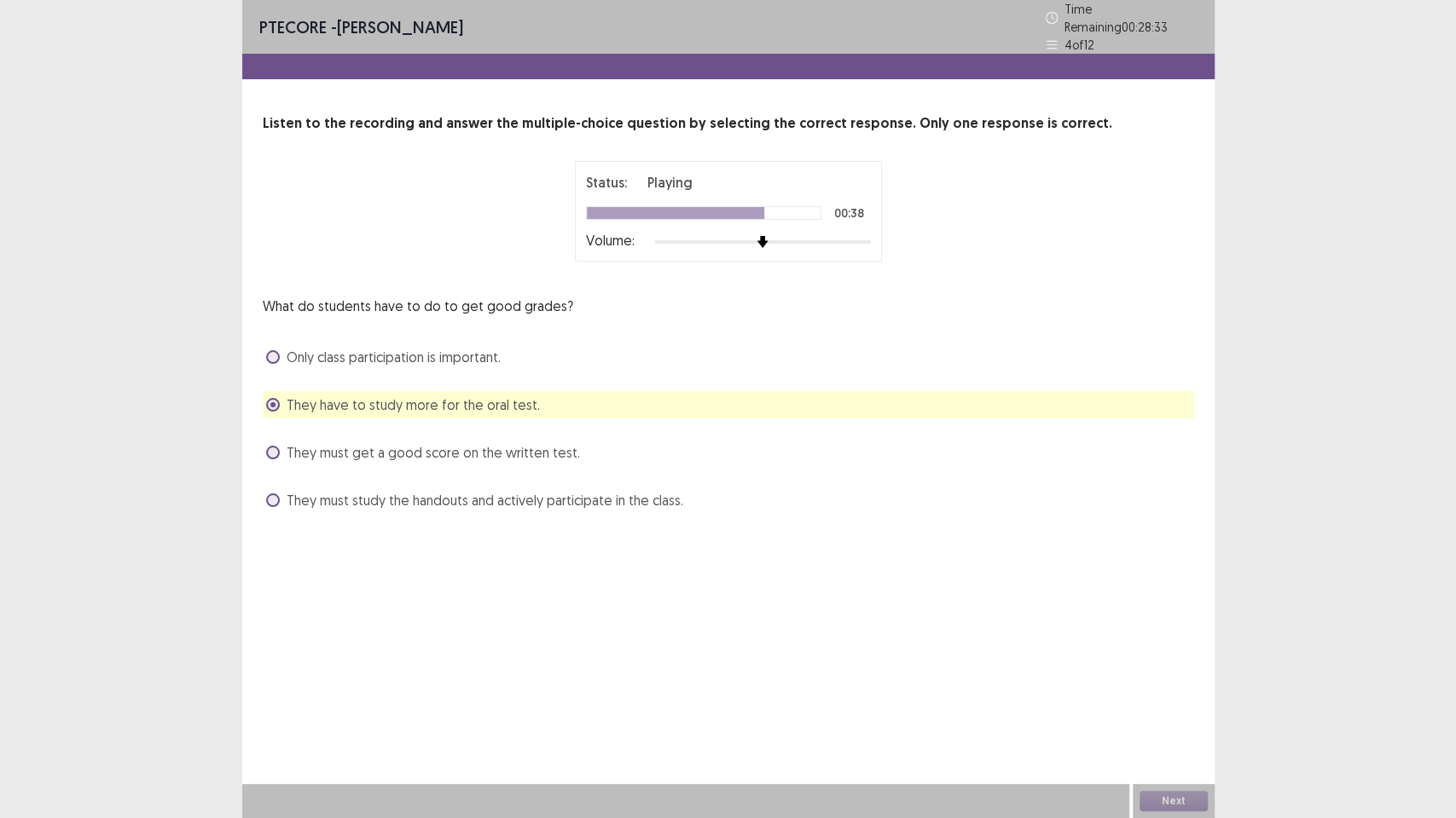
click at [468, 353] on span "Only class participation is important." at bounding box center [393, 356] width 214 height 21
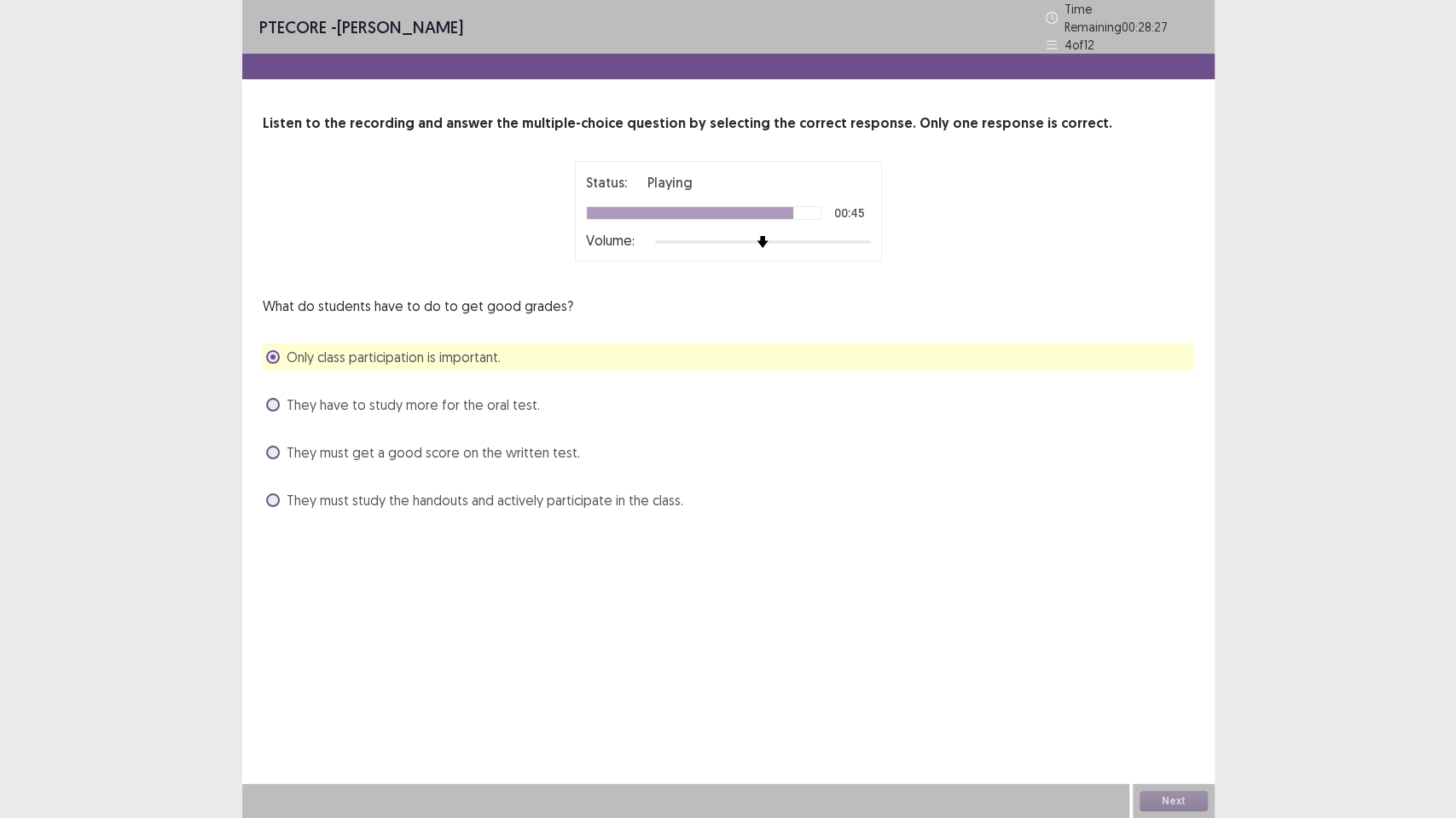
click at [585, 492] on span "They must study the handouts and actively participate in the class." at bounding box center [484, 500] width 396 height 21
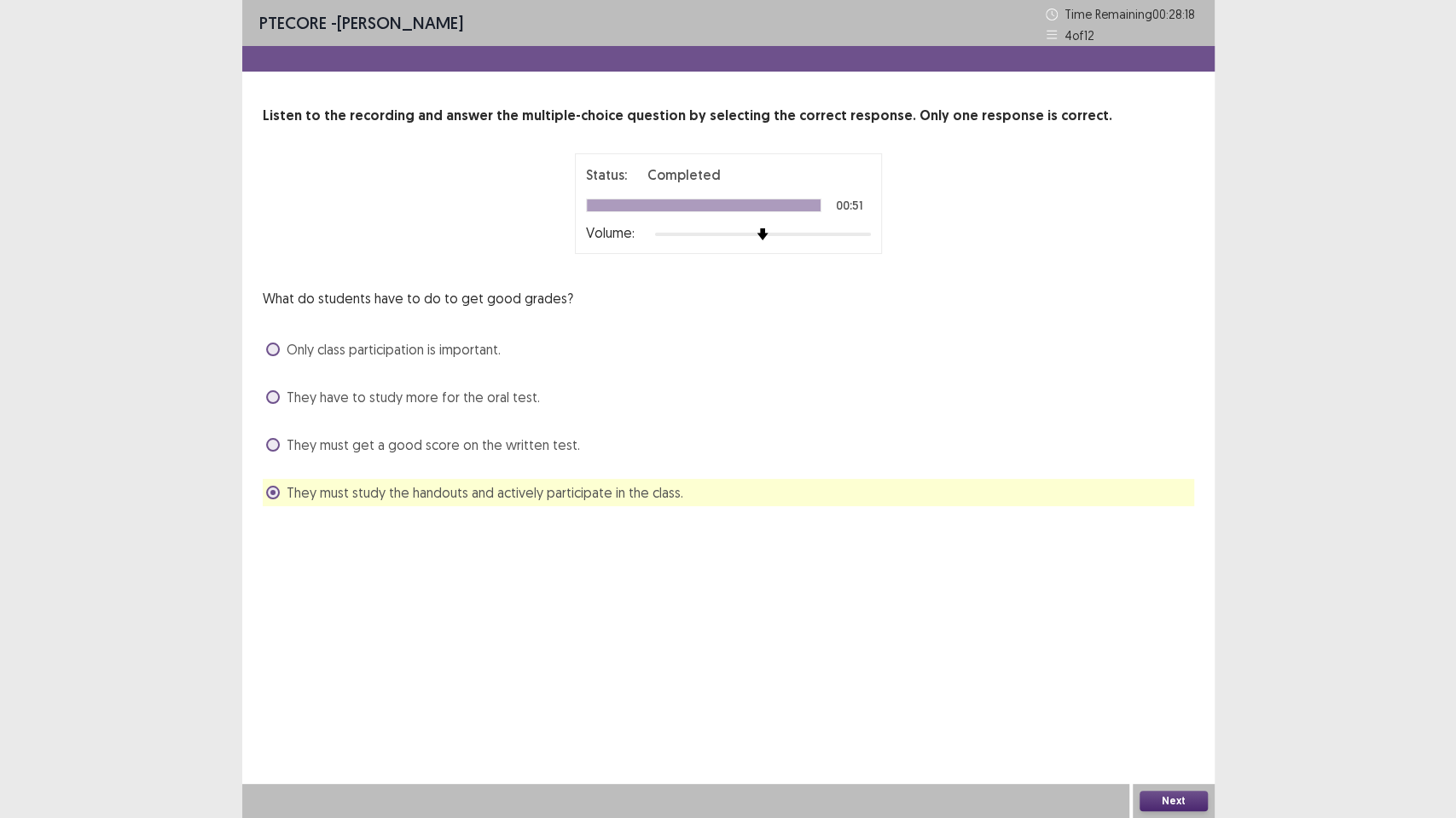
click at [1179, 696] on button "Next" at bounding box center [1173, 801] width 68 height 21
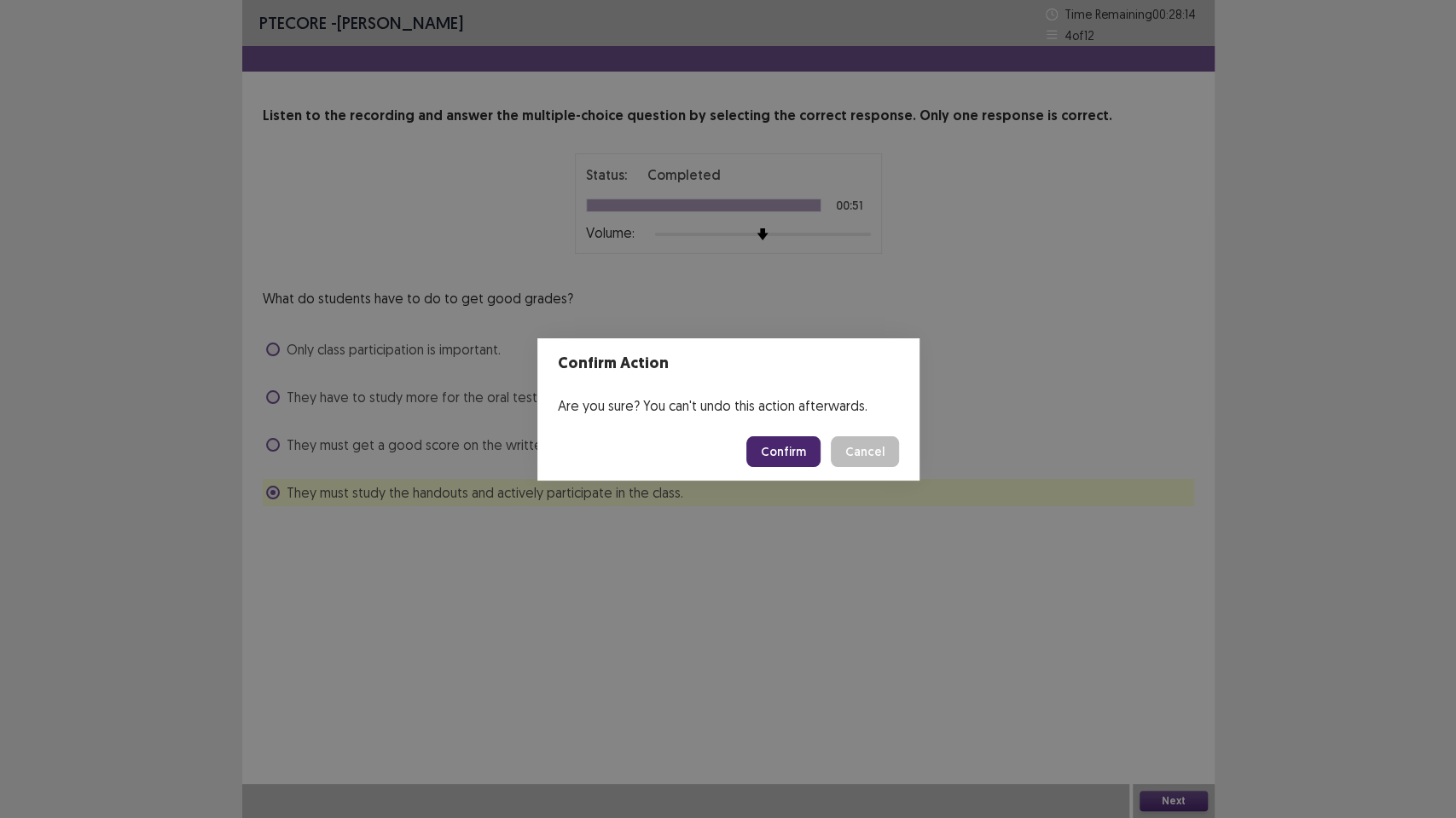
click at [781, 435] on footer "Confirm Cancel" at bounding box center [728, 452] width 382 height 58
click at [782, 447] on button "Confirm" at bounding box center [783, 452] width 74 height 31
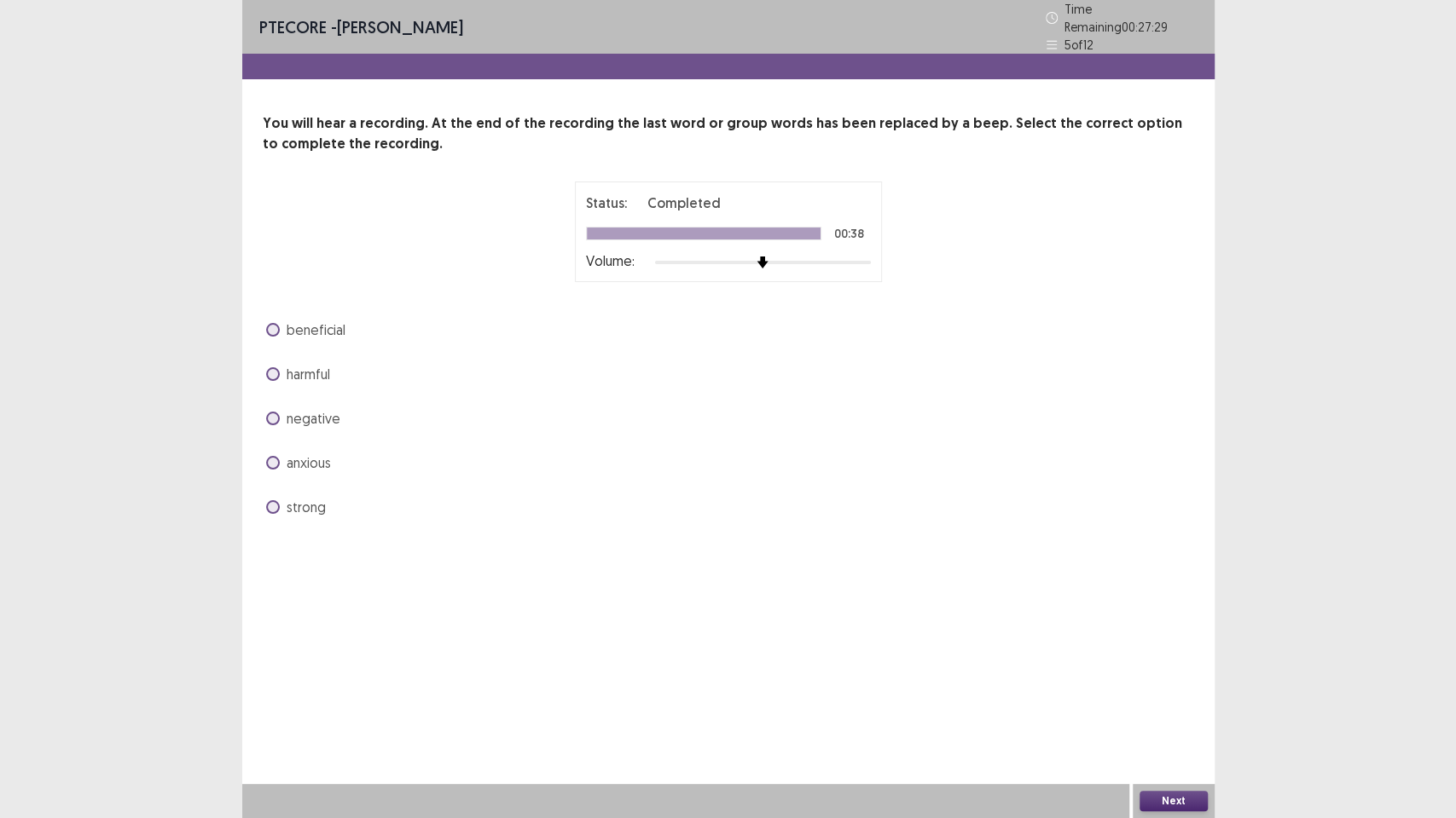
click at [272, 367] on span at bounding box center [272, 373] width 14 height 13
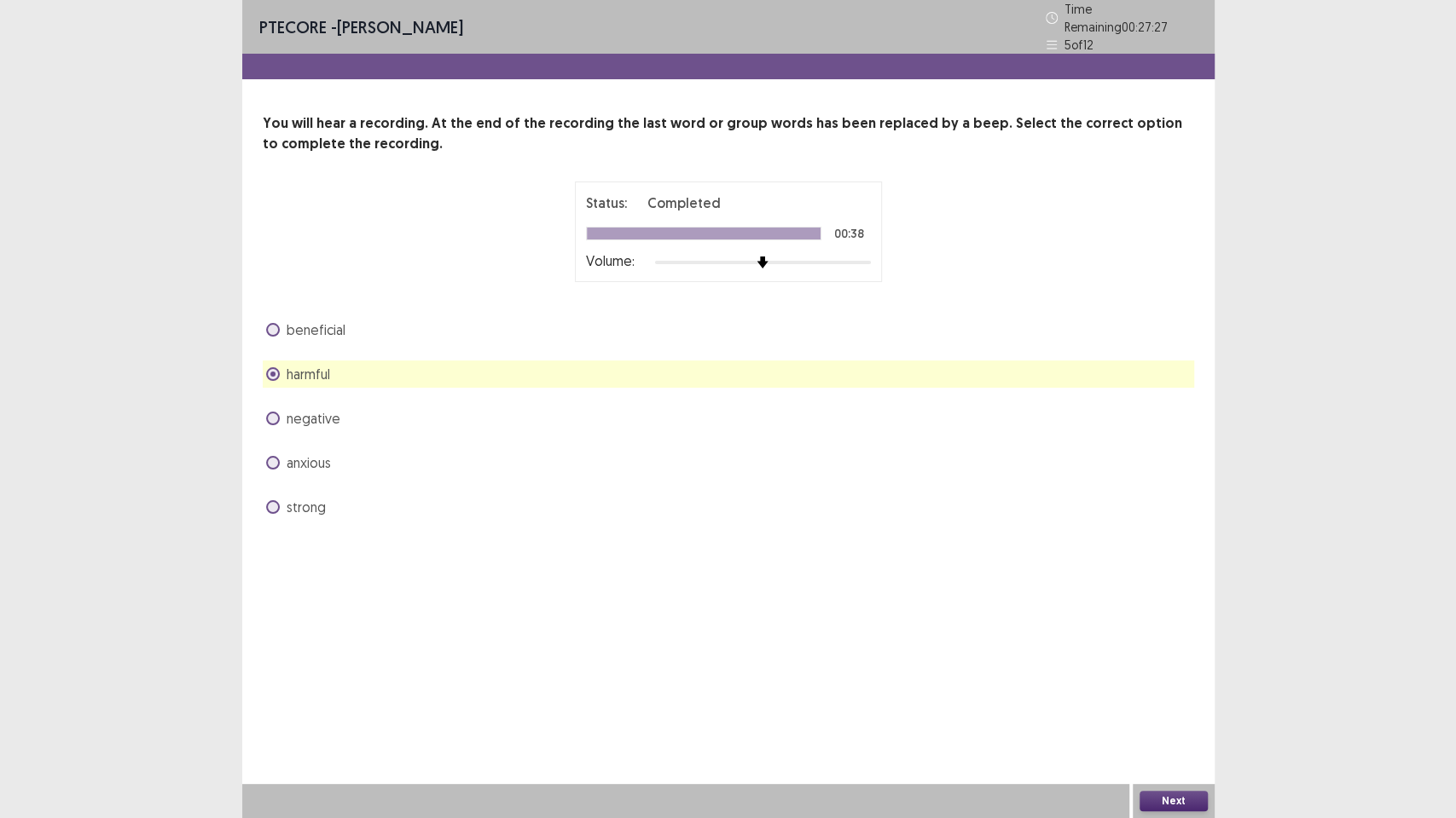
click at [317, 307] on div "You will hear a recording. At the end of the recording the last word or group w…" at bounding box center [728, 317] width 972 height 408
click at [276, 331] on label "beneficial" at bounding box center [305, 329] width 79 height 21
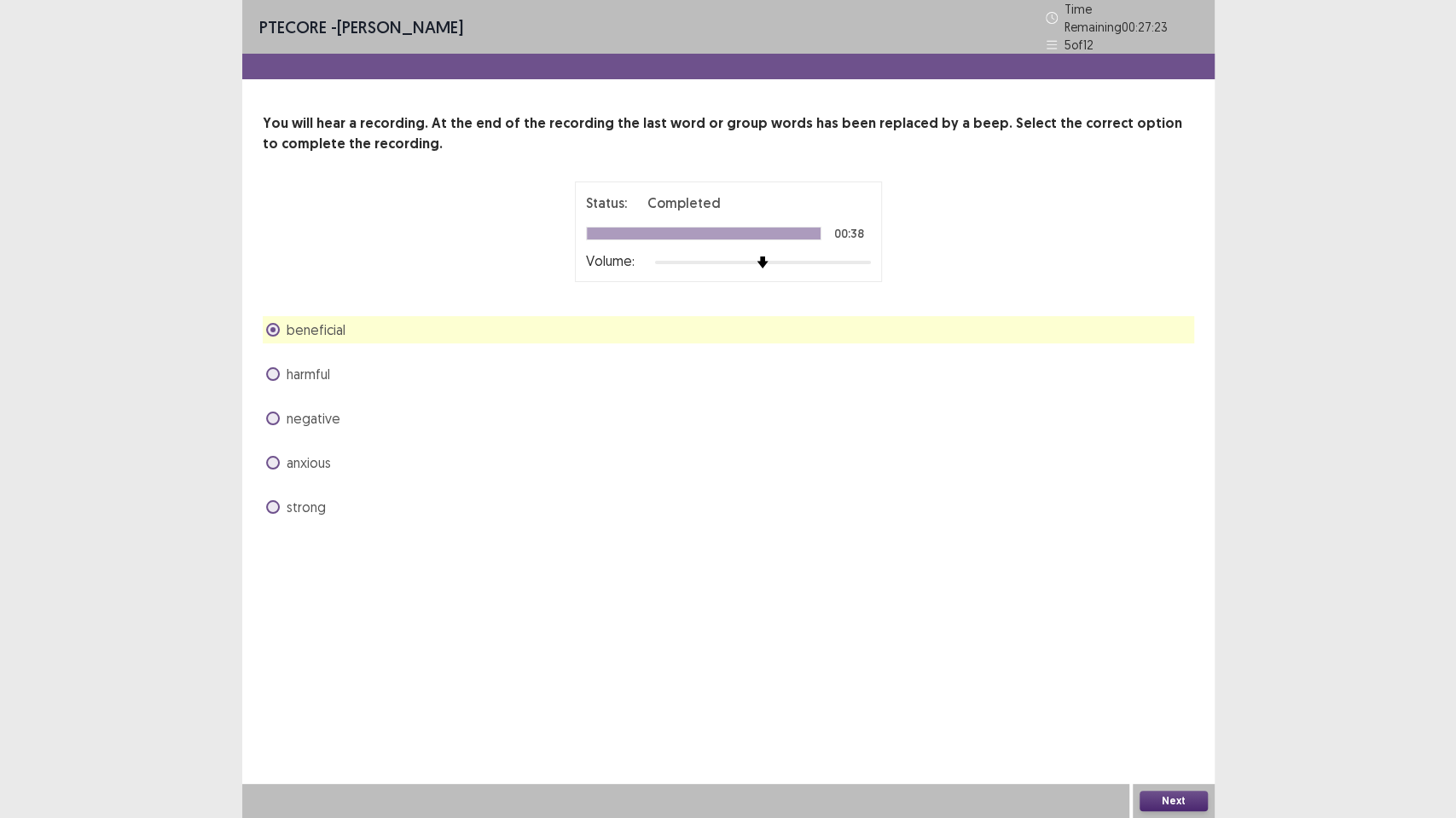
click at [1172, 696] on div "Next" at bounding box center [1173, 801] width 82 height 34
click at [1171, 696] on button "Next" at bounding box center [1173, 801] width 68 height 21
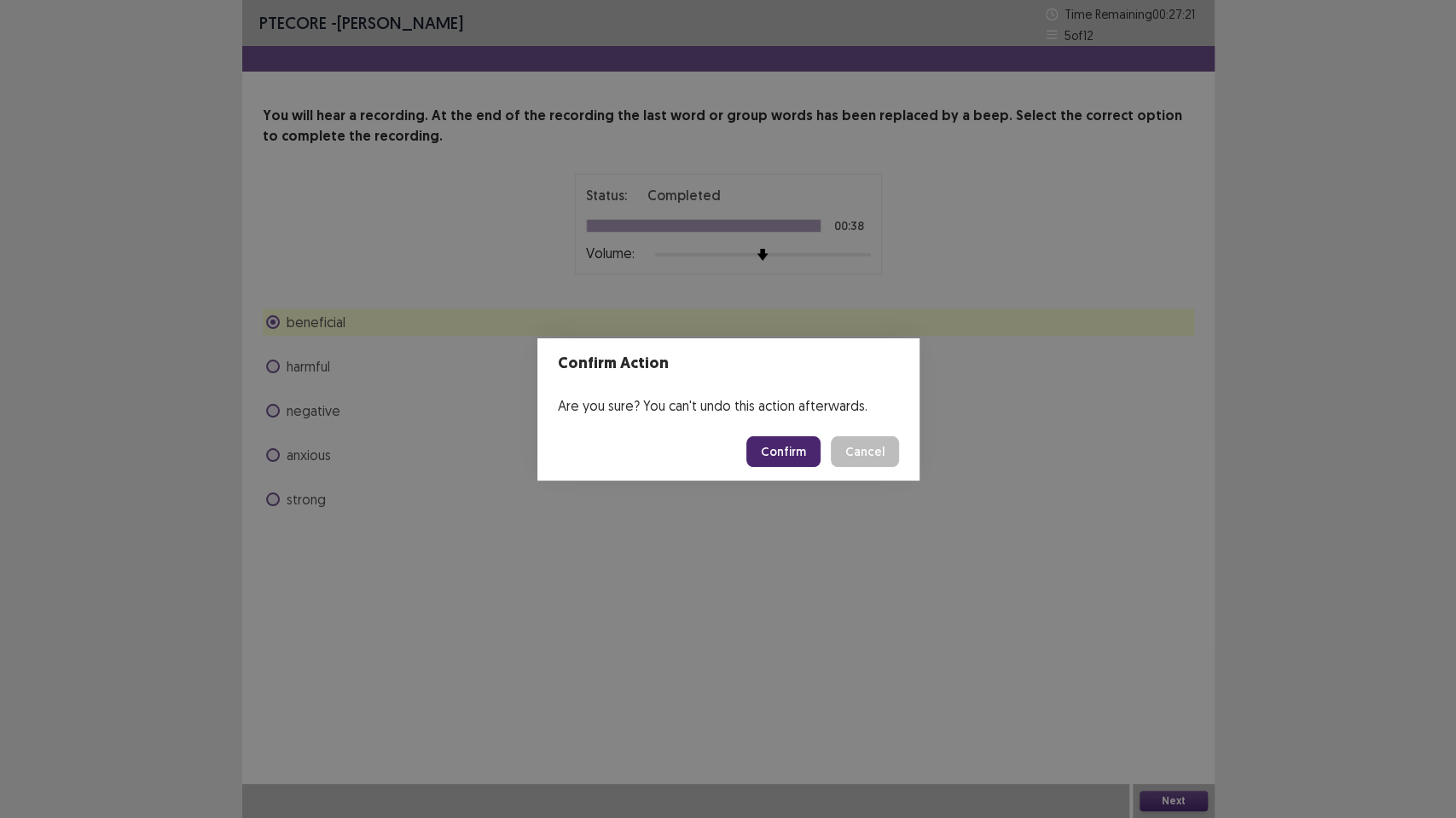
click at [789, 457] on button "Confirm" at bounding box center [783, 452] width 74 height 31
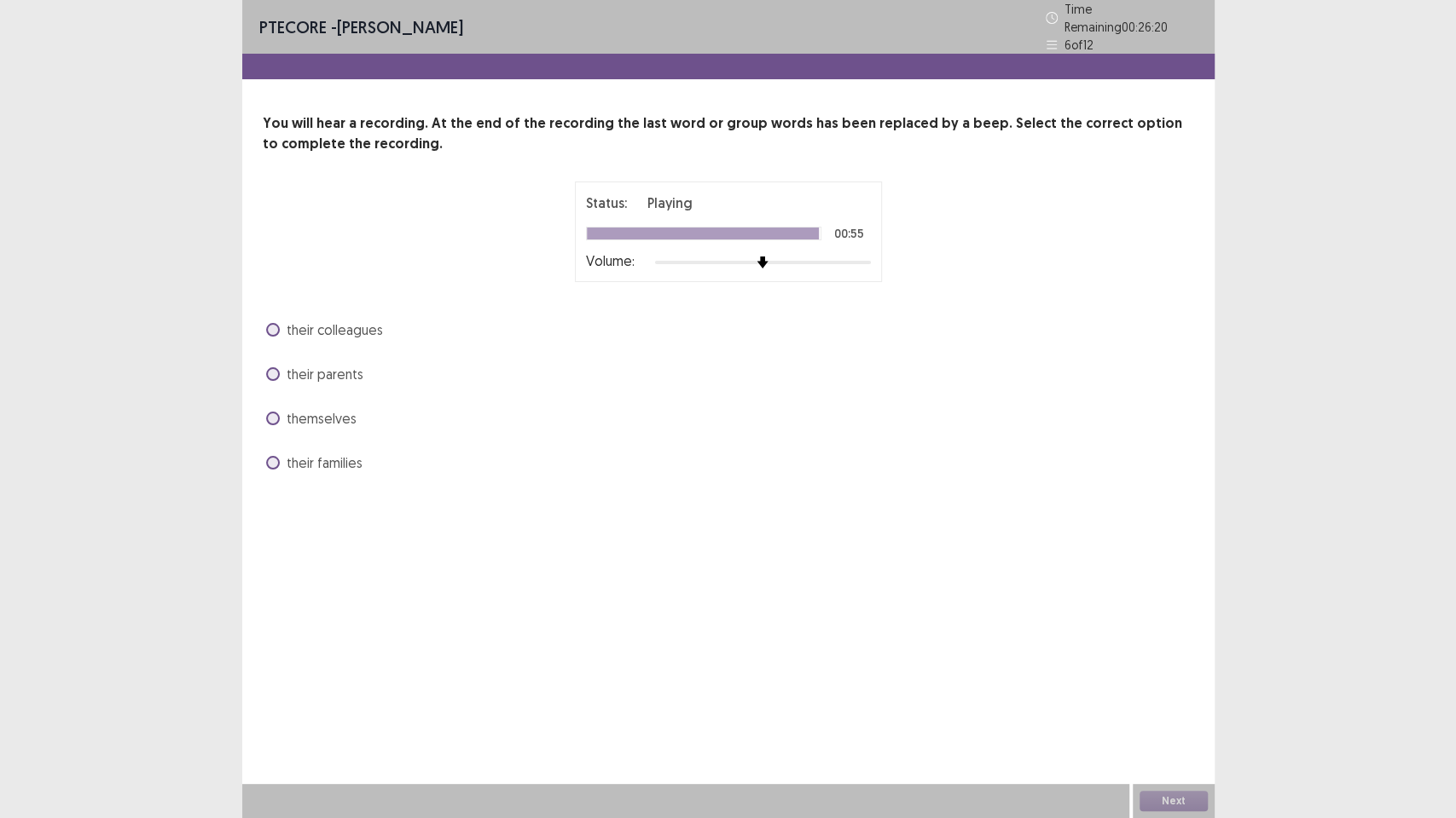
click at [386, 319] on div "their colleagues" at bounding box center [728, 329] width 931 height 27
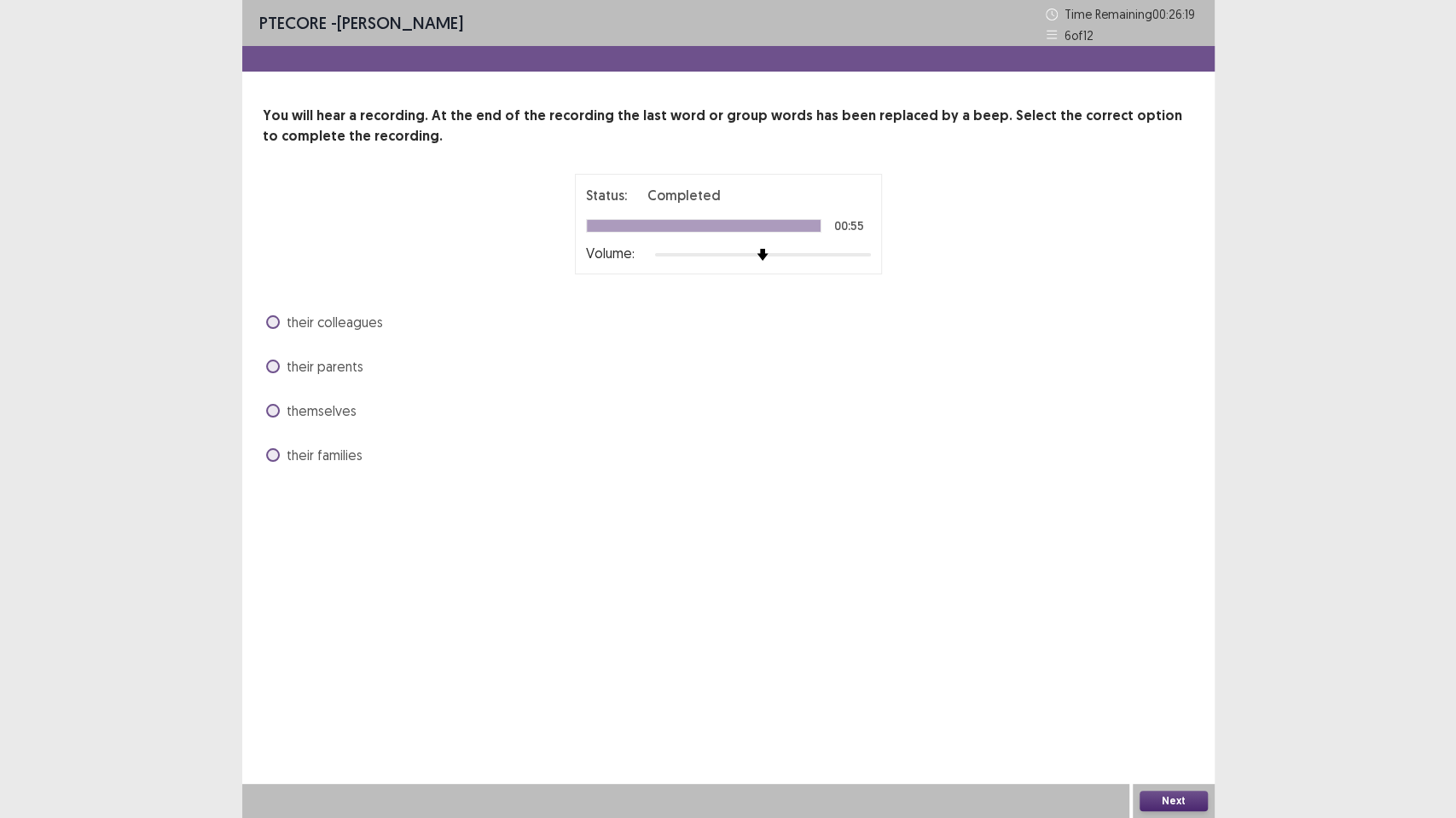
click at [345, 328] on span "their colleagues" at bounding box center [334, 322] width 96 height 21
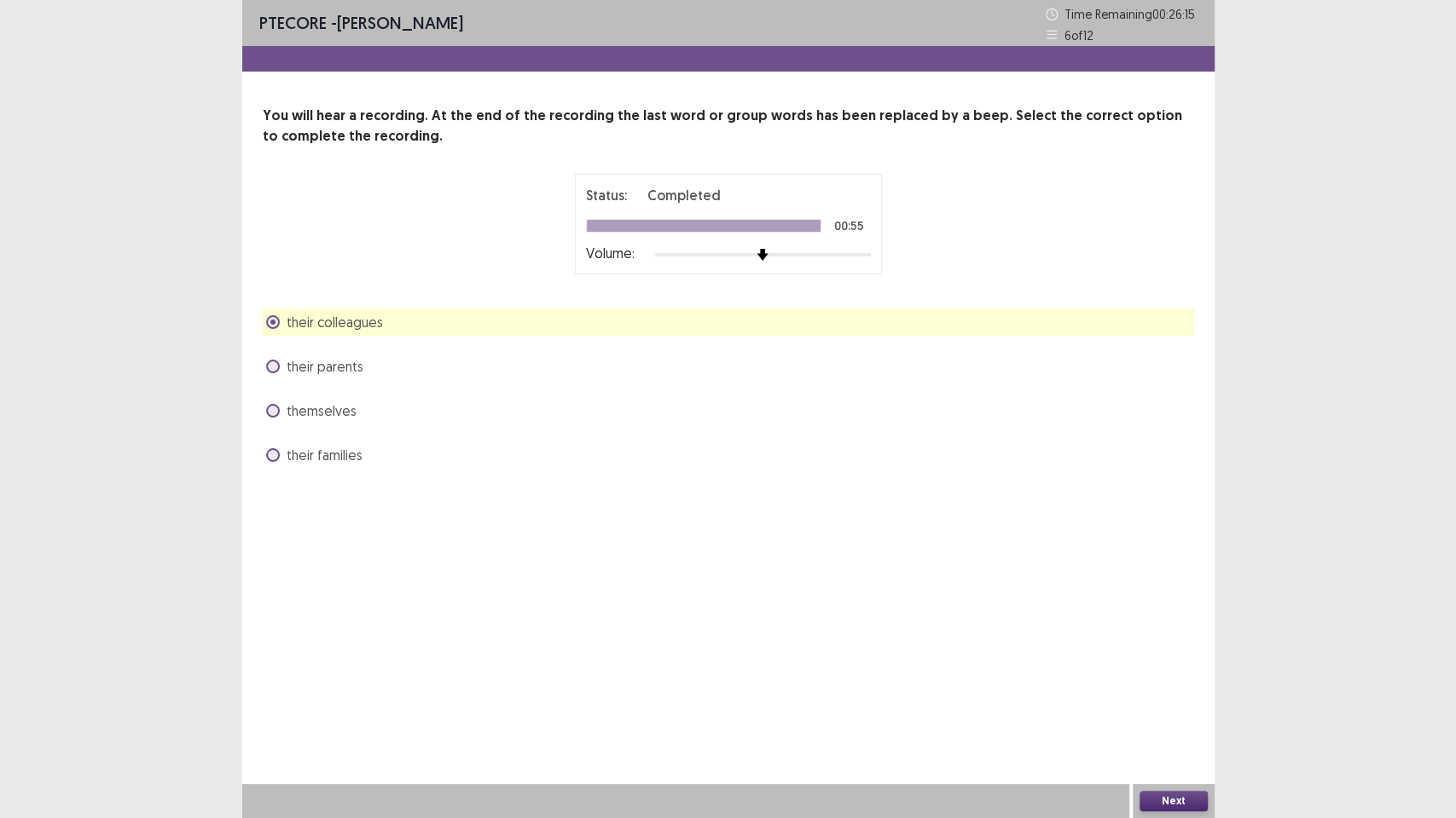
click at [1173, 696] on button "Next" at bounding box center [1173, 801] width 68 height 21
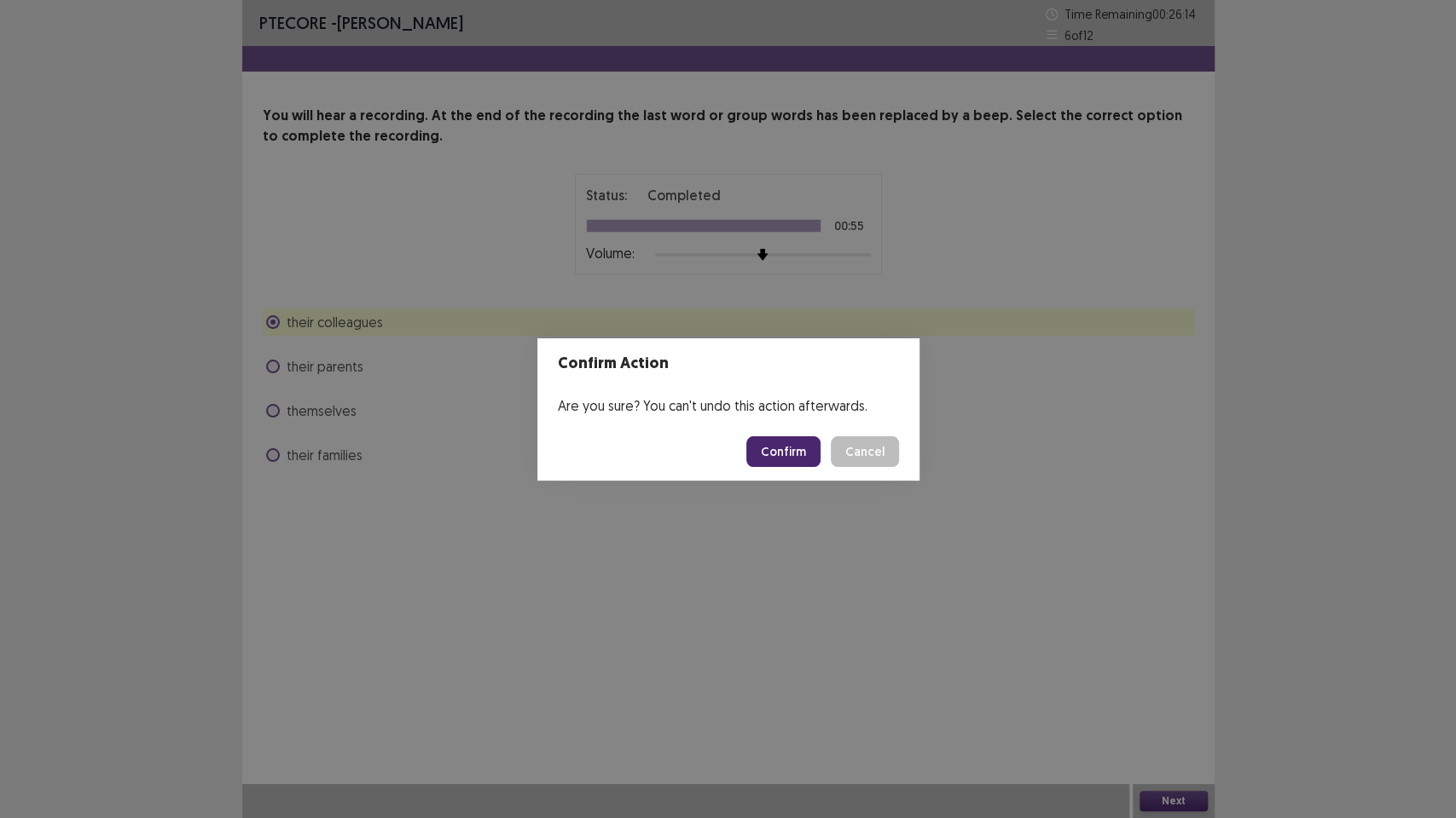
click at [763, 459] on button "Confirm" at bounding box center [783, 452] width 74 height 31
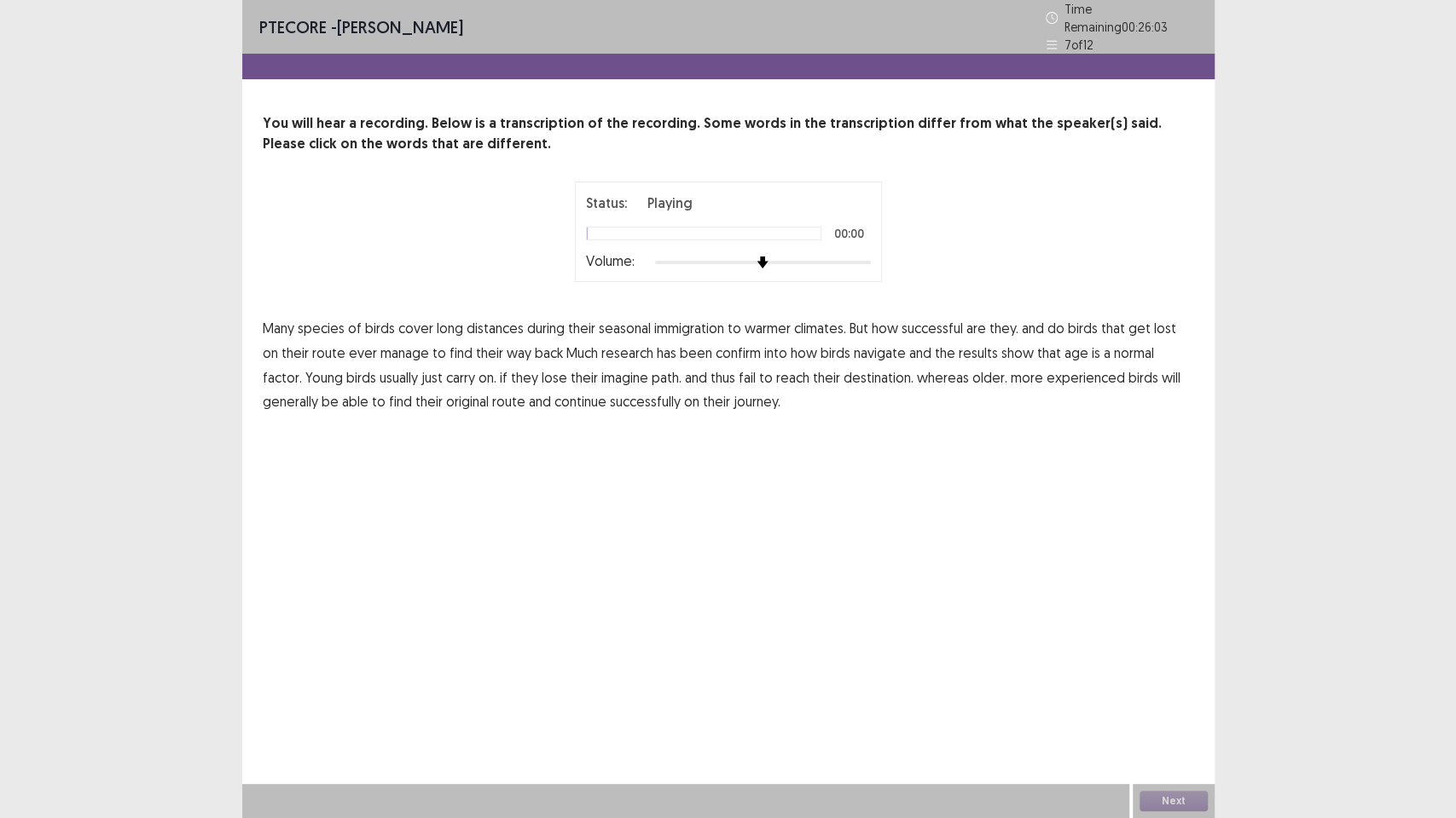
drag, startPoint x: 775, startPoint y: 459, endPoint x: 534, endPoint y: 446, distance: 241.4
click at [530, 444] on div "PTE core - [PERSON_NAME] Time Remaining 00 : 26 : 03 7 of 12 You will hear a re…" at bounding box center [728, 409] width 972 height 818
click at [727, 346] on span "confirm" at bounding box center [738, 353] width 45 height 21
click at [601, 370] on span "imagine" at bounding box center [625, 377] width 47 height 21
click at [1155, 696] on button "Next" at bounding box center [1173, 801] width 68 height 21
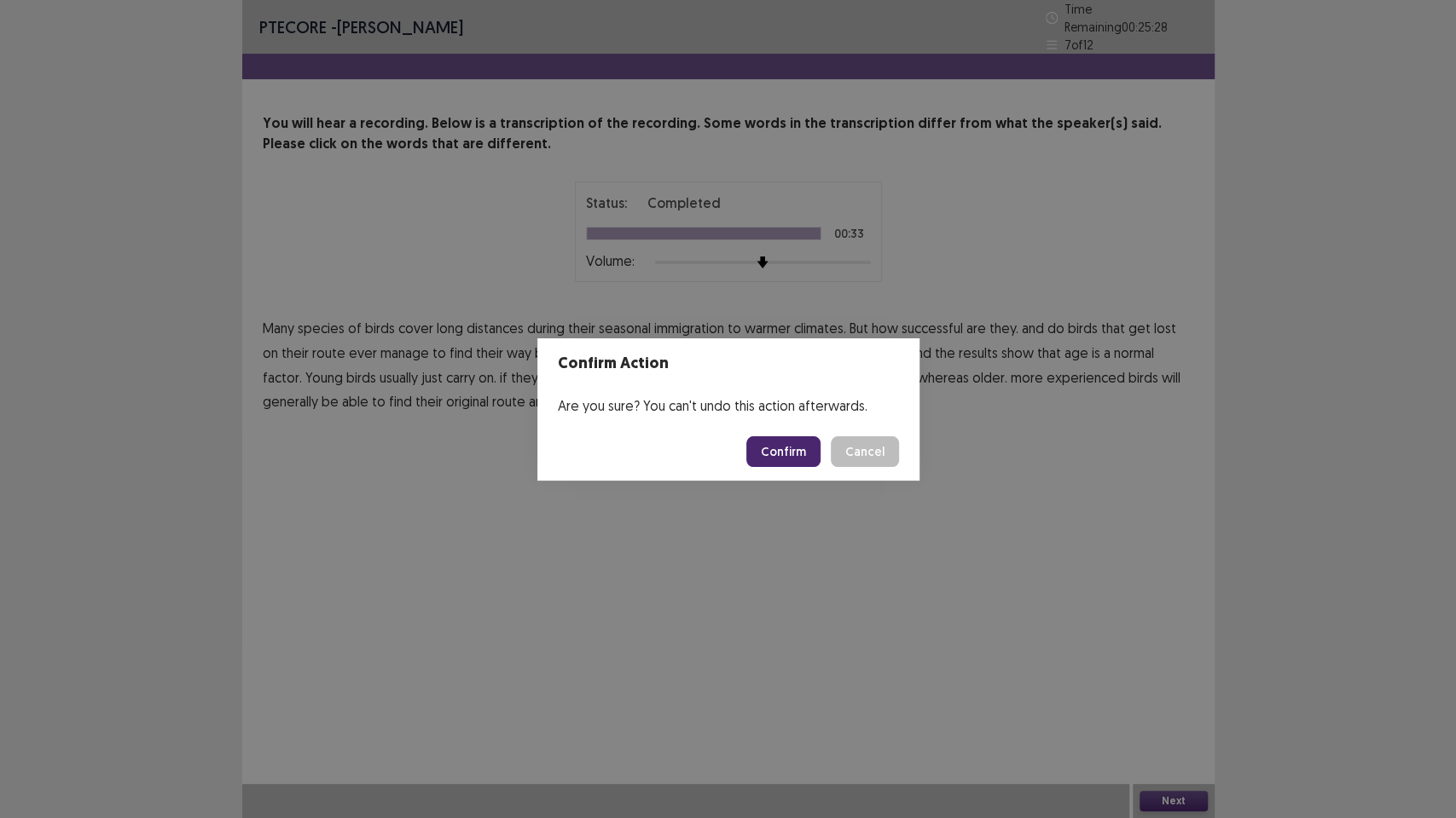
click at [802, 458] on button "Confirm" at bounding box center [783, 452] width 74 height 31
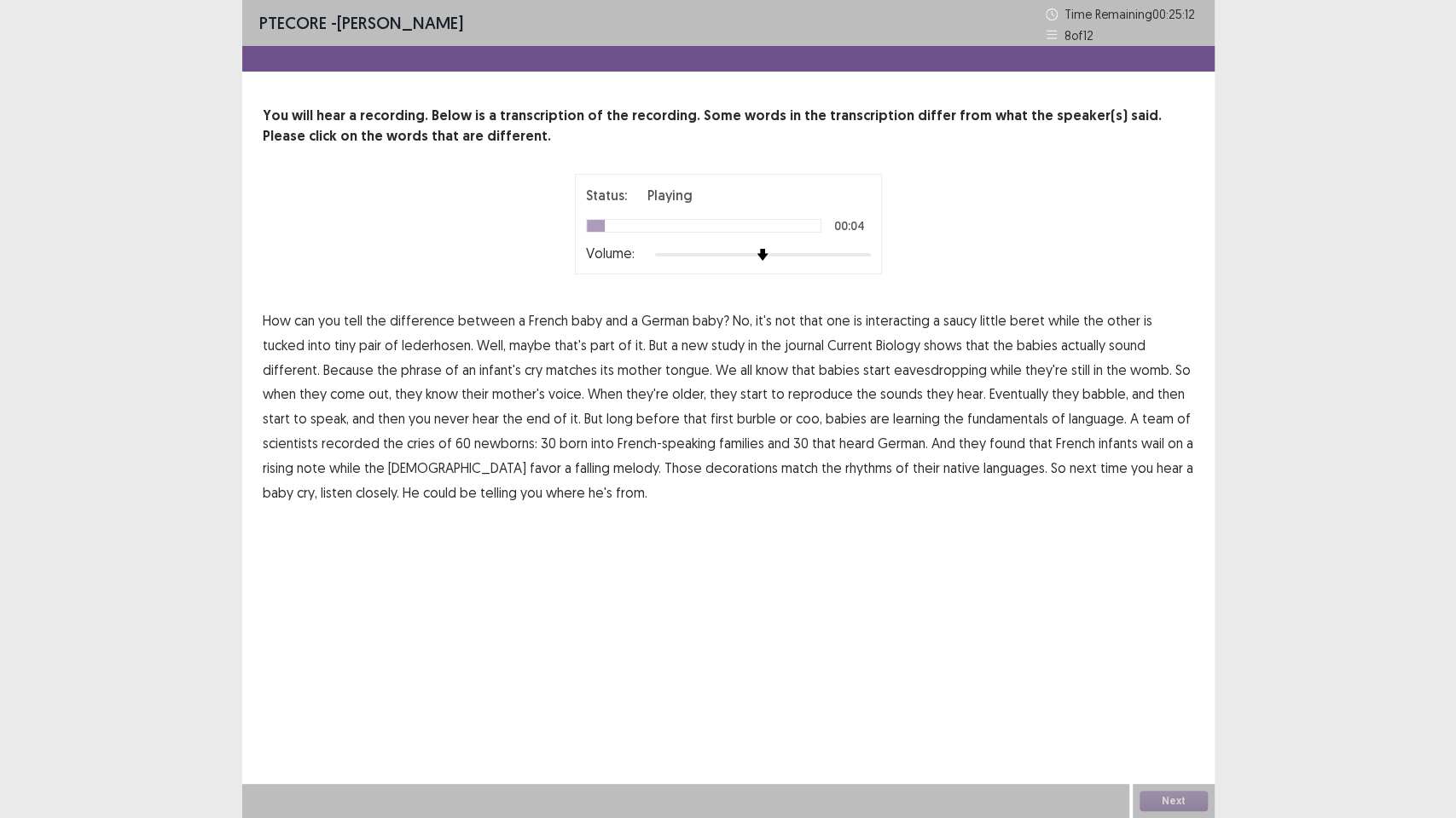
click at [916, 322] on span "interacting" at bounding box center [897, 320] width 64 height 21
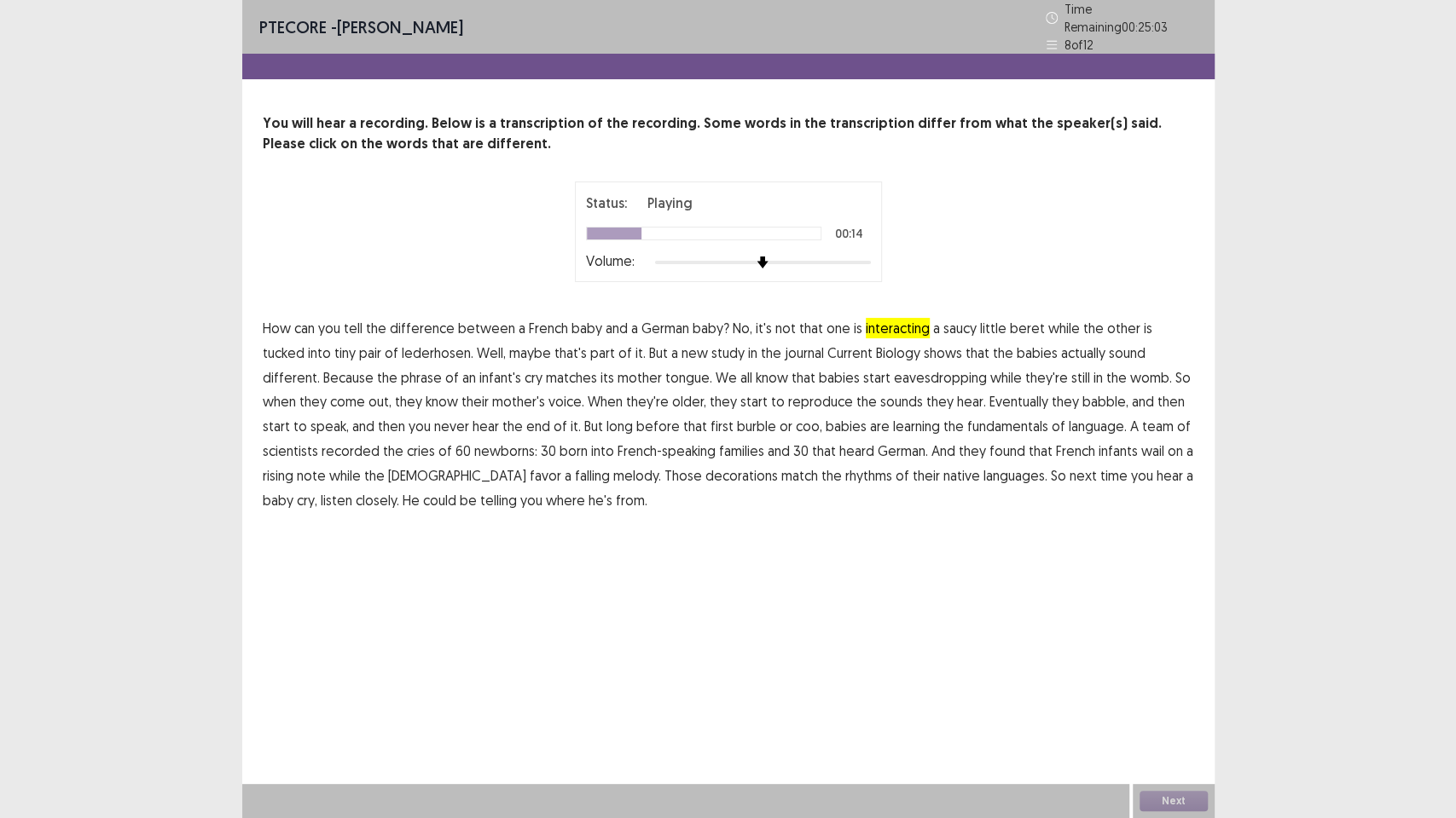
click at [1061, 349] on span "actually" at bounding box center [1082, 353] width 44 height 21
click at [401, 372] on span "phrase" at bounding box center [421, 377] width 41 height 21
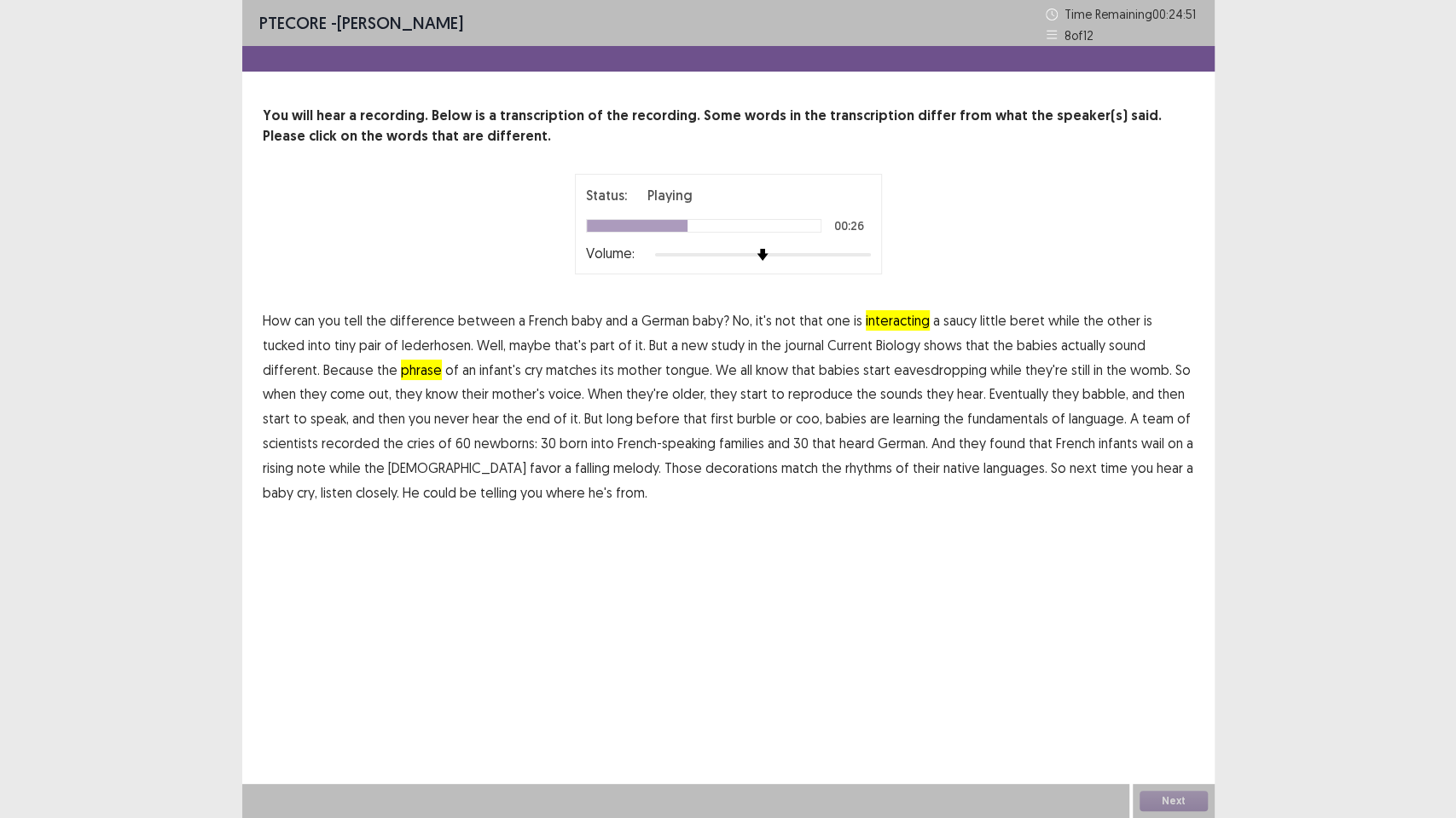
click at [788, 393] on span "reproduce" at bounding box center [820, 393] width 65 height 21
click at [967, 424] on span "fundamentals" at bounding box center [1008, 418] width 81 height 21
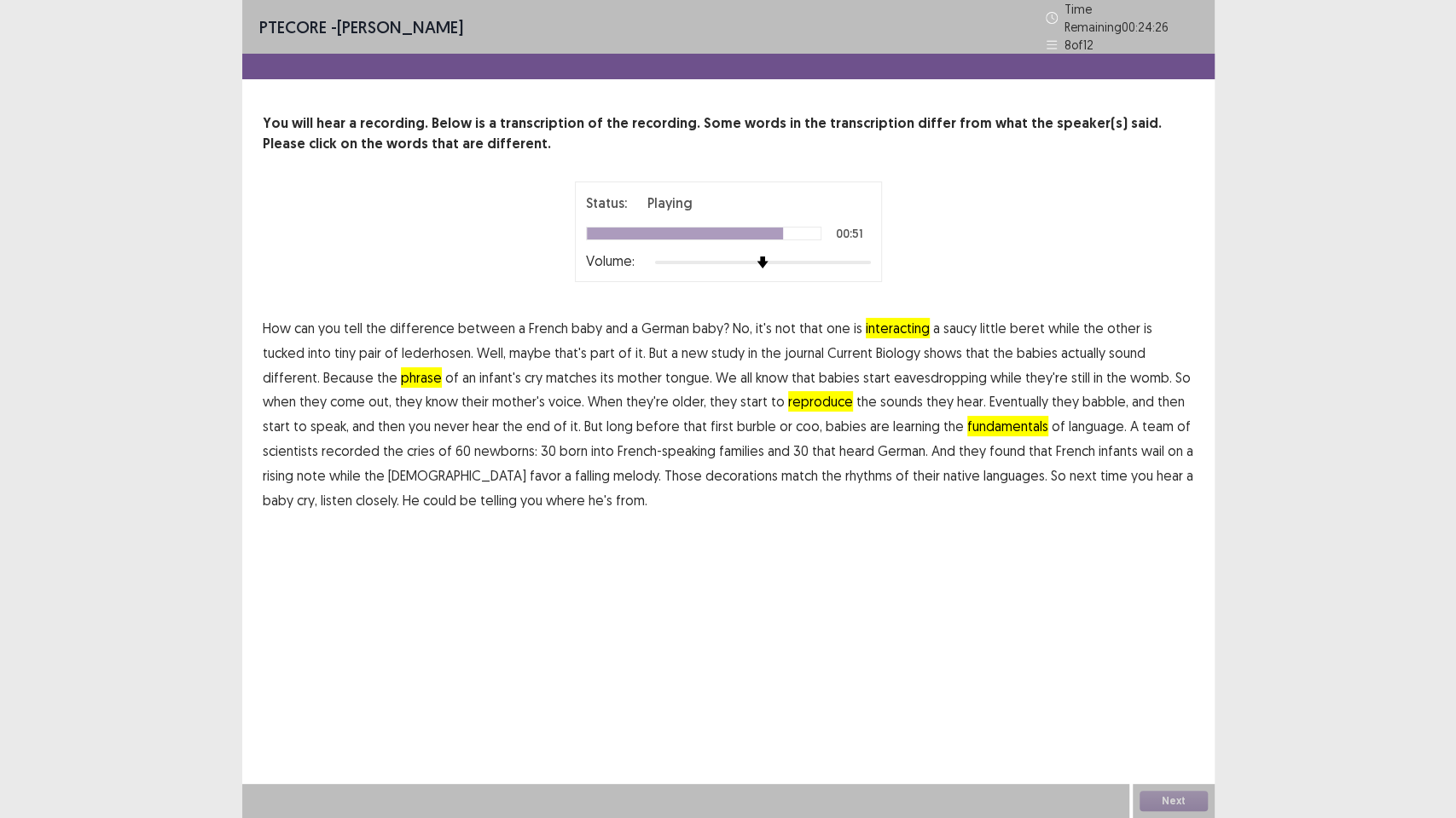
click at [705, 472] on span "decorations" at bounding box center [741, 475] width 72 height 21
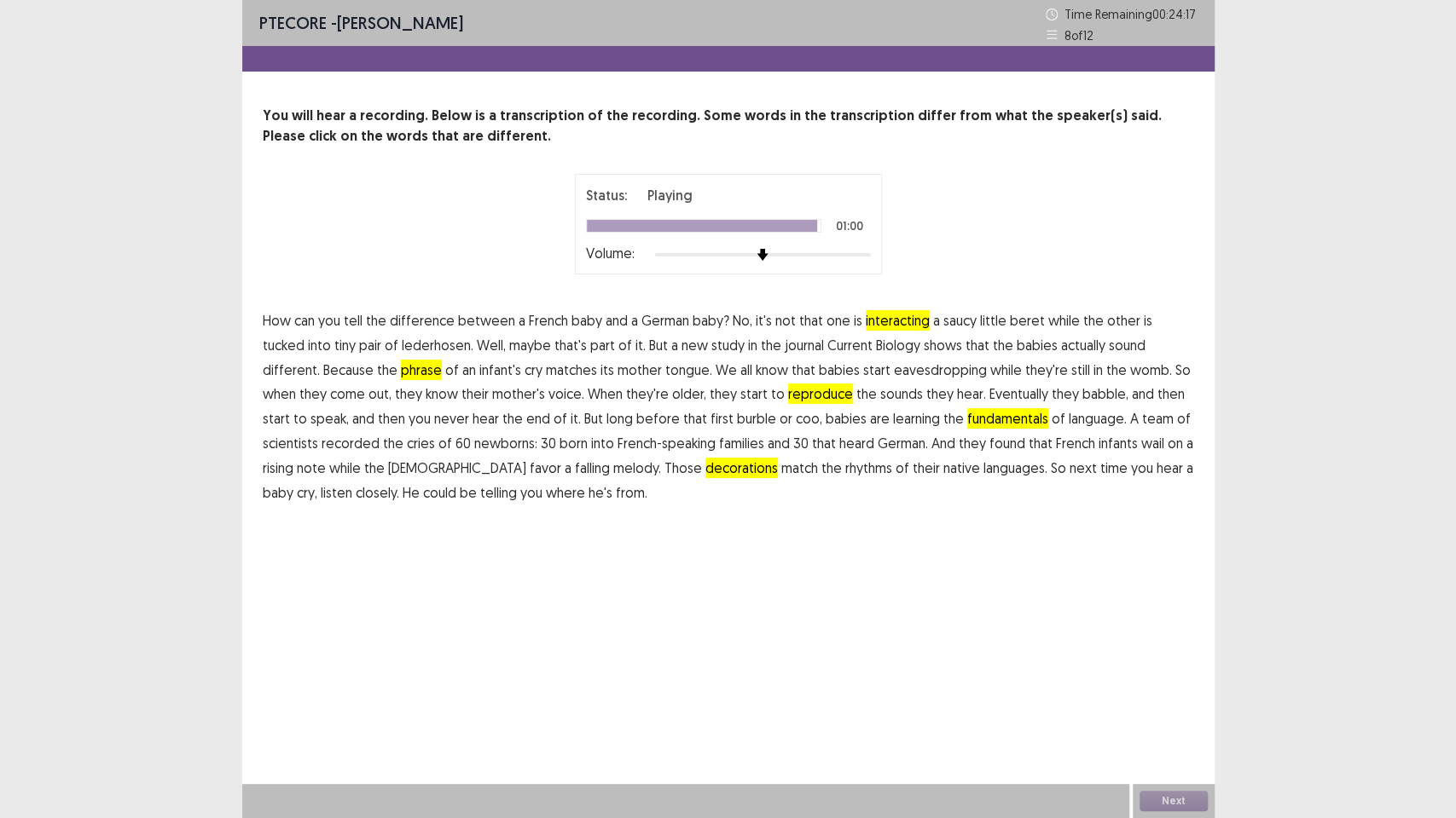
click at [1175, 696] on div "Next" at bounding box center [1173, 801] width 82 height 34
click at [1175, 696] on button "Next" at bounding box center [1173, 801] width 68 height 21
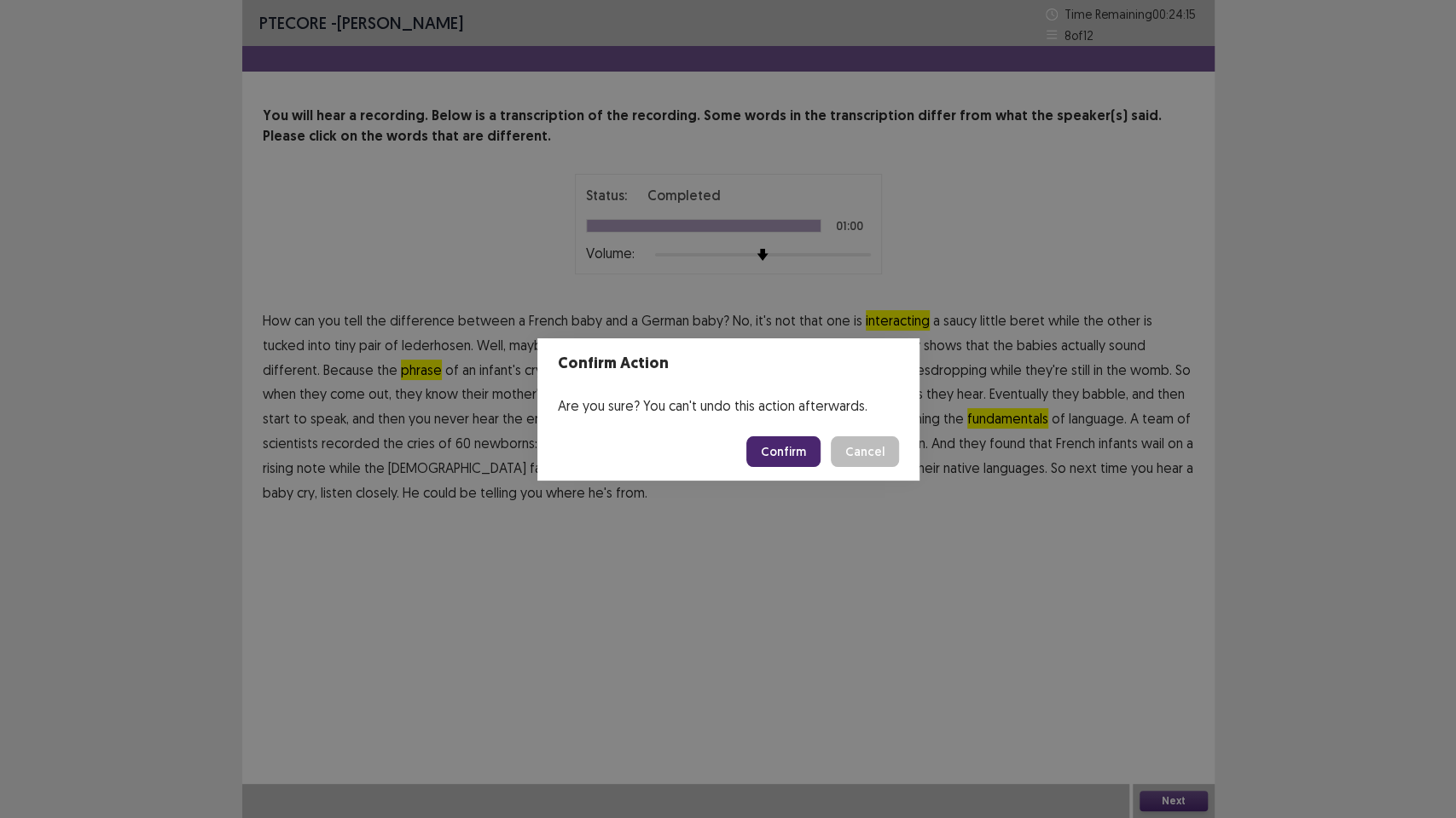
click at [764, 468] on footer "Confirm Cancel" at bounding box center [728, 452] width 382 height 58
click at [770, 461] on button "Confirm" at bounding box center [783, 452] width 74 height 31
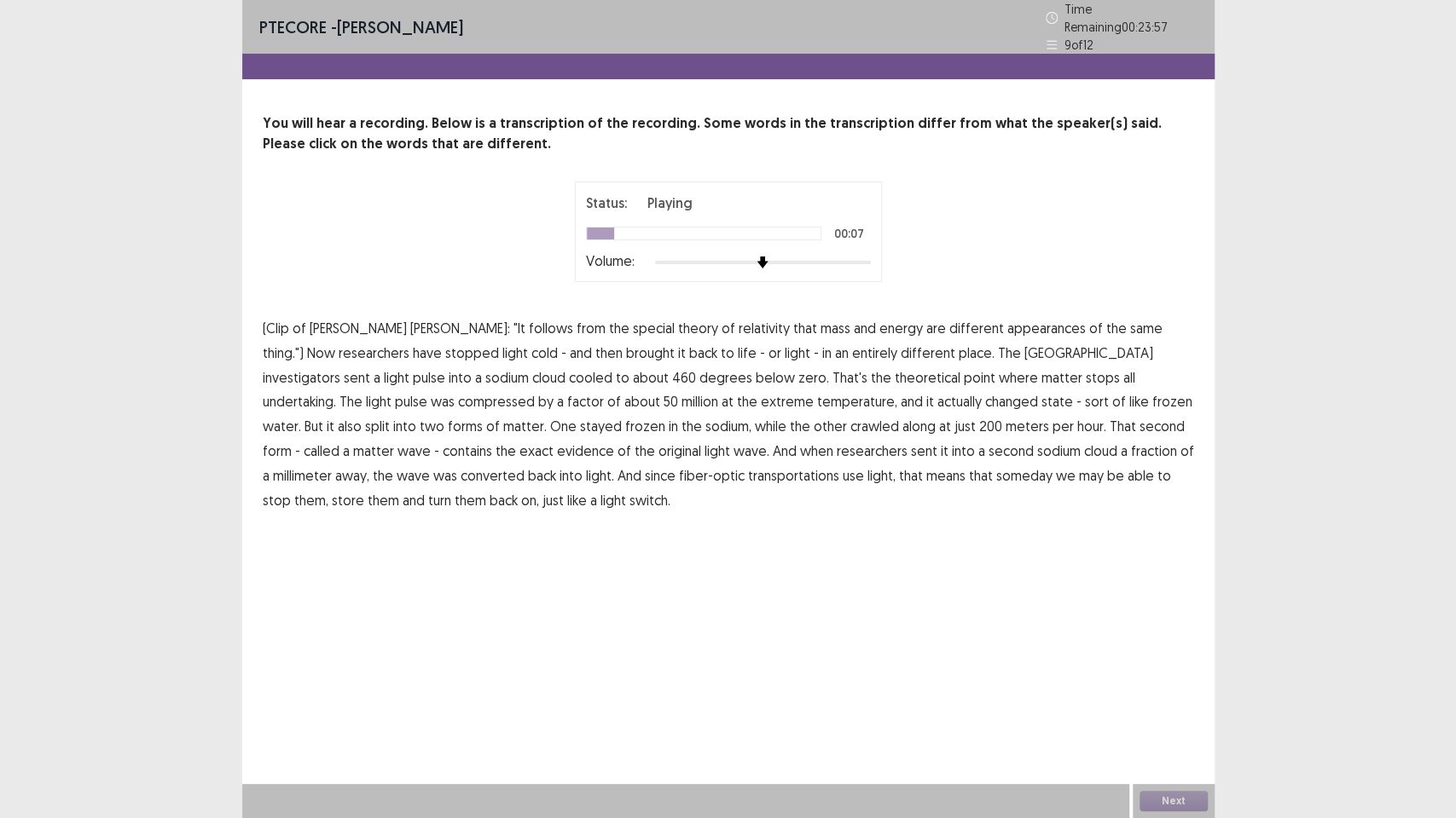
click at [1007, 326] on span "appearances" at bounding box center [1045, 328] width 78 height 21
click at [852, 349] on span "entirely" at bounding box center [874, 353] width 45 height 21
click at [852, 348] on span "entirely" at bounding box center [874, 353] width 45 height 21
click at [340, 367] on span "investigators" at bounding box center [302, 377] width 77 height 21
click at [336, 391] on span "undertaking." at bounding box center [299, 401] width 73 height 21
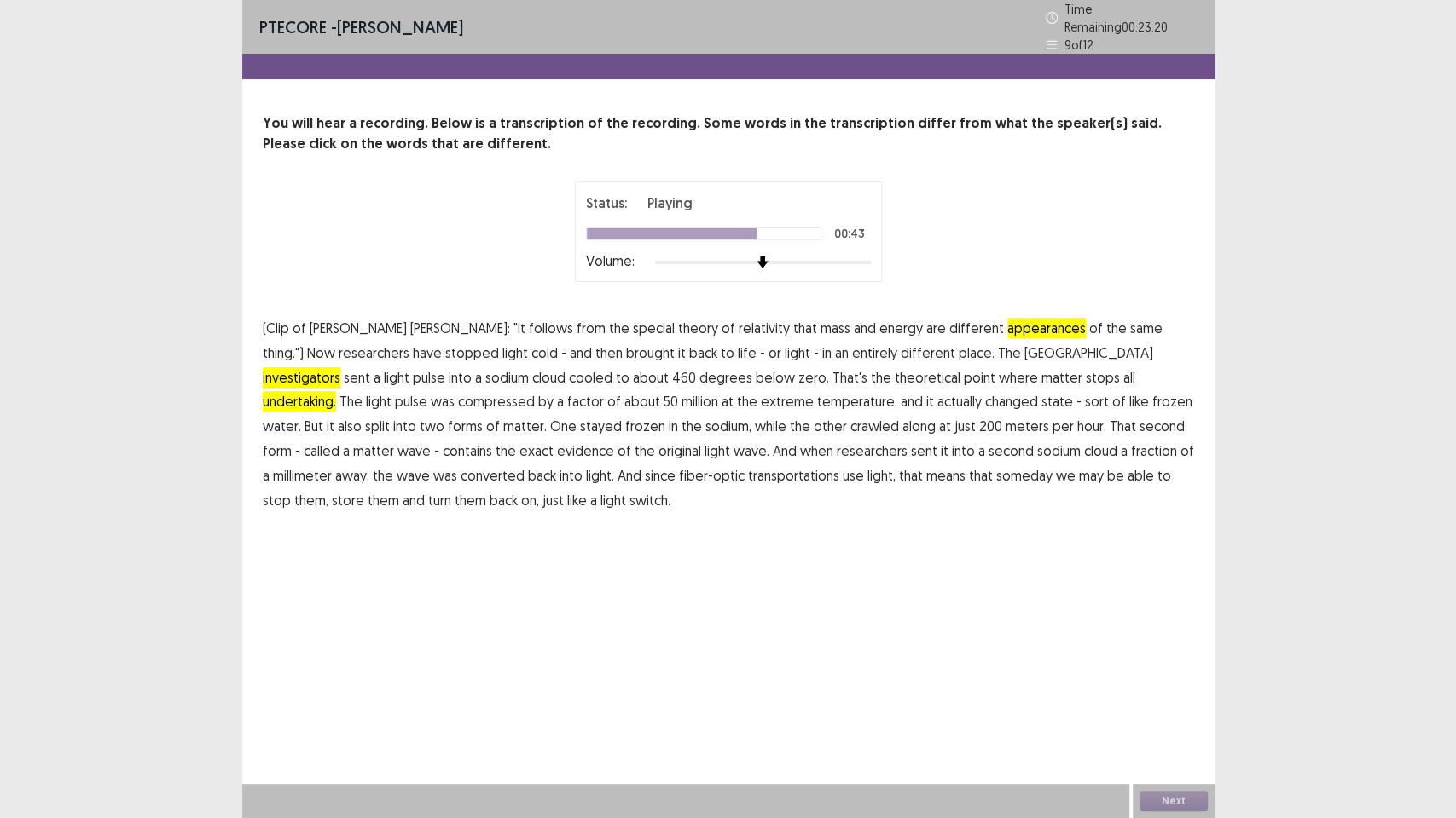
click at [614, 441] on span "evidence" at bounding box center [584, 451] width 57 height 21
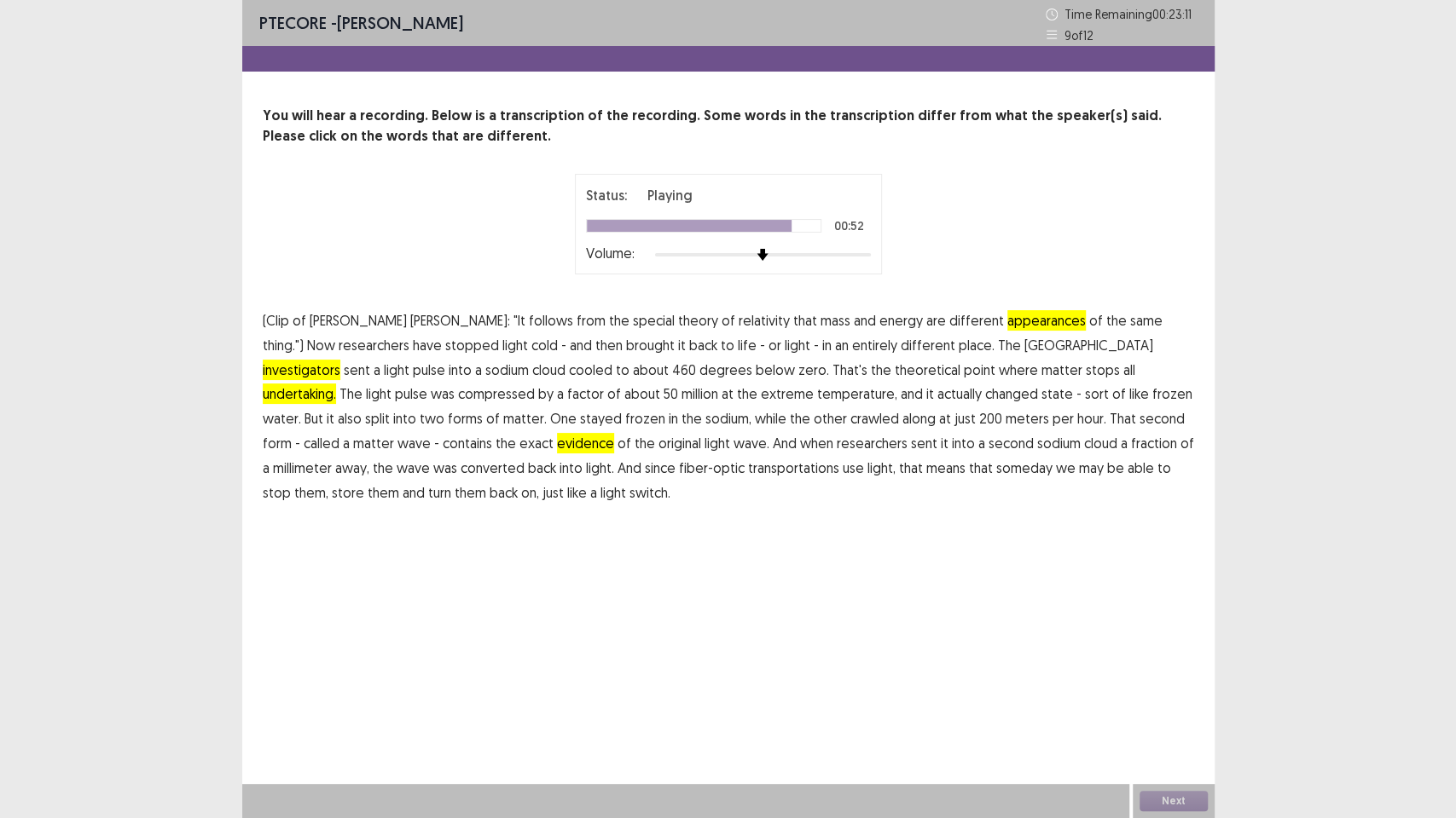
click at [748, 473] on span "transportations" at bounding box center [793, 468] width 91 height 21
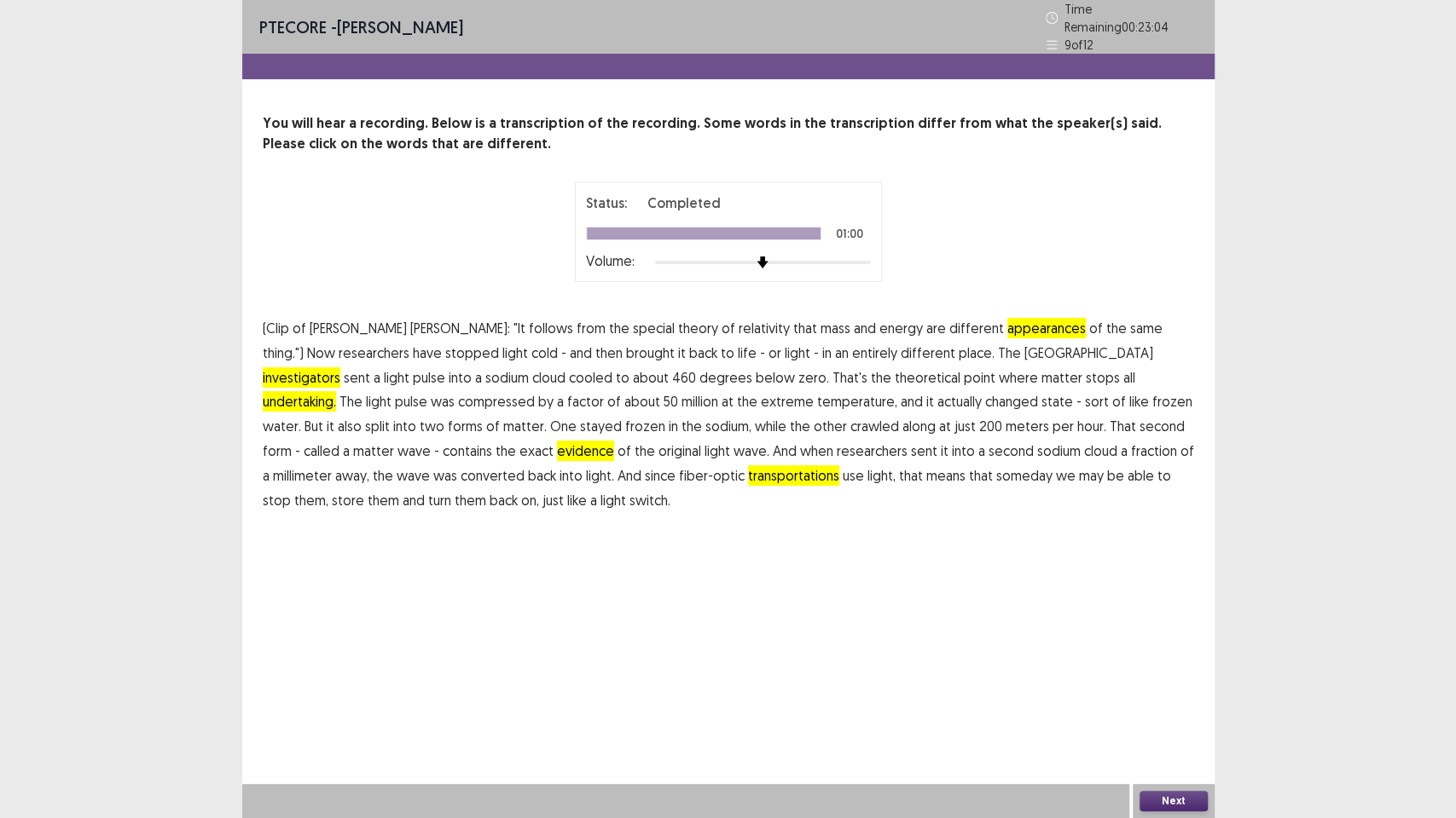
click at [1177, 696] on button "Next" at bounding box center [1173, 801] width 68 height 21
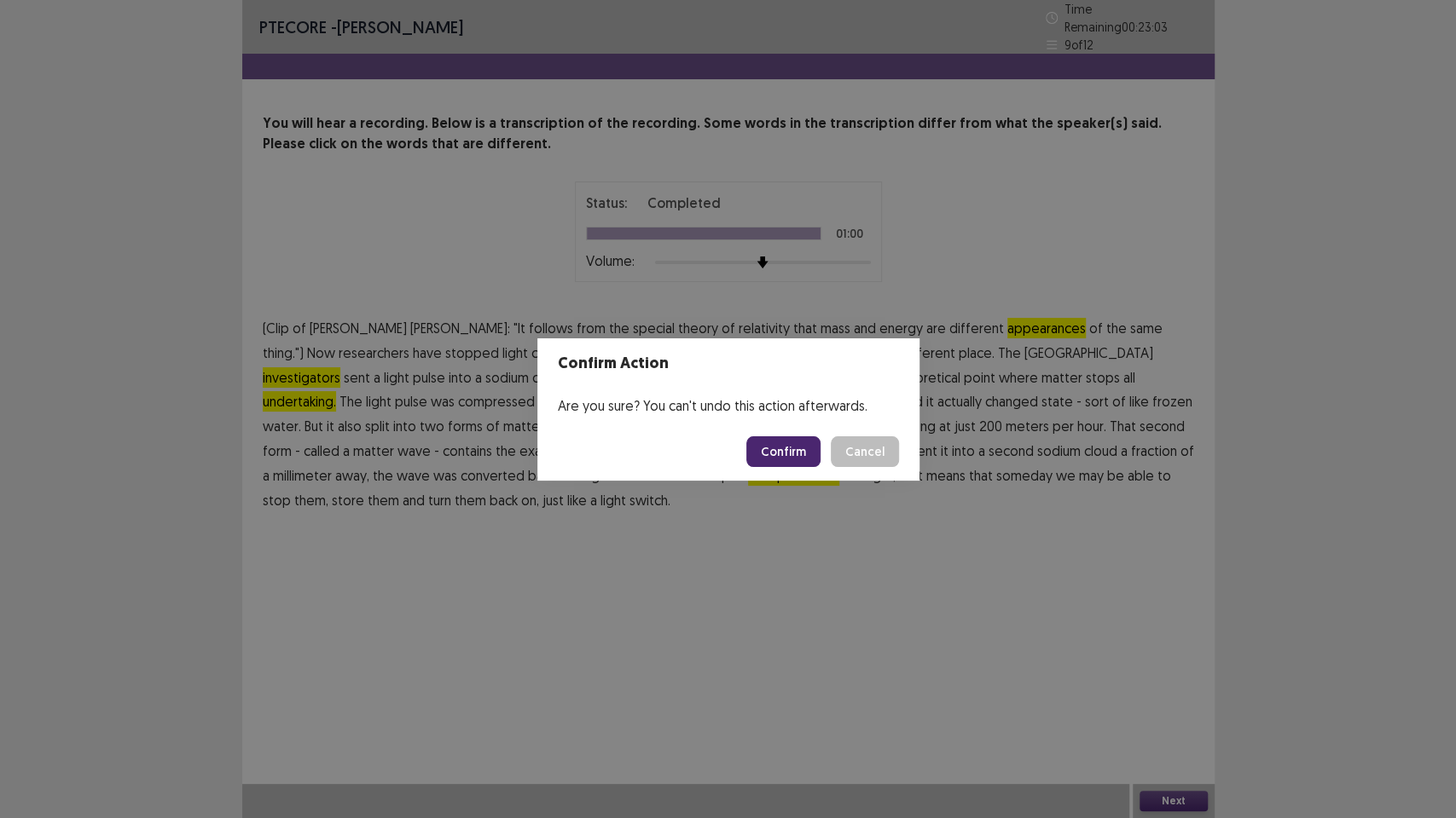
click at [793, 454] on button "Confirm" at bounding box center [783, 452] width 74 height 31
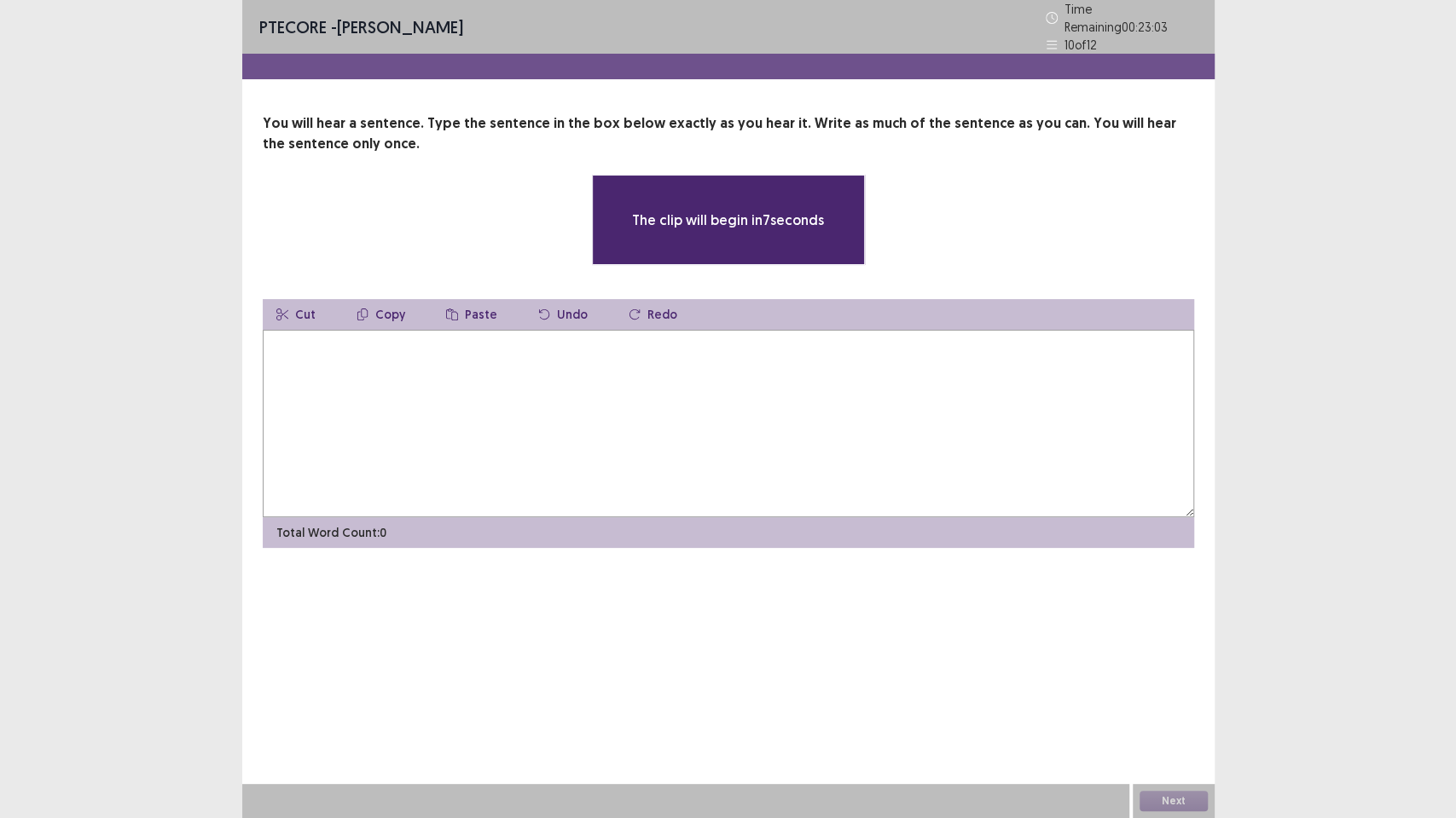
click at [602, 398] on textarea at bounding box center [728, 424] width 931 height 187
click at [772, 391] on textarea at bounding box center [728, 424] width 931 height 187
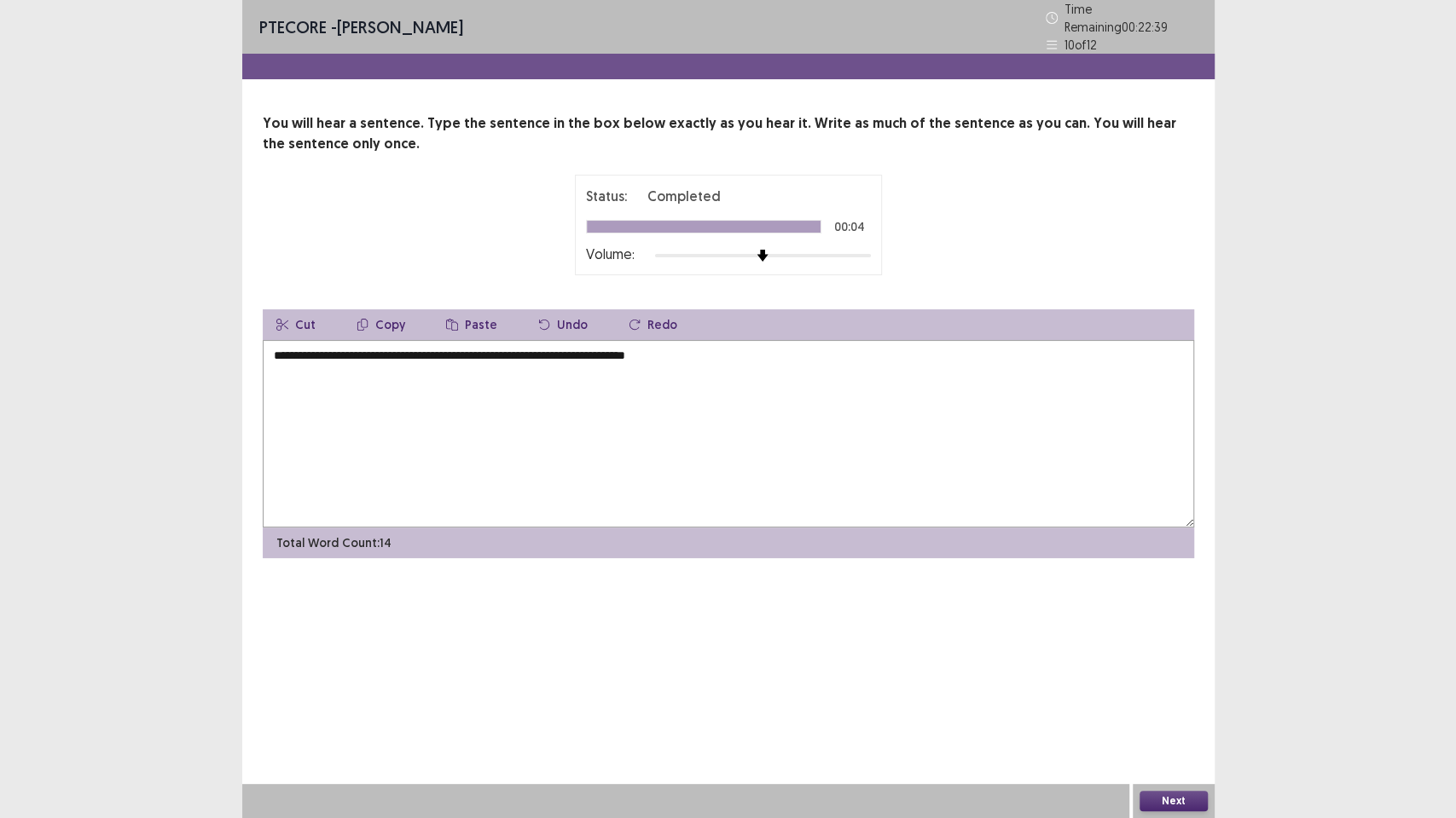
click at [274, 352] on textarea "**********" at bounding box center [728, 434] width 931 height 187
click at [277, 352] on textarea "**********" at bounding box center [728, 434] width 931 height 187
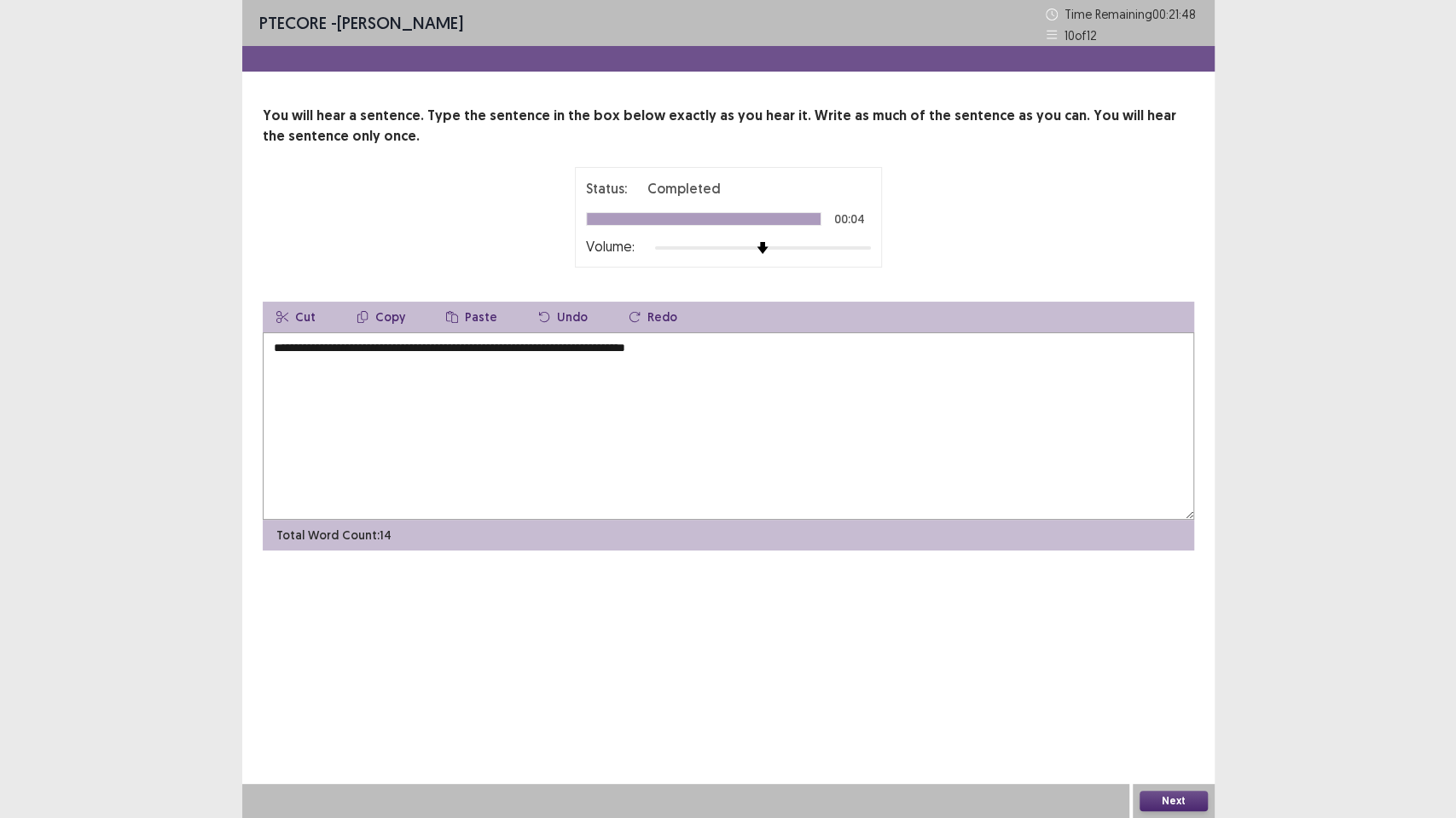
click at [538, 354] on textarea "**********" at bounding box center [728, 426] width 931 height 187
click at [526, 353] on textarea "**********" at bounding box center [728, 426] width 931 height 187
click at [488, 353] on textarea "**********" at bounding box center [728, 426] width 931 height 187
click at [543, 354] on textarea "**********" at bounding box center [728, 426] width 931 height 187
click at [632, 355] on textarea "**********" at bounding box center [728, 426] width 931 height 187
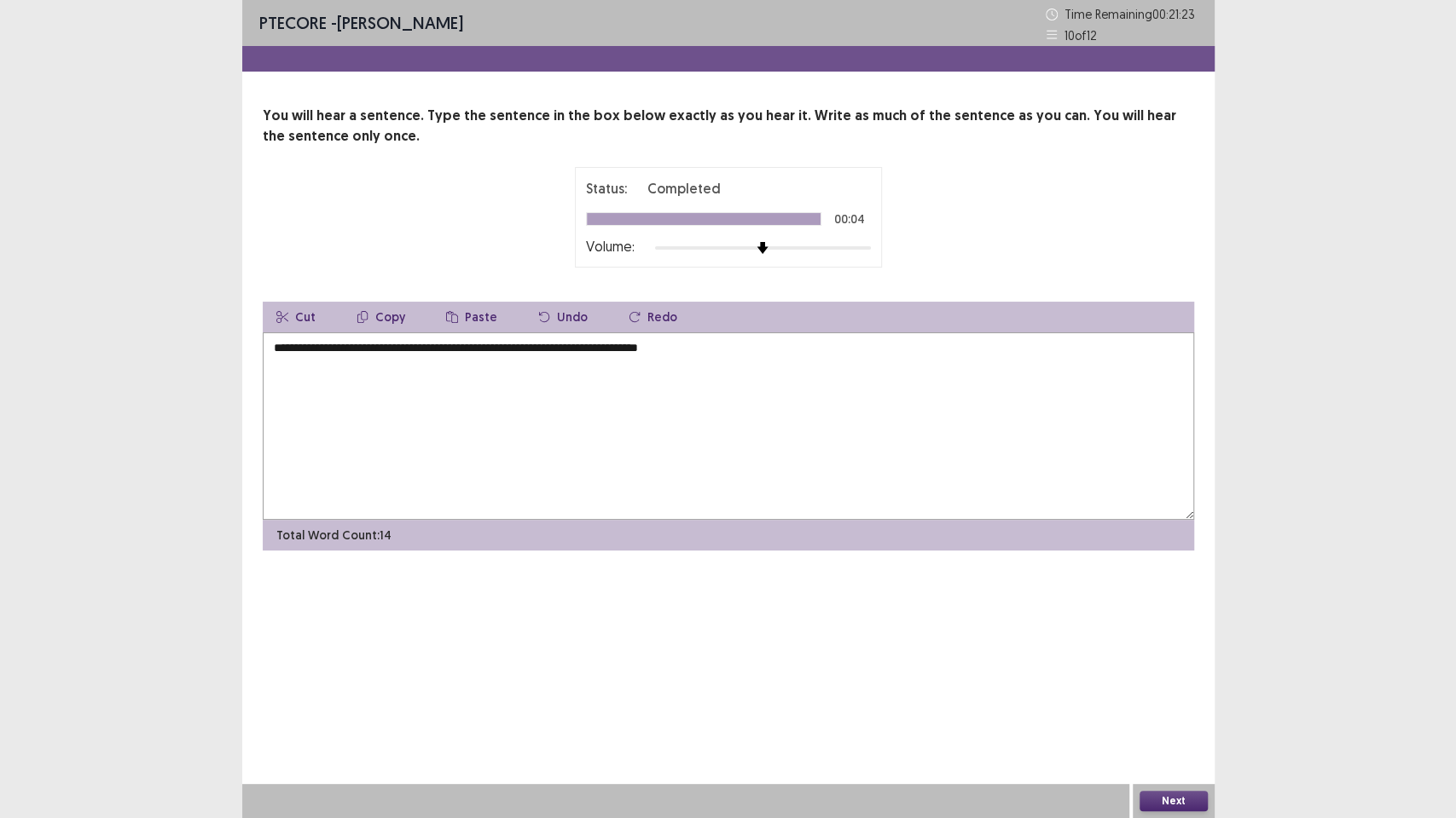
click at [699, 352] on textarea "**********" at bounding box center [728, 426] width 931 height 187
type textarea "**********"
click at [1199, 696] on button "Next" at bounding box center [1173, 801] width 68 height 21
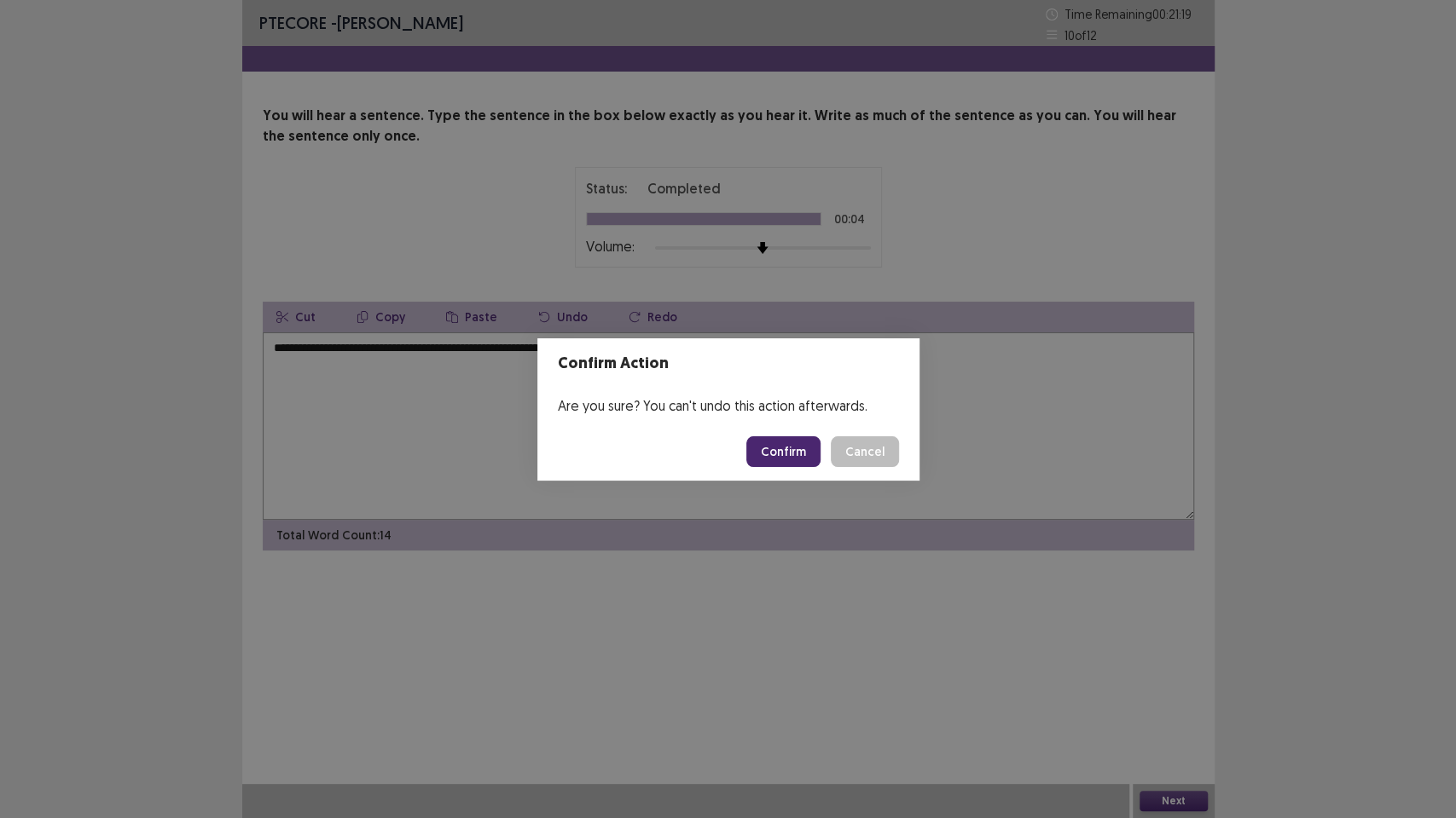
click at [780, 447] on button "Confirm" at bounding box center [783, 452] width 74 height 31
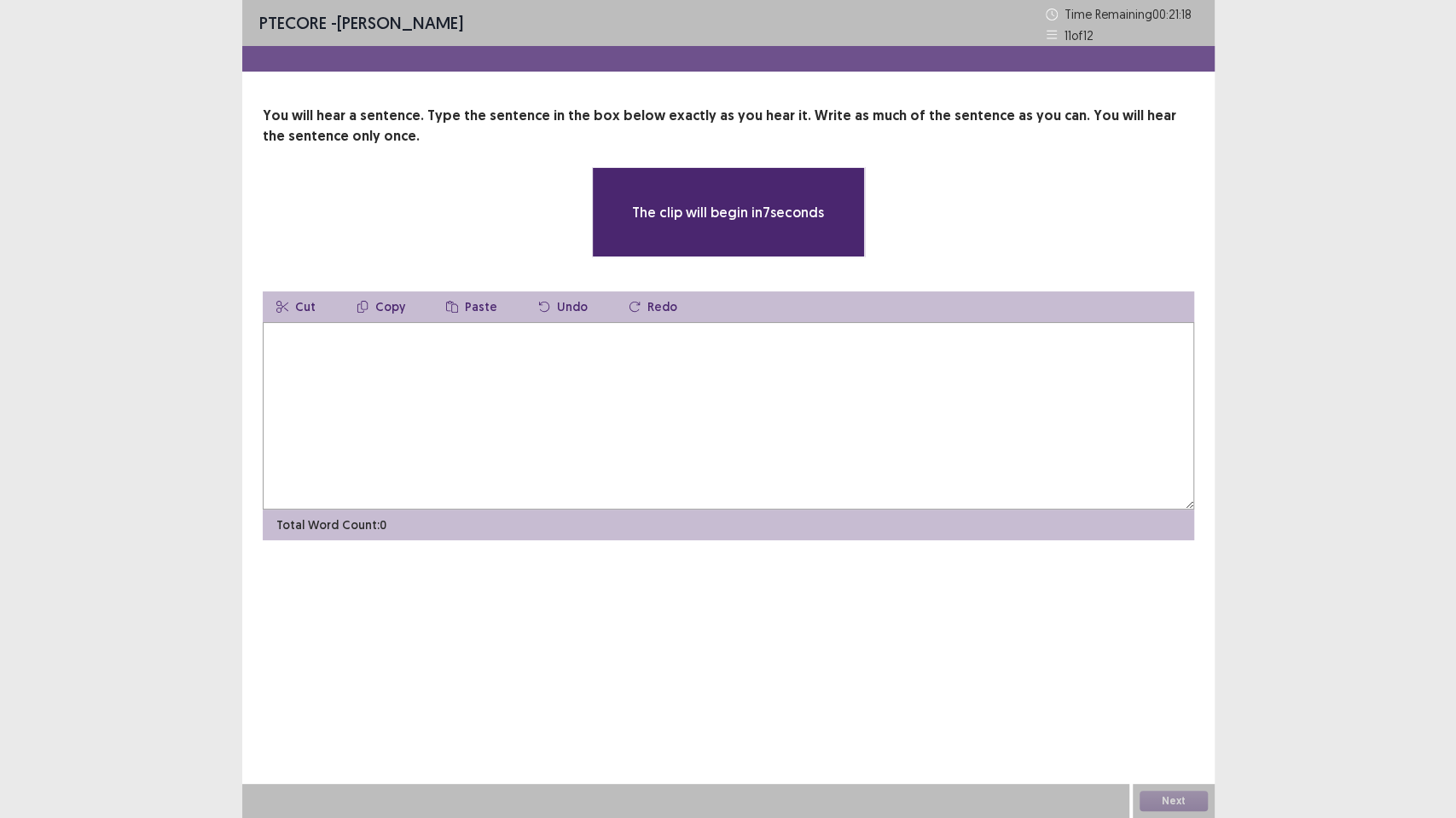
click at [315, 376] on textarea at bounding box center [728, 416] width 931 height 187
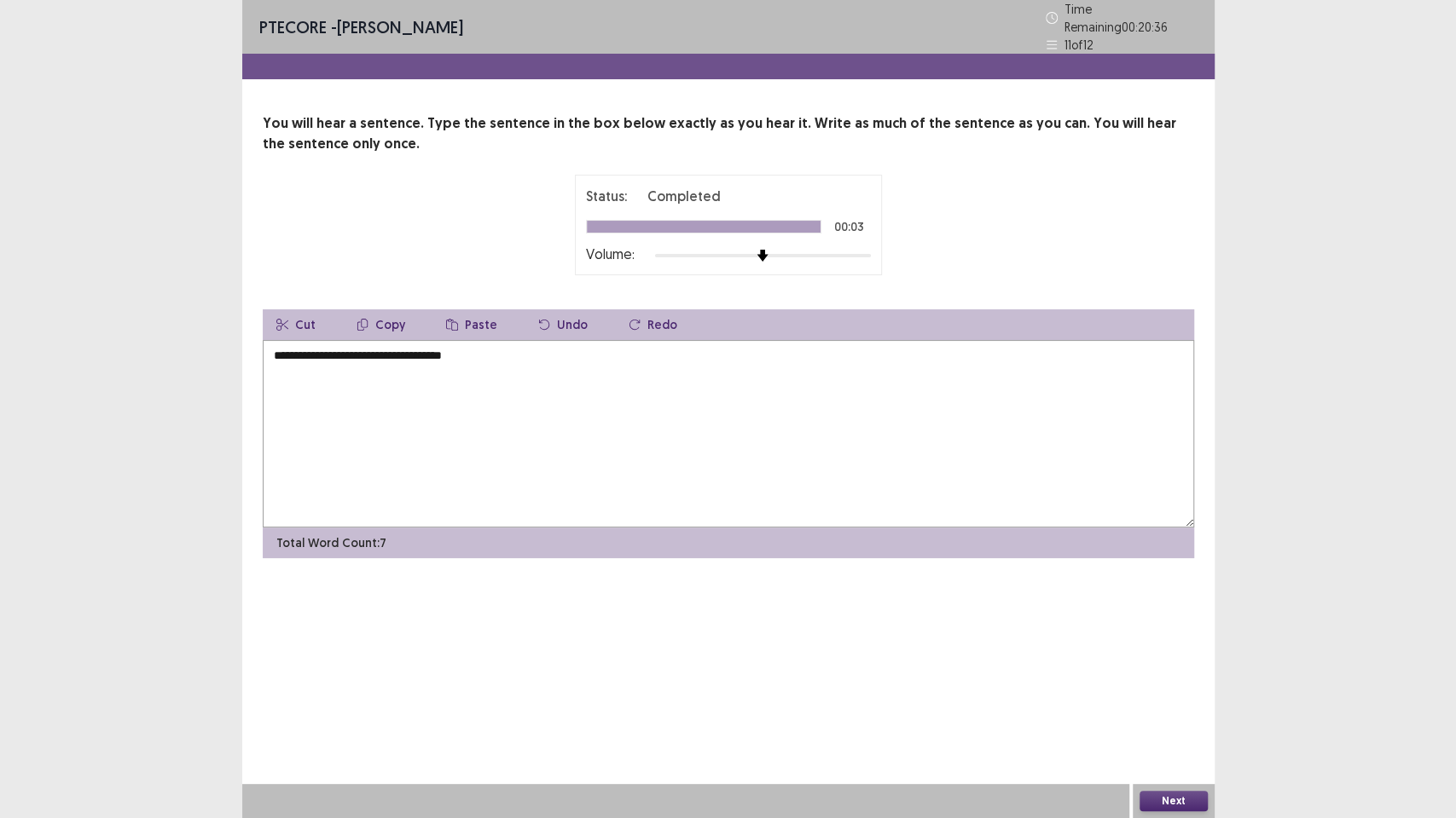
drag, startPoint x: 503, startPoint y: 350, endPoint x: 217, endPoint y: 346, distance: 286.0
click at [217, 347] on div "**********" at bounding box center [728, 409] width 1456 height 818
type textarea "**********"
click at [1198, 696] on button "Next" at bounding box center [1173, 801] width 68 height 21
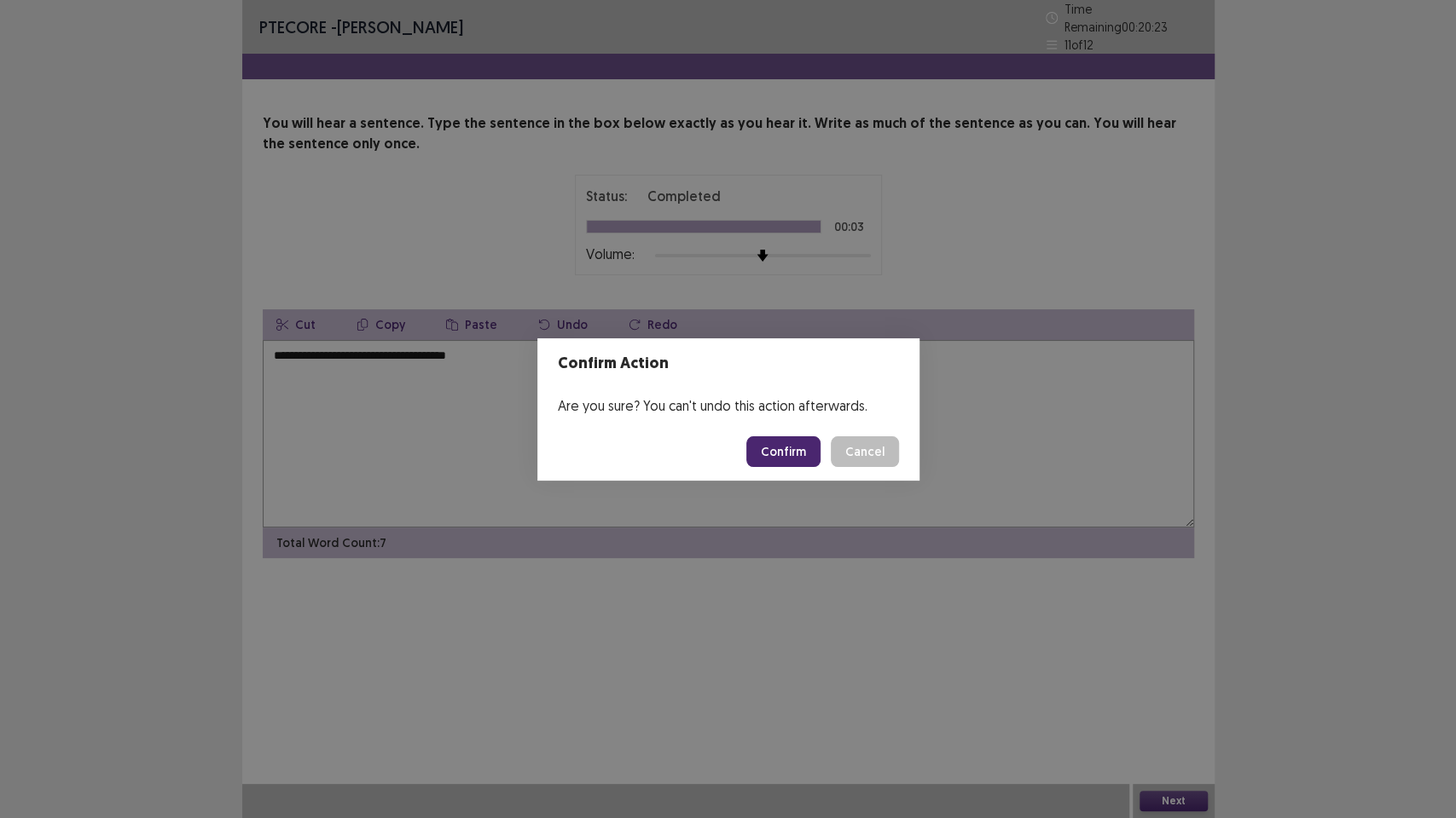
click at [764, 447] on button "Confirm" at bounding box center [783, 452] width 74 height 31
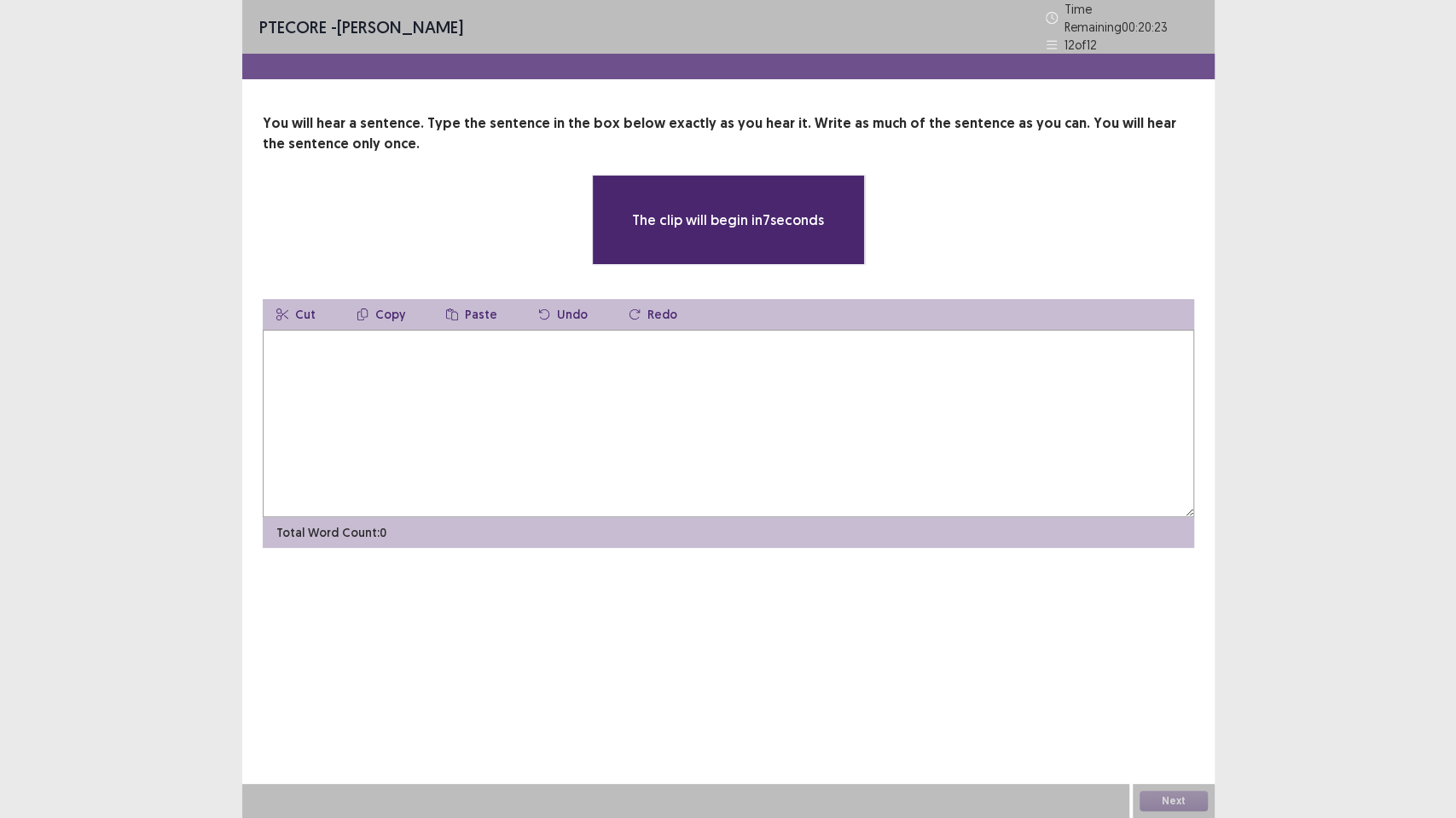
click at [764, 447] on textarea at bounding box center [728, 424] width 931 height 187
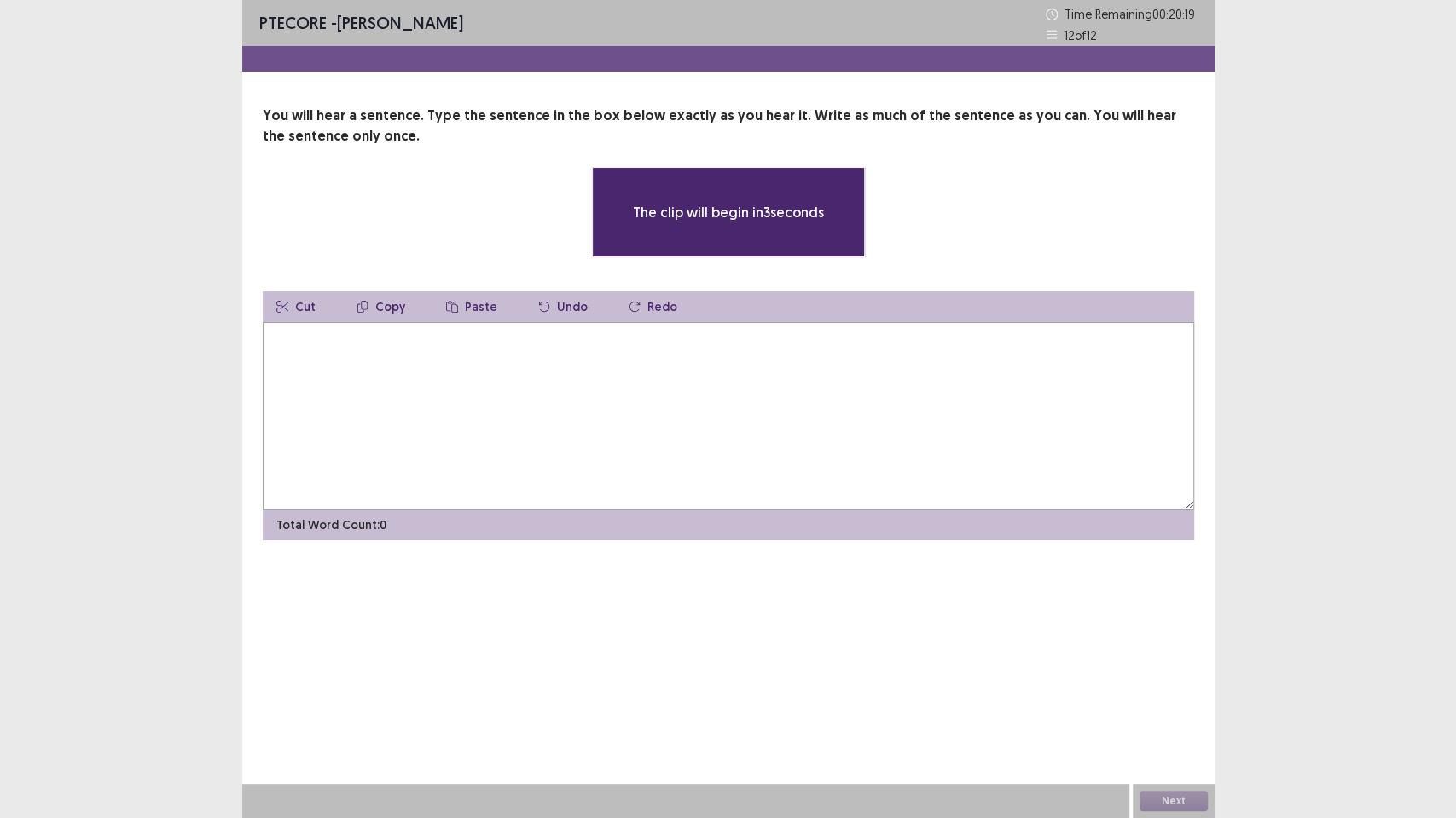
click at [556, 365] on textarea at bounding box center [728, 416] width 931 height 187
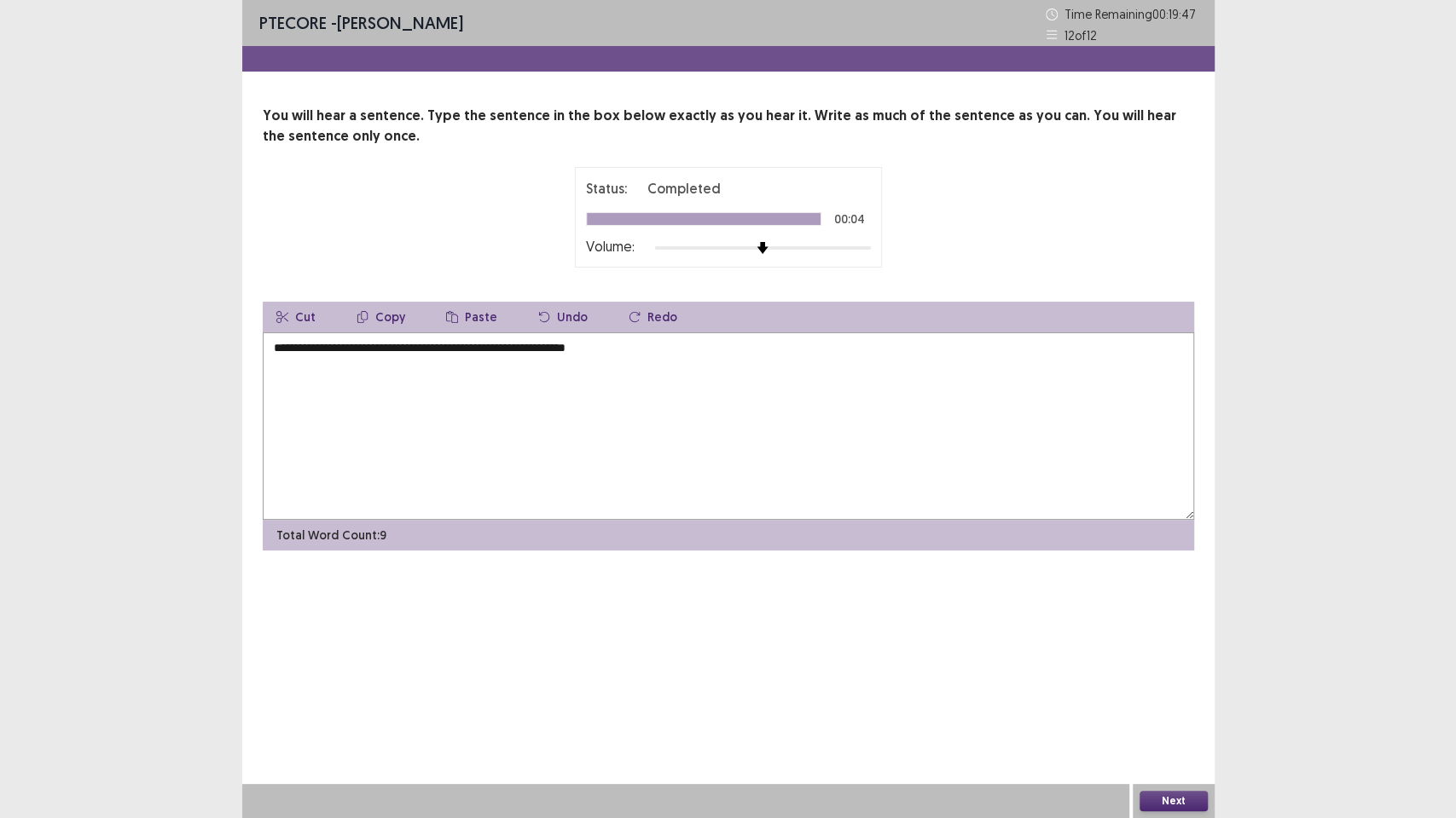
click at [652, 364] on textarea "**********" at bounding box center [728, 426] width 931 height 187
drag, startPoint x: 631, startPoint y: 357, endPoint x: 435, endPoint y: 361, distance: 196.0
click at [435, 361] on textarea "**********" at bounding box center [728, 426] width 931 height 187
click at [626, 345] on textarea "**********" at bounding box center [728, 426] width 931 height 187
drag, startPoint x: 621, startPoint y: 348, endPoint x: 252, endPoint y: 346, distance: 369.0
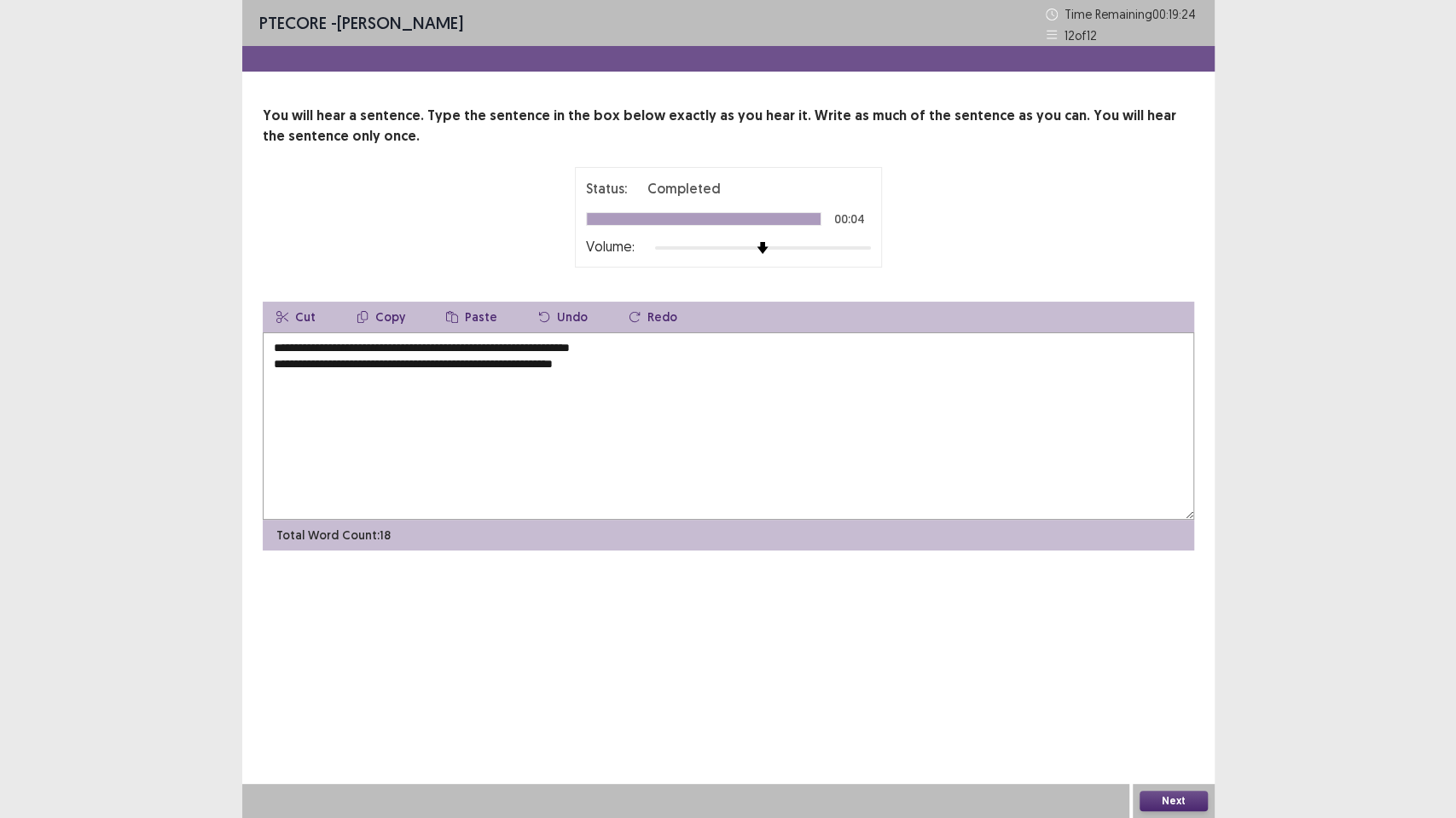
click at [252, 346] on div "**********" at bounding box center [728, 328] width 972 height 445
click at [269, 360] on textarea "**********" at bounding box center [728, 426] width 931 height 187
type textarea "**********"
click at [1155, 696] on button "Next" at bounding box center [1173, 801] width 68 height 21
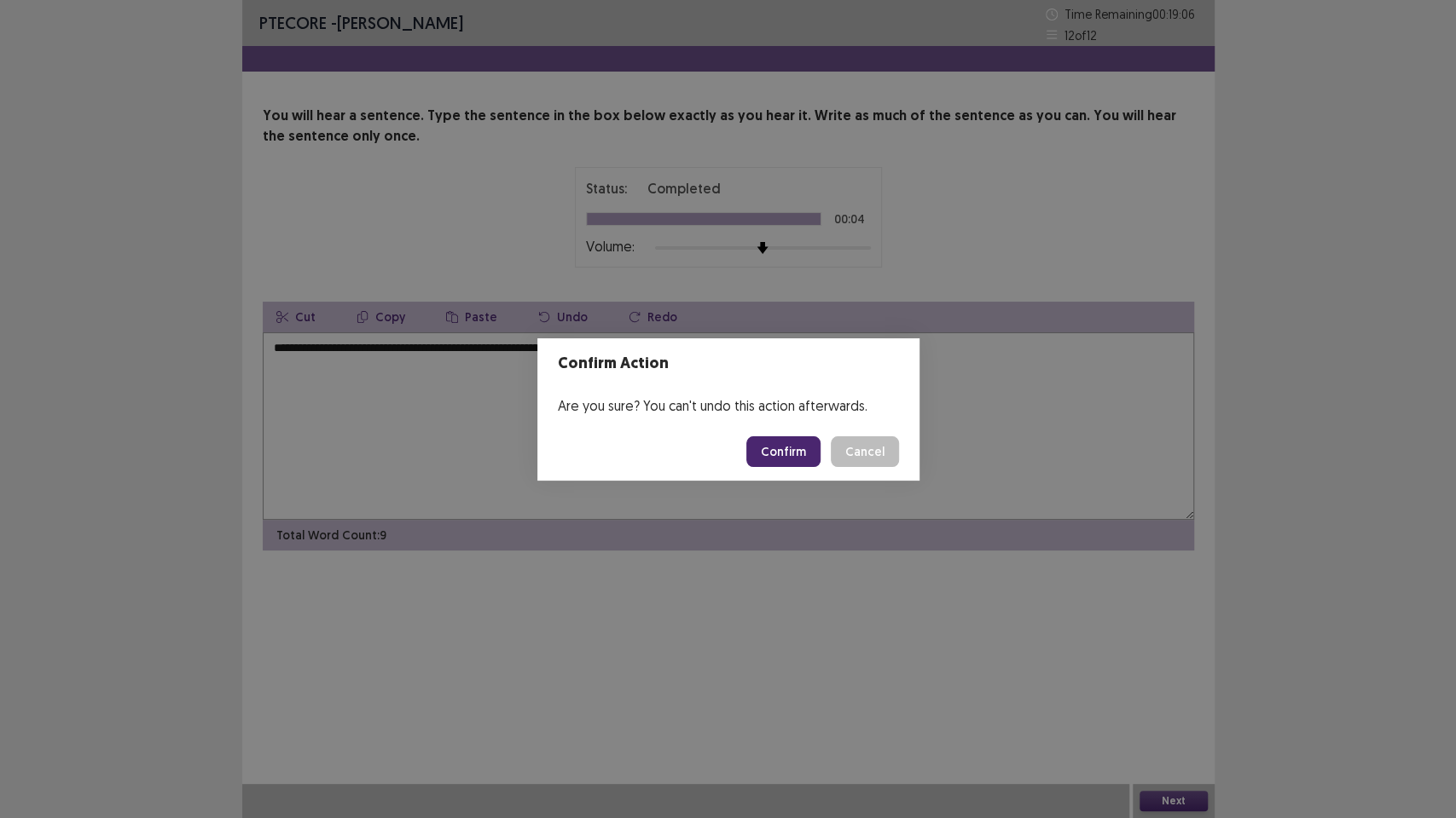
click at [784, 446] on button "Confirm" at bounding box center [783, 452] width 74 height 31
